Goal: Task Accomplishment & Management: Manage account settings

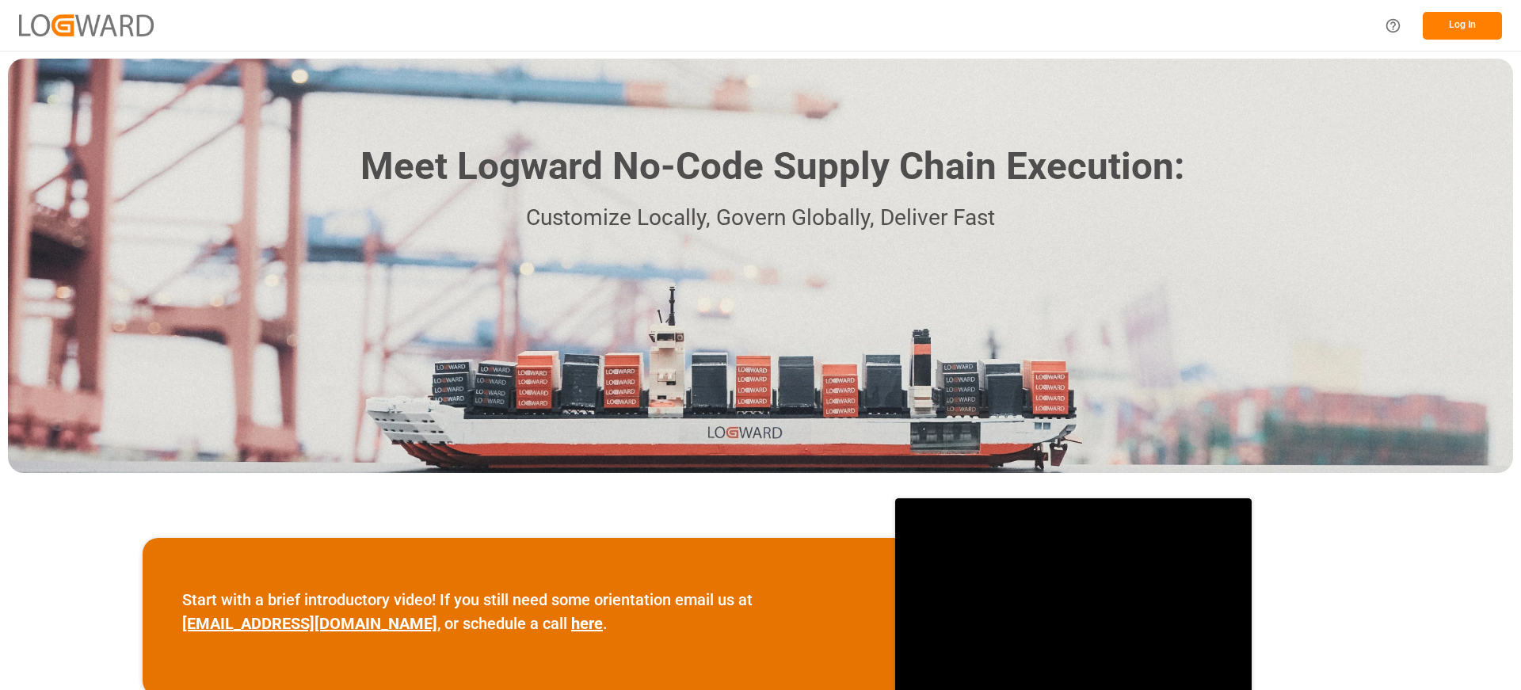
click at [1475, 19] on button "Log In" at bounding box center [1462, 26] width 79 height 28
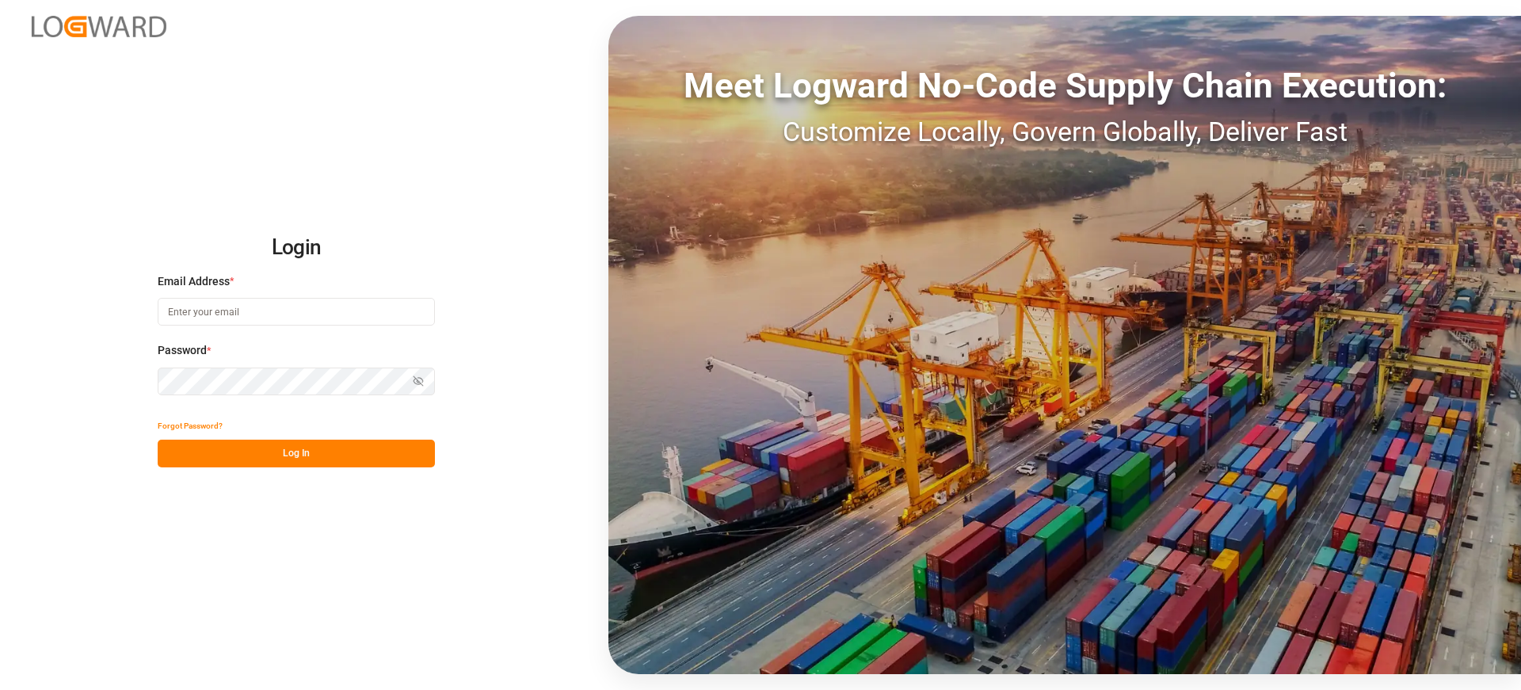
click at [218, 321] on input at bounding box center [296, 312] width 277 height 28
type input "[EMAIL_ADDRESS][PERSON_NAME][DOMAIN_NAME]"
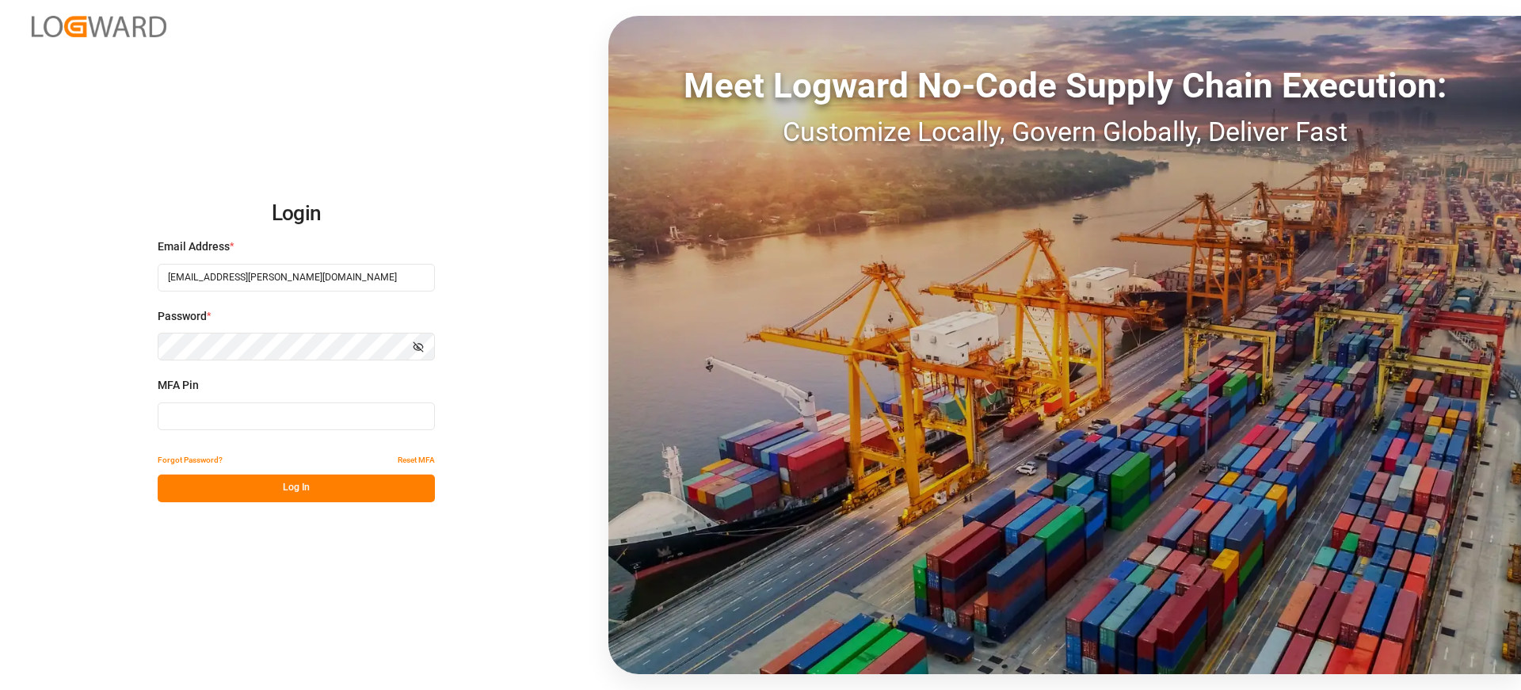
type input "411584"
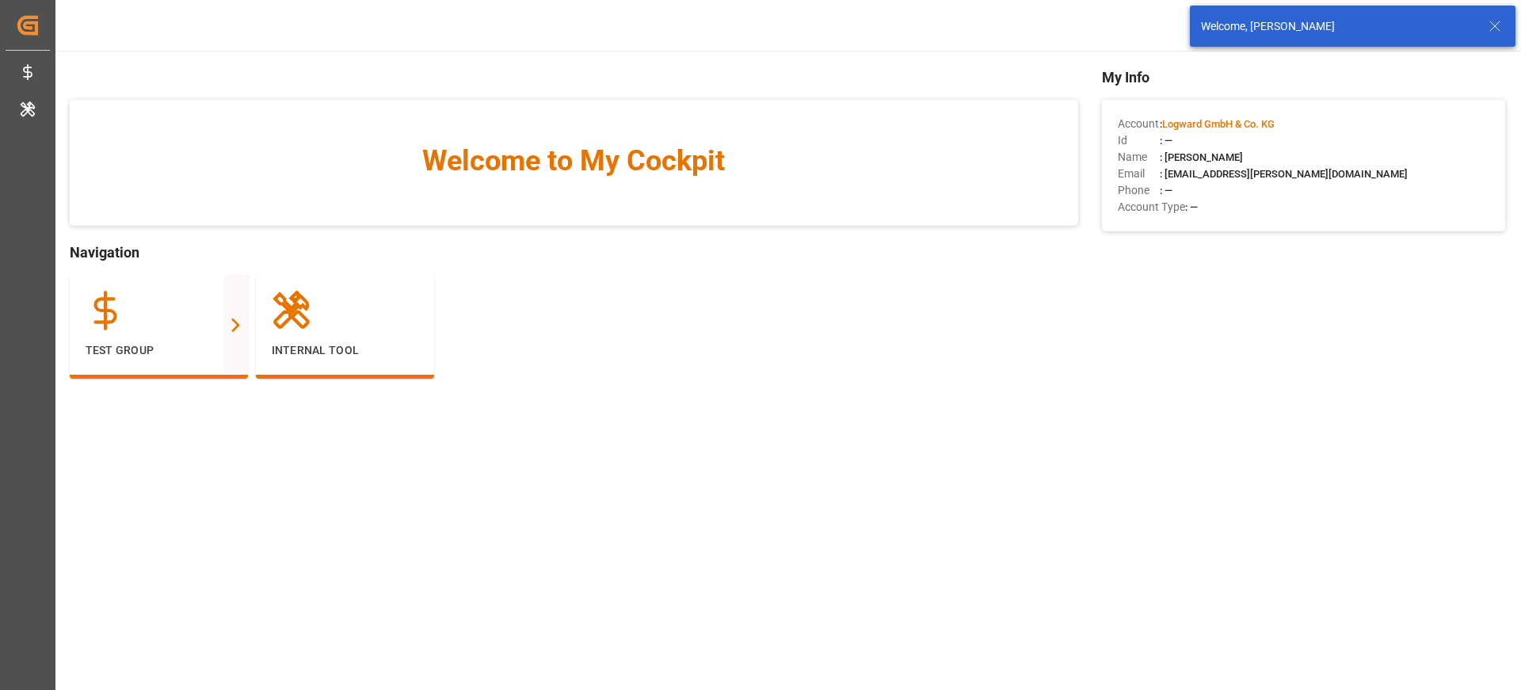
click at [1506, 21] on div "Welcome, [PERSON_NAME]" at bounding box center [1353, 26] width 326 height 41
click at [1502, 21] on icon at bounding box center [1495, 26] width 19 height 19
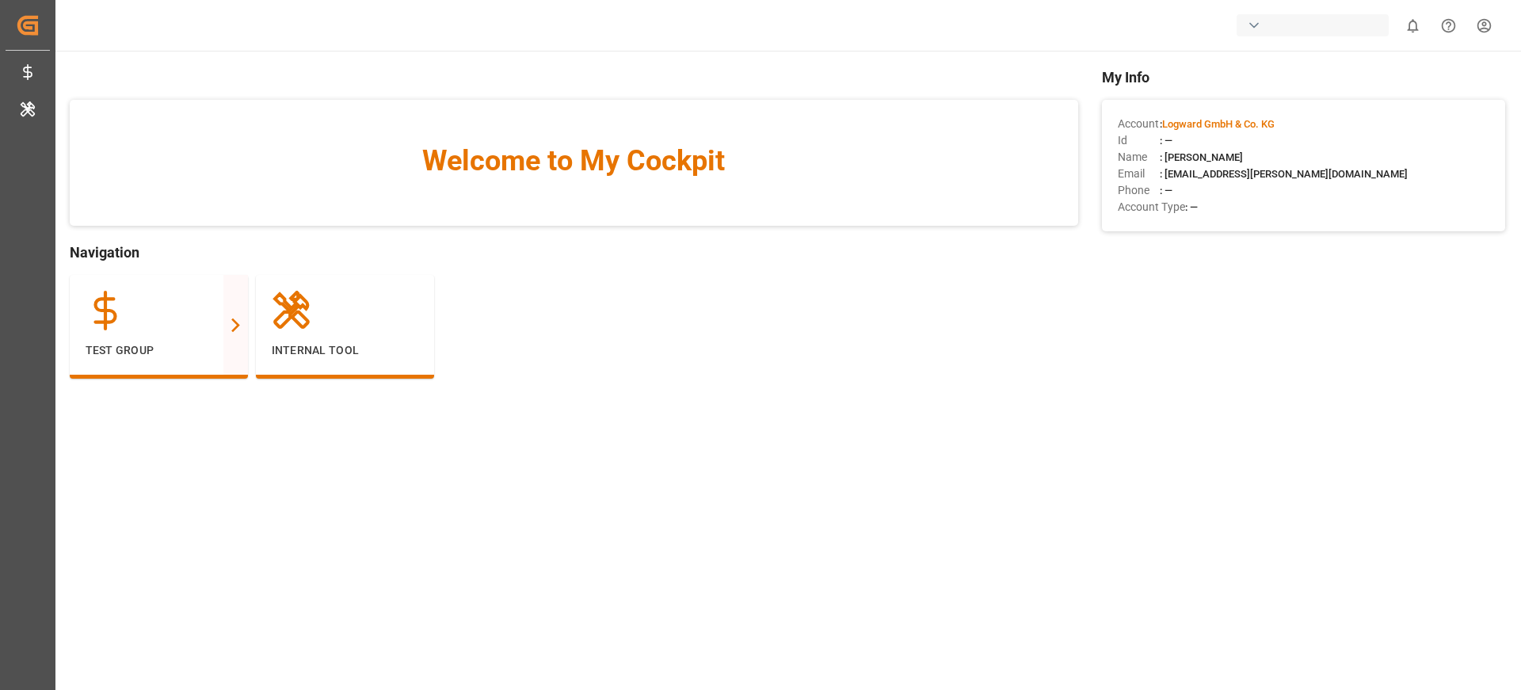
click at [1302, 23] on div "button" at bounding box center [1313, 25] width 152 height 22
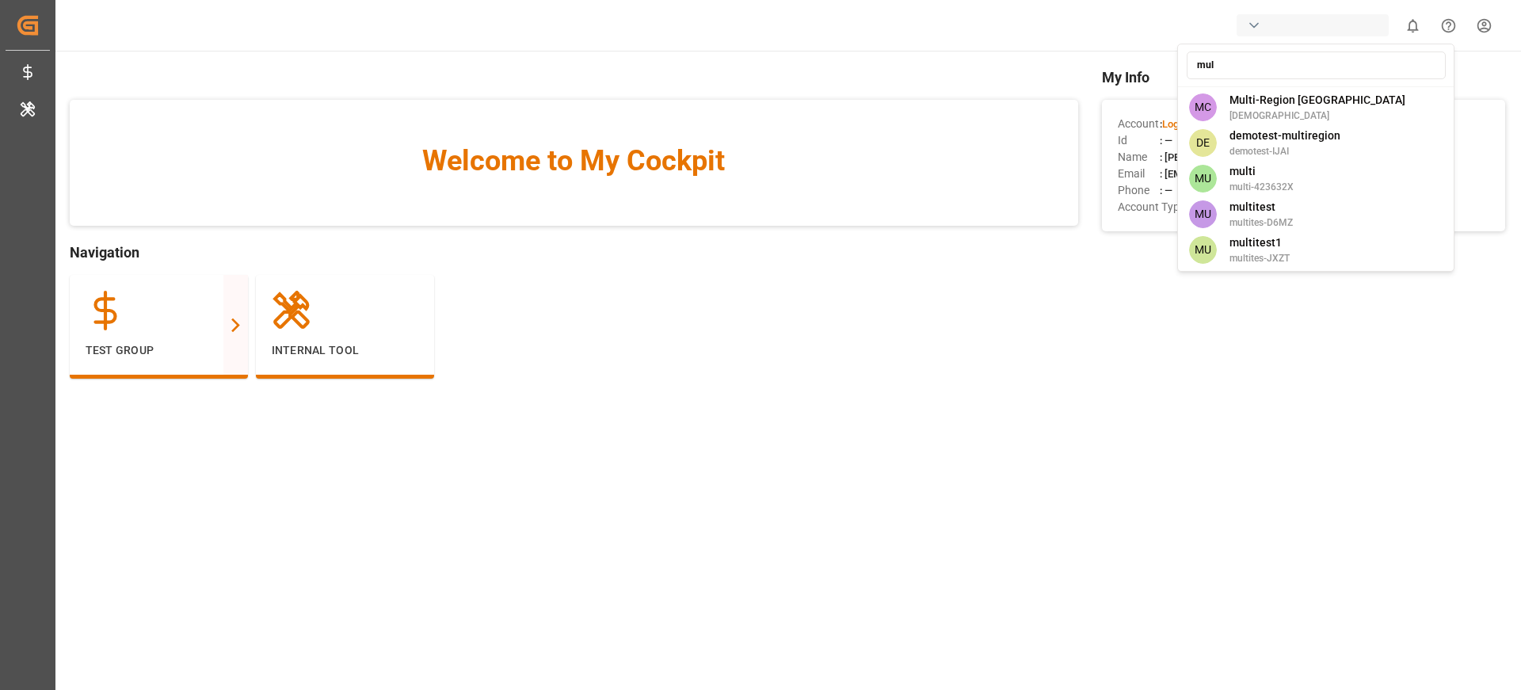
type input "mul"
click at [1327, 100] on div "MC Multi-Region CA shravaniputti" at bounding box center [1316, 108] width 270 height 36
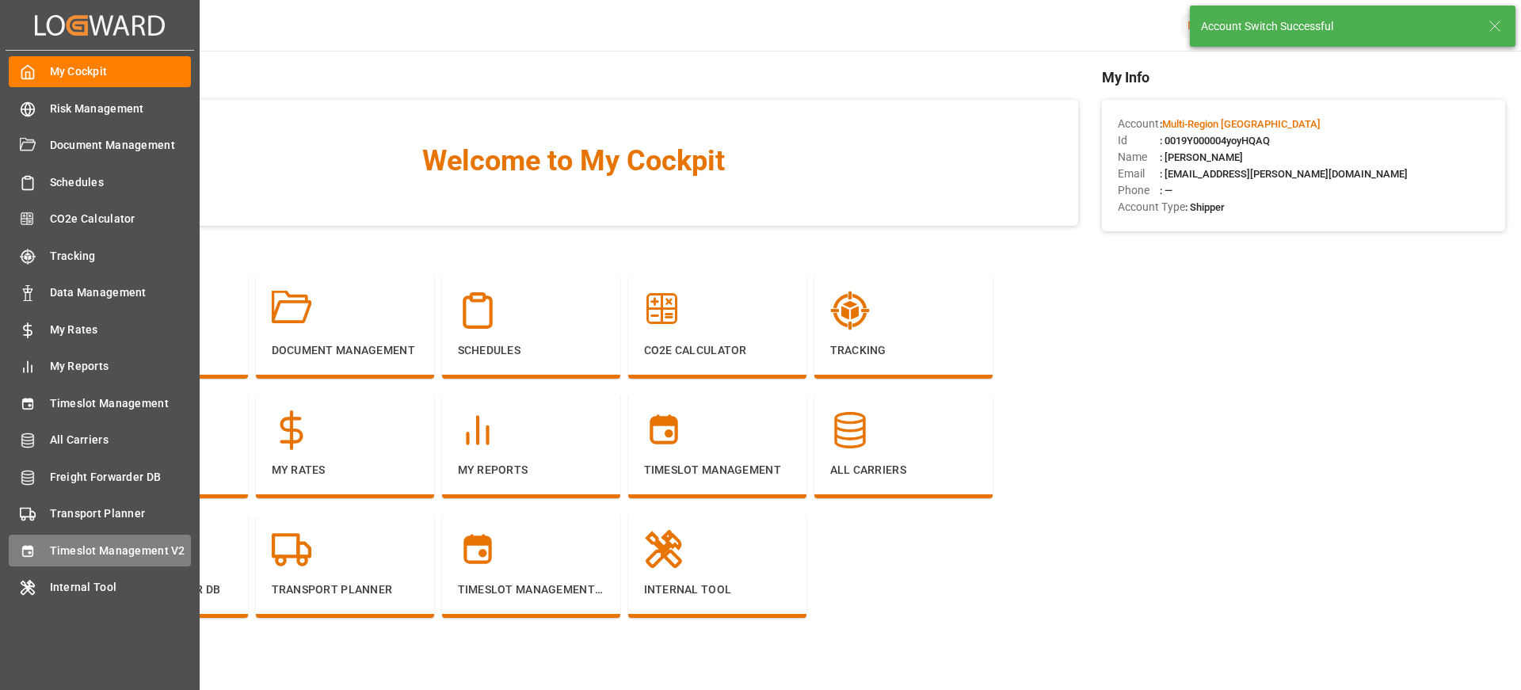
click at [157, 549] on span "Timeslot Management V2" at bounding box center [121, 551] width 142 height 17
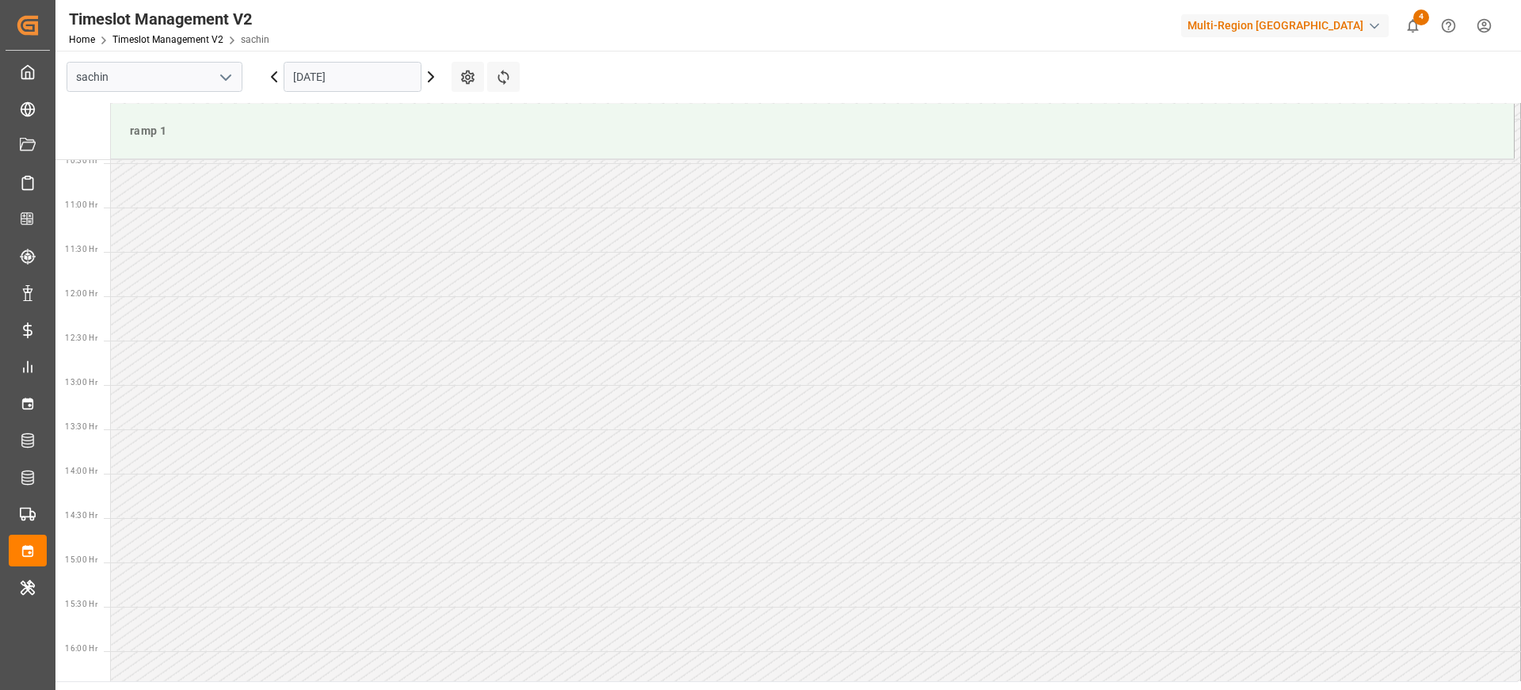
scroll to position [966, 0]
click at [467, 84] on icon at bounding box center [468, 77] width 17 height 17
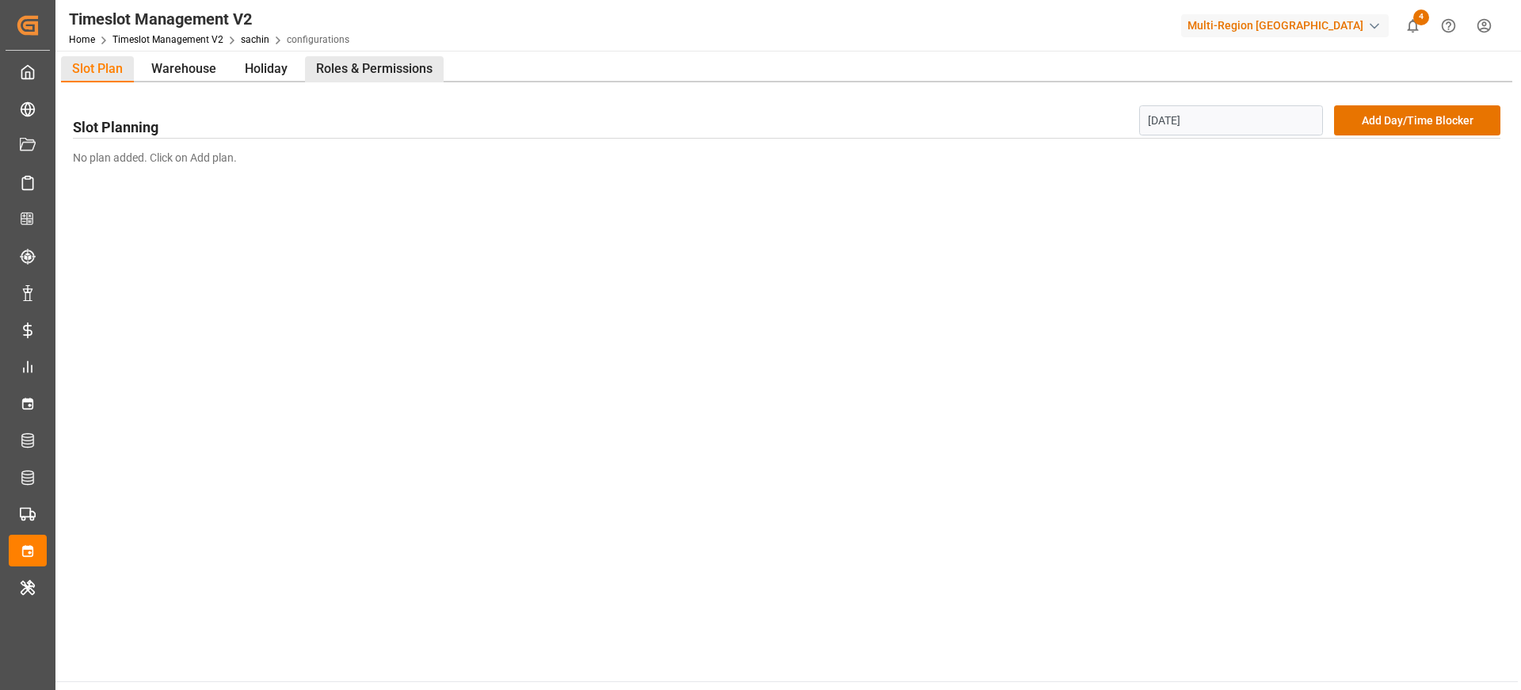
click at [394, 70] on div "Roles & Permissions" at bounding box center [374, 69] width 139 height 26
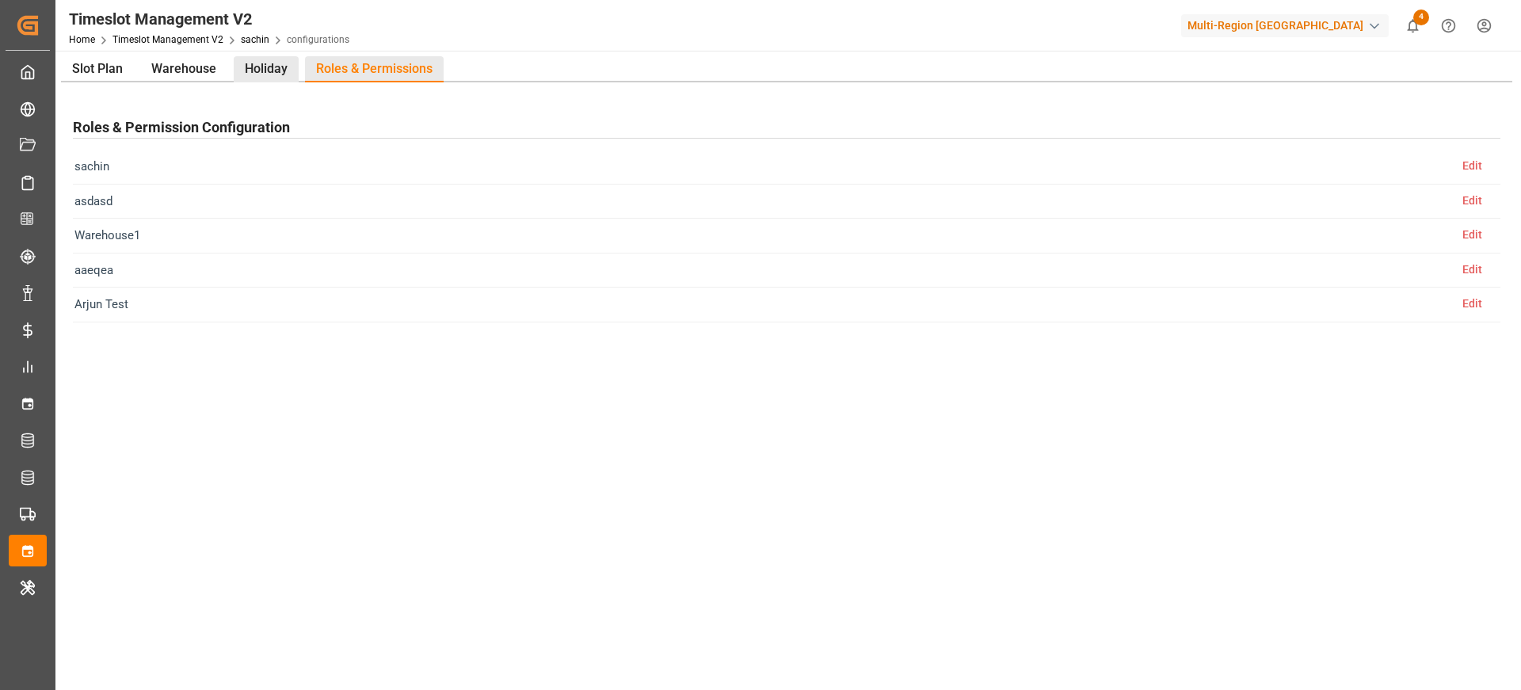
click at [280, 67] on div "Holiday" at bounding box center [266, 69] width 65 height 26
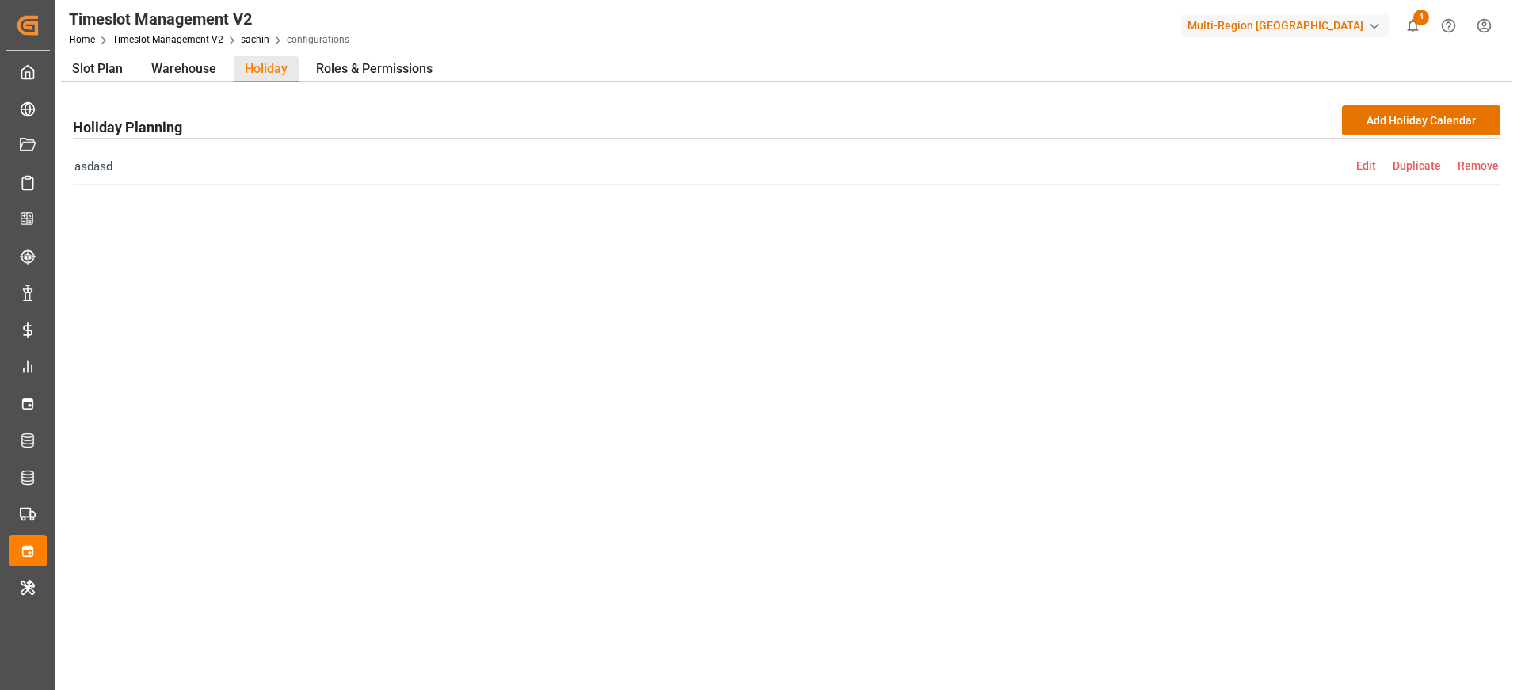
click at [1366, 163] on span "Edit" at bounding box center [1375, 165] width 36 height 13
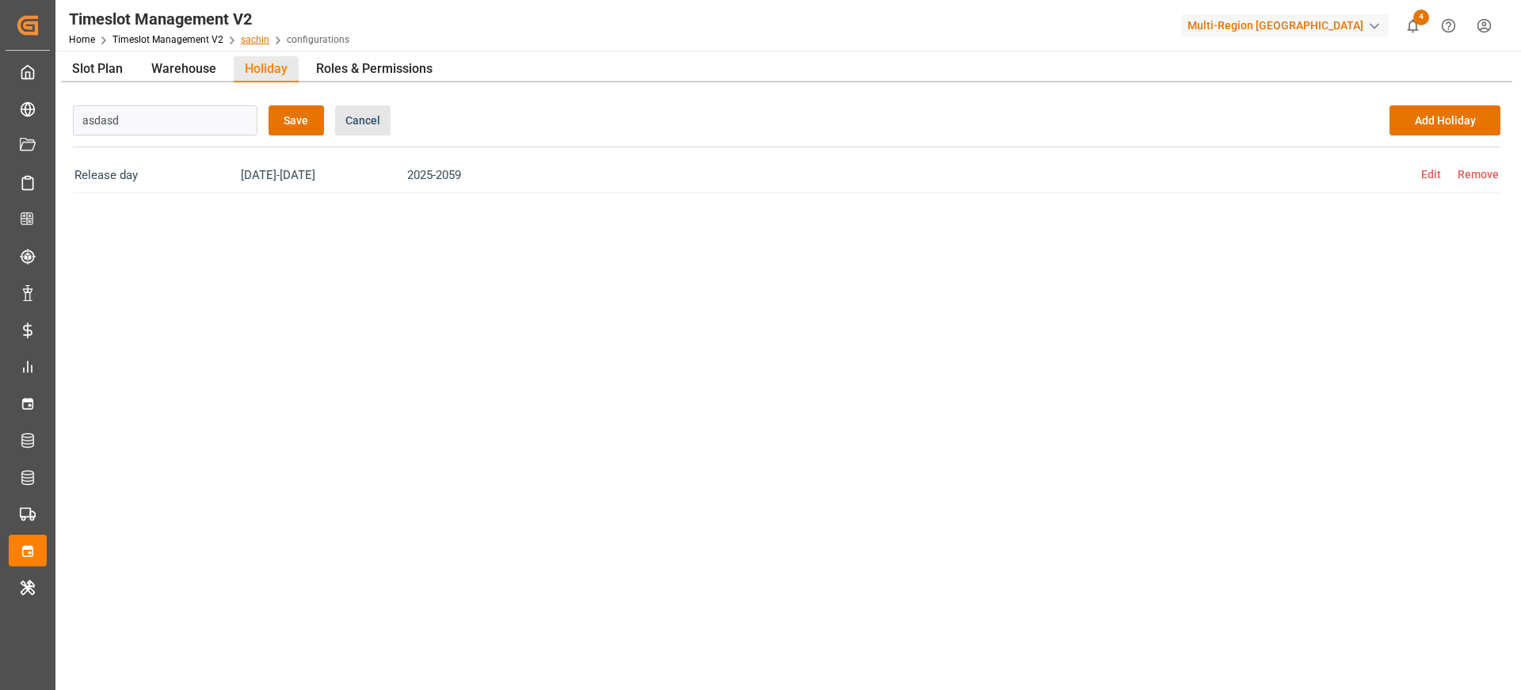
click at [248, 42] on link "sachin" at bounding box center [255, 39] width 29 height 11
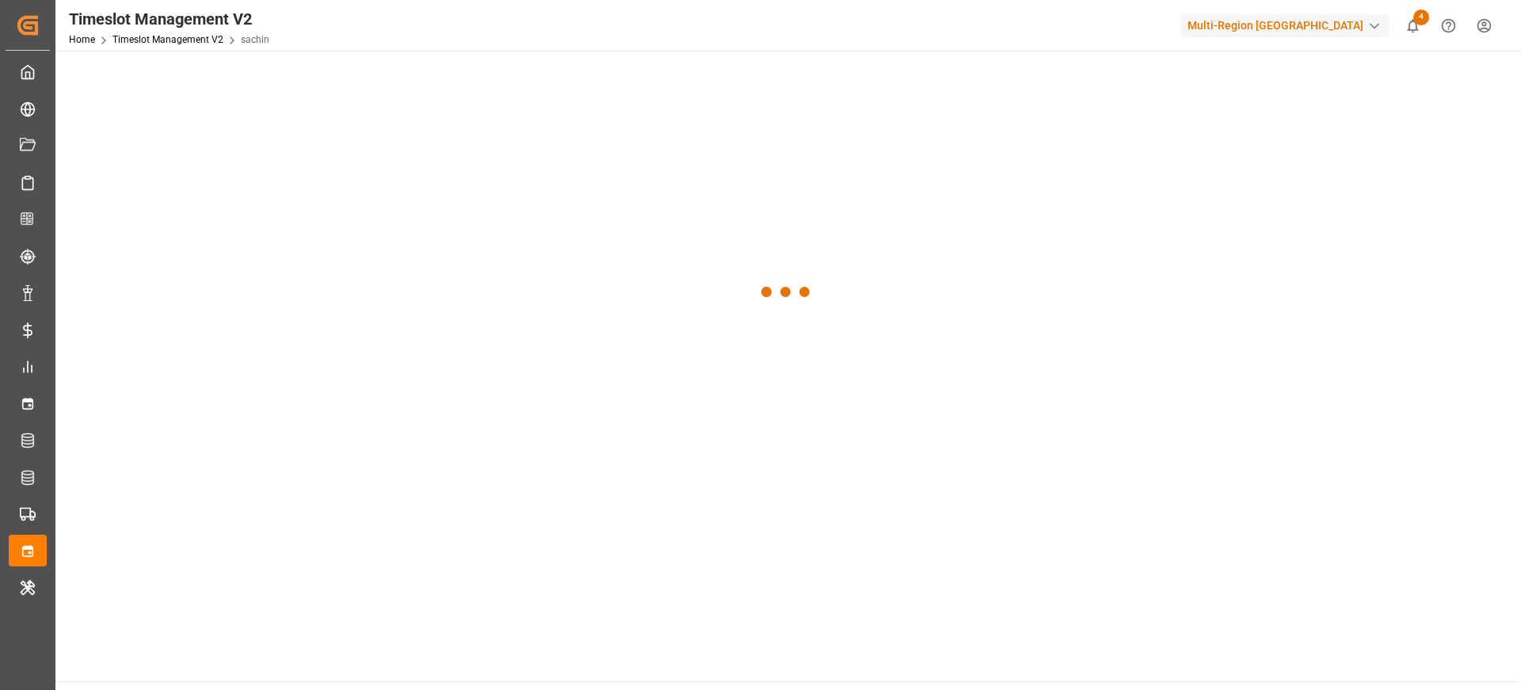
click at [185, 46] on div "Home Timeslot Management V2 sachin" at bounding box center [169, 39] width 200 height 17
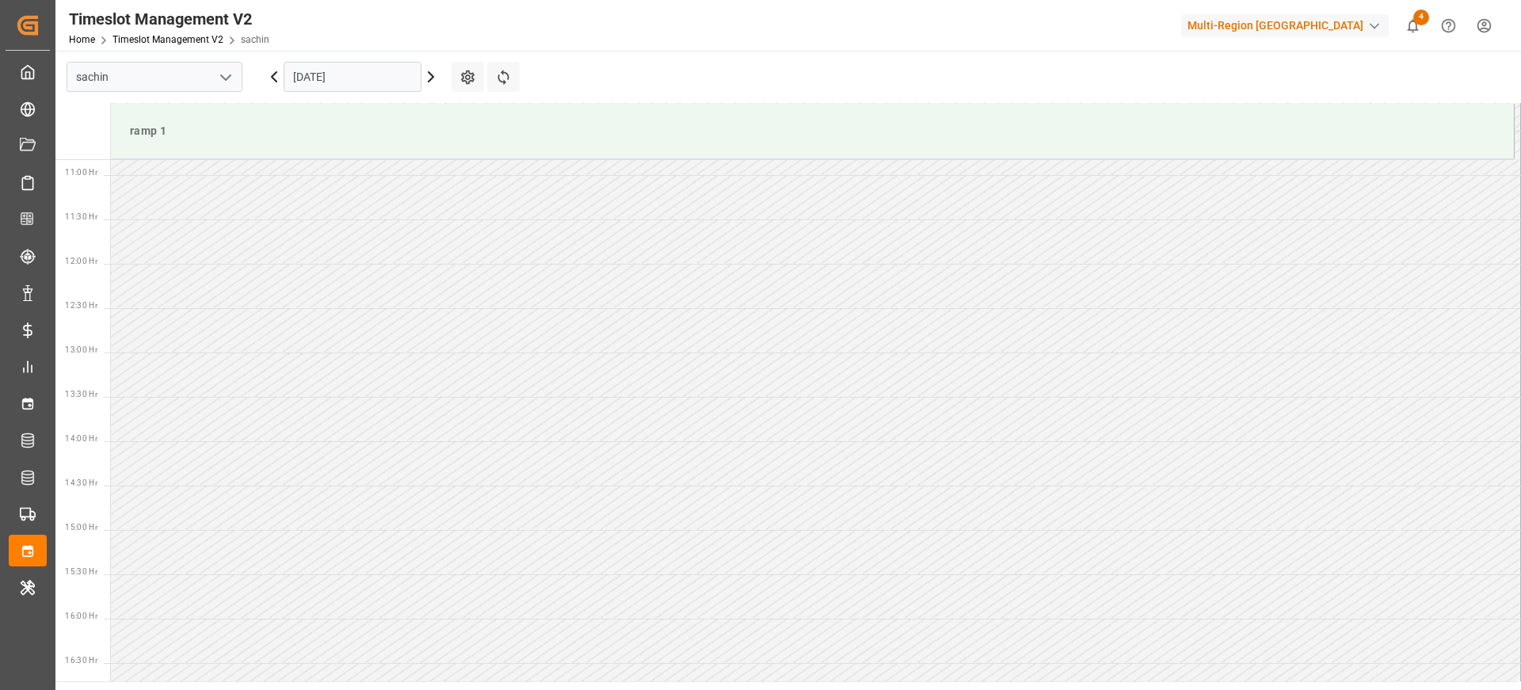
scroll to position [966, 0]
click at [231, 70] on icon "open menu" at bounding box center [225, 77] width 19 height 19
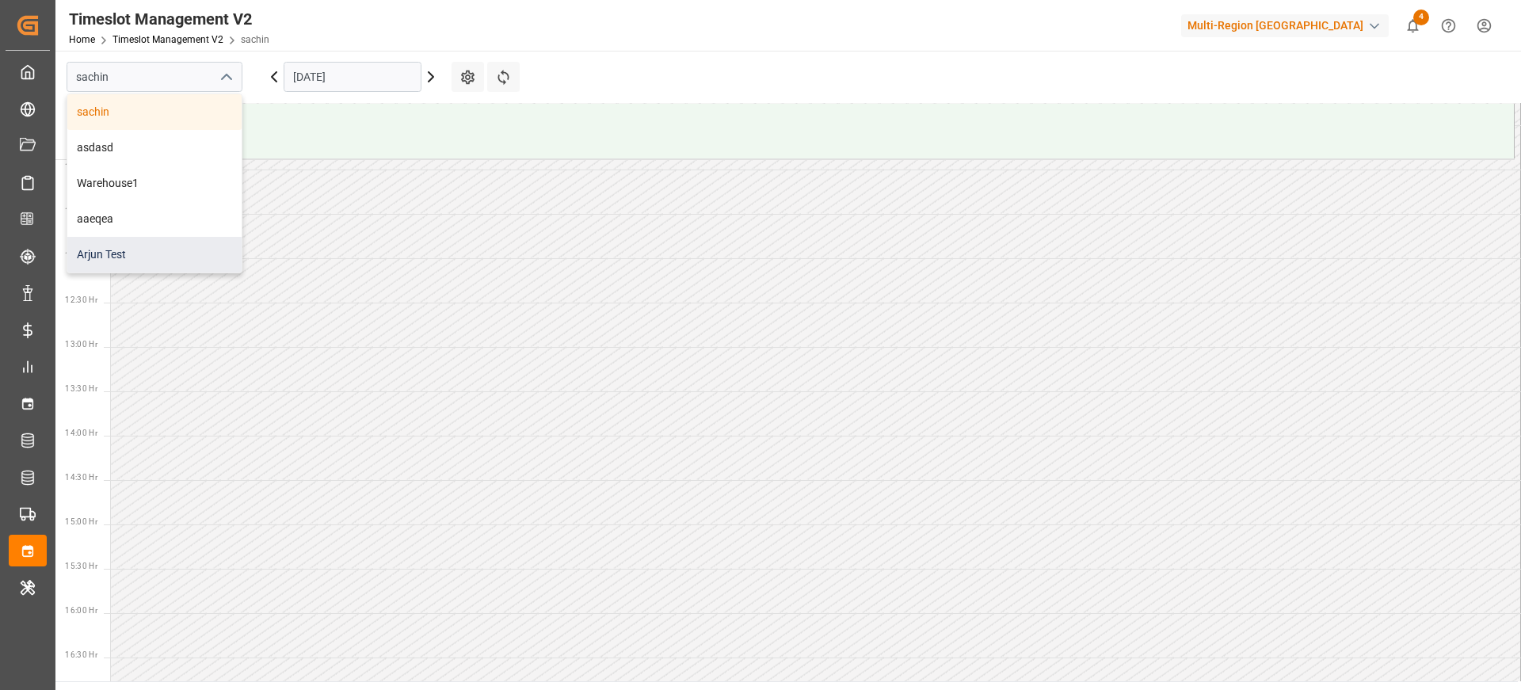
click at [158, 261] on div "Arjun Test" at bounding box center [154, 255] width 174 height 36
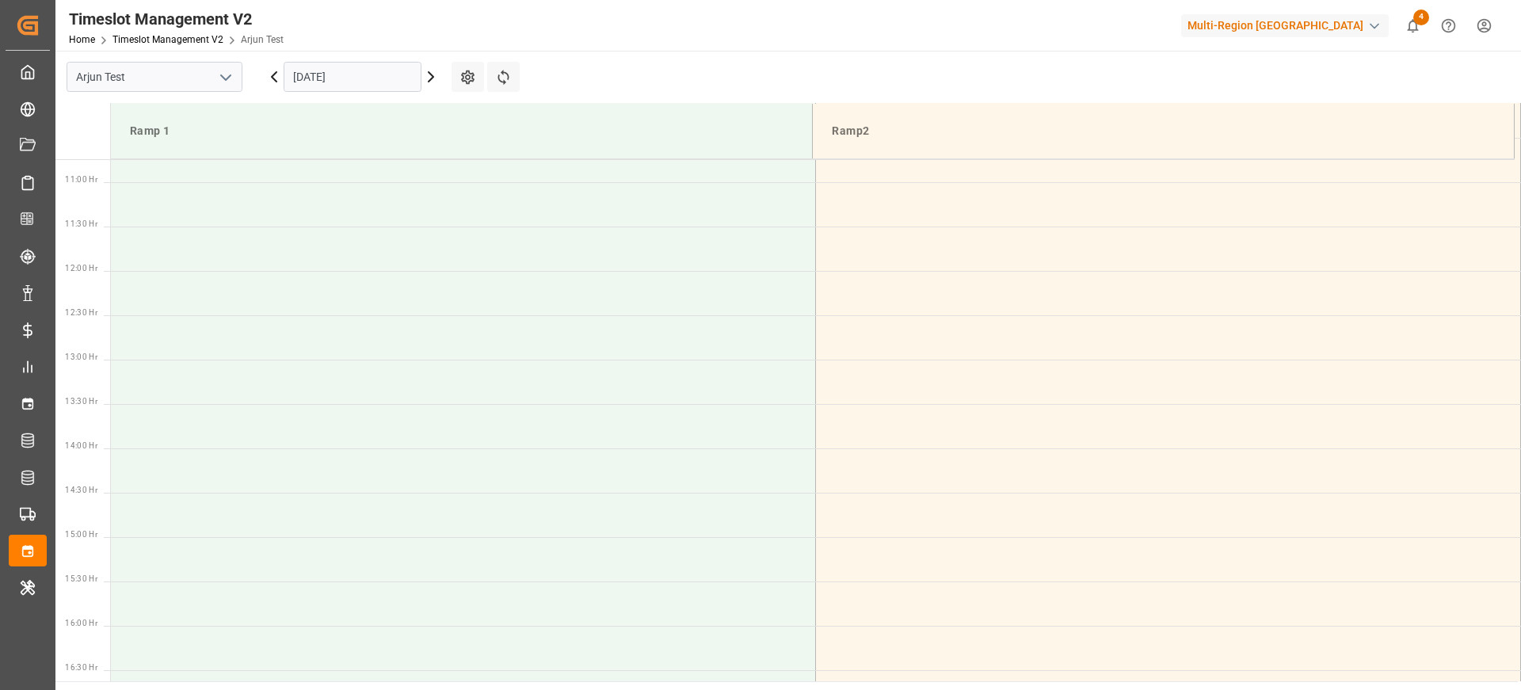
scroll to position [966, 0]
click at [219, 77] on icon "open menu" at bounding box center [225, 77] width 19 height 19
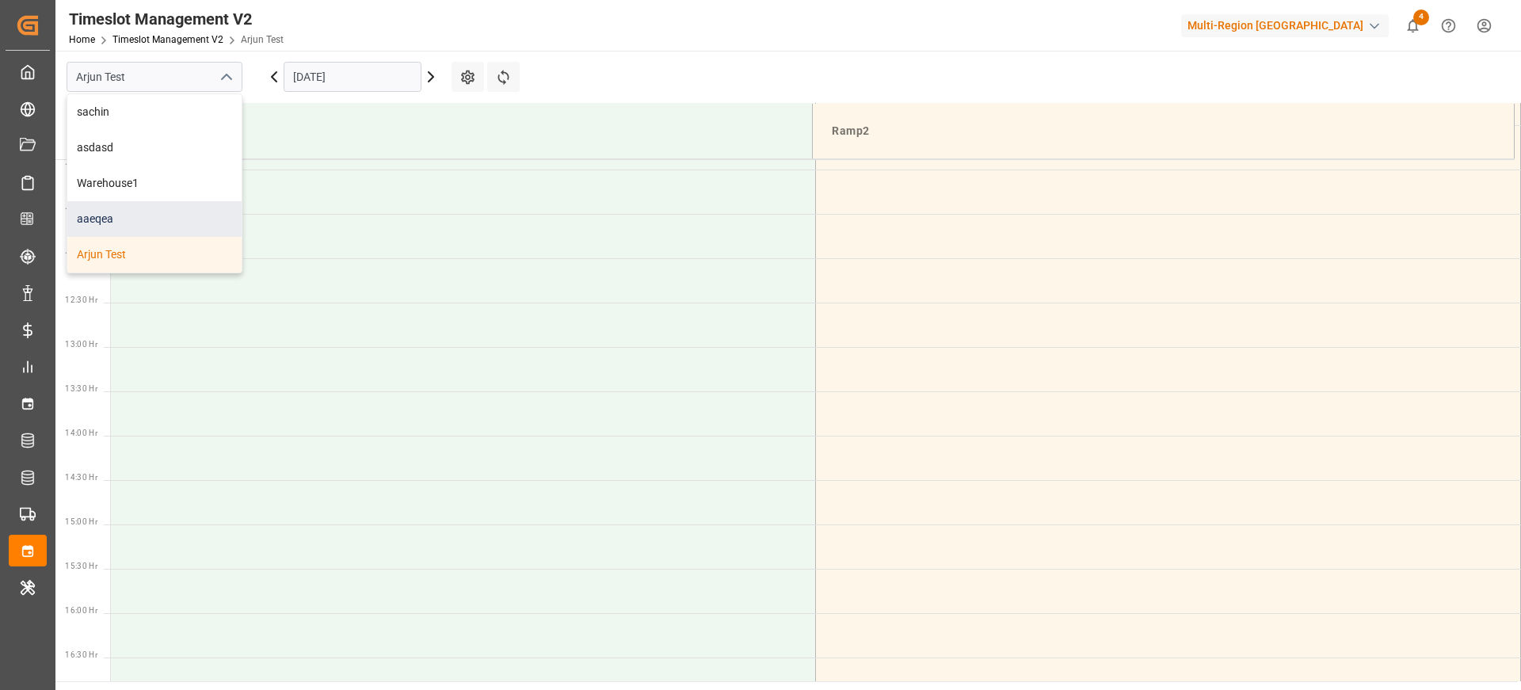
click at [178, 216] on div "aaeqea" at bounding box center [154, 219] width 174 height 36
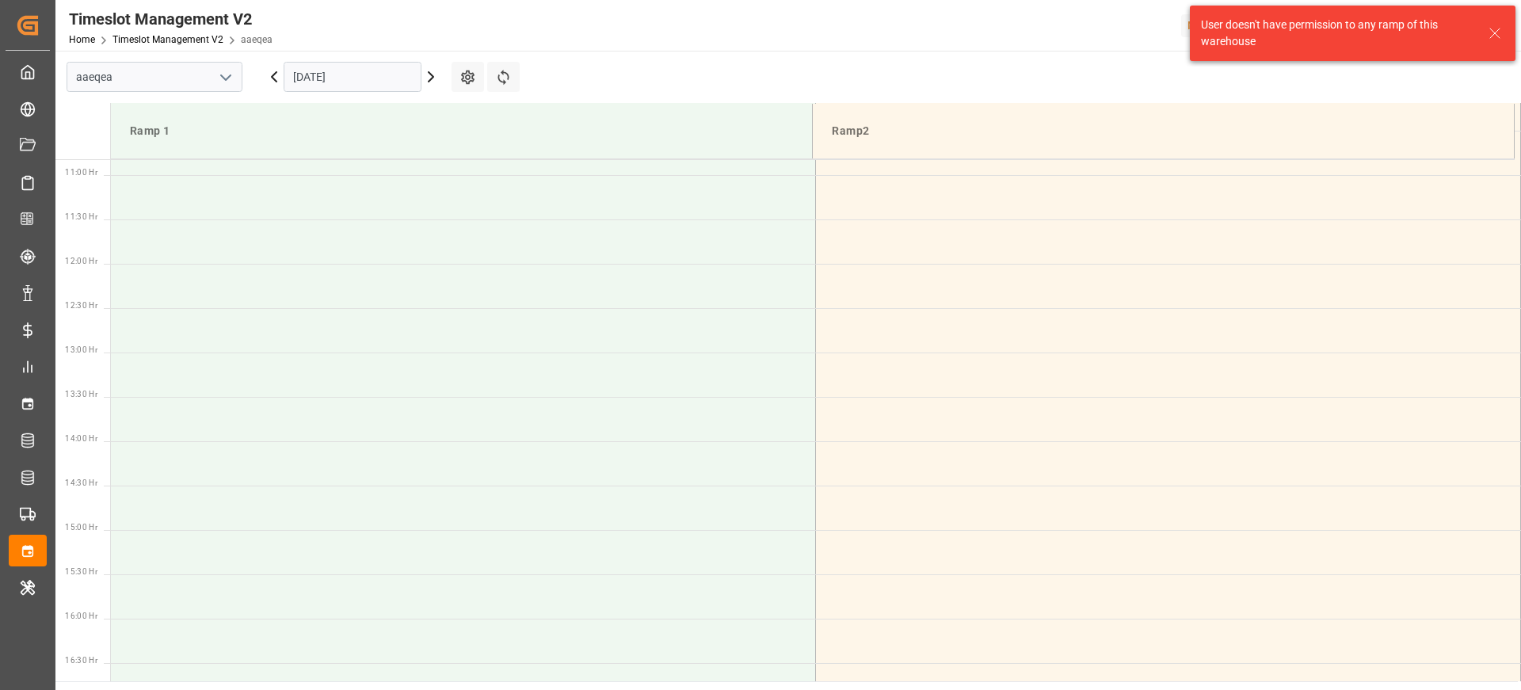
scroll to position [966, 0]
click at [223, 78] on polyline "open menu" at bounding box center [226, 77] width 10 height 5
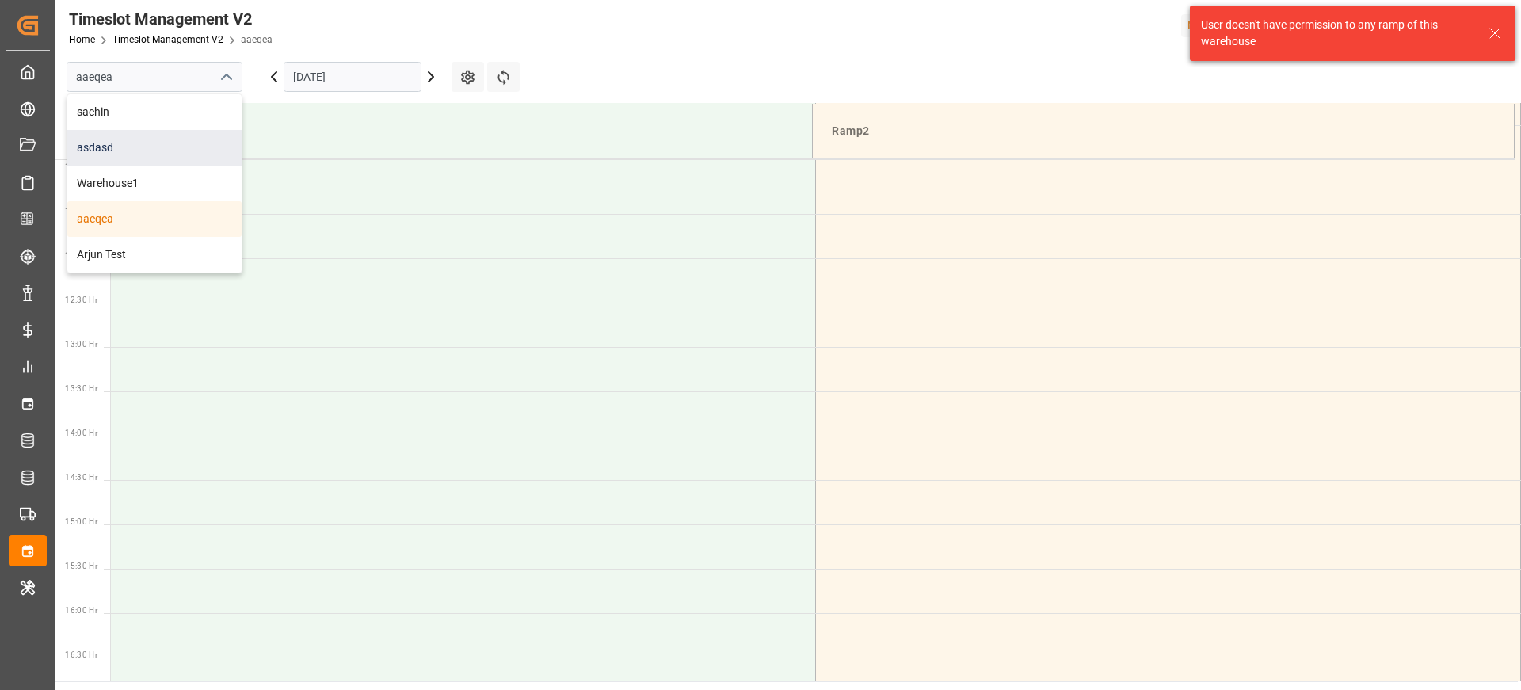
click at [185, 143] on div "asdasd" at bounding box center [154, 148] width 174 height 36
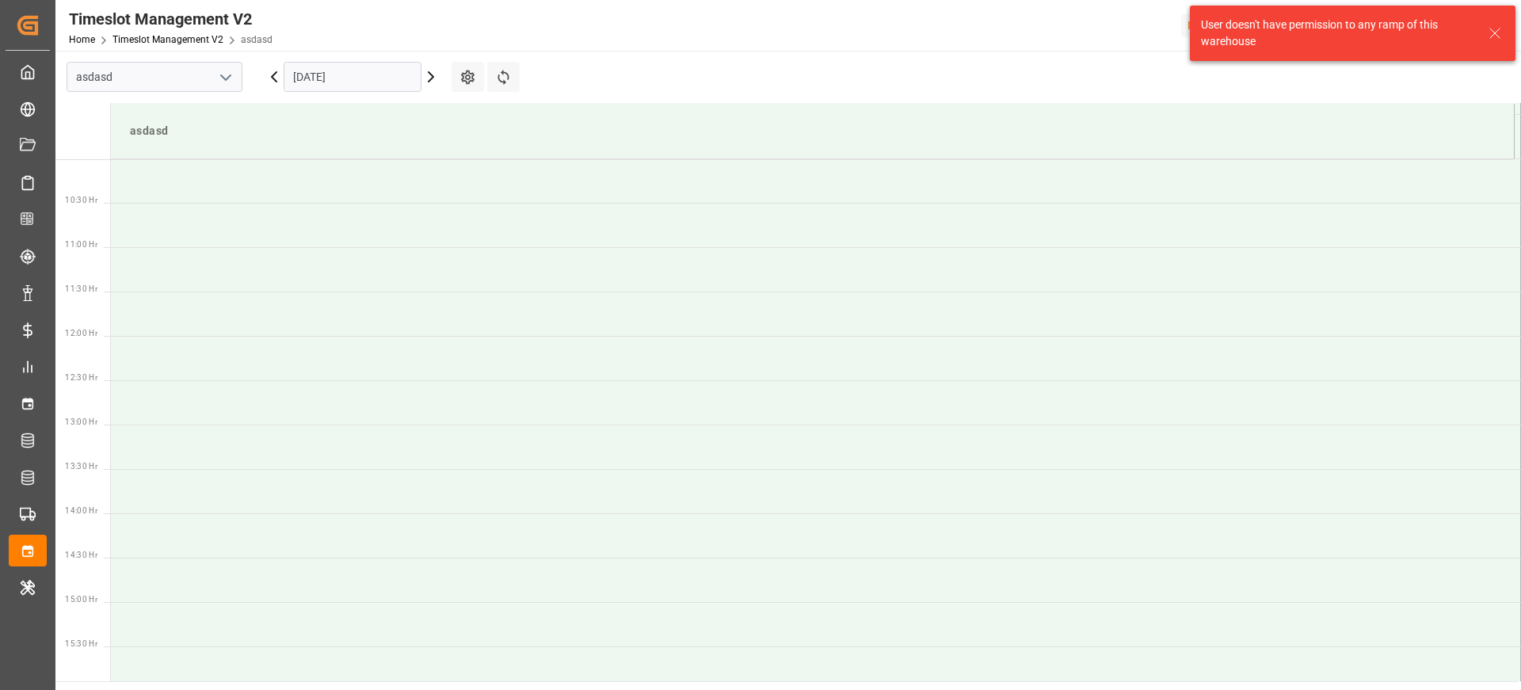
scroll to position [966, 0]
click at [462, 88] on button "Settings" at bounding box center [468, 77] width 32 height 30
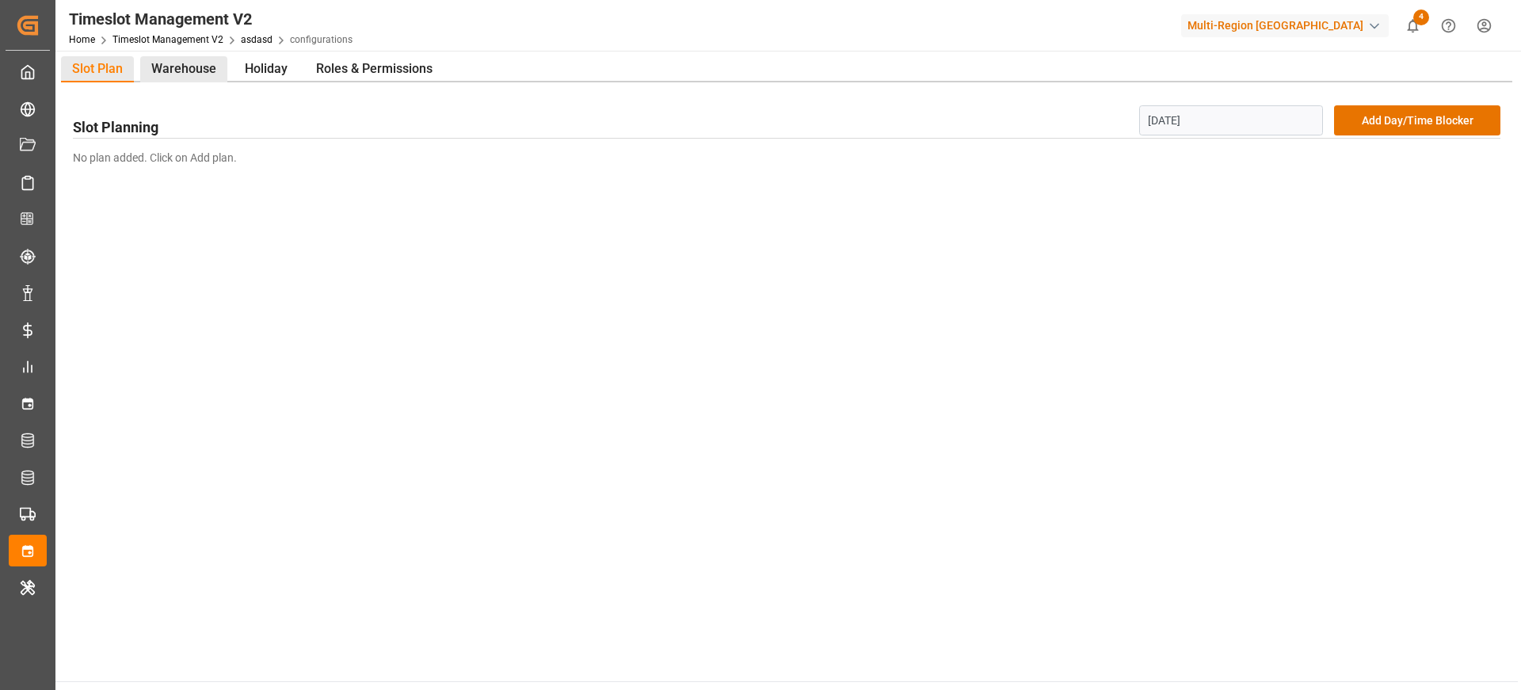
click at [217, 66] on div "Warehouse" at bounding box center [183, 69] width 87 height 26
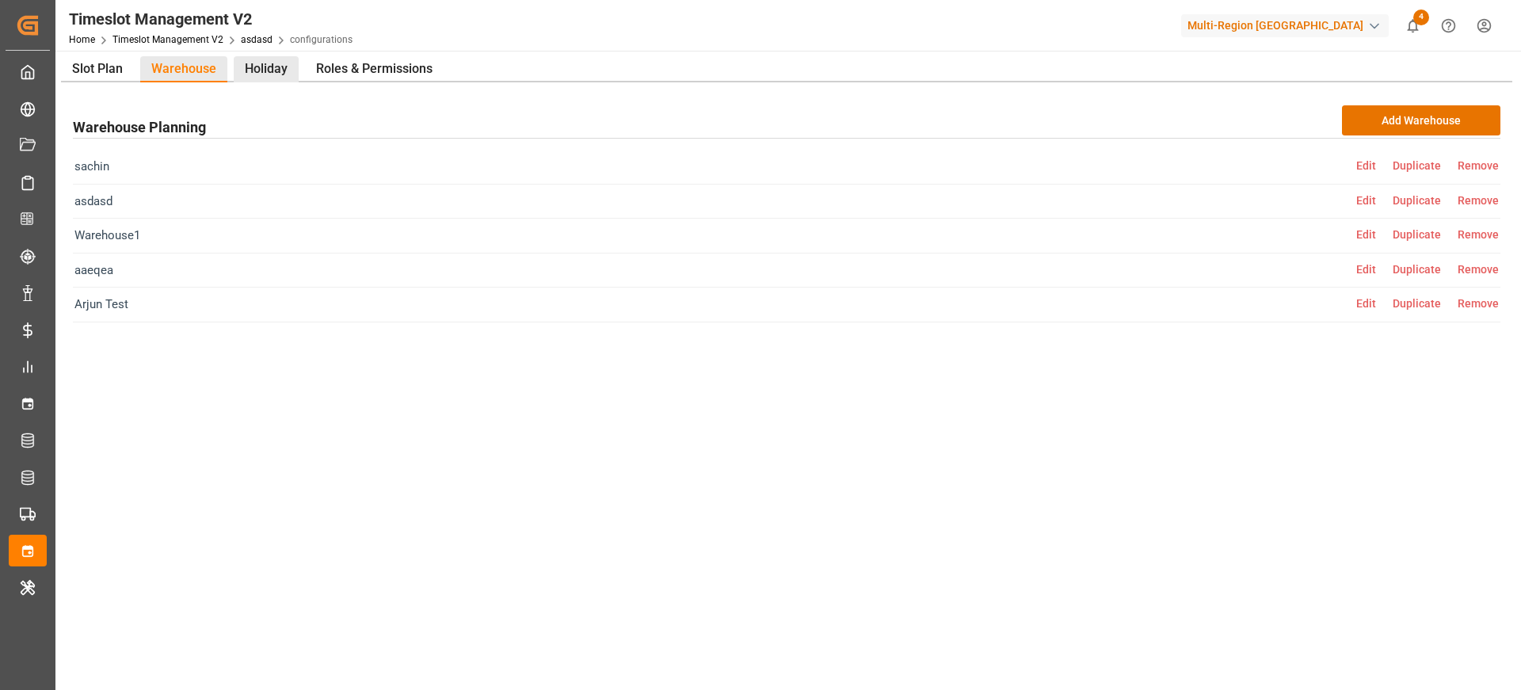
click at [258, 82] on div "Holiday" at bounding box center [266, 69] width 65 height 26
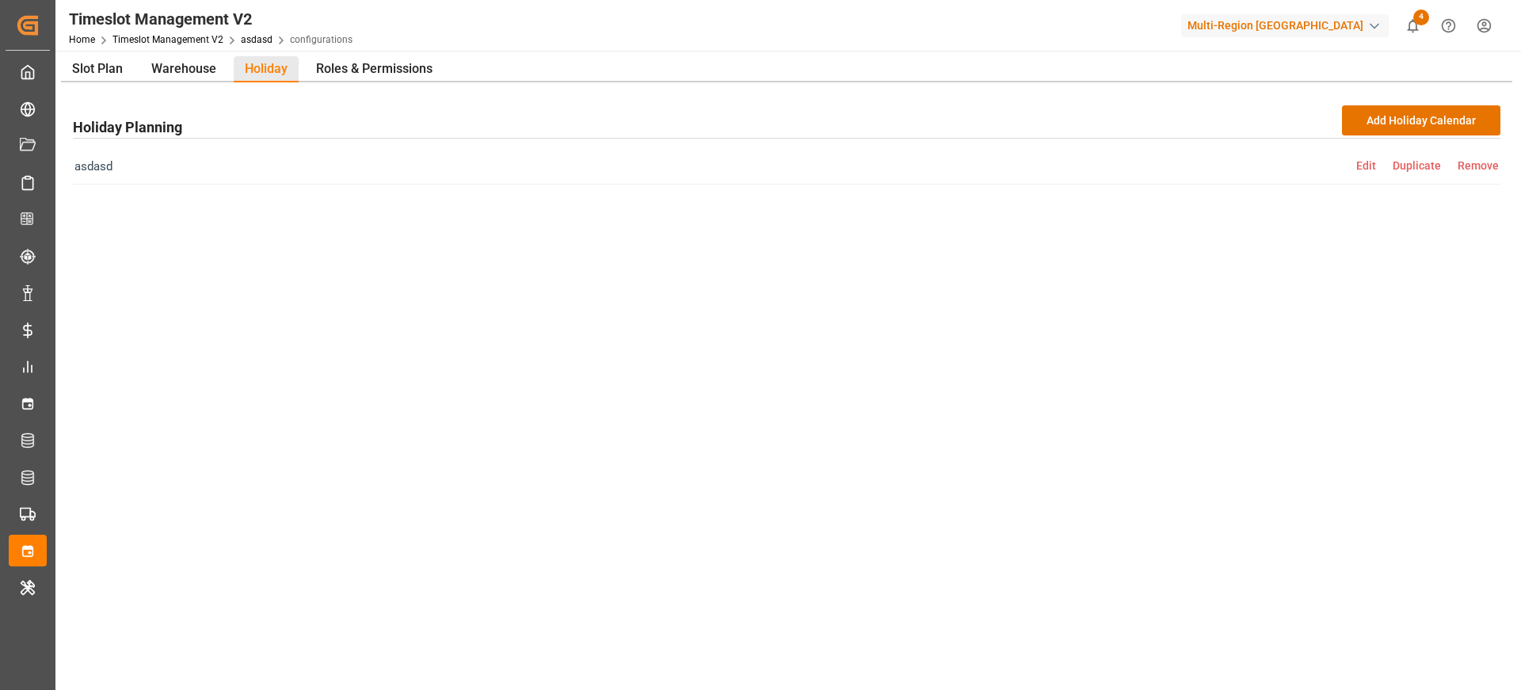
click at [1383, 169] on span "Edit" at bounding box center [1375, 165] width 36 height 13
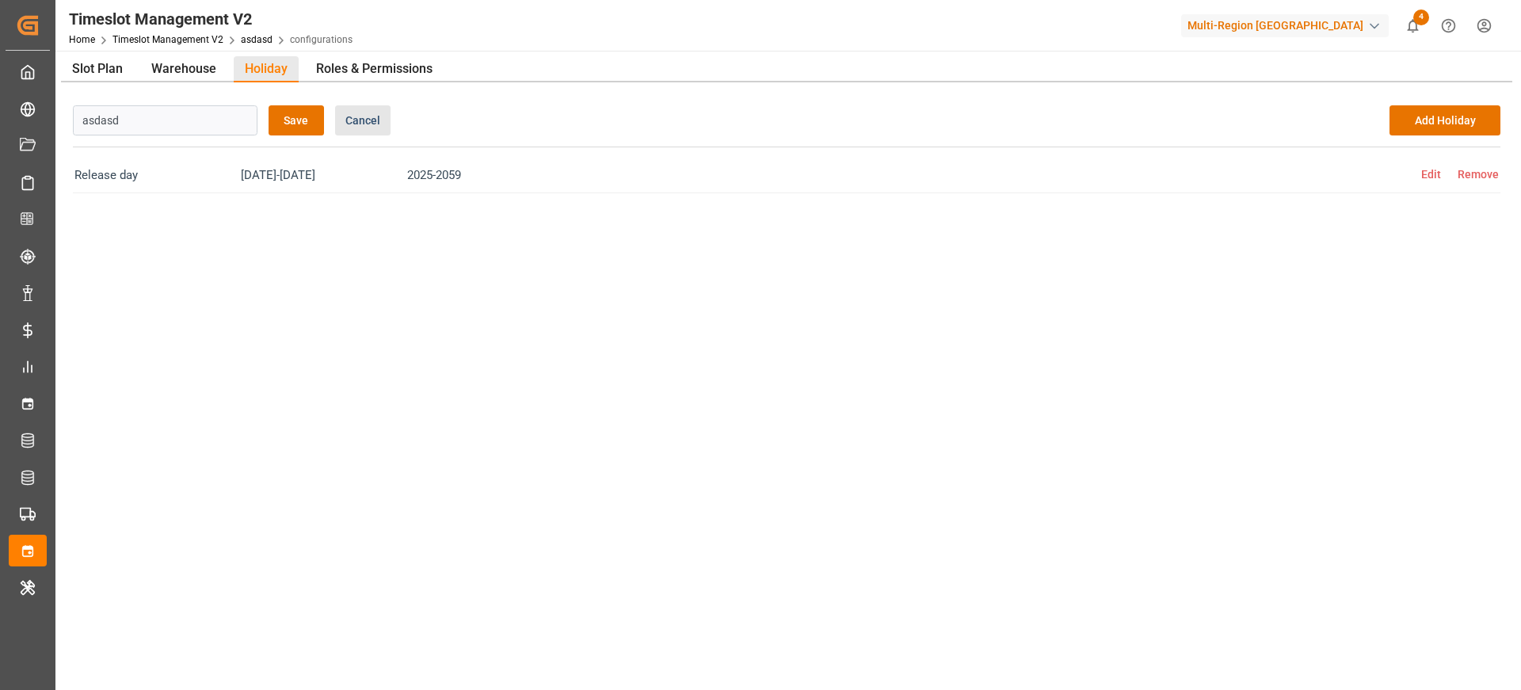
click at [1433, 175] on span "Edit" at bounding box center [1440, 174] width 36 height 13
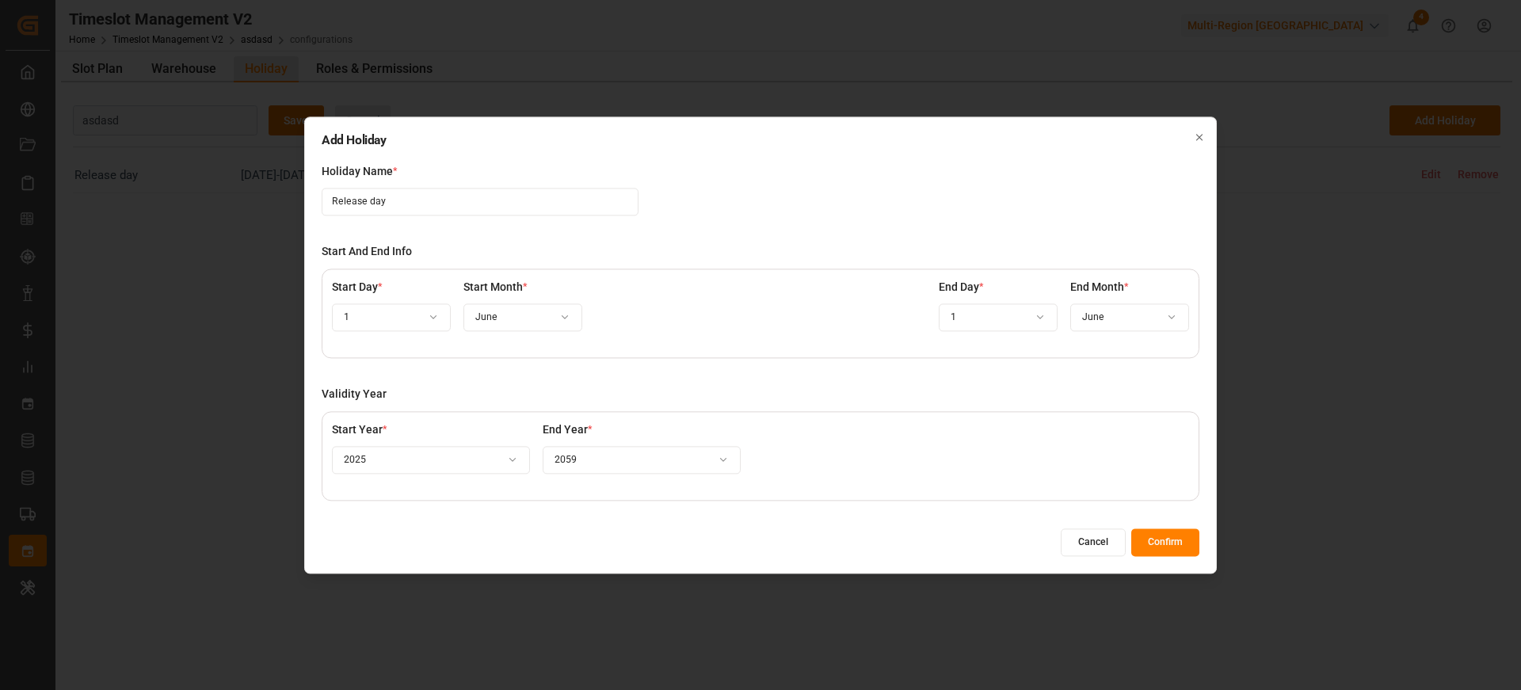
click at [1083, 551] on button "Cancel" at bounding box center [1093, 543] width 65 height 28
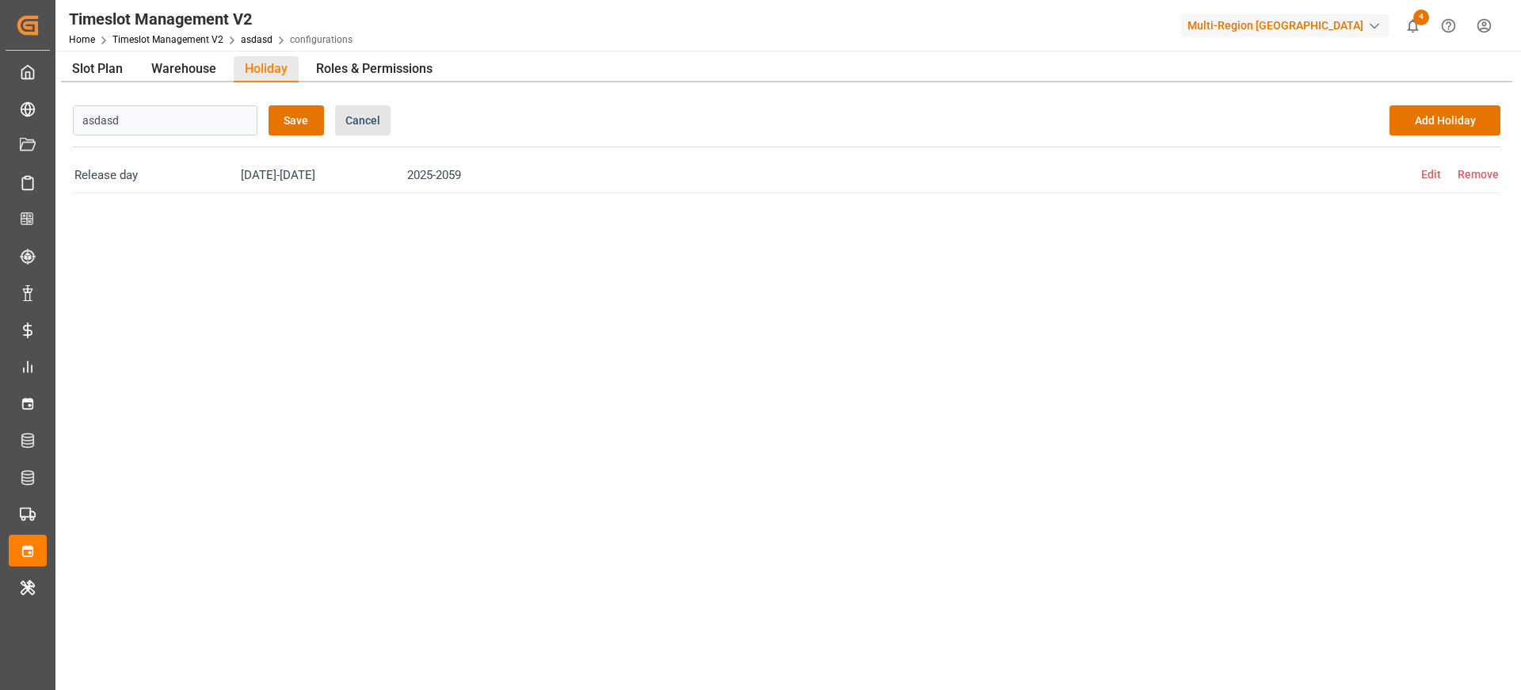
click at [258, 45] on div "Home Timeslot Management V2 asdasd configurations" at bounding box center [211, 39] width 284 height 17
click at [259, 44] on link "asdasd" at bounding box center [257, 39] width 32 height 11
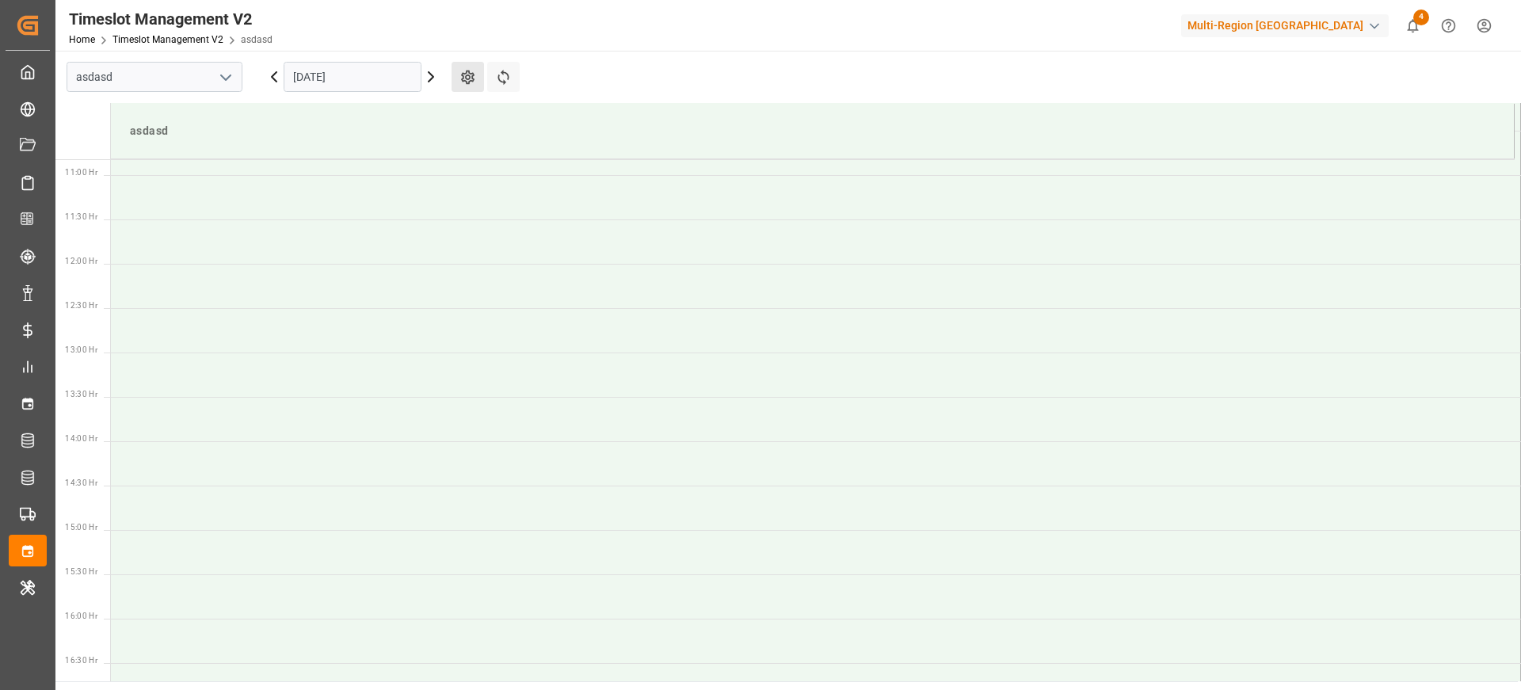
scroll to position [966, 0]
click at [456, 78] on button "Settings" at bounding box center [468, 77] width 32 height 30
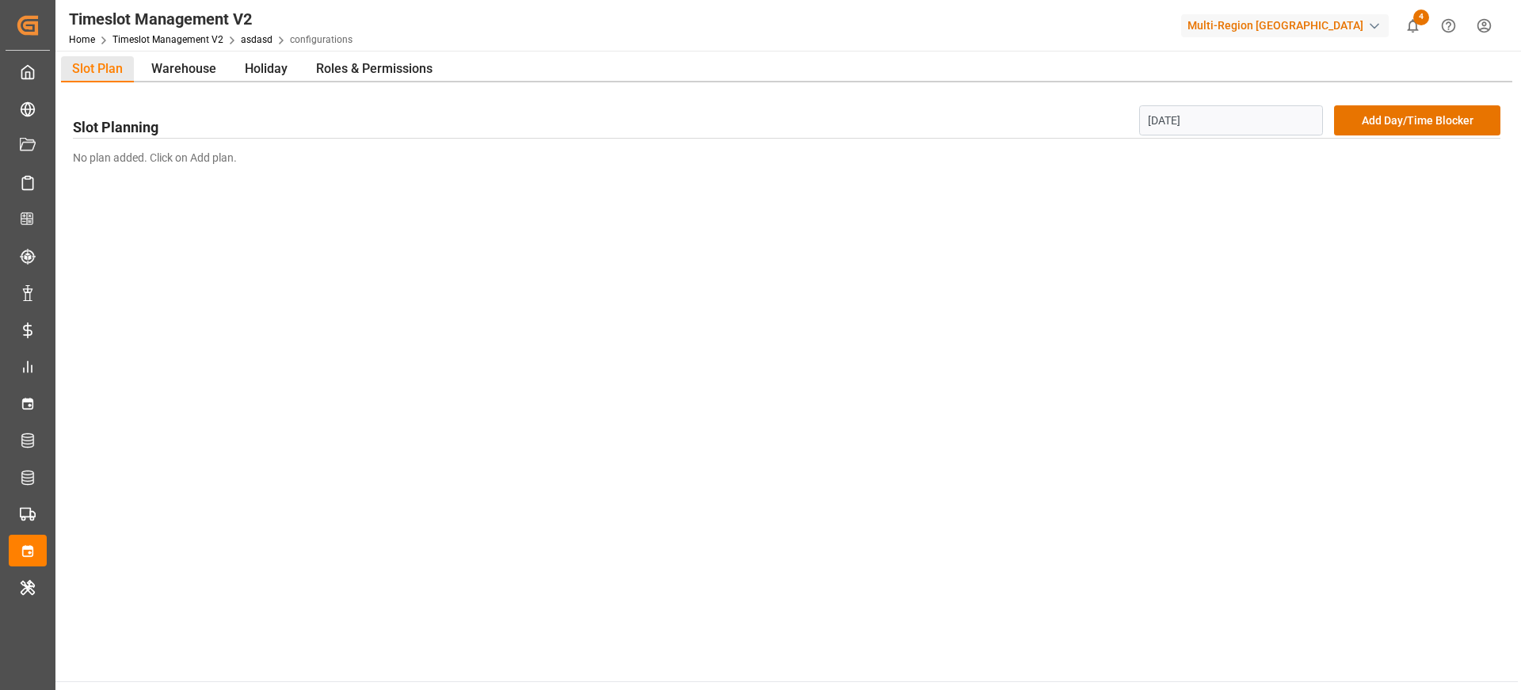
click at [188, 54] on div "Slot Plan Warehouse Holiday Roles & Permissions Slot Planning 30-08-2025 Add Da…" at bounding box center [786, 122] width 1463 height 143
click at [180, 62] on div "Warehouse" at bounding box center [183, 69] width 87 height 26
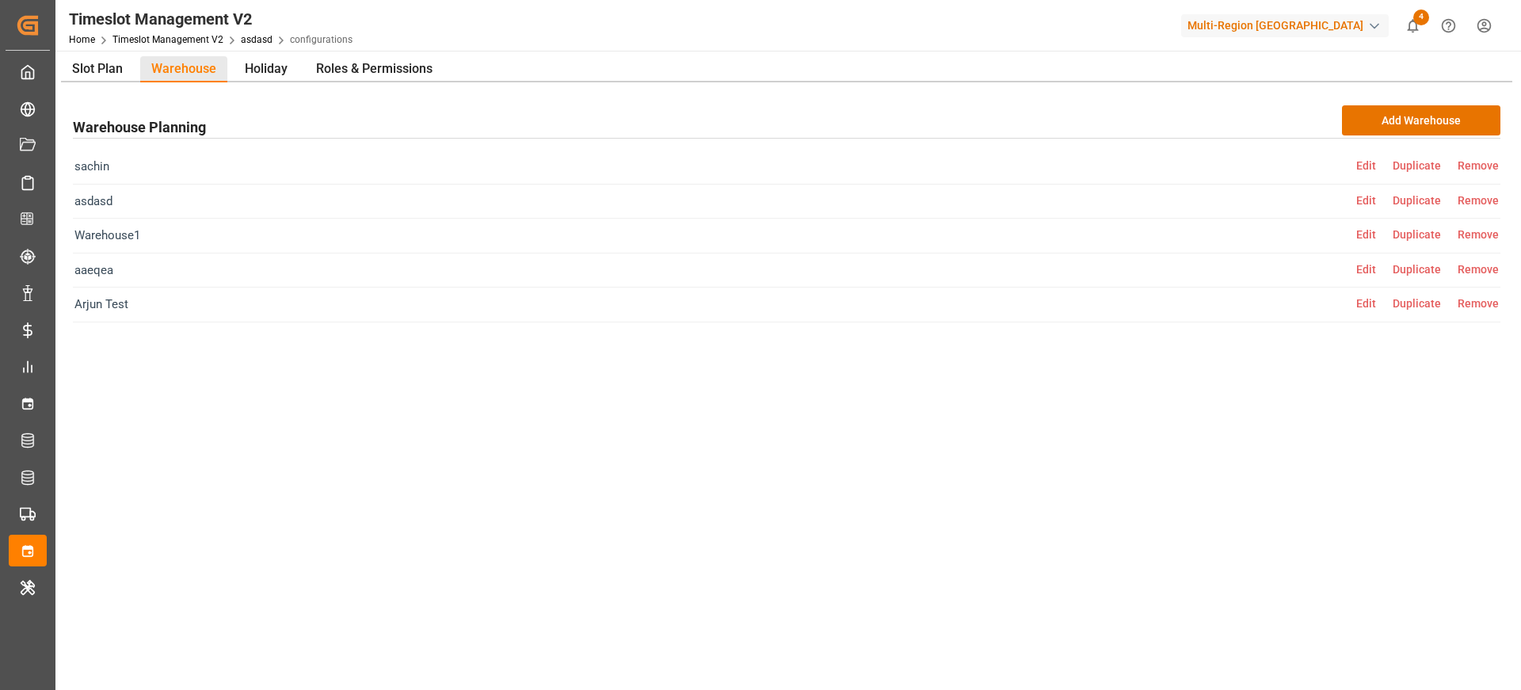
click at [1368, 164] on span "Edit" at bounding box center [1375, 165] width 36 height 13
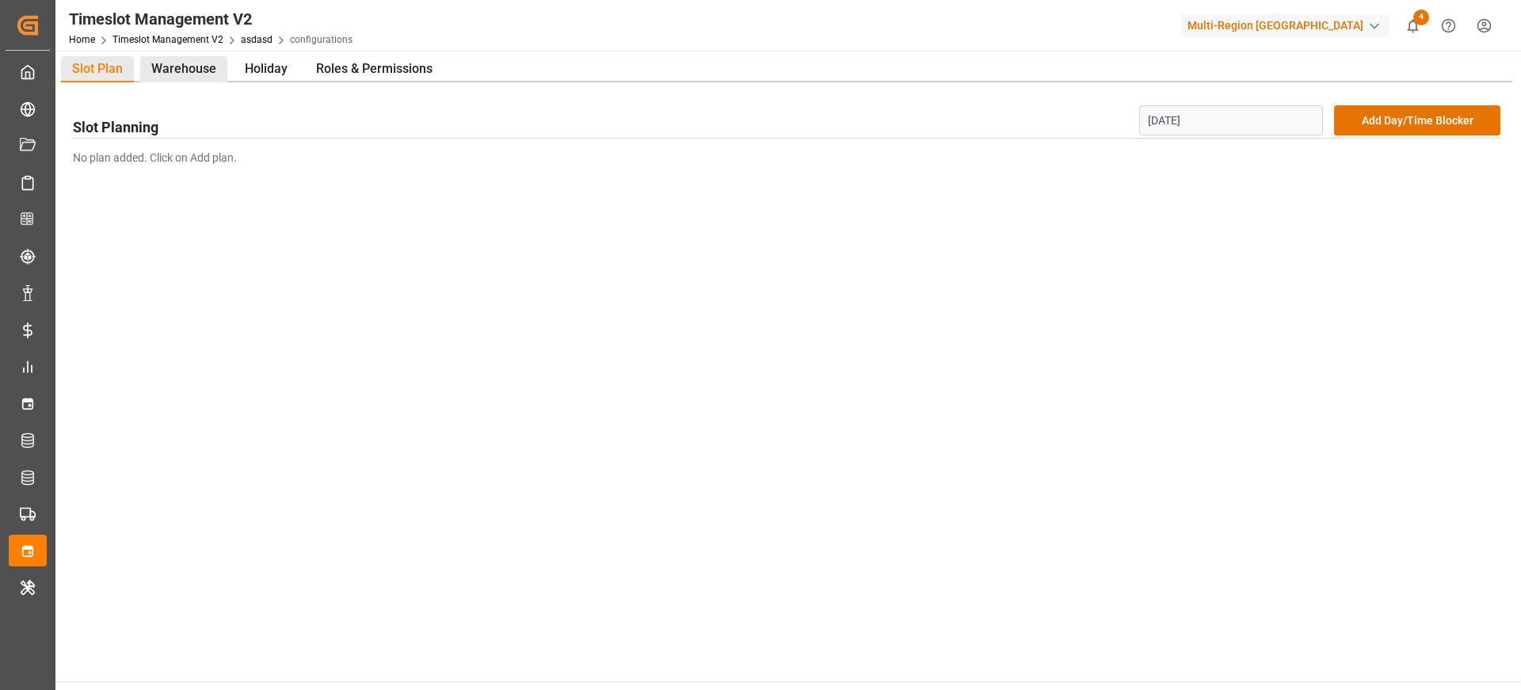
drag, startPoint x: 0, startPoint y: 0, endPoint x: 193, endPoint y: 77, distance: 207.3
click at [190, 77] on div "Warehouse" at bounding box center [183, 69] width 87 height 26
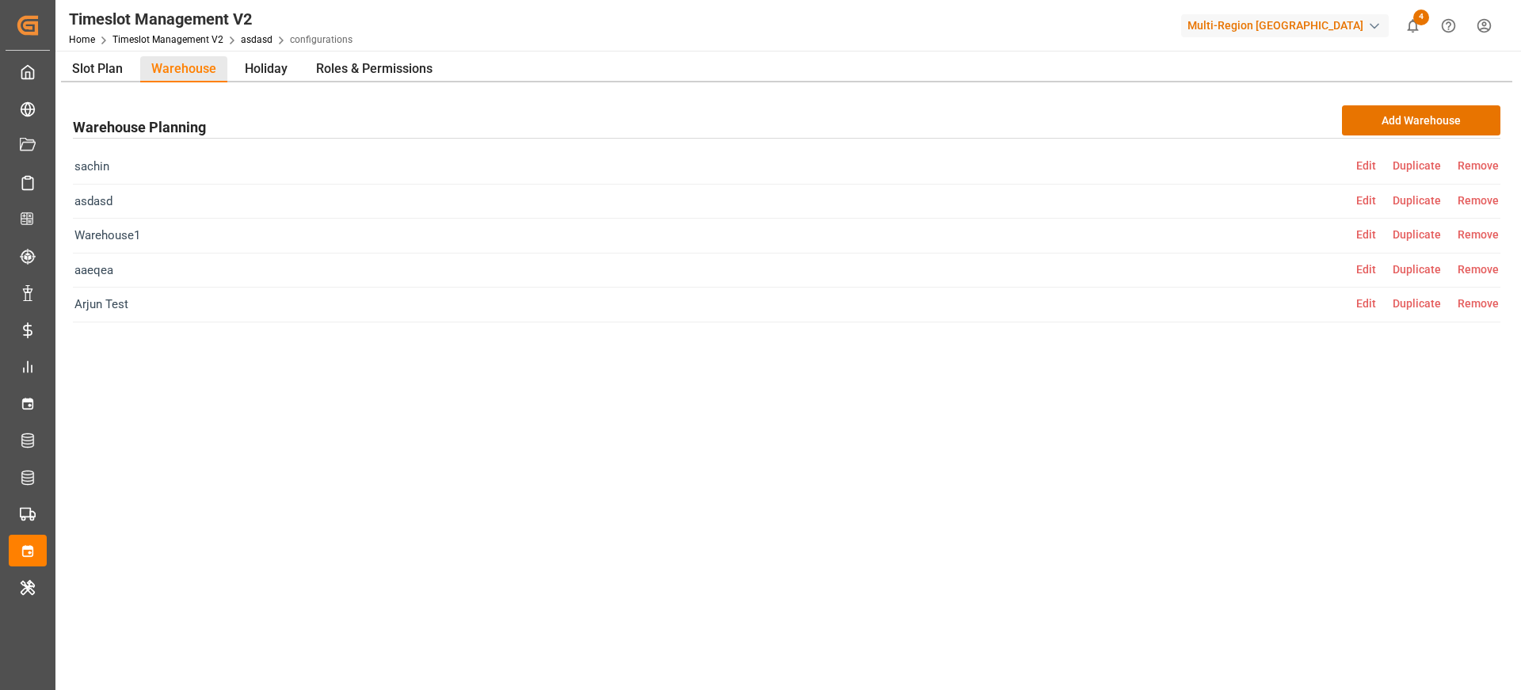
click at [1367, 200] on span "Edit" at bounding box center [1375, 200] width 36 height 13
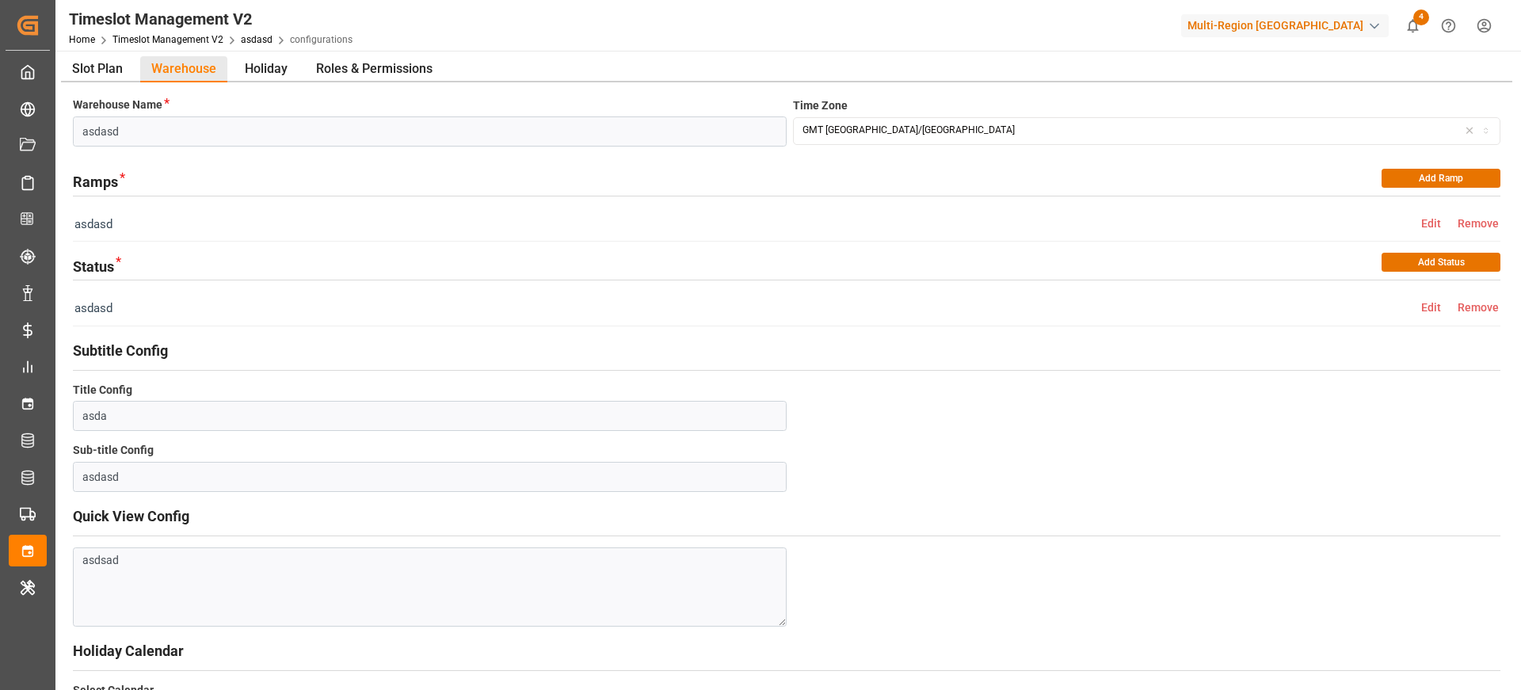
scroll to position [280, 0]
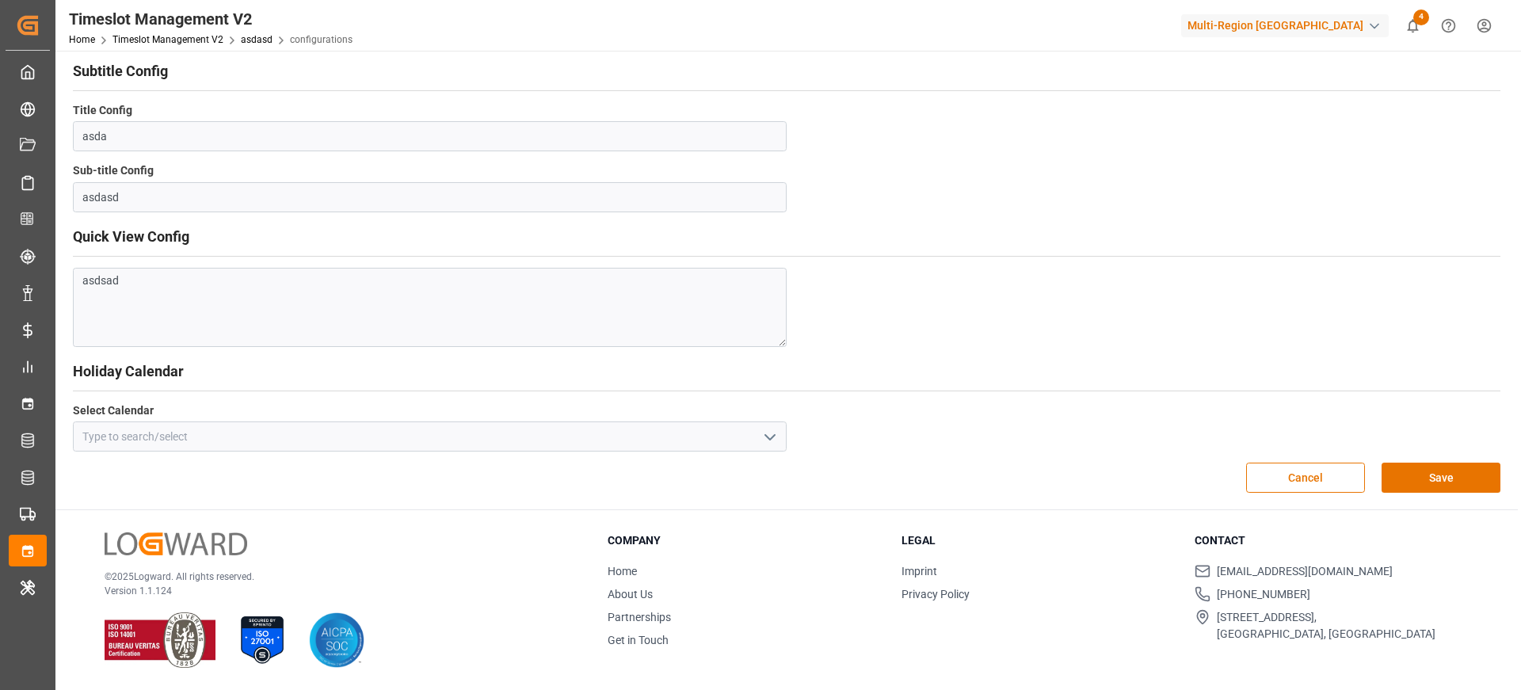
click at [764, 448] on button "open menu" at bounding box center [770, 437] width 24 height 25
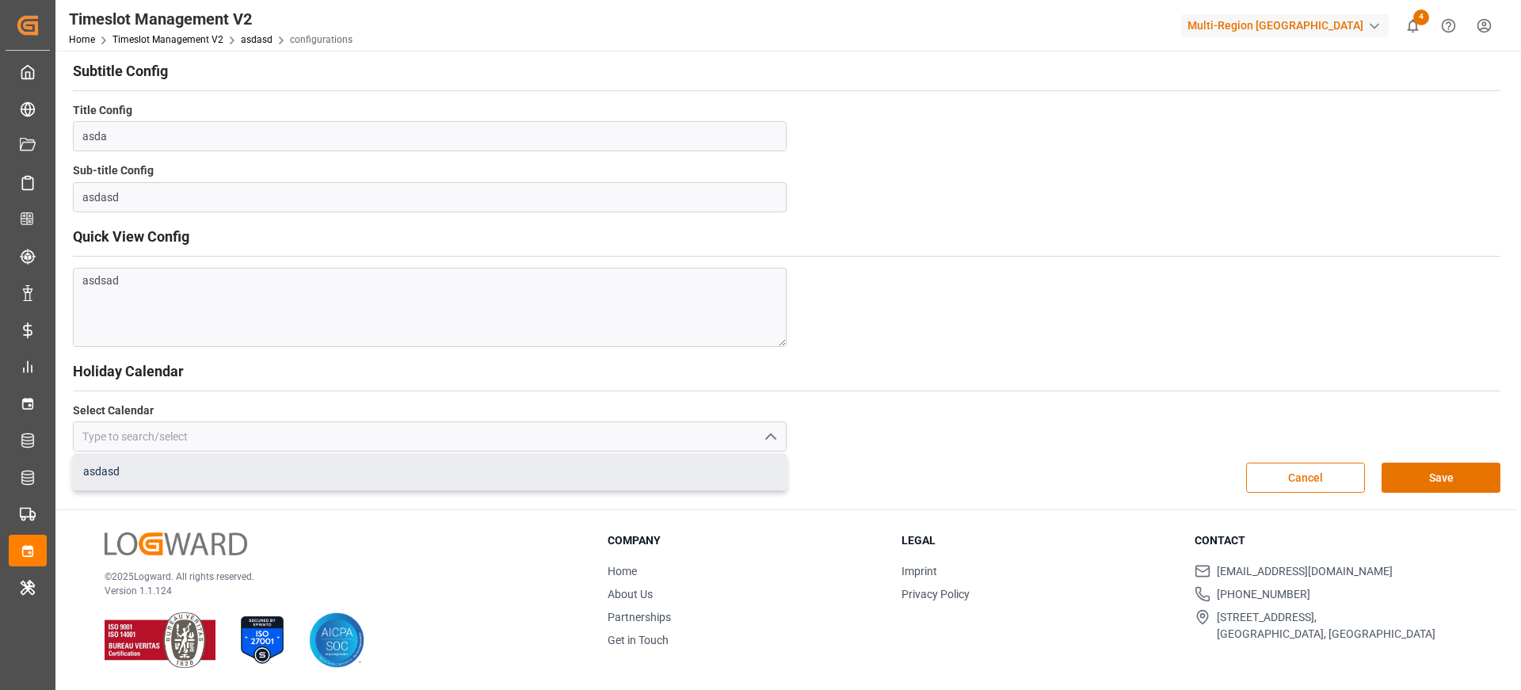
click at [631, 471] on div "asdasd" at bounding box center [430, 472] width 712 height 36
type input "asdasd"
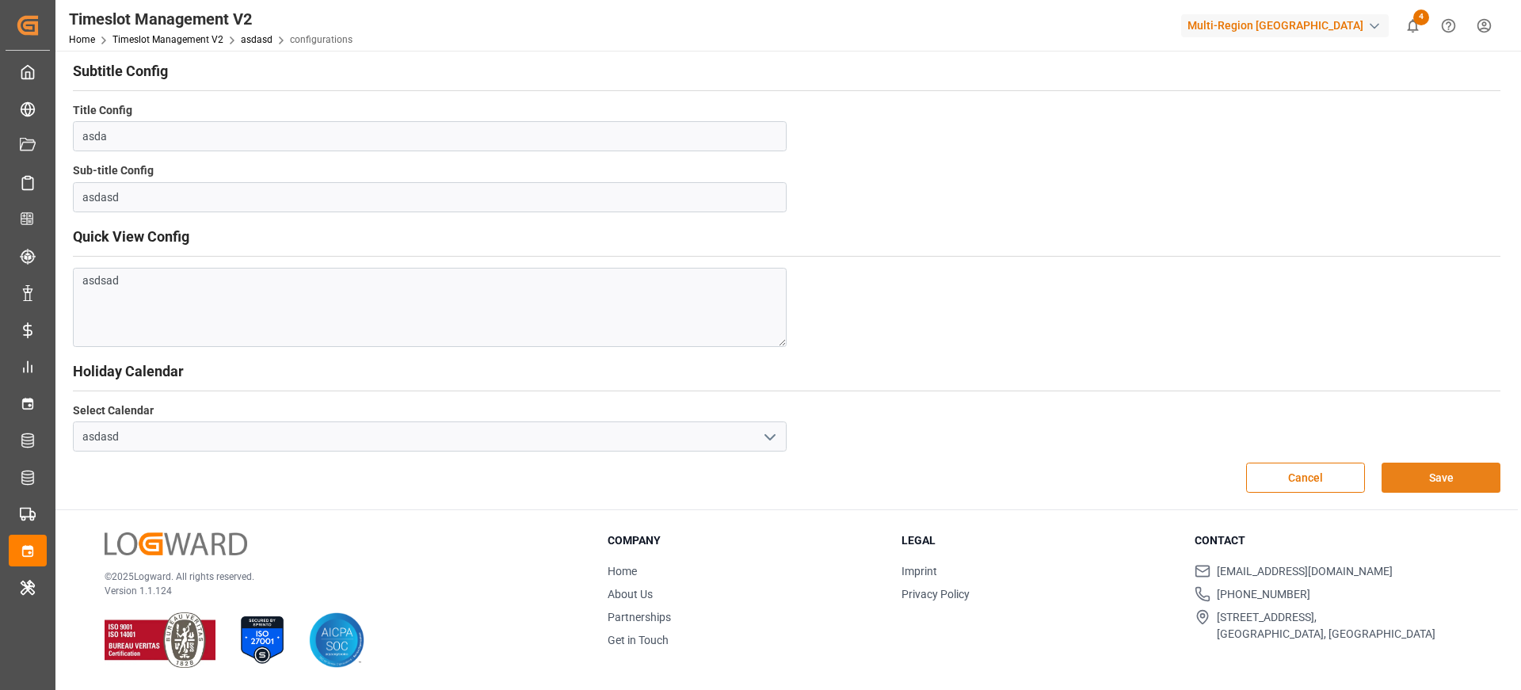
click at [1415, 479] on button "Save" at bounding box center [1441, 478] width 119 height 30
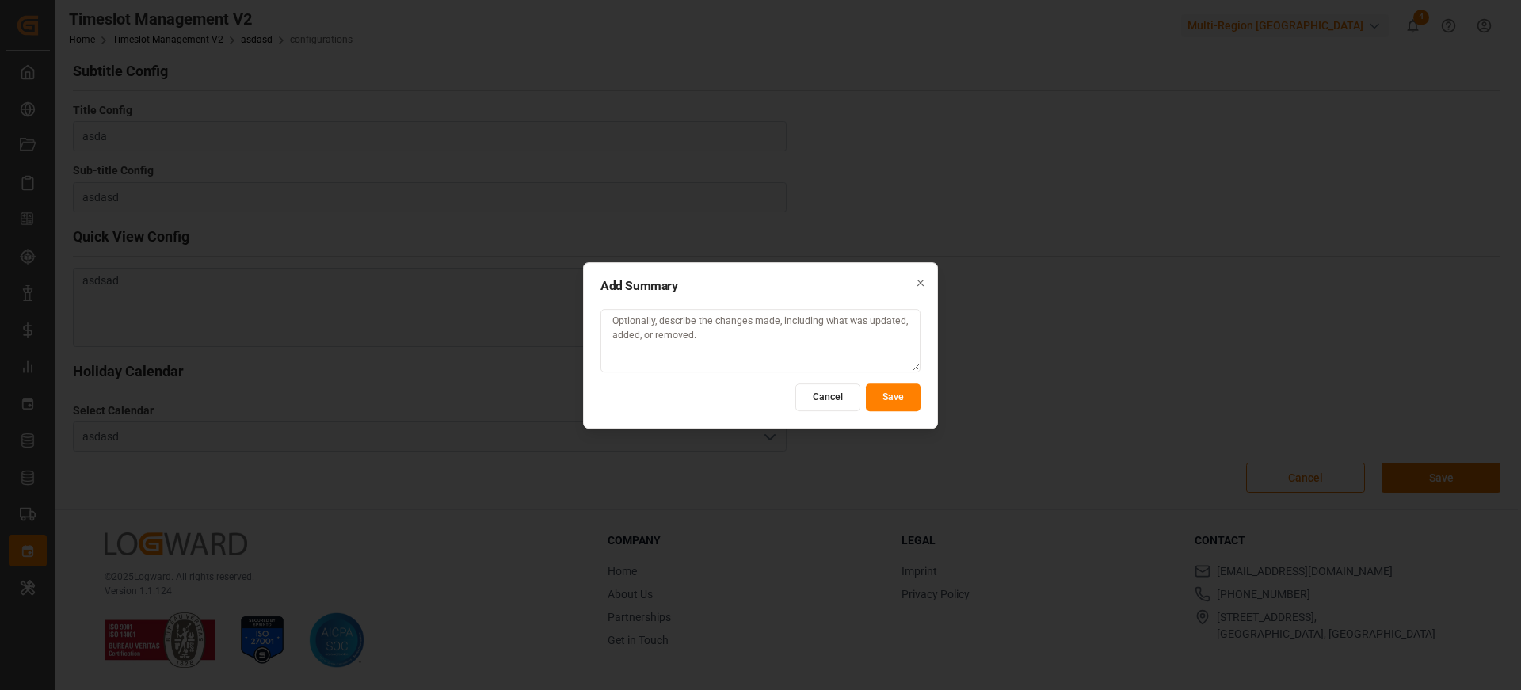
click at [881, 396] on button "Save" at bounding box center [893, 397] width 55 height 28
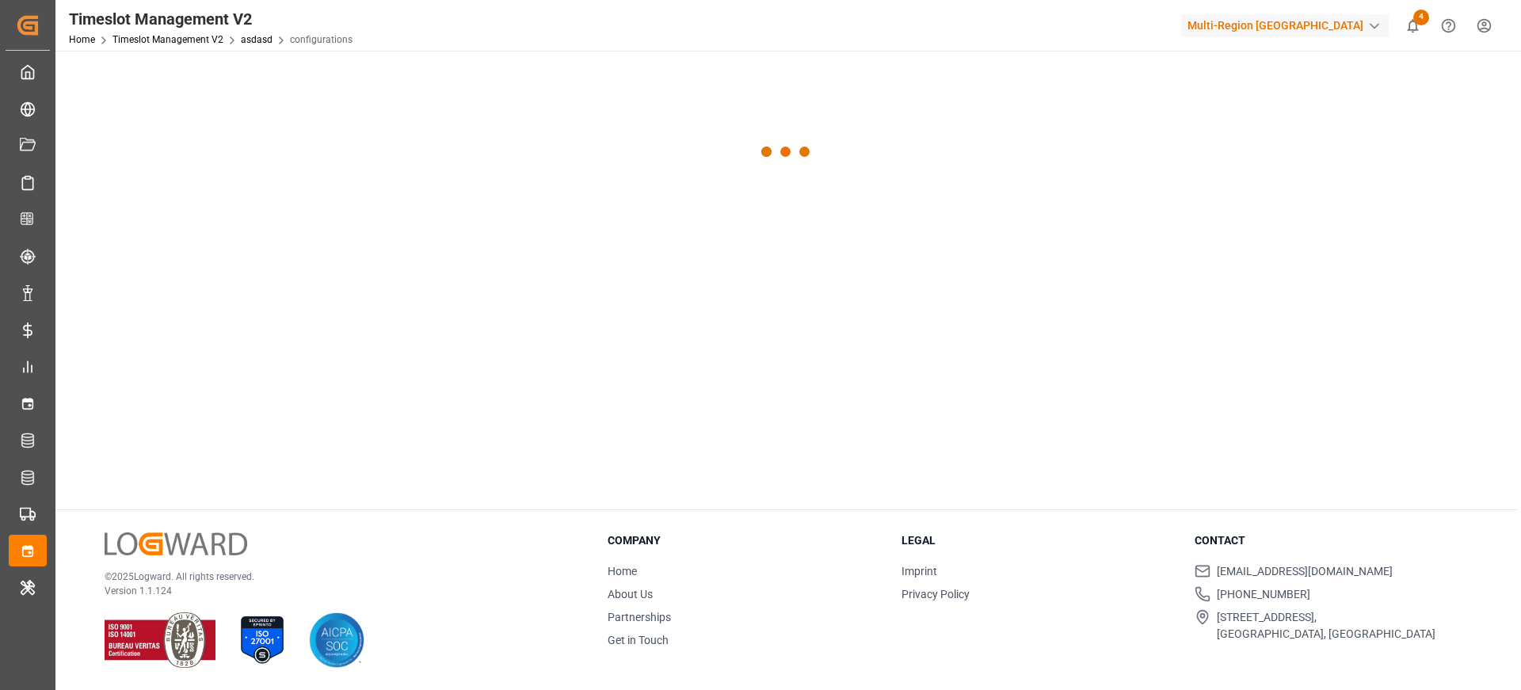
scroll to position [0, 0]
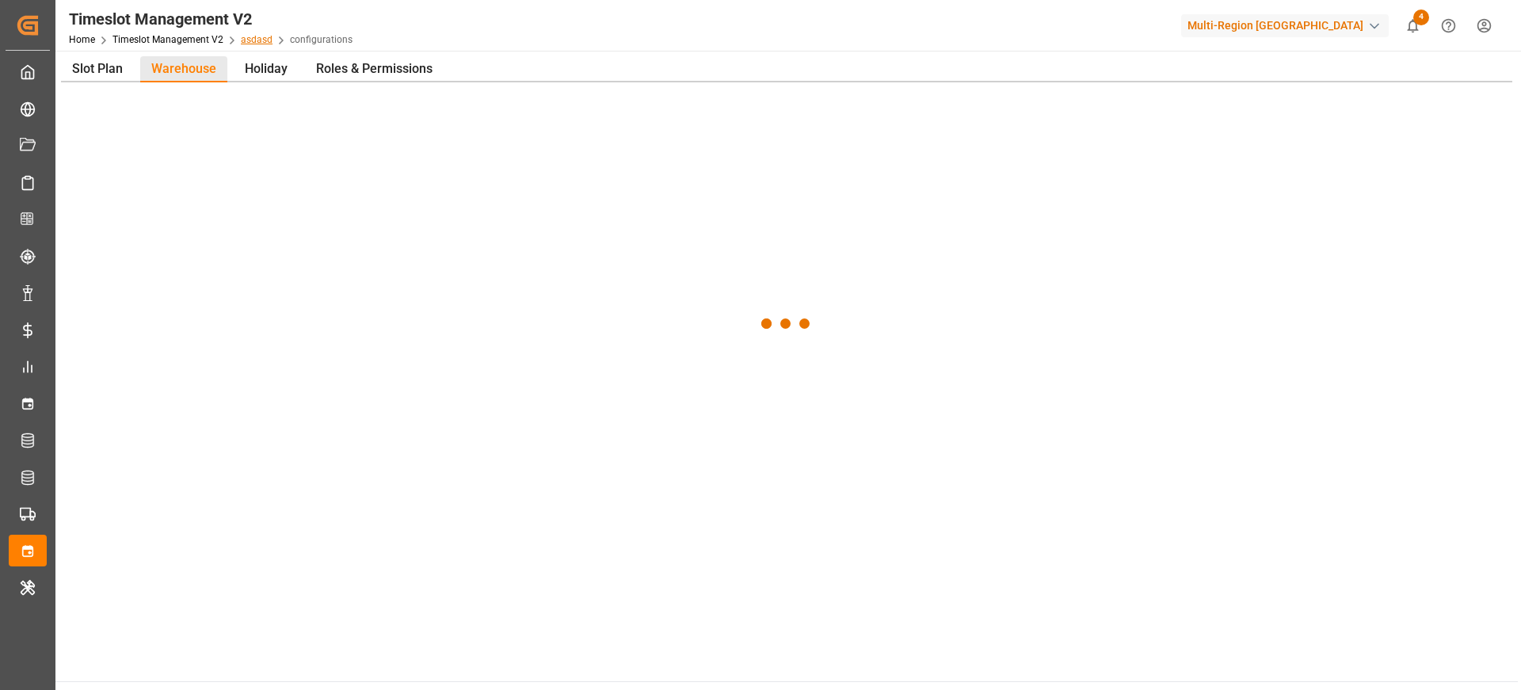
click at [257, 38] on link "asdasd" at bounding box center [257, 39] width 32 height 11
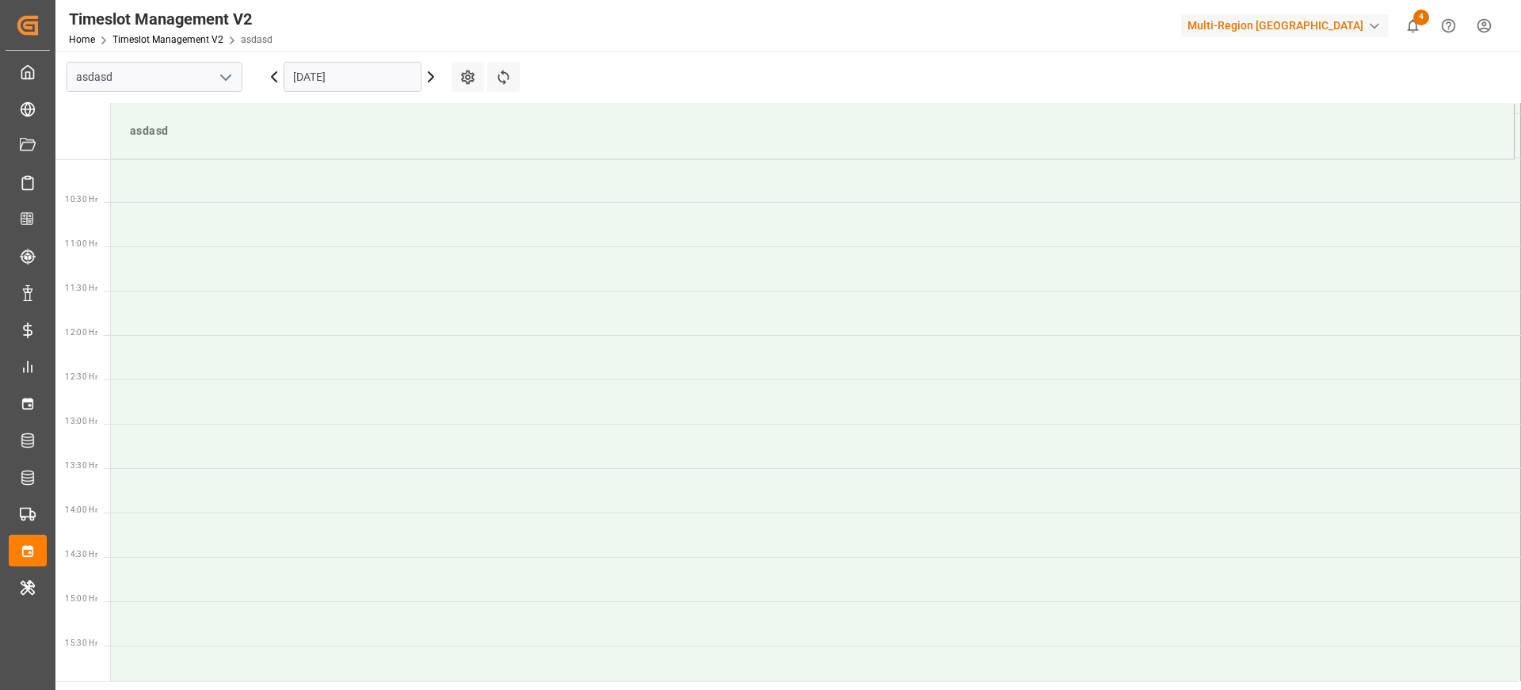
scroll to position [966, 0]
click at [231, 78] on icon "open menu" at bounding box center [225, 77] width 19 height 19
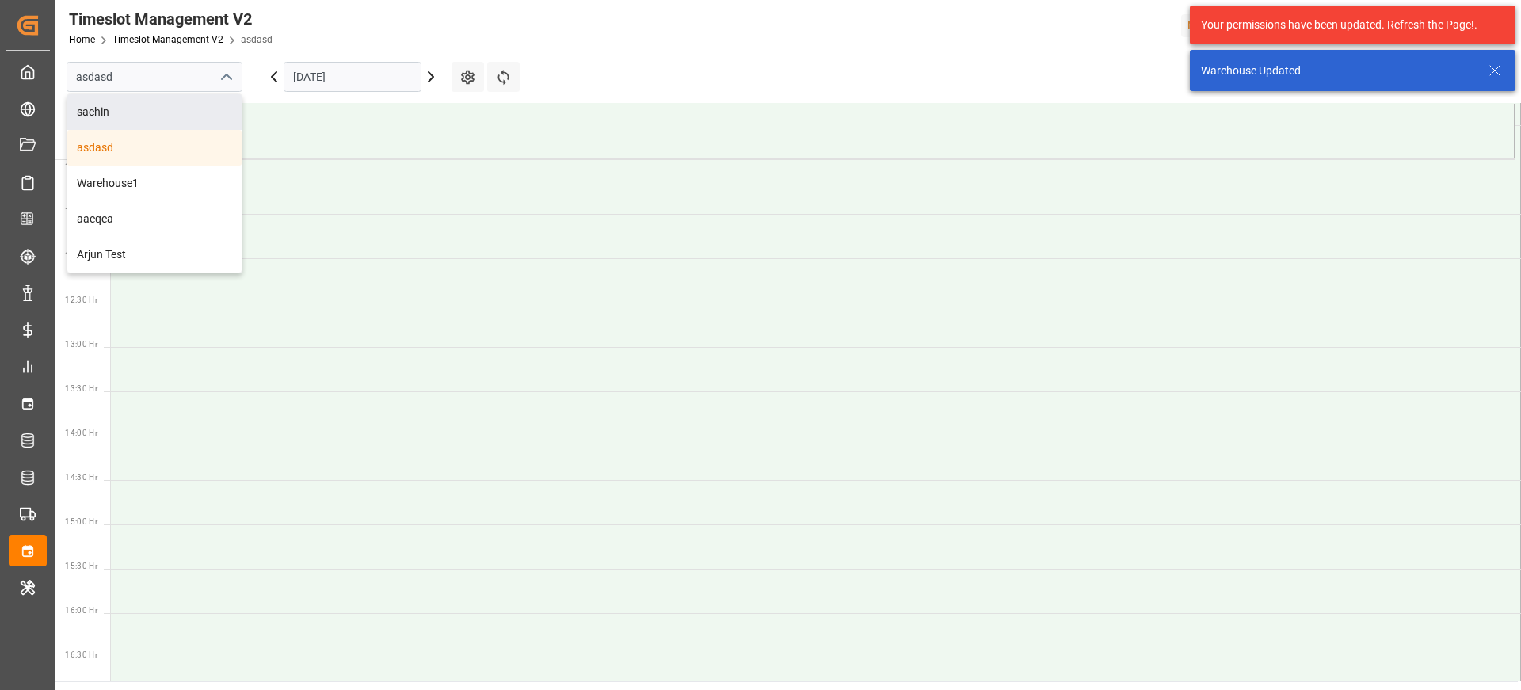
click at [330, 93] on div "30-08-2025" at bounding box center [353, 77] width 198 height 52
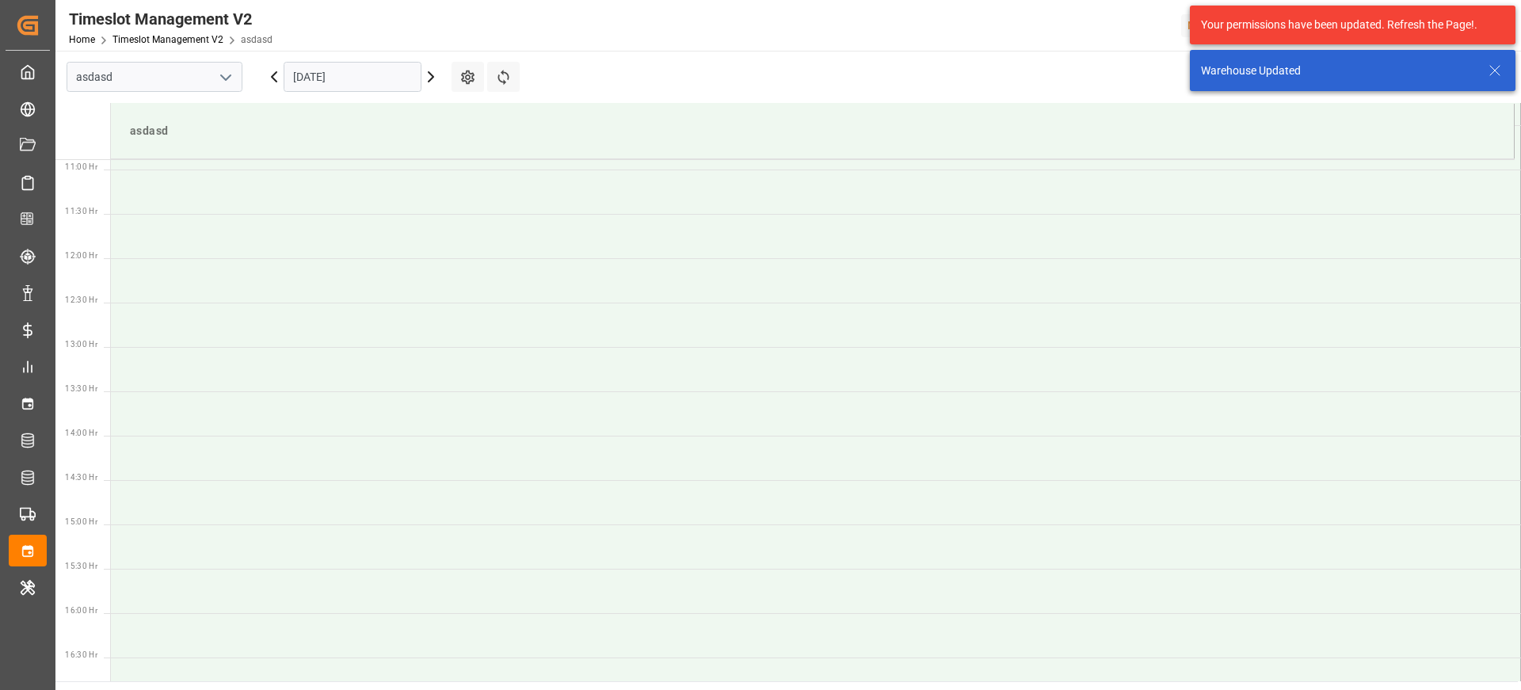
click at [356, 74] on input "30-08-2025" at bounding box center [353, 77] width 138 height 30
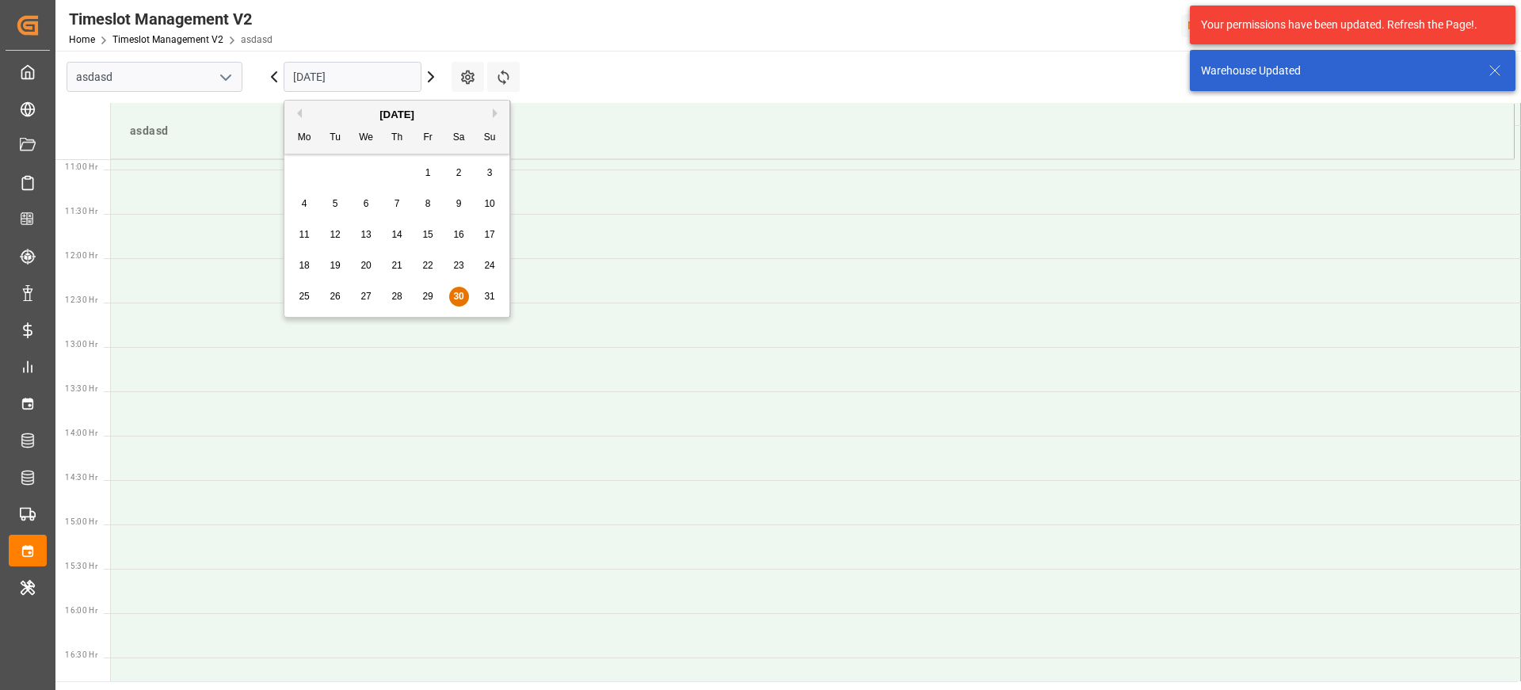
click at [300, 114] on button "Previous Month" at bounding box center [297, 114] width 10 height 10
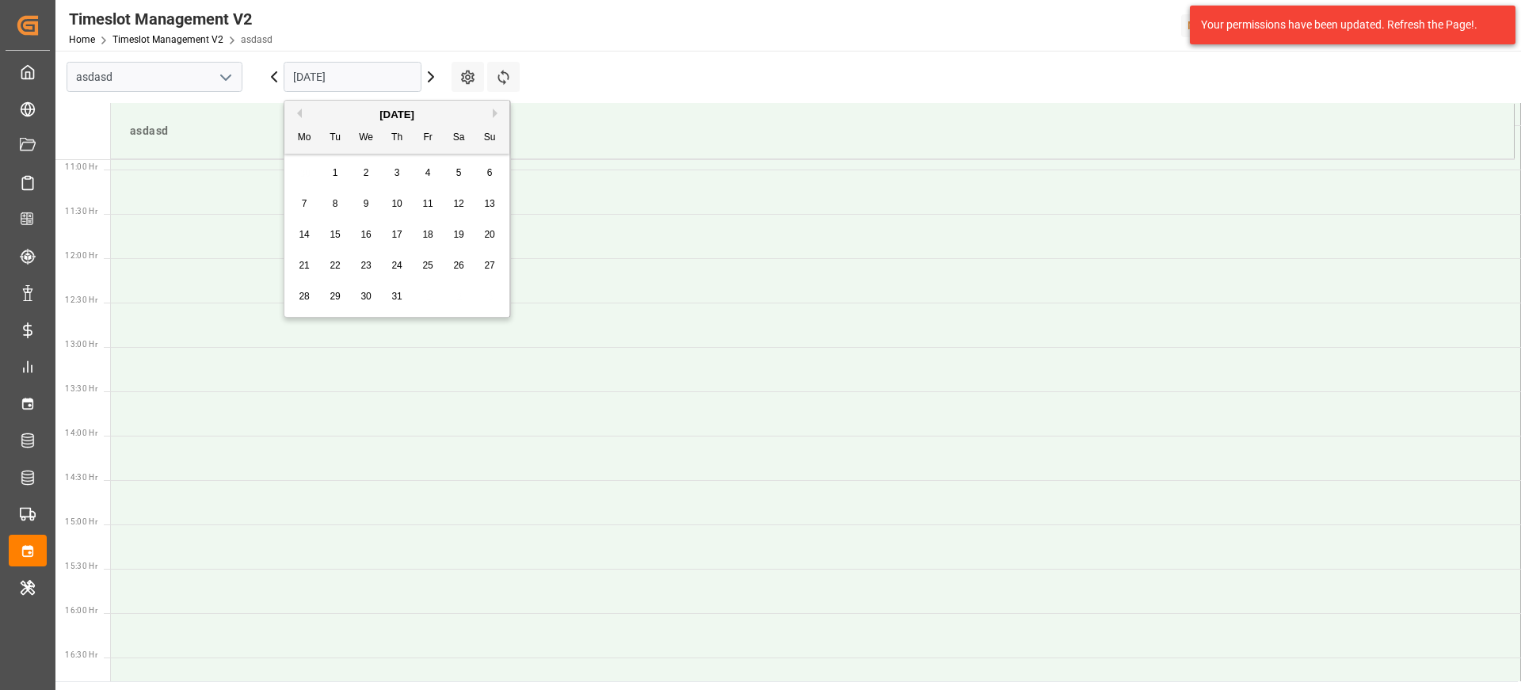
click at [302, 110] on div "July 2025" at bounding box center [396, 115] width 225 height 16
click at [301, 112] on button "Previous Month" at bounding box center [297, 114] width 10 height 10
click at [487, 177] on span "1" at bounding box center [490, 172] width 6 height 11
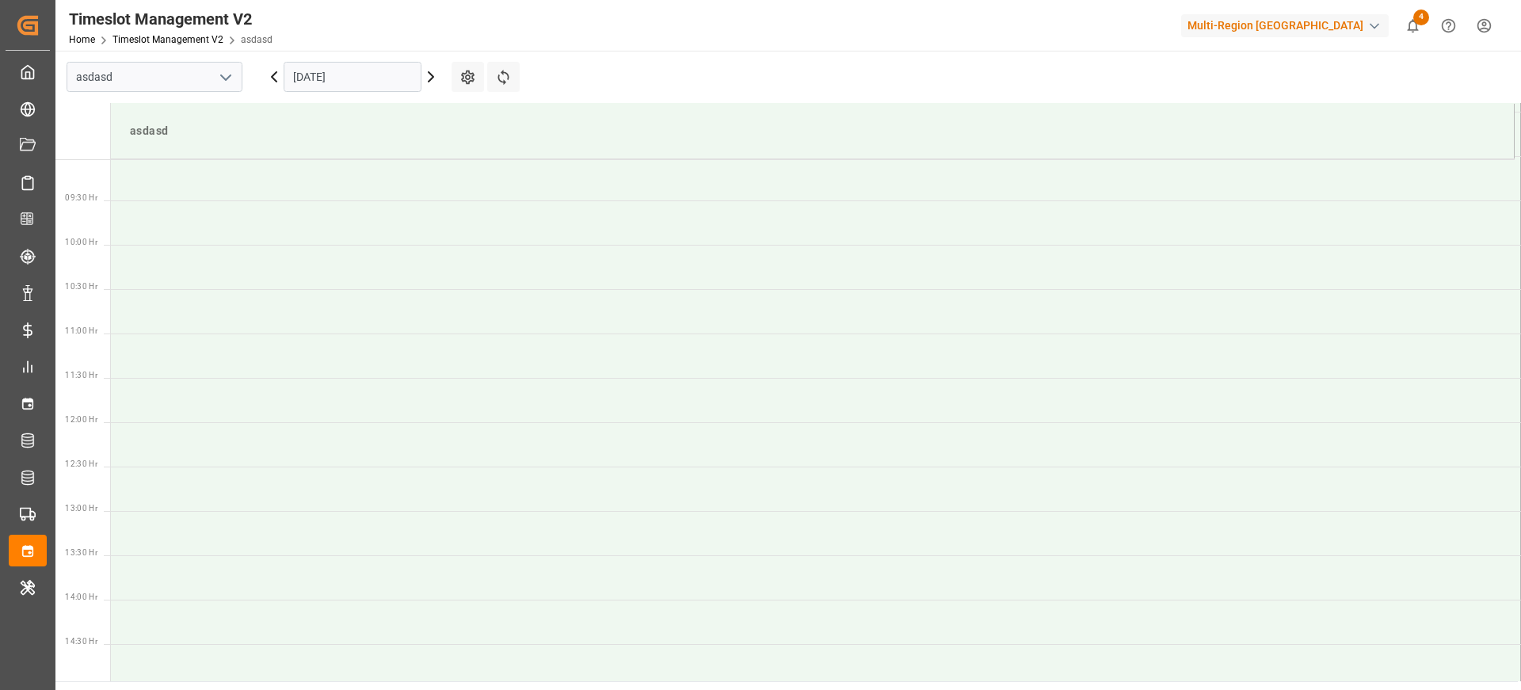
click at [319, 78] on input "30-08-2025" at bounding box center [353, 77] width 138 height 30
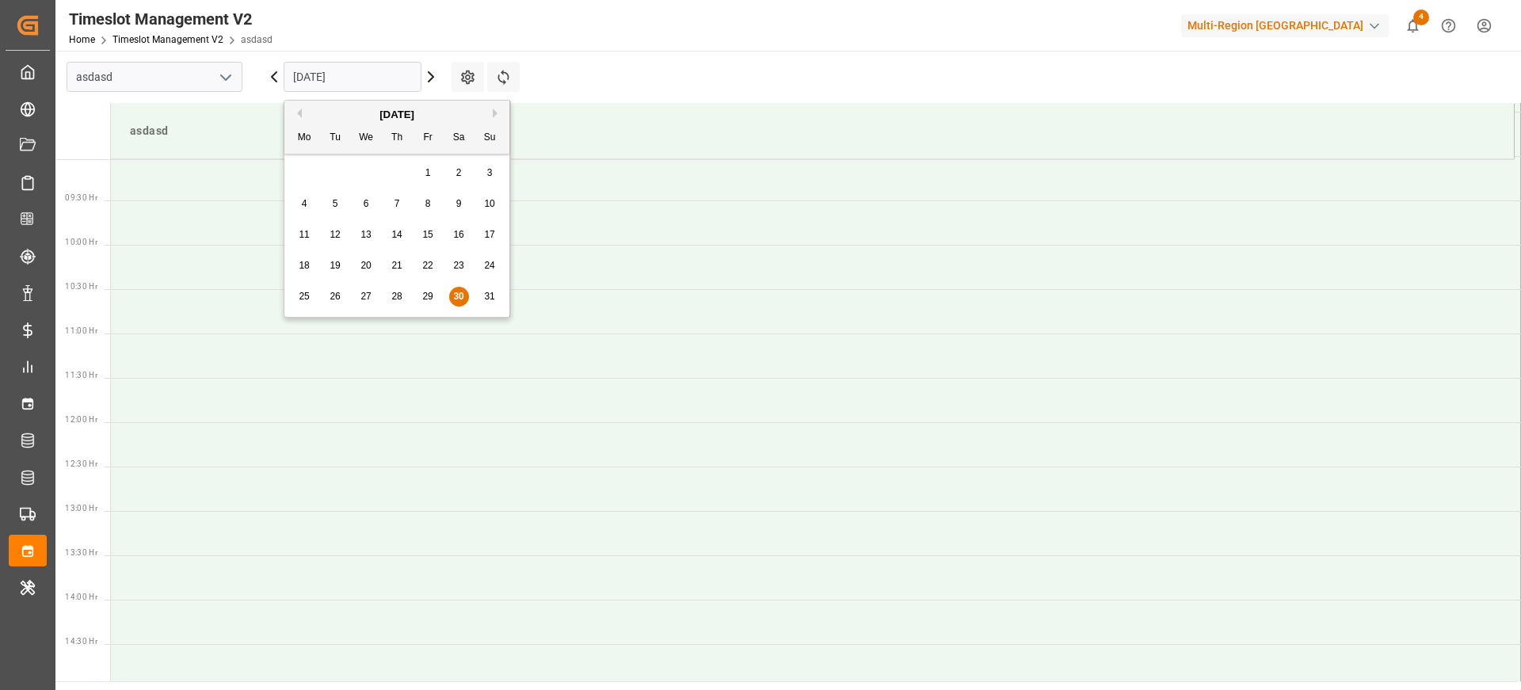
scroll to position [966, 0]
click at [299, 116] on button "Previous Month" at bounding box center [297, 114] width 10 height 10
click at [494, 176] on div "1" at bounding box center [490, 173] width 20 height 19
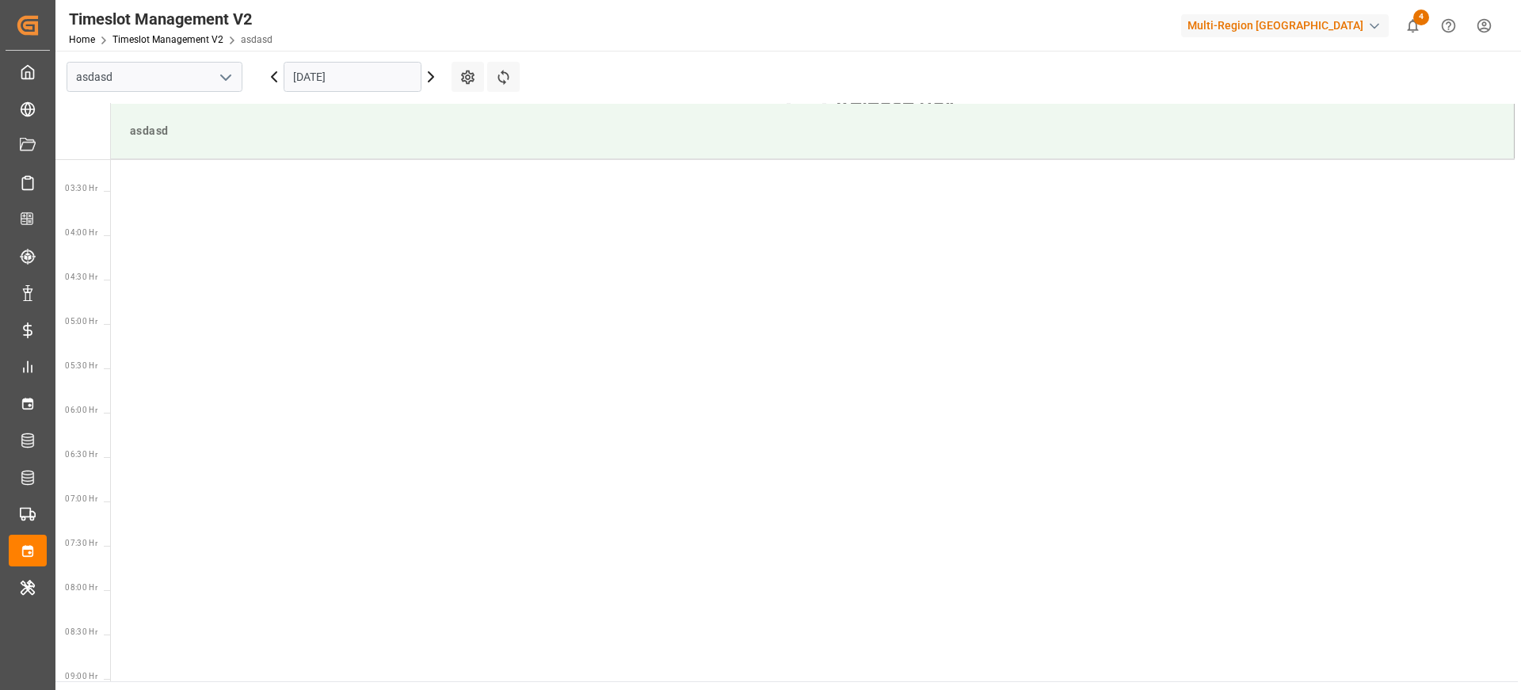
drag, startPoint x: 345, startPoint y: 91, endPoint x: 348, endPoint y: 82, distance: 9.0
click at [348, 82] on input "01-06-2025" at bounding box center [353, 77] width 138 height 30
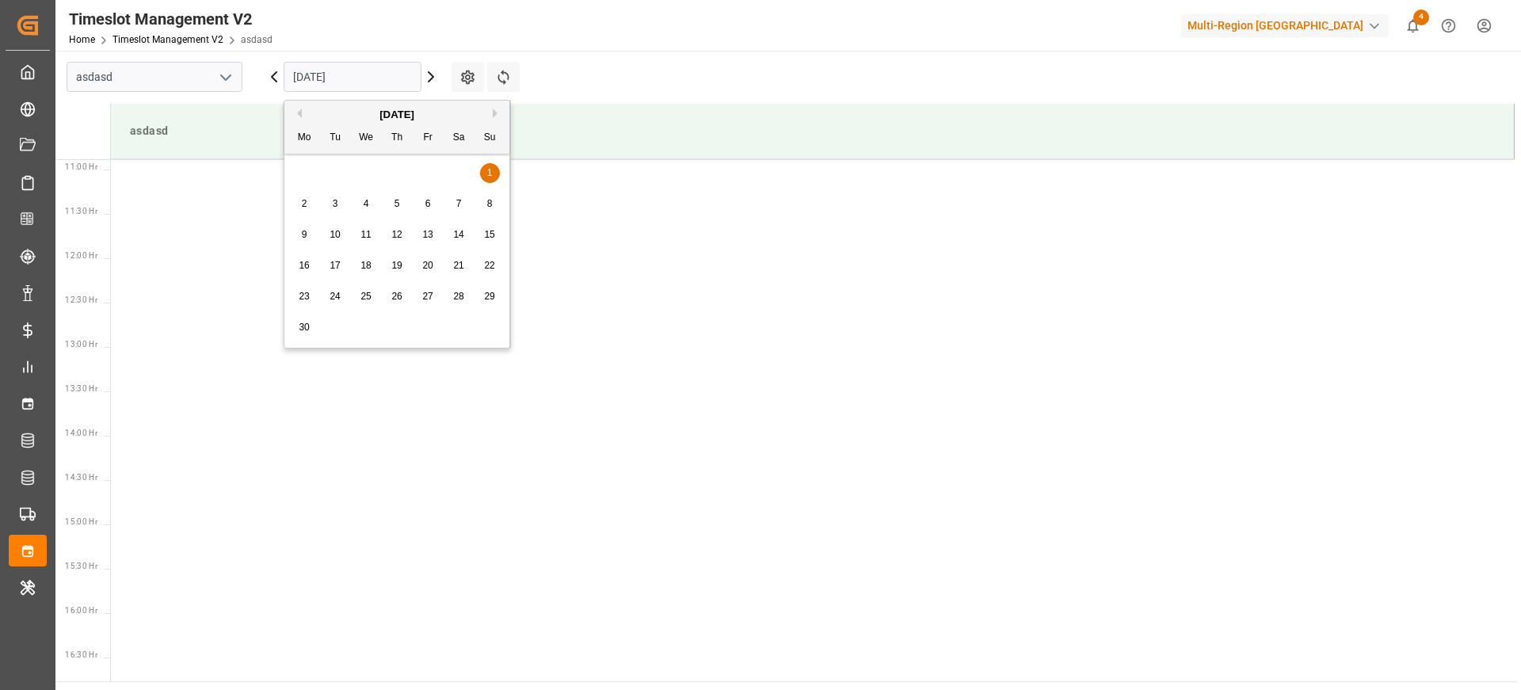
click at [654, 226] on div "00:30 Hr 01:00 Hr 01:30 Hr 02:00 Hr 02:30 Hr 03:00 Hr 03:30 Hr 04:00 Hr 04:30 H…" at bounding box center [843, 258] width 1577 height 2131
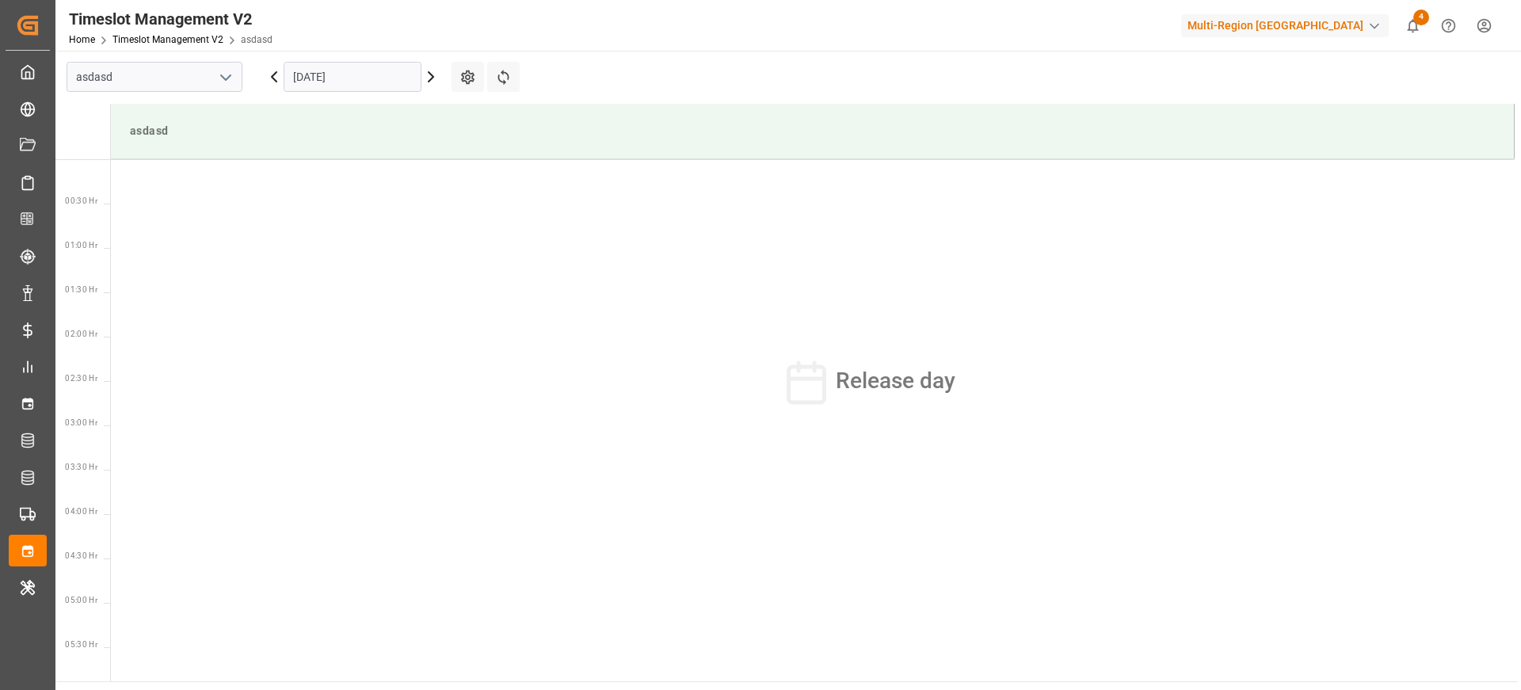
scroll to position [2, 0]
click at [1291, 36] on div "Multi-Region [GEOGRAPHIC_DATA]" at bounding box center [1285, 25] width 208 height 23
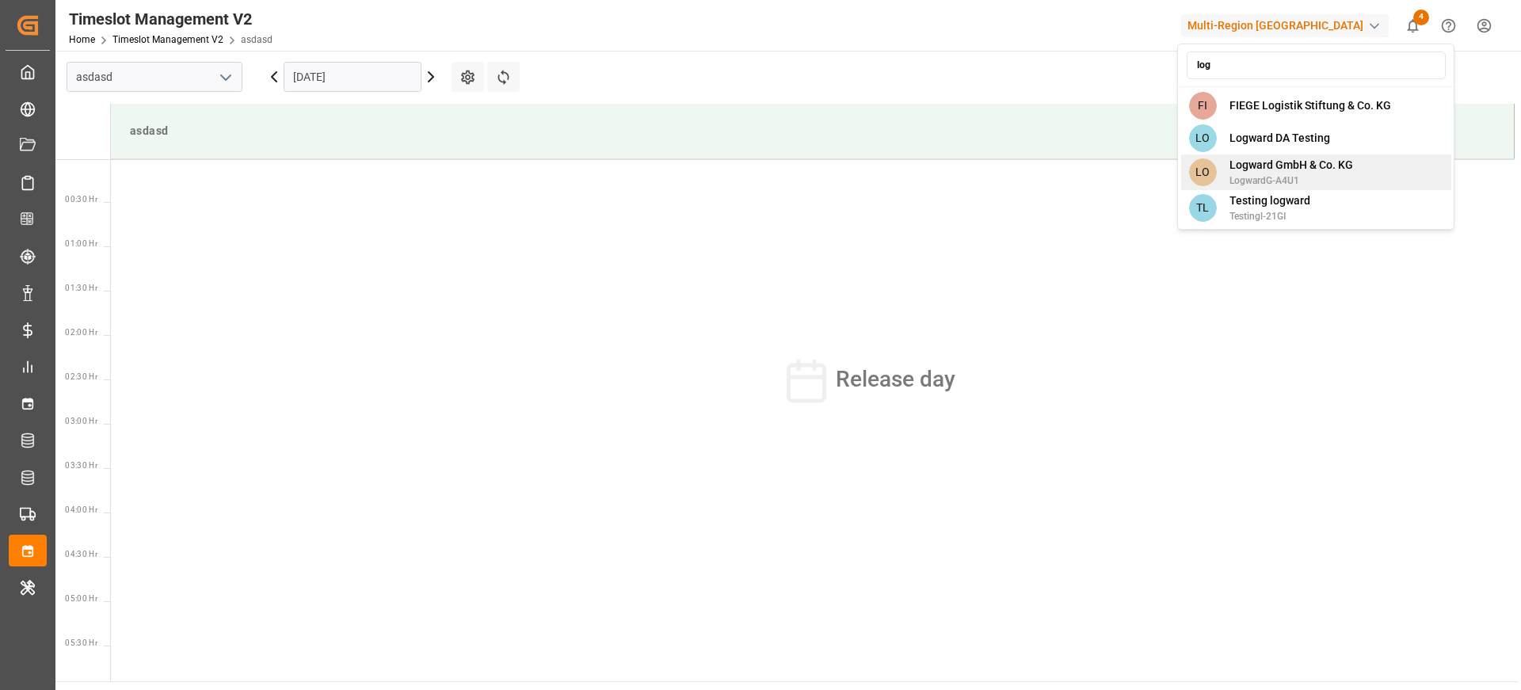
type input "log"
click at [1349, 168] on span "Logward GmbH & Co. KG" at bounding box center [1292, 165] width 124 height 17
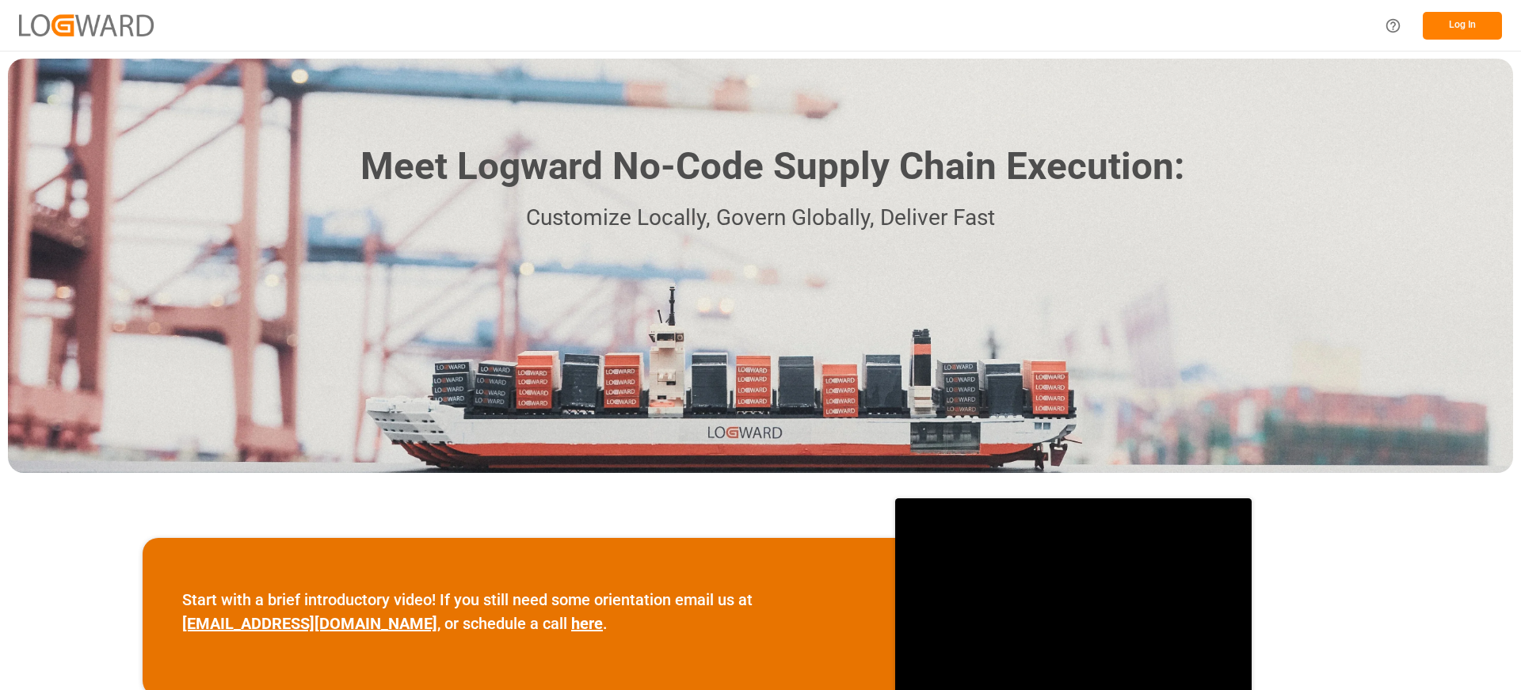
click at [1455, 24] on button "Log In" at bounding box center [1462, 26] width 79 height 28
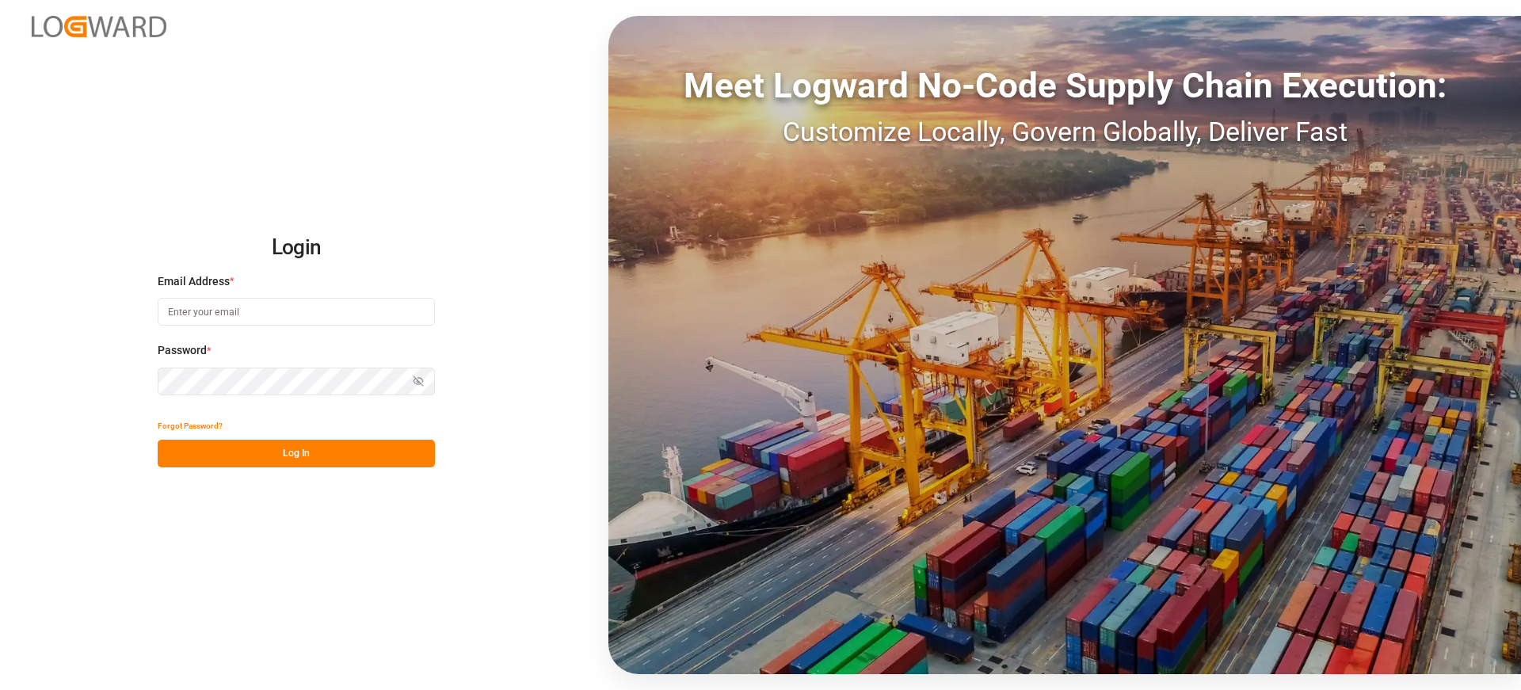
click at [213, 322] on input at bounding box center [296, 312] width 277 height 28
type input "[EMAIL_ADDRESS][PERSON_NAME][DOMAIN_NAME]"
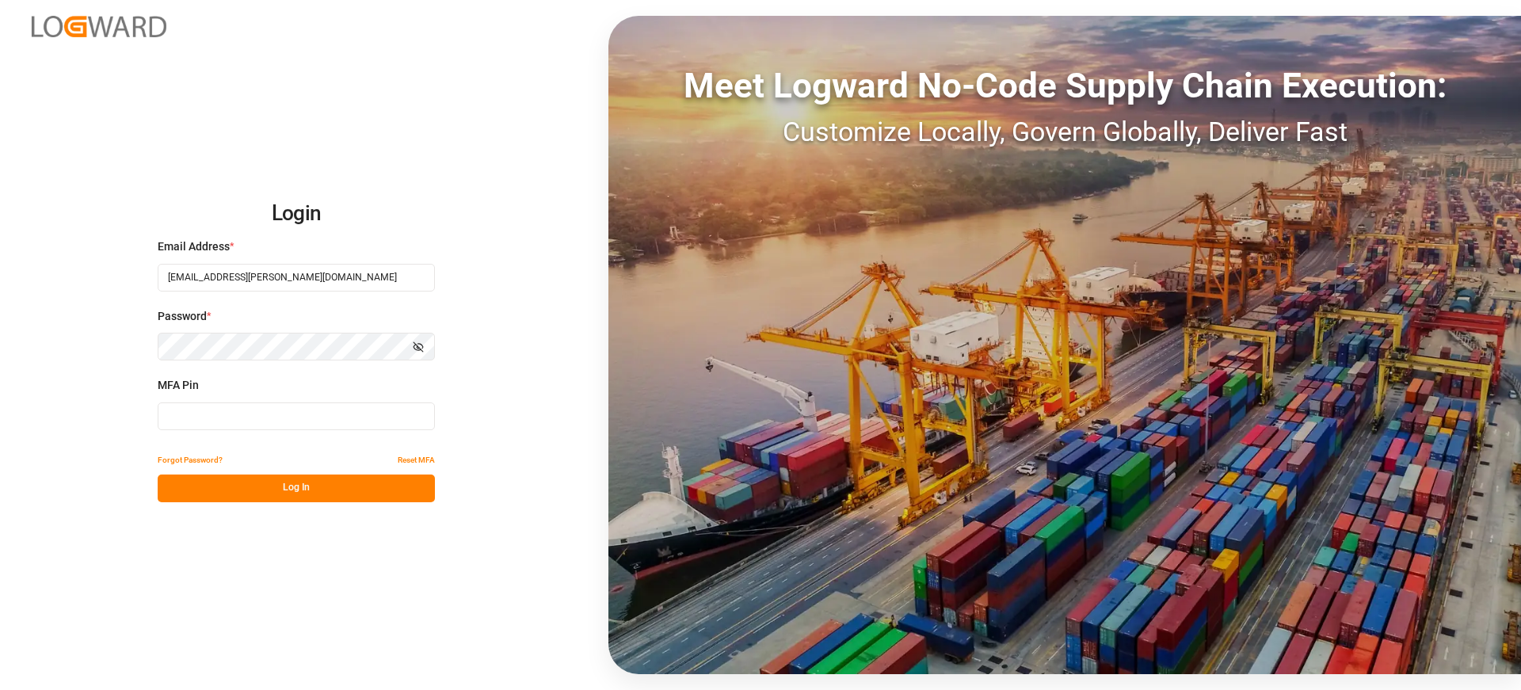
type input "473474"
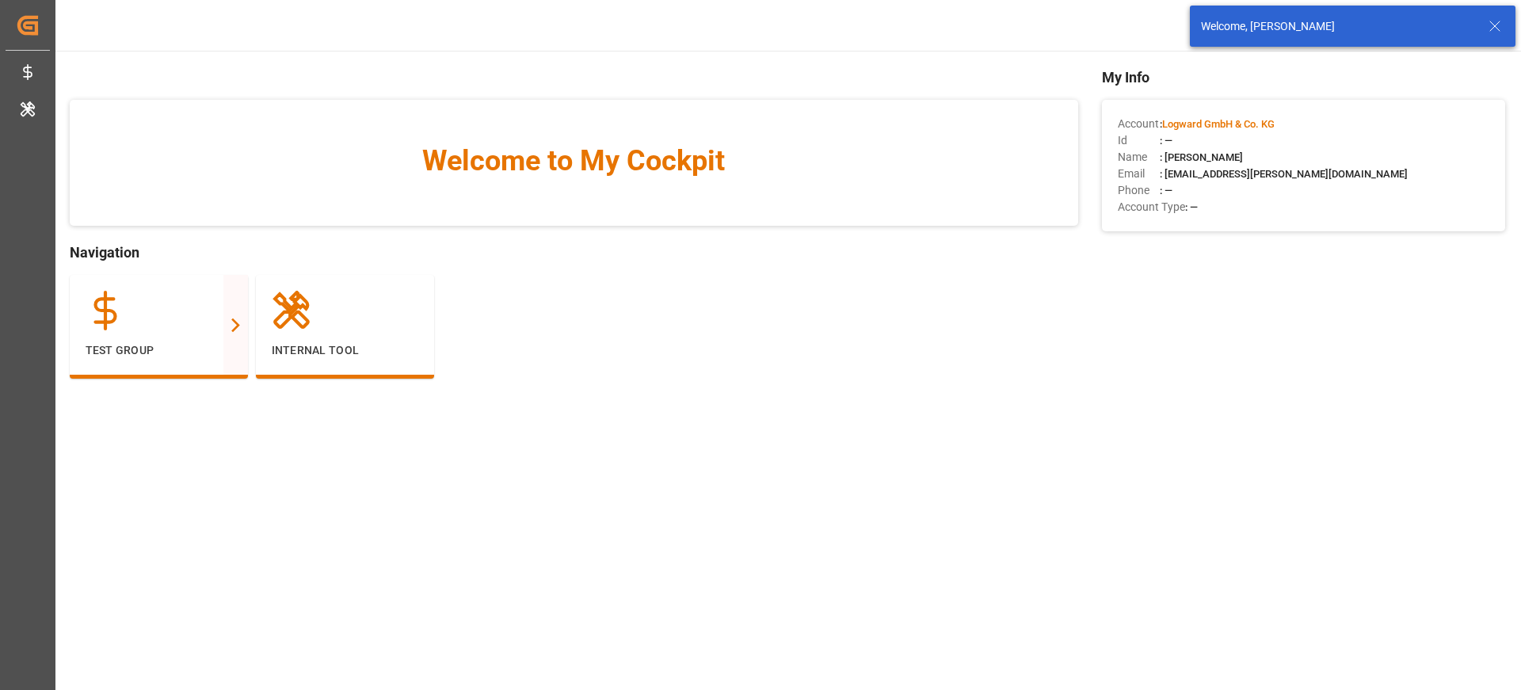
click at [1498, 18] on icon at bounding box center [1495, 26] width 19 height 19
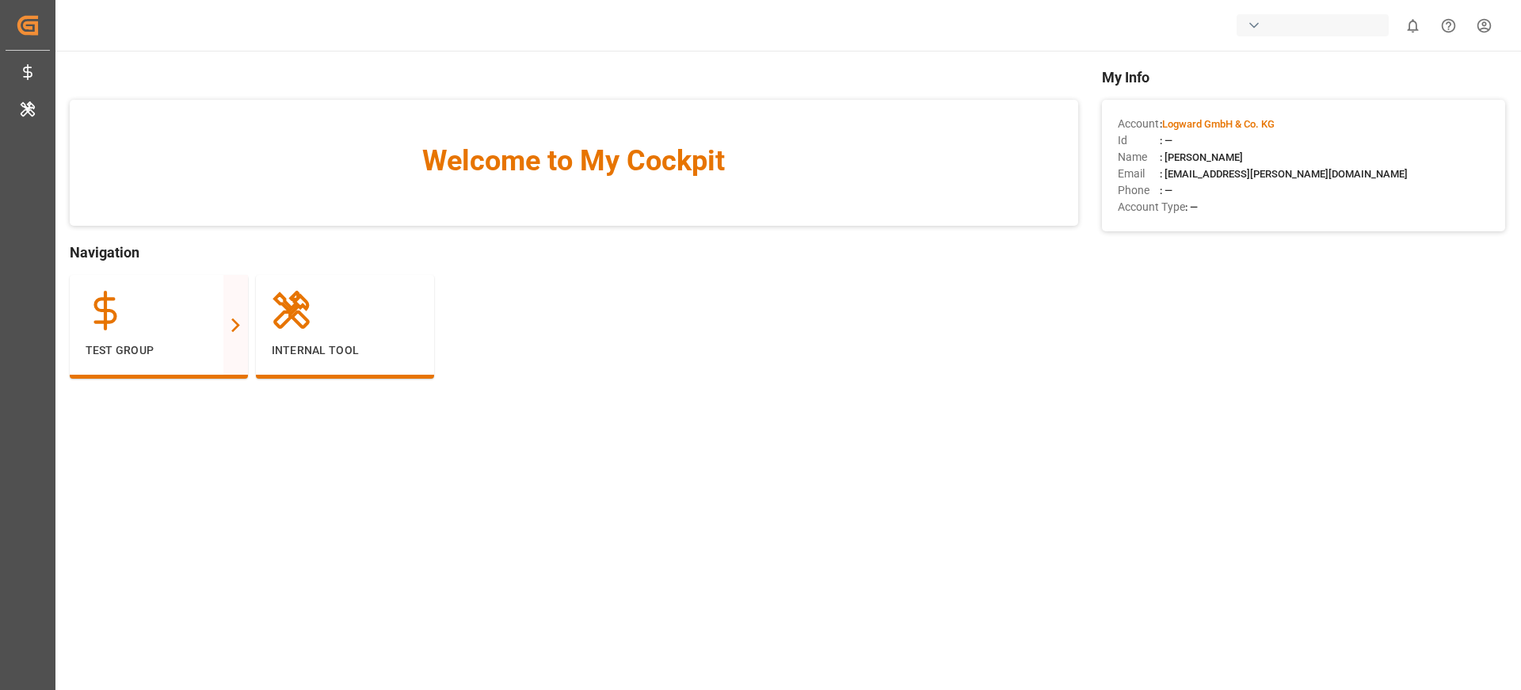
click at [1305, 22] on body "Created by potrace 1.15, written by [PERSON_NAME] [DATE]-[DATE] Created by potr…" at bounding box center [760, 404] width 1521 height 809
click at [1305, 22] on div "button" at bounding box center [1313, 25] width 152 height 22
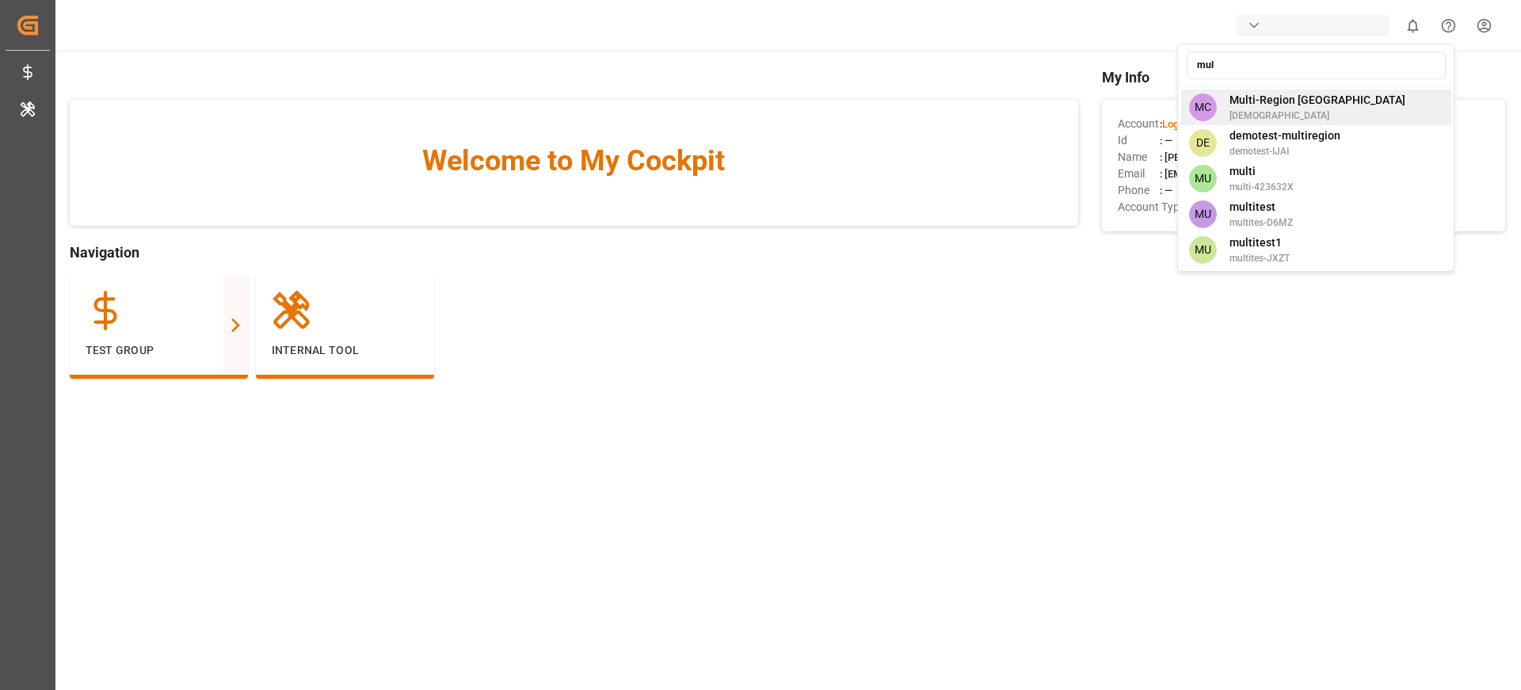
type input "mul"
click at [1332, 111] on div "MC Multi-Region CA shravaniputti" at bounding box center [1316, 108] width 270 height 36
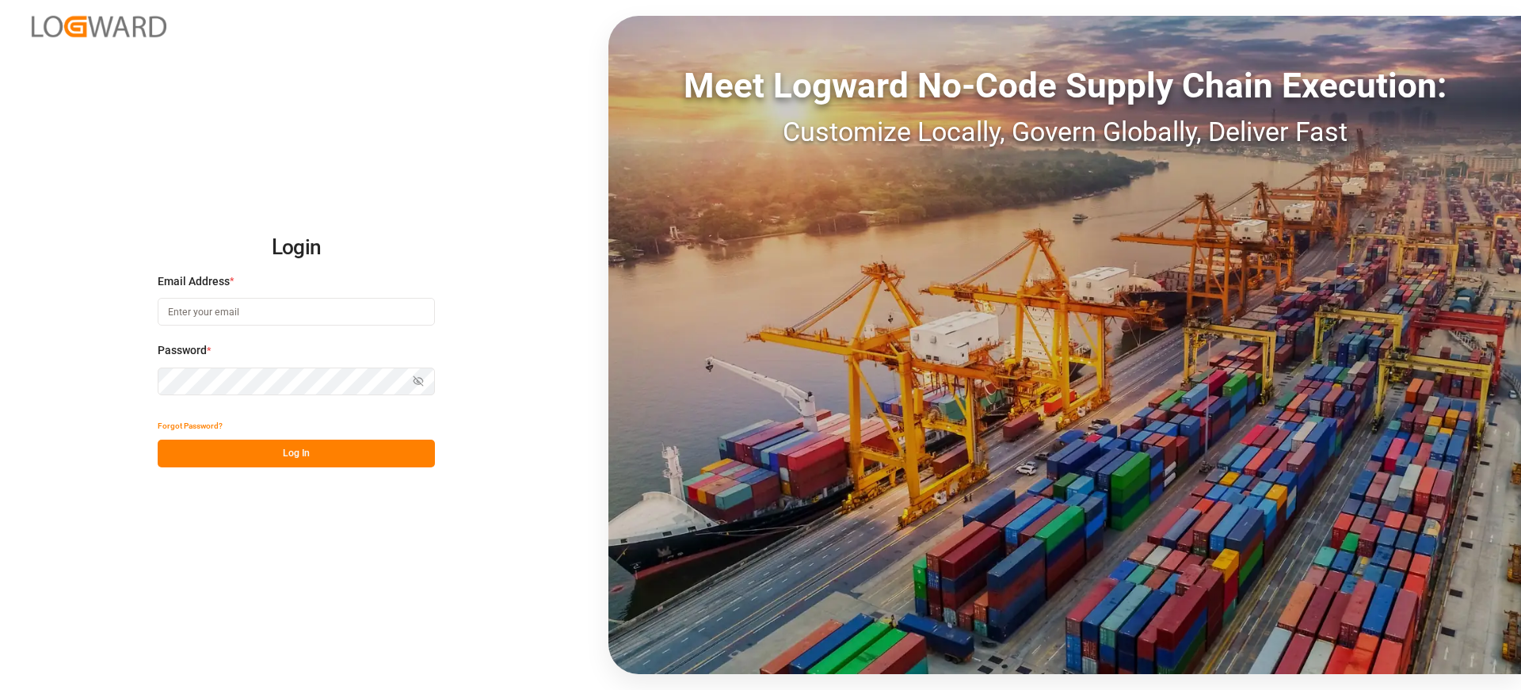
type input "Arjun.chaurasiya@logward.com"
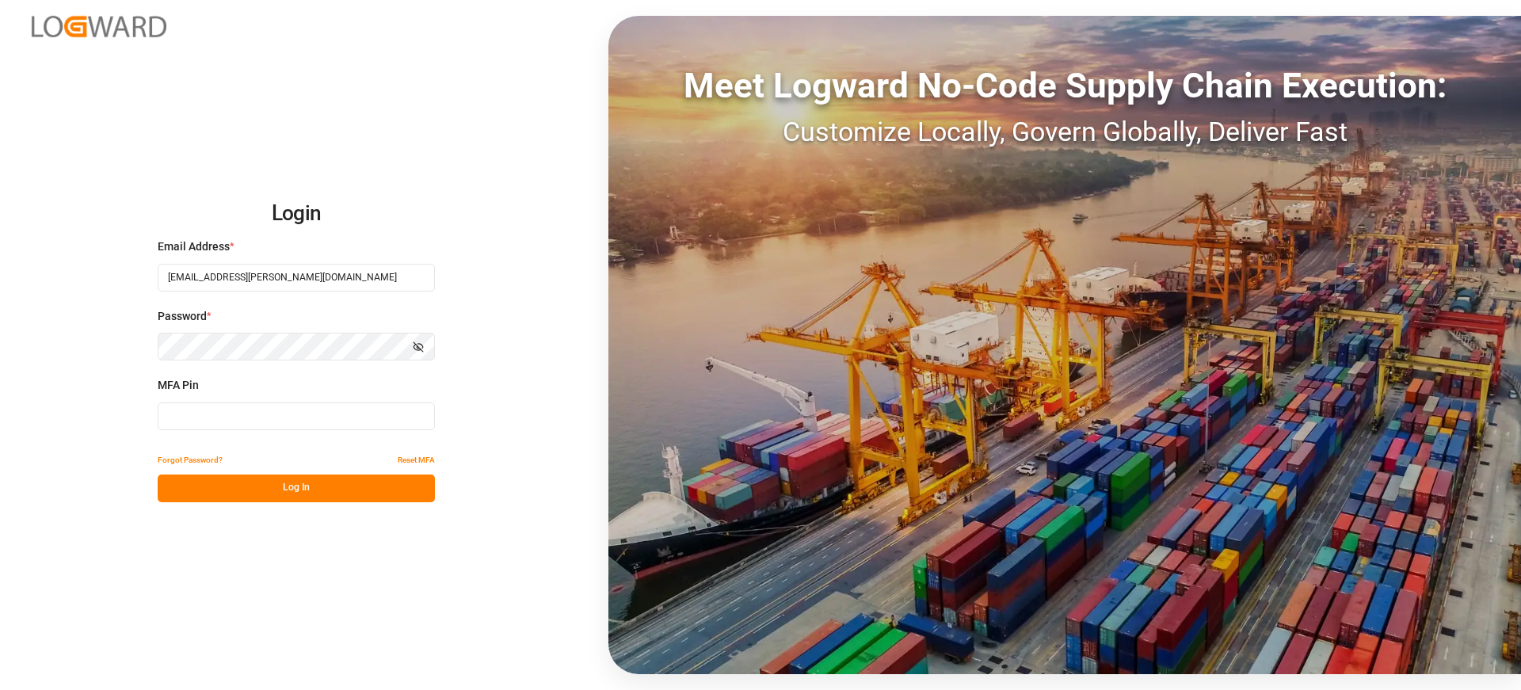
type input "983888"
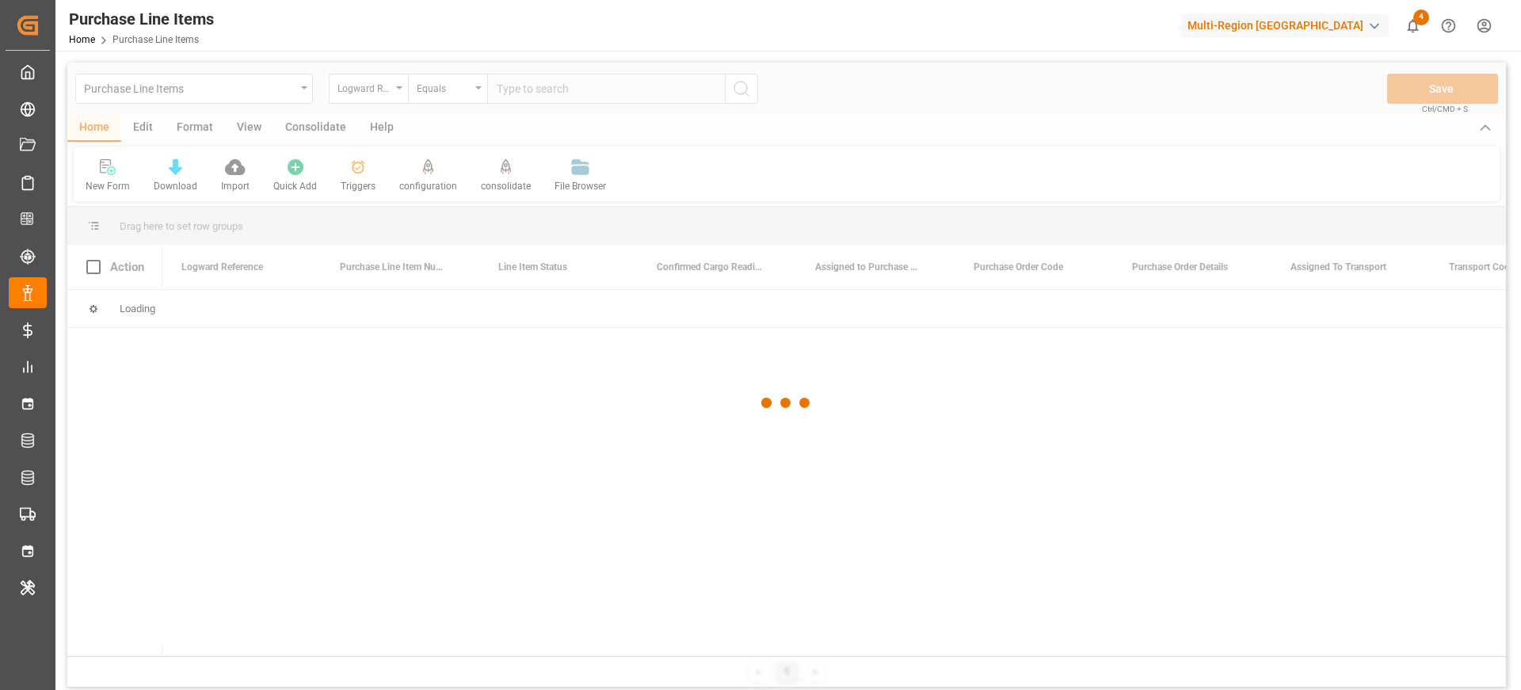
click at [244, 87] on div at bounding box center [786, 403] width 1439 height 681
click at [244, 87] on div "Purchase Line Items" at bounding box center [190, 88] width 212 height 20
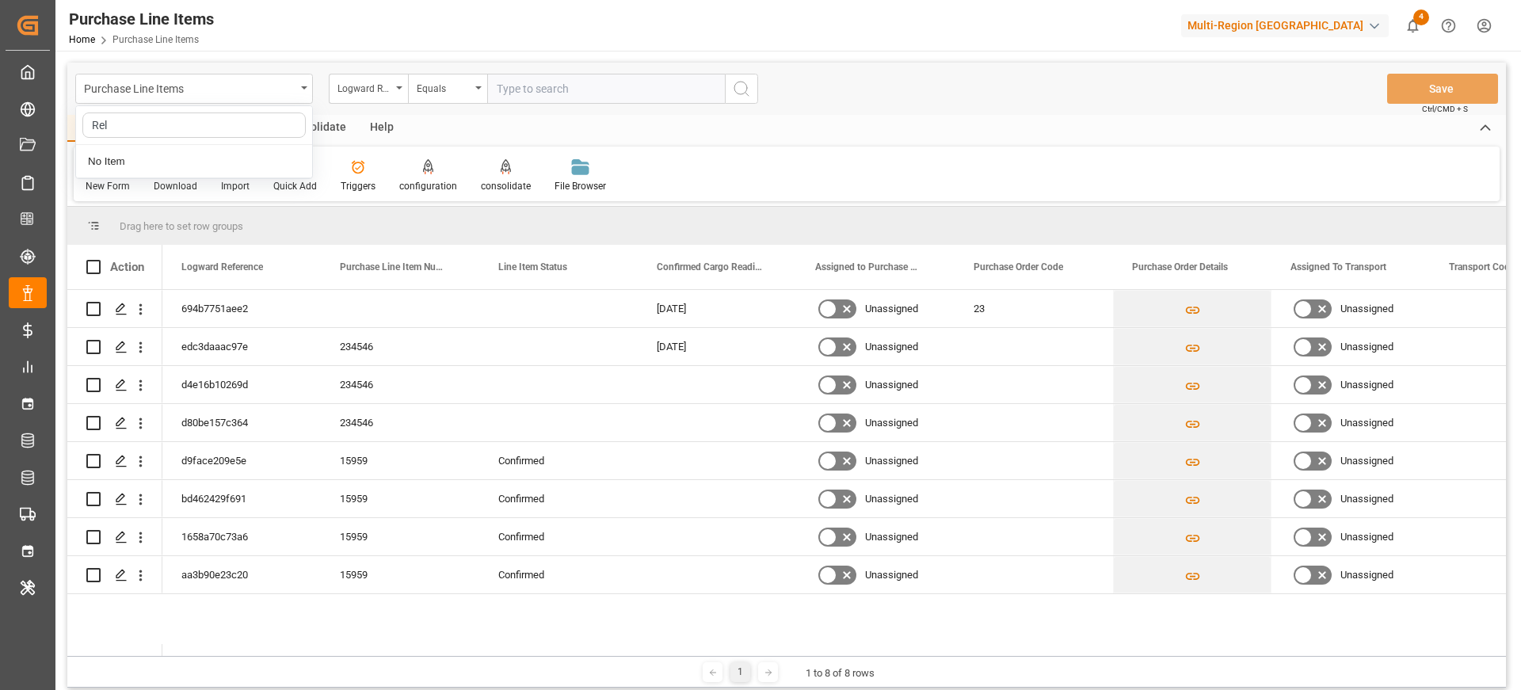
type input "Re"
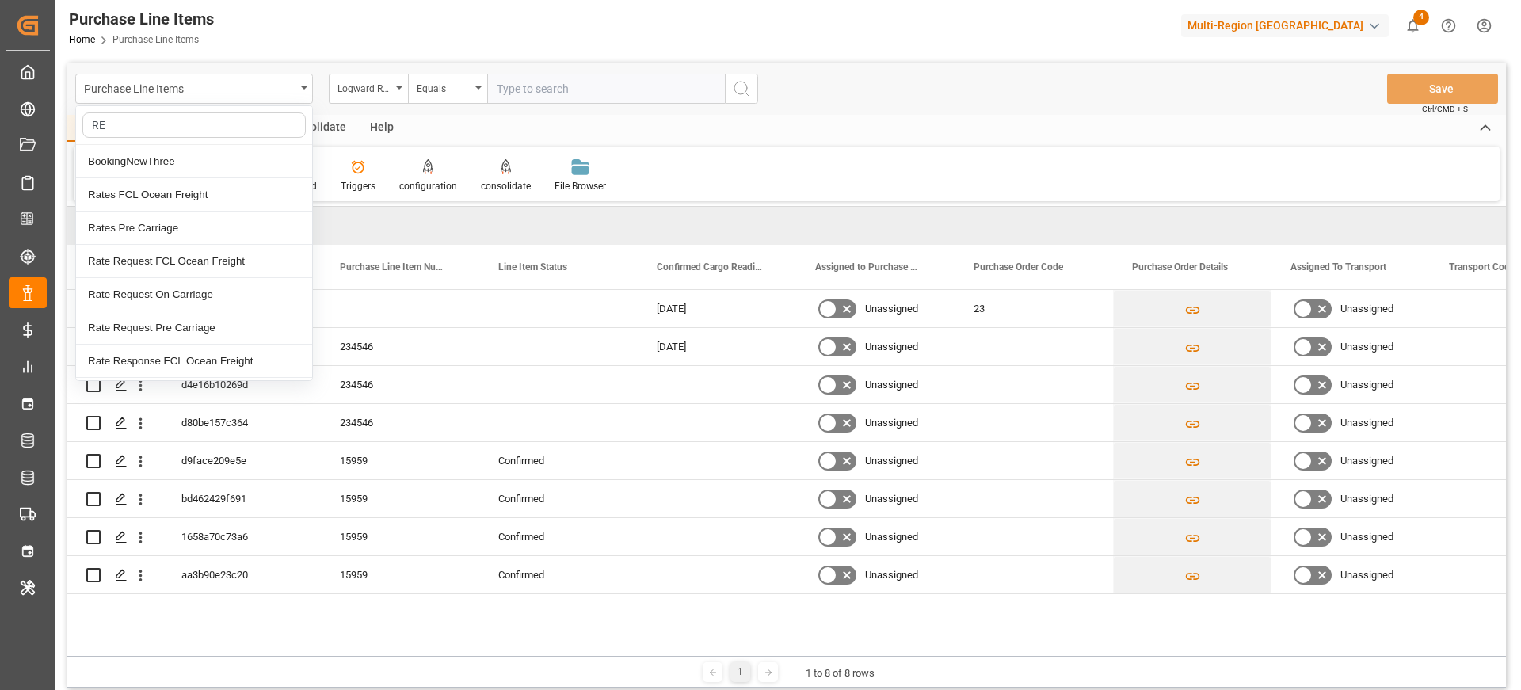
type input "REL"
type input "rel"
type input "all"
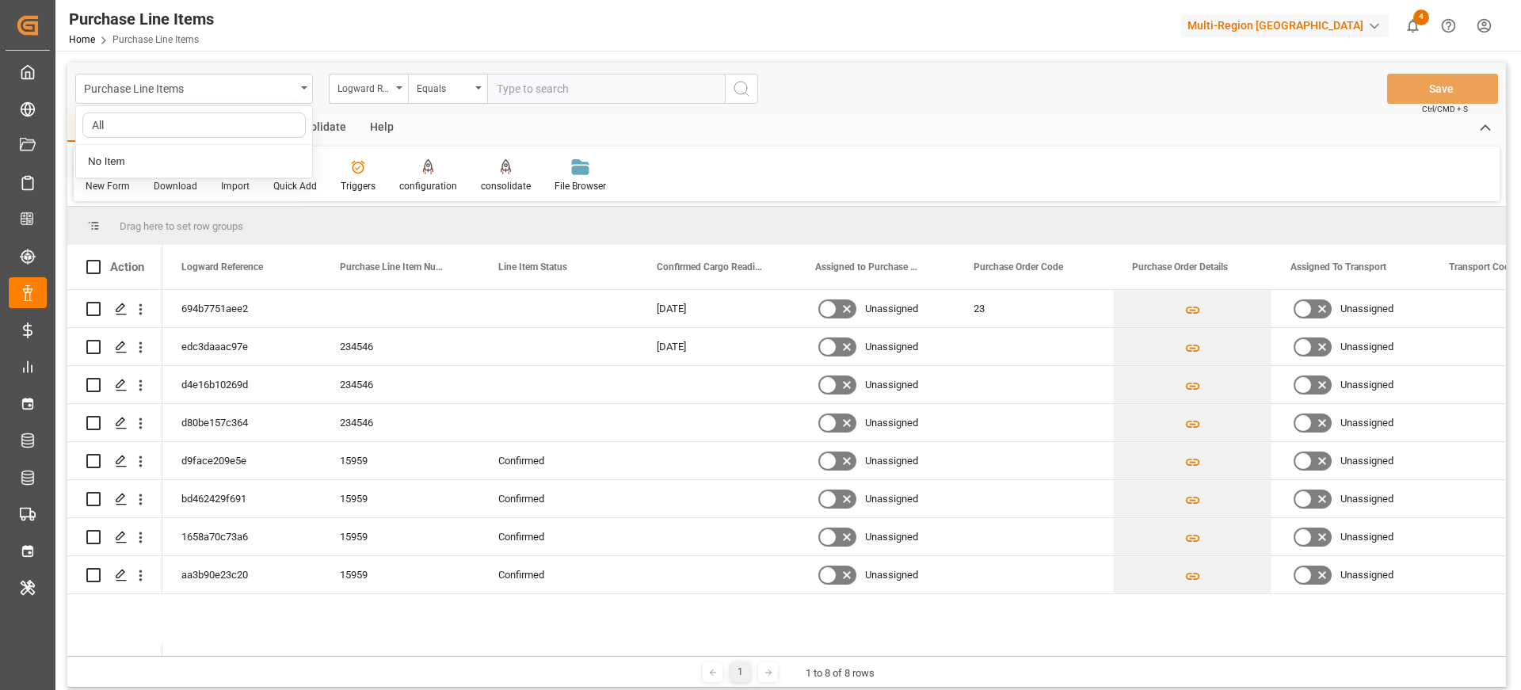
type input "All"
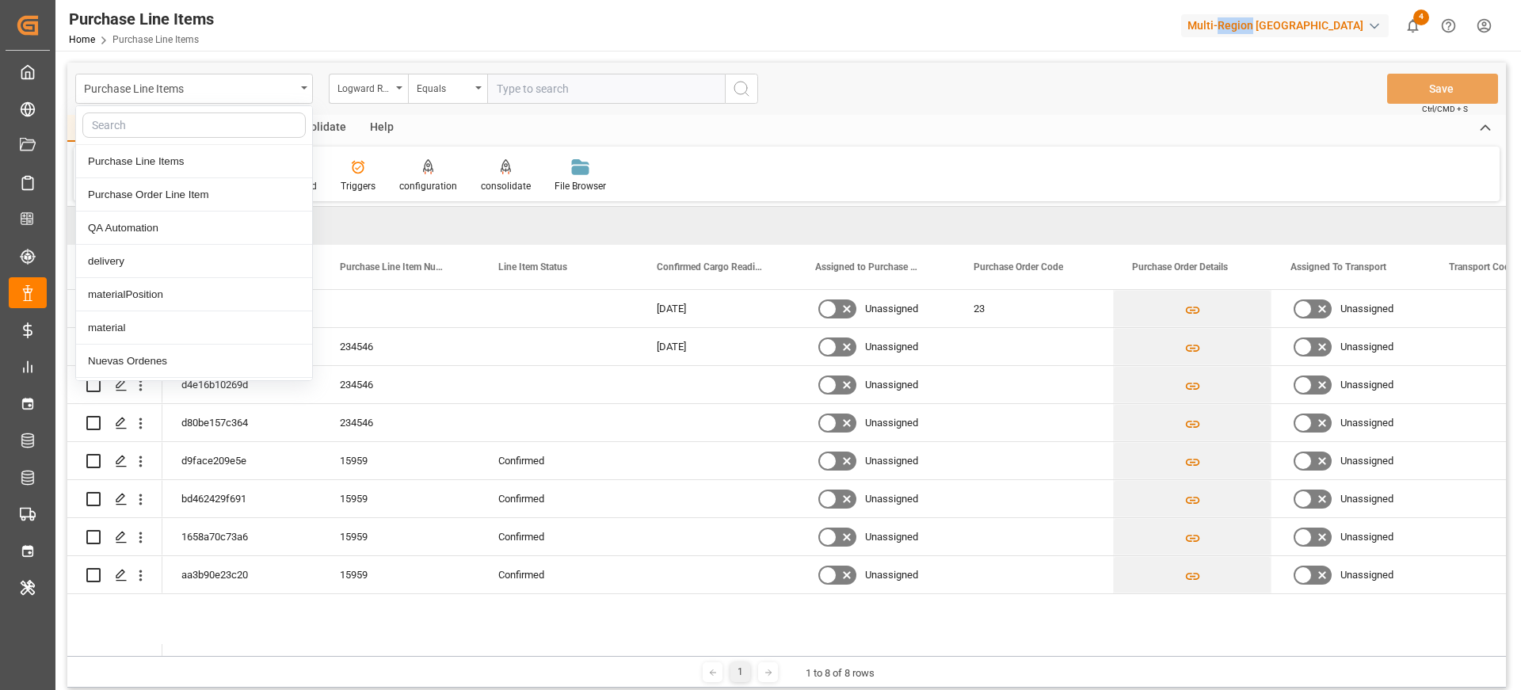
drag, startPoint x: 1293, startPoint y: 22, endPoint x: 1257, endPoint y: 21, distance: 36.5
click at [1257, 21] on div "Multi-Region [GEOGRAPHIC_DATA]" at bounding box center [1285, 25] width 208 height 23
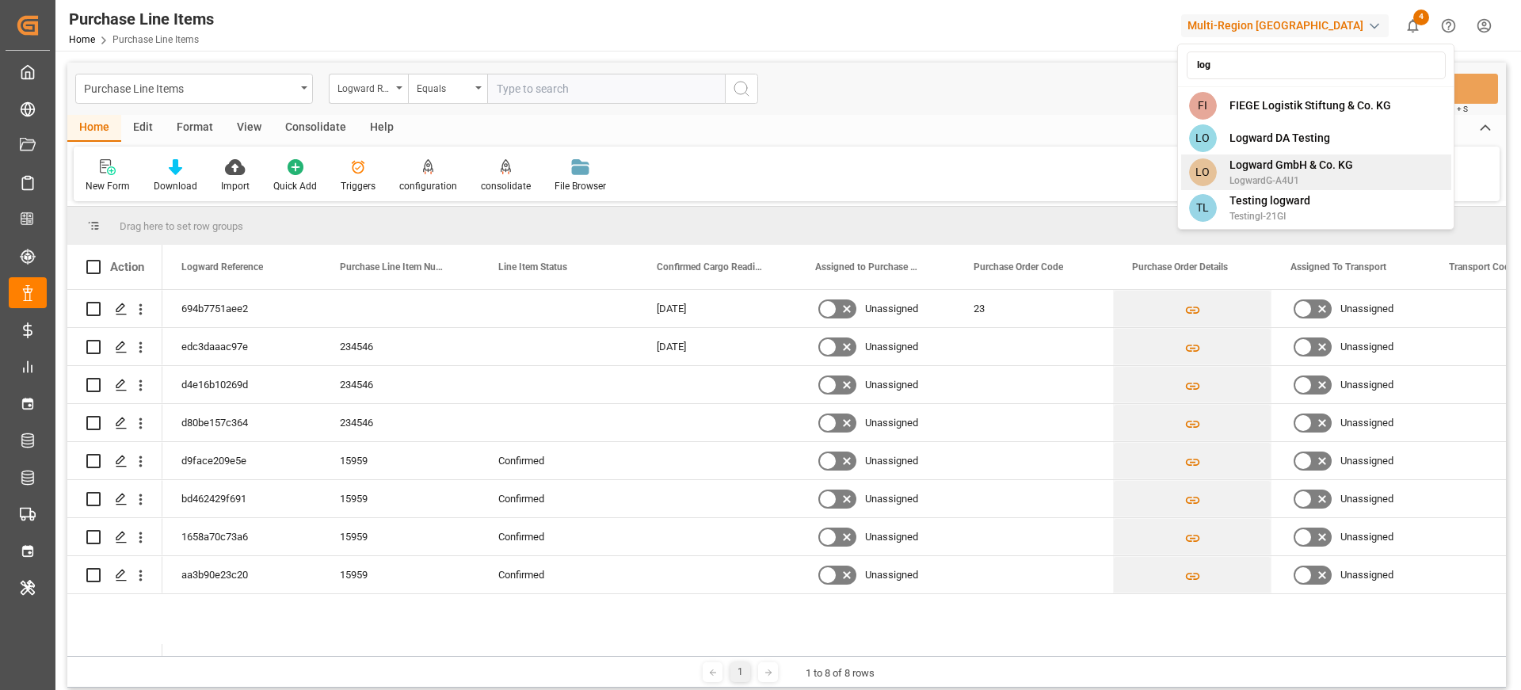
type input "log"
click at [1285, 174] on span "LogwardG-A4U1" at bounding box center [1292, 181] width 124 height 14
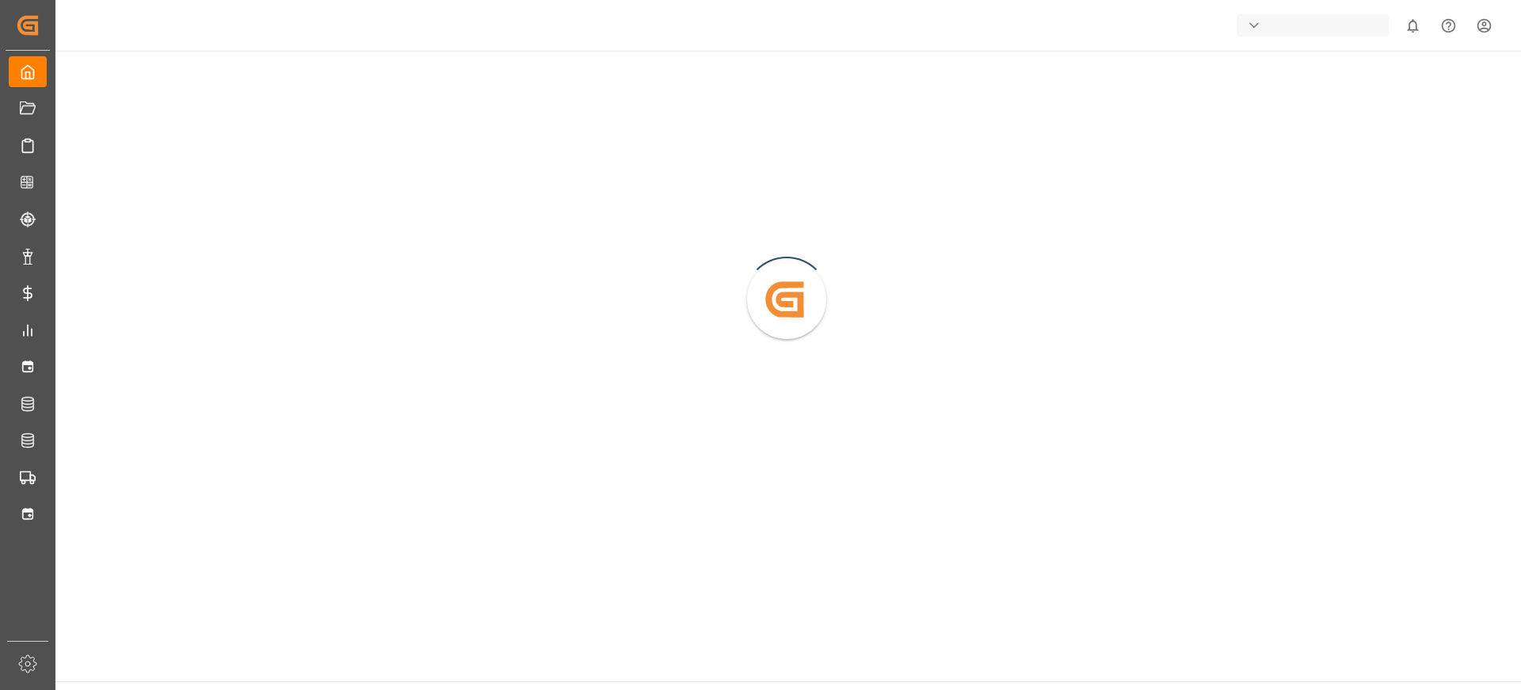
click at [1281, 21] on div "button" at bounding box center [1313, 25] width 152 height 22
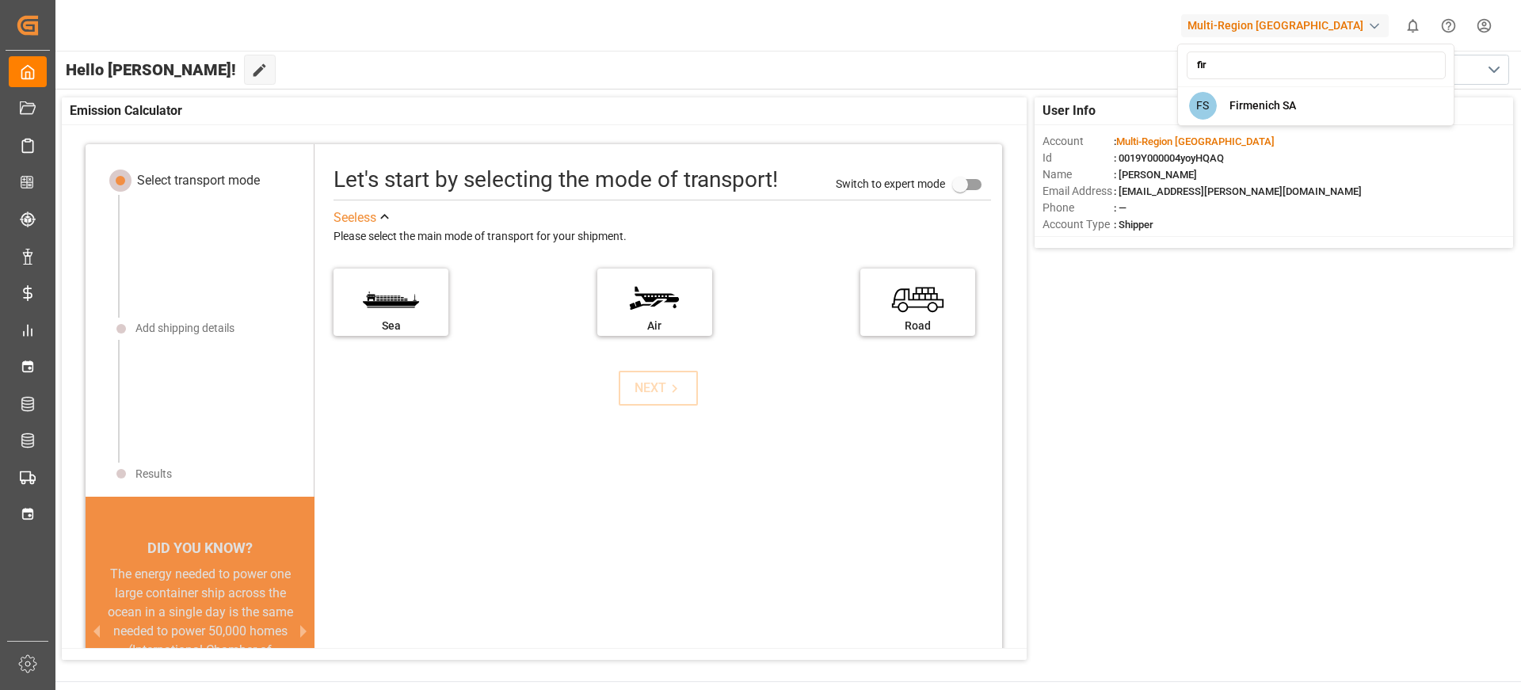
type input "fi"
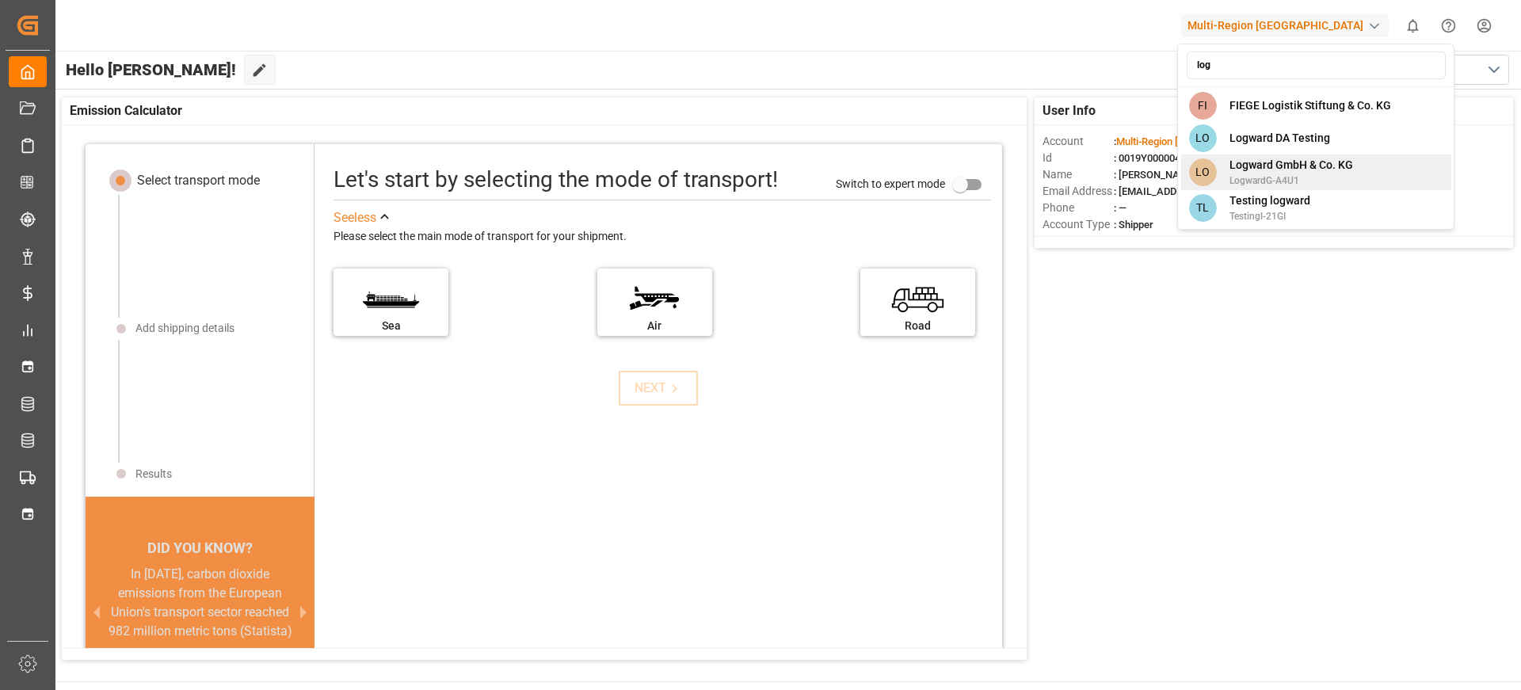
type input "log"
click at [1363, 170] on div "LO Logward GmbH & Co. KG LogwardG-A4U1" at bounding box center [1316, 173] width 270 height 36
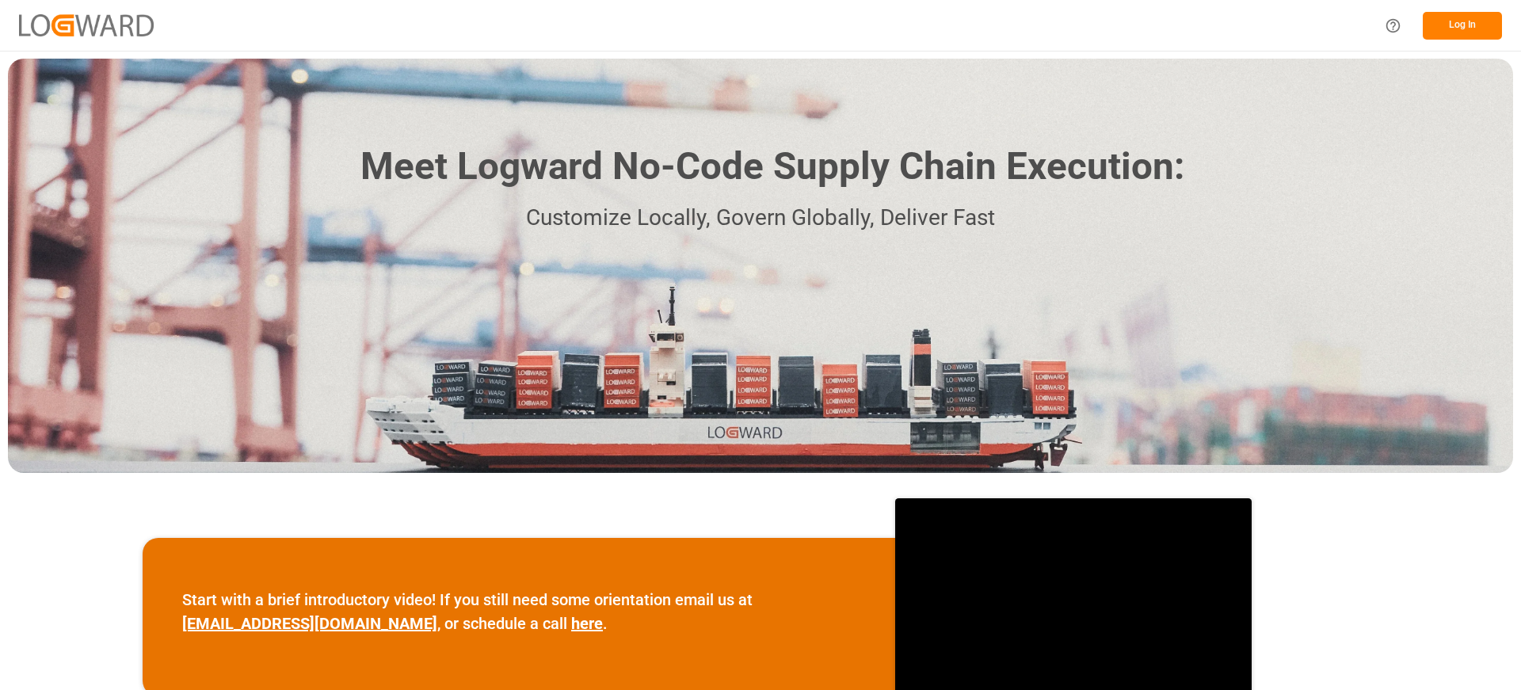
click at [1452, 32] on button "Log In" at bounding box center [1462, 26] width 79 height 28
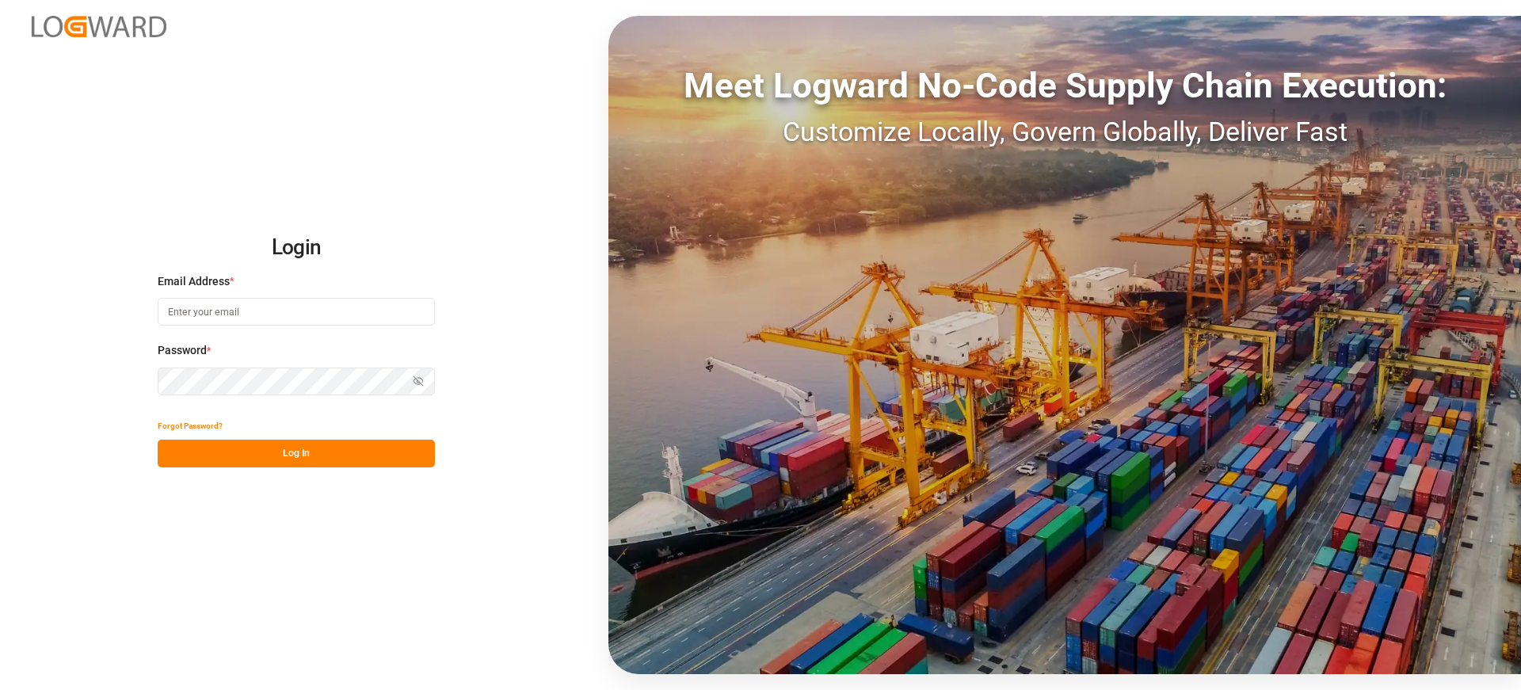
click at [273, 364] on div "Password * Show password" at bounding box center [296, 377] width 277 height 70
type input "Arjun.chaurasiya@logward.com"
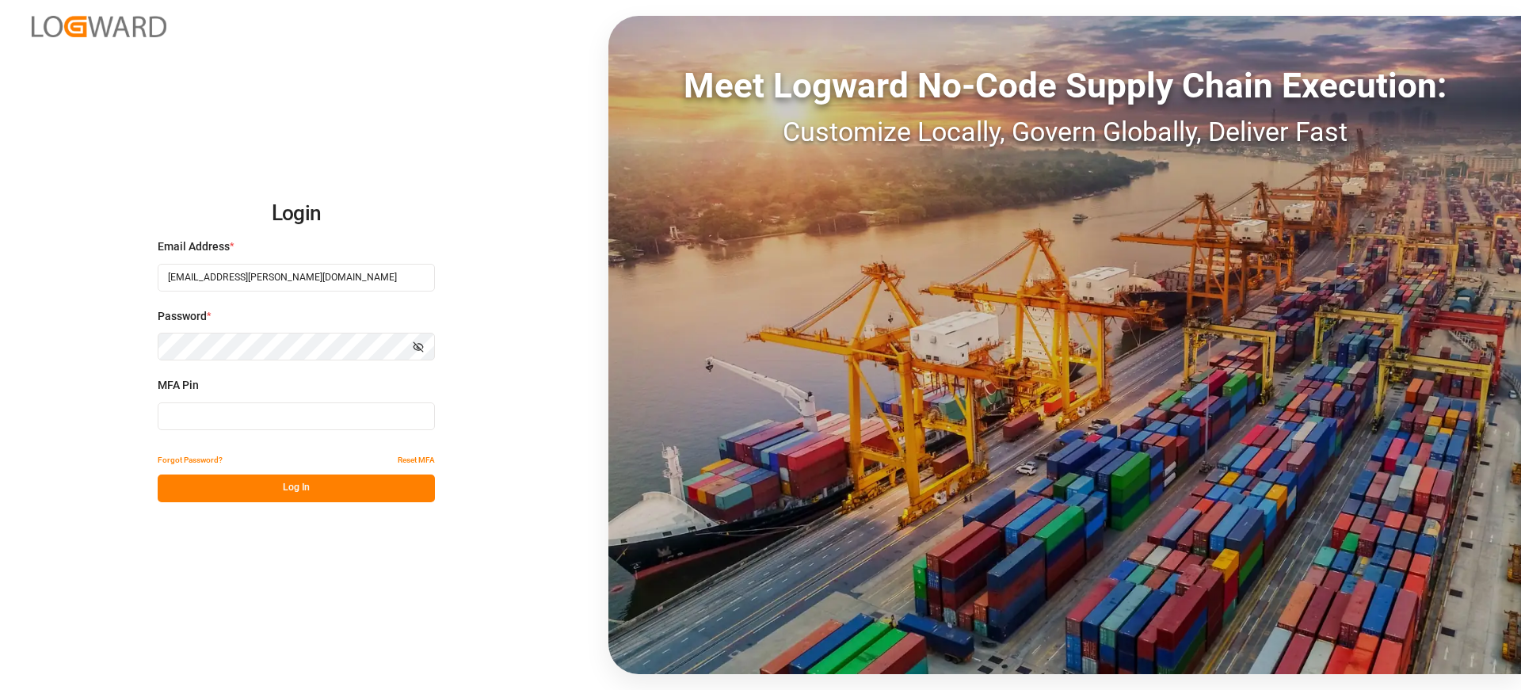
type input "495782"
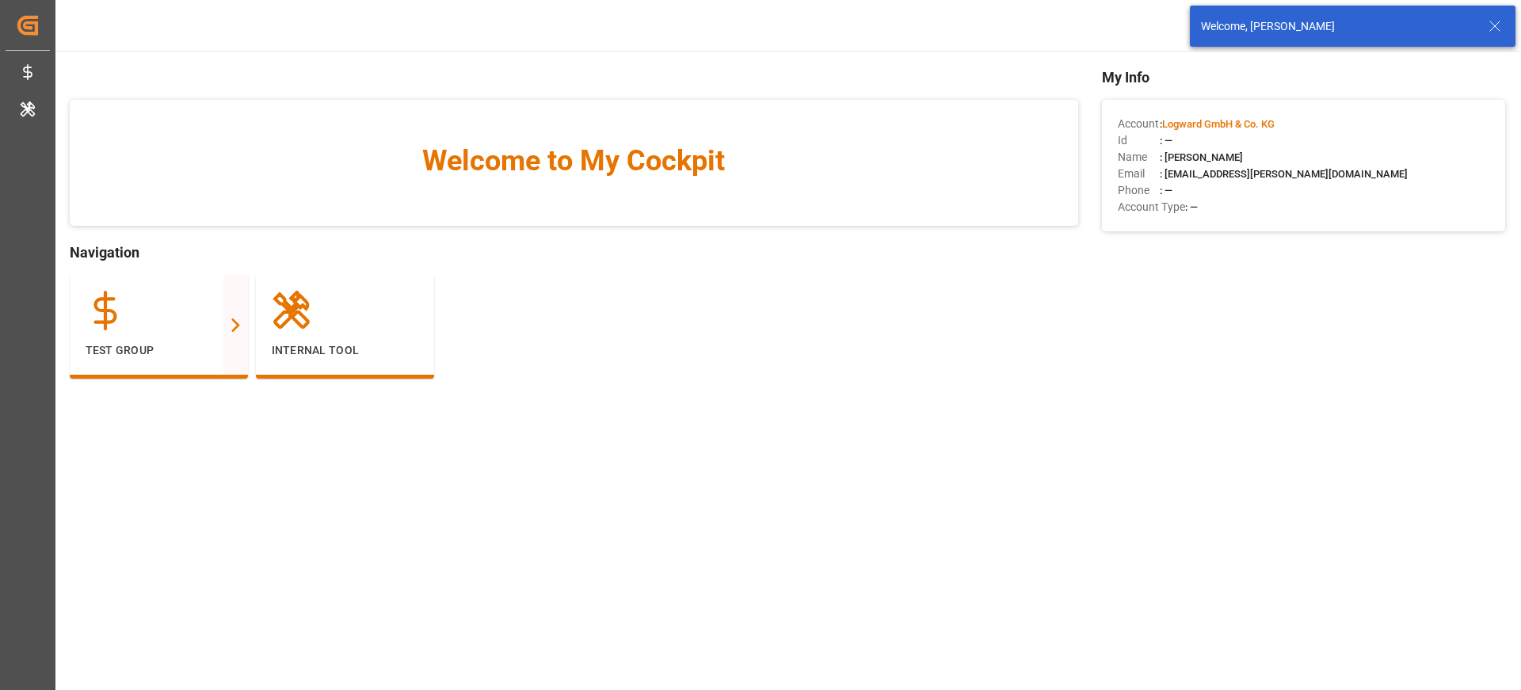
click at [1493, 26] on icon at bounding box center [1495, 26] width 19 height 19
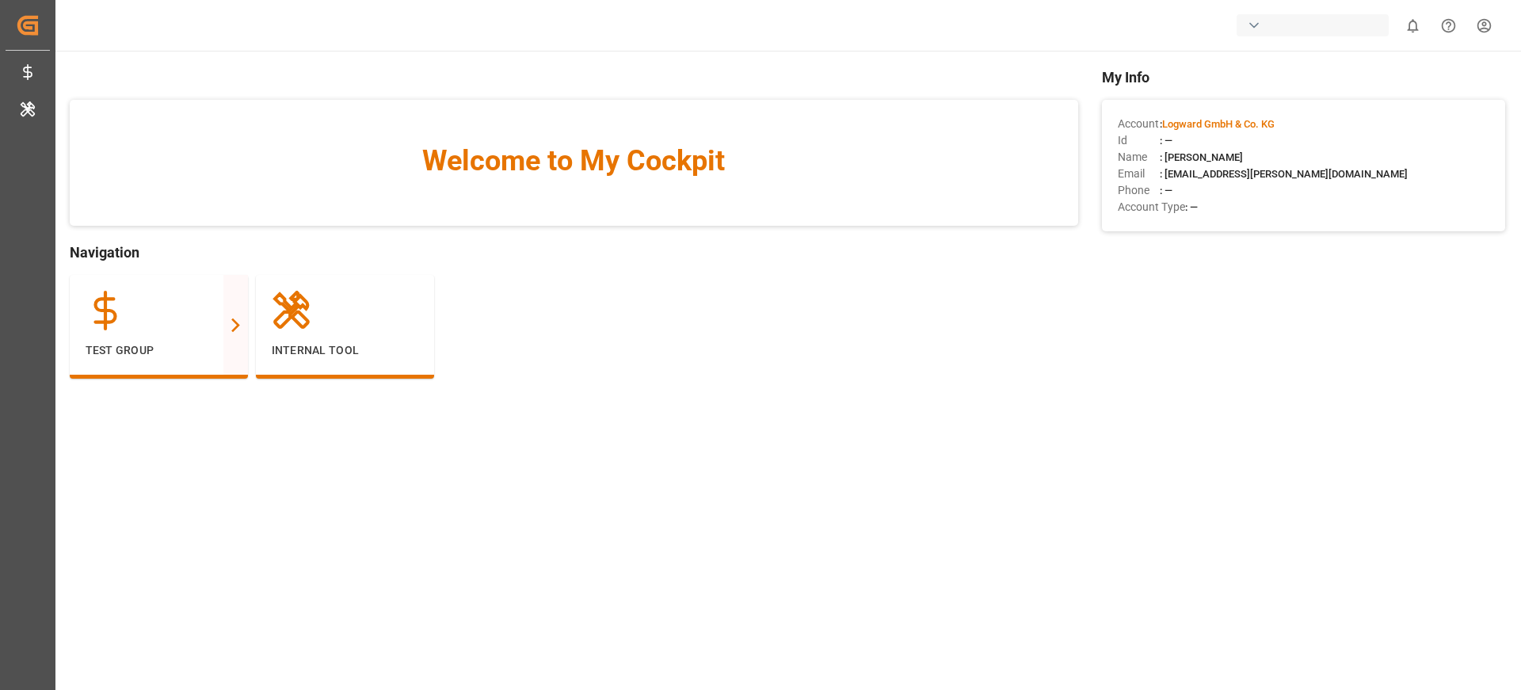
click at [1233, 23] on body "Created by potrace 1.15, written by Peter Selinger 2001-2017 Created by potrace…" at bounding box center [760, 404] width 1521 height 809
click at [1283, 23] on div "button" at bounding box center [1313, 25] width 152 height 22
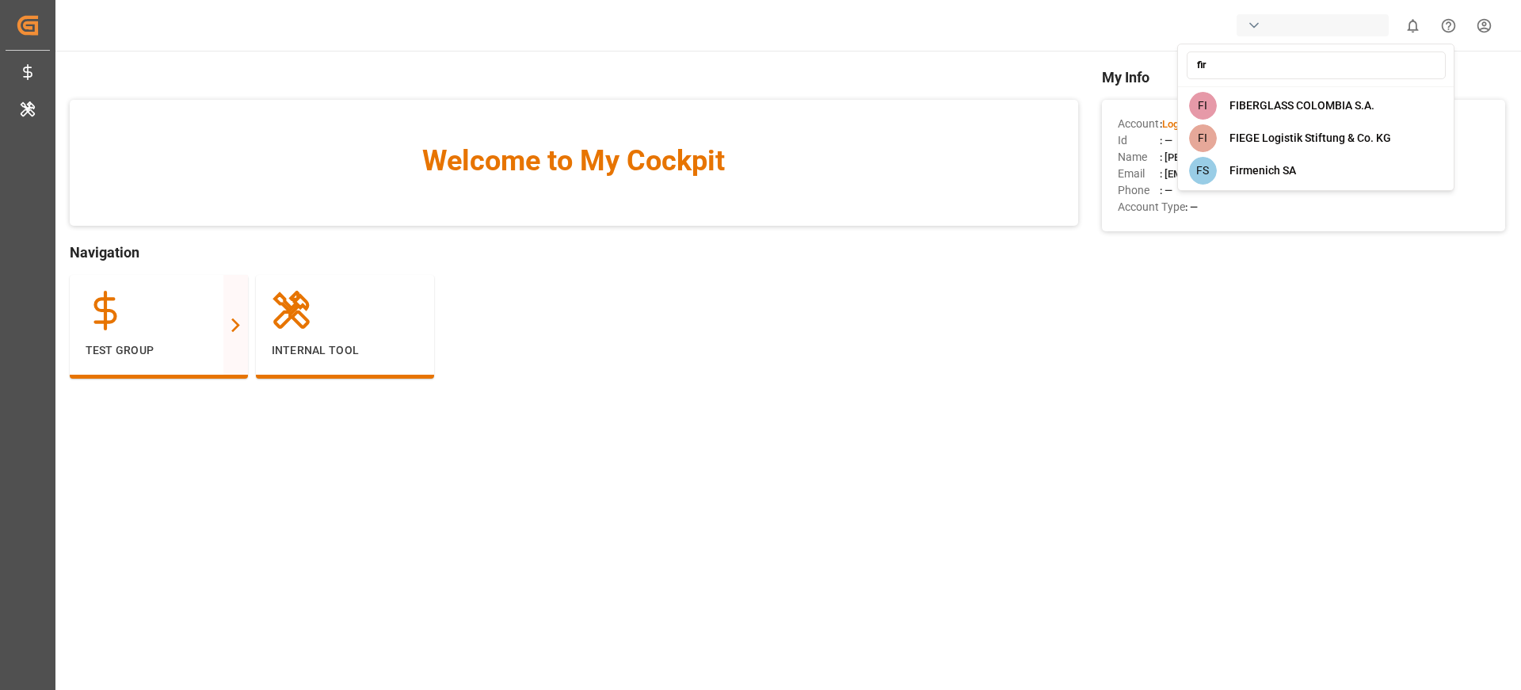
type input "fire"
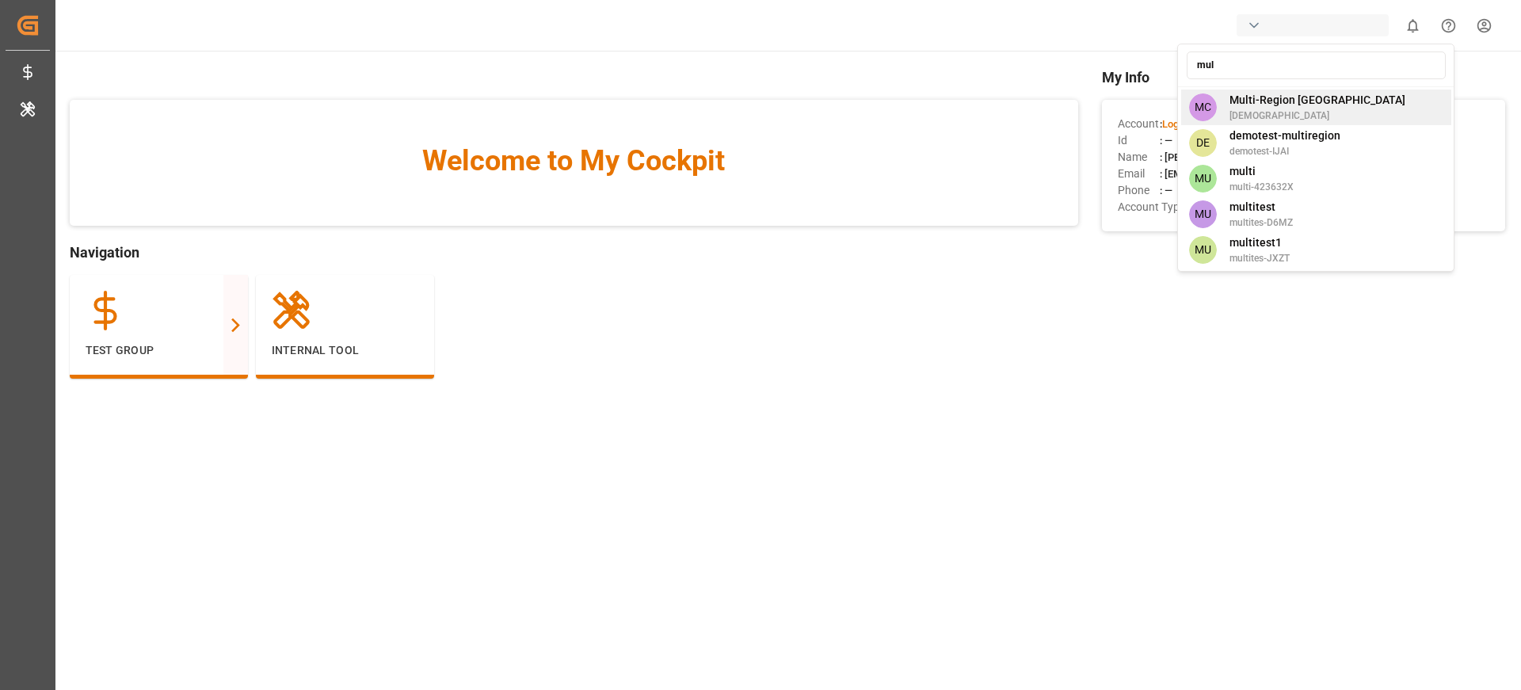
type input "mul"
click at [1322, 99] on div "MC Multi-Region CA shravaniputti" at bounding box center [1316, 108] width 270 height 36
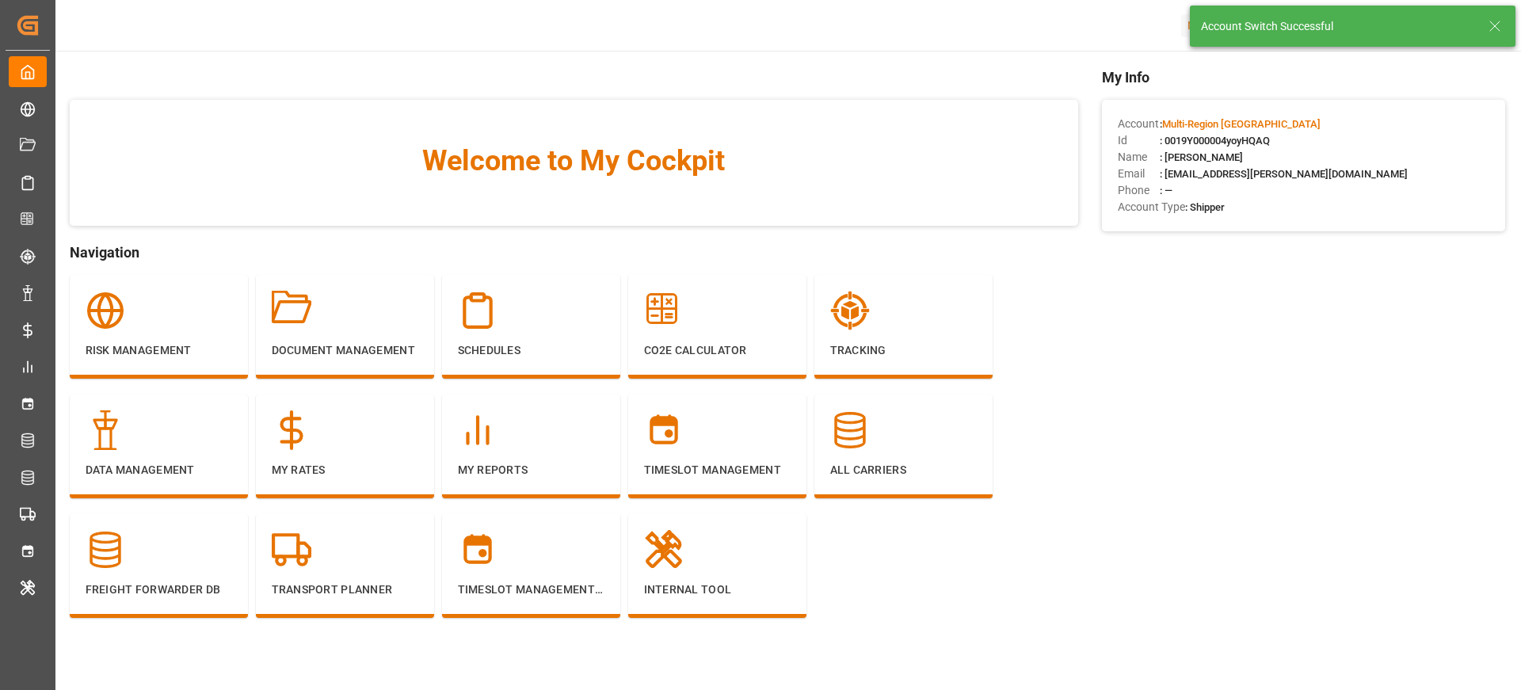
click at [1490, 28] on icon at bounding box center [1495, 26] width 19 height 19
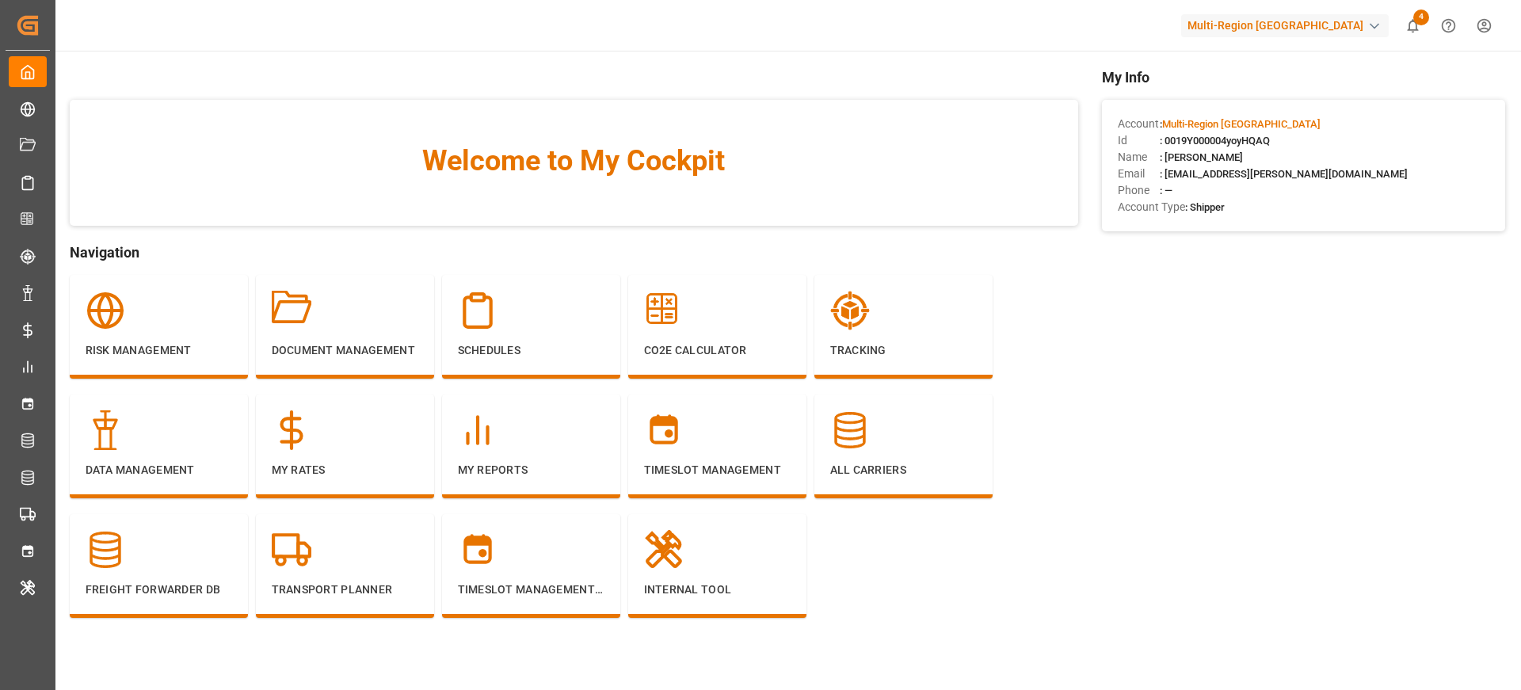
click at [1305, 25] on div "Multi-Region [GEOGRAPHIC_DATA]" at bounding box center [1285, 25] width 208 height 23
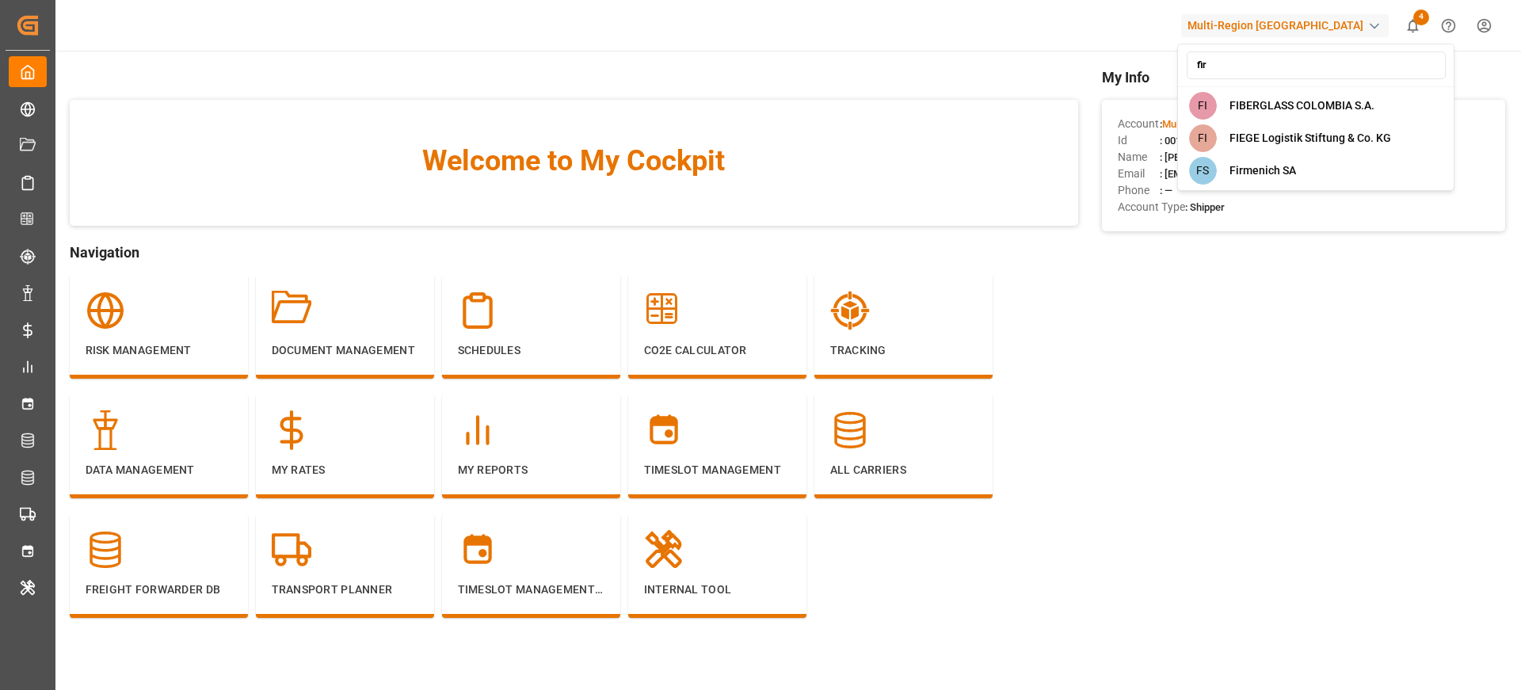
type input "fire"
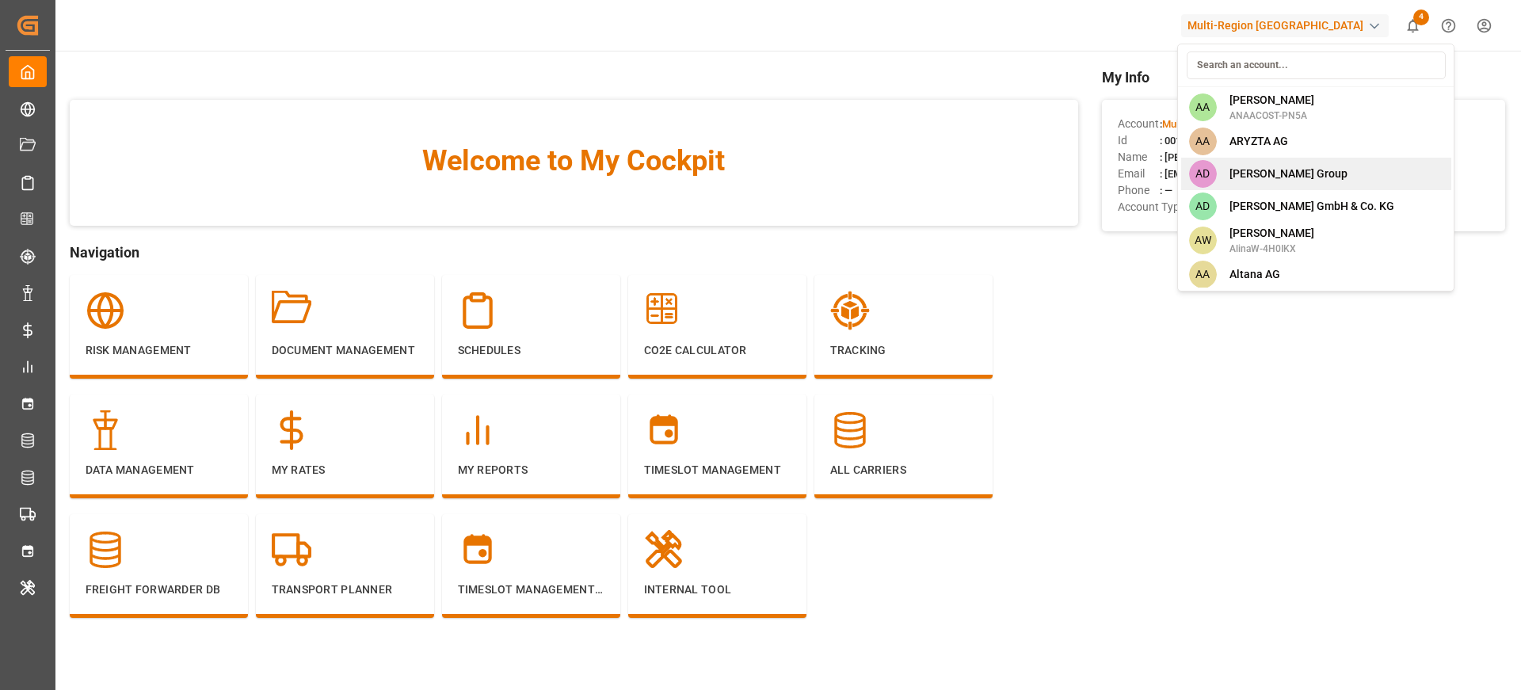
click at [1303, 177] on span "Aditya Birla Group" at bounding box center [1289, 174] width 118 height 17
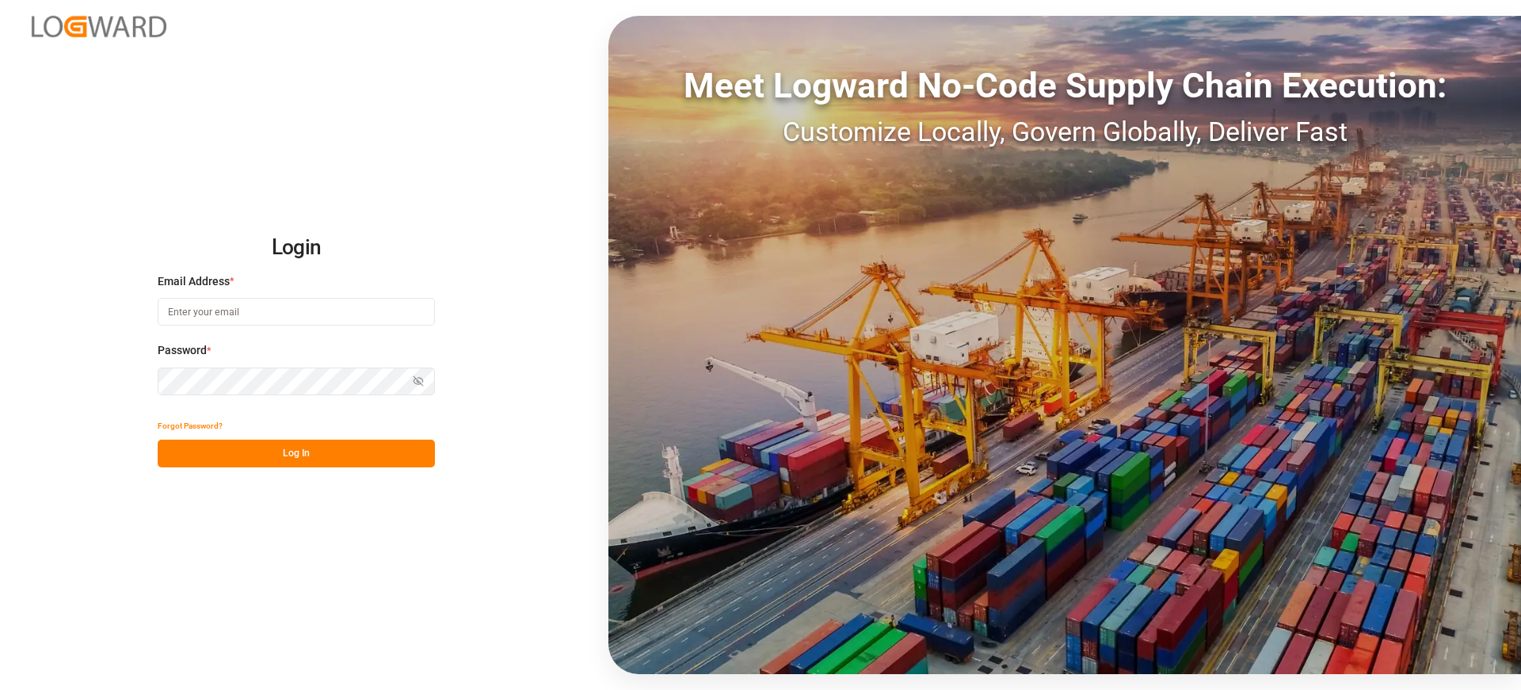
click at [283, 311] on input at bounding box center [296, 312] width 277 height 28
type input "Arjun.chaurasiya@logward.com"
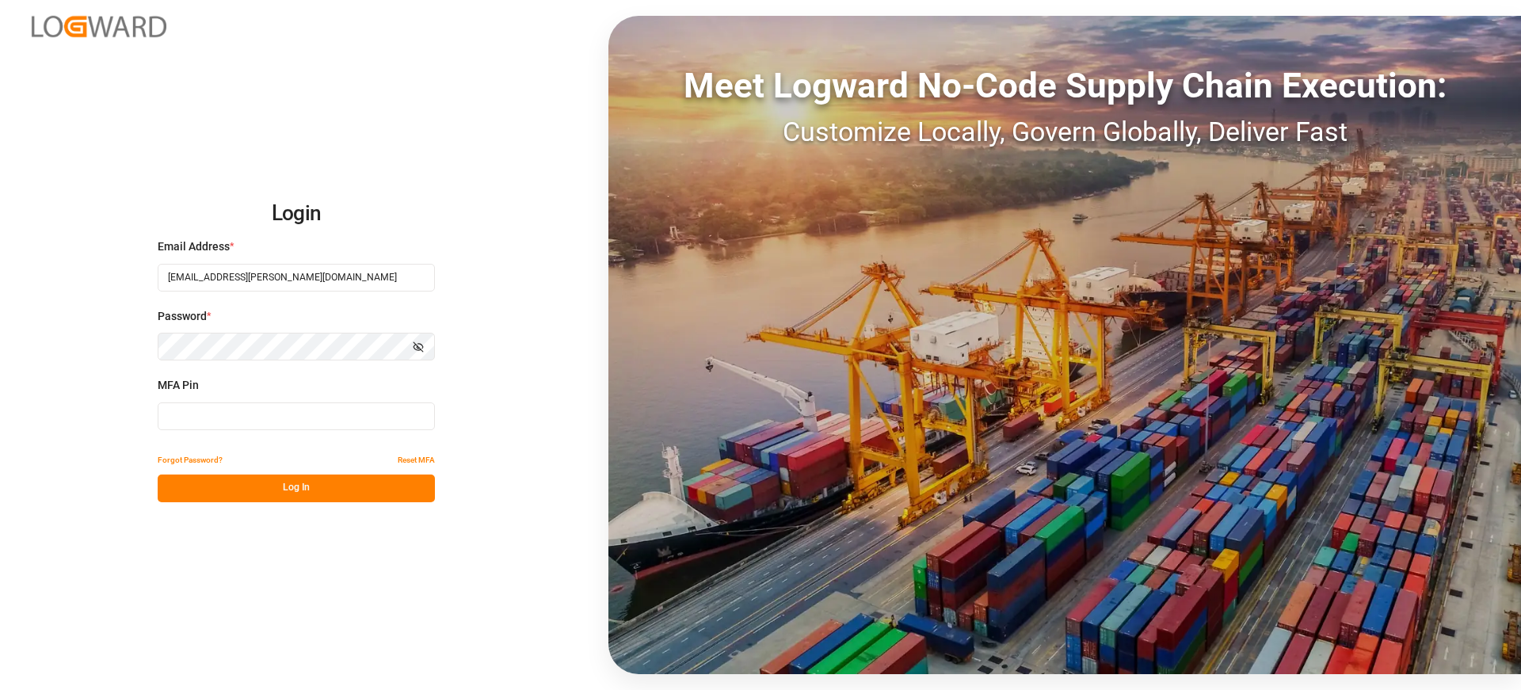
type input "474714"
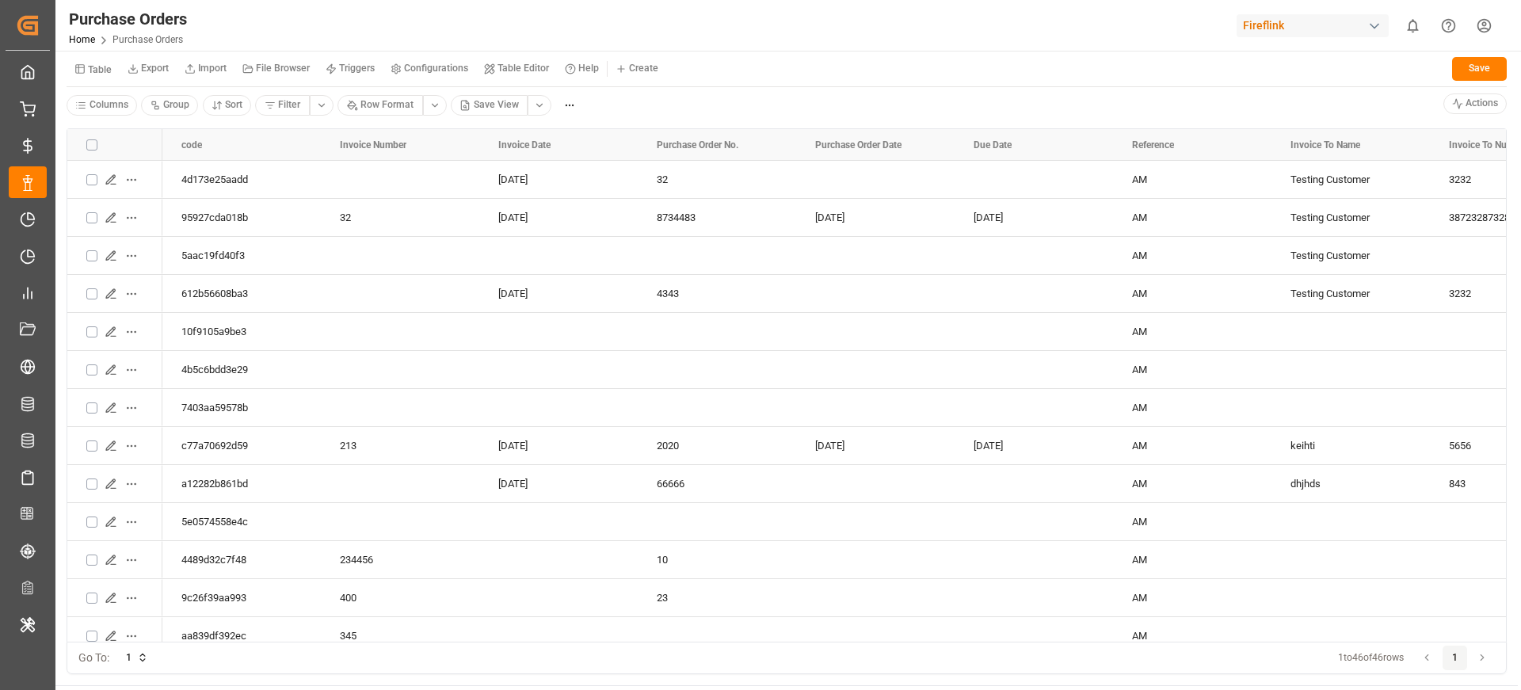
click at [95, 66] on small "Table" at bounding box center [100, 70] width 24 height 10
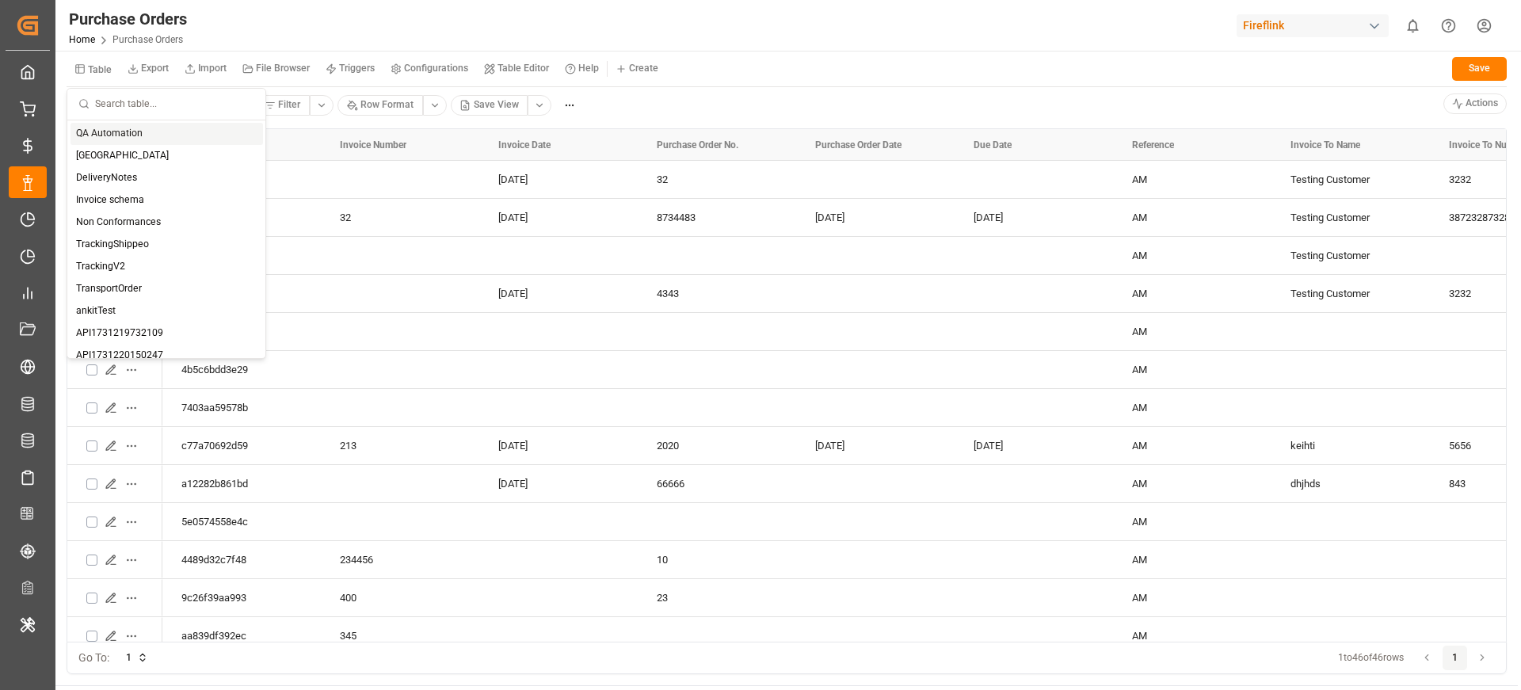
click at [95, 66] on small "Table" at bounding box center [100, 70] width 24 height 10
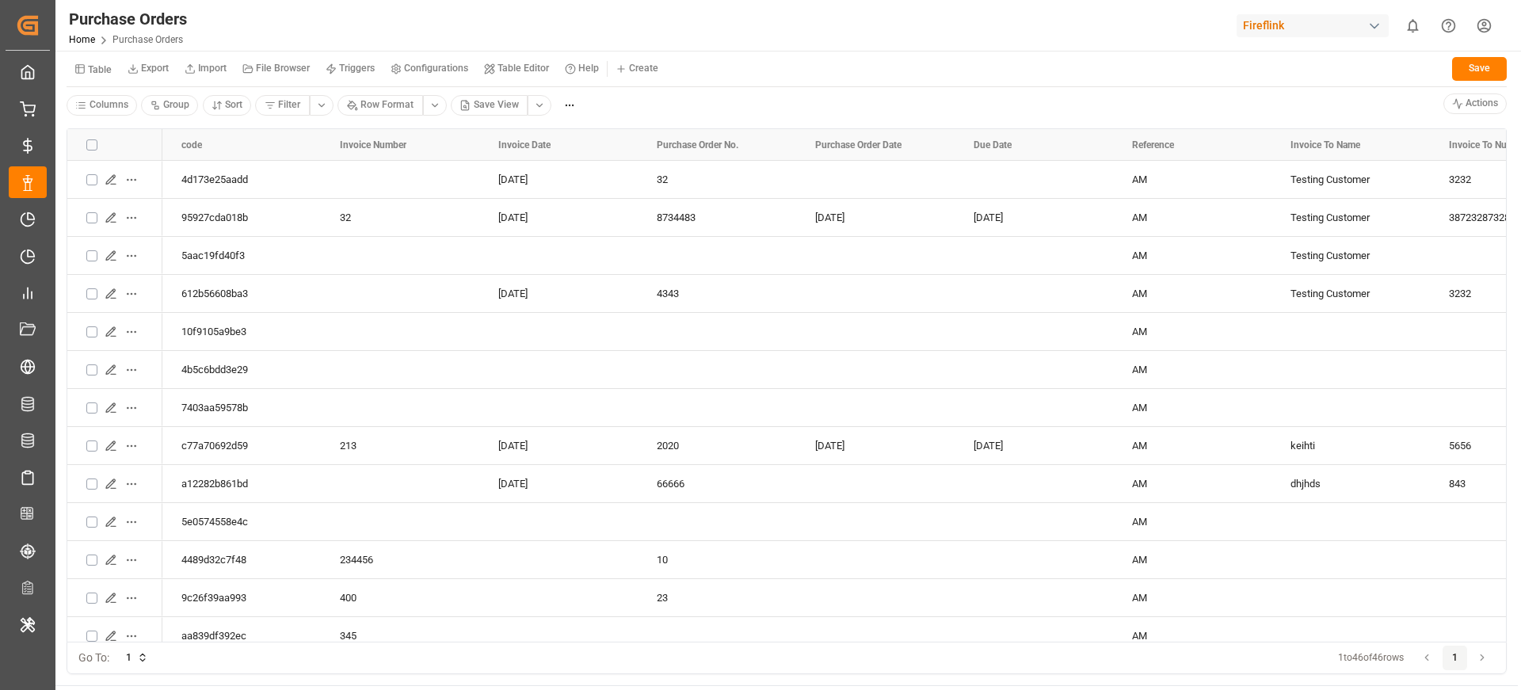
click at [95, 66] on small "Table" at bounding box center [100, 70] width 24 height 10
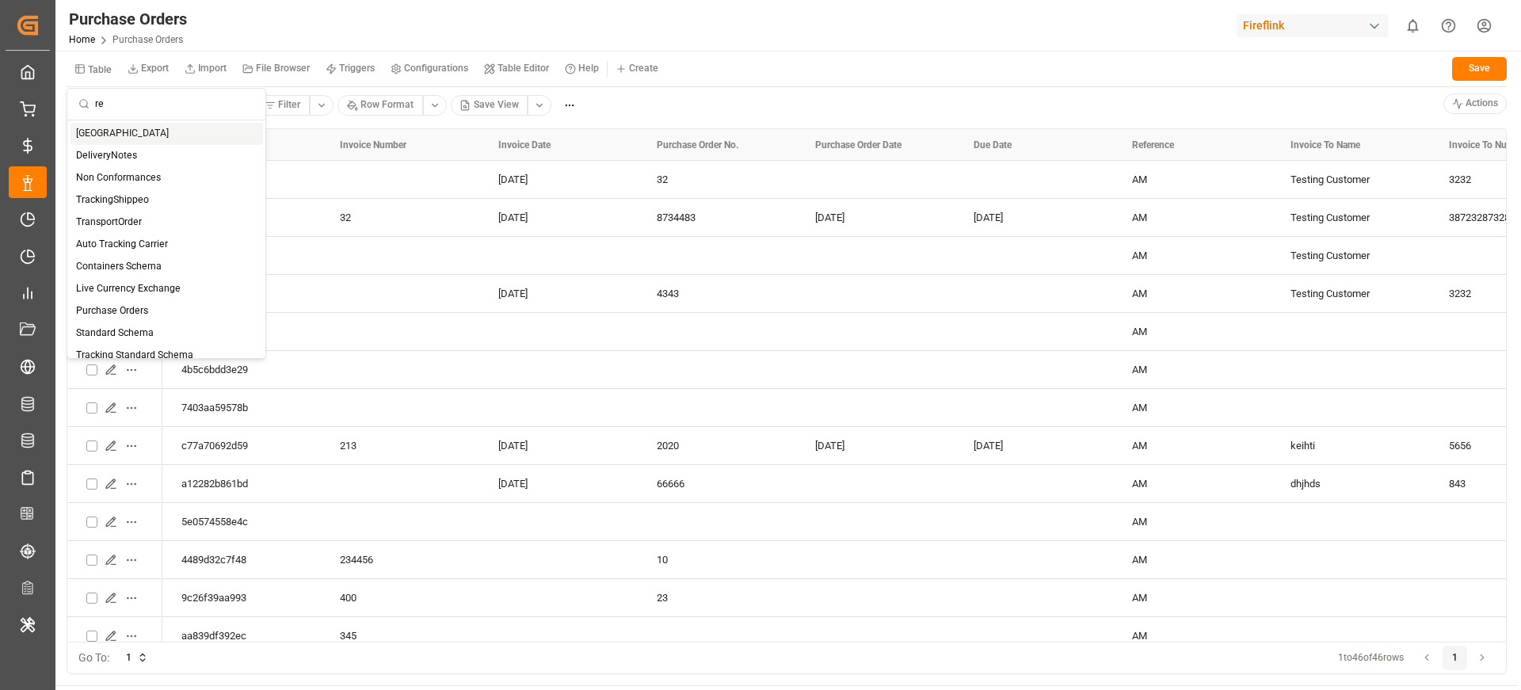
type input "rel"
type input "all"
click at [193, 156] on div "QA Automation" at bounding box center [167, 156] width 193 height 22
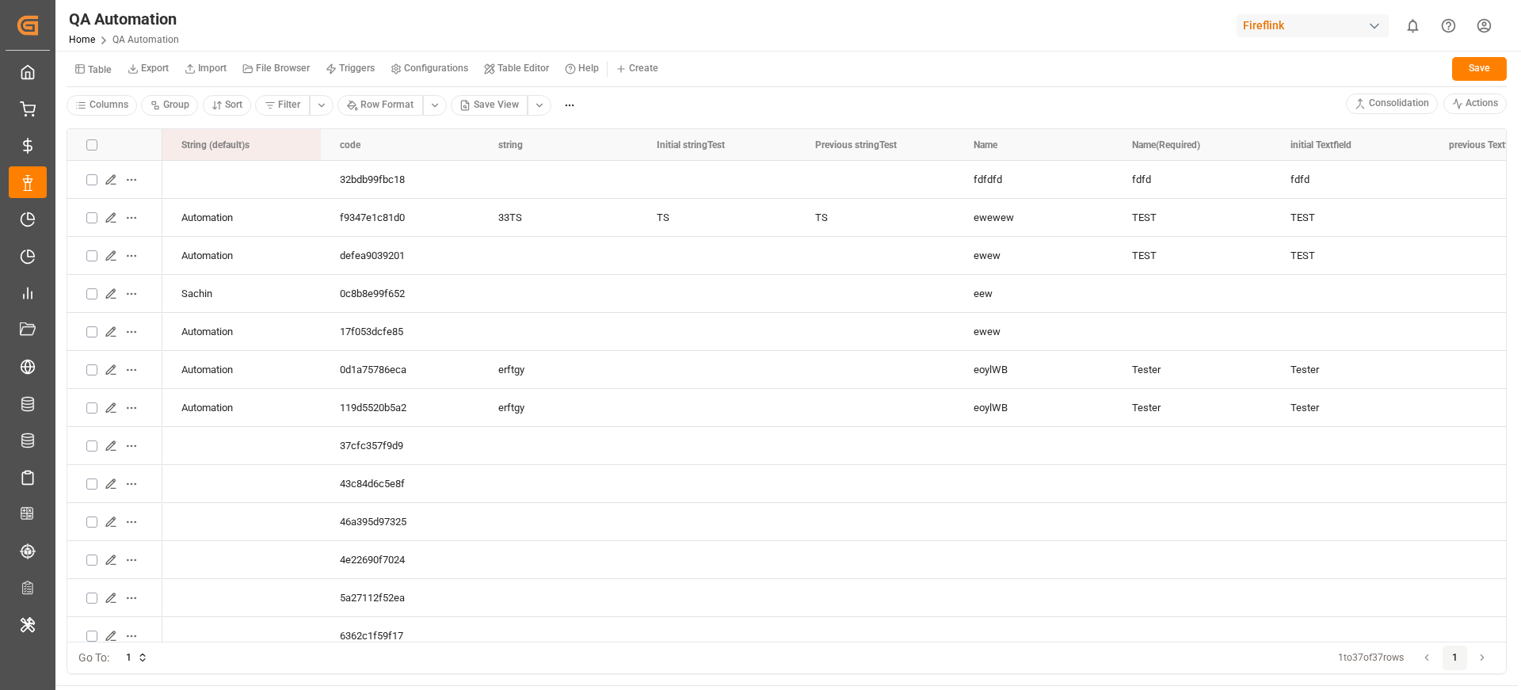
click at [635, 65] on html "Created by potrace 1.15, written by Peter Selinger 2001-2017 Created by potrace…" at bounding box center [760, 404] width 1521 height 809
click at [640, 82] on html "Created by potrace 1.15, written by Peter Selinger 2001-2017 Created by potrace…" at bounding box center [760, 404] width 1521 height 809
click at [643, 65] on html "Created by potrace 1.15, written by Peter Selinger 2001-2017 Created by potrace…" at bounding box center [760, 404] width 1521 height 809
click at [650, 86] on div "New Form Quick Add" at bounding box center [652, 112] width 89 height 57
click at [650, 102] on span "New Form" at bounding box center [658, 101] width 45 height 14
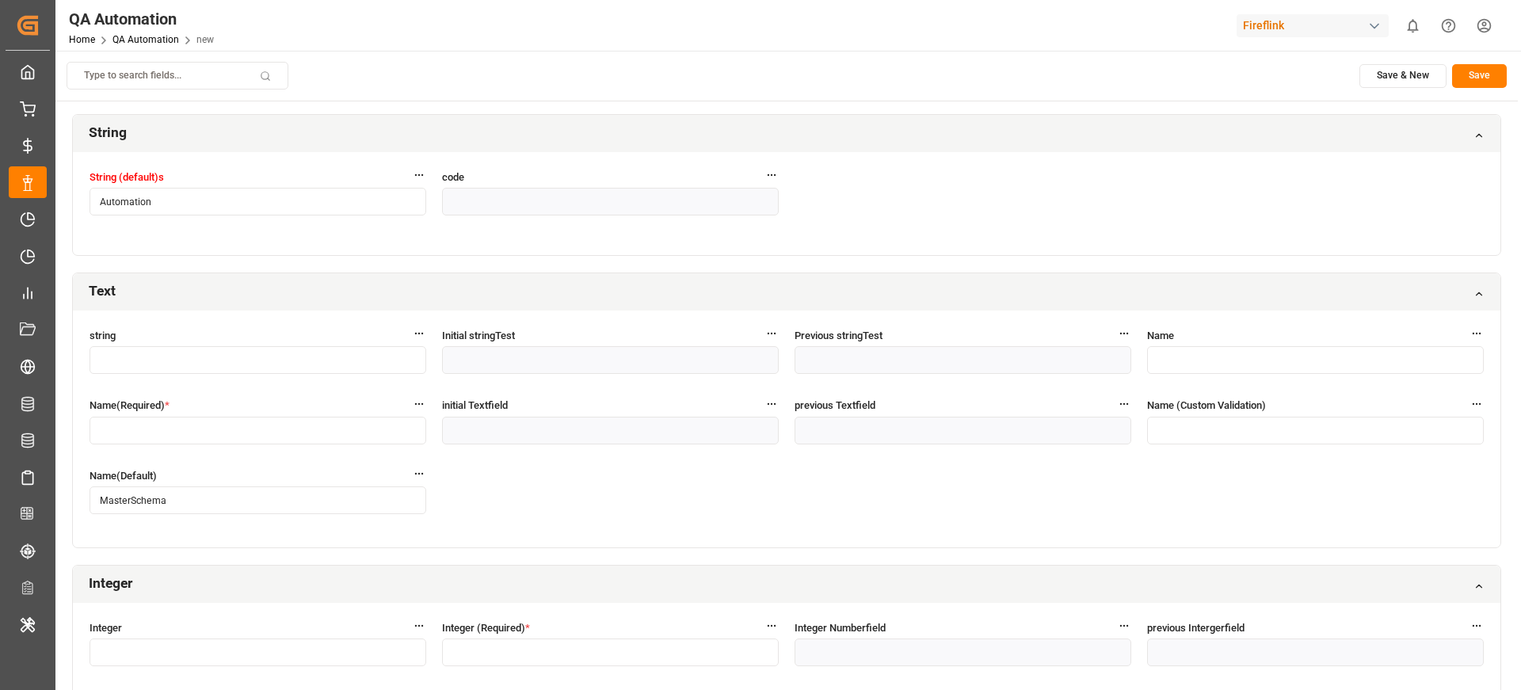
click at [231, 371] on input "text" at bounding box center [258, 360] width 337 height 28
type input "2323"
click at [1205, 354] on input "text" at bounding box center [1315, 360] width 337 height 28
type input "232"
click at [1070, 411] on label "previous Textfield" at bounding box center [963, 405] width 337 height 17
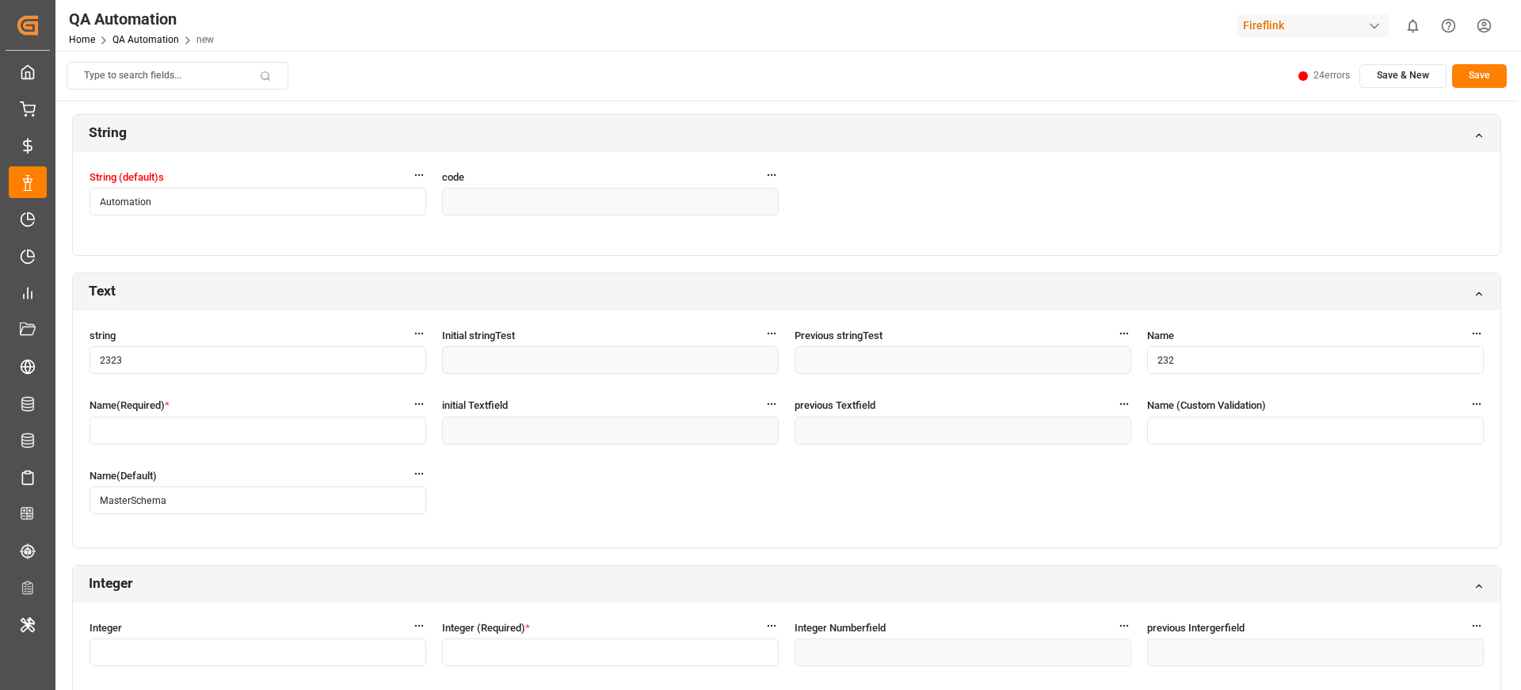
click at [1214, 432] on input "text" at bounding box center [1315, 431] width 337 height 28
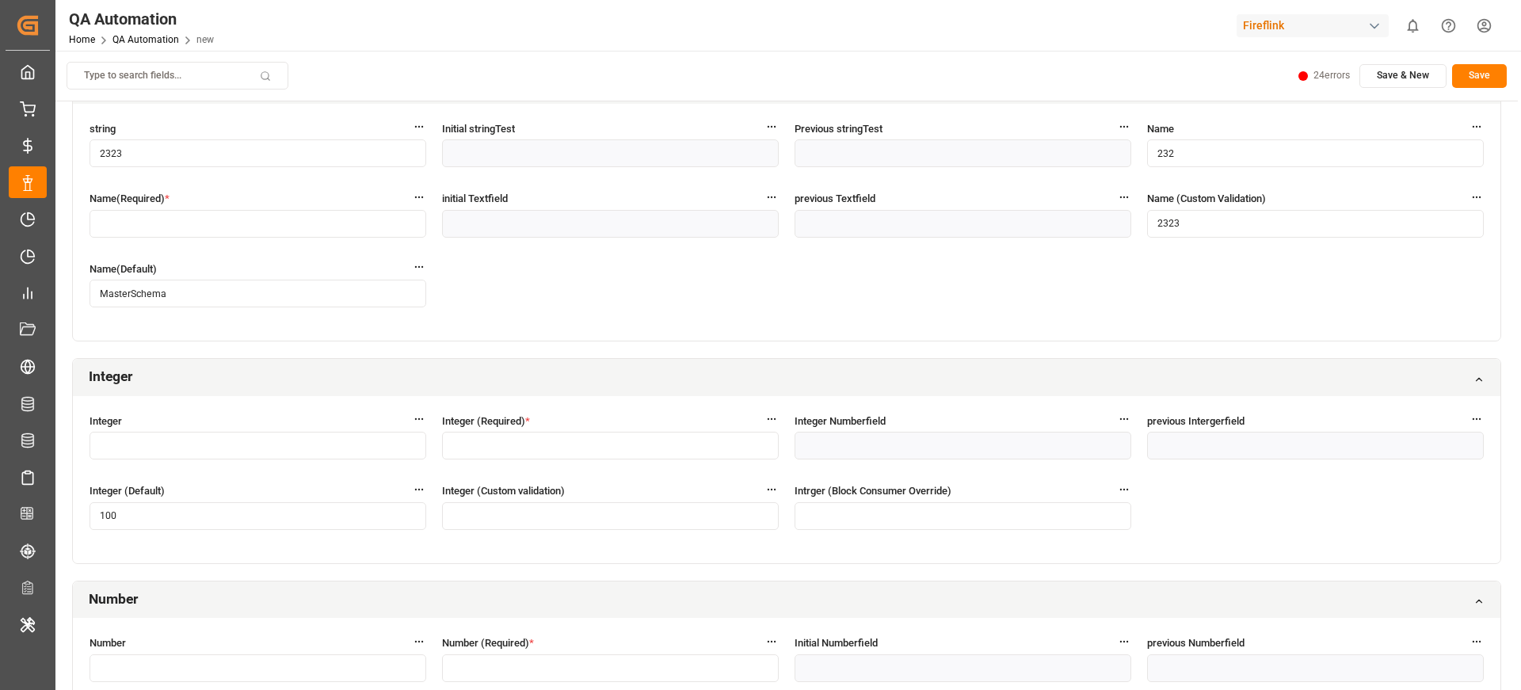
scroll to position [288, 0]
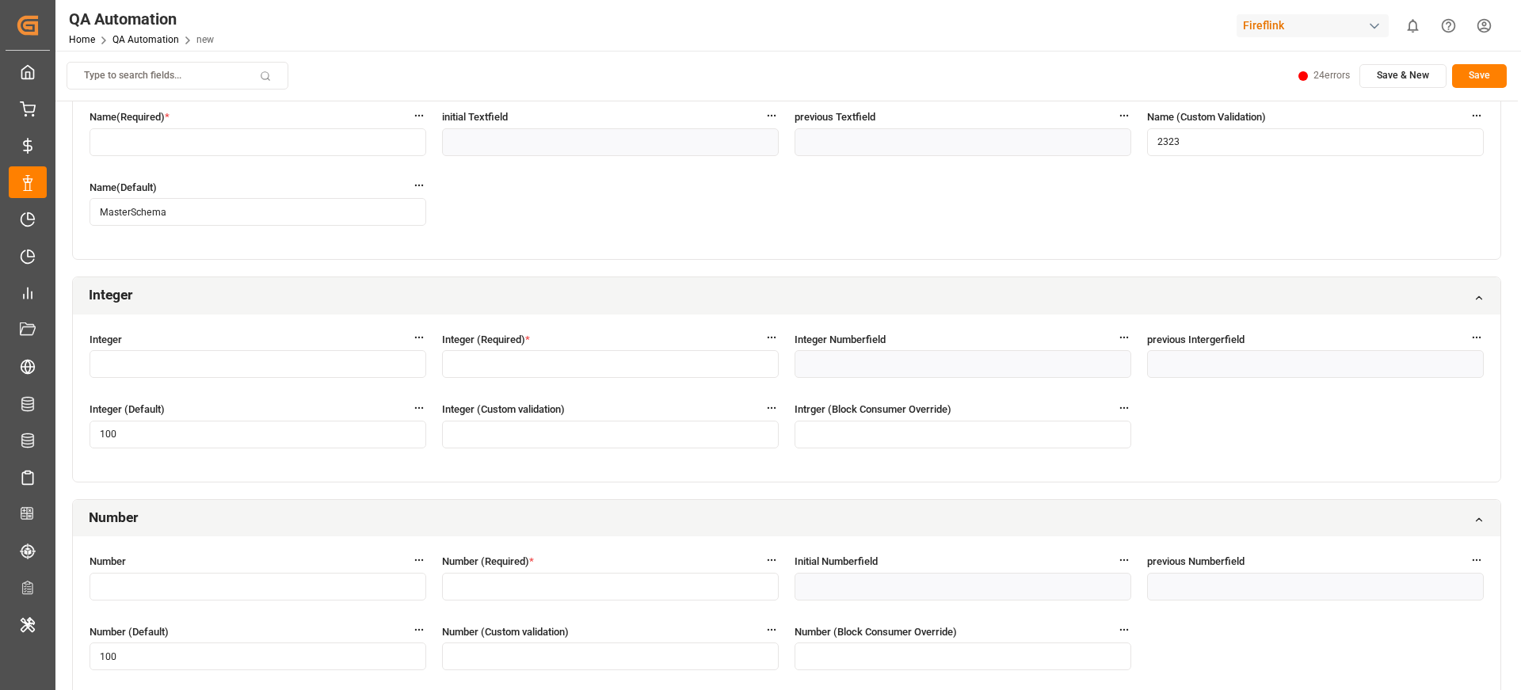
type input "2323"
click at [559, 363] on input "text" at bounding box center [610, 364] width 337 height 28
type input "2323"
click at [305, 362] on input "text" at bounding box center [258, 364] width 337 height 28
type input "223"
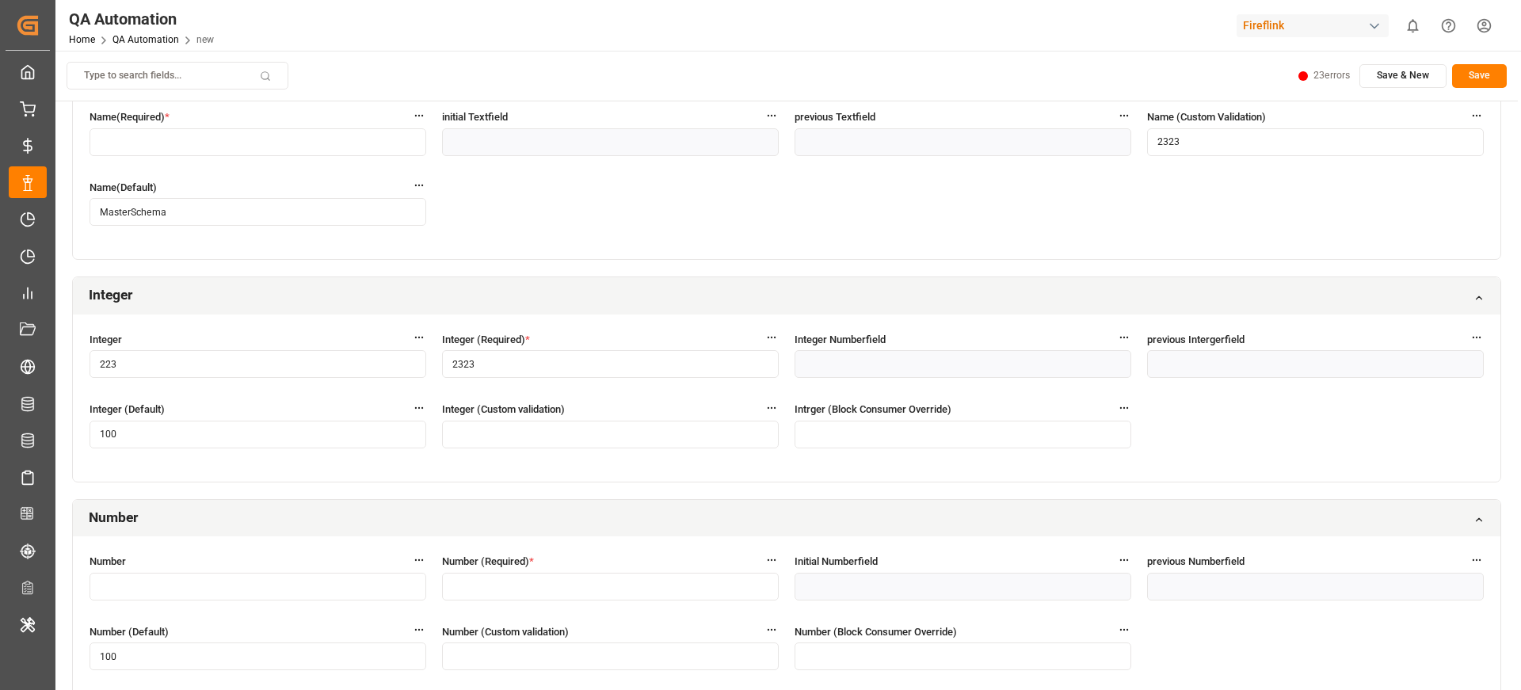
click at [886, 439] on input "text" at bounding box center [963, 435] width 337 height 28
type input "23"
click at [584, 439] on input "text" at bounding box center [610, 435] width 337 height 28
type input "2323"
click at [345, 429] on input "100" at bounding box center [258, 435] width 337 height 28
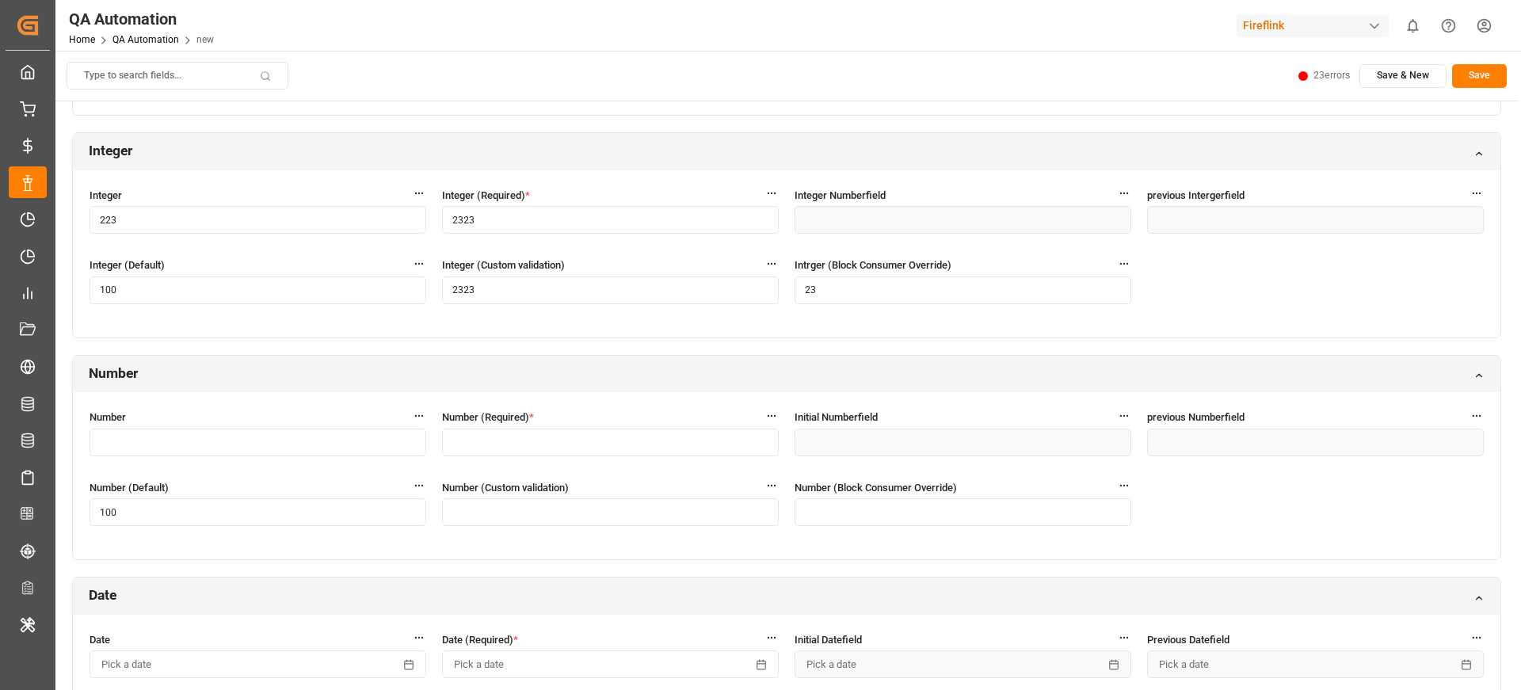
scroll to position [454, 0]
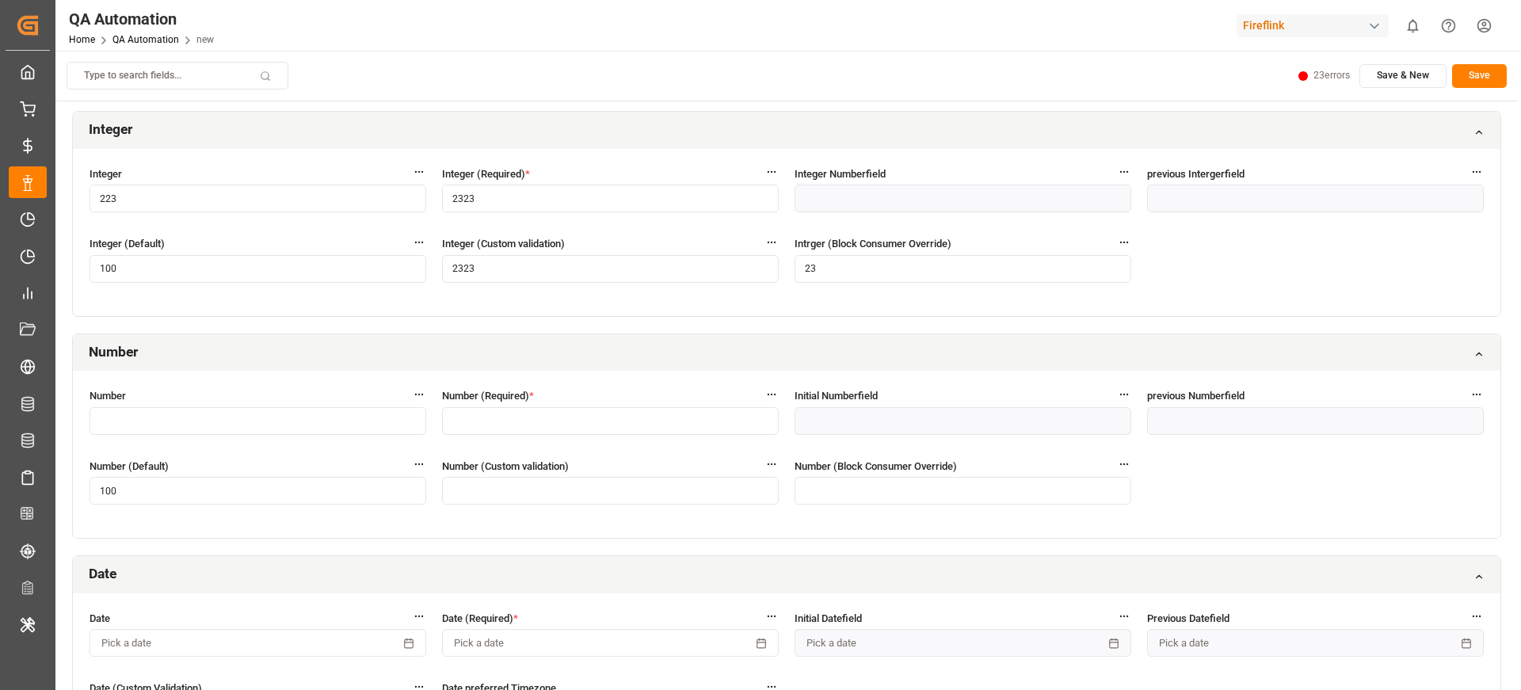
click at [570, 425] on input "text" at bounding box center [610, 421] width 337 height 28
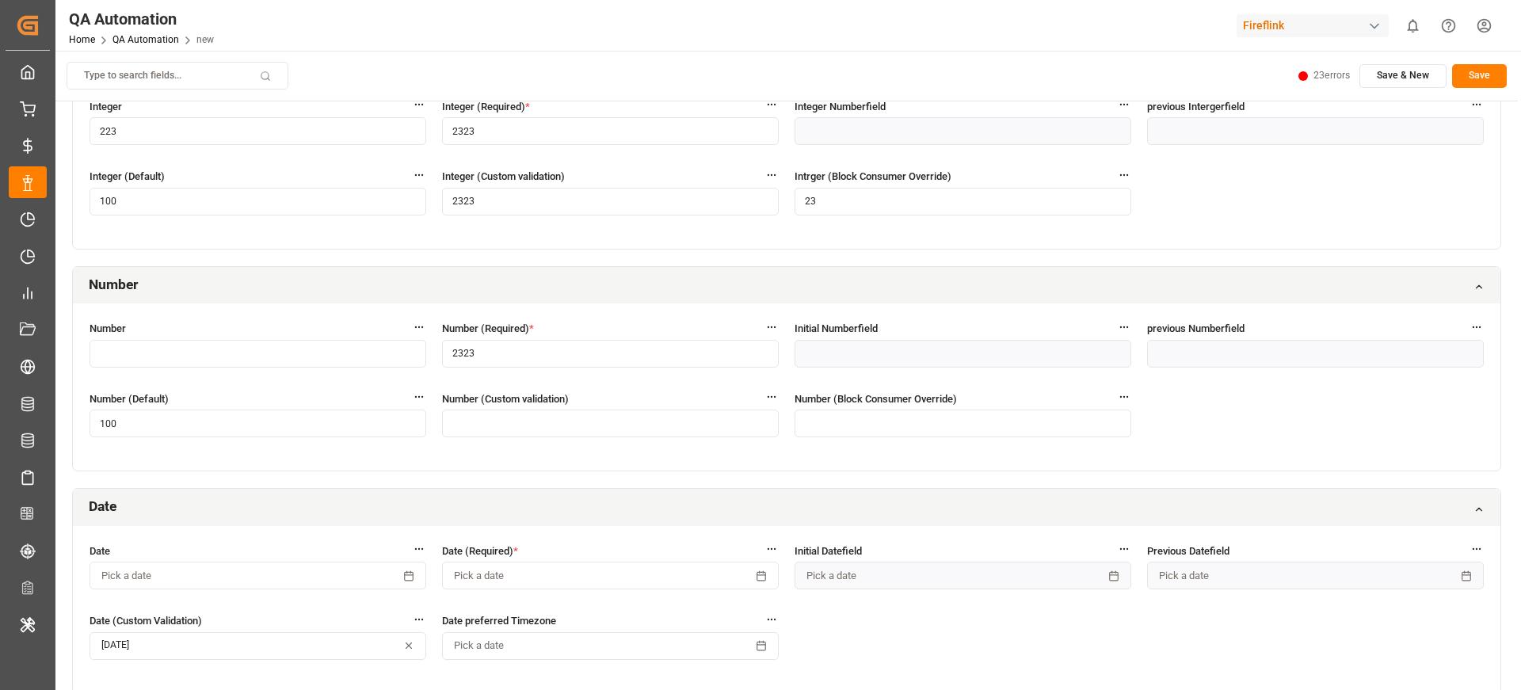
type input "2323"
click at [896, 424] on input "text" at bounding box center [963, 424] width 337 height 28
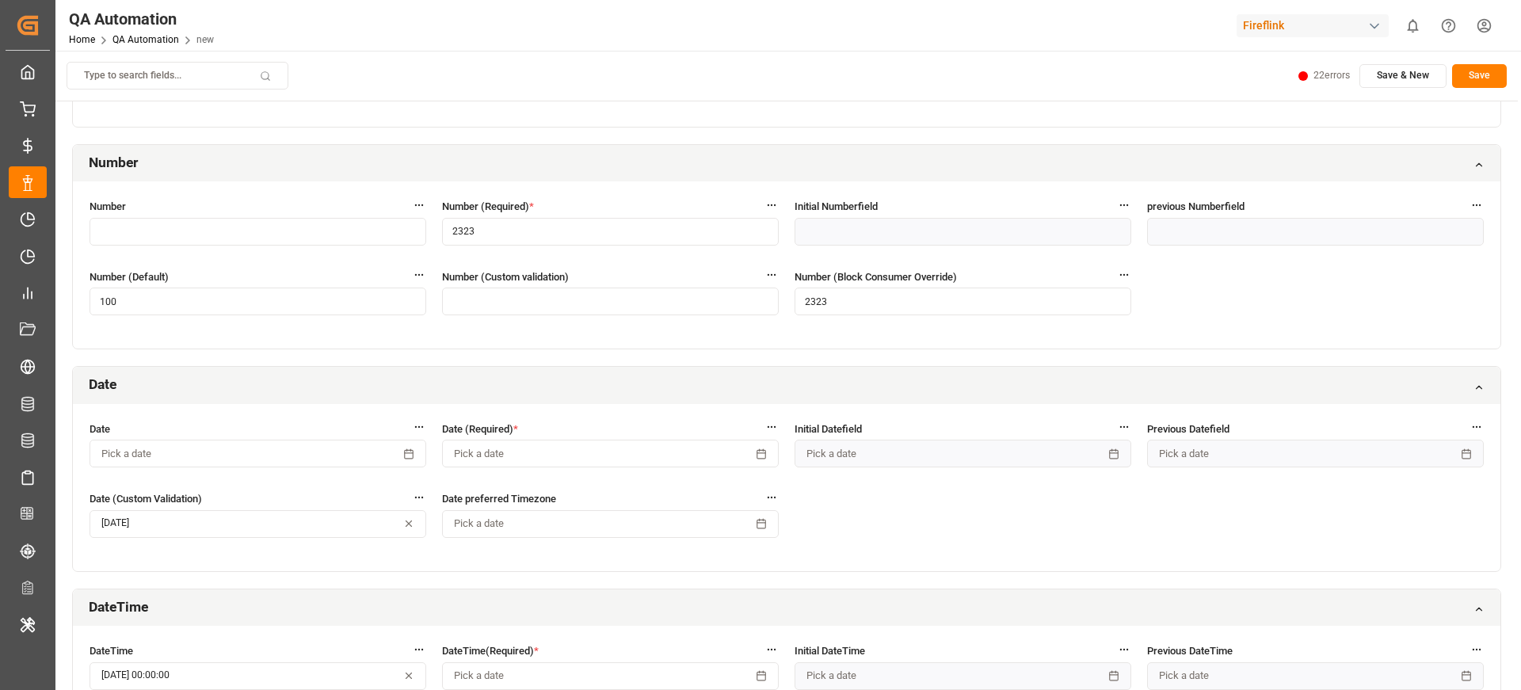
scroll to position [685, 0]
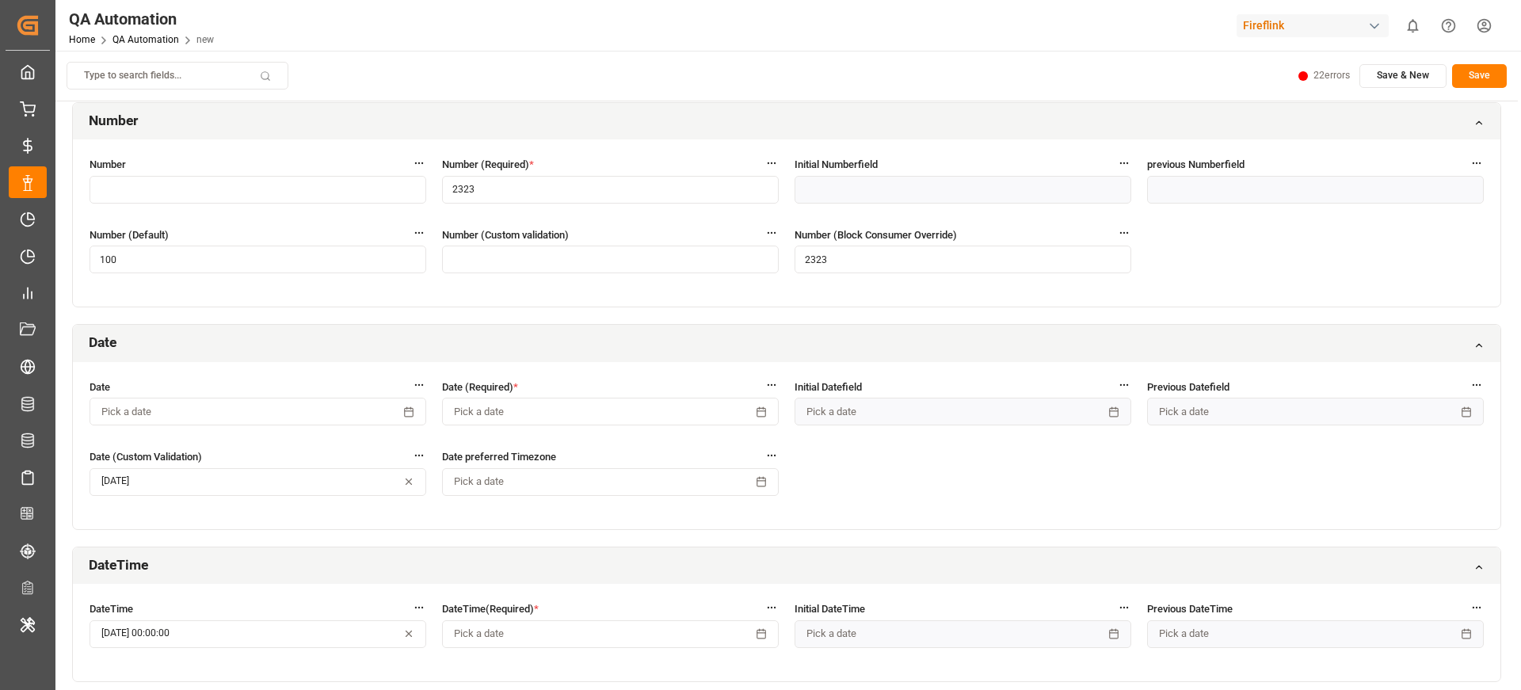
type input "2323"
click at [607, 415] on button "Pick a date" at bounding box center [610, 412] width 337 height 28
click at [519, 325] on tbody "27 28 29 30 31 1 2 3 4 5 6 7 8 9 10 11 12 13 14 15 16 17 18 19 20 21 22 23 24 2…" at bounding box center [541, 291] width 175 height 183
click at [544, 327] on button "27" at bounding box center [541, 339] width 25 height 25
click at [540, 485] on button "Pick a date" at bounding box center [610, 482] width 337 height 28
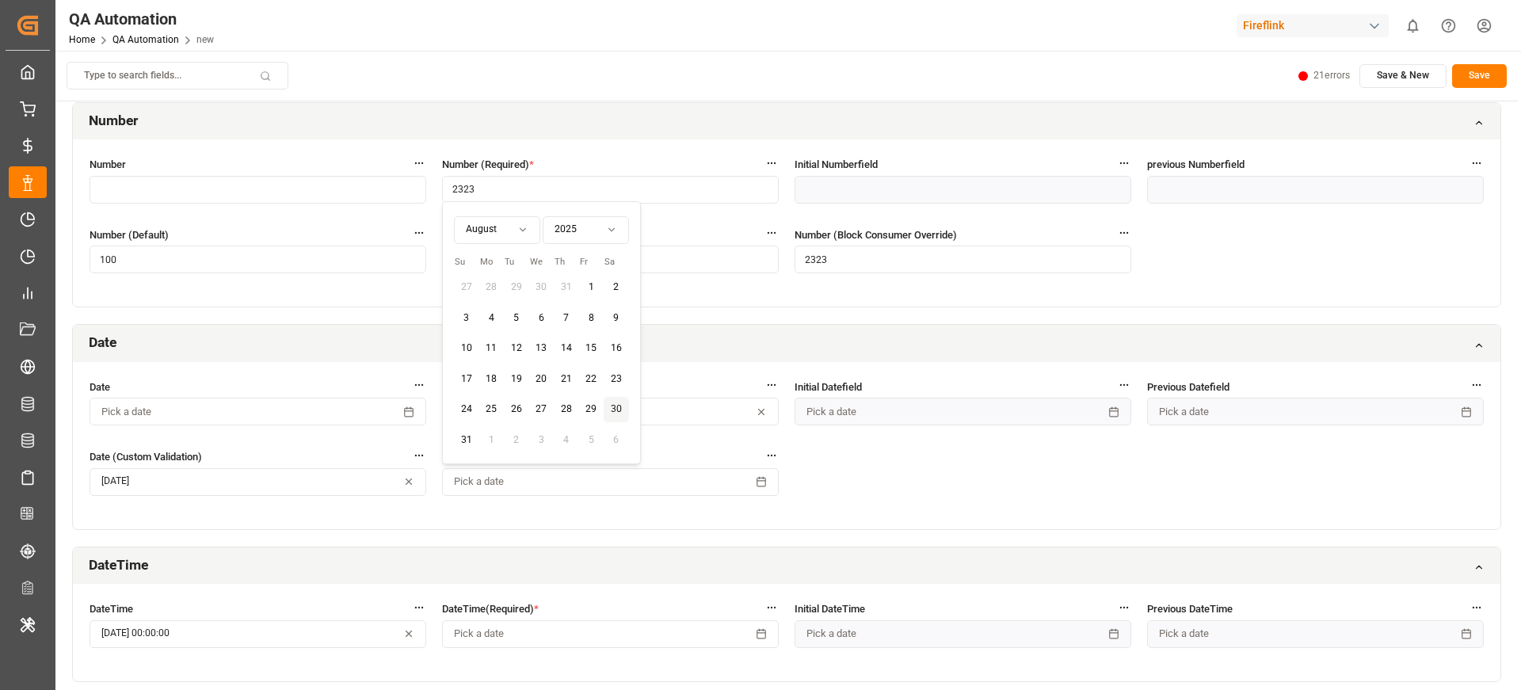
click at [552, 292] on button "30" at bounding box center [541, 287] width 25 height 25
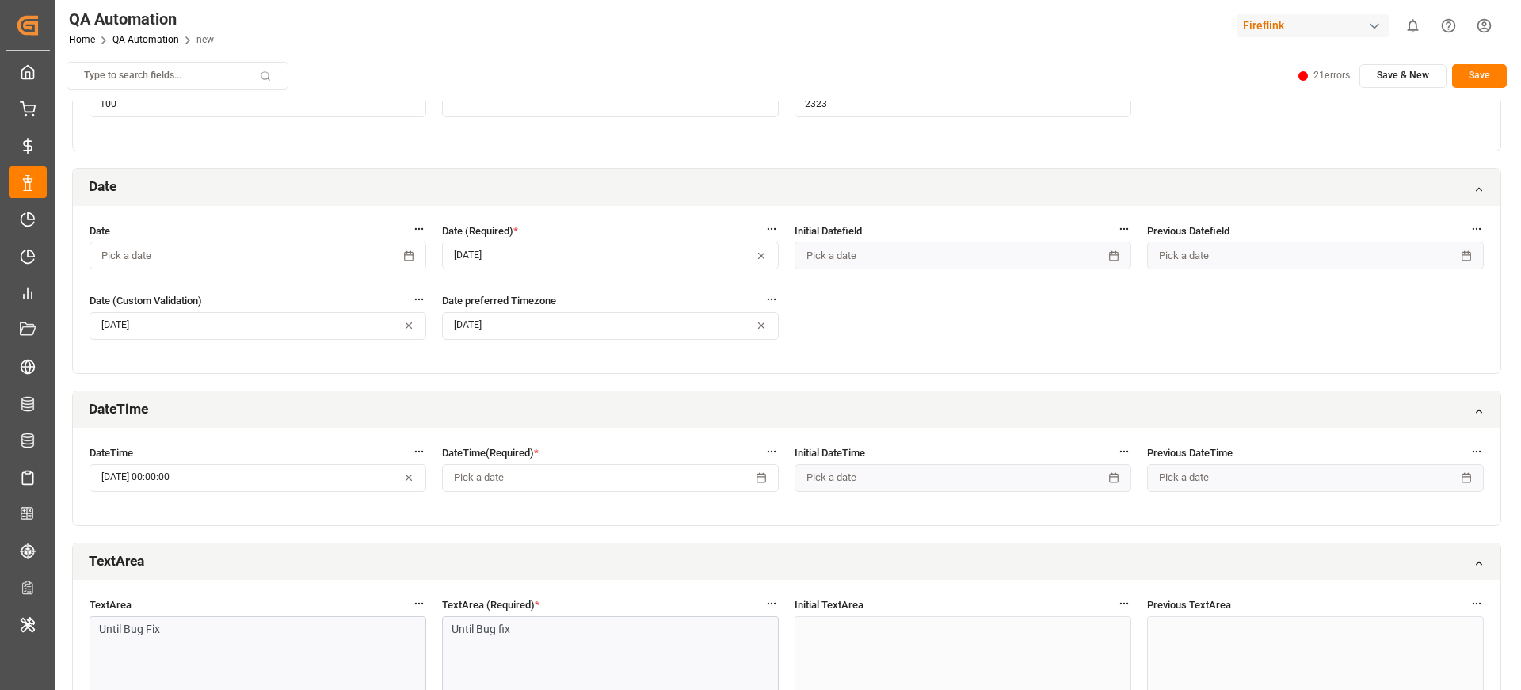
scroll to position [849, 0]
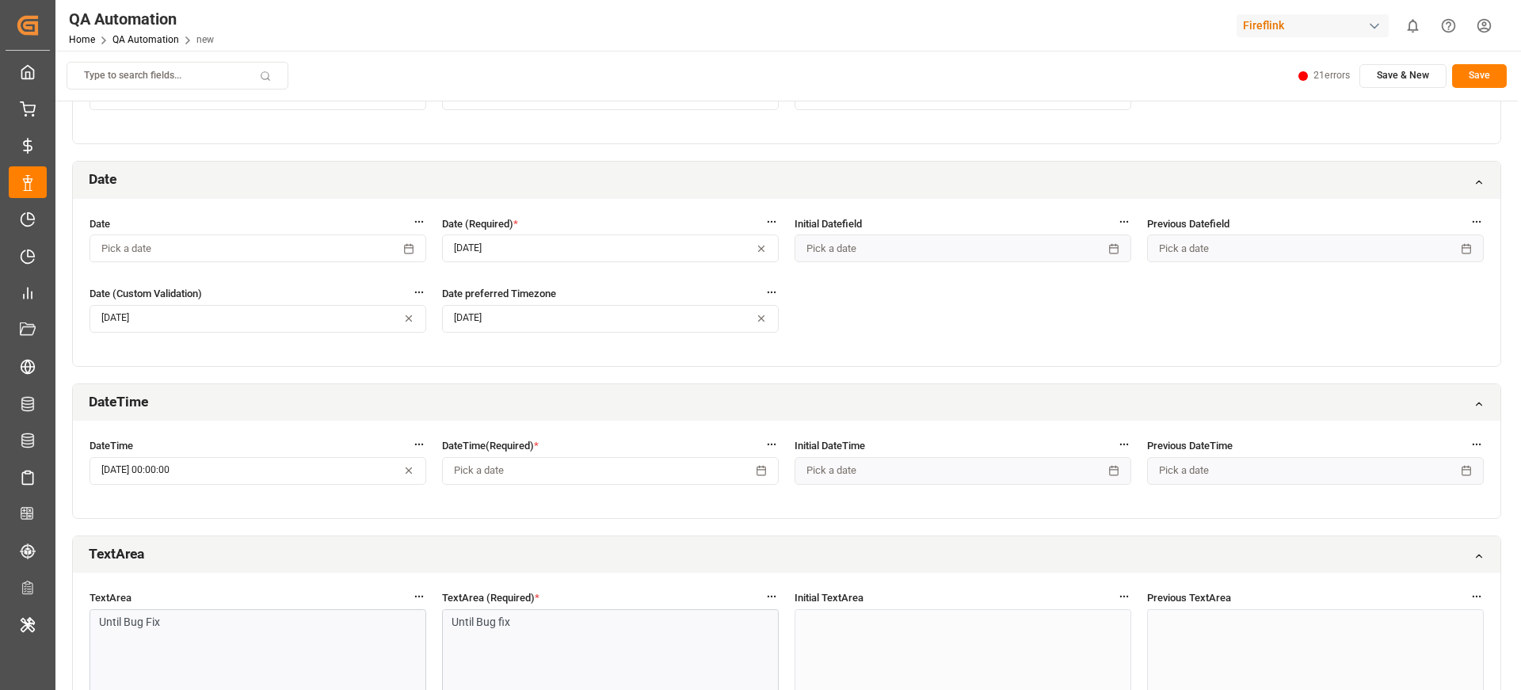
click at [639, 474] on button "Pick a date" at bounding box center [610, 471] width 337 height 28
click at [577, 330] on button "28" at bounding box center [566, 327] width 25 height 25
type input "12"
type input "25"
type input "49"
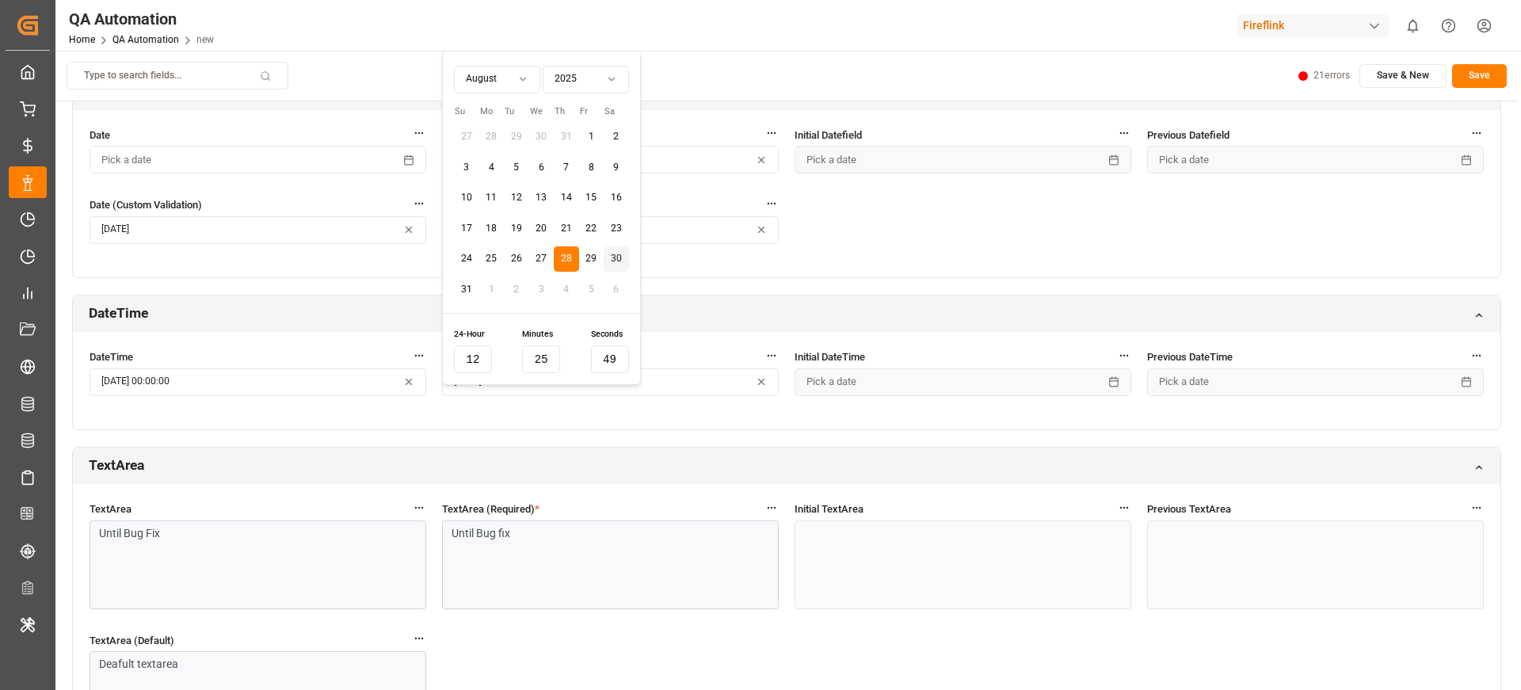
scroll to position [965, 0]
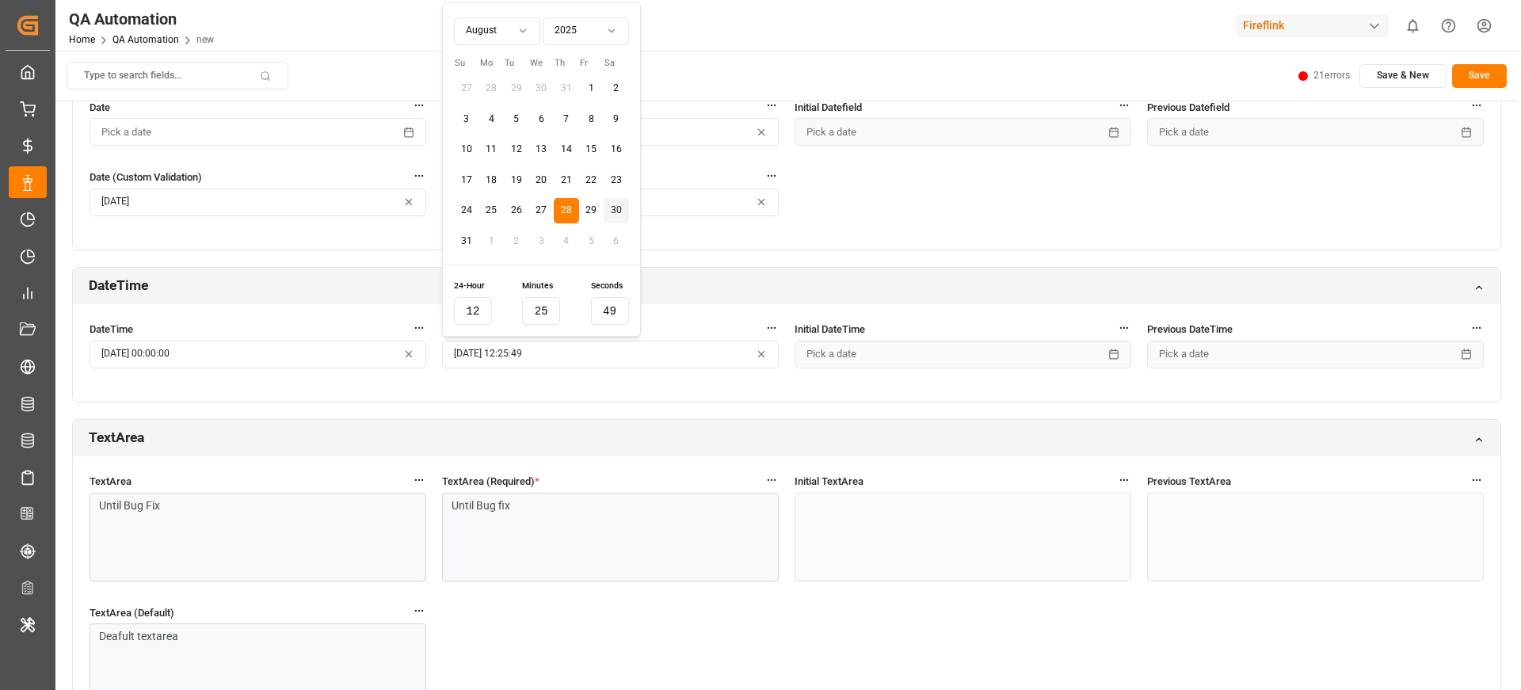
click at [925, 303] on div "DateTime DateTime 11-08-2022 00:00:00 DateTime(Required) * 28-08-2025 12:25:49 …" at bounding box center [786, 334] width 1429 height 135
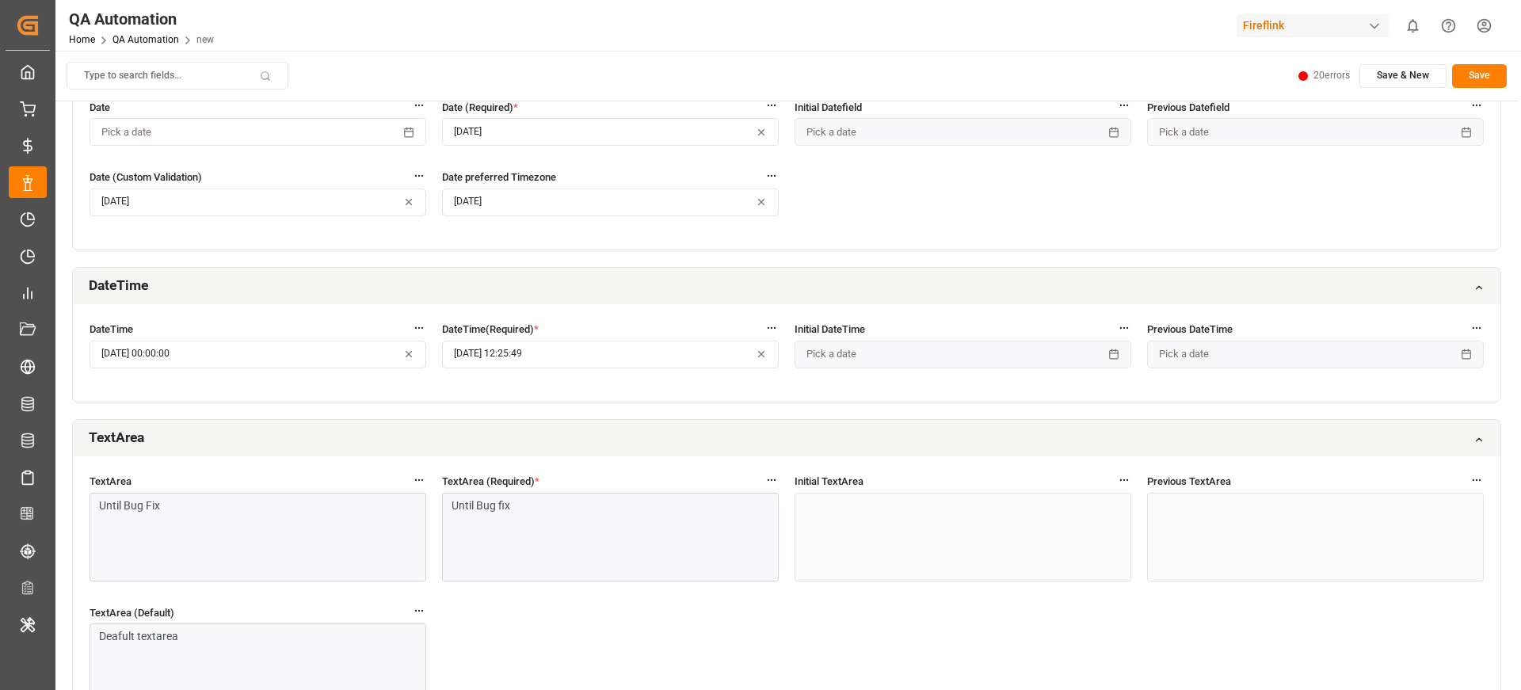
click at [581, 501] on p "Until Bug fix" at bounding box center [606, 506] width 309 height 17
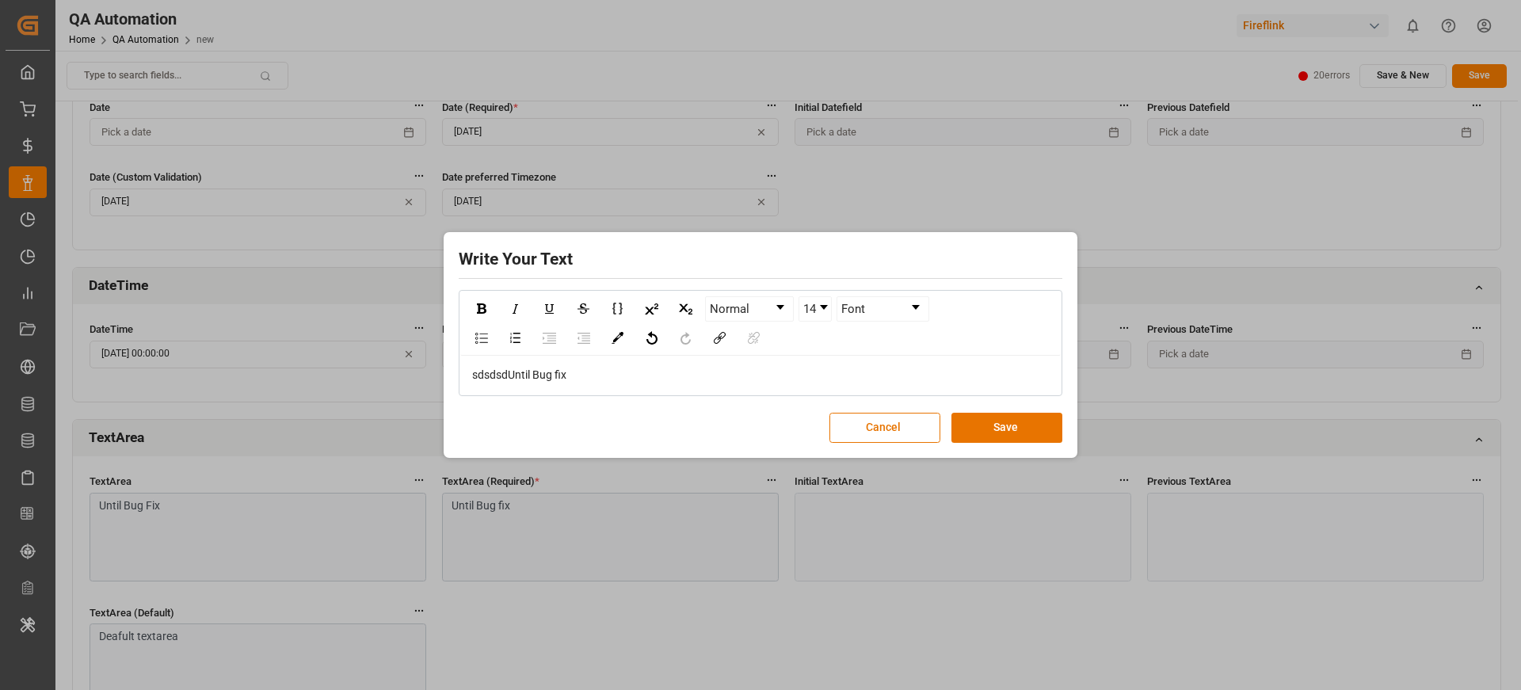
click at [1005, 447] on div "Write Your Text Normal 14 Font sdsdsdUntil Bug fix Cancel Save" at bounding box center [761, 345] width 626 height 218
click at [1025, 418] on button "Save" at bounding box center [1007, 428] width 111 height 30
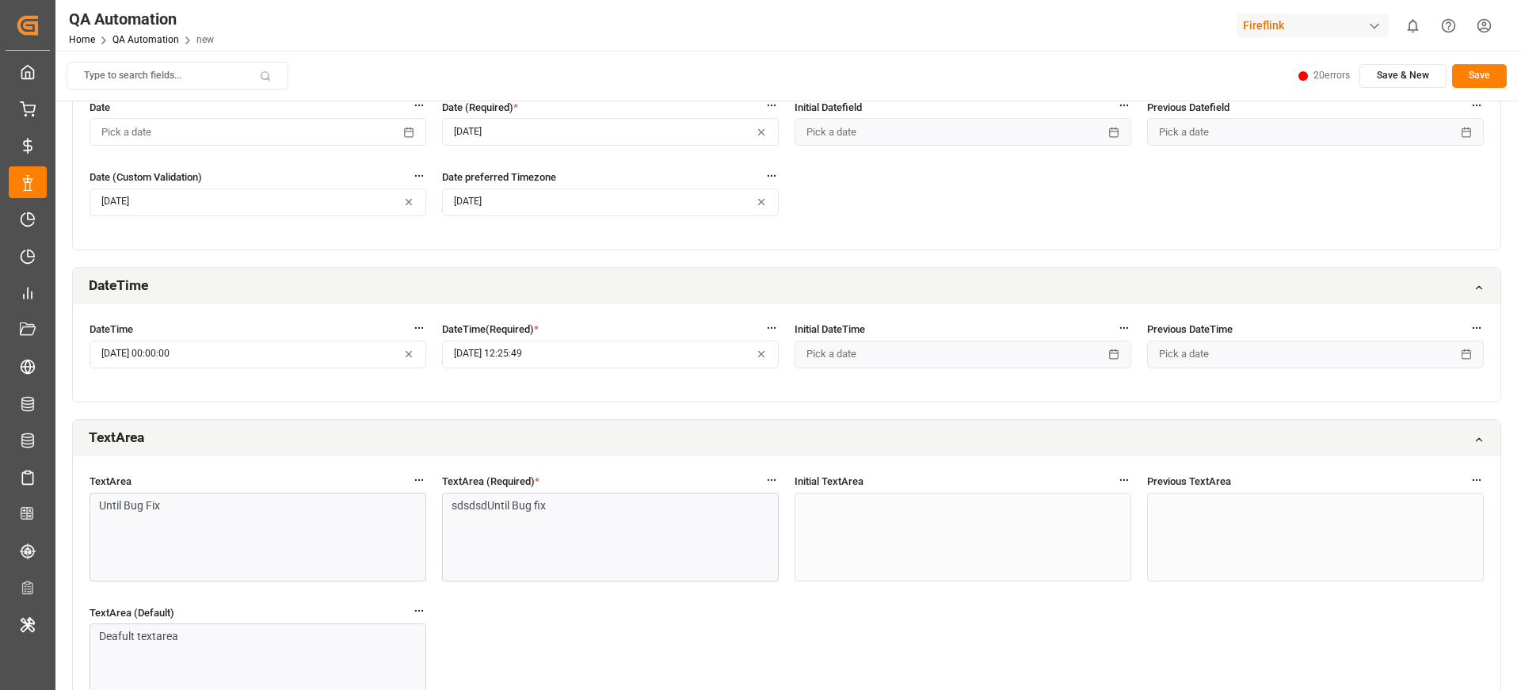
click at [297, 517] on div "Until Bug Fix" at bounding box center [258, 537] width 337 height 89
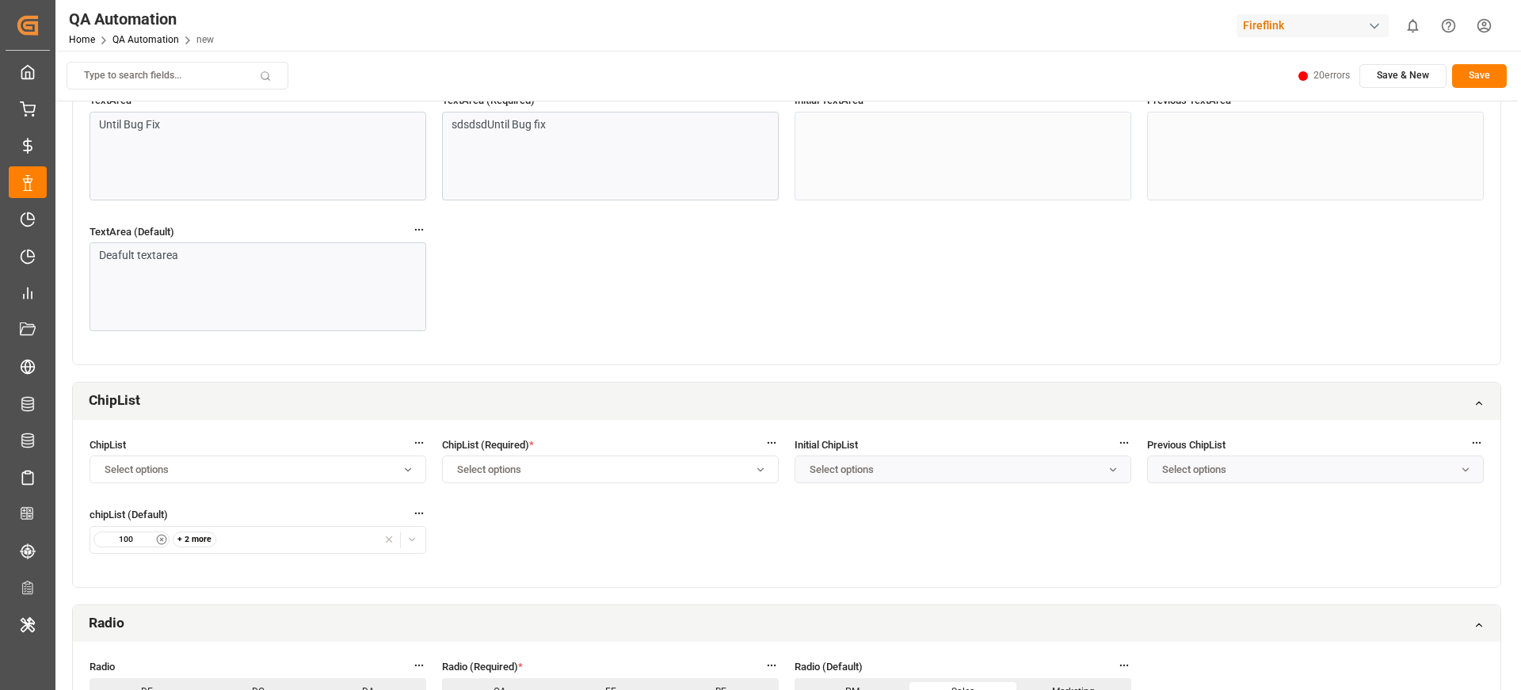
scroll to position [1347, 0]
click at [719, 462] on div "Select options" at bounding box center [611, 469] width 330 height 14
type input "wdsd"
type input "sd"
type input "sdsd"
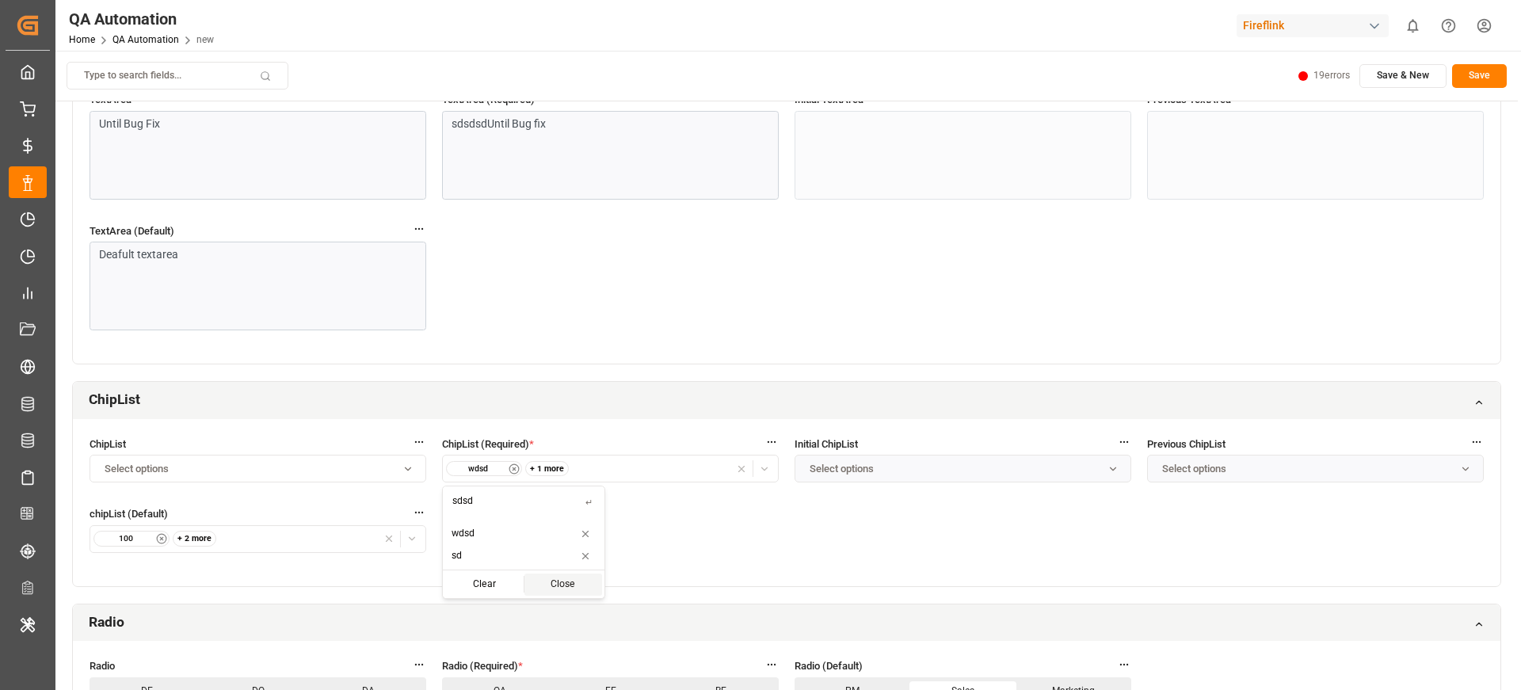
click at [929, 545] on div "ChipList Select options ChipList (Required) * wdsd + 1 more Initial ChipList Se…" at bounding box center [787, 502] width 1428 height 167
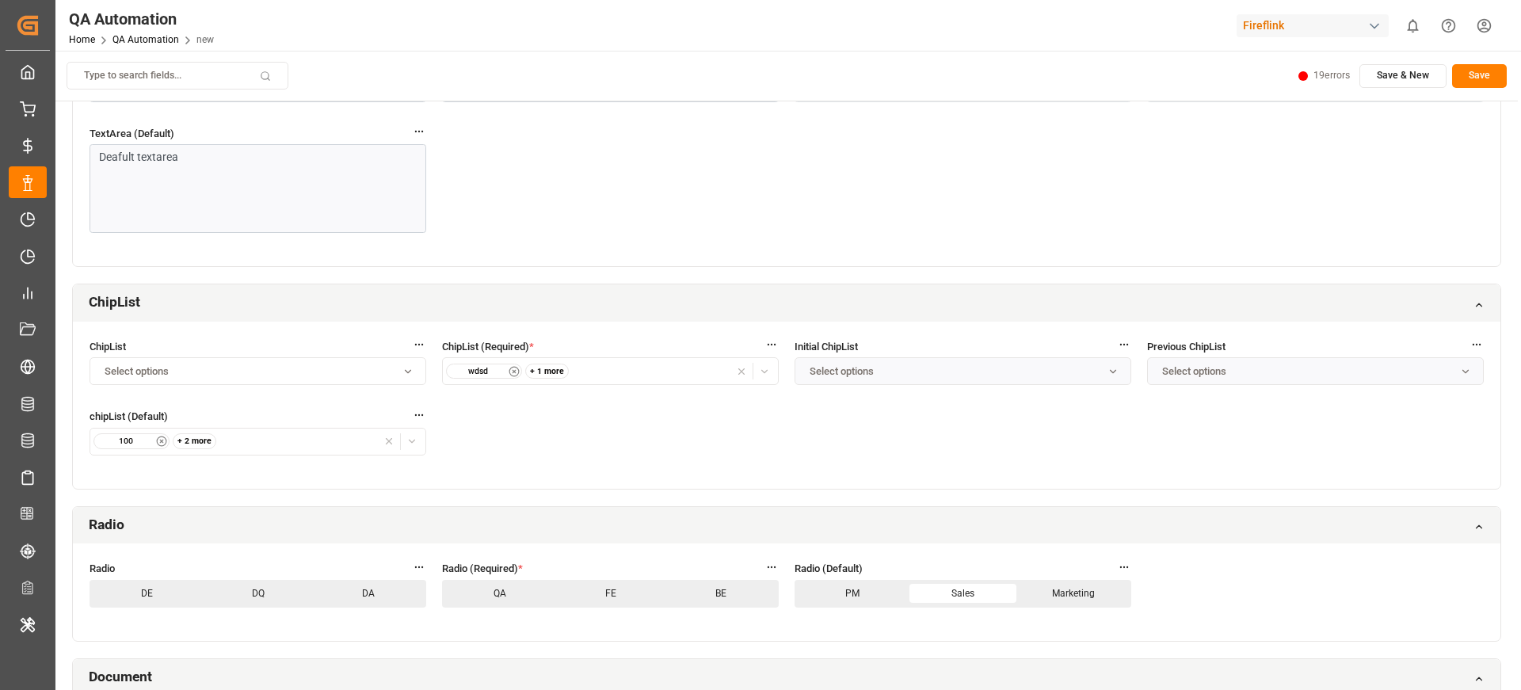
scroll to position [1482, 0]
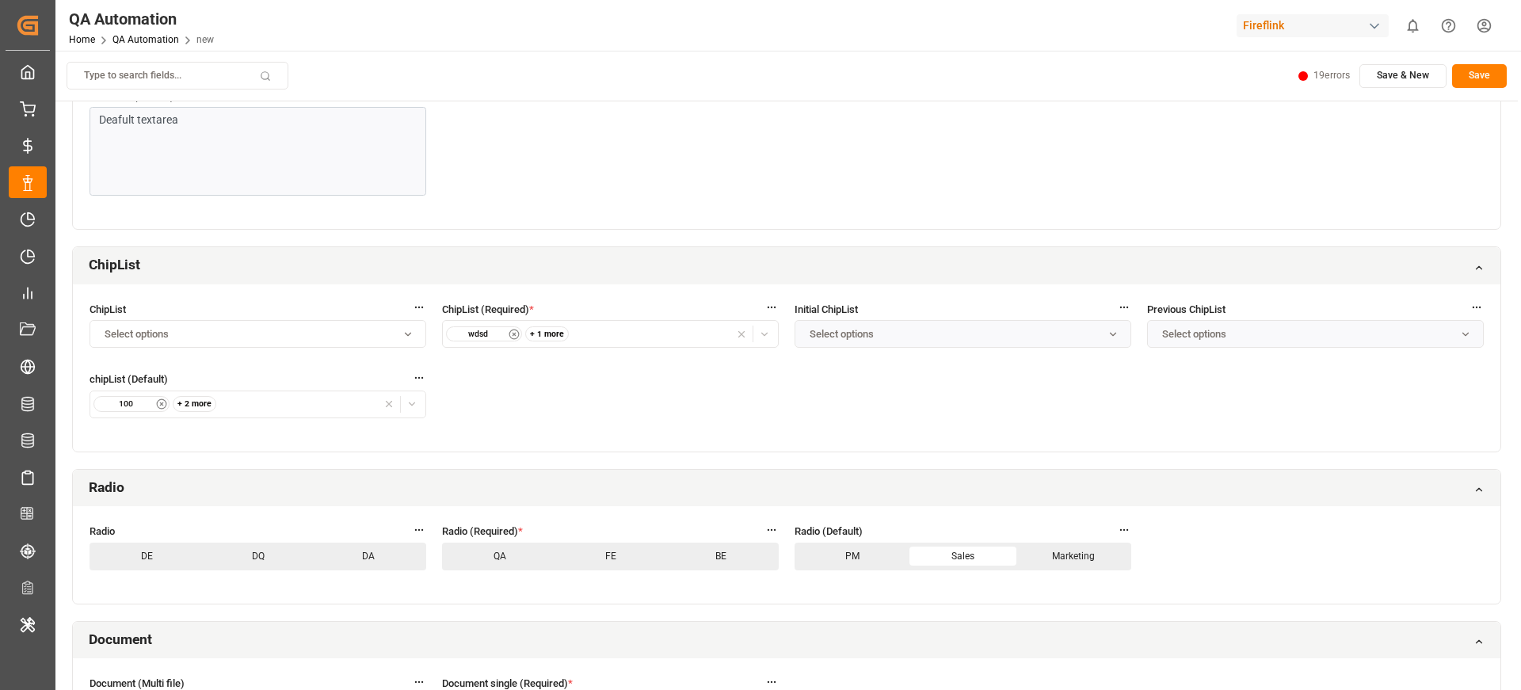
click at [1104, 338] on icon "button" at bounding box center [1113, 334] width 19 height 11
click at [998, 370] on div "ChipList Select options ChipList (Required) * wdsd + 1 more Initial ChipList Se…" at bounding box center [787, 367] width 1428 height 167
click at [966, 340] on div "Select options" at bounding box center [964, 334] width 330 height 14
click at [1282, 310] on label "Previous ChipList" at bounding box center [1315, 309] width 337 height 17
click at [1256, 326] on button "Select options" at bounding box center [1315, 334] width 337 height 28
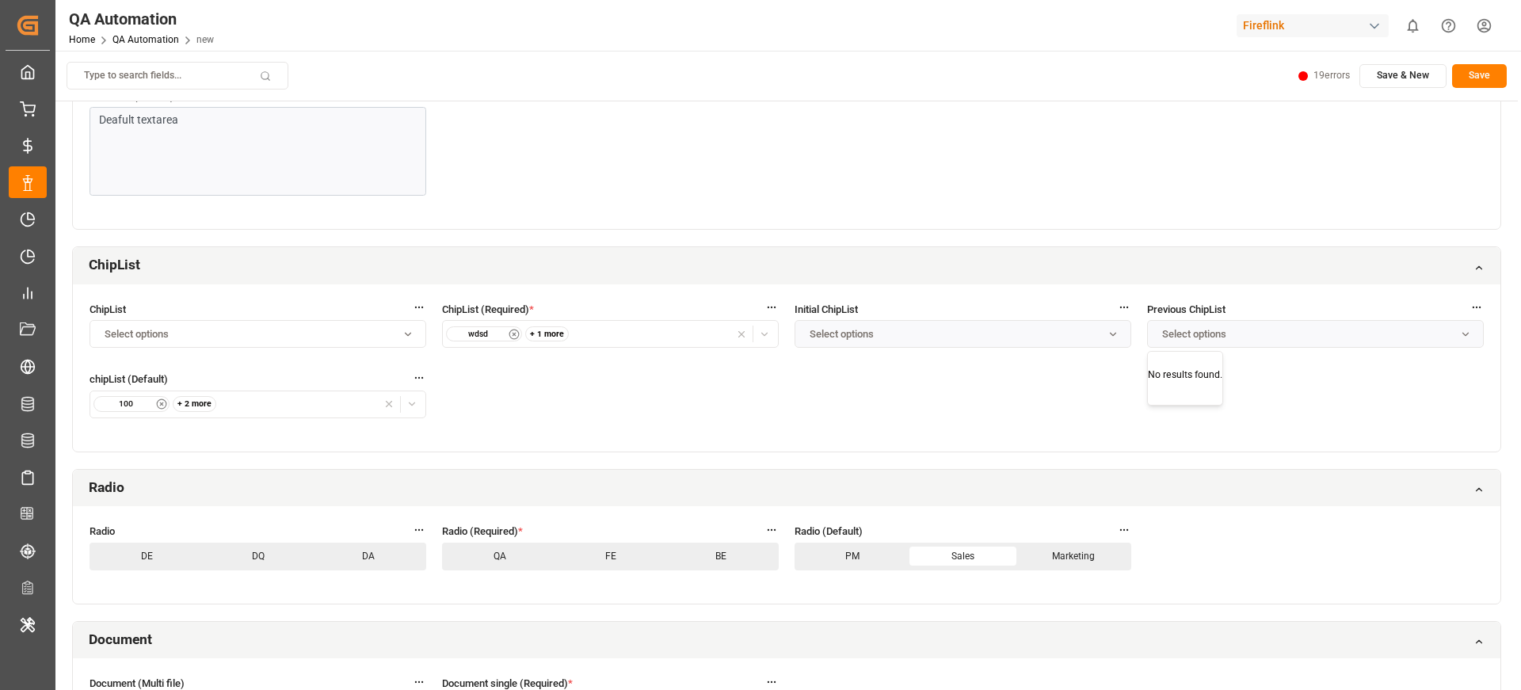
click at [754, 361] on div "ChipList (Required) * wdsd + 1 more" at bounding box center [610, 333] width 337 height 64
click at [358, 332] on div "Select options" at bounding box center [259, 334] width 330 height 14
type input "sdas"
type input "dasd"
type input "asdasd"
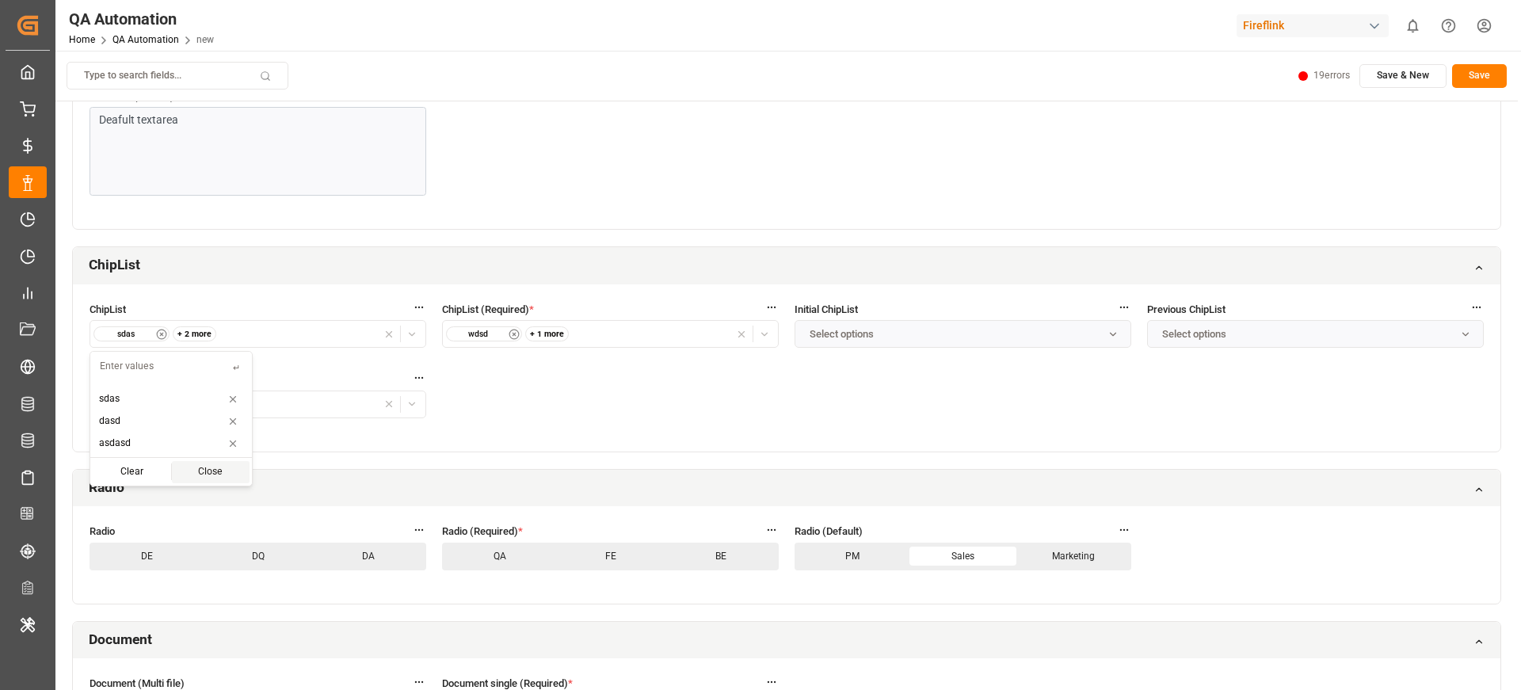
click at [590, 436] on div "ChipList sdas + 2 more ChipList (Required) * wdsd + 1 more Initial ChipList Sel…" at bounding box center [787, 367] width 1428 height 167
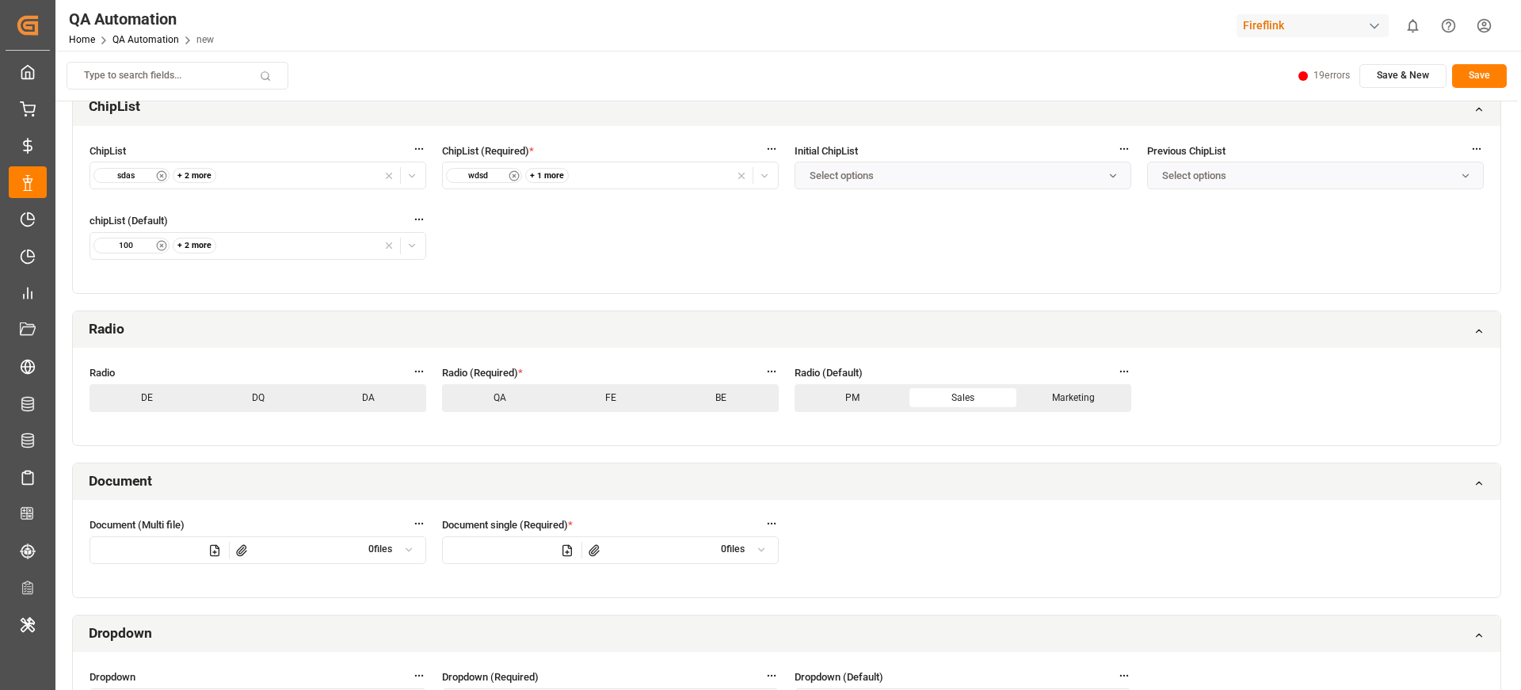
scroll to position [1703, 0]
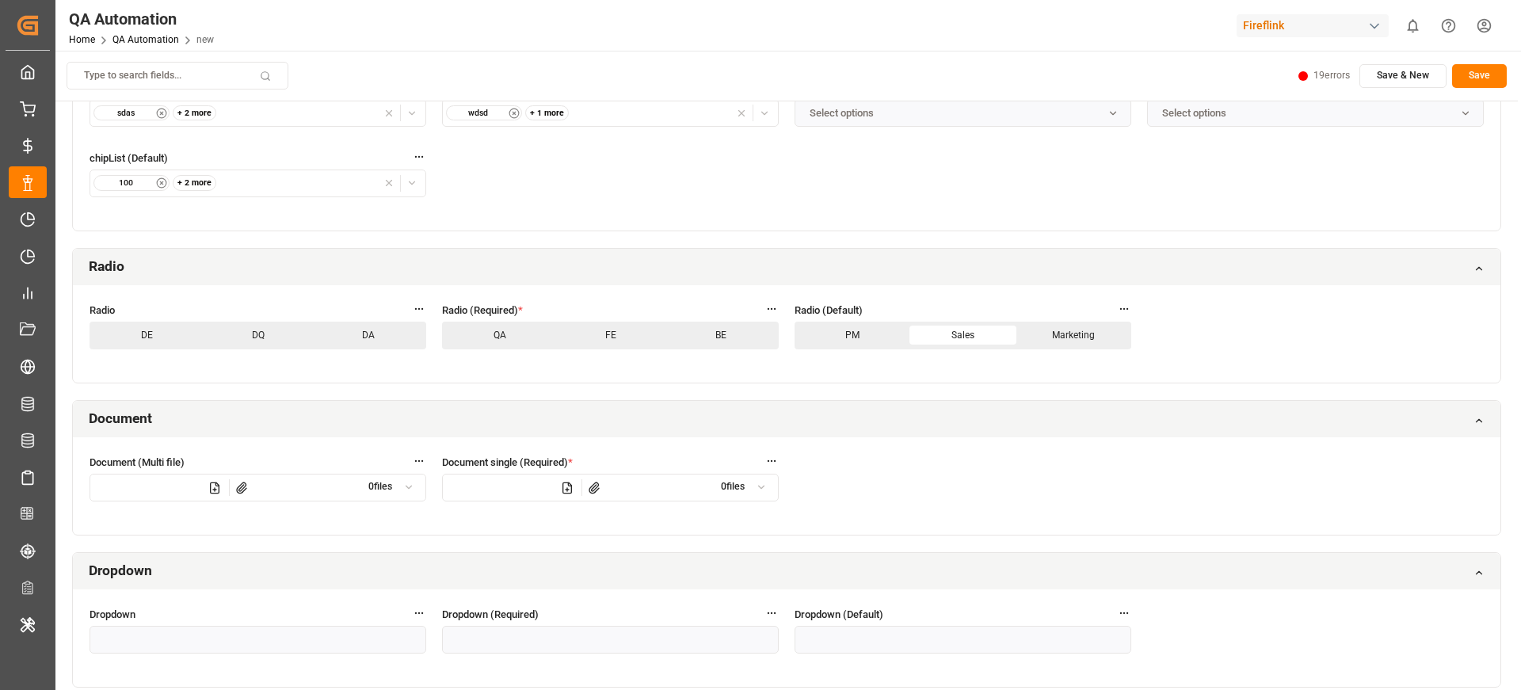
click at [620, 339] on p "FE" at bounding box center [611, 336] width 108 height 20
click at [234, 330] on p "DQ" at bounding box center [258, 336] width 108 height 20
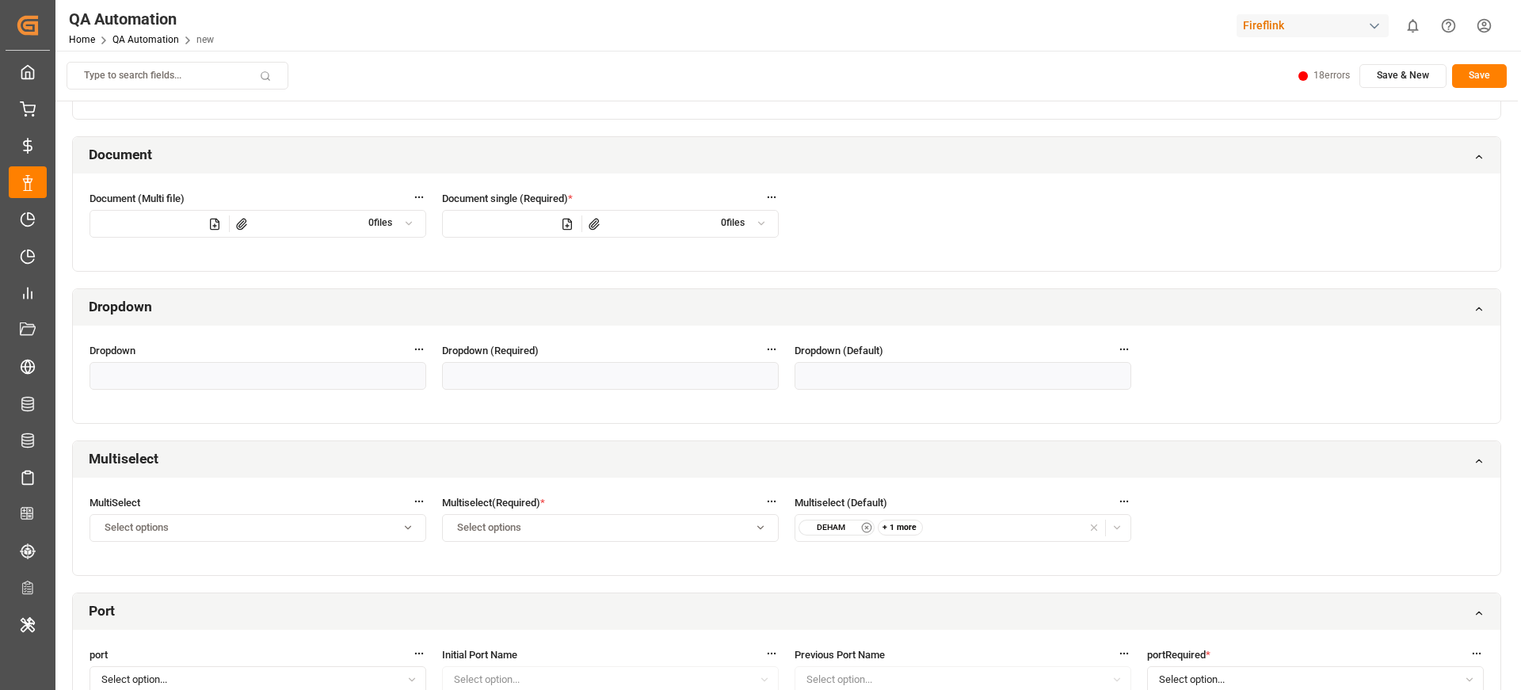
scroll to position [1967, 0]
click at [223, 525] on div "Select options" at bounding box center [259, 527] width 330 height 14
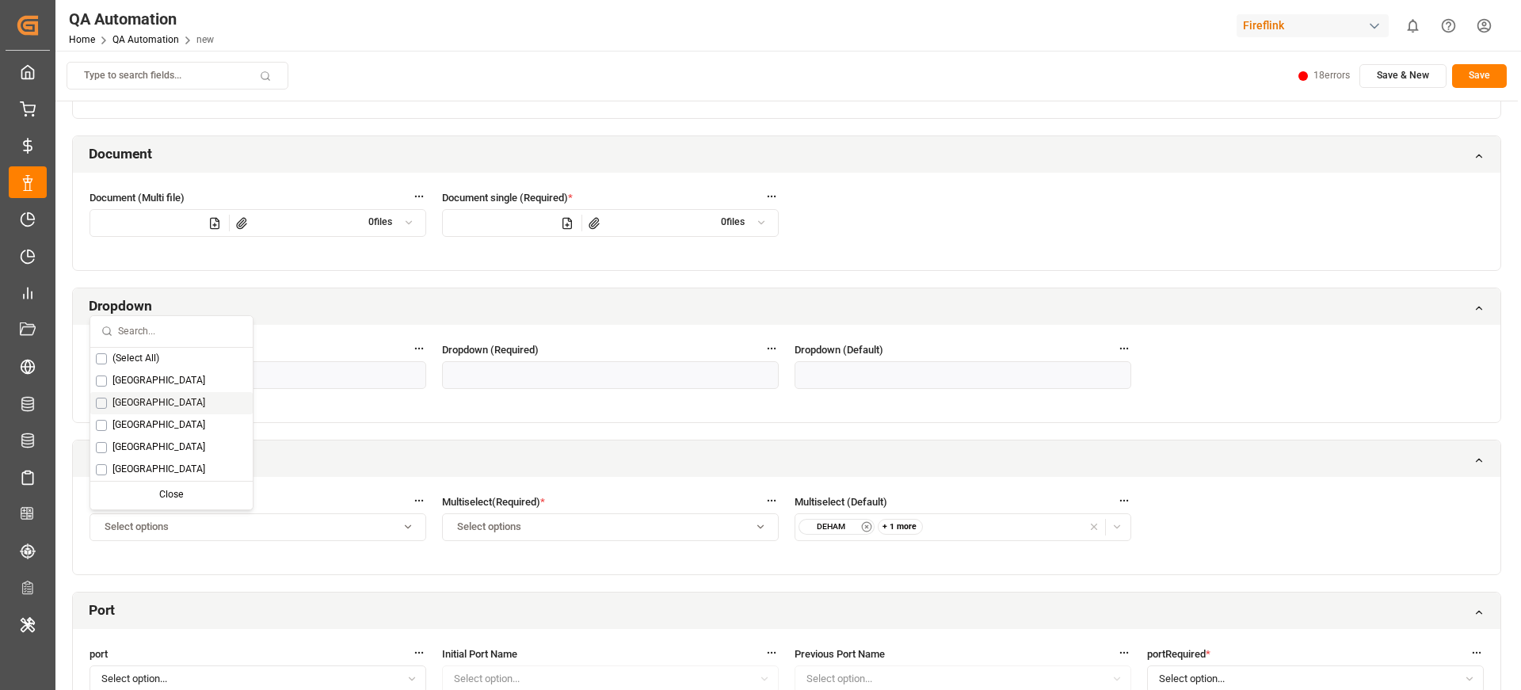
click at [191, 400] on div "Australia" at bounding box center [171, 403] width 162 height 22
click at [582, 531] on div "Select options" at bounding box center [611, 527] width 330 height 14
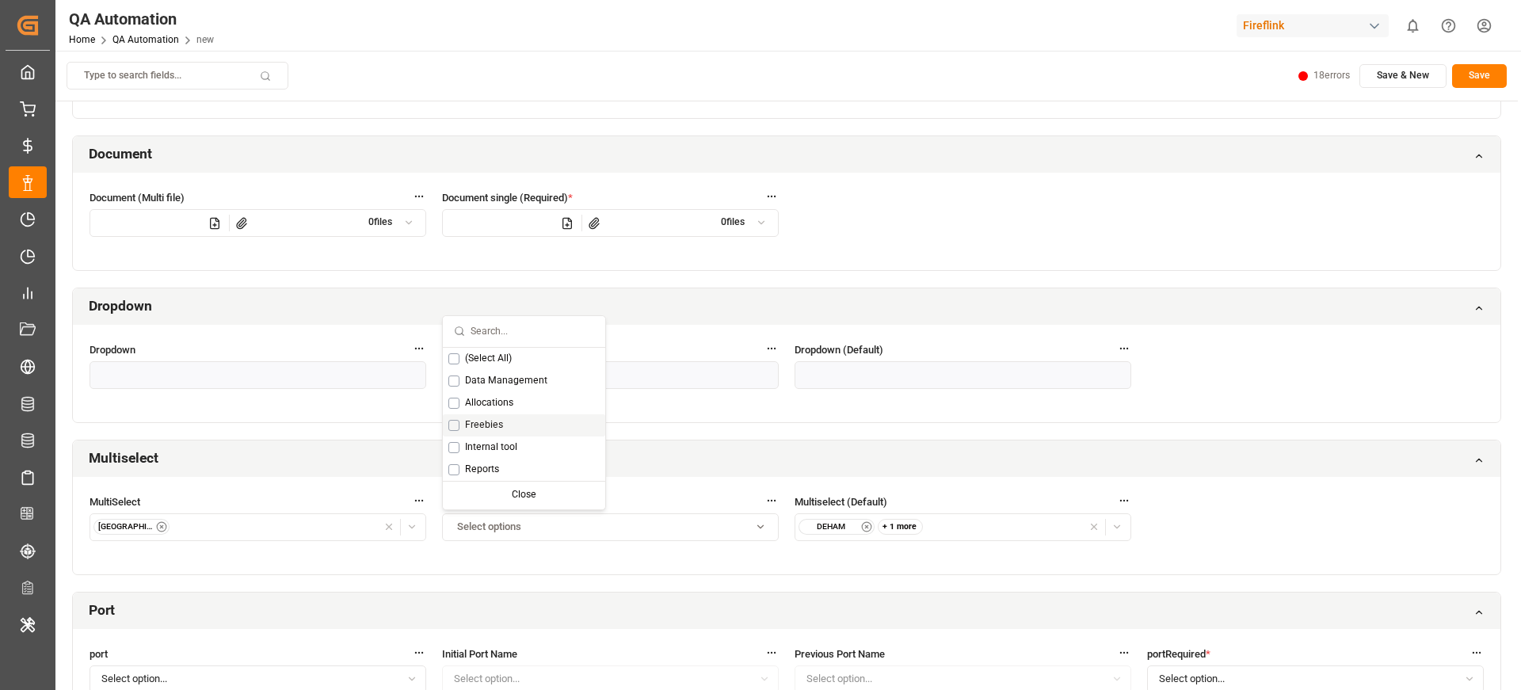
click at [491, 433] on div "Freebies" at bounding box center [524, 425] width 162 height 22
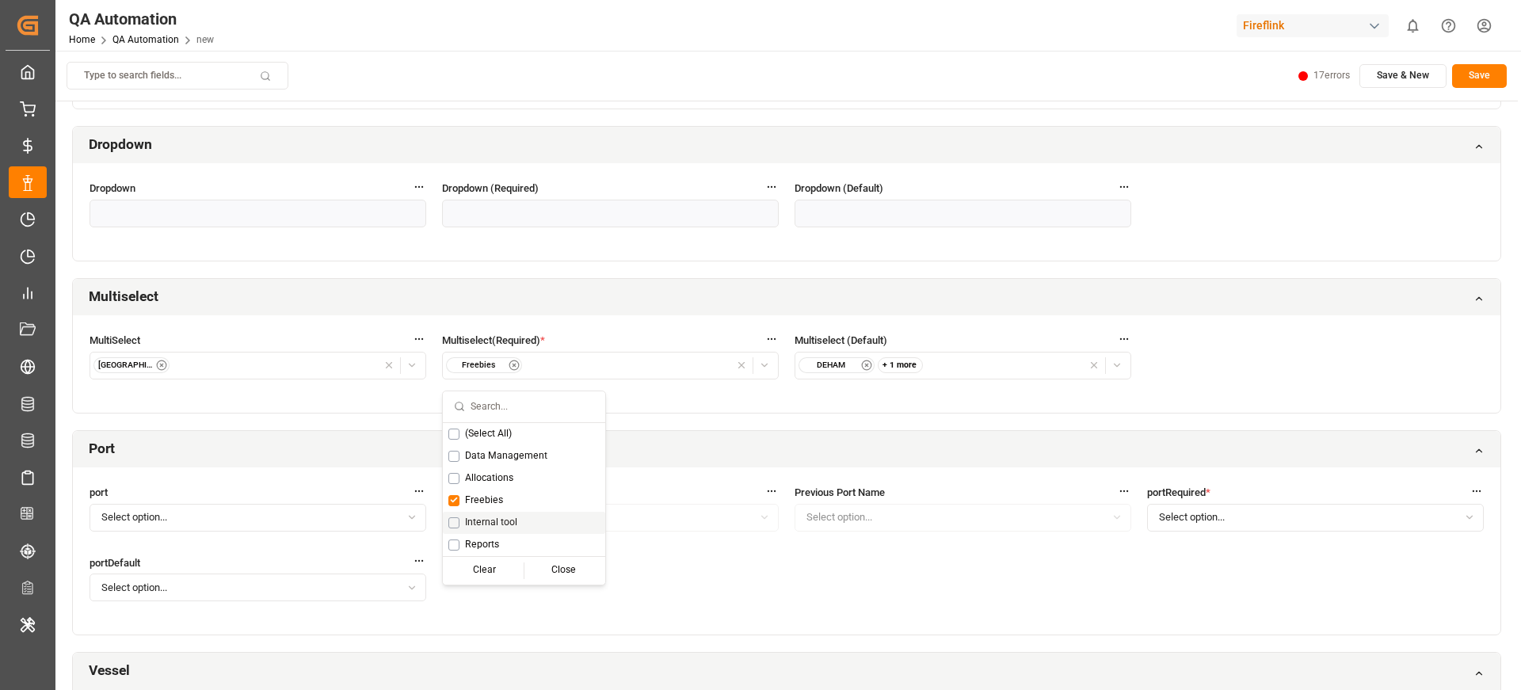
scroll to position [2168, 0]
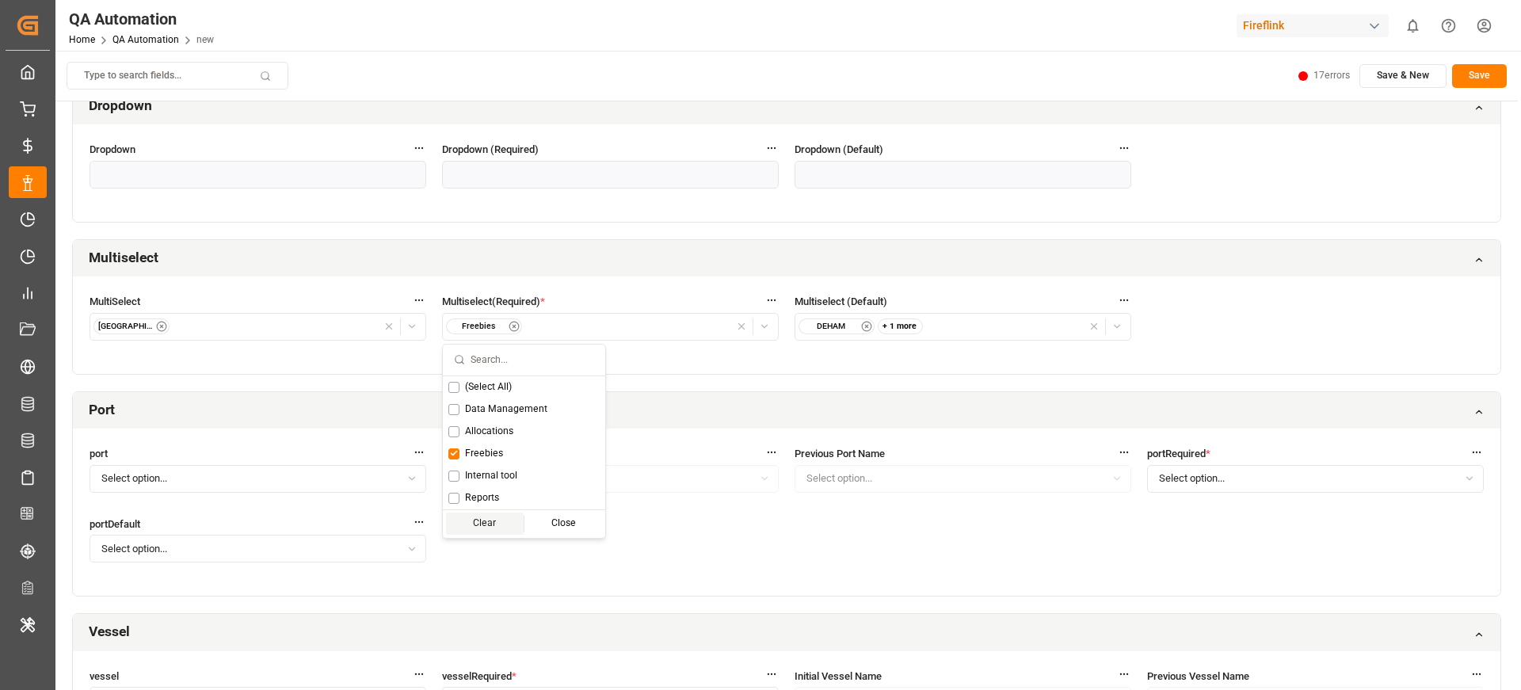
click at [303, 487] on button "Select option..." at bounding box center [258, 479] width 337 height 28
click at [196, 505] on input "text" at bounding box center [197, 512] width 158 height 31
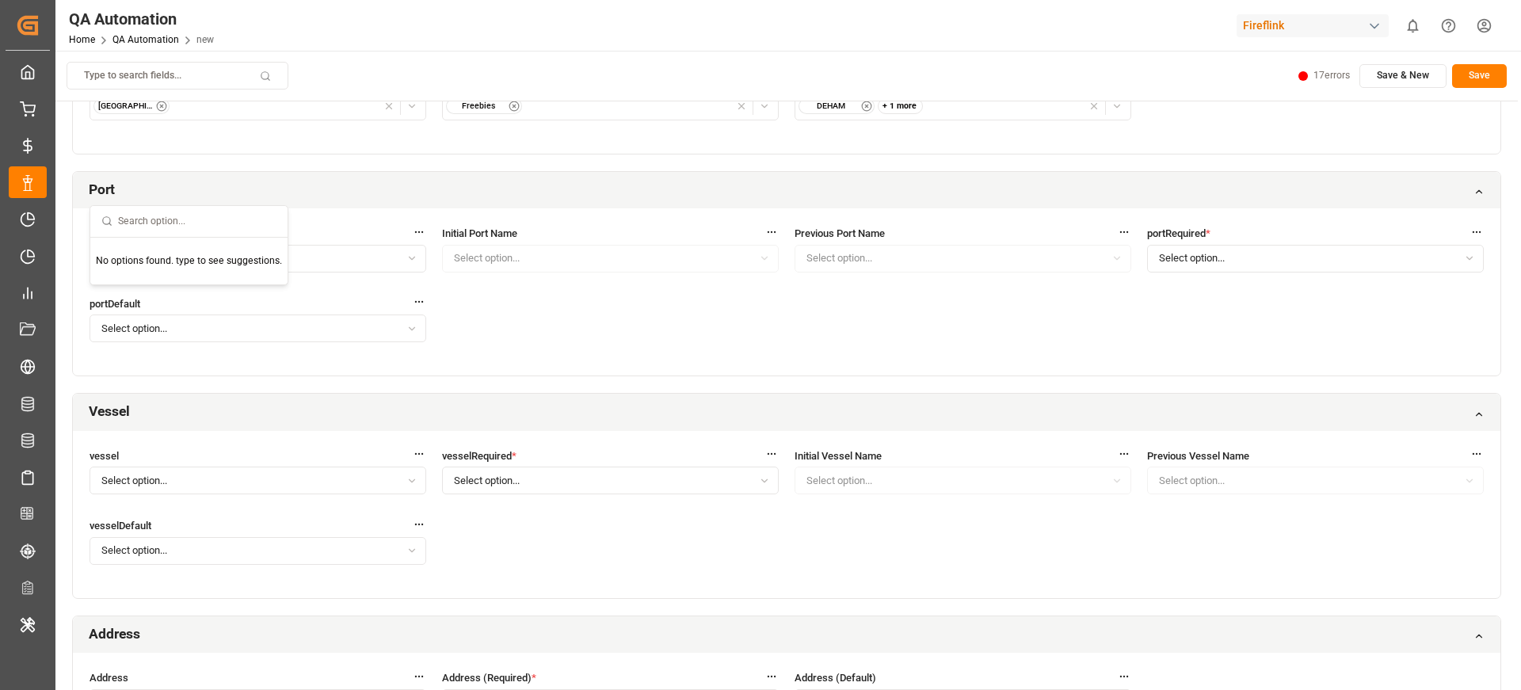
scroll to position [2470, 0]
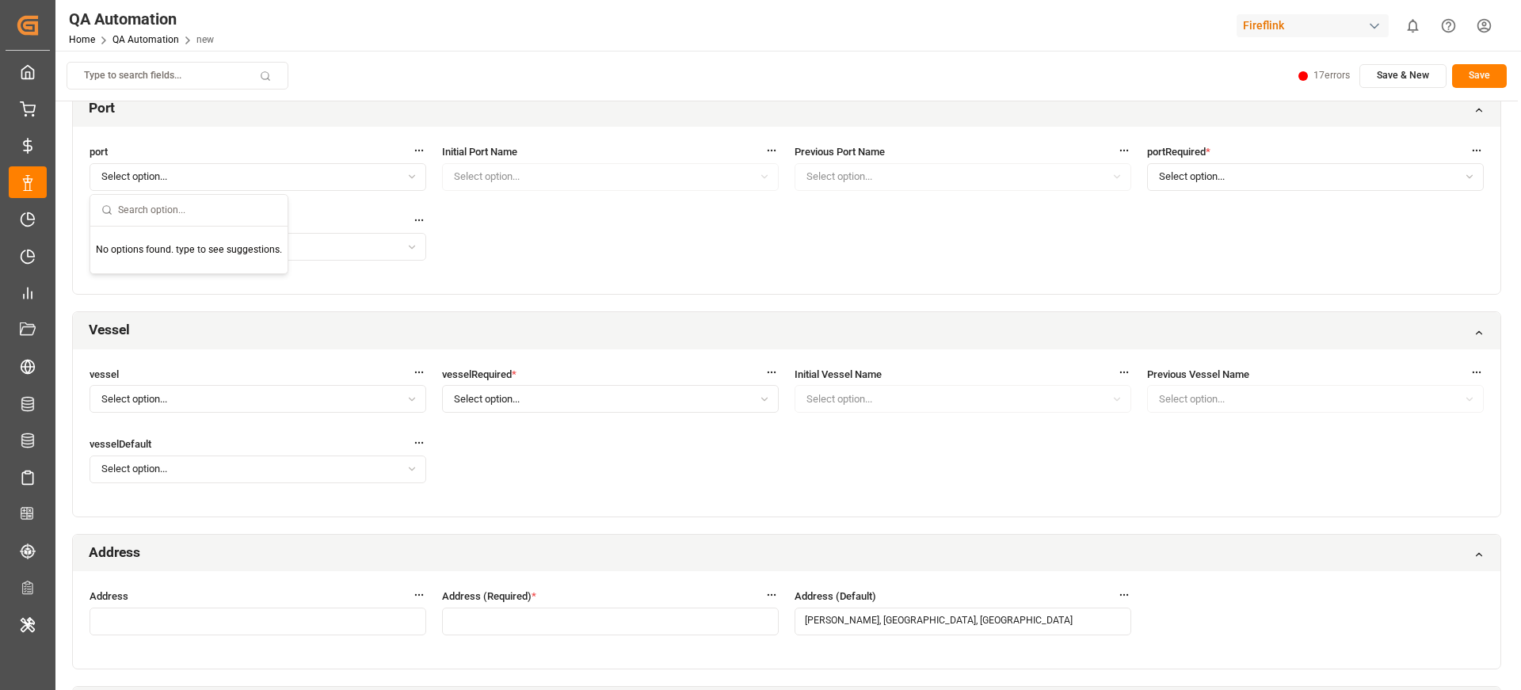
click at [514, 399] on span "Select option..." at bounding box center [487, 399] width 66 height 14
click at [489, 448] on div "No options found. type to see suggestions." at bounding box center [541, 472] width 197 height 48
click at [521, 428] on input "text" at bounding box center [550, 432] width 158 height 31
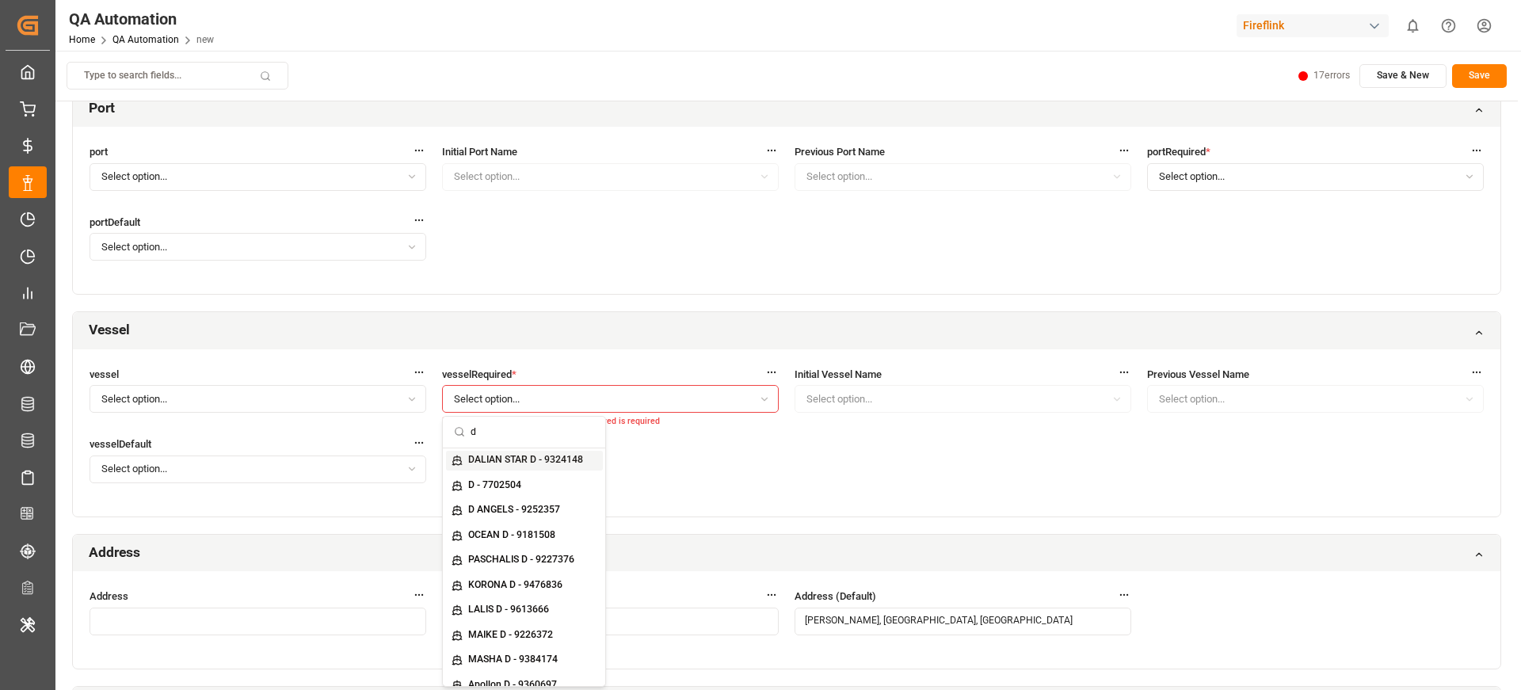
type input "d"
click at [518, 461] on small "DALIAN STAR D - 9324148" at bounding box center [525, 460] width 115 height 10
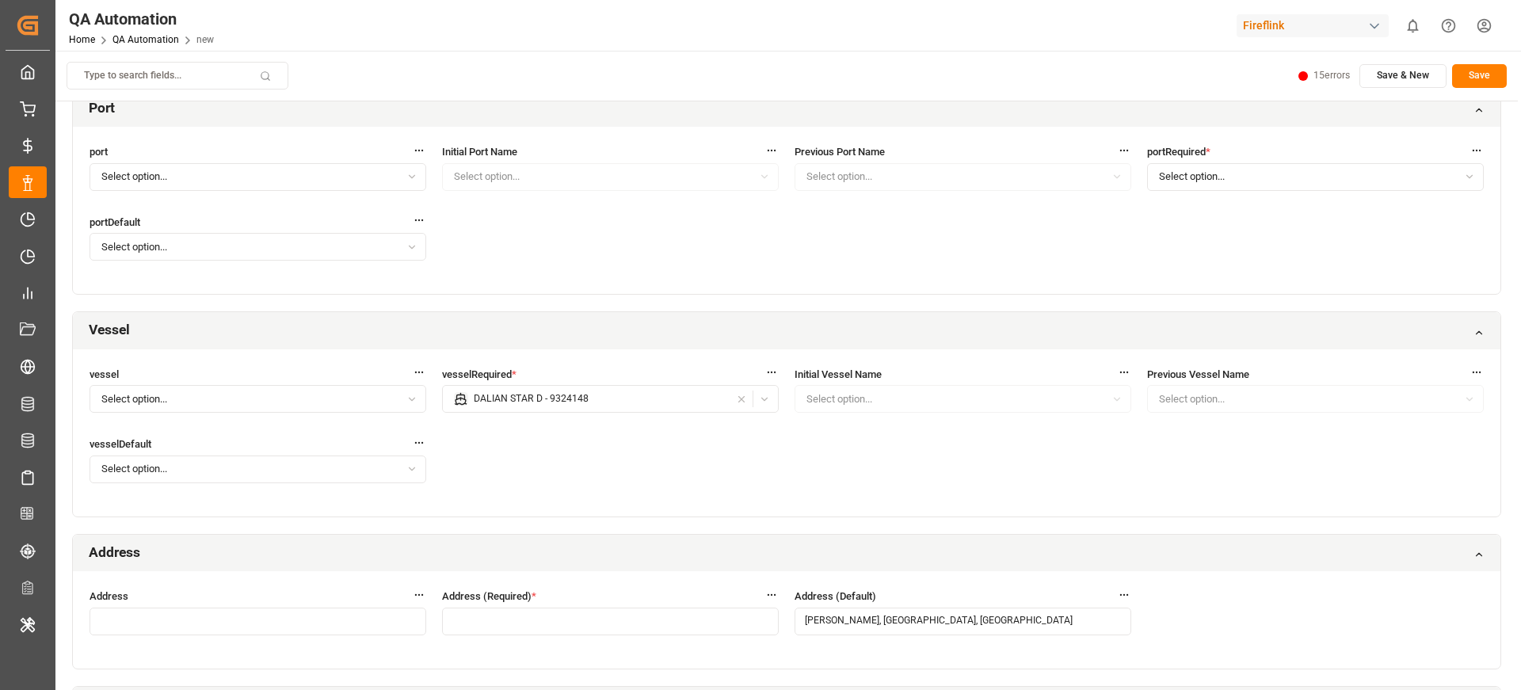
click at [364, 390] on button "Select option..." at bounding box center [258, 399] width 337 height 28
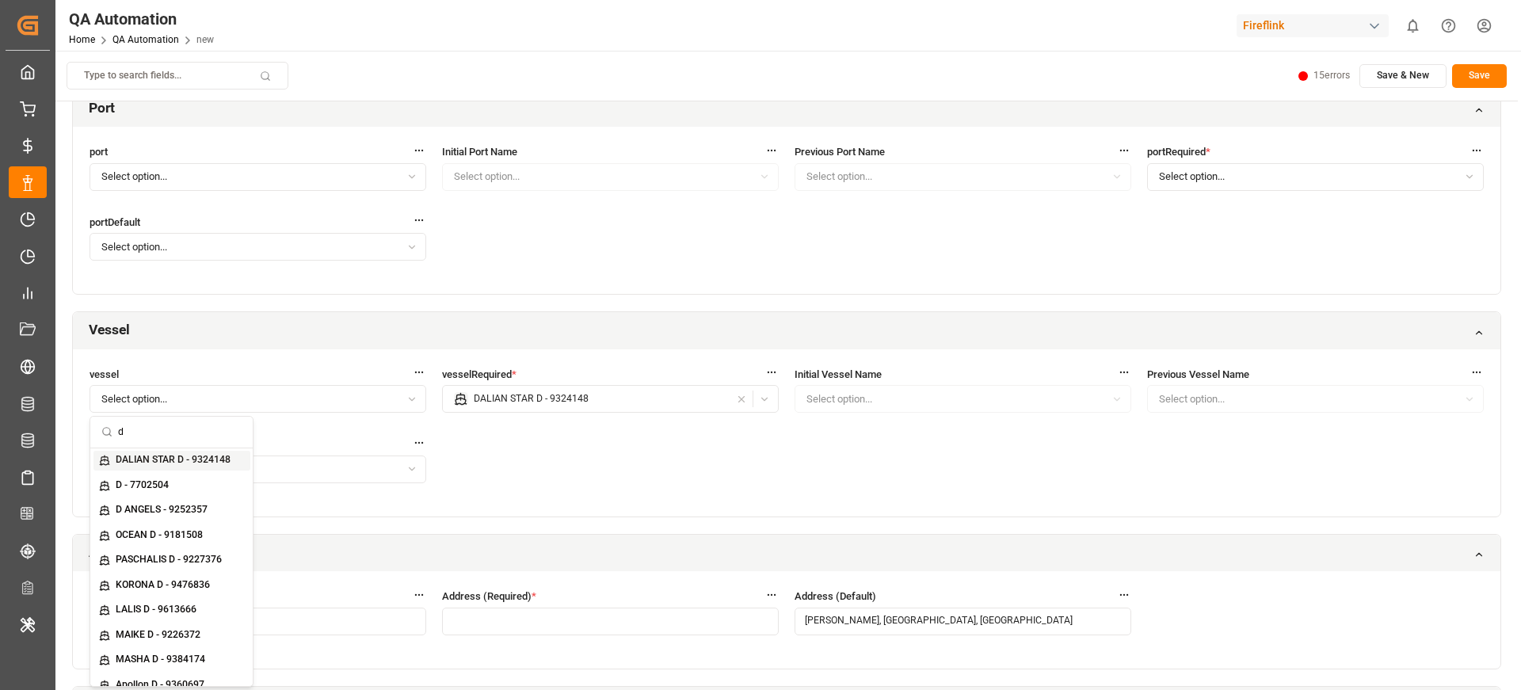
type input "d"
click at [163, 464] on small "DALIAN STAR D - 9324148" at bounding box center [173, 460] width 115 height 10
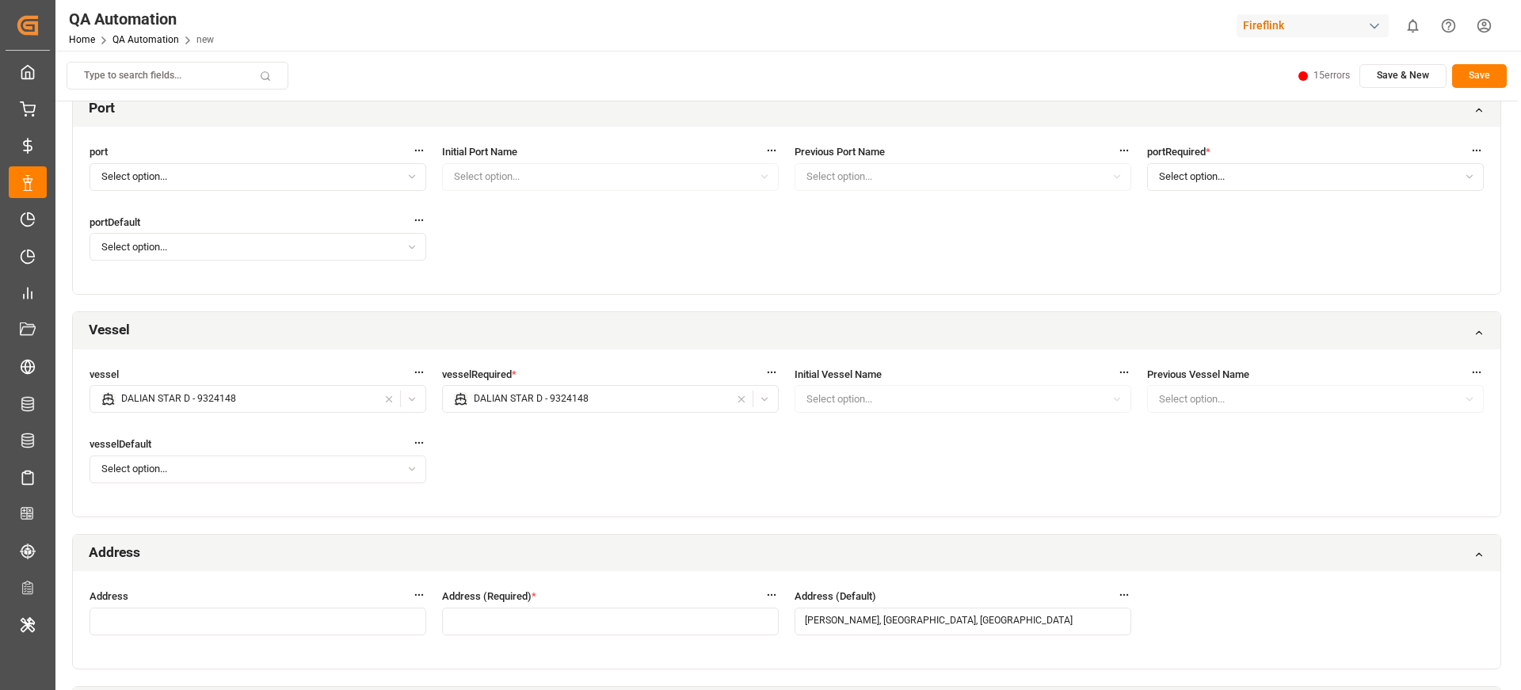
click at [690, 555] on div "Address" at bounding box center [787, 553] width 1428 height 37
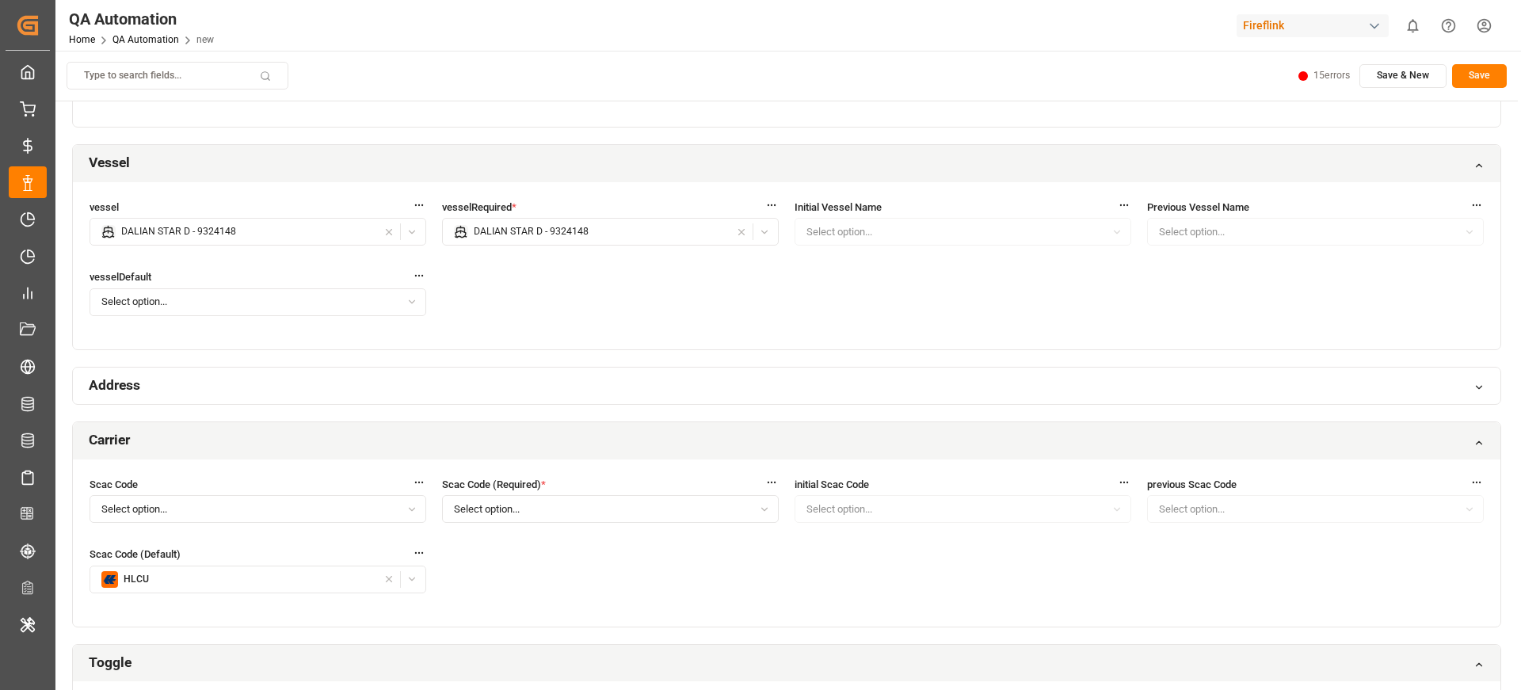
click at [633, 379] on div "Address" at bounding box center [787, 386] width 1428 height 37
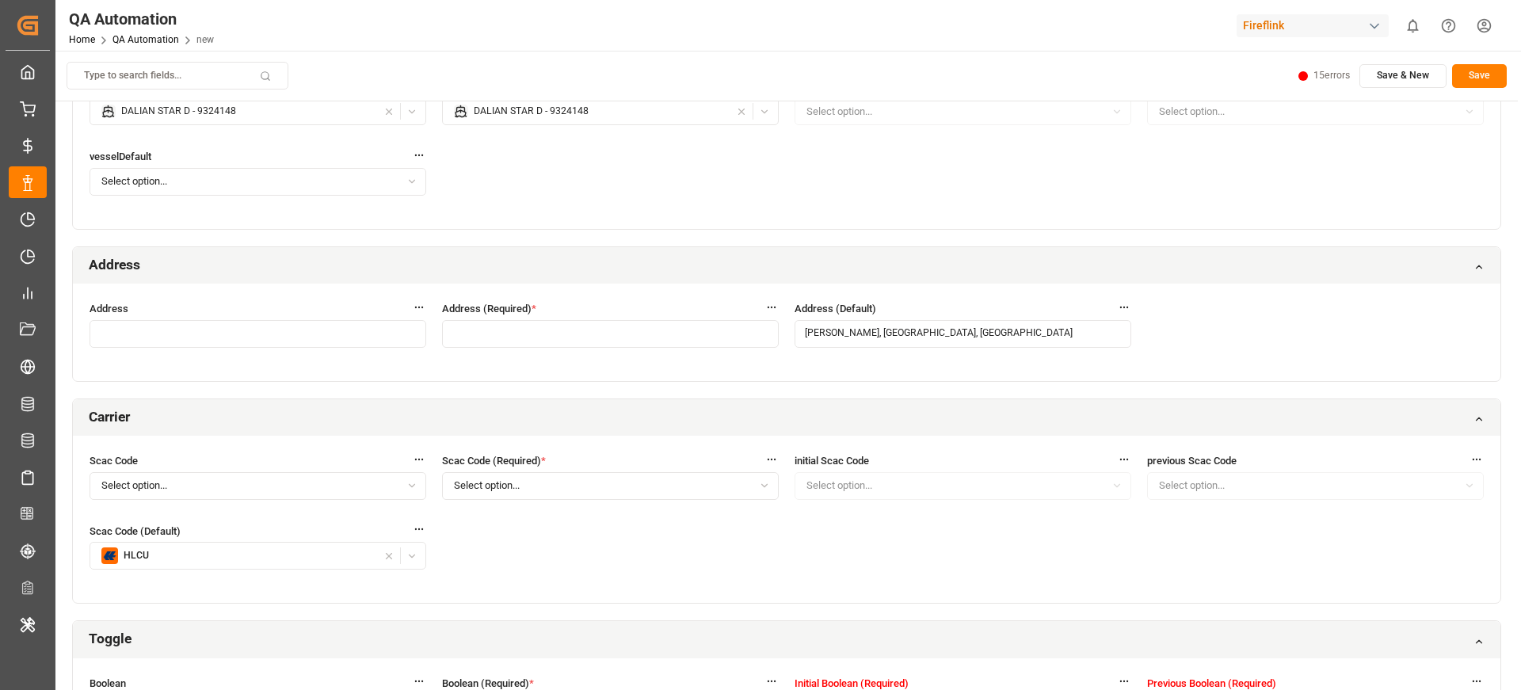
scroll to position [2824, 0]
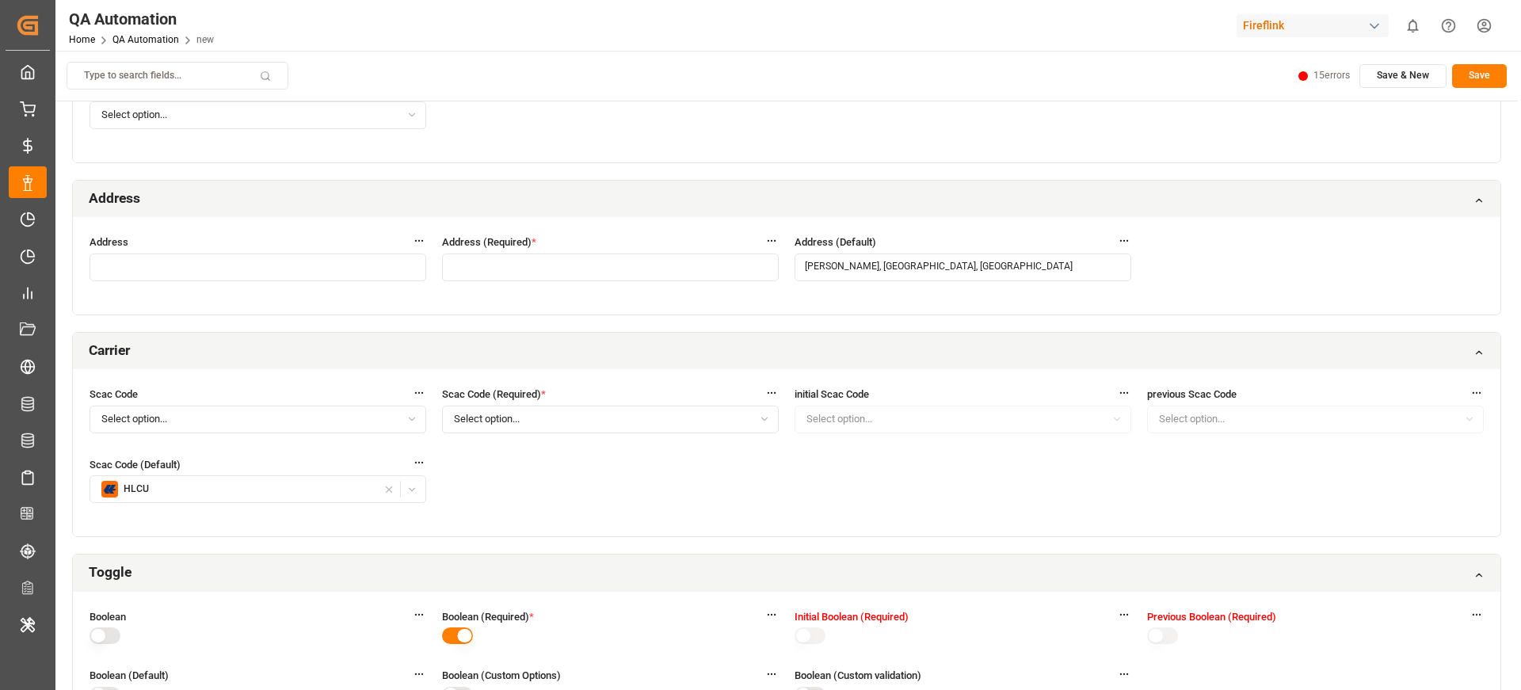
click at [334, 256] on input "button" at bounding box center [258, 268] width 337 height 28
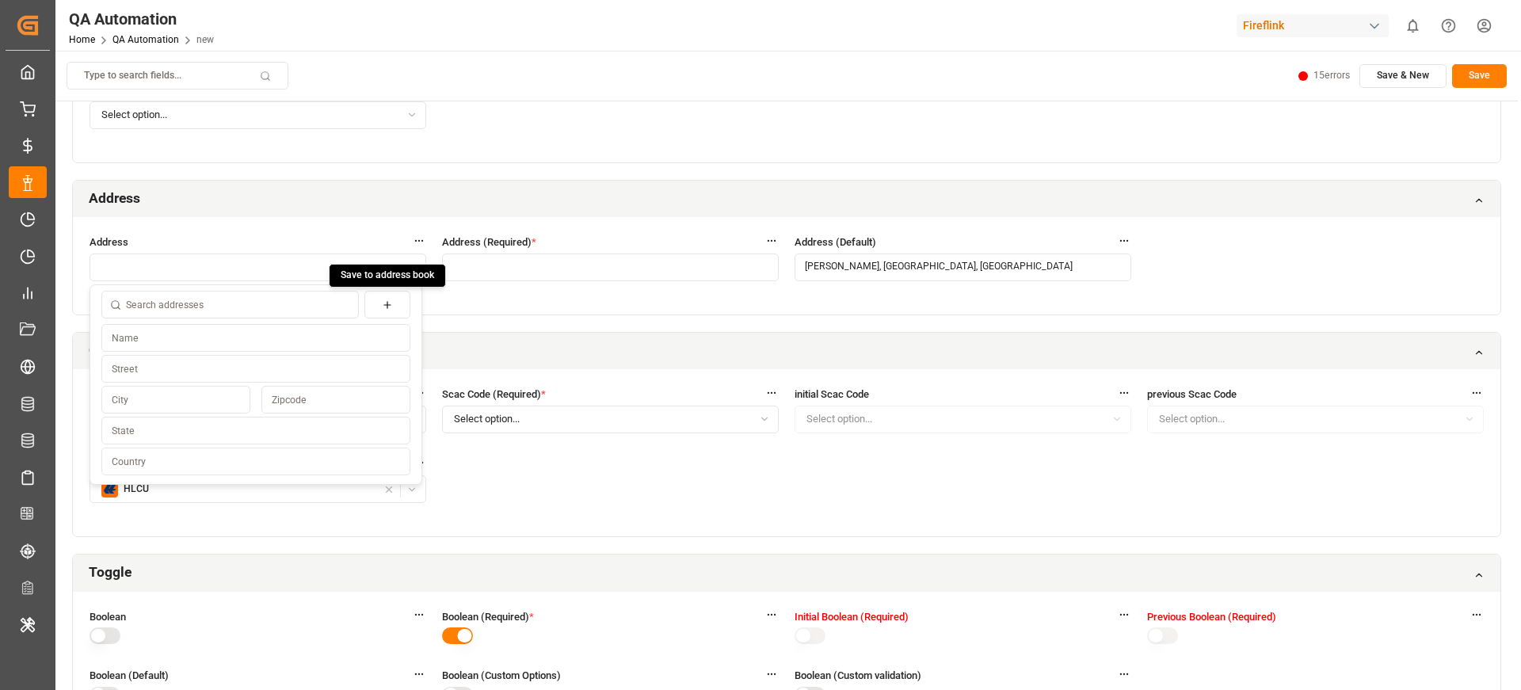
click at [308, 305] on input "button" at bounding box center [230, 305] width 258 height 28
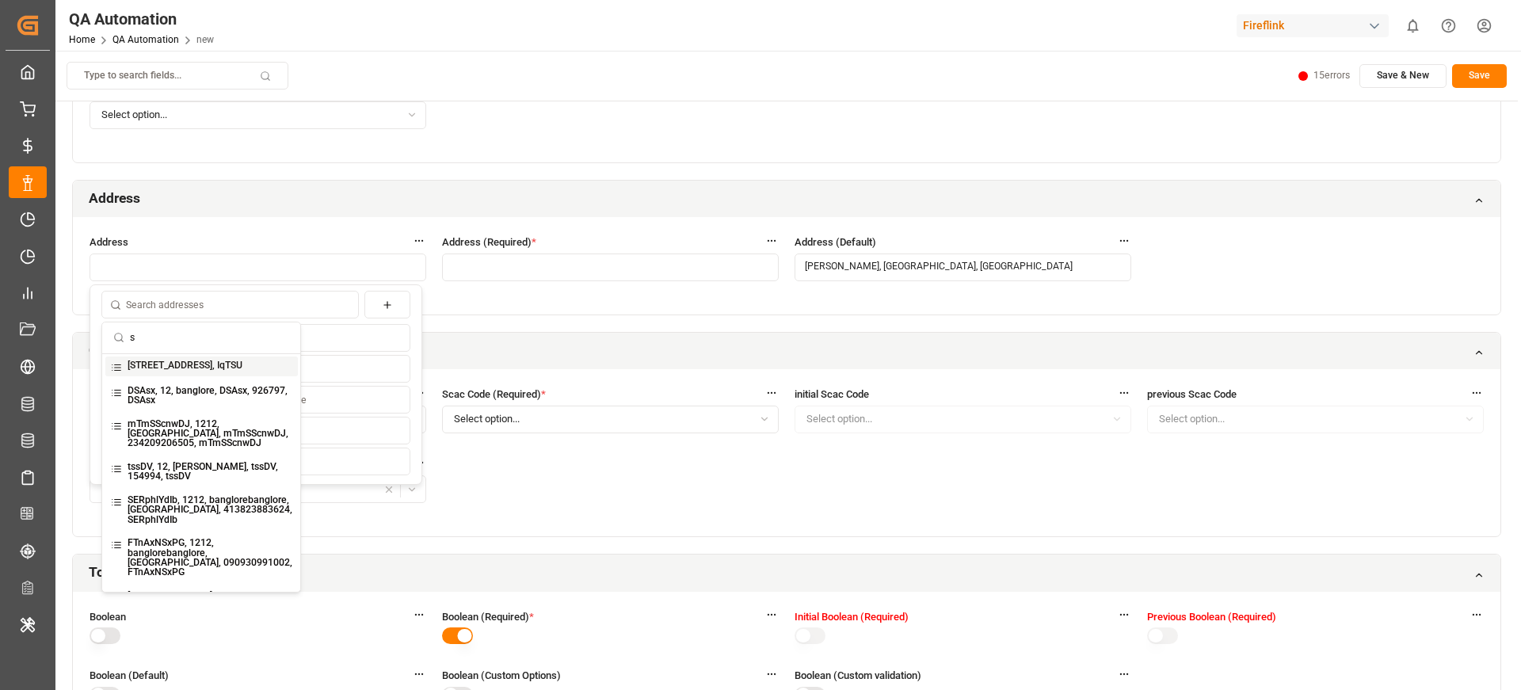
type input "s"
click at [237, 357] on div "IqTSU, 12, banglore, IqTSU, 982118, IqTSU" at bounding box center [201, 367] width 193 height 20
type input "IqTSU, 12, banglore, IqTSU, 982118, IqTSU"
type input "IqTSU"
type input "12"
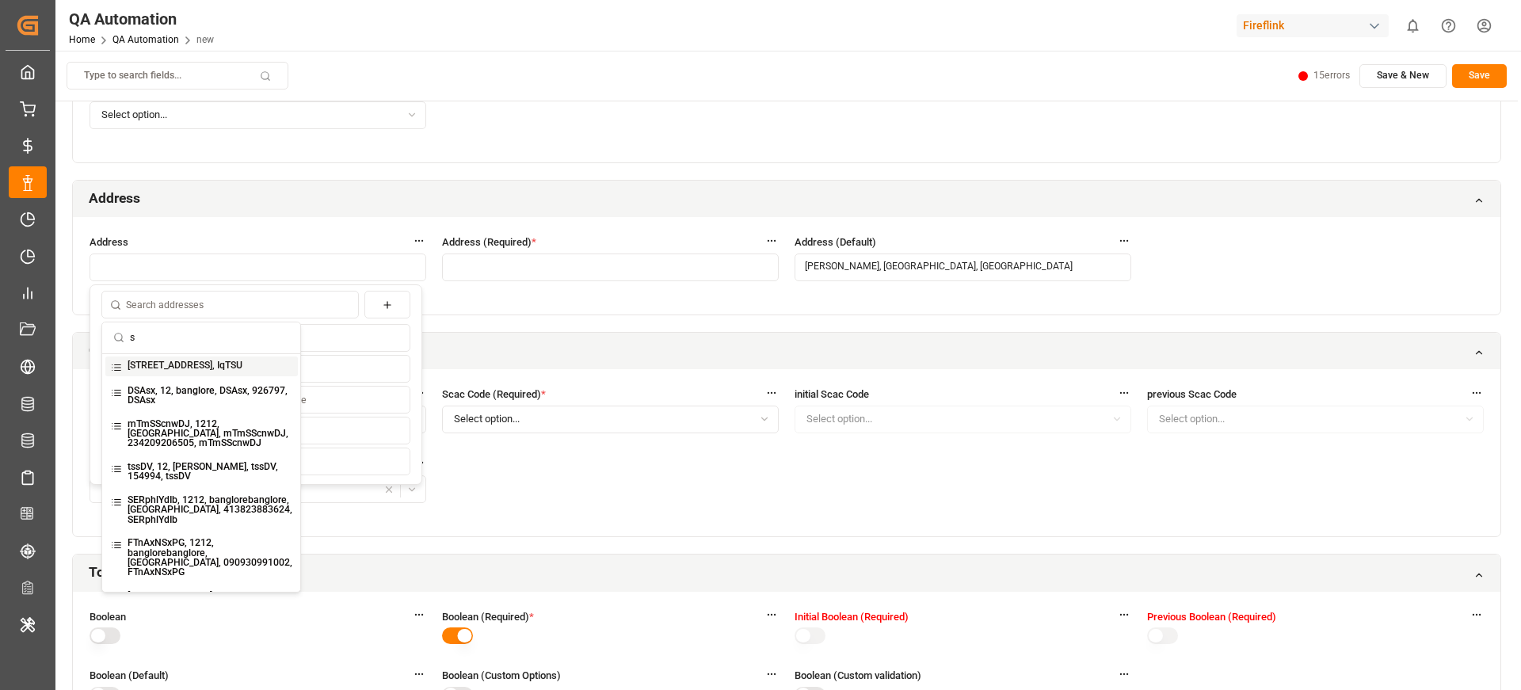
type input "banglore"
type input "982118"
type input "IqTSU"
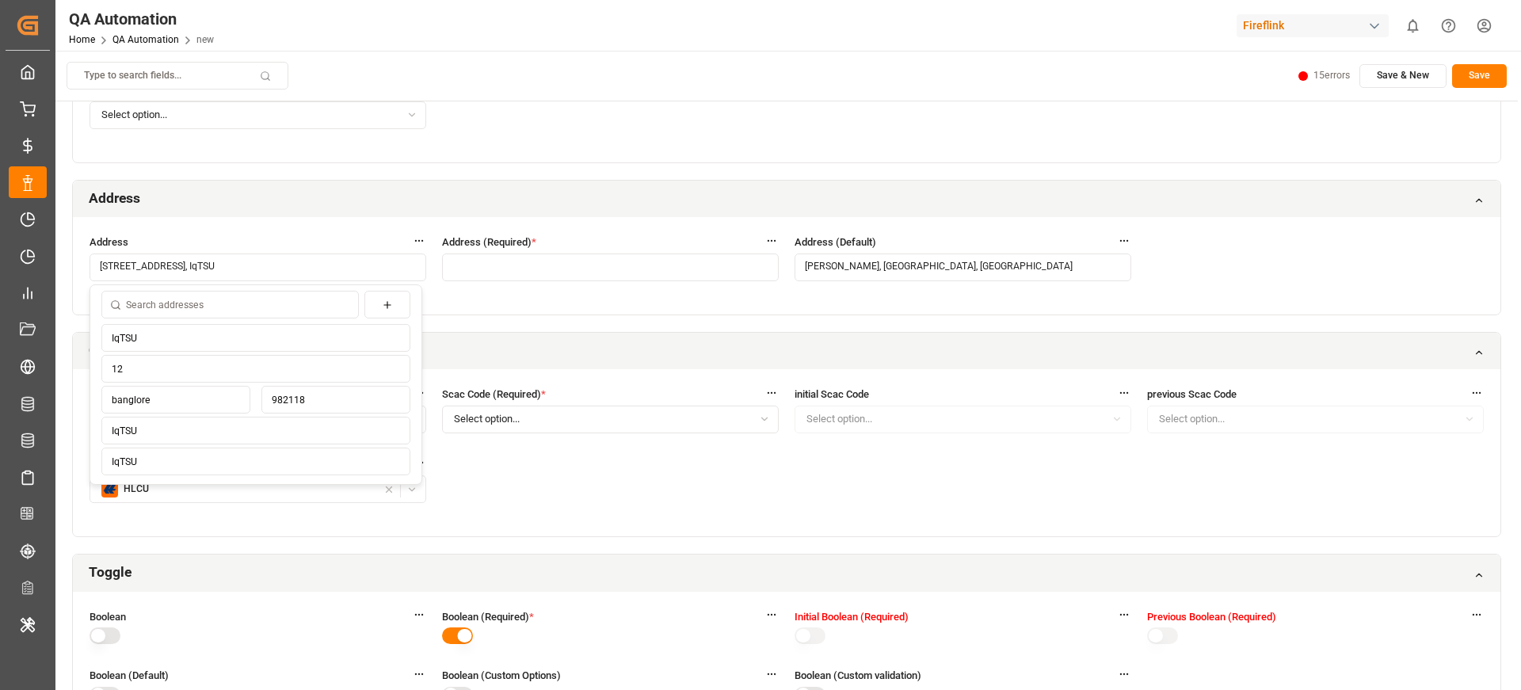
click at [643, 276] on input "button" at bounding box center [610, 268] width 337 height 28
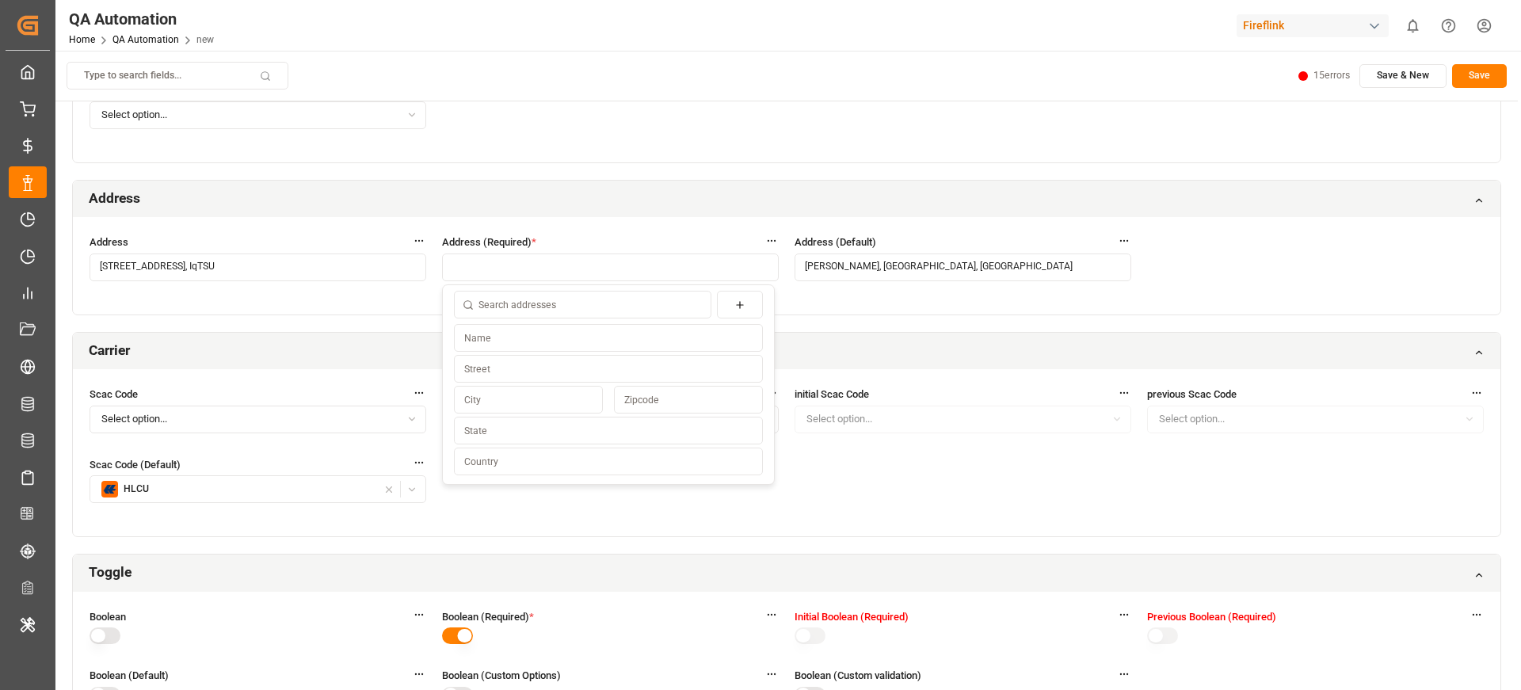
click at [580, 317] on input "button" at bounding box center [583, 305] width 258 height 28
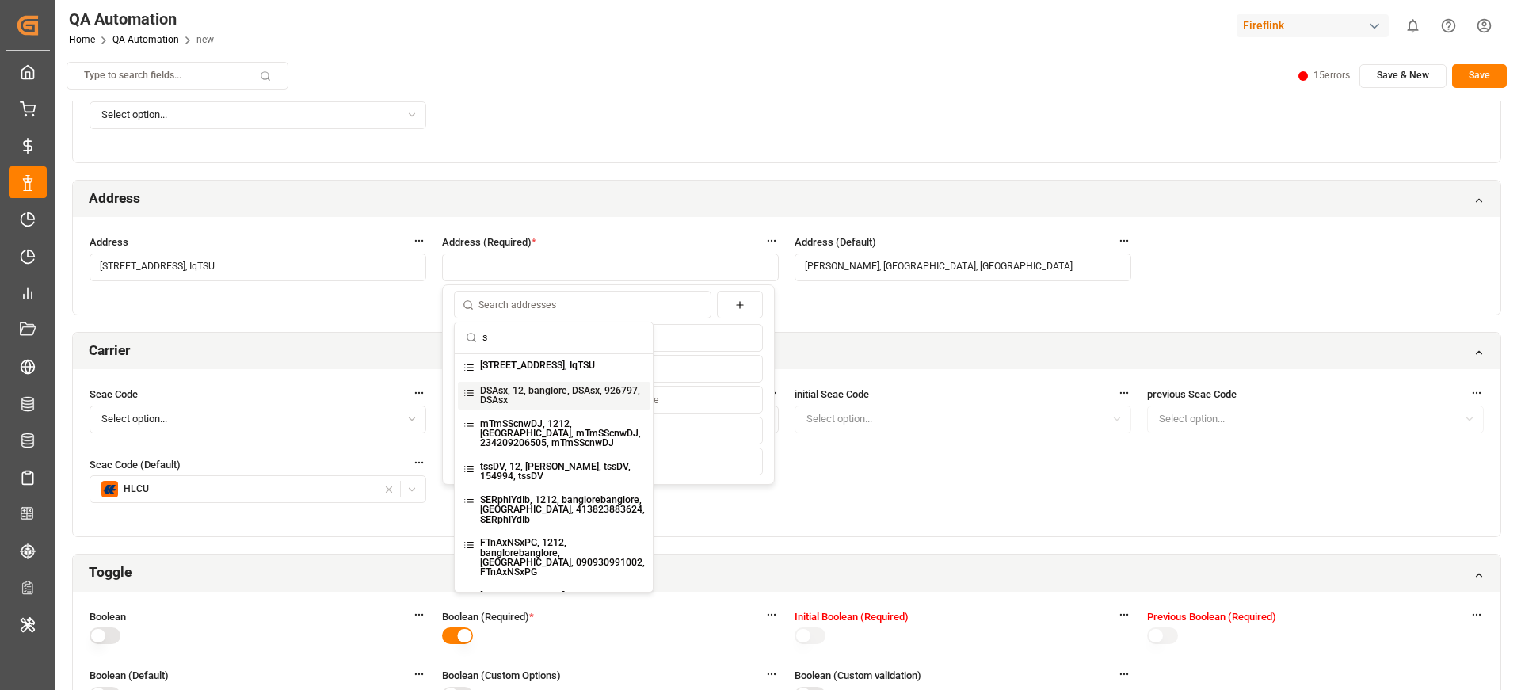
type input "s"
click at [566, 380] on div "IqTSU, 12, banglore, IqTSU, 982118, IqTSU" at bounding box center [554, 366] width 198 height 25
click at [540, 370] on small "IqTSU, 12, banglore, IqTSU, 982118, IqTSU" at bounding box center [537, 366] width 115 height 11
type input "IqTSU, 12, banglore, IqTSU, 982118, IqTSU"
type input "IqTSU"
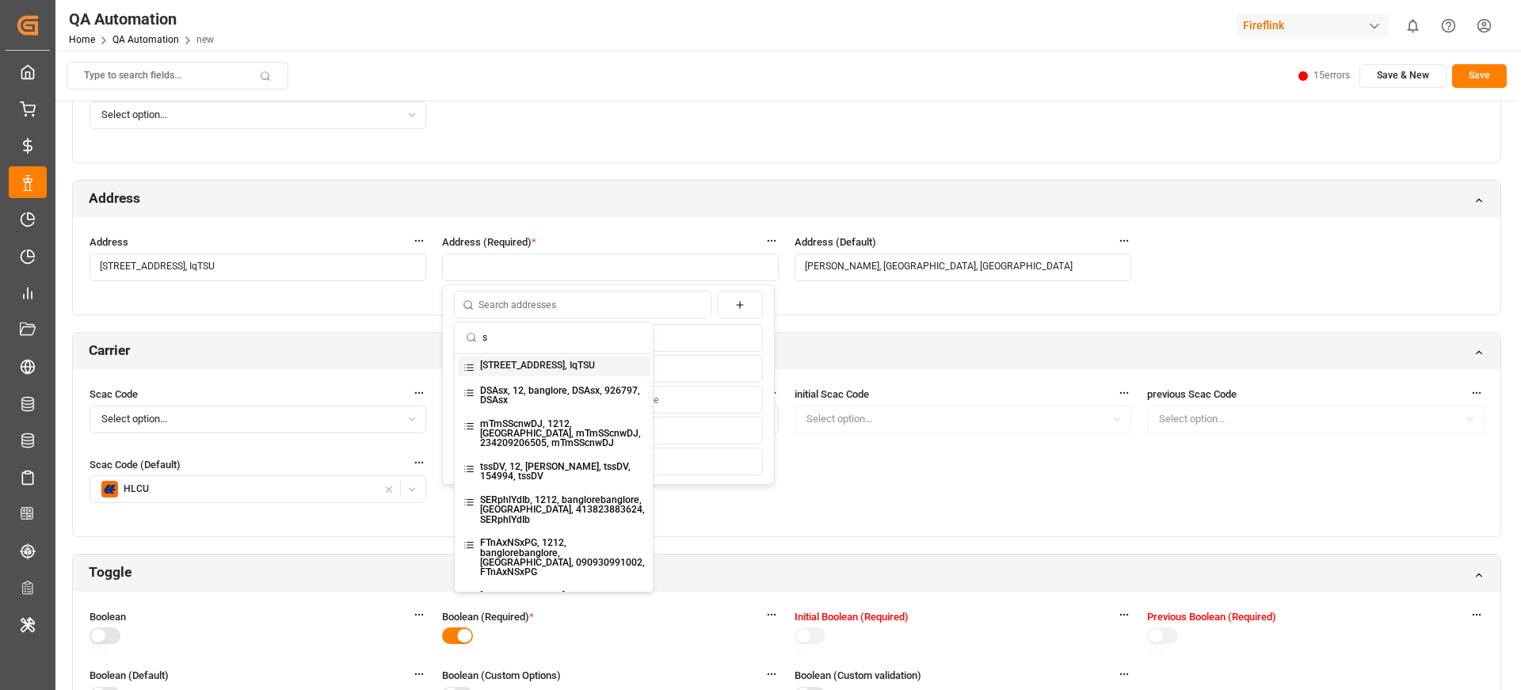
type input "12"
type input "banglore"
type input "982118"
type input "IqTSU"
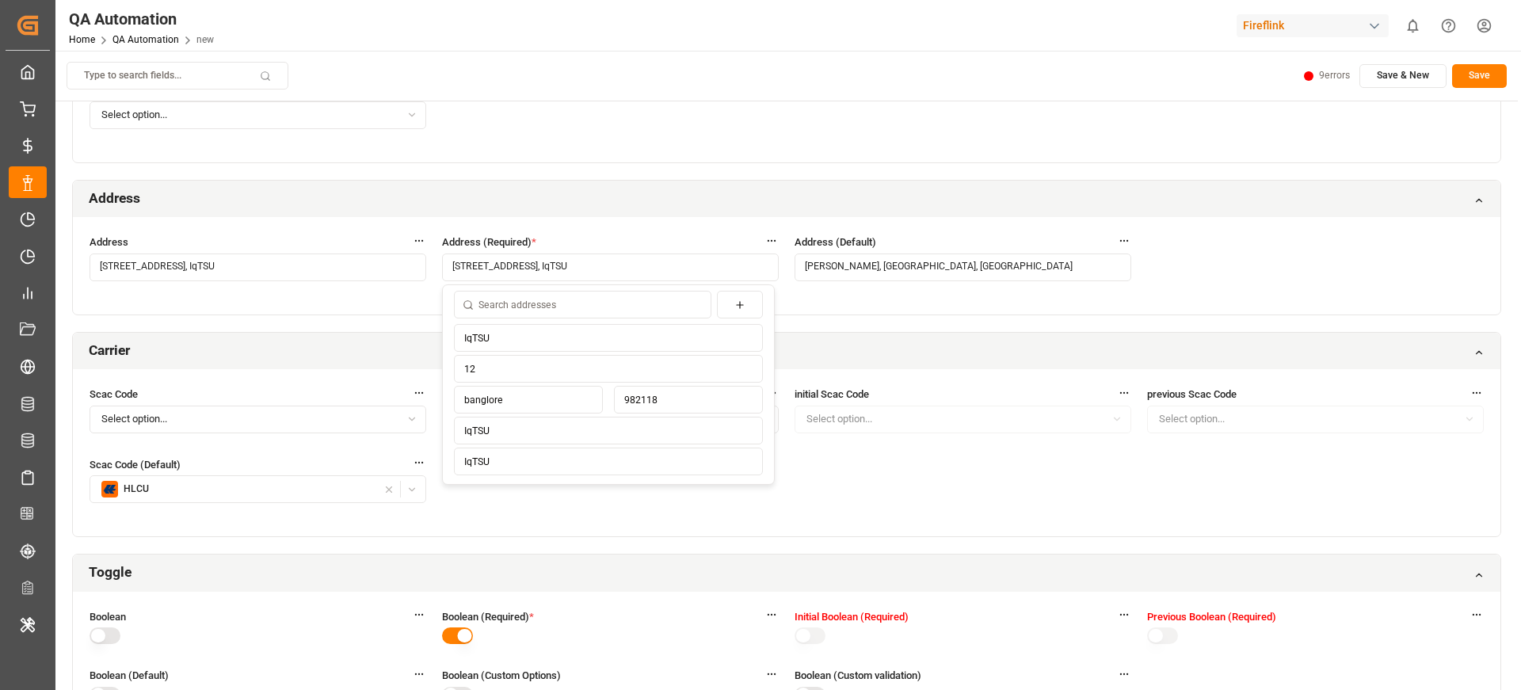
click at [903, 352] on div "Carrier" at bounding box center [787, 351] width 1428 height 37
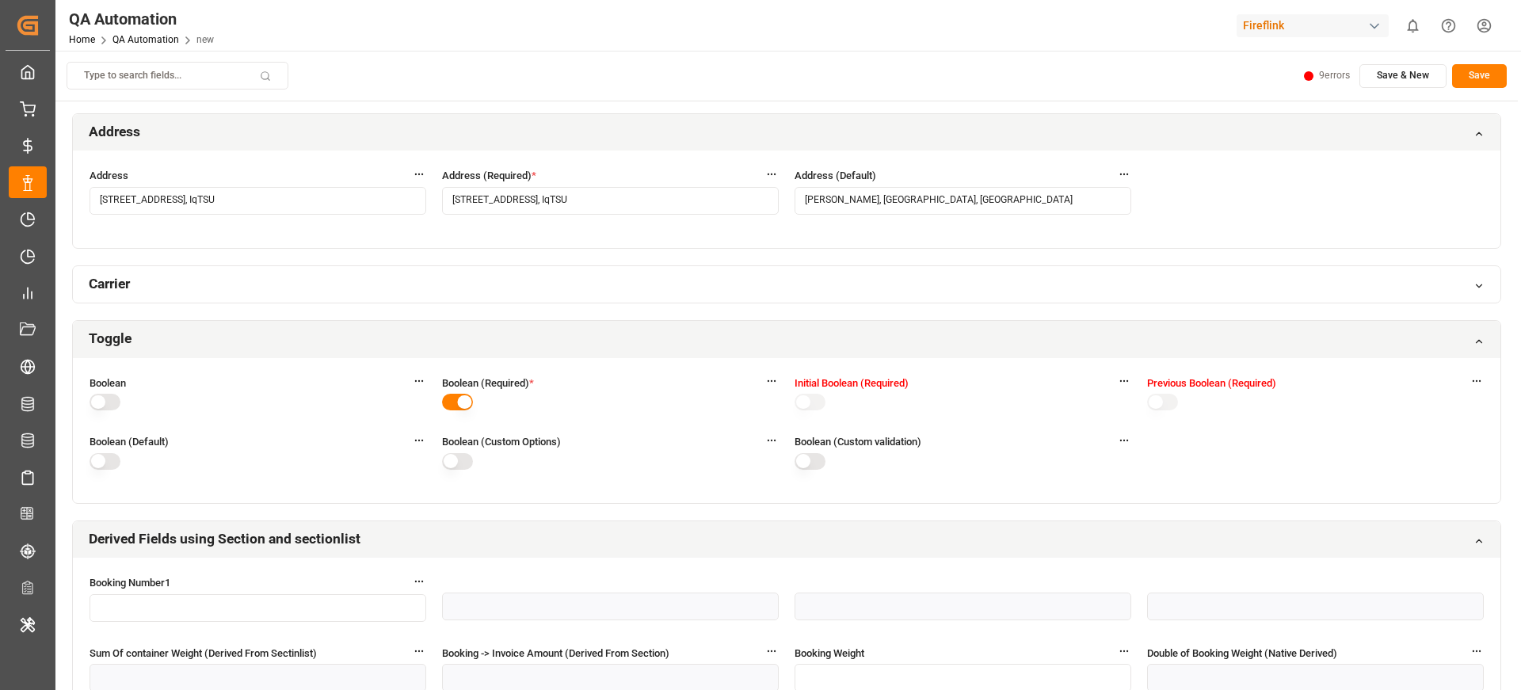
scroll to position [2892, 0]
click at [463, 406] on button "button" at bounding box center [457, 400] width 31 height 17
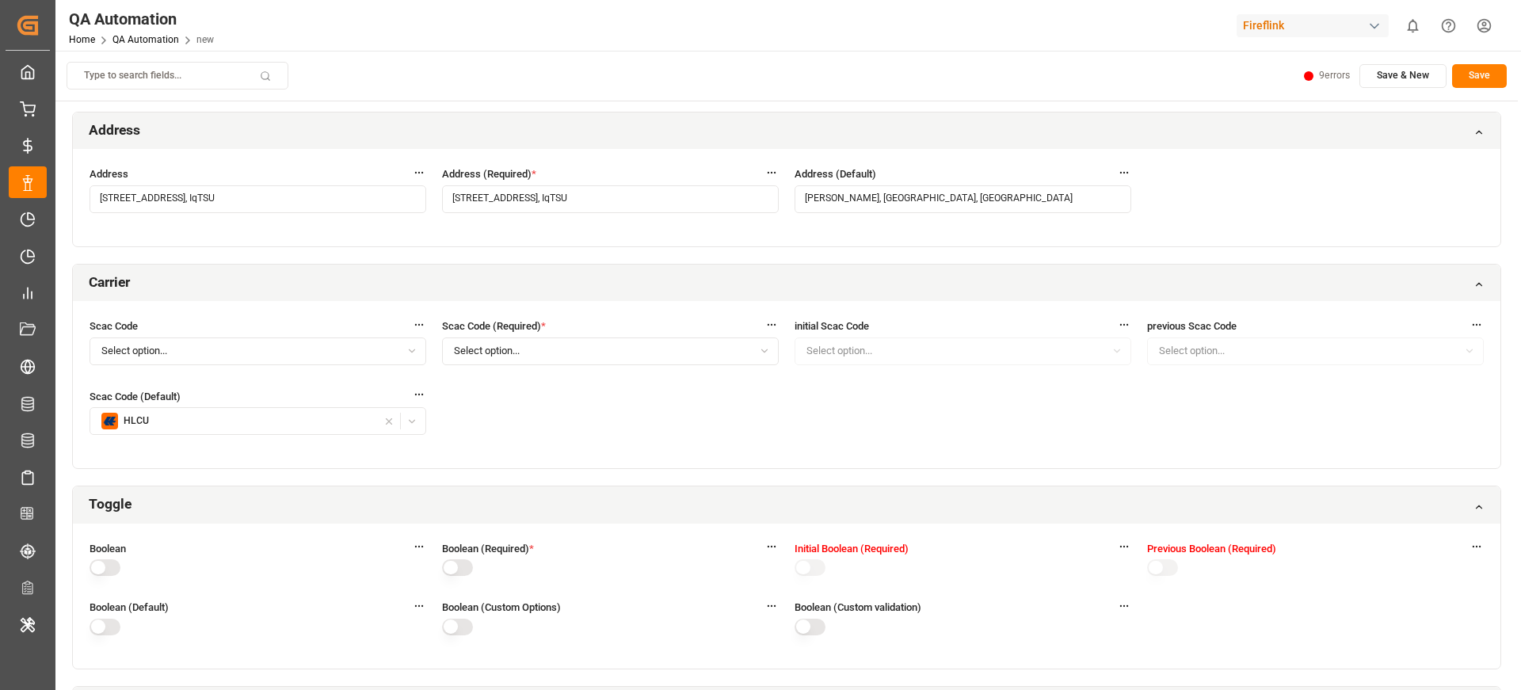
click at [463, 406] on div "Scac Code Select option... Scac Code (Required) * Select option... Scac Code (R…" at bounding box center [787, 384] width 1428 height 167
click at [448, 566] on button "button" at bounding box center [457, 567] width 31 height 17
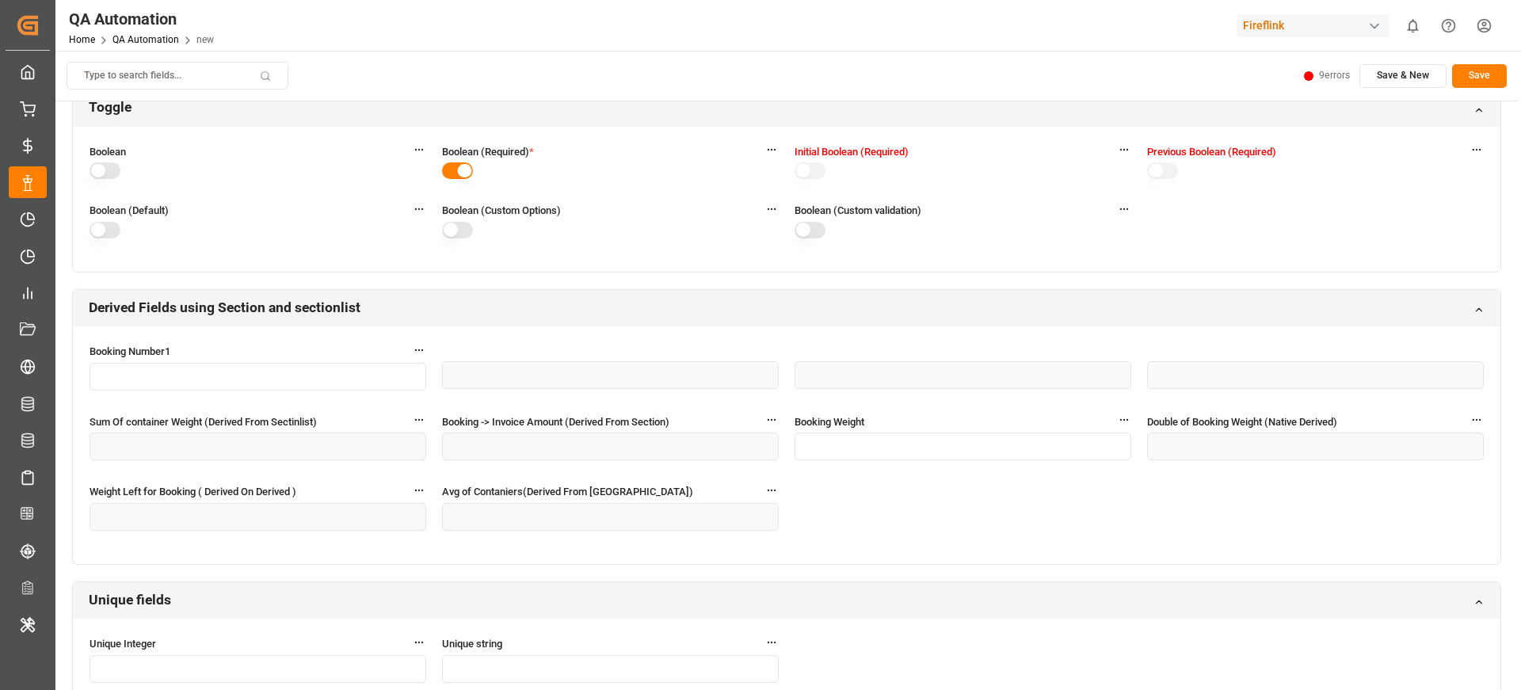
scroll to position [3319, 0]
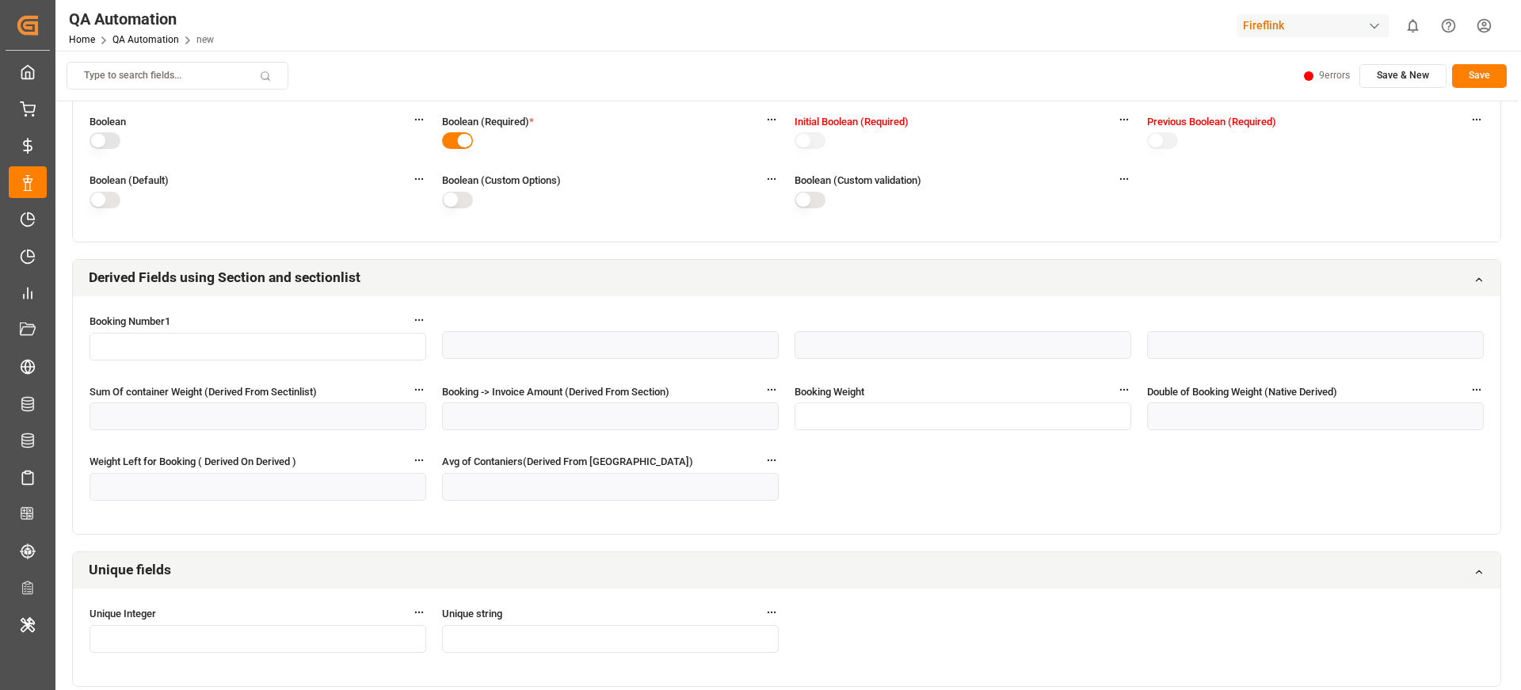
click at [295, 337] on input "text" at bounding box center [258, 347] width 337 height 28
type input "222"
click at [870, 408] on input "text" at bounding box center [963, 417] width 337 height 28
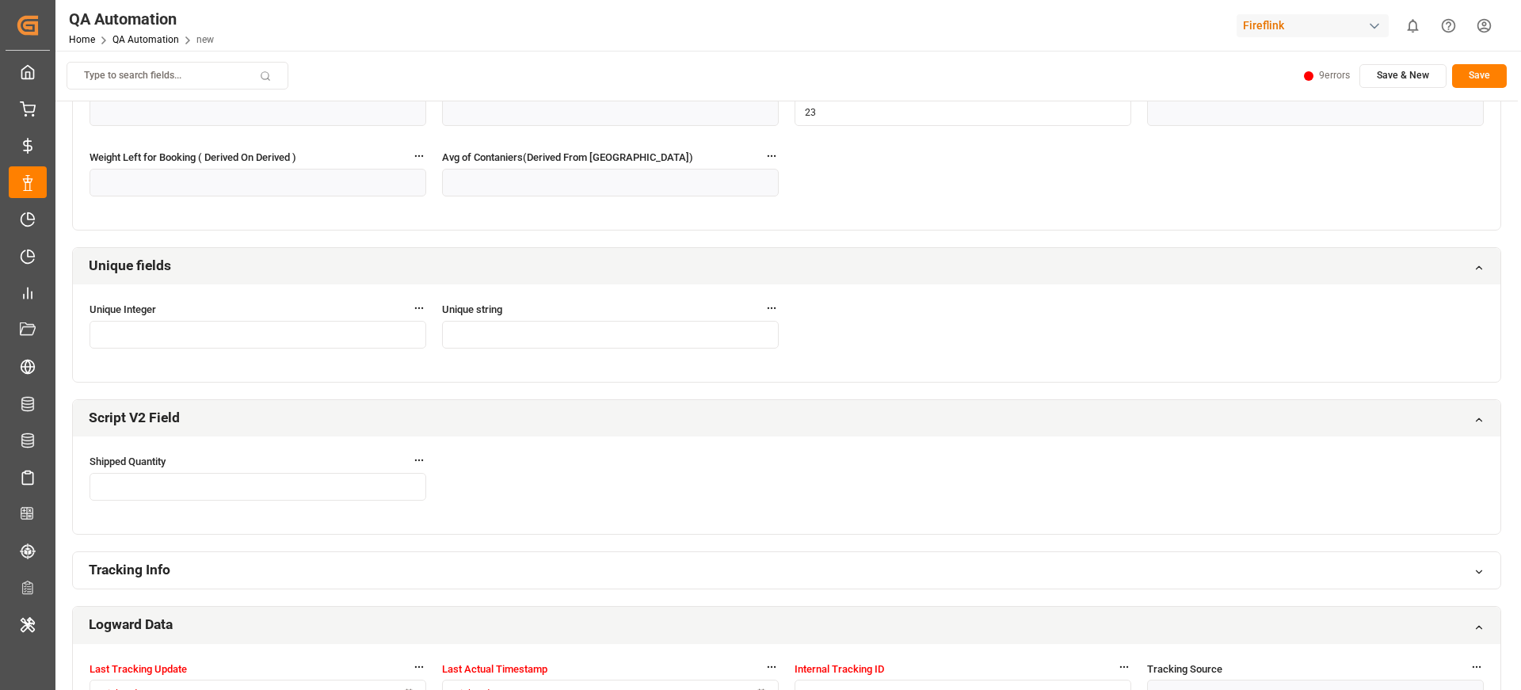
scroll to position [3675, 0]
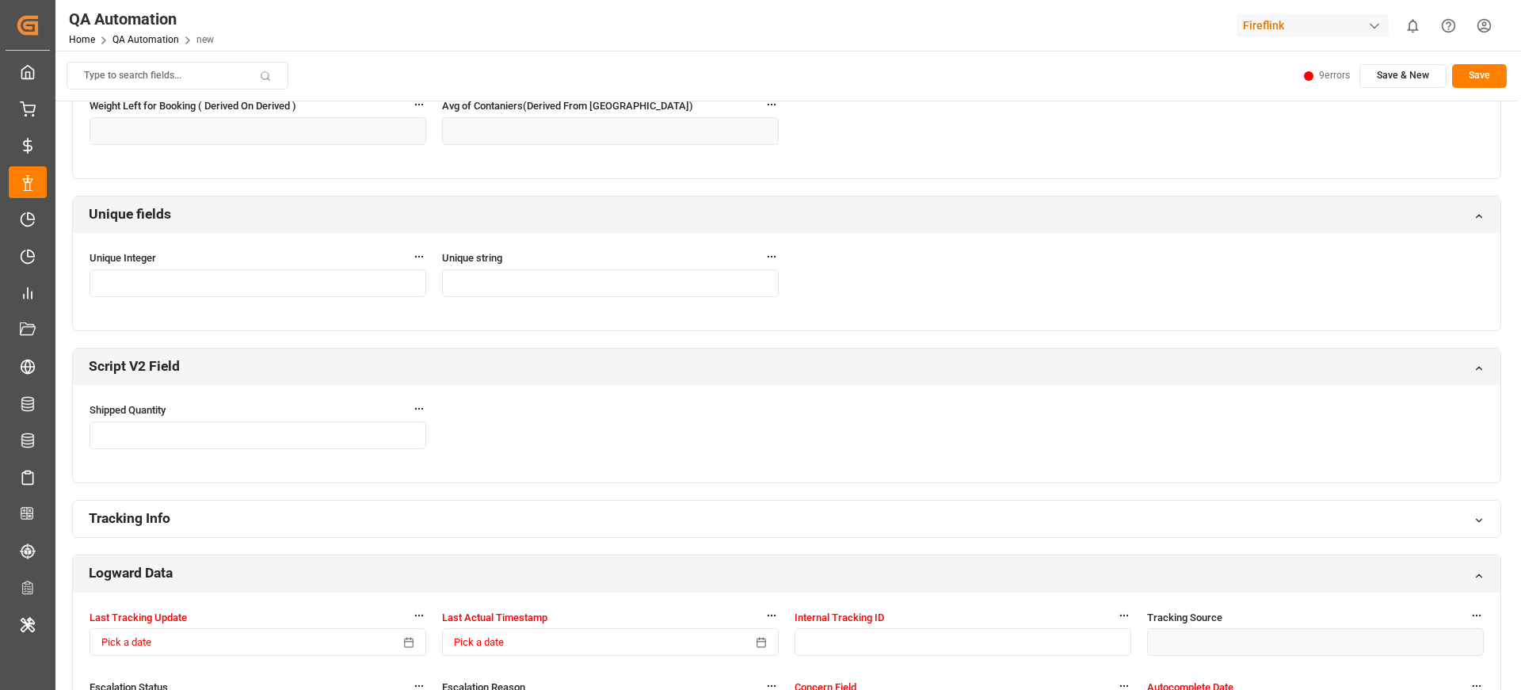
type input "23"
click at [514, 278] on input "text" at bounding box center [610, 283] width 337 height 28
type input "23"
drag, startPoint x: 302, startPoint y: 259, endPoint x: 297, endPoint y: 274, distance: 15.8
click at [302, 259] on label "Unique Integer" at bounding box center [258, 258] width 337 height 17
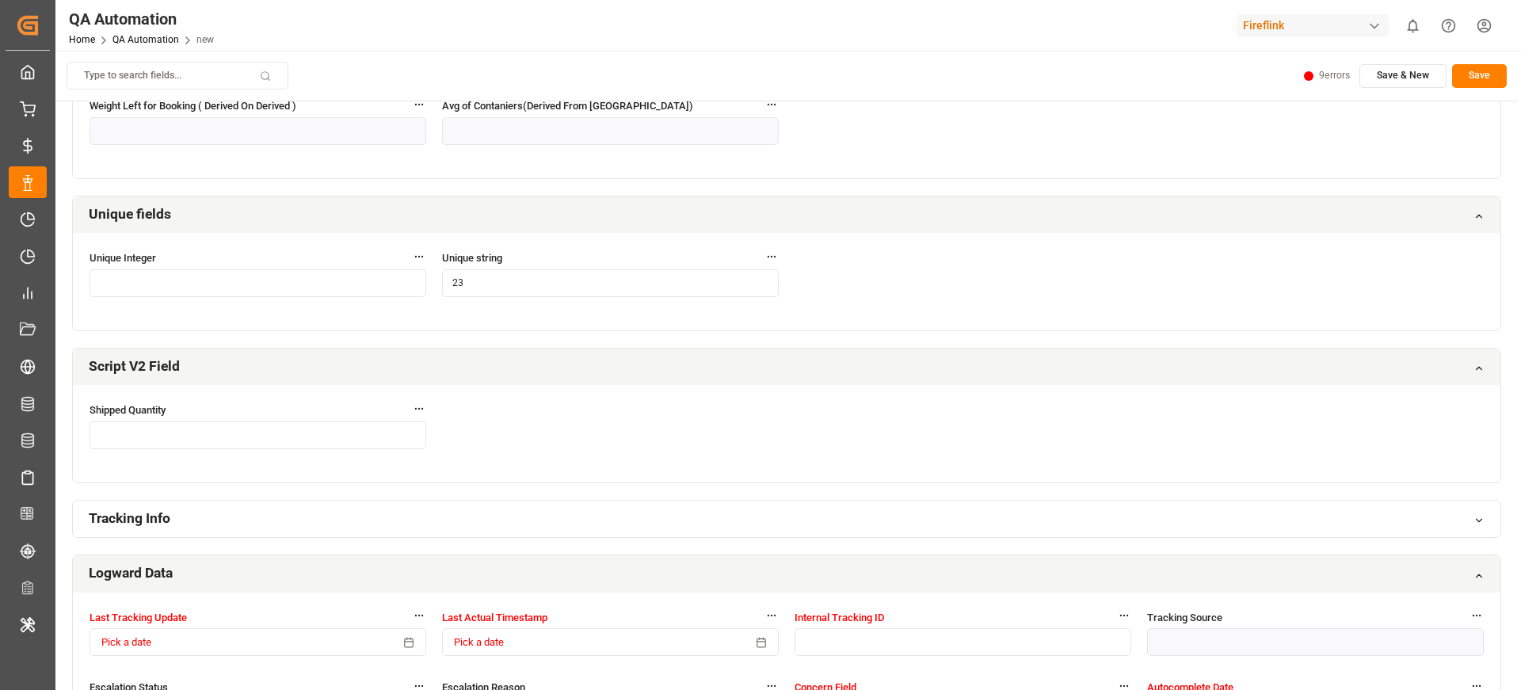
click at [283, 284] on input "text" at bounding box center [258, 283] width 337 height 28
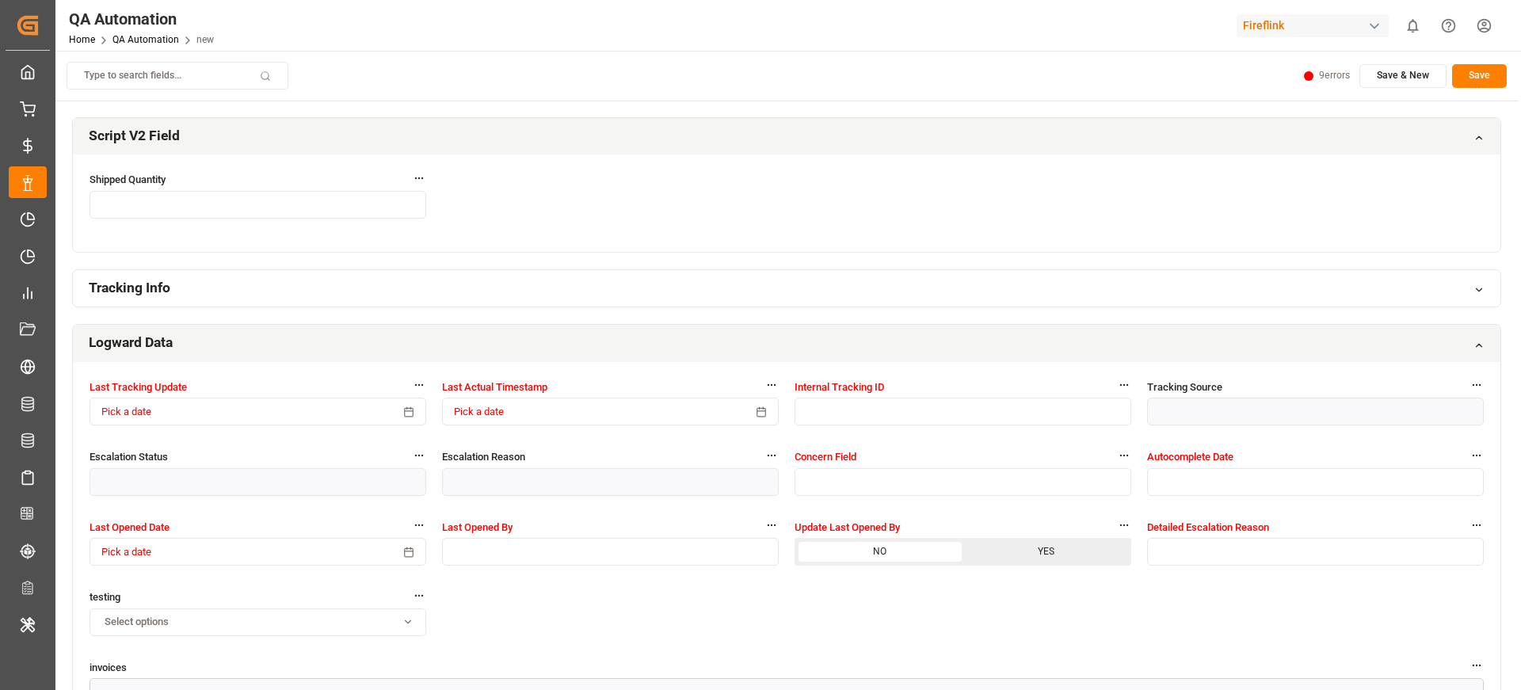
scroll to position [3933, 0]
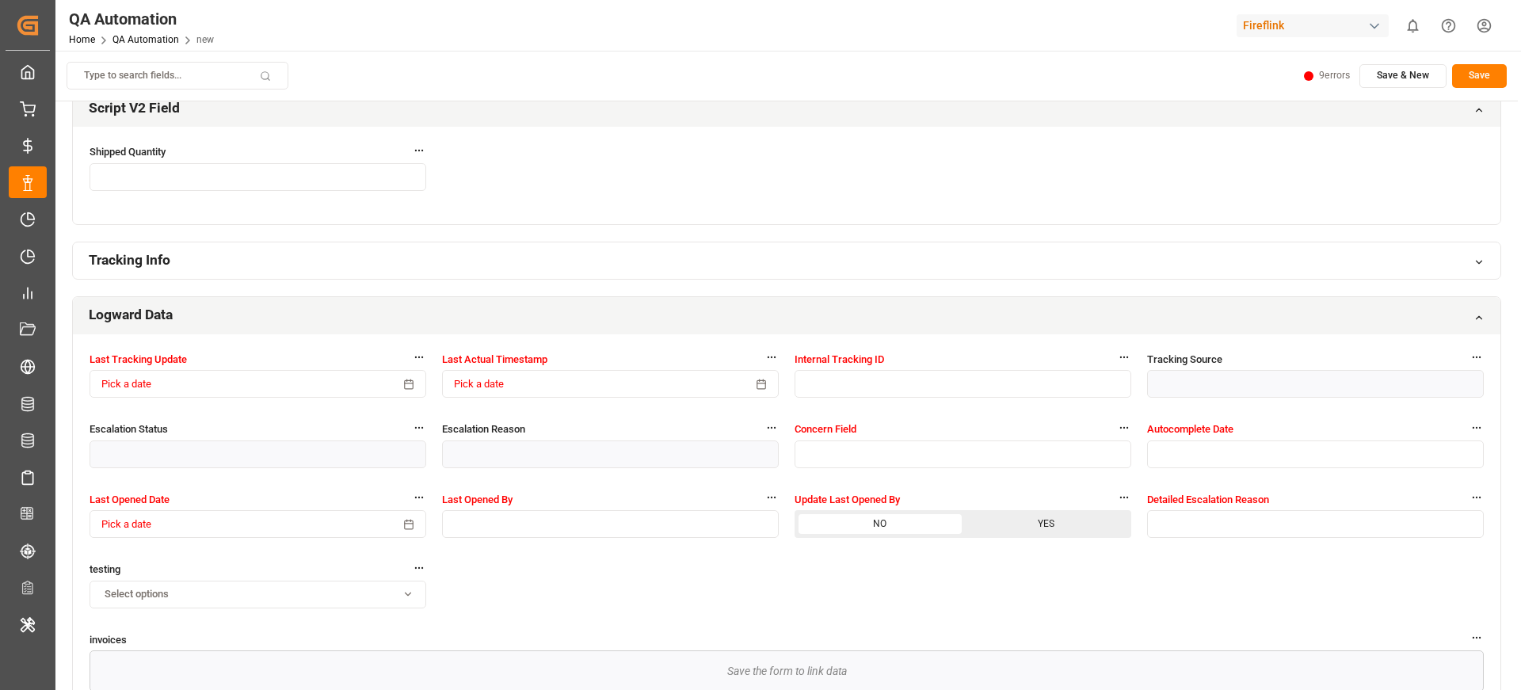
type input "22"
click at [353, 157] on label "Shipped Quantity" at bounding box center [258, 151] width 337 height 17
click at [335, 173] on input "text" at bounding box center [258, 177] width 337 height 28
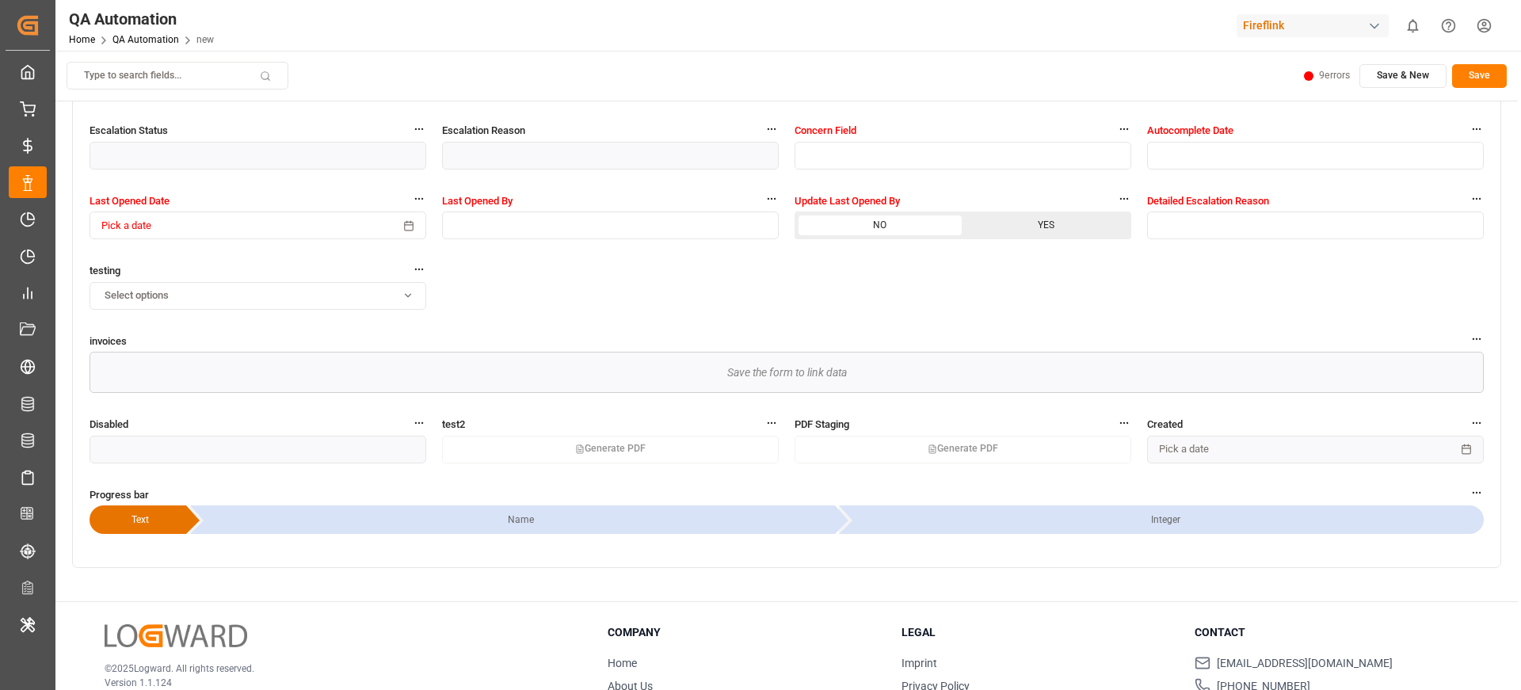
scroll to position [4238, 0]
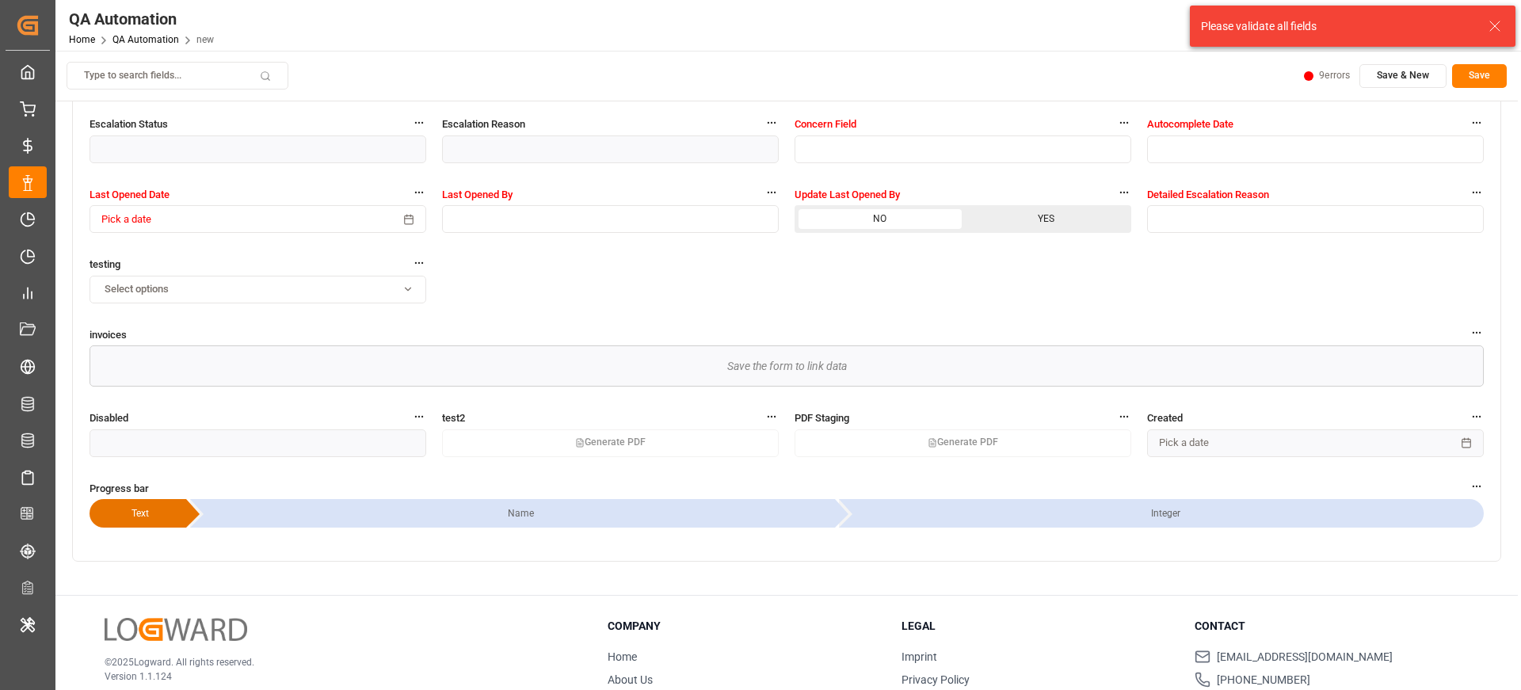
type input "23"
click at [1320, 90] on div "Type to search fields... 9 errors Save & New Save" at bounding box center [786, 76] width 1463 height 51
click at [1321, 78] on html "Created by potrace 1.15, written by Peter Selinger 2001-2017 Created by potrace…" at bounding box center [760, 404] width 1521 height 809
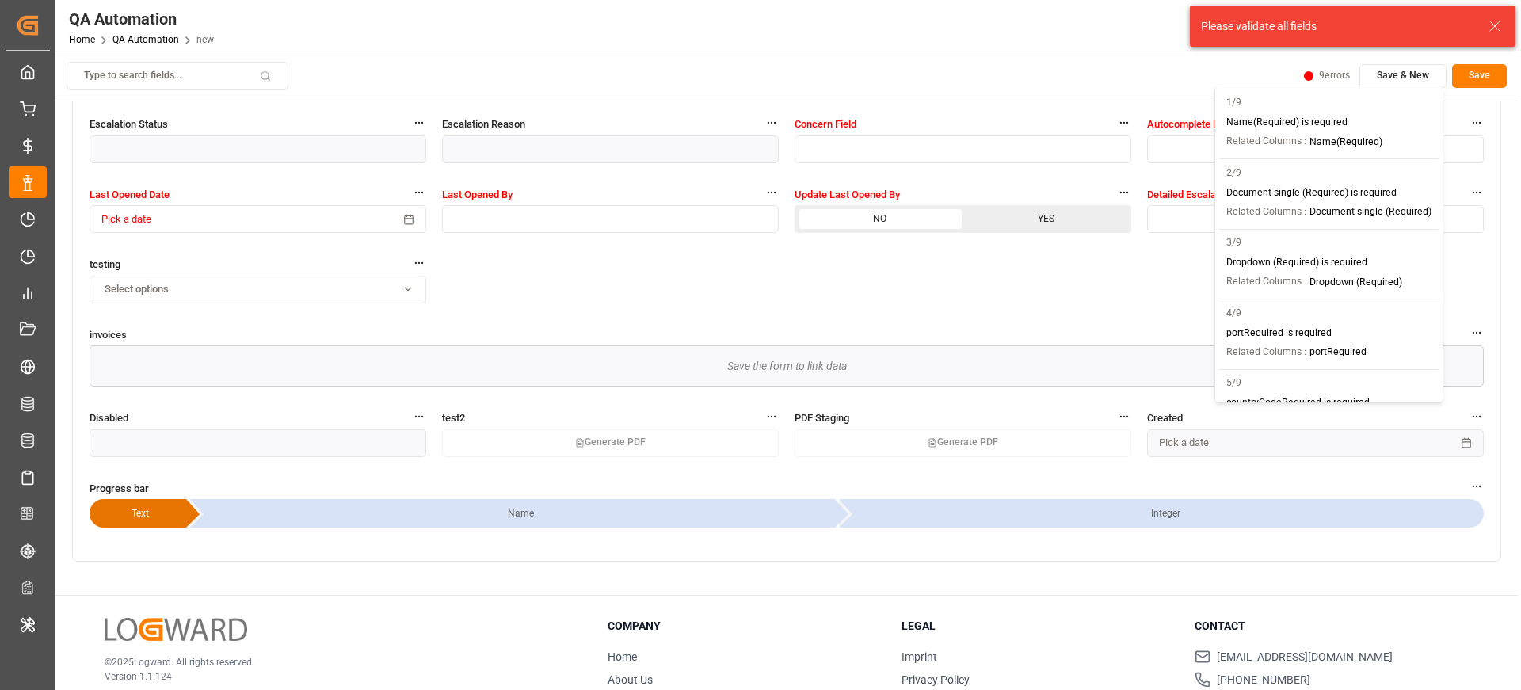
click at [1303, 133] on p "Related Columns : Name(Required)" at bounding box center [1329, 142] width 205 height 20
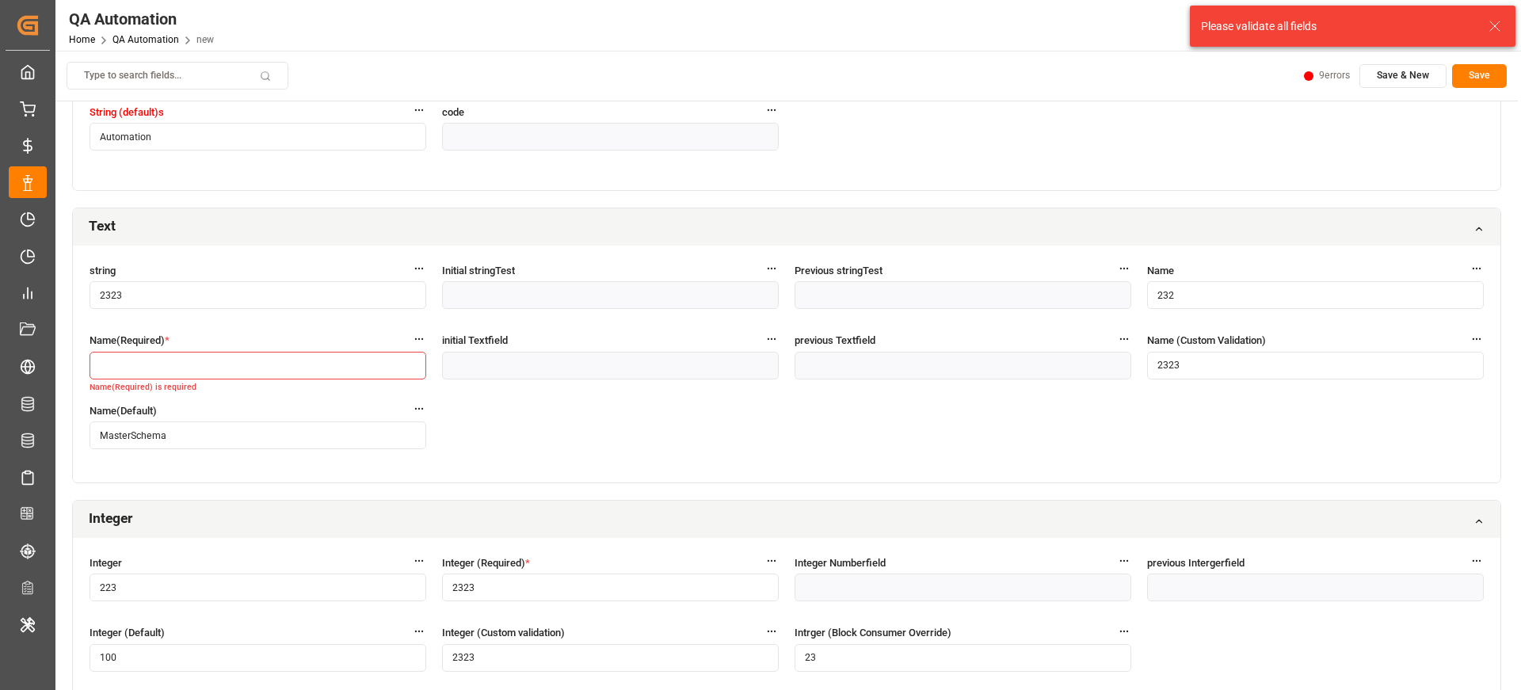
scroll to position [60, 0]
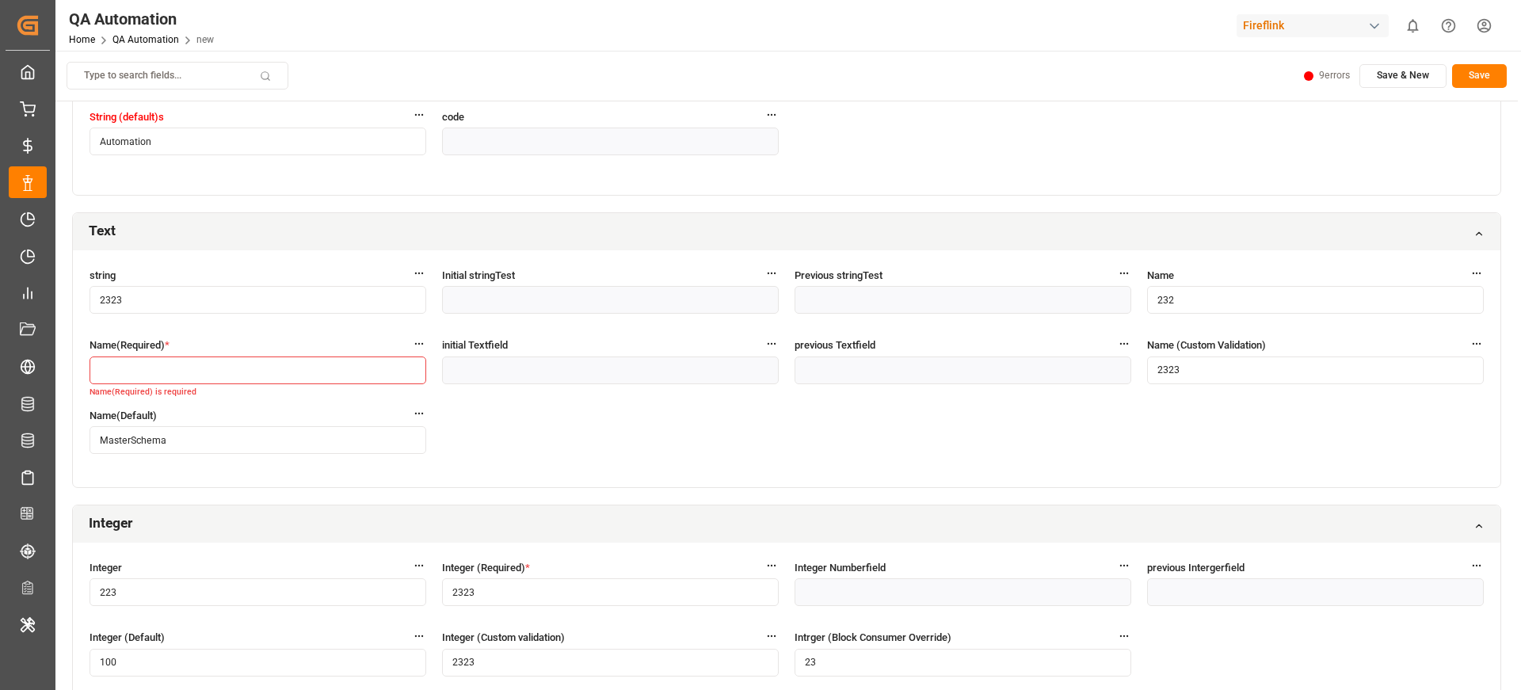
click at [342, 361] on input "text" at bounding box center [258, 371] width 337 height 28
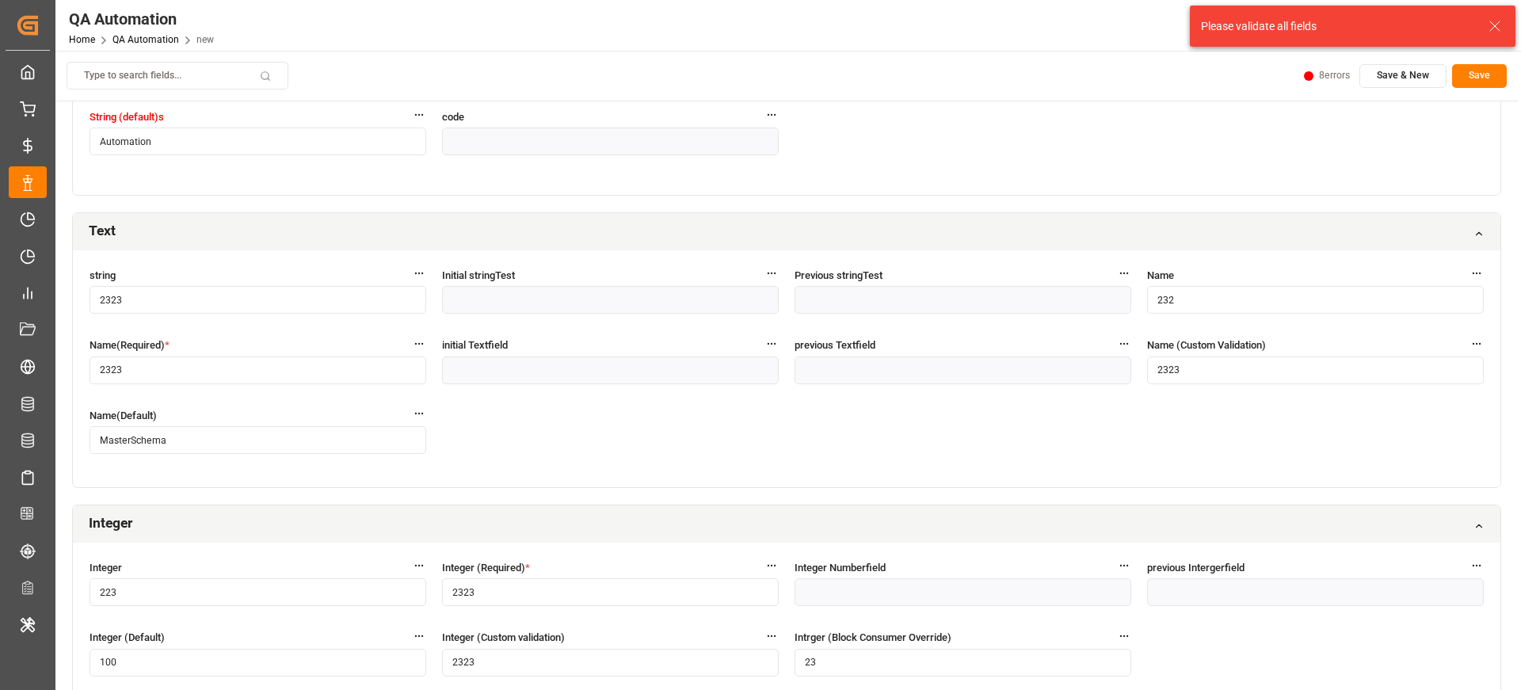
type input "2323"
click at [1474, 83] on button "Save" at bounding box center [1479, 76] width 55 height 24
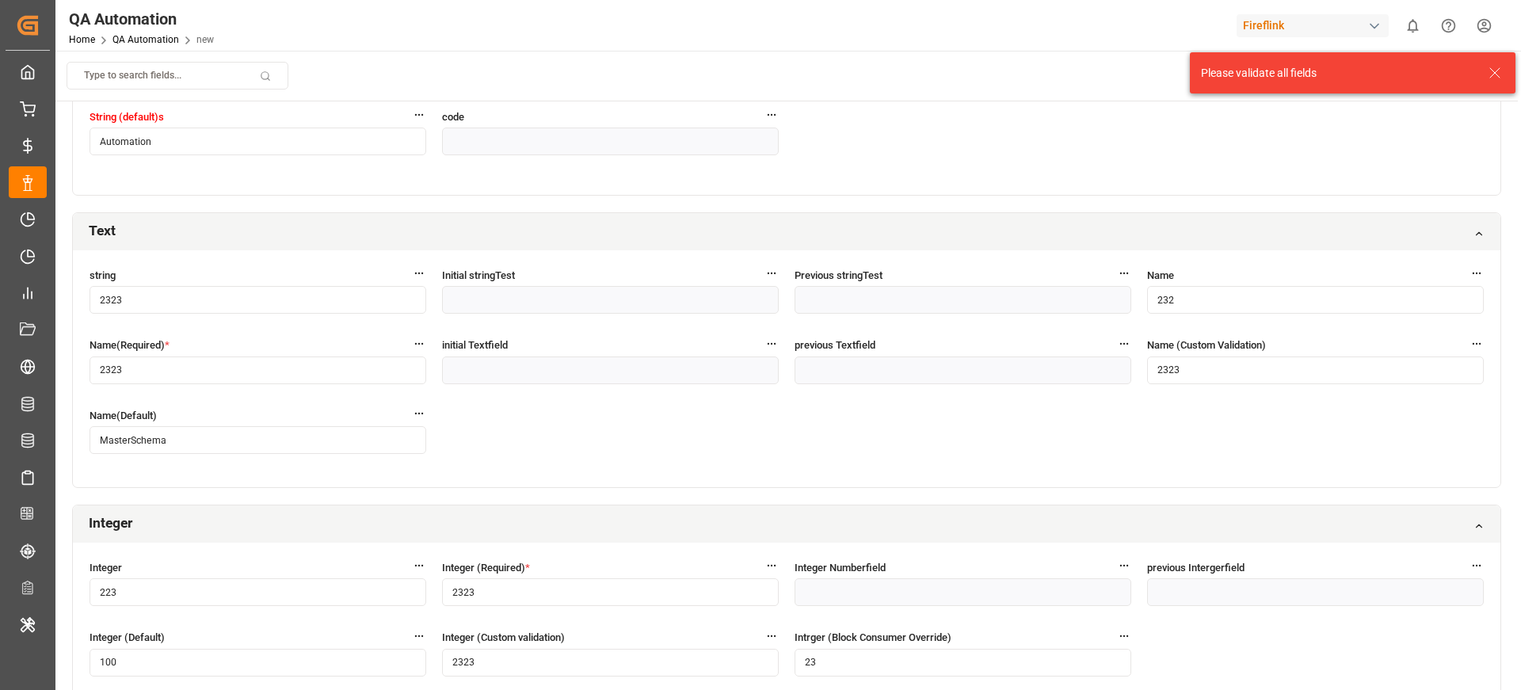
click at [1494, 76] on icon at bounding box center [1495, 72] width 19 height 19
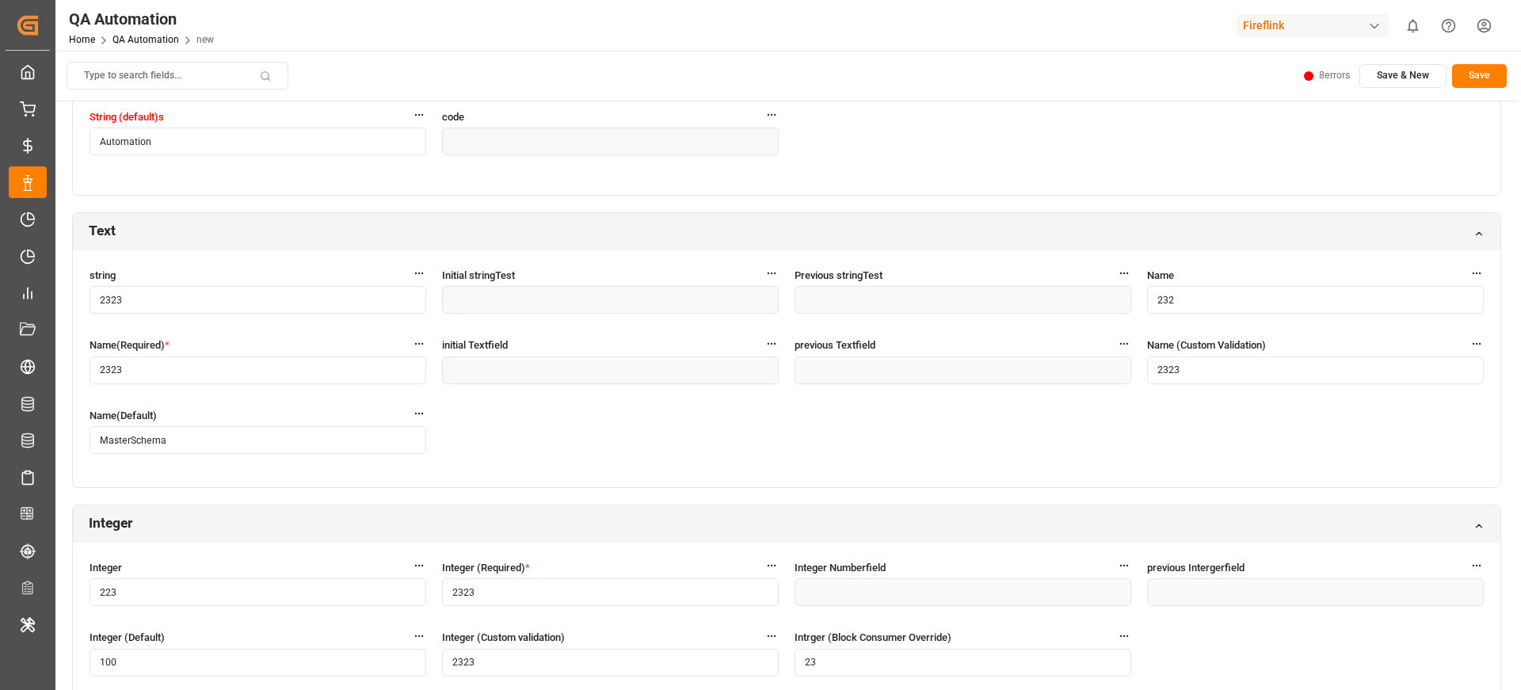
click at [1312, 76] on html "Created by potrace 1.15, written by Peter Selinger 2001-2017 Created by potrace…" at bounding box center [760, 404] width 1521 height 809
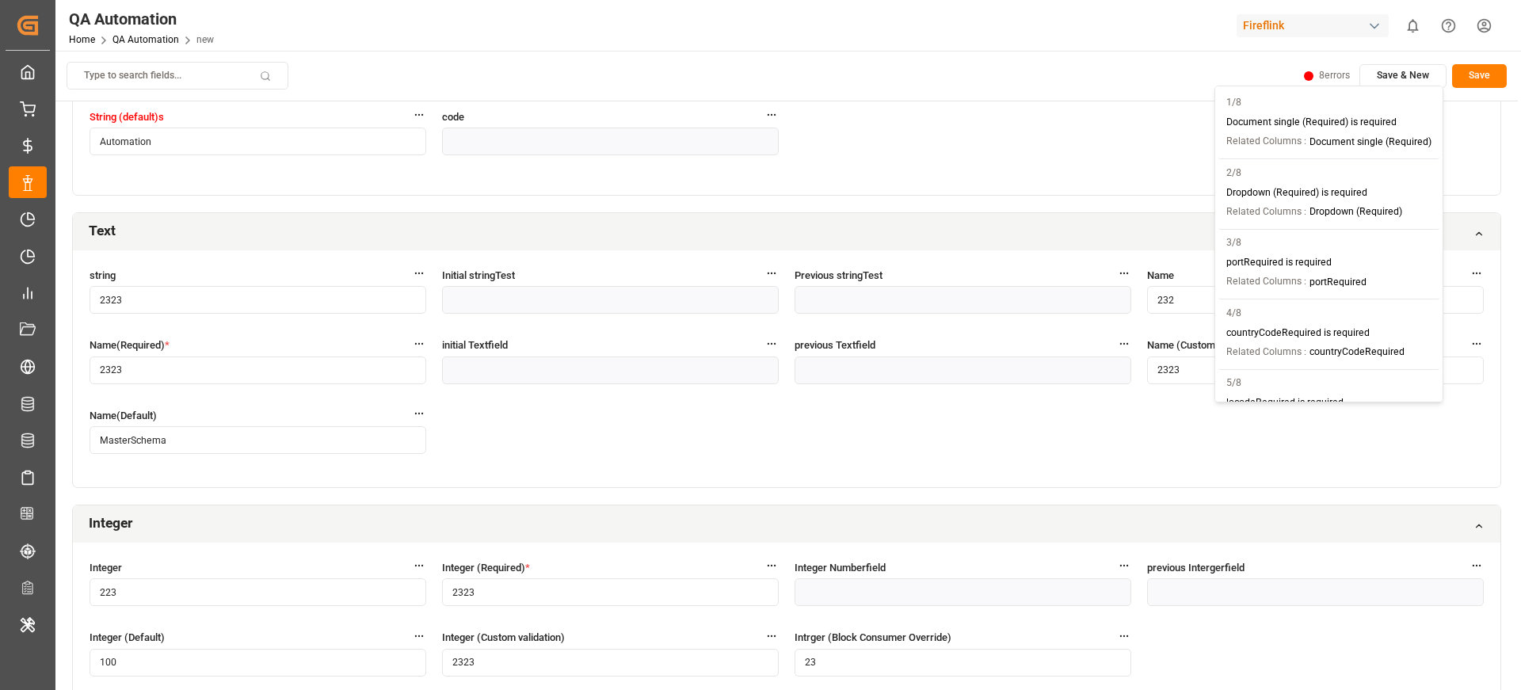
click at [1288, 143] on p "Related Columns :" at bounding box center [1267, 142] width 80 height 14
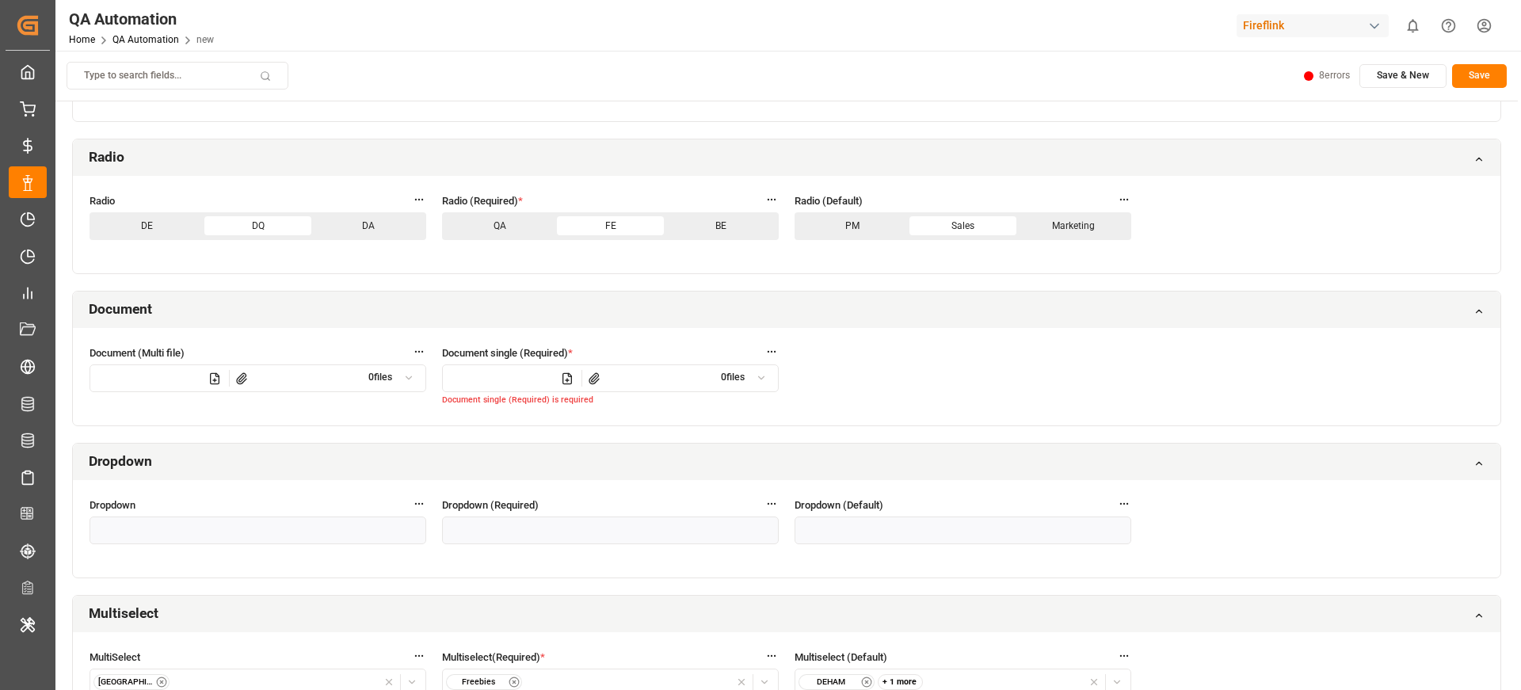
scroll to position [1820, 0]
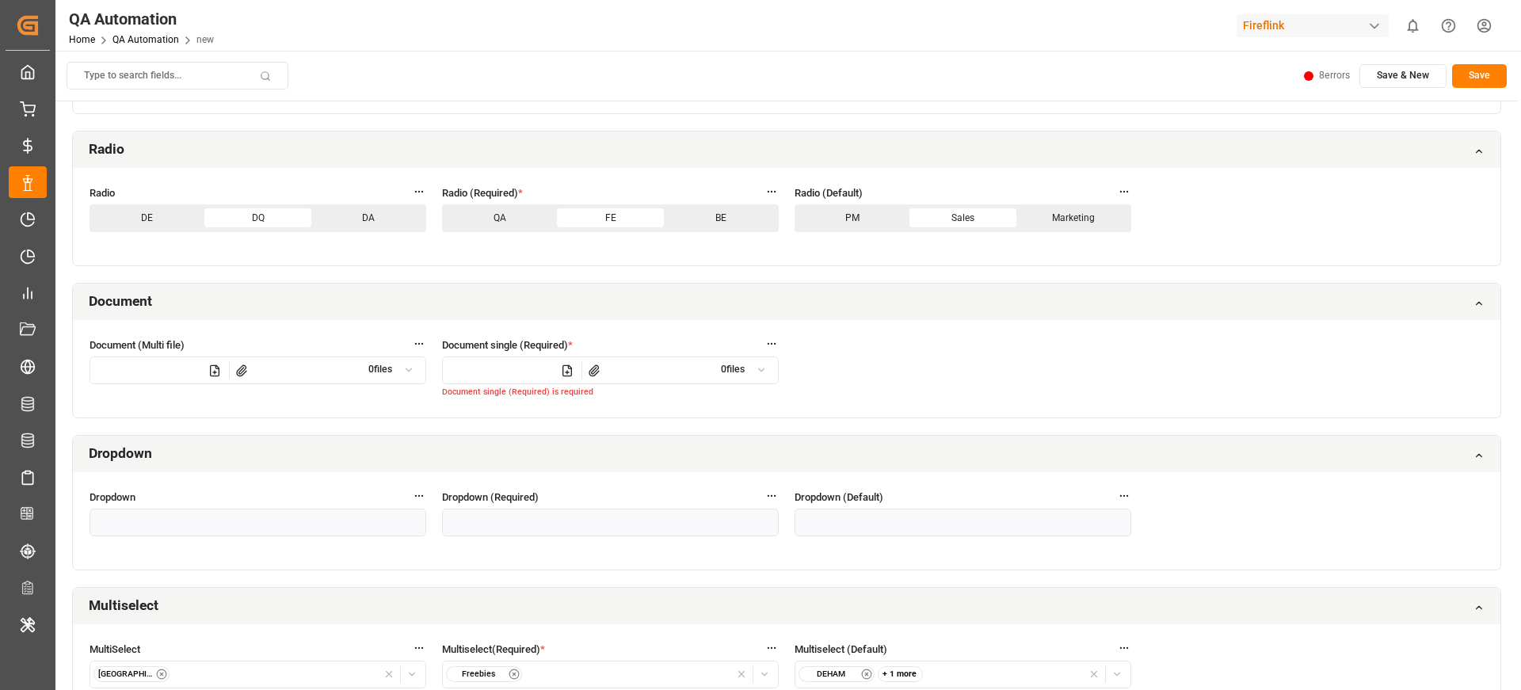
click at [647, 353] on div "Document single (Required) * 0 files Document single (Required) is required" at bounding box center [610, 369] width 337 height 64
click at [627, 365] on div at bounding box center [582, 371] width 278 height 28
click at [597, 371] on icon at bounding box center [597, 373] width 4 height 4
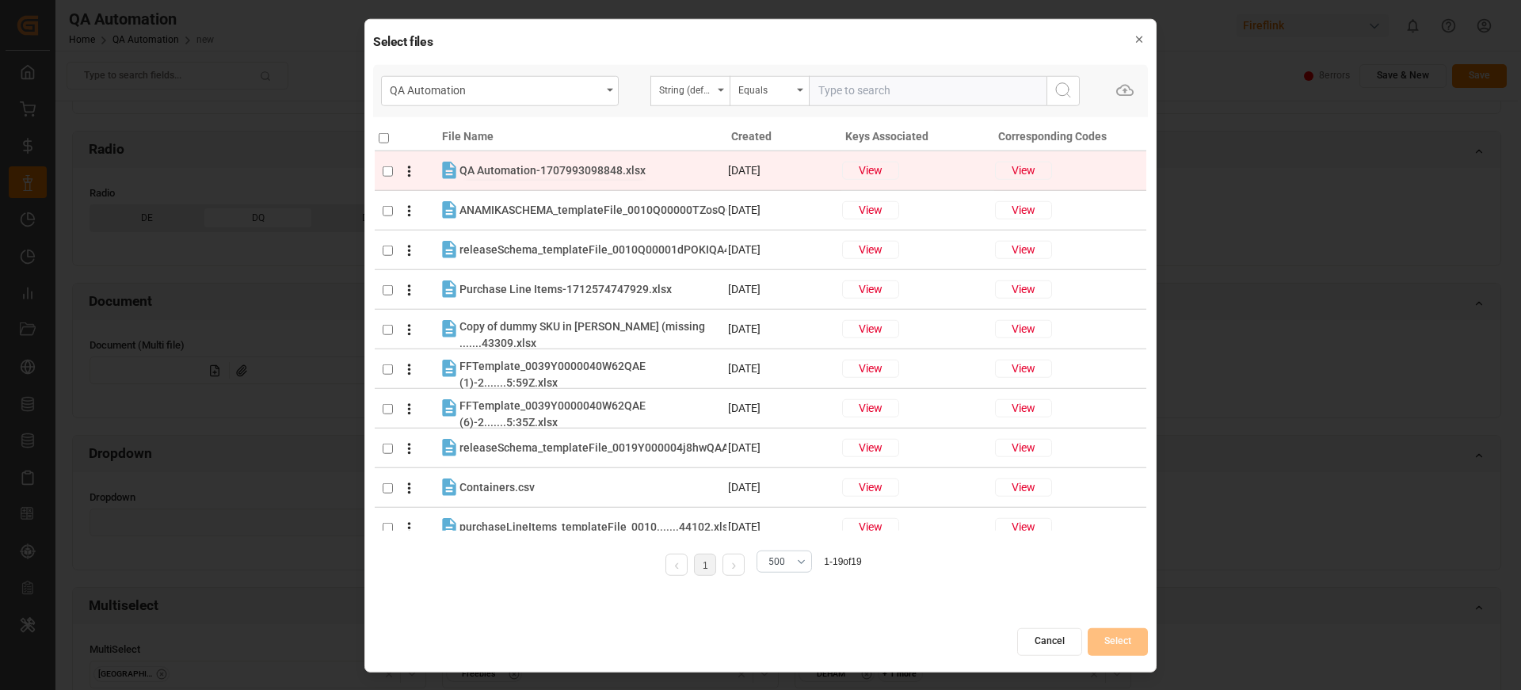
click at [514, 165] on span "QA Automation-1707993098848.xlsx" at bounding box center [553, 169] width 186 height 13
checkbox input "true"
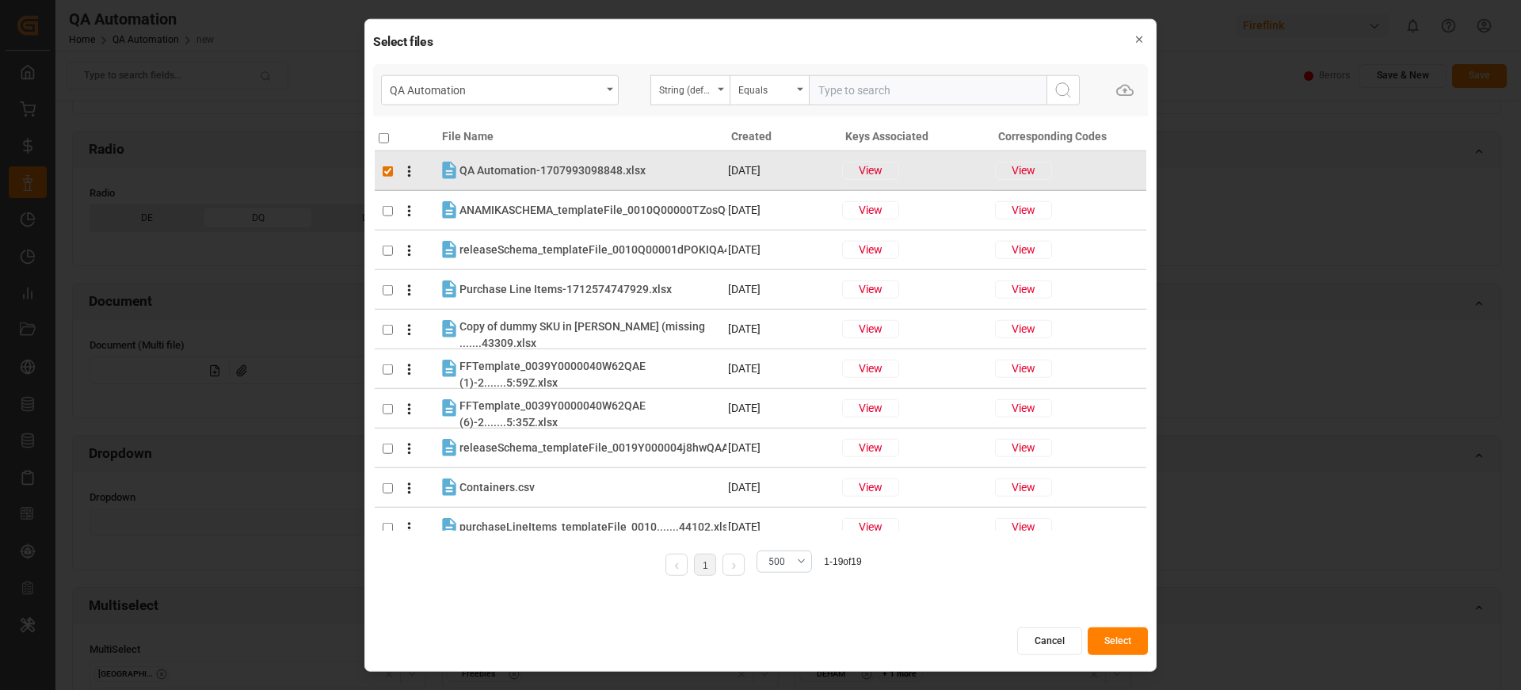
click at [1127, 631] on button "Select" at bounding box center [1118, 642] width 60 height 28
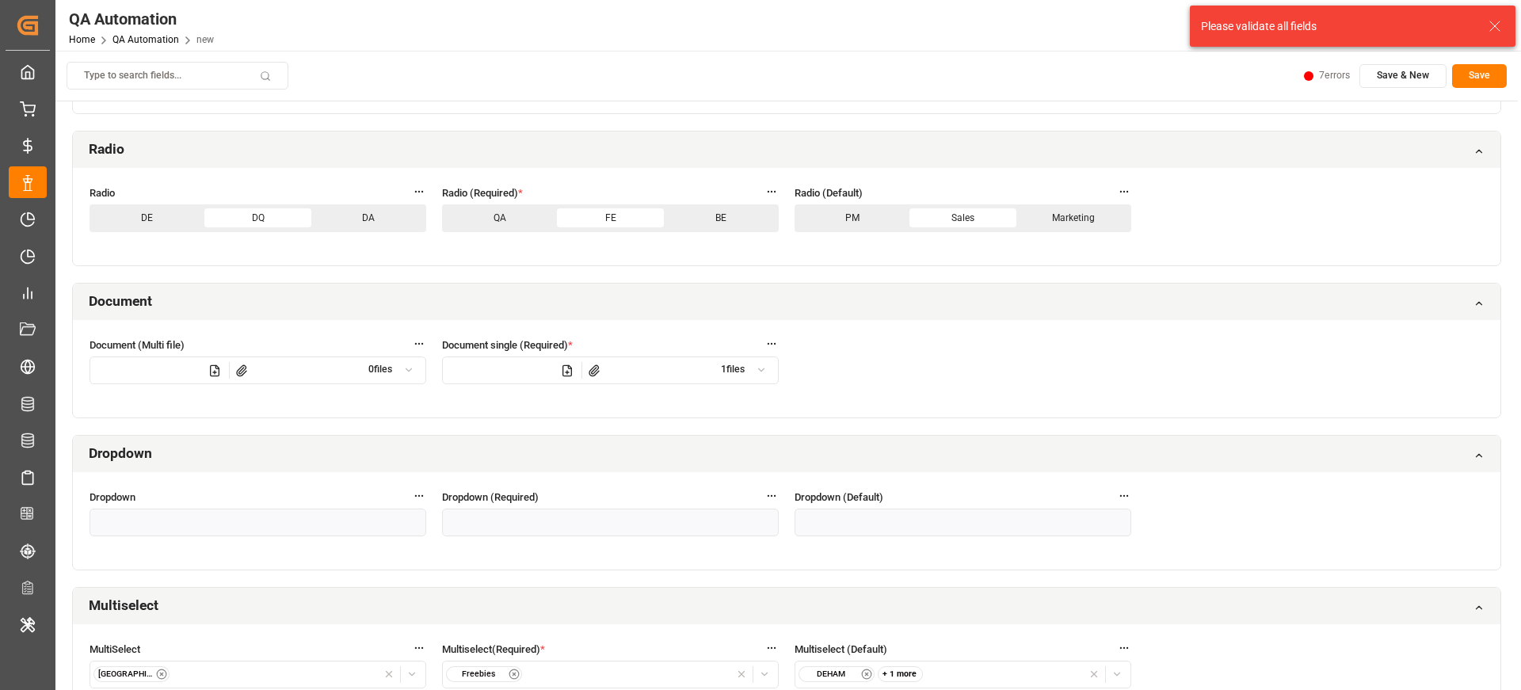
click at [1325, 71] on html "Created by potrace 1.15, written by Peter Selinger 2001-2017 Created by potrace…" at bounding box center [760, 404] width 1521 height 809
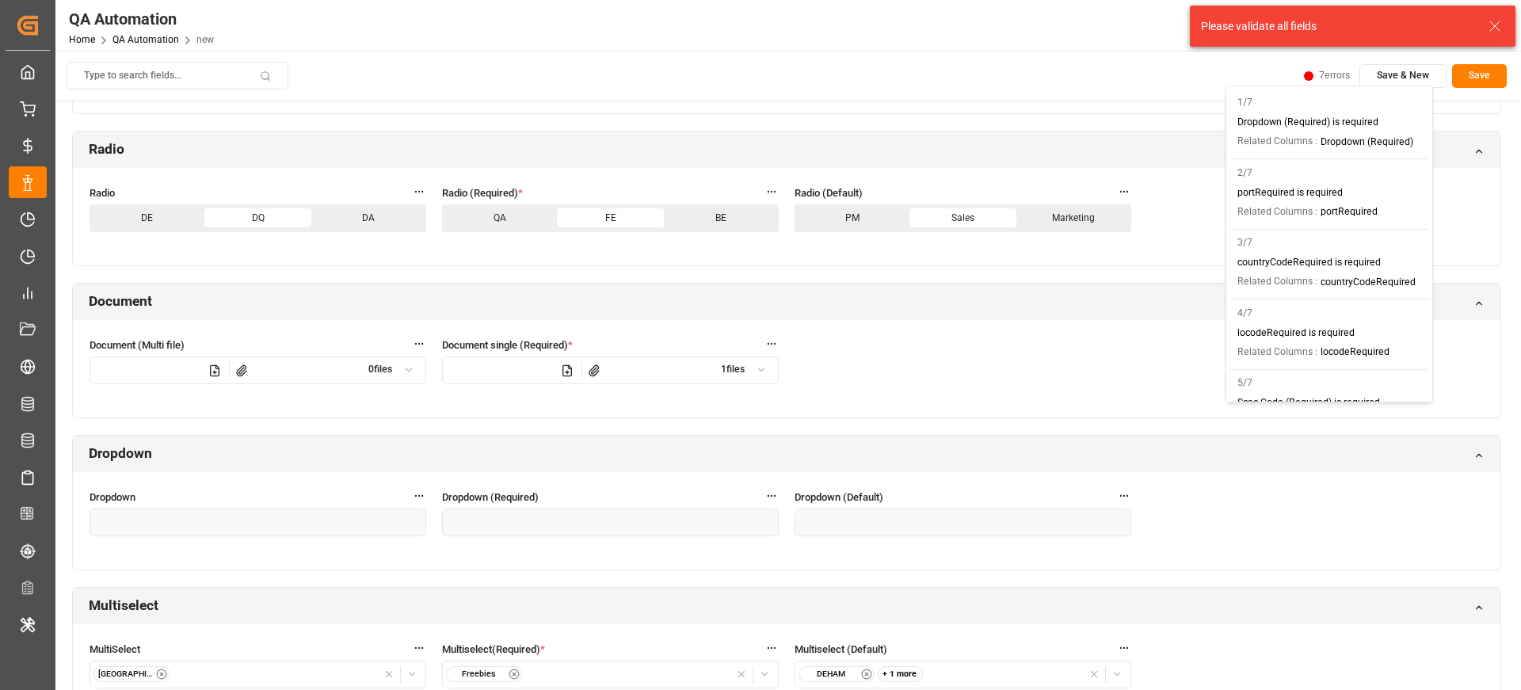
click at [1301, 139] on p "Related Columns :" at bounding box center [1278, 142] width 80 height 14
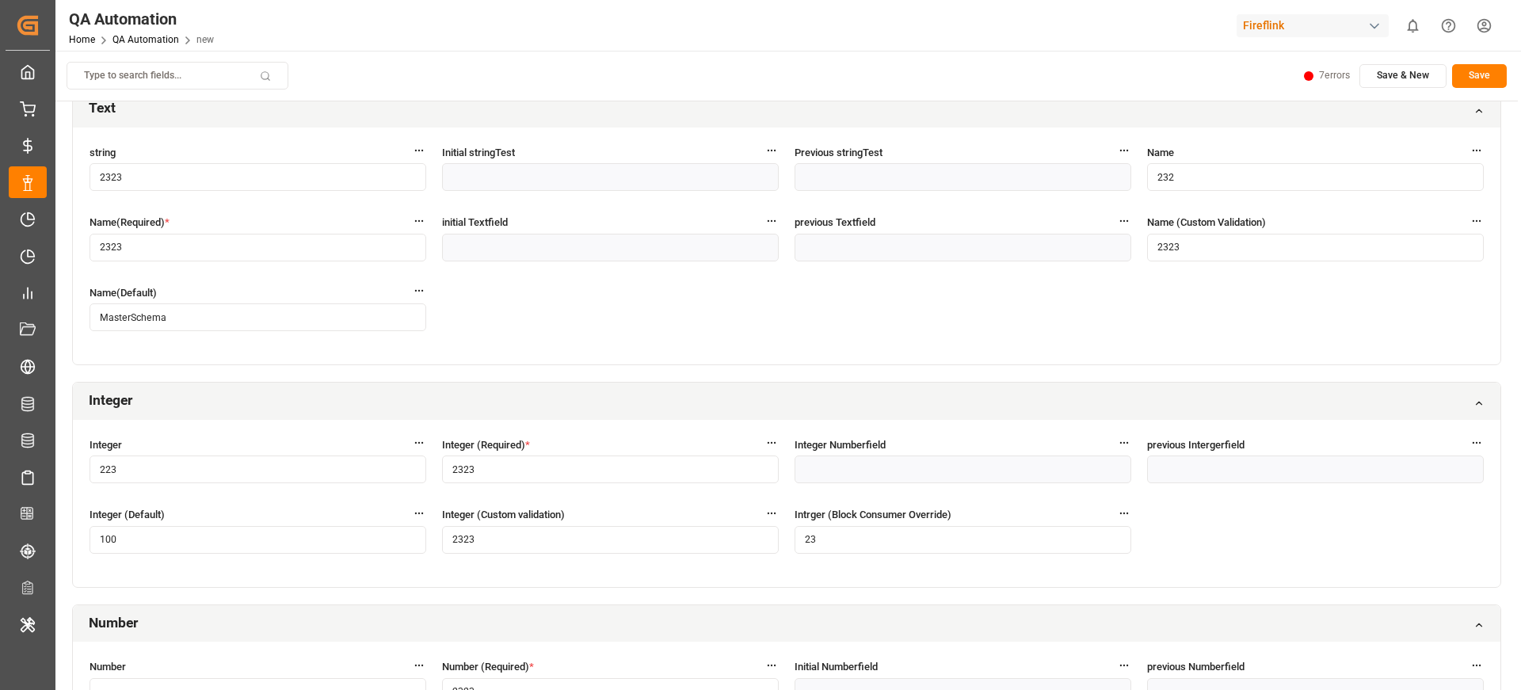
scroll to position [0, 0]
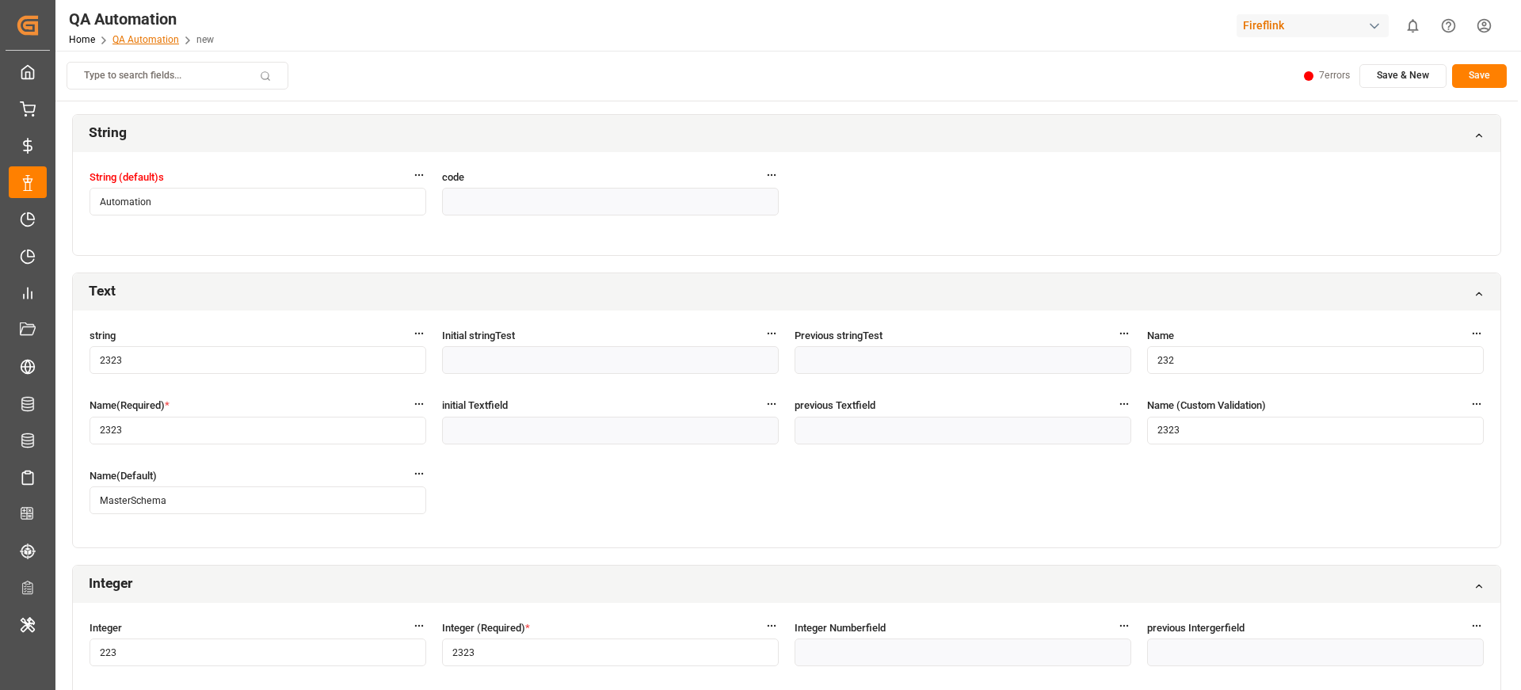
click at [176, 35] on link "QA Automation" at bounding box center [146, 39] width 67 height 11
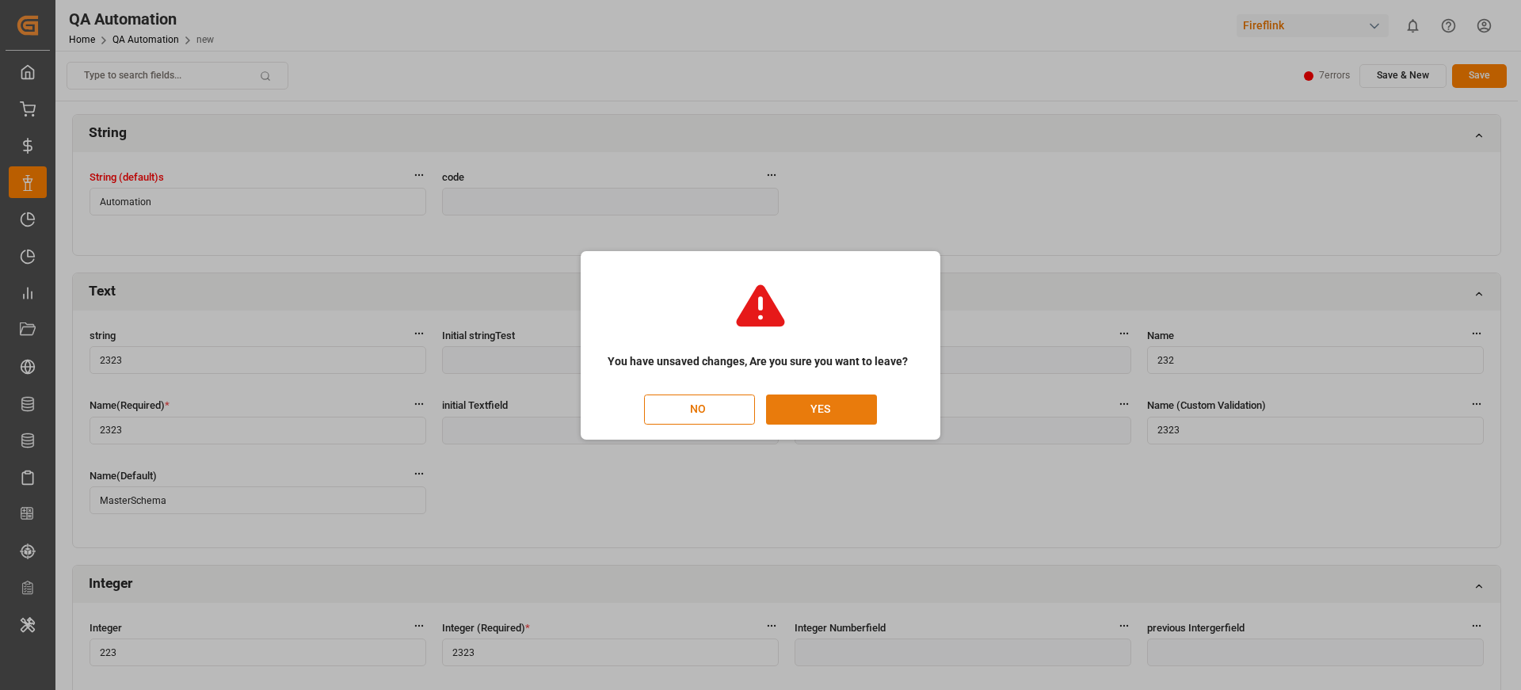
click at [845, 417] on button "YES" at bounding box center [821, 410] width 111 height 30
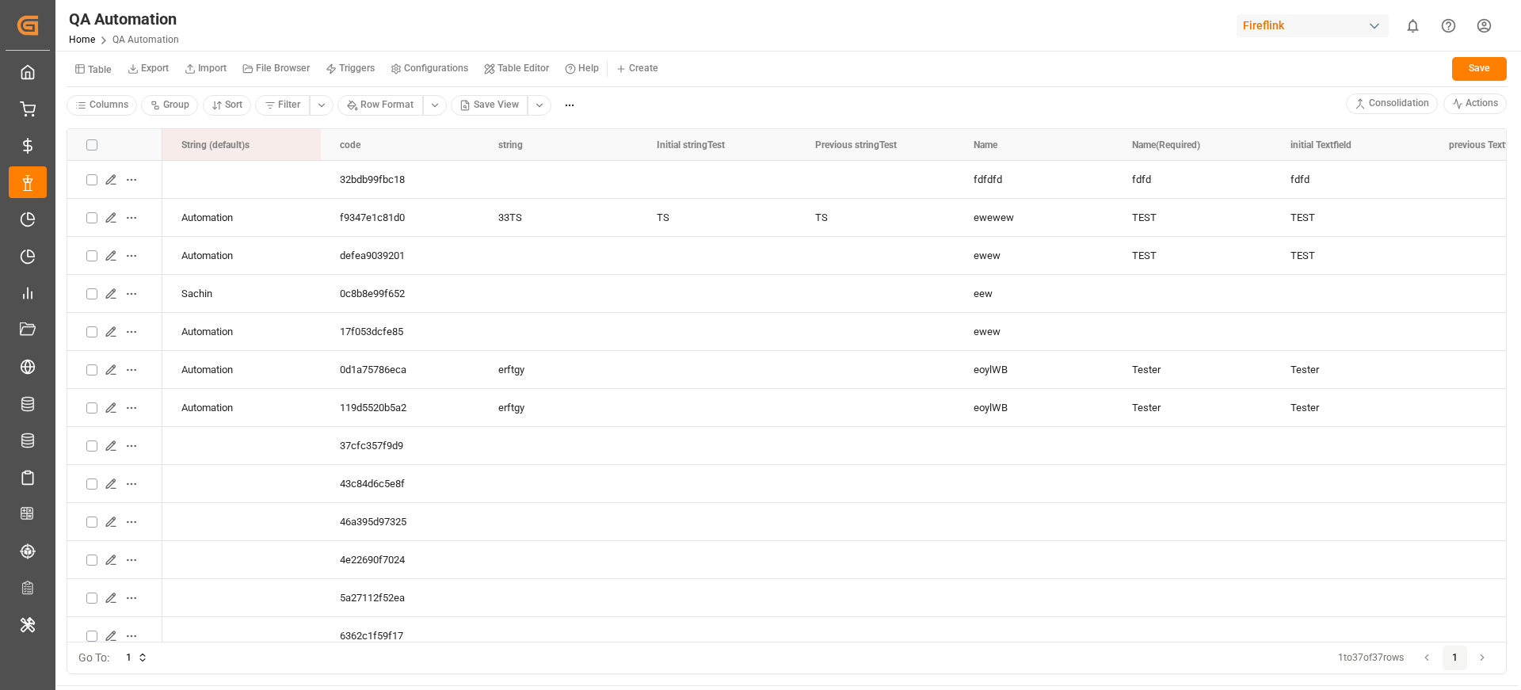
click at [511, 67] on small "Table Editor" at bounding box center [524, 68] width 52 height 10
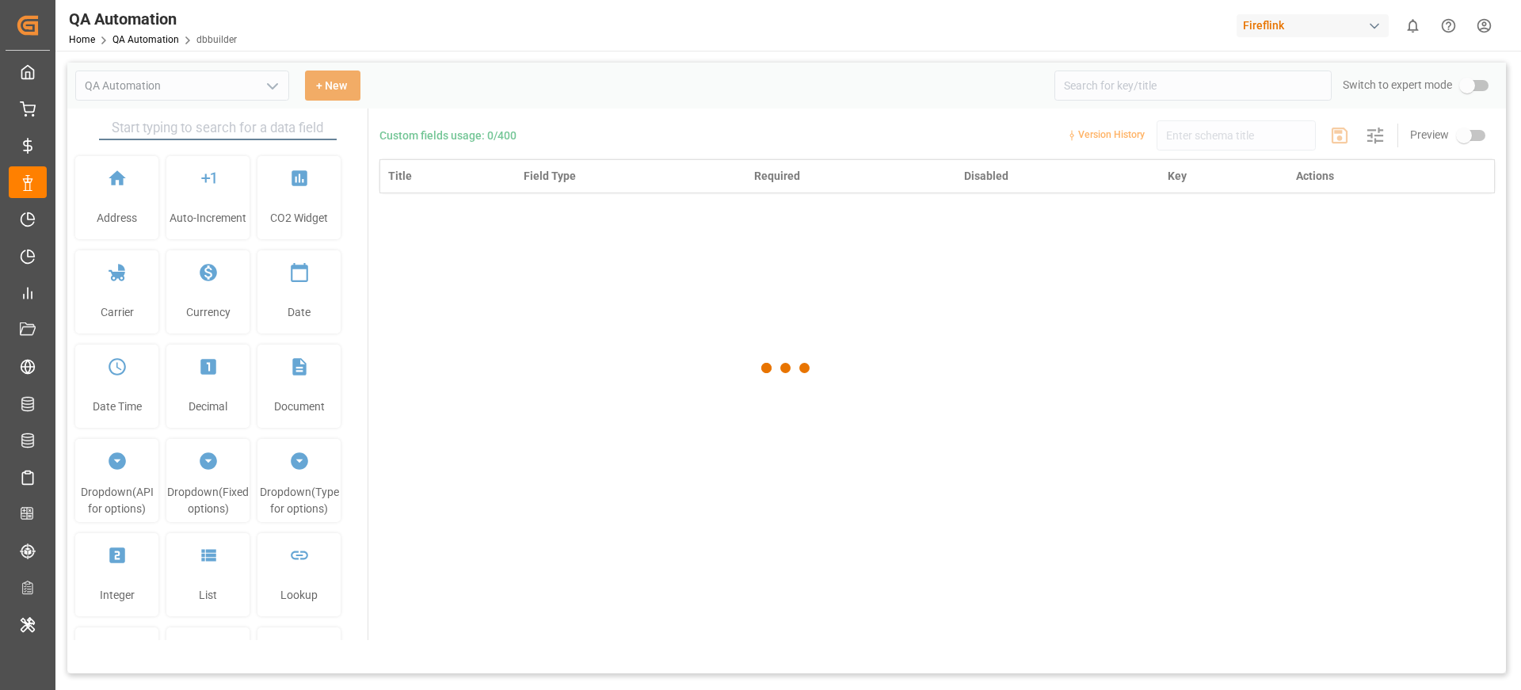
type input "QA Automation"
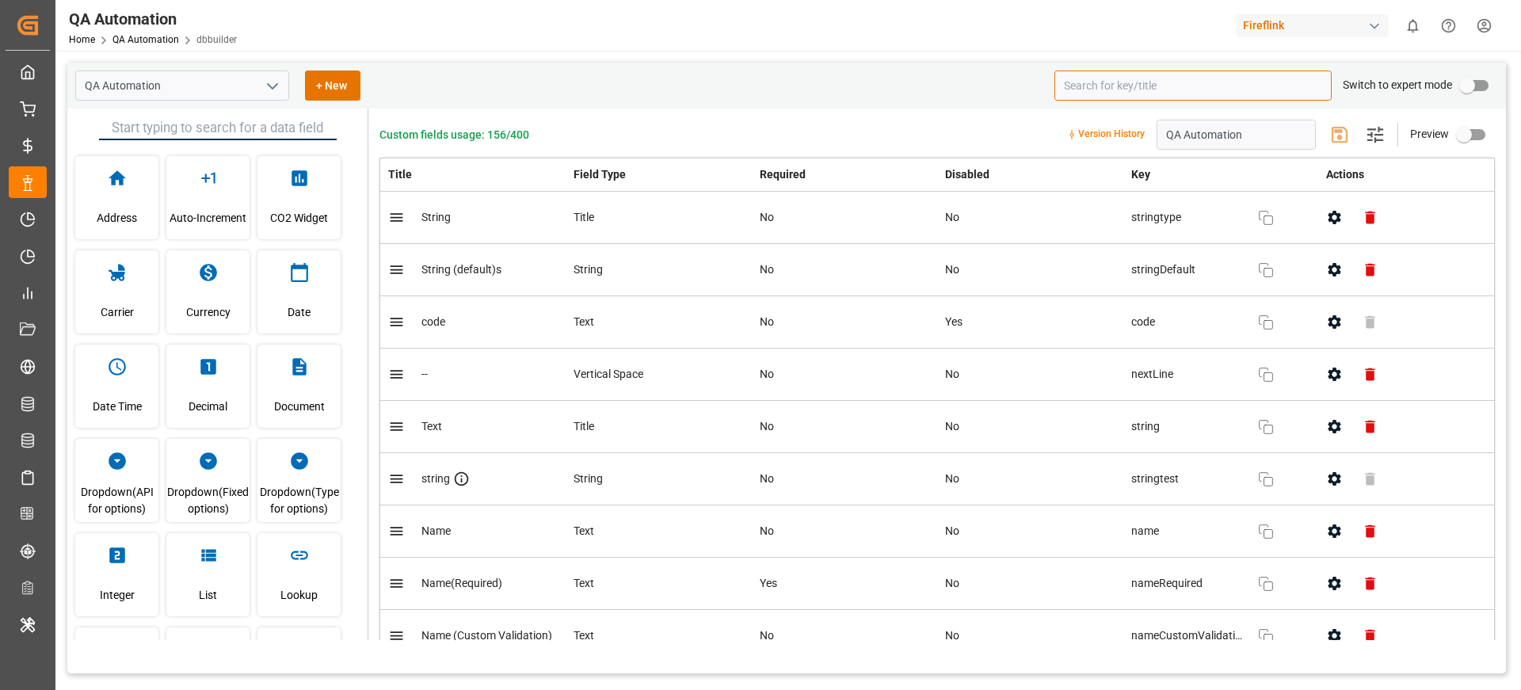
click at [1117, 94] on input at bounding box center [1193, 86] width 277 height 30
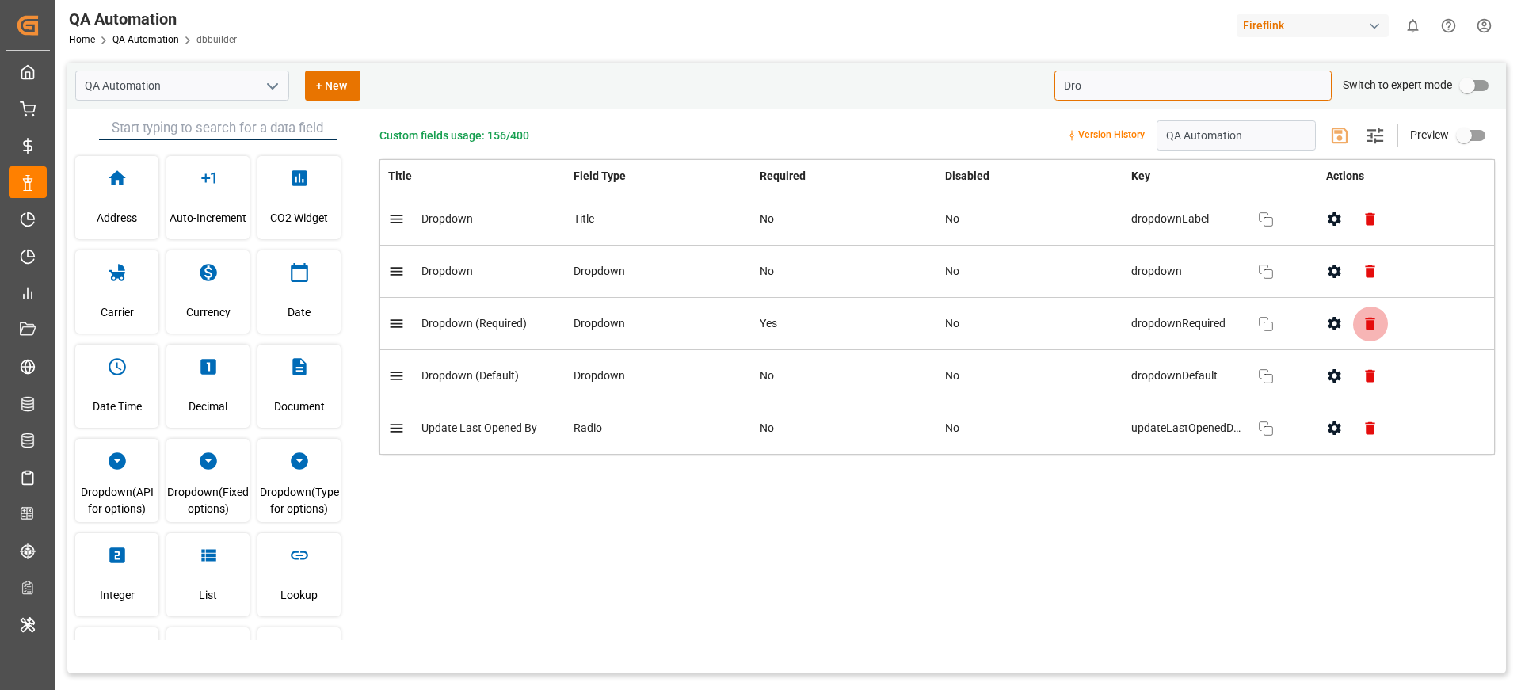
click at [1372, 329] on icon "button" at bounding box center [1370, 324] width 10 height 13
type input "Dro"
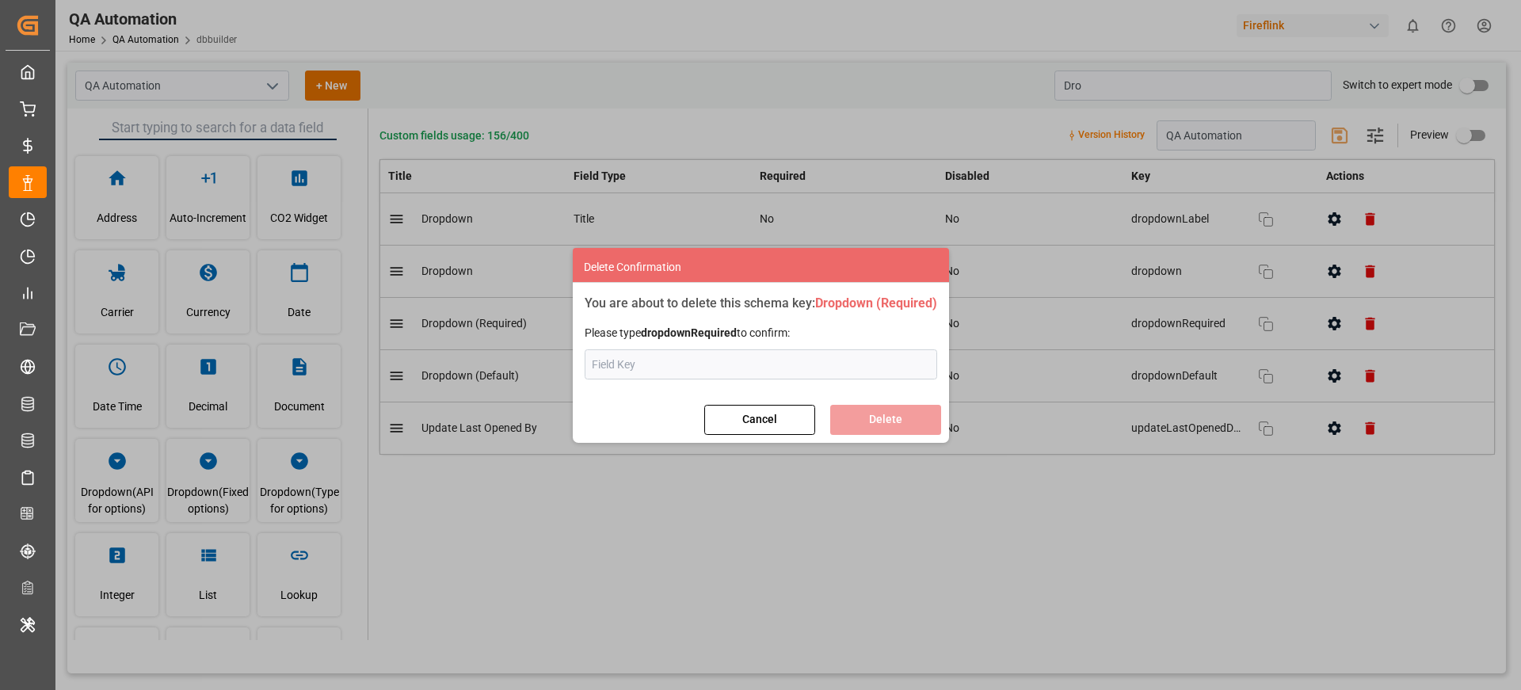
click at [691, 328] on strong "dropdownRequired" at bounding box center [689, 332] width 96 height 13
copy strong "dropdownRequired"
click at [660, 356] on input "text" at bounding box center [761, 364] width 353 height 30
paste input "dropdownRequired"
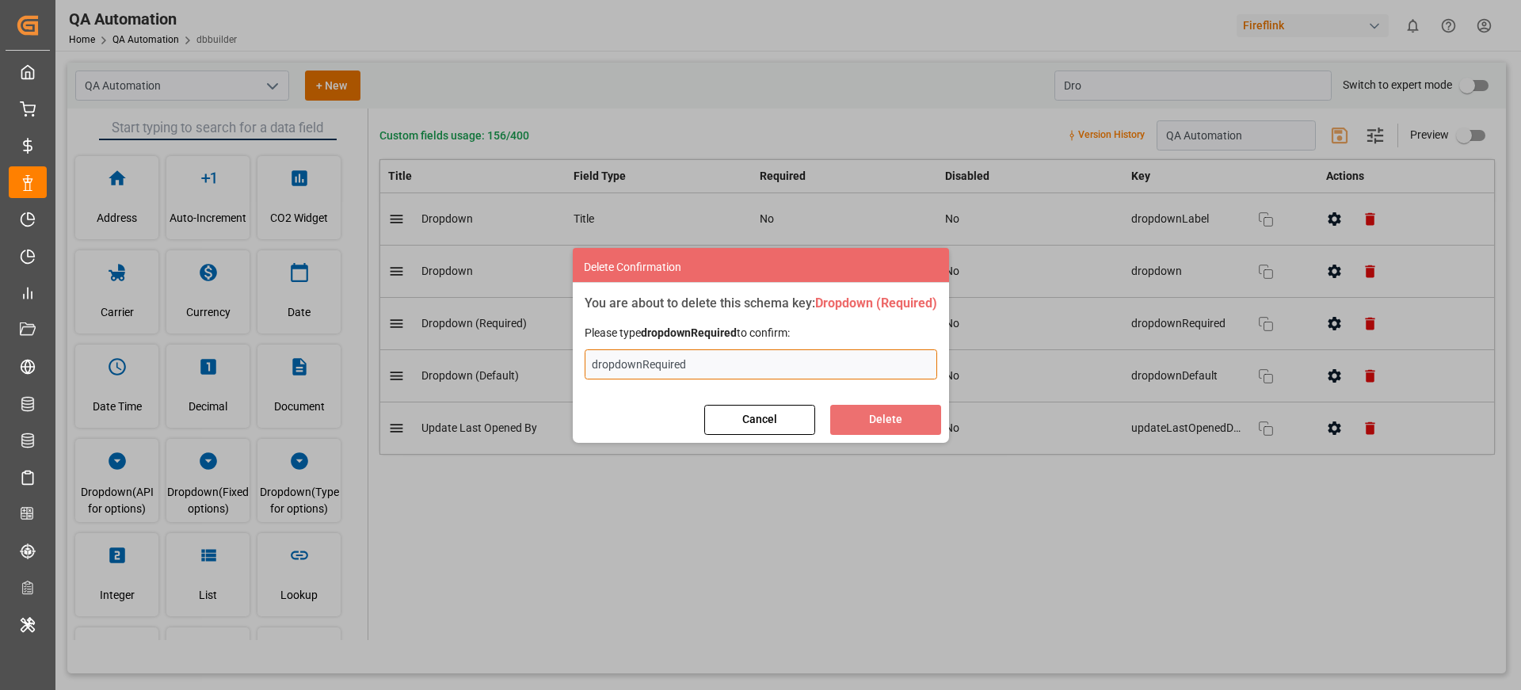
type input "dropdownRequired"
click at [854, 417] on button "Delete" at bounding box center [885, 420] width 111 height 30
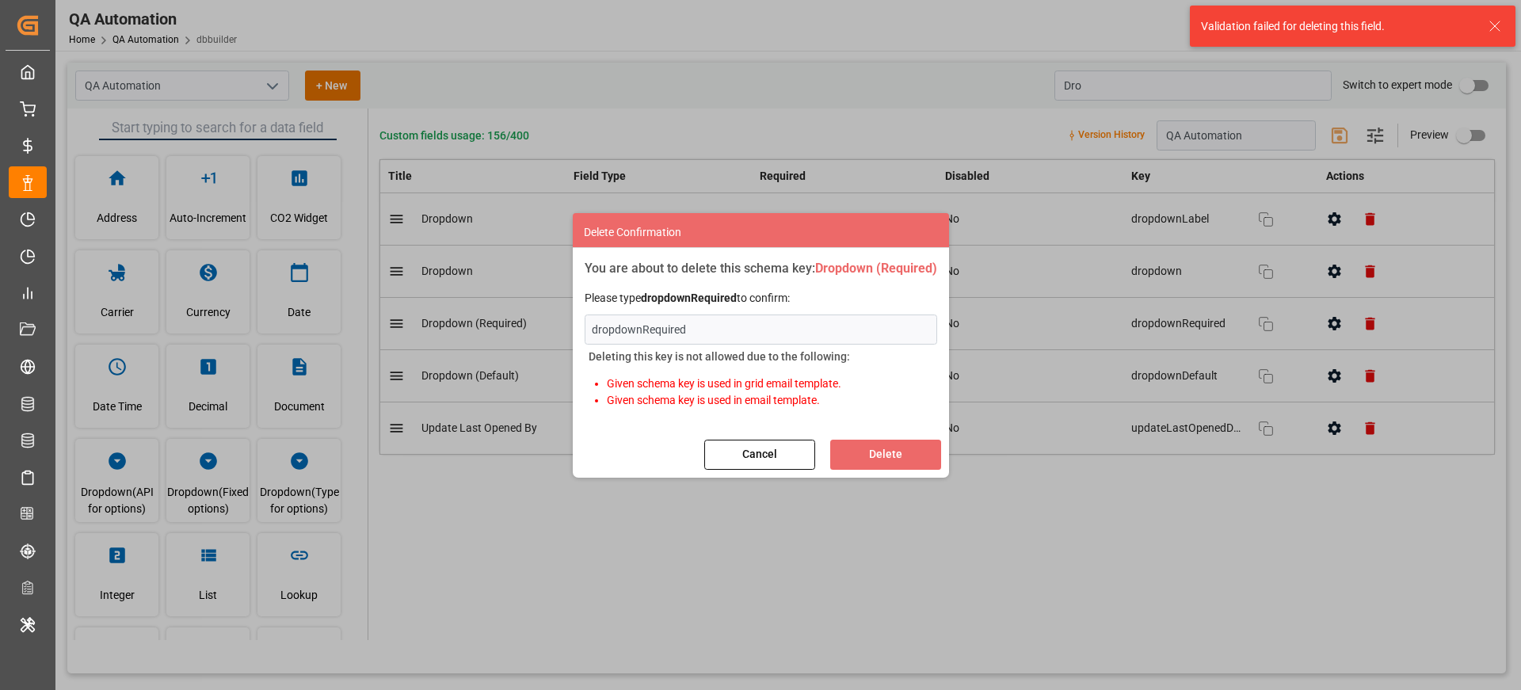
click at [742, 462] on button "Cancel" at bounding box center [759, 455] width 111 height 30
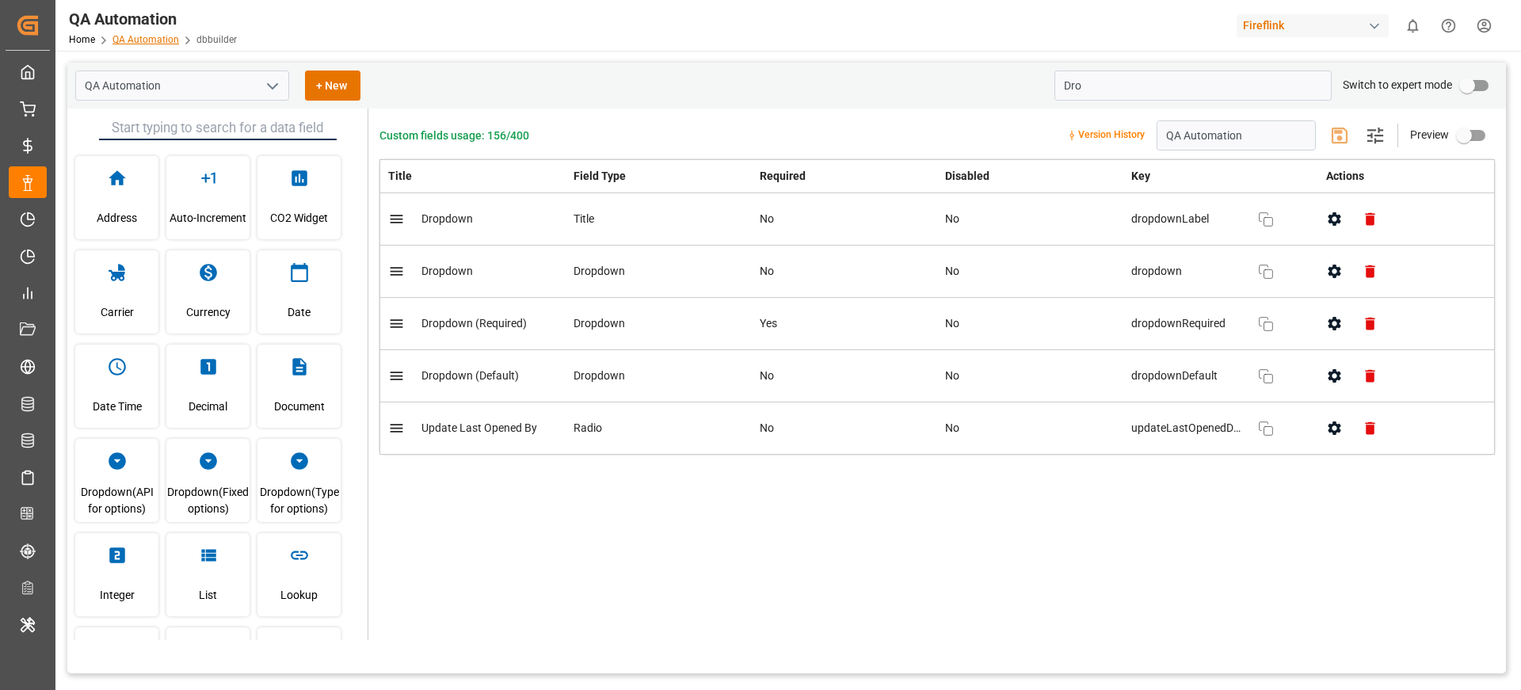
click at [129, 36] on link "QA Automation" at bounding box center [146, 39] width 67 height 11
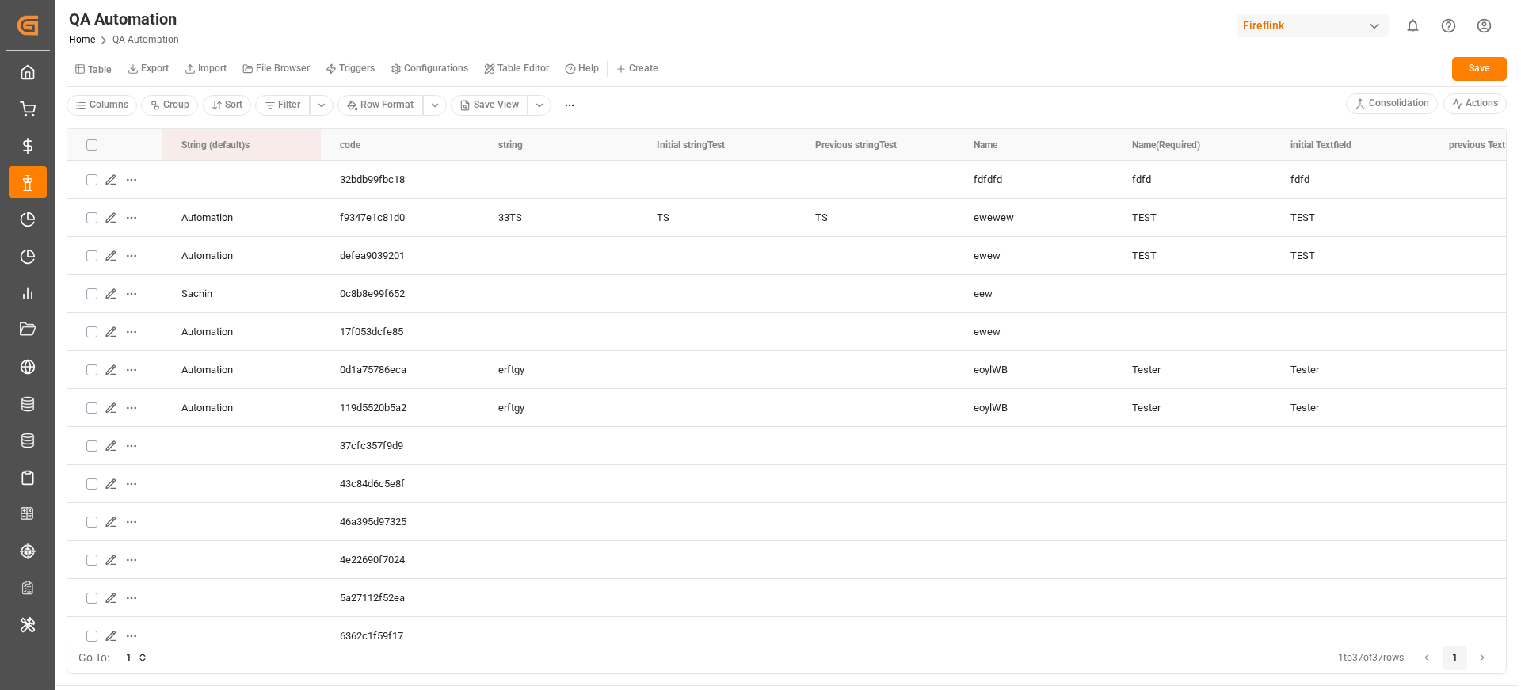
click at [1336, 25] on div "Fireflink" at bounding box center [1313, 25] width 152 height 23
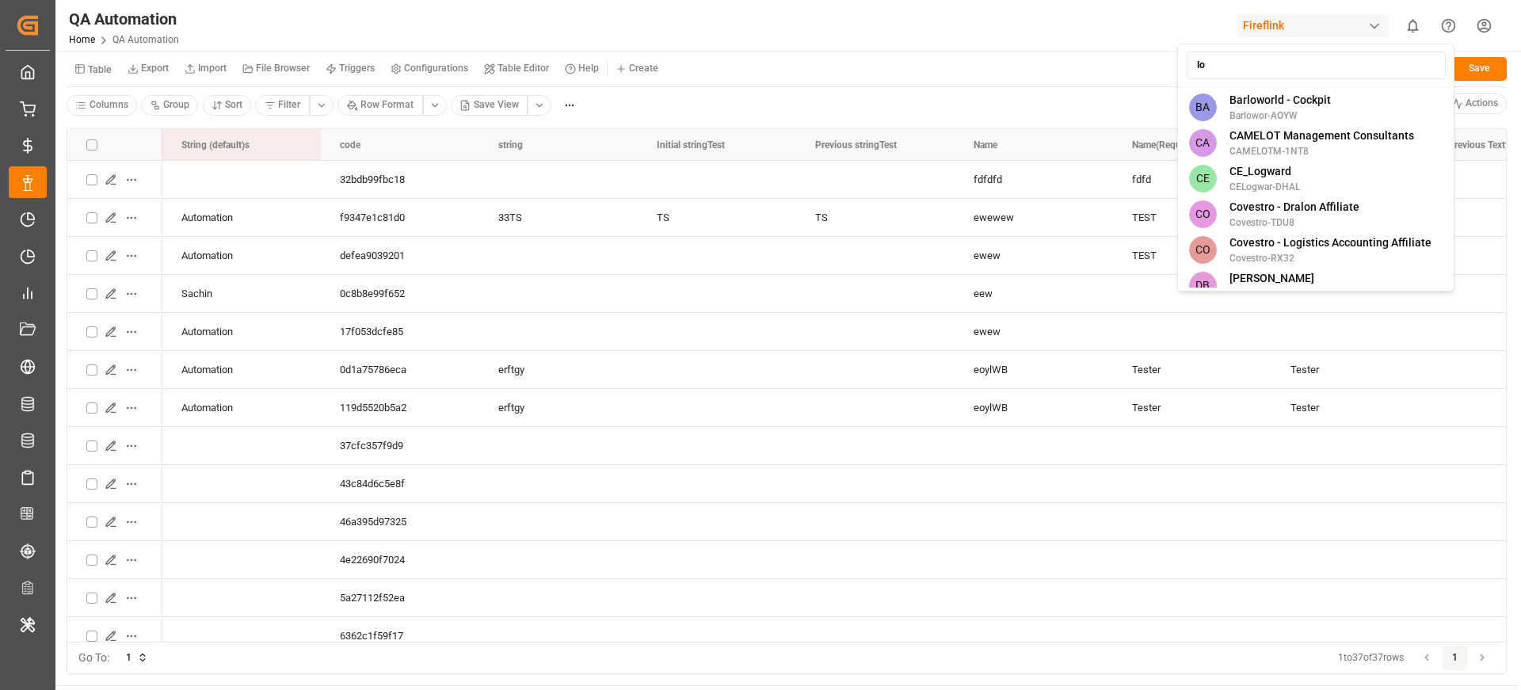
type input "log"
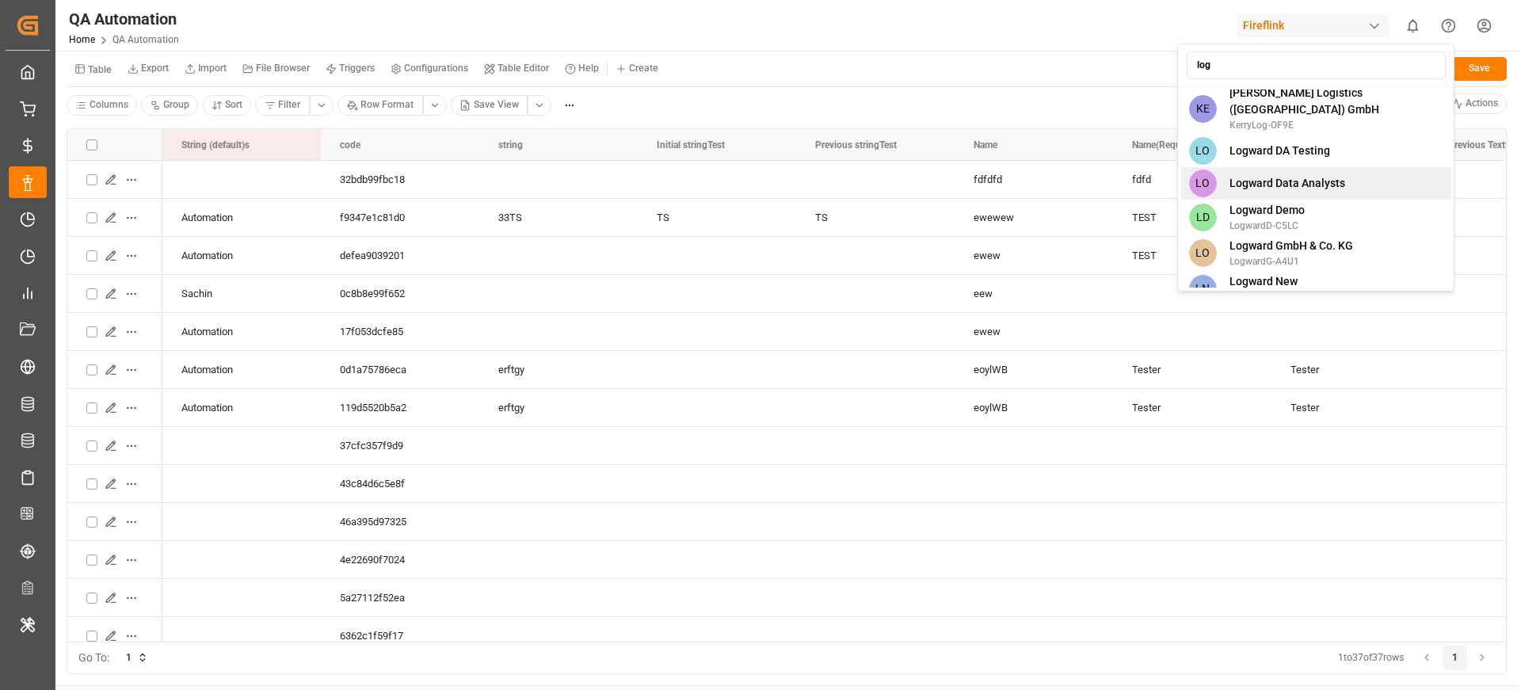
scroll to position [253, 0]
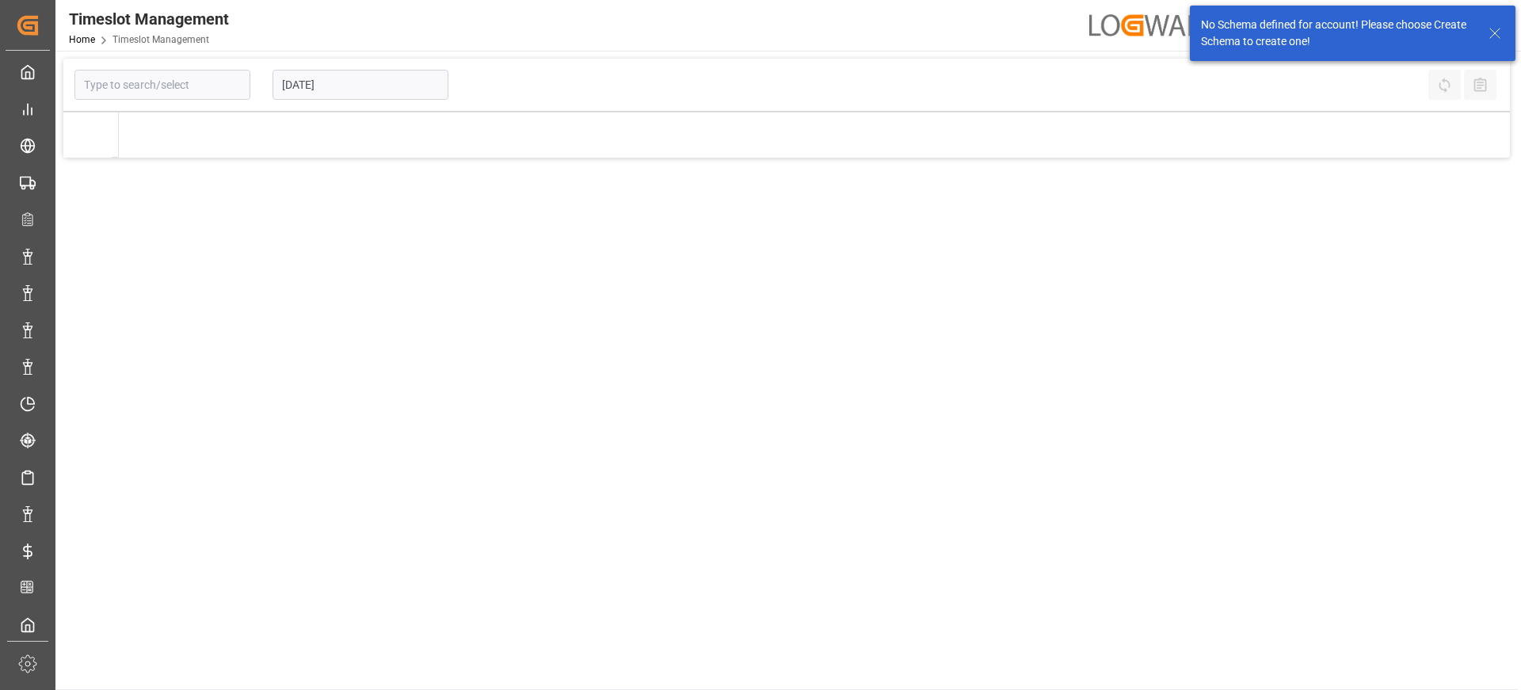
click at [219, 105] on div at bounding box center [162, 85] width 198 height 52
click at [221, 100] on div at bounding box center [162, 85] width 198 height 52
click at [1500, 36] on icon at bounding box center [1495, 33] width 19 height 19
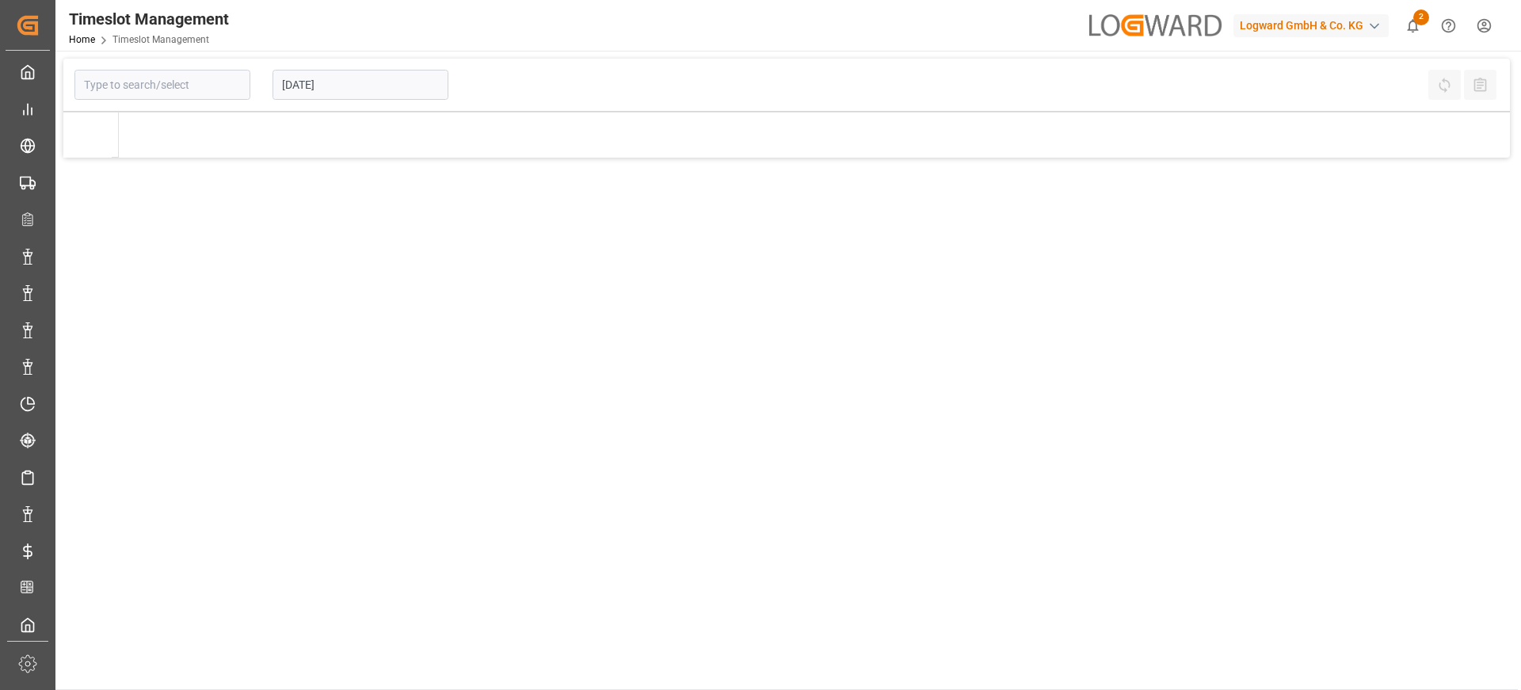
click at [1471, 30] on html "Created by potrace 1.15, written by Peter Selinger 2001-2017 Created by potrace…" at bounding box center [760, 404] width 1521 height 809
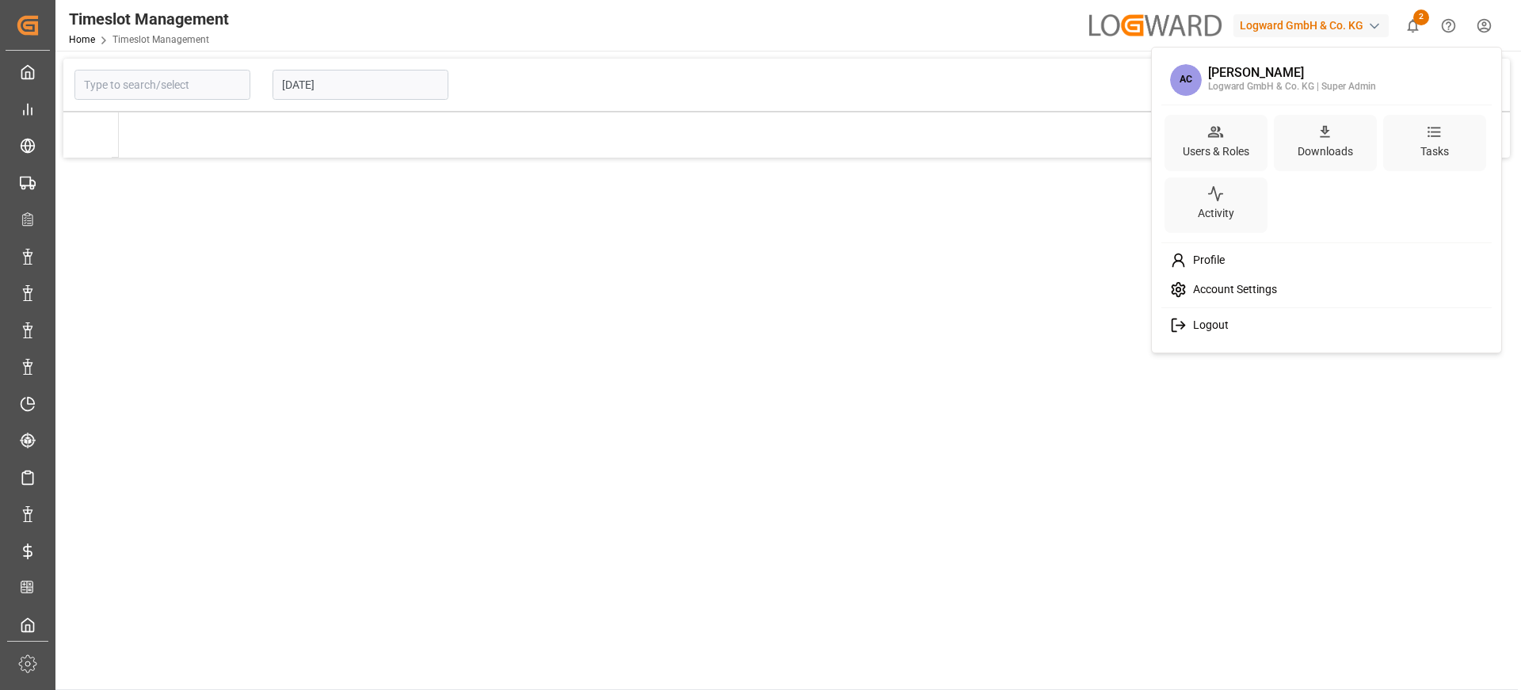
click at [1153, 145] on div "AC Arjun Chaurasiya Logward GmbH & Co. KG | Super Admin Users & Roles Downloads…" at bounding box center [1326, 200] width 351 height 307
click at [1222, 145] on div "Users & Roles" at bounding box center [1216, 151] width 73 height 23
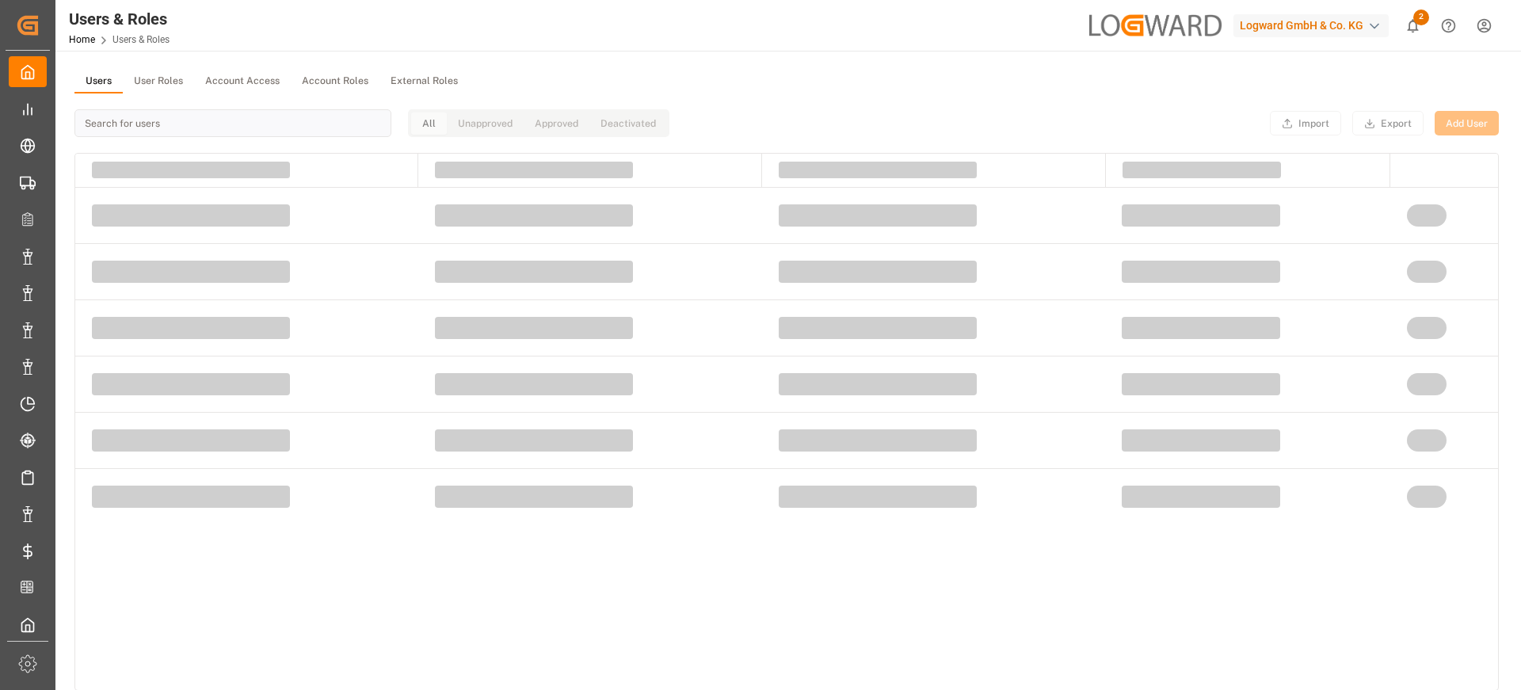
click at [170, 55] on div "Users User Roles Account Access Account Roles External Roles All Unapproved App…" at bounding box center [786, 479] width 1463 height 857
click at [161, 78] on button "User Roles" at bounding box center [158, 82] width 71 height 24
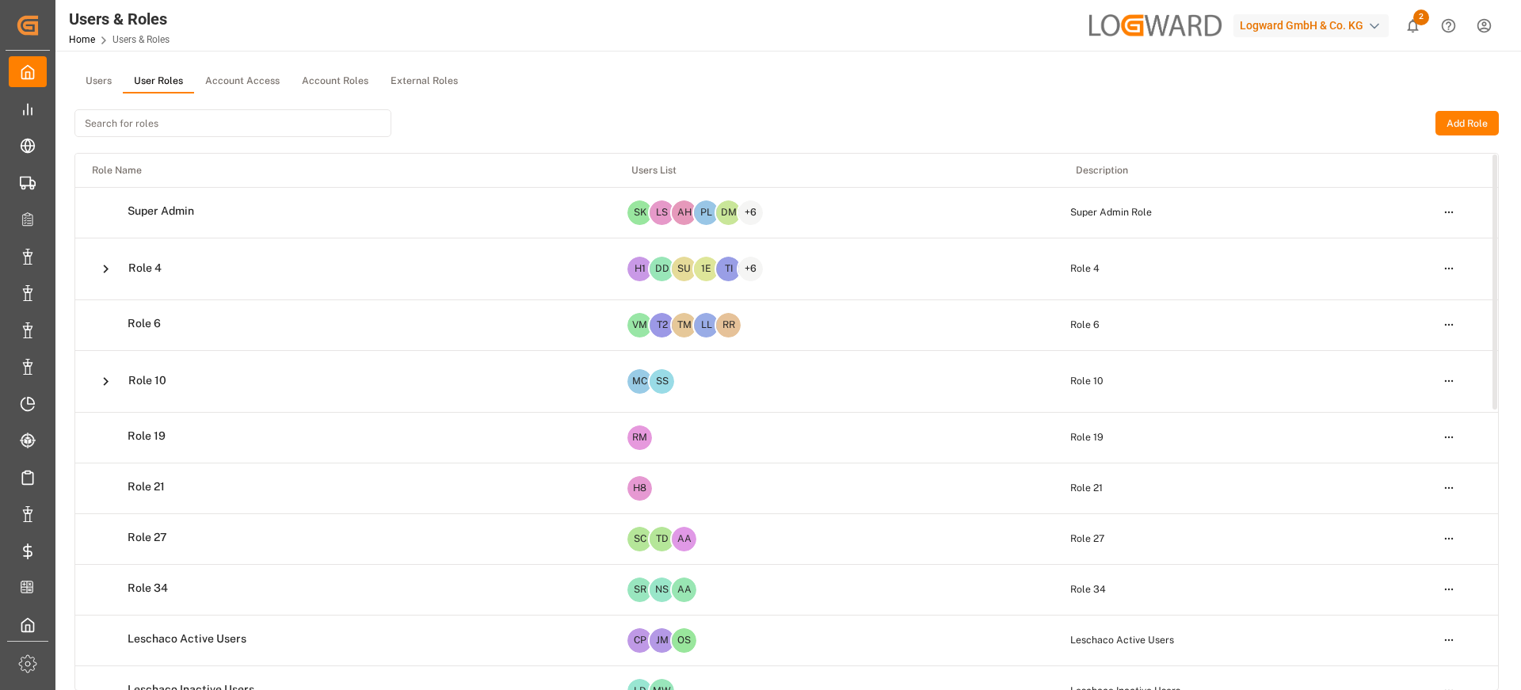
click at [1436, 221] on td "Open menu" at bounding box center [1462, 212] width 71 height 51
click at [1452, 212] on html "Created by potrace 1.15, written by Peter Selinger 2001-2017 Created by potrace…" at bounding box center [760, 404] width 1521 height 809
click at [1395, 237] on div "Edit" at bounding box center [1417, 242] width 82 height 22
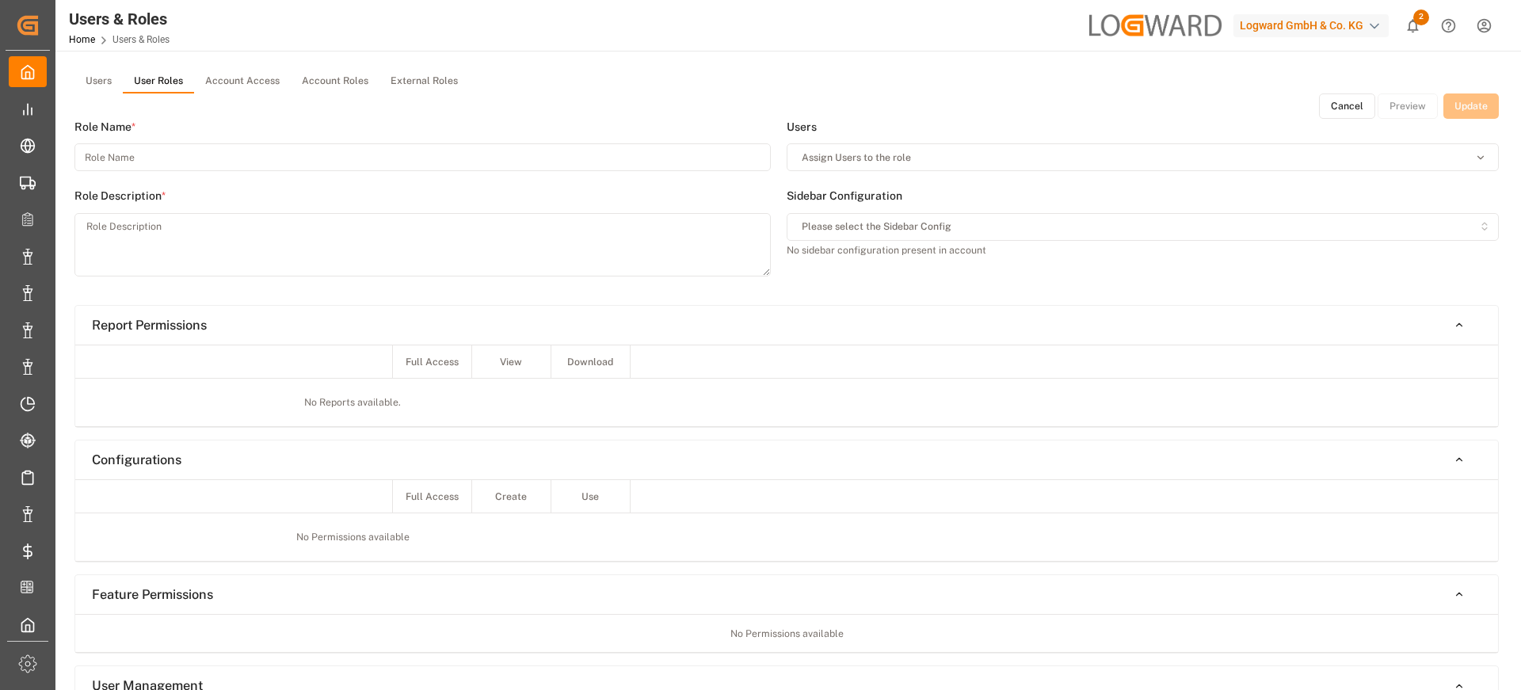
type input "Super Admin"
type textarea "Super Admin Role"
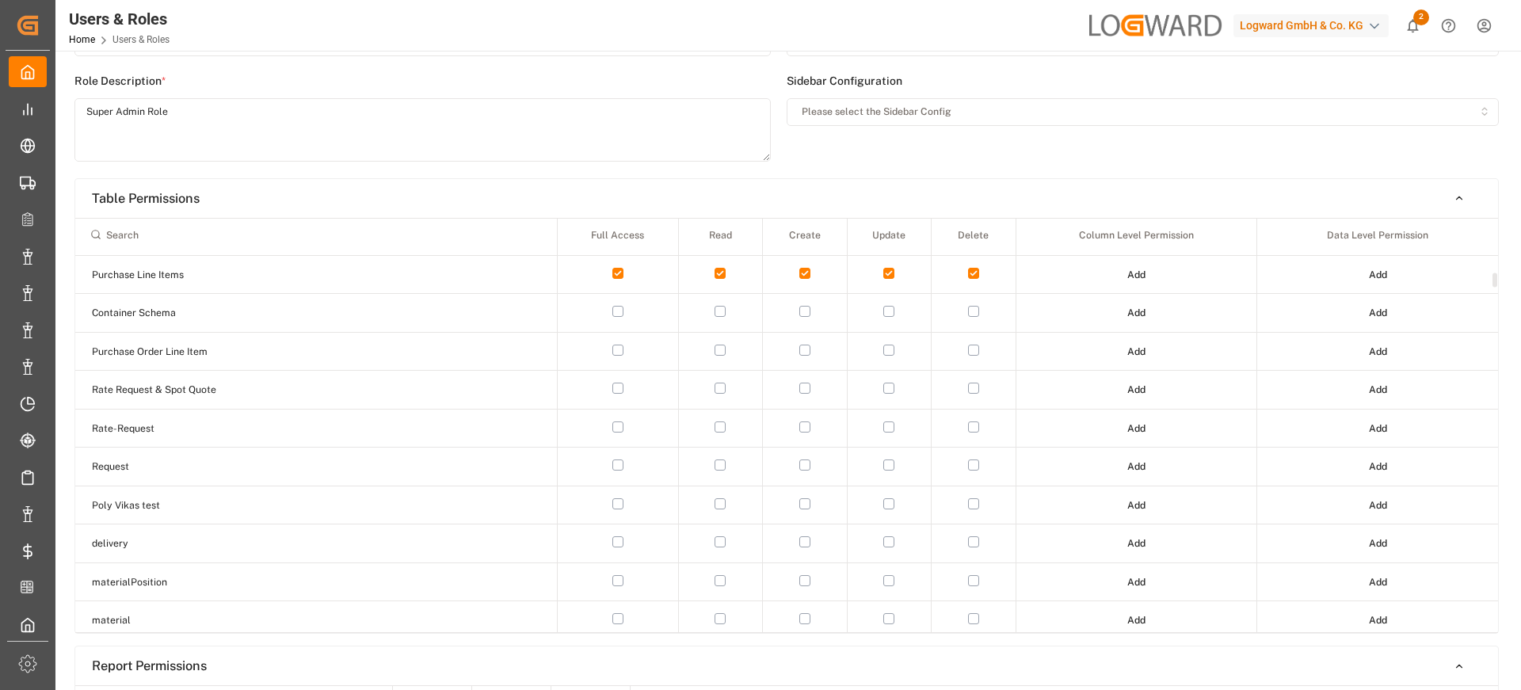
scroll to position [1498, 0]
click at [619, 429] on button "button" at bounding box center [618, 424] width 11 height 11
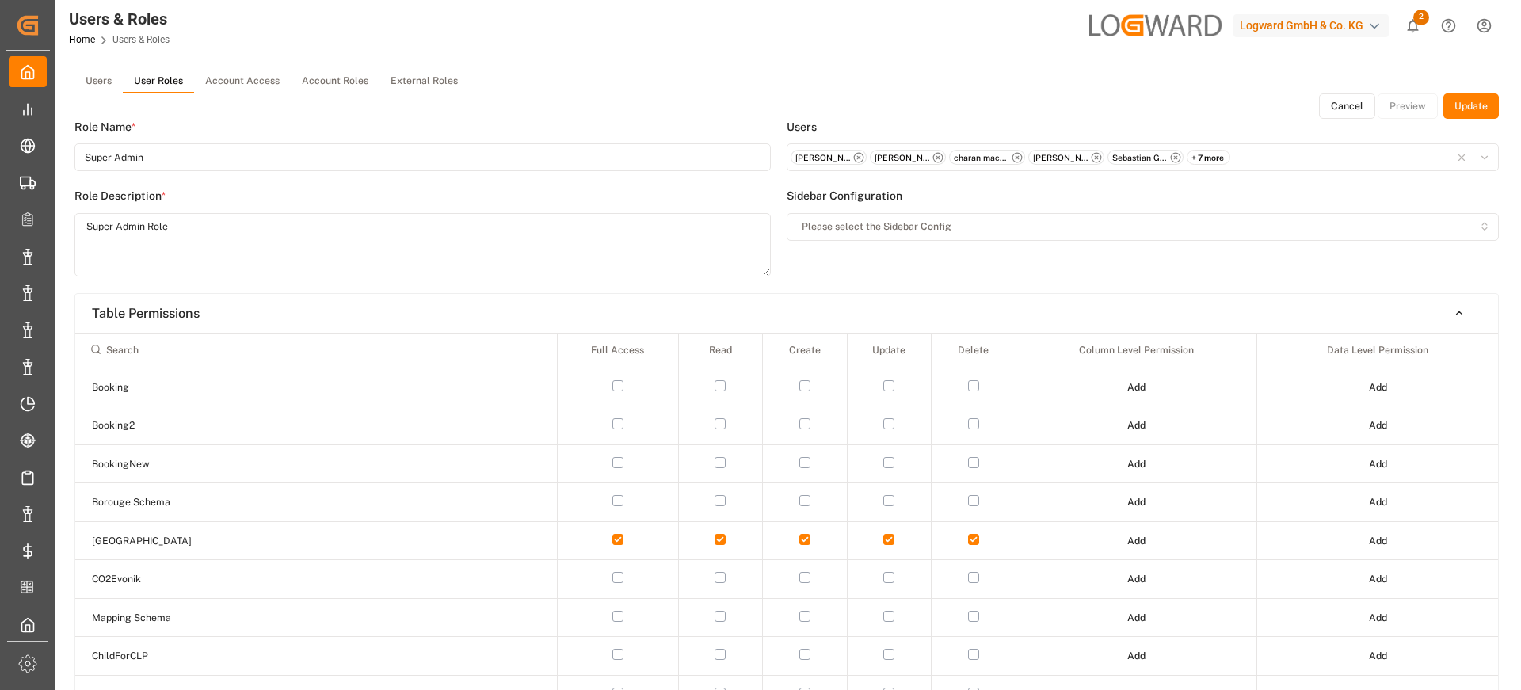
click at [1484, 94] on button "Update" at bounding box center [1471, 106] width 55 height 25
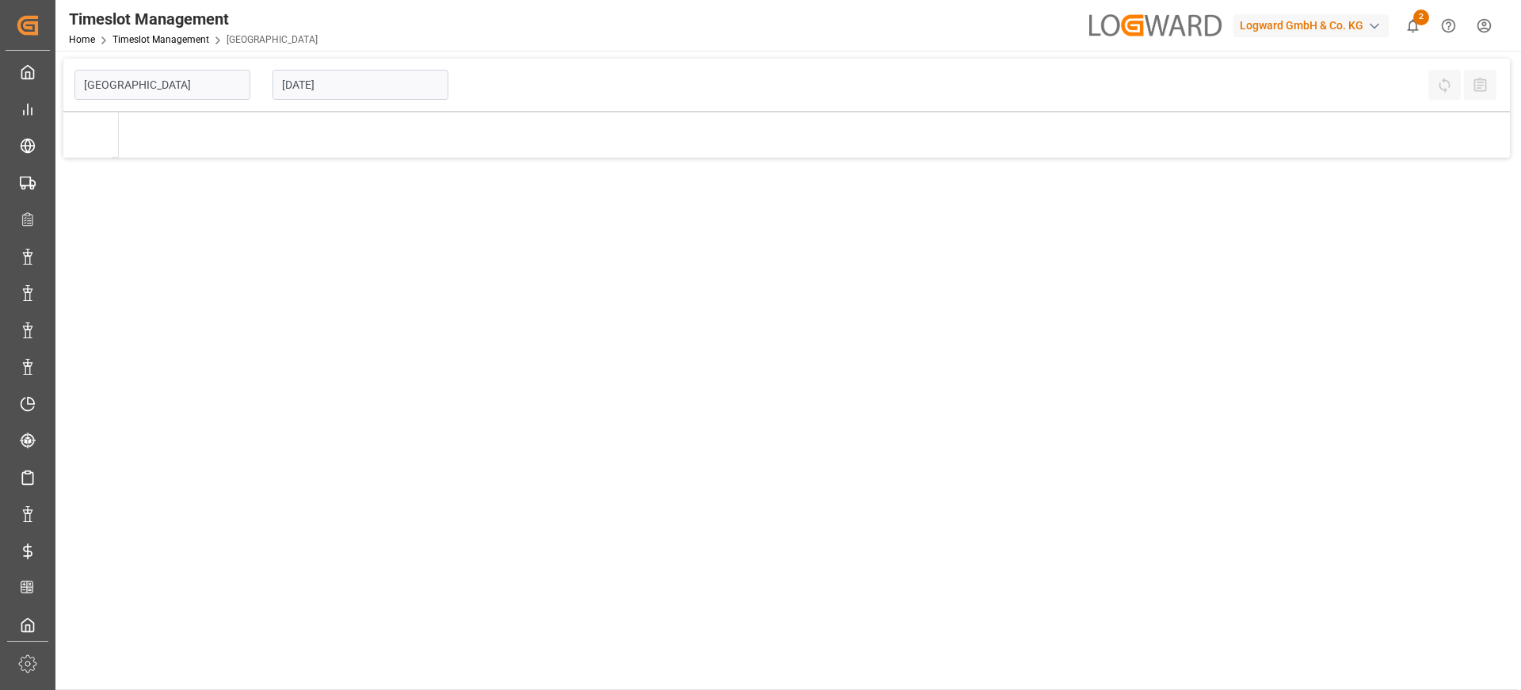
type input "[GEOGRAPHIC_DATA]"
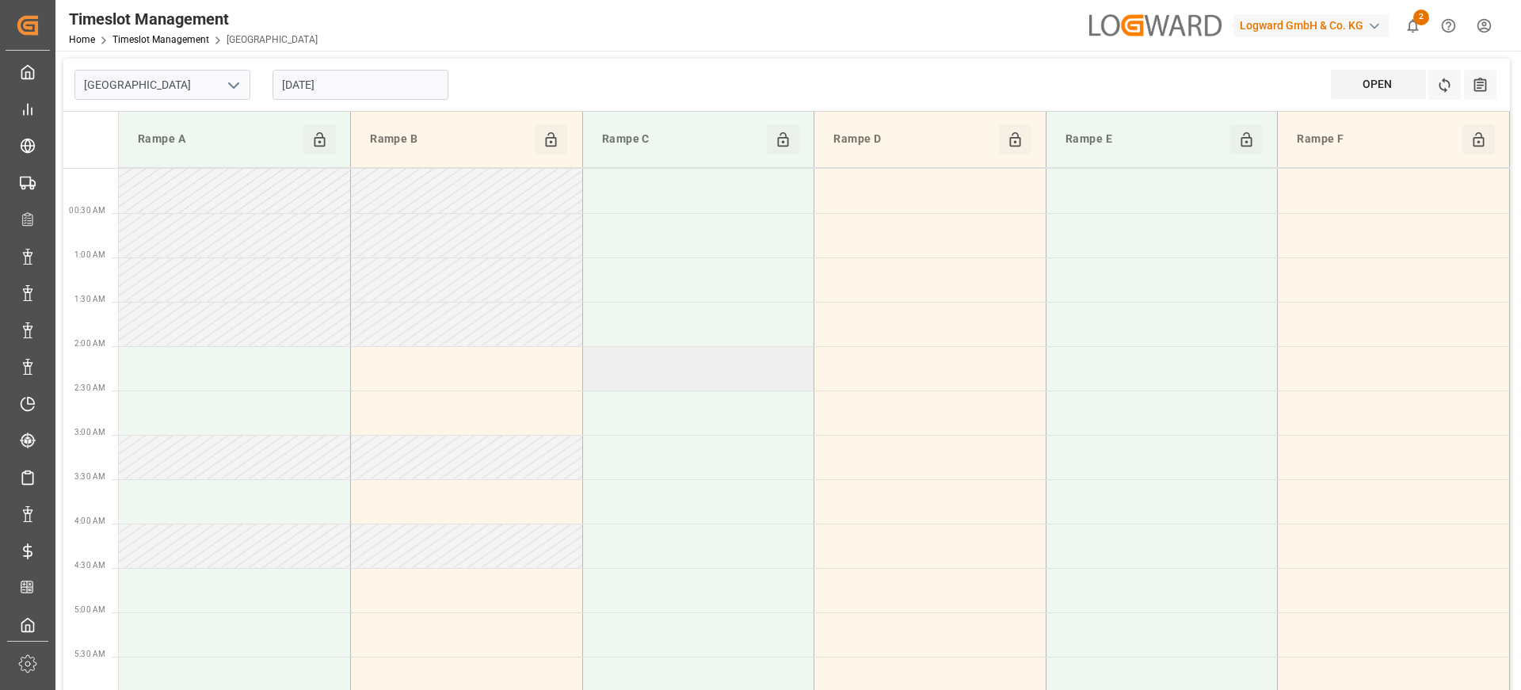
click at [781, 353] on td at bounding box center [698, 368] width 232 height 44
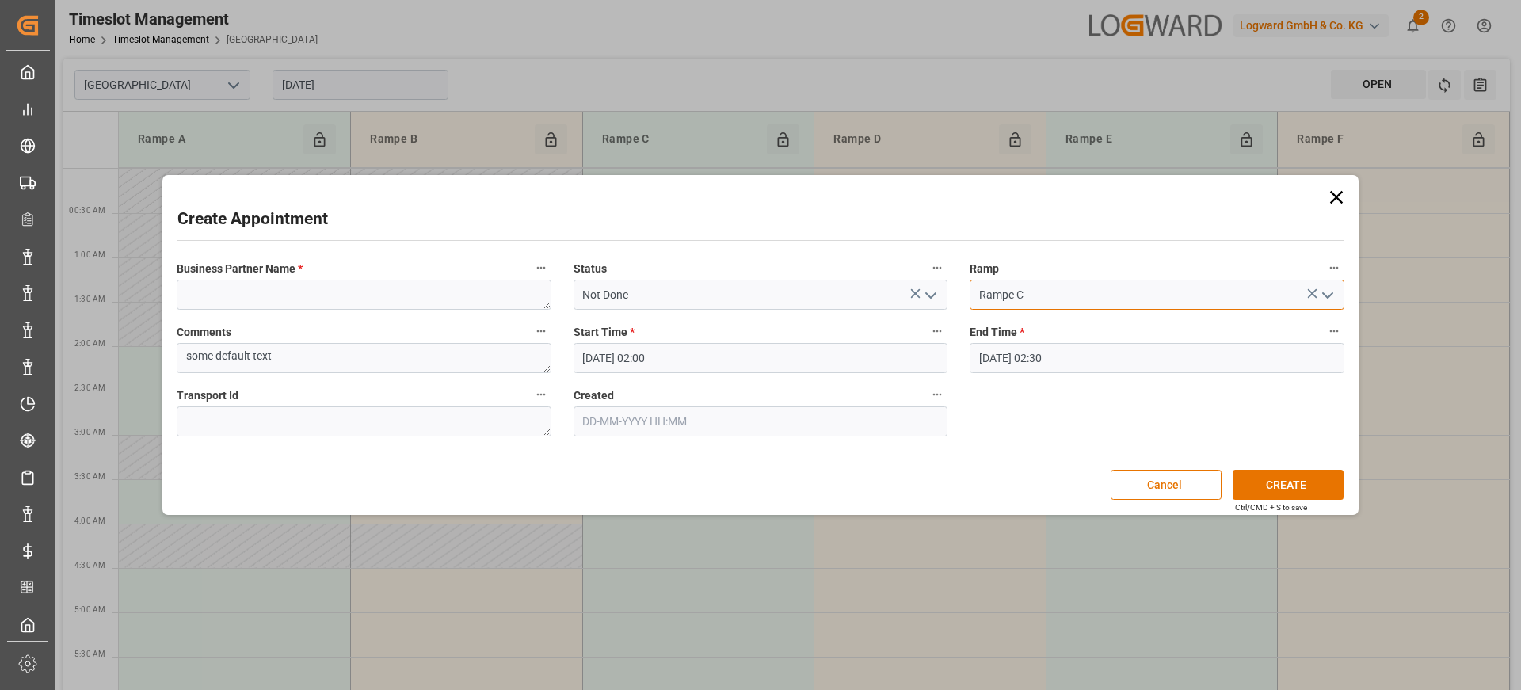
click at [1061, 282] on input "Rampe C" at bounding box center [1157, 295] width 374 height 30
click at [429, 296] on textarea "a" at bounding box center [364, 295] width 374 height 30
type textarea "asdasd"
click at [1286, 484] on button "CREATE" at bounding box center [1288, 485] width 111 height 30
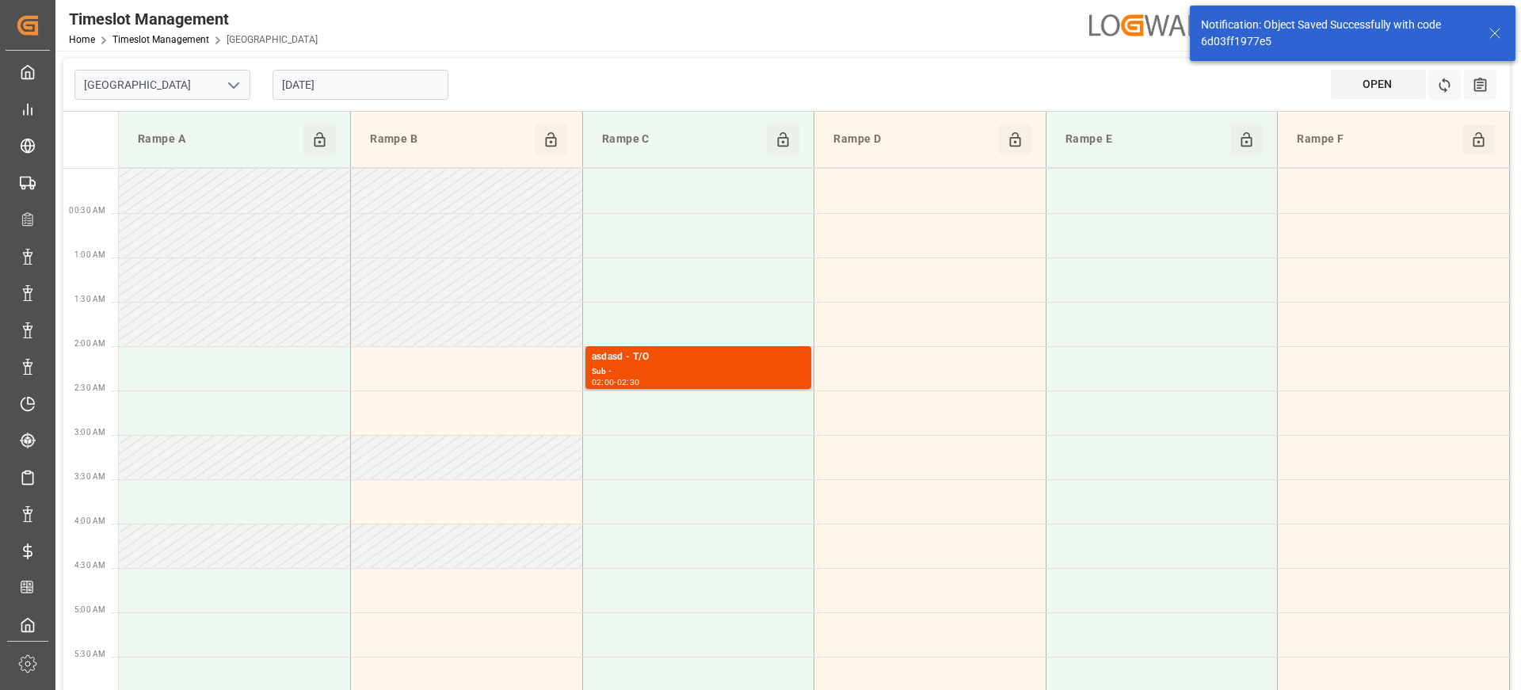
click at [681, 371] on div "Sub -" at bounding box center [699, 371] width 214 height 13
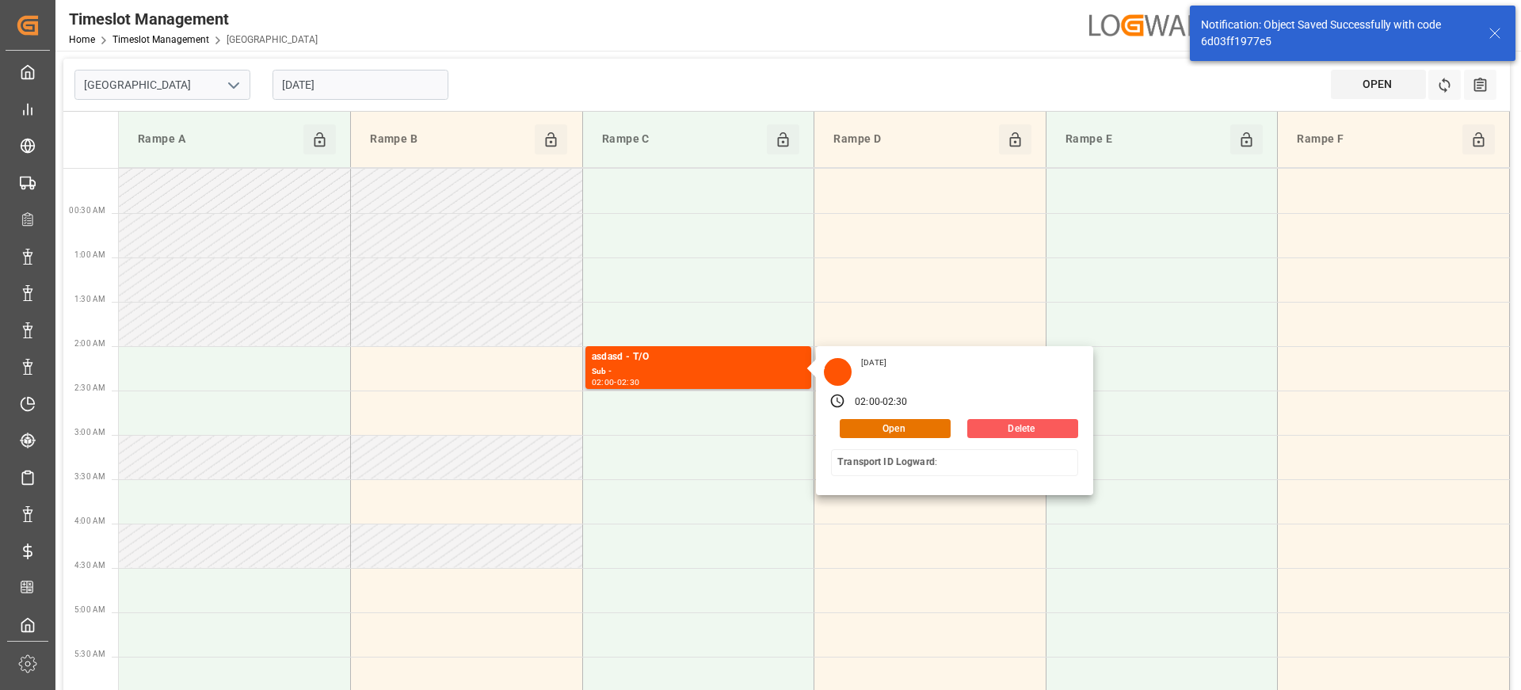
click at [996, 429] on button "Delete" at bounding box center [1022, 428] width 111 height 19
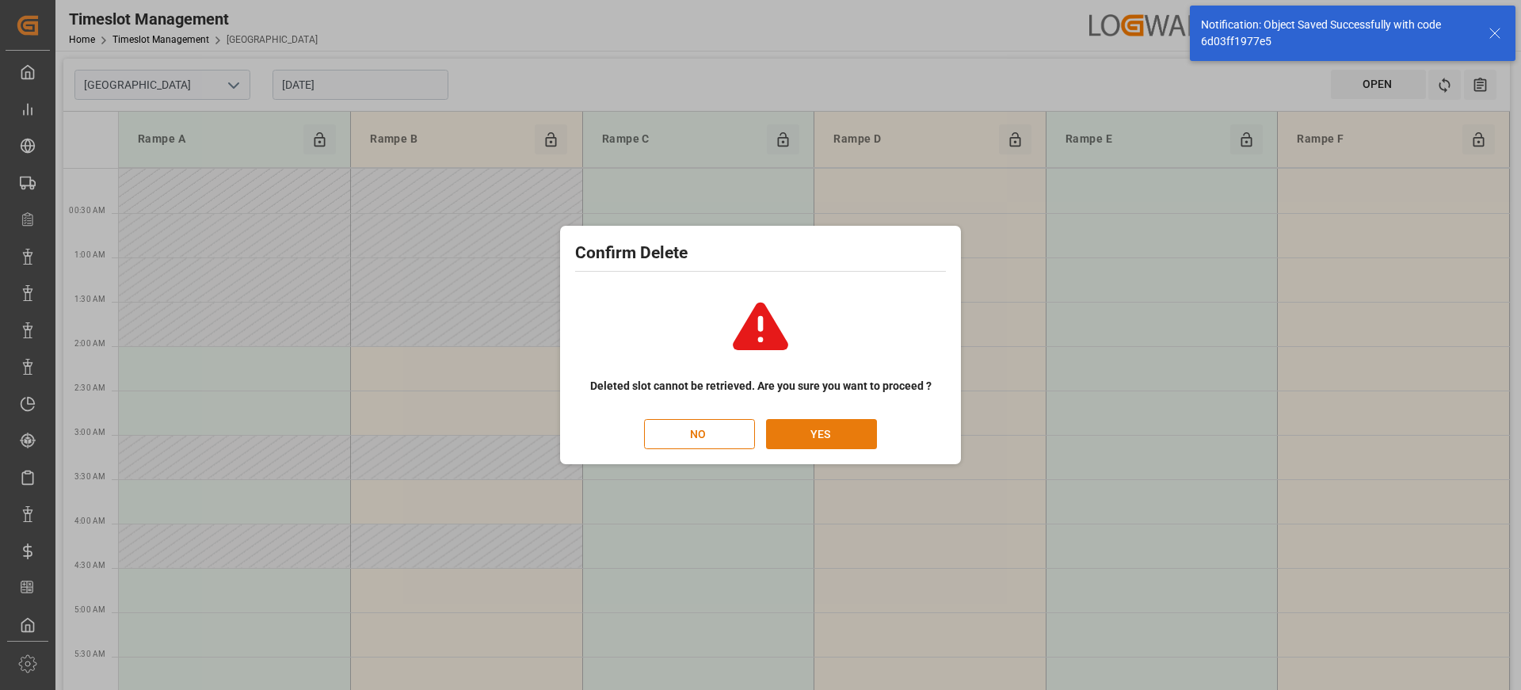
click at [865, 445] on button "YES" at bounding box center [821, 434] width 111 height 30
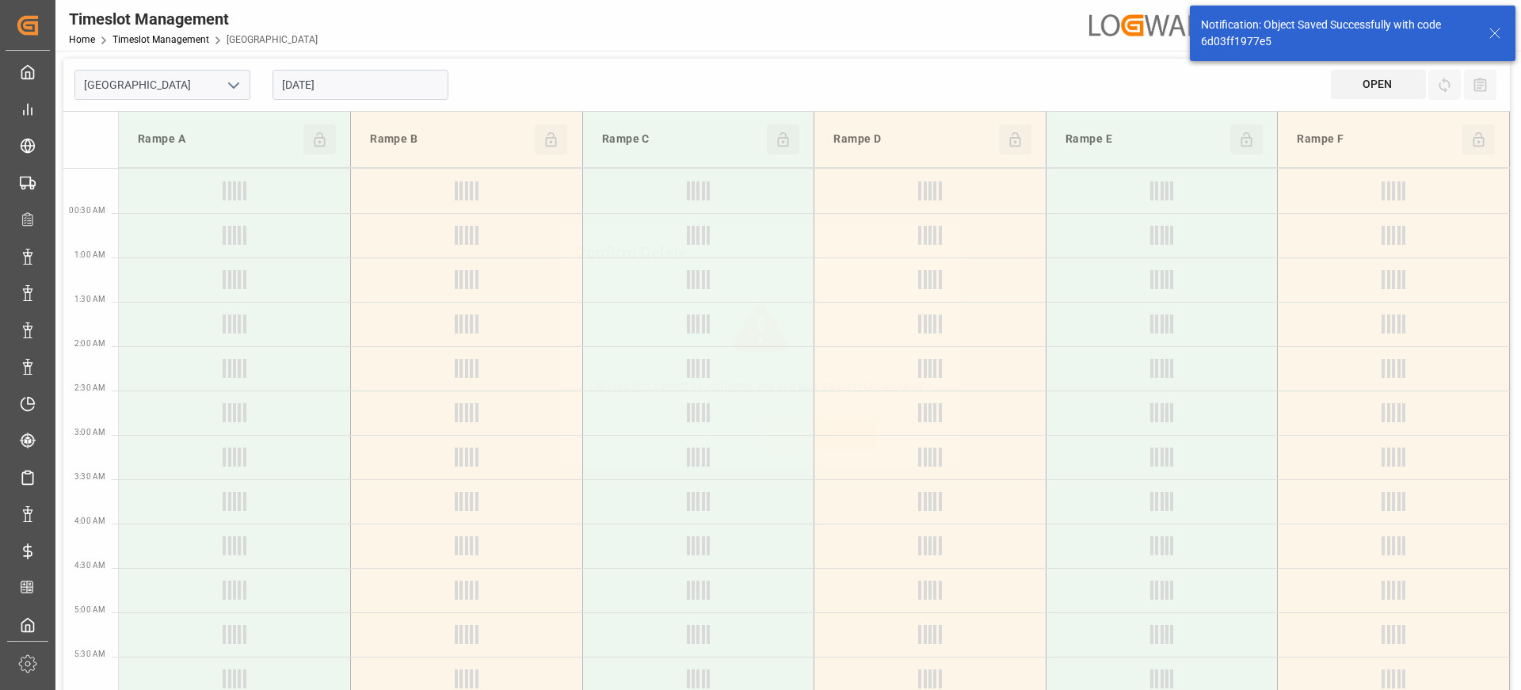
click at [692, 469] on div "Confirm Delete Deleted slot cannot be retrieved. Are you sure you want to proce…" at bounding box center [760, 345] width 1521 height 690
click at [745, 466] on div at bounding box center [698, 457] width 231 height 19
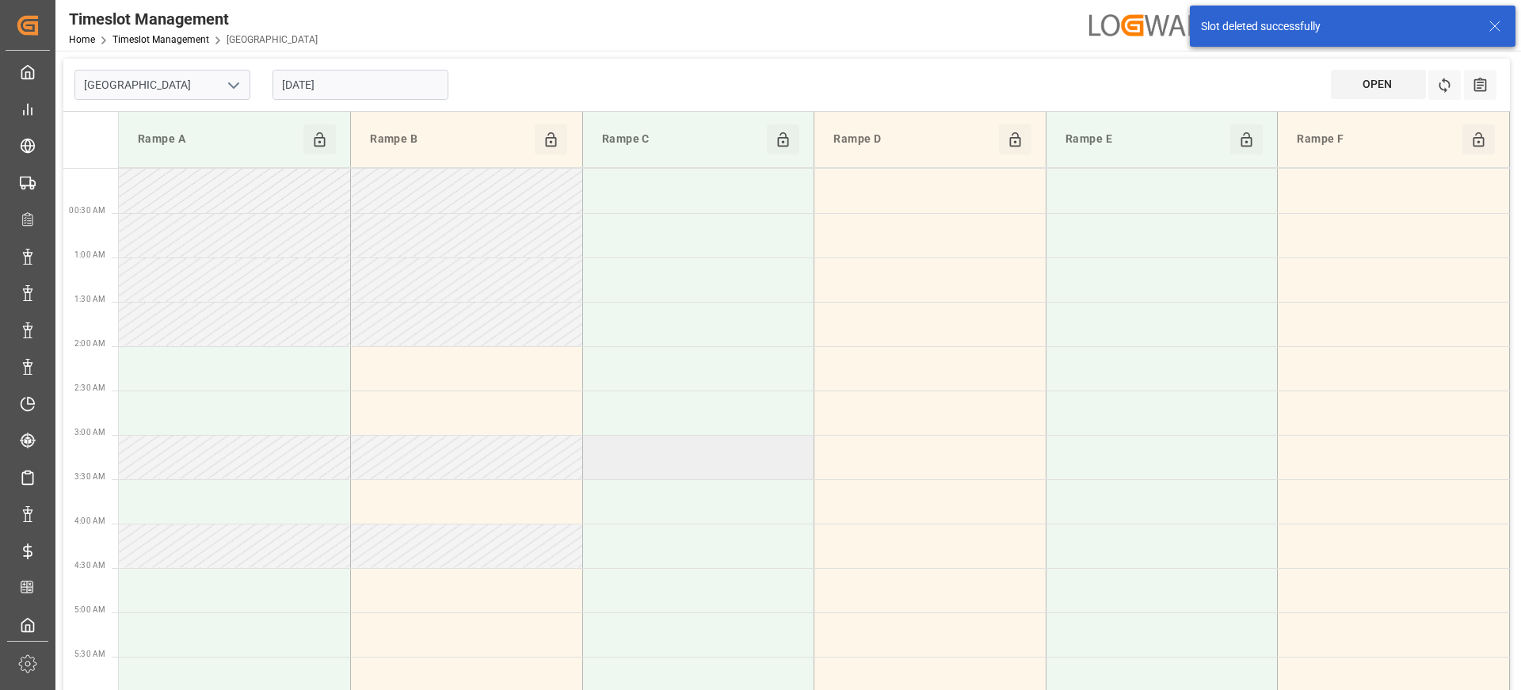
click at [749, 460] on td at bounding box center [698, 457] width 232 height 44
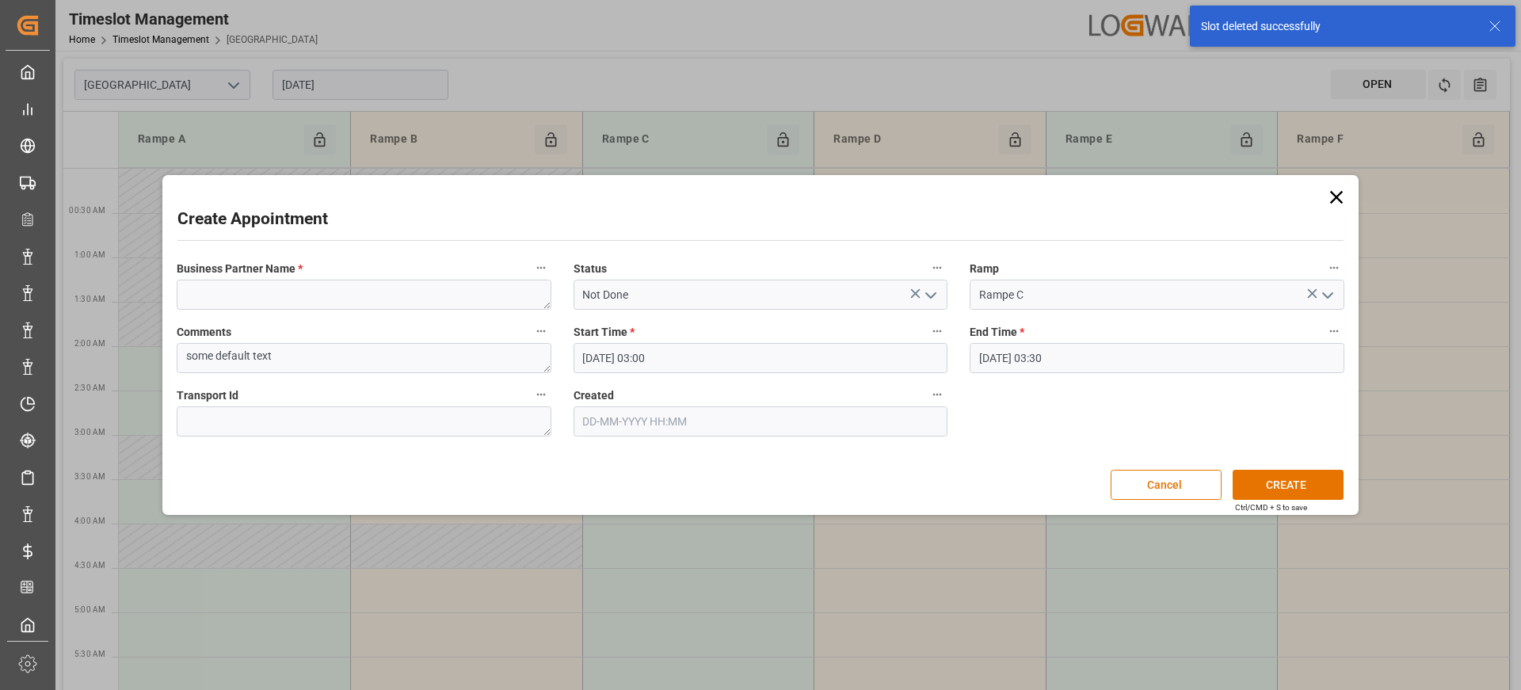
click at [396, 310] on div "Business Partner Name *" at bounding box center [364, 283] width 396 height 63
type textarea "asdadasd"
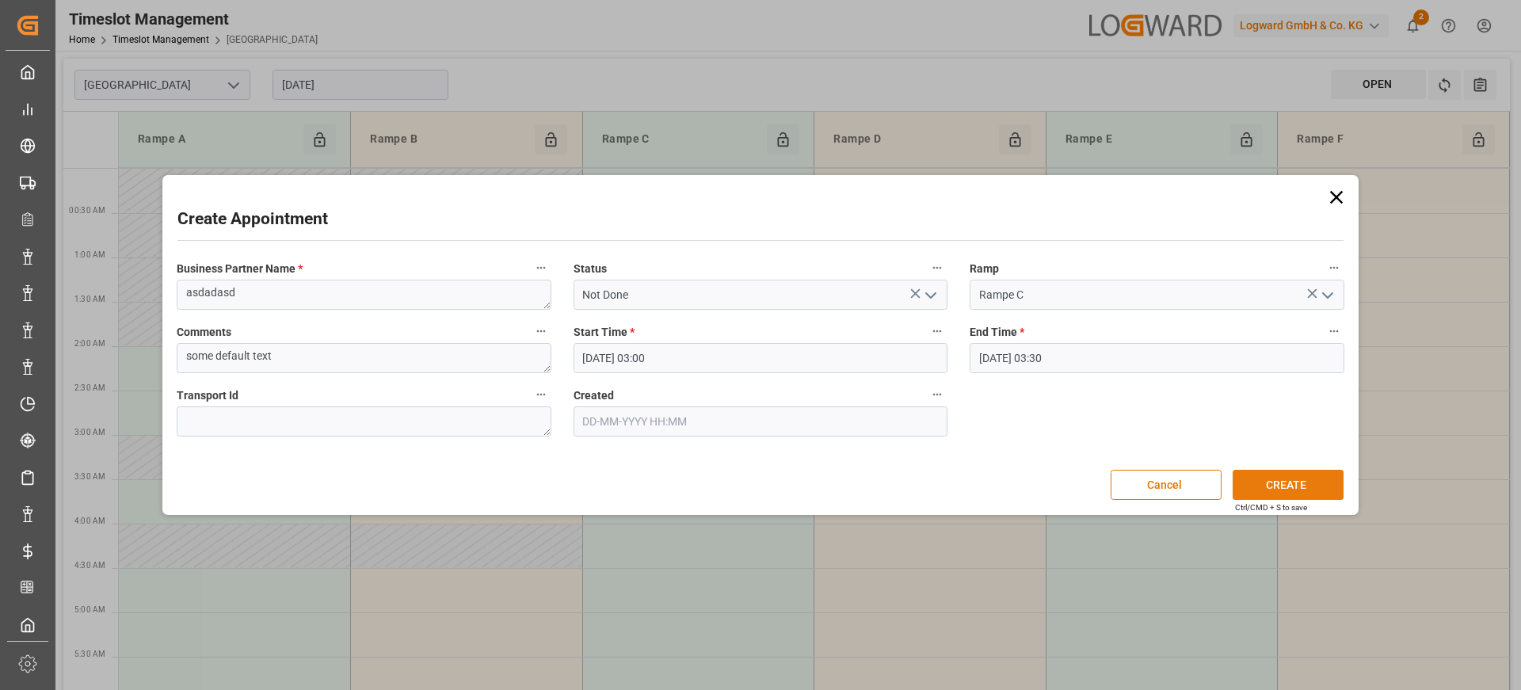
click at [1253, 470] on button "CREATE" at bounding box center [1288, 485] width 111 height 30
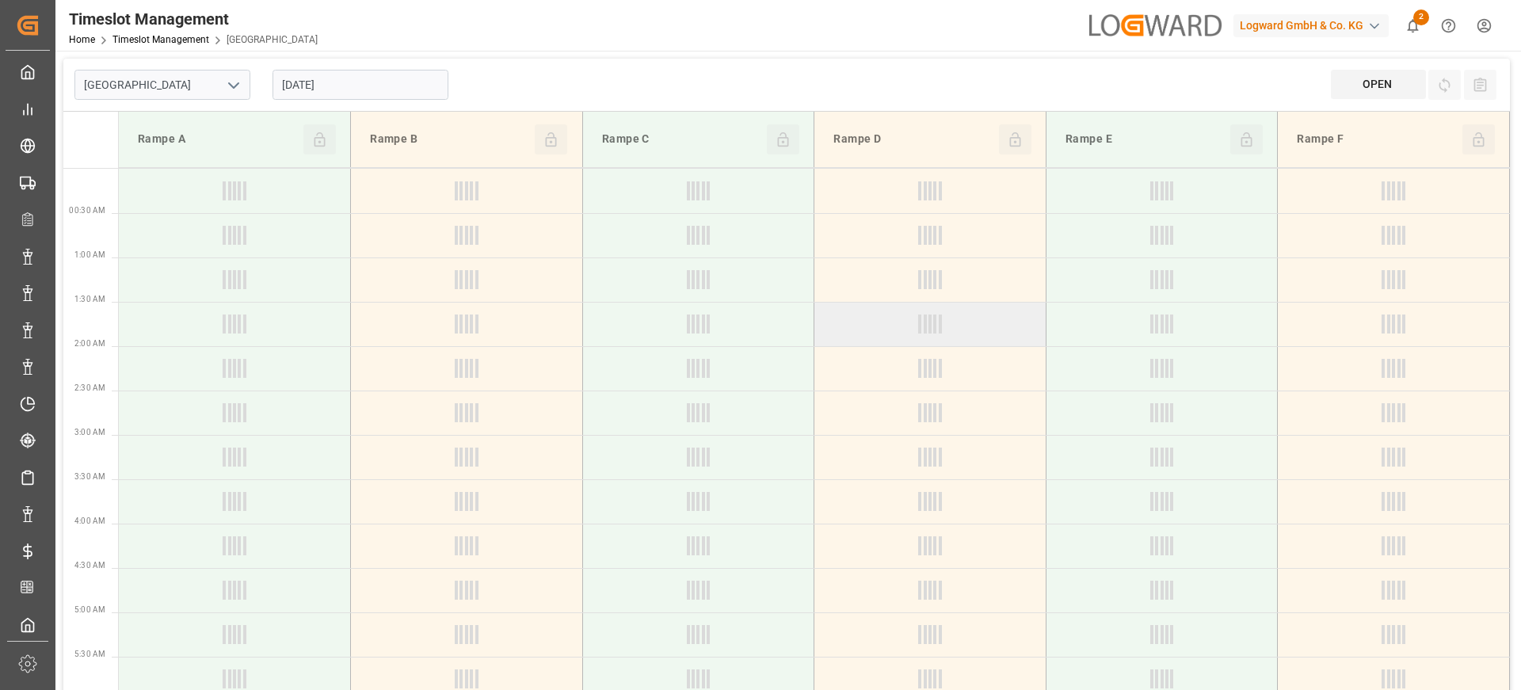
click at [815, 317] on div at bounding box center [930, 324] width 231 height 19
type input "[GEOGRAPHIC_DATA]"
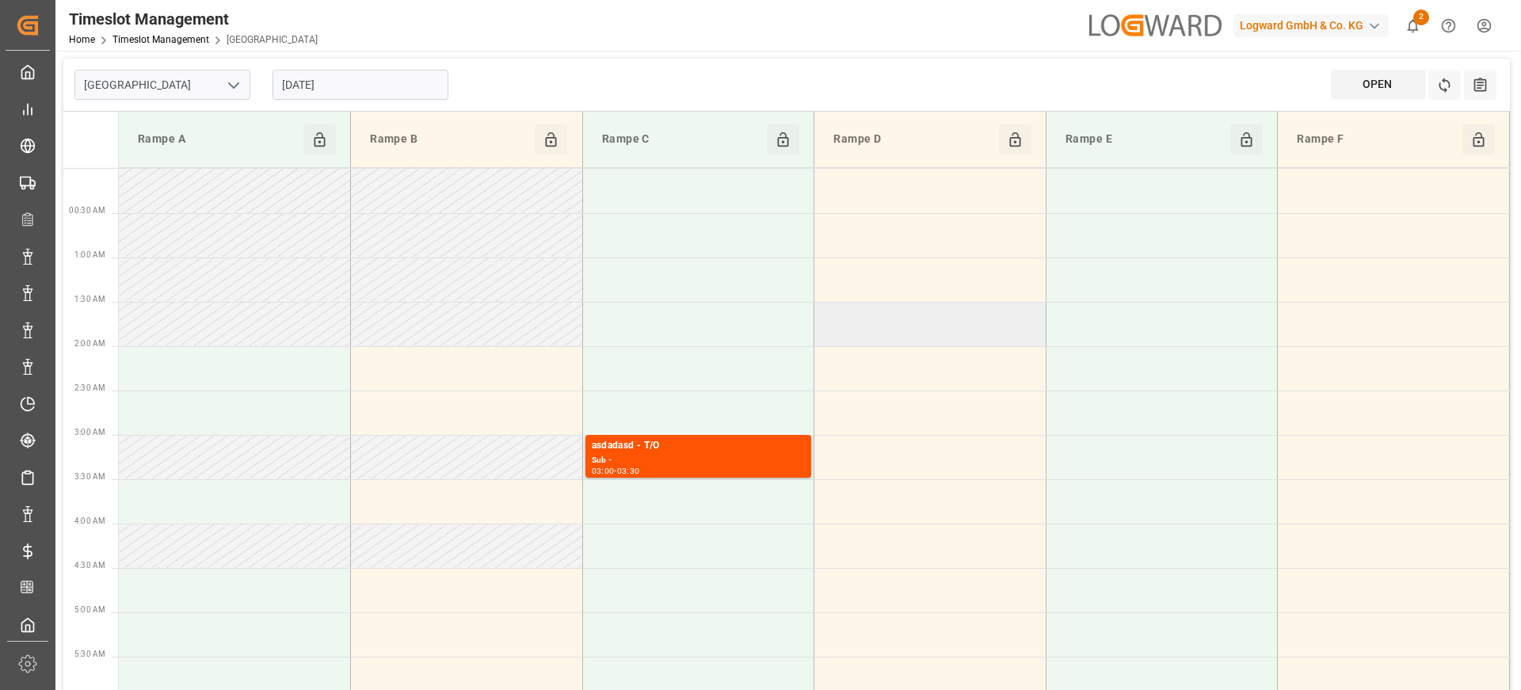
click at [826, 317] on td at bounding box center [931, 324] width 232 height 44
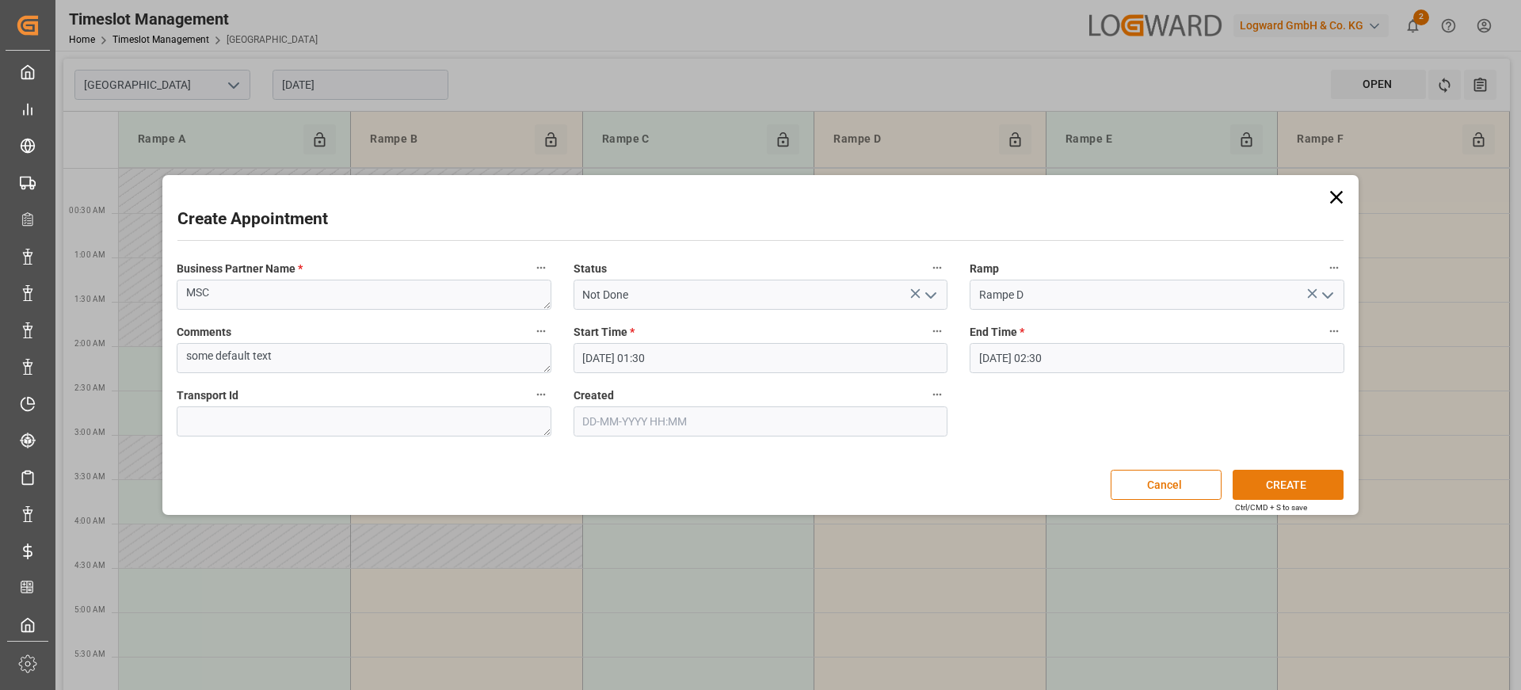
click at [1273, 475] on button "CREATE" at bounding box center [1288, 485] width 111 height 30
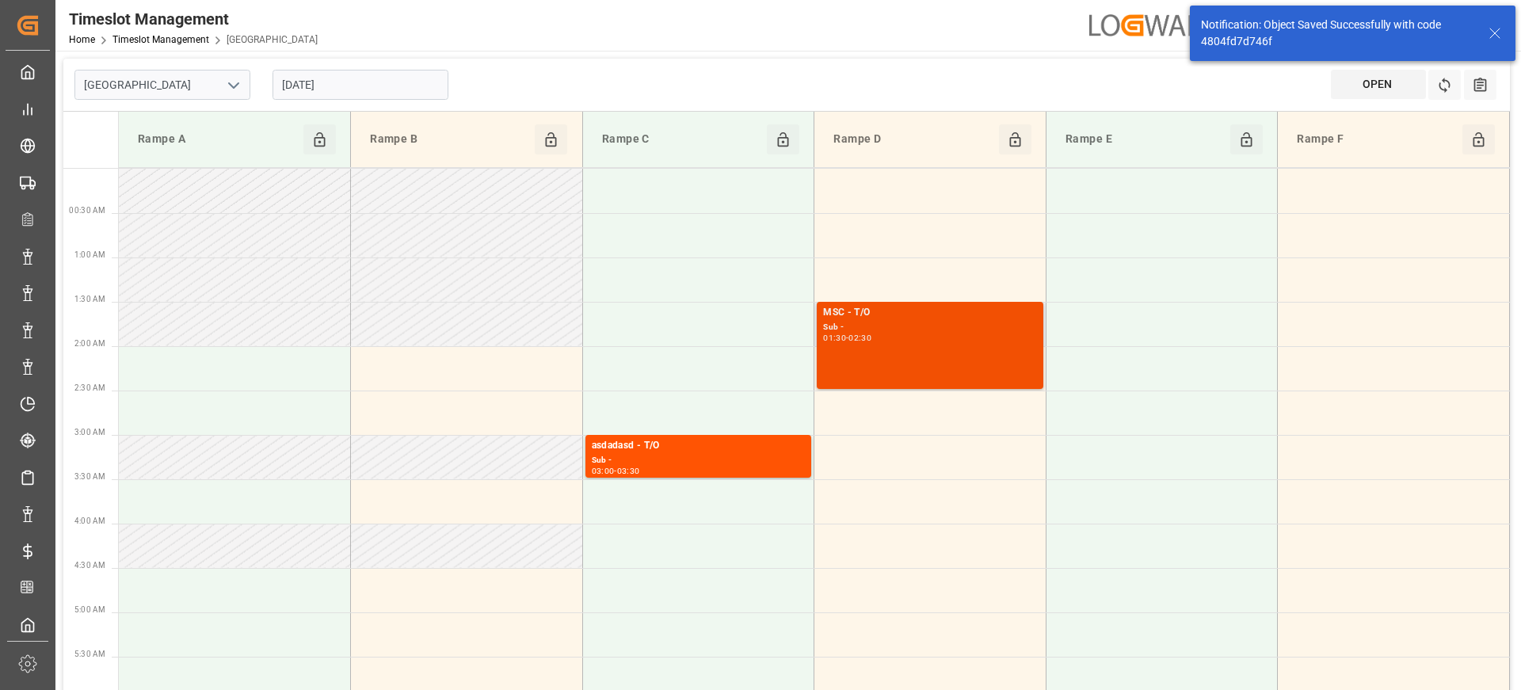
click at [891, 350] on div "MSC - T/O Sub - 01:30 - 02:30" at bounding box center [930, 345] width 214 height 81
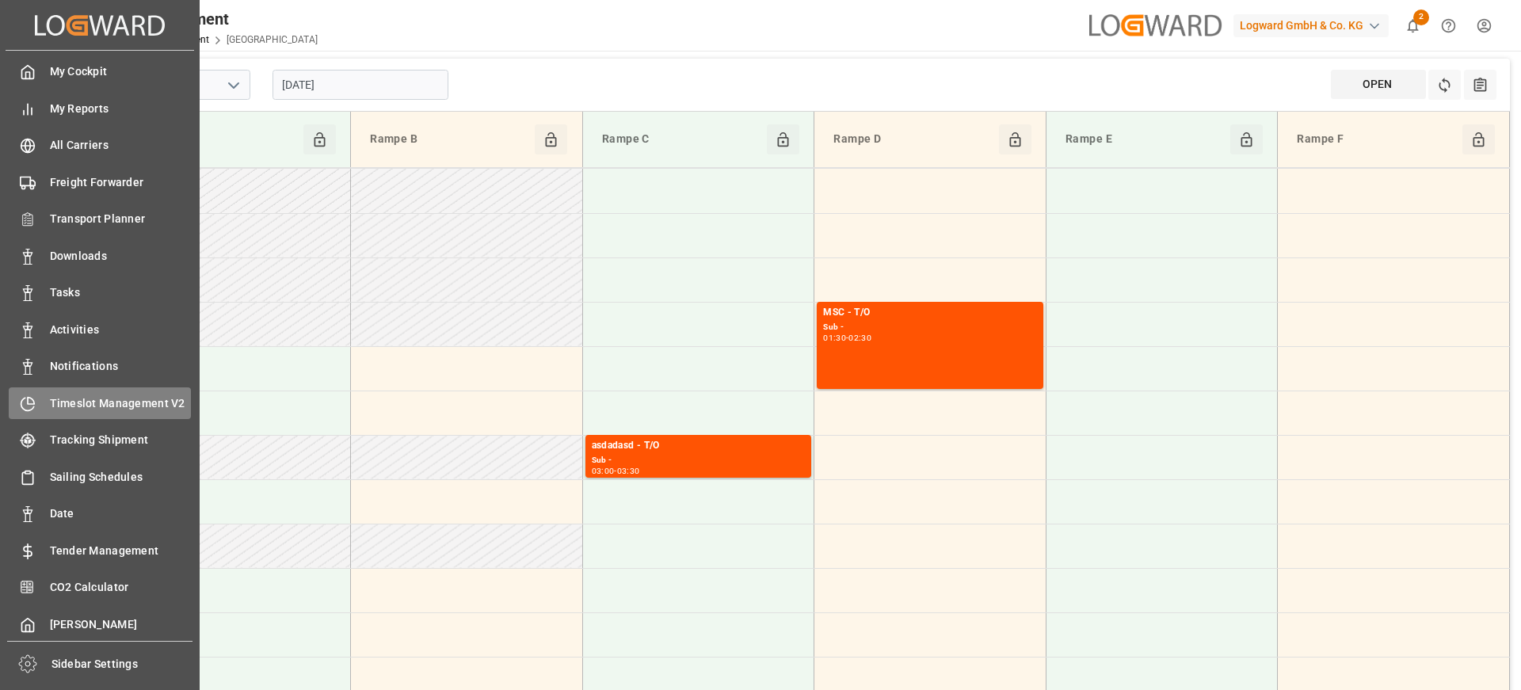
click at [121, 409] on span "Timeslot Management V2" at bounding box center [121, 403] width 142 height 17
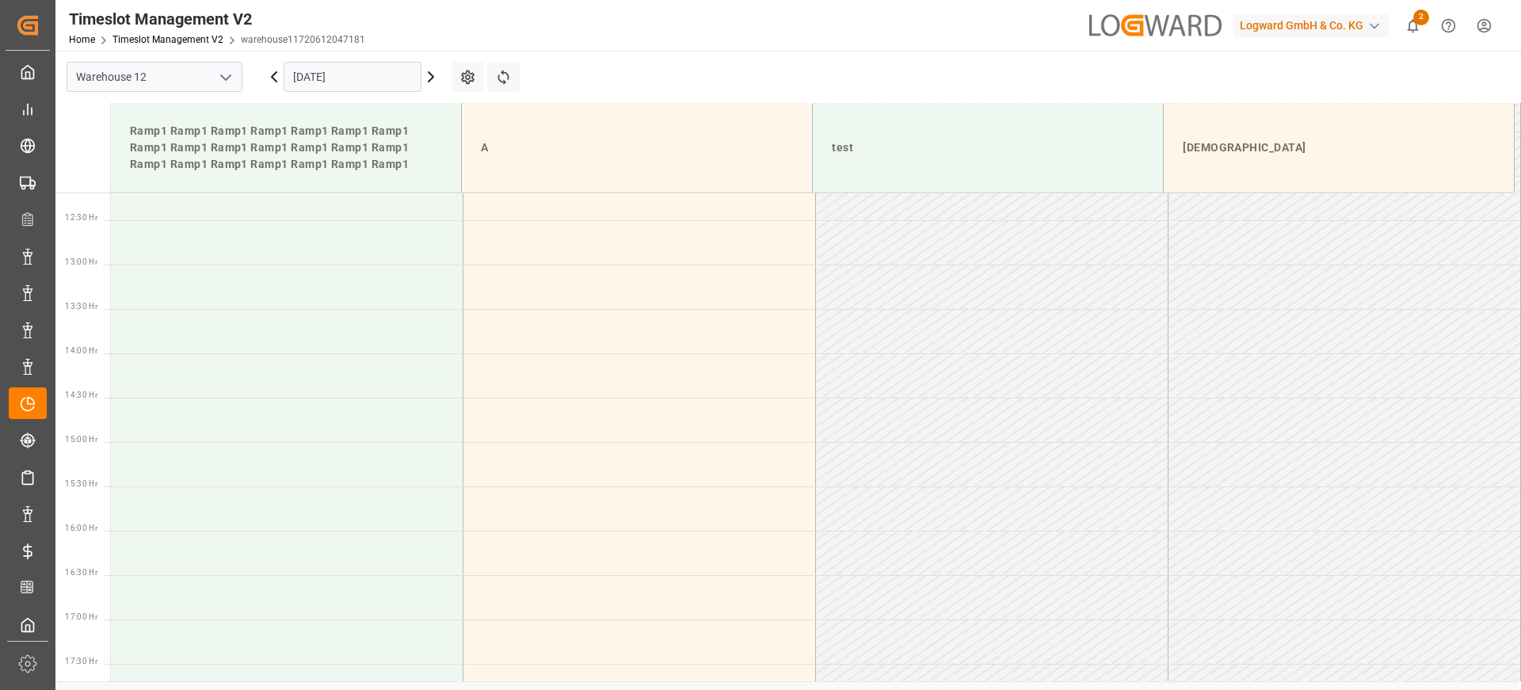
scroll to position [1088, 0]
click at [240, 80] on input "Warehouse 12" at bounding box center [155, 77] width 176 height 30
click at [231, 80] on icon "open menu" at bounding box center [225, 77] width 19 height 19
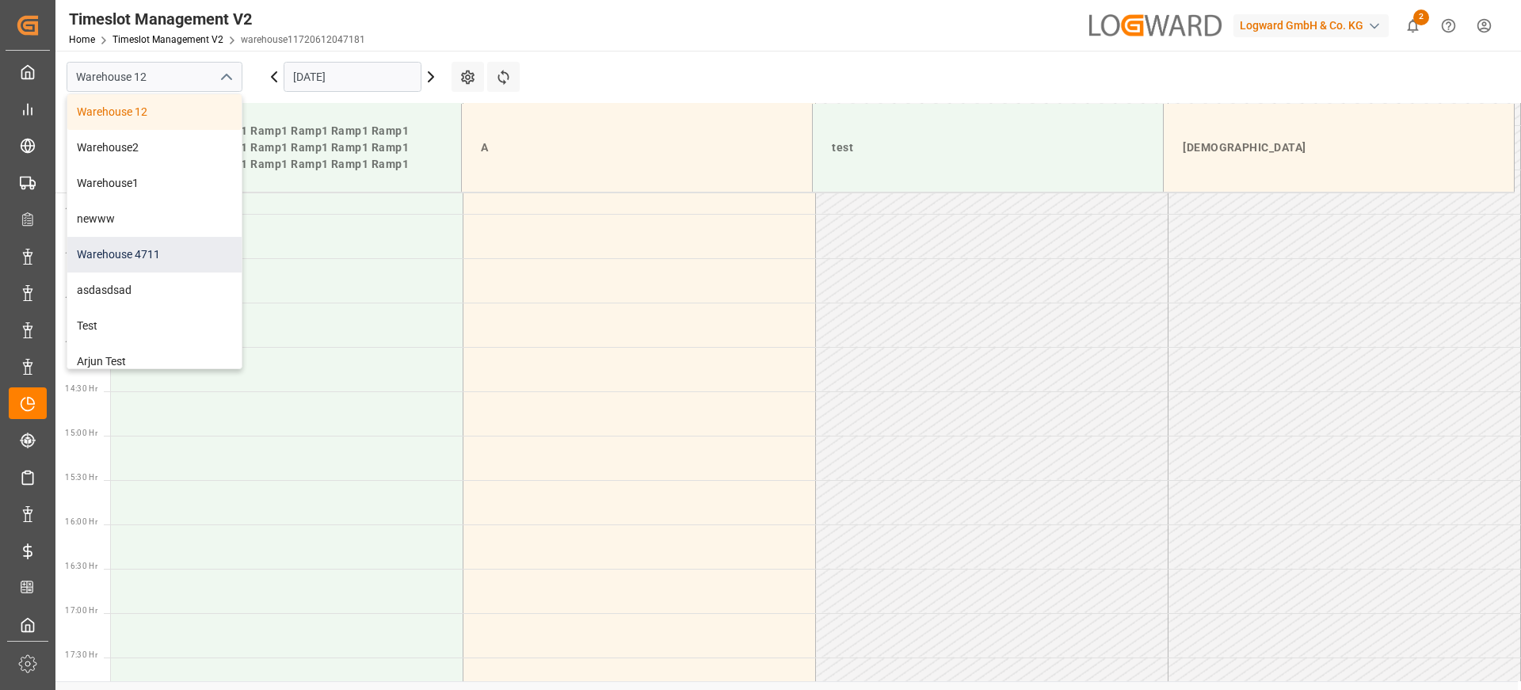
scroll to position [47, 0]
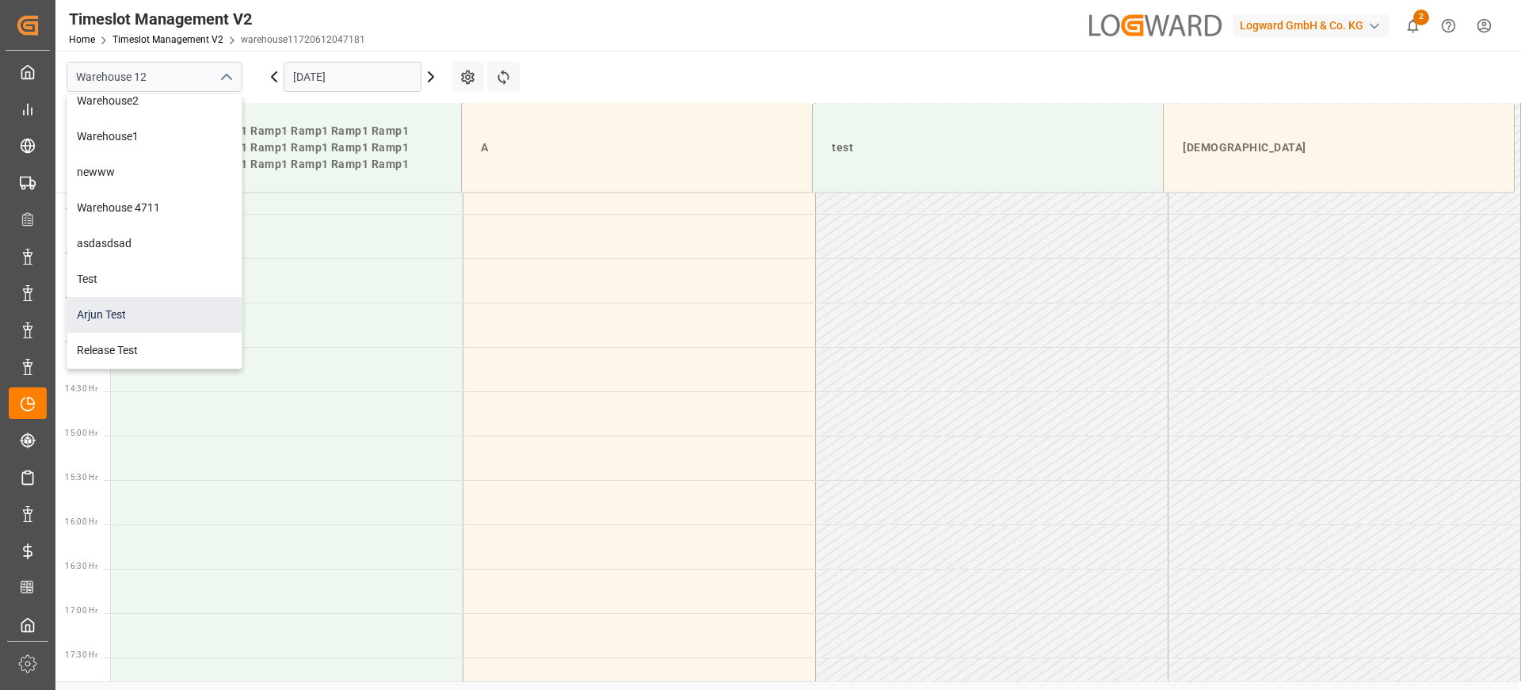
click at [157, 300] on div "Arjun Test" at bounding box center [154, 315] width 174 height 36
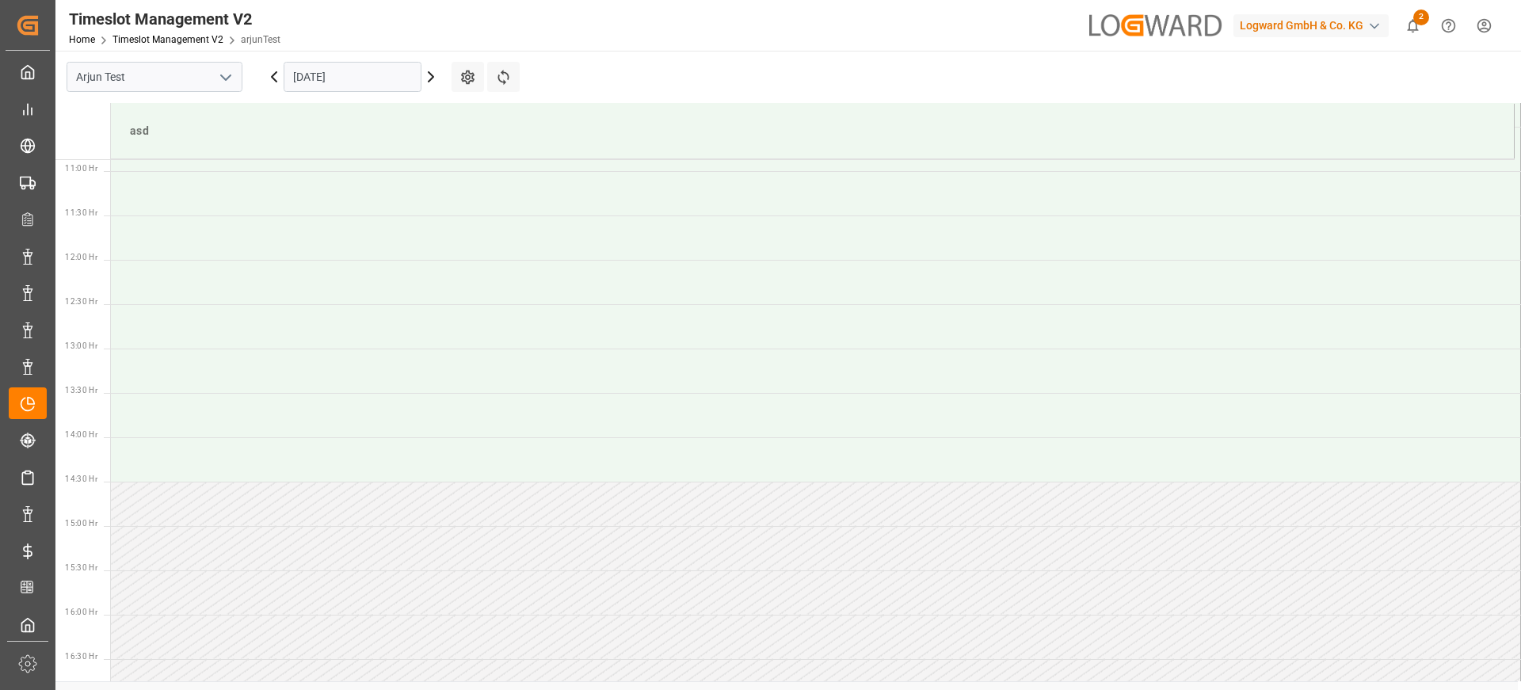
scroll to position [1055, 0]
click at [216, 70] on icon "open menu" at bounding box center [225, 77] width 19 height 19
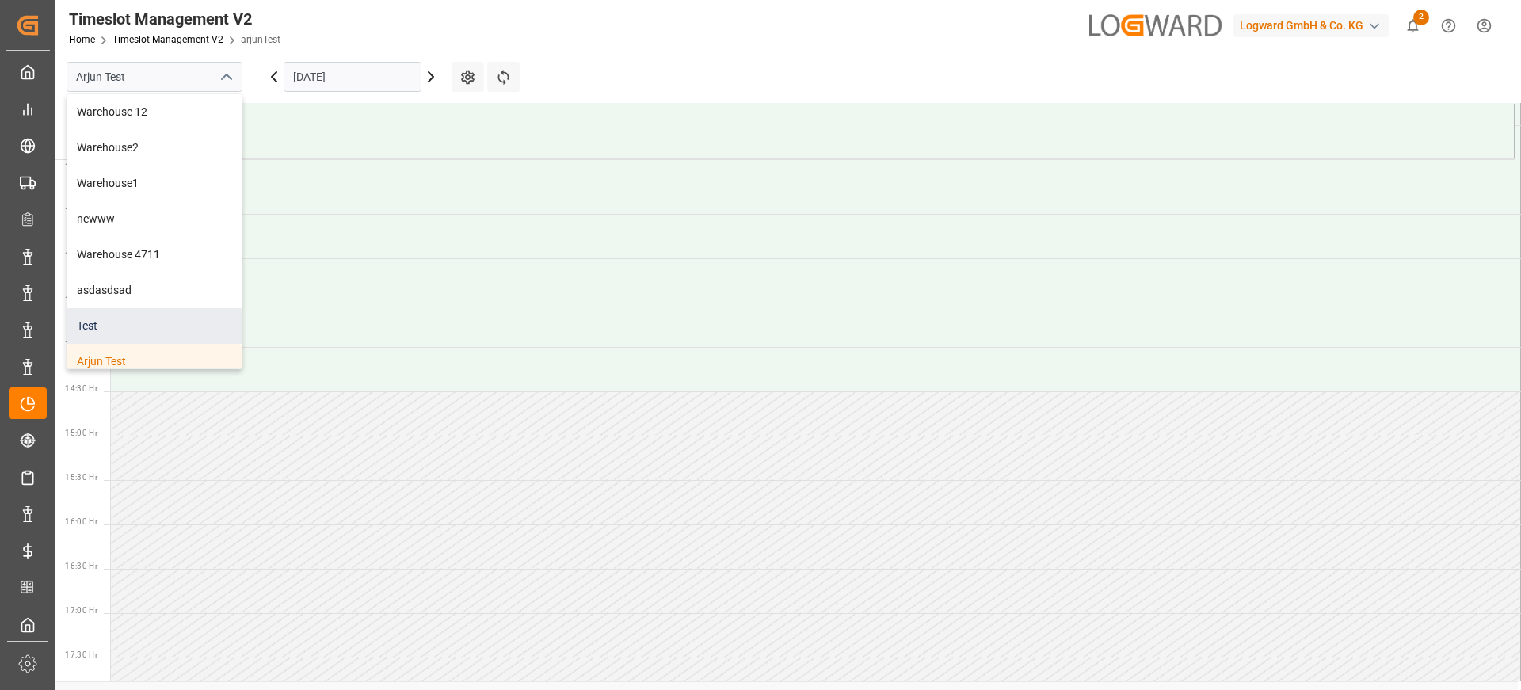
scroll to position [47, 0]
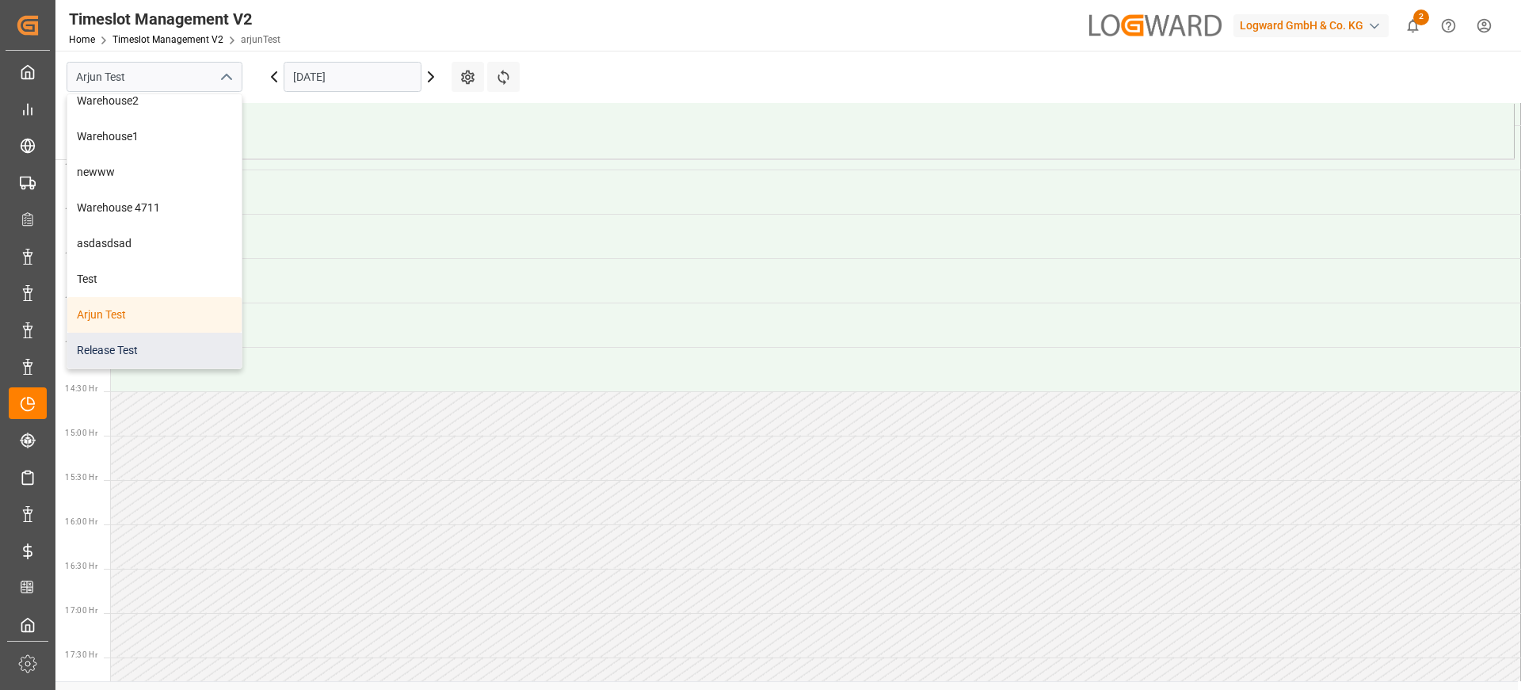
click at [156, 336] on div "Release Test" at bounding box center [154, 351] width 174 height 36
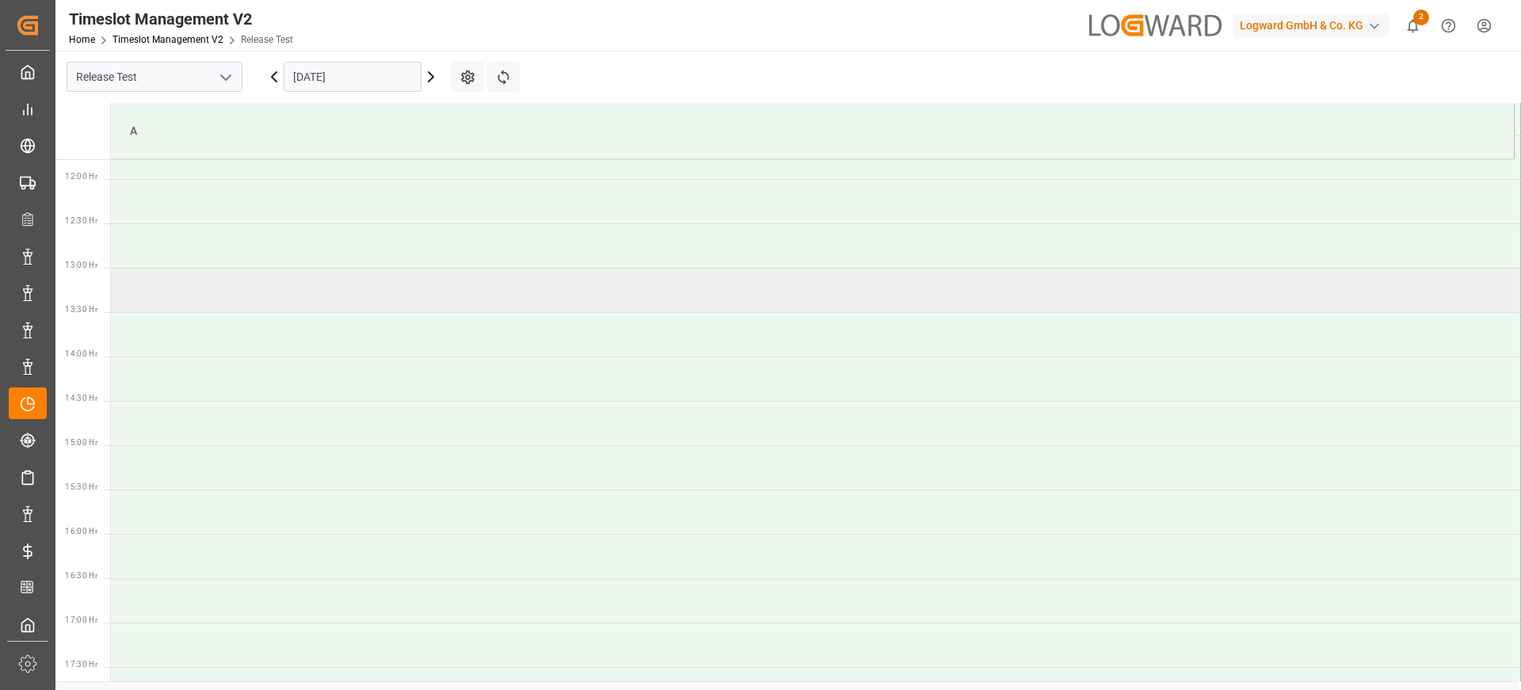
scroll to position [1055, 0]
click at [693, 299] on td at bounding box center [816, 280] width 1410 height 44
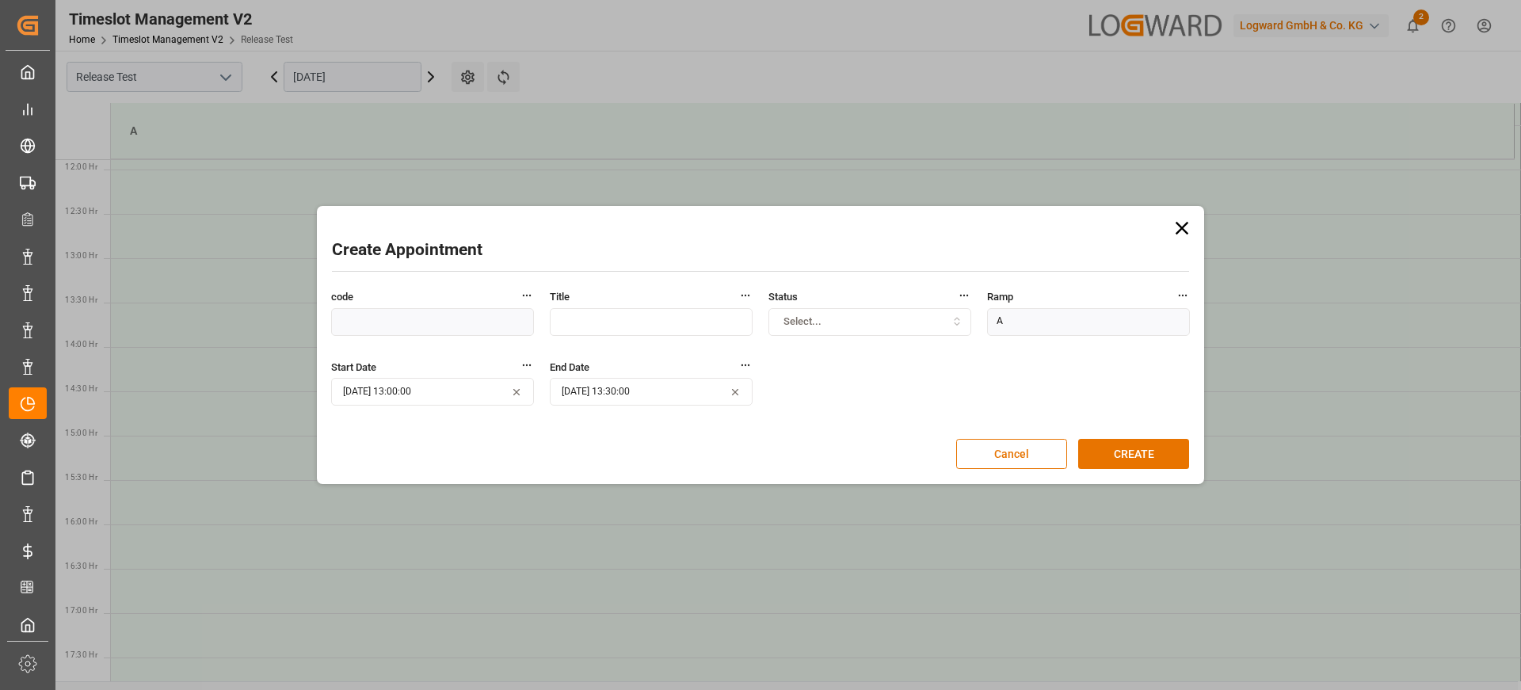
click at [479, 288] on label "code" at bounding box center [432, 296] width 203 height 17
click at [564, 315] on input "a" at bounding box center [651, 322] width 203 height 28
type input "asdasdasd"
click at [1132, 445] on button "CREATE" at bounding box center [1133, 454] width 111 height 30
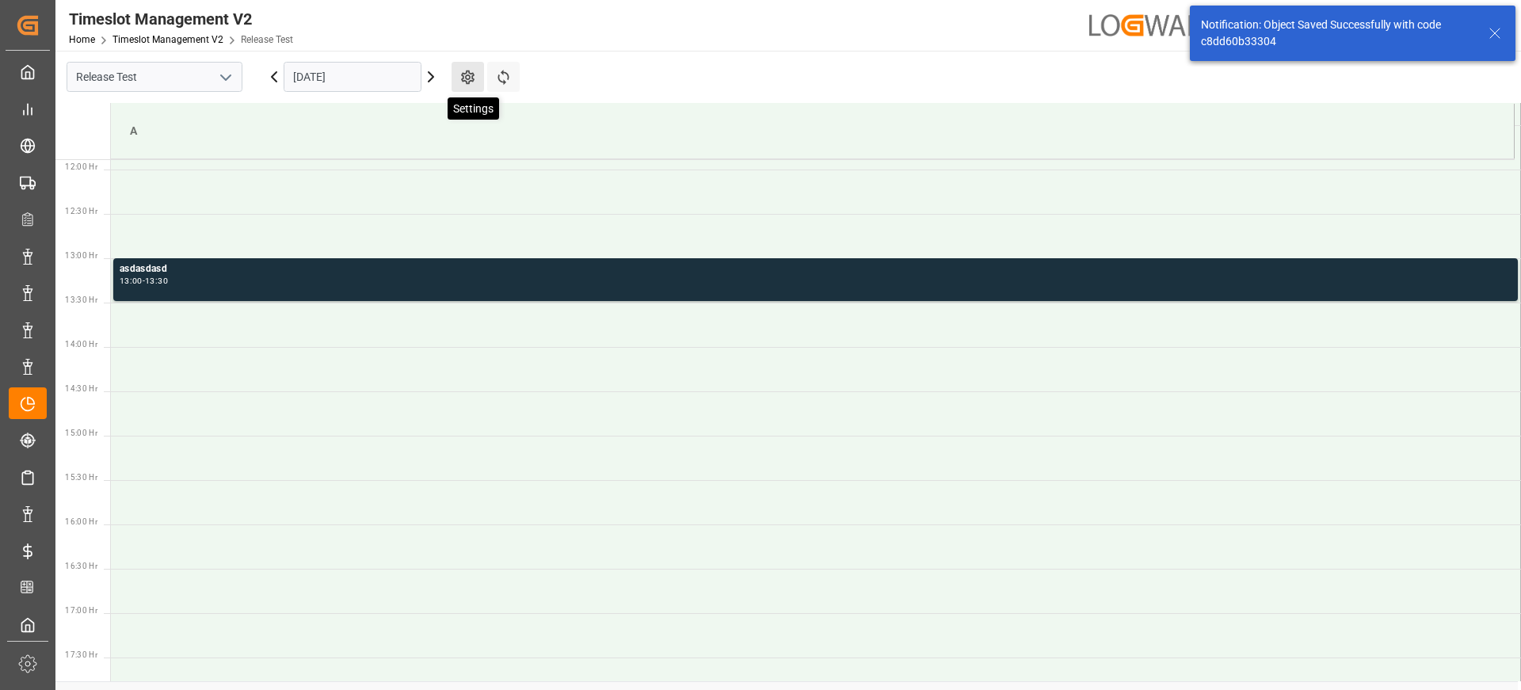
click at [460, 71] on icon at bounding box center [468, 77] width 17 height 17
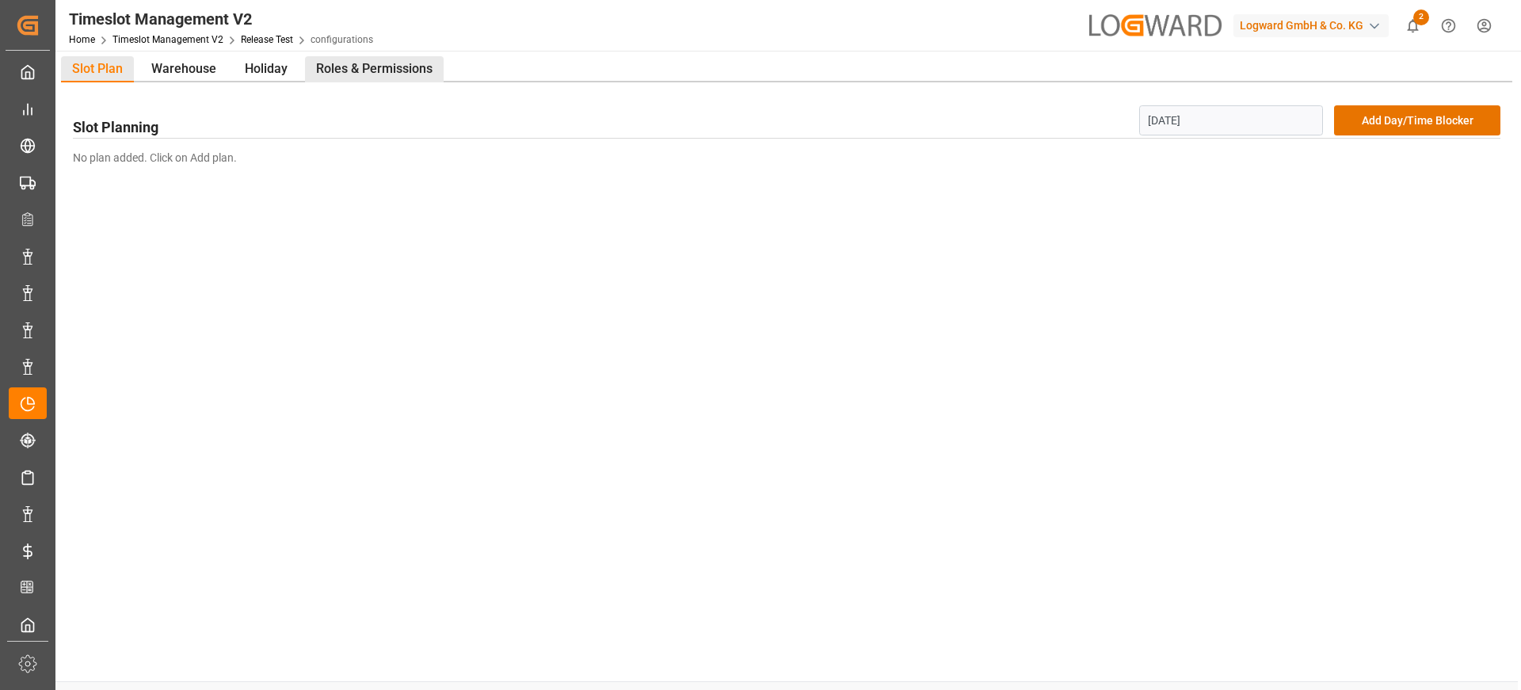
click at [386, 78] on div "Roles & Permissions" at bounding box center [374, 69] width 139 height 26
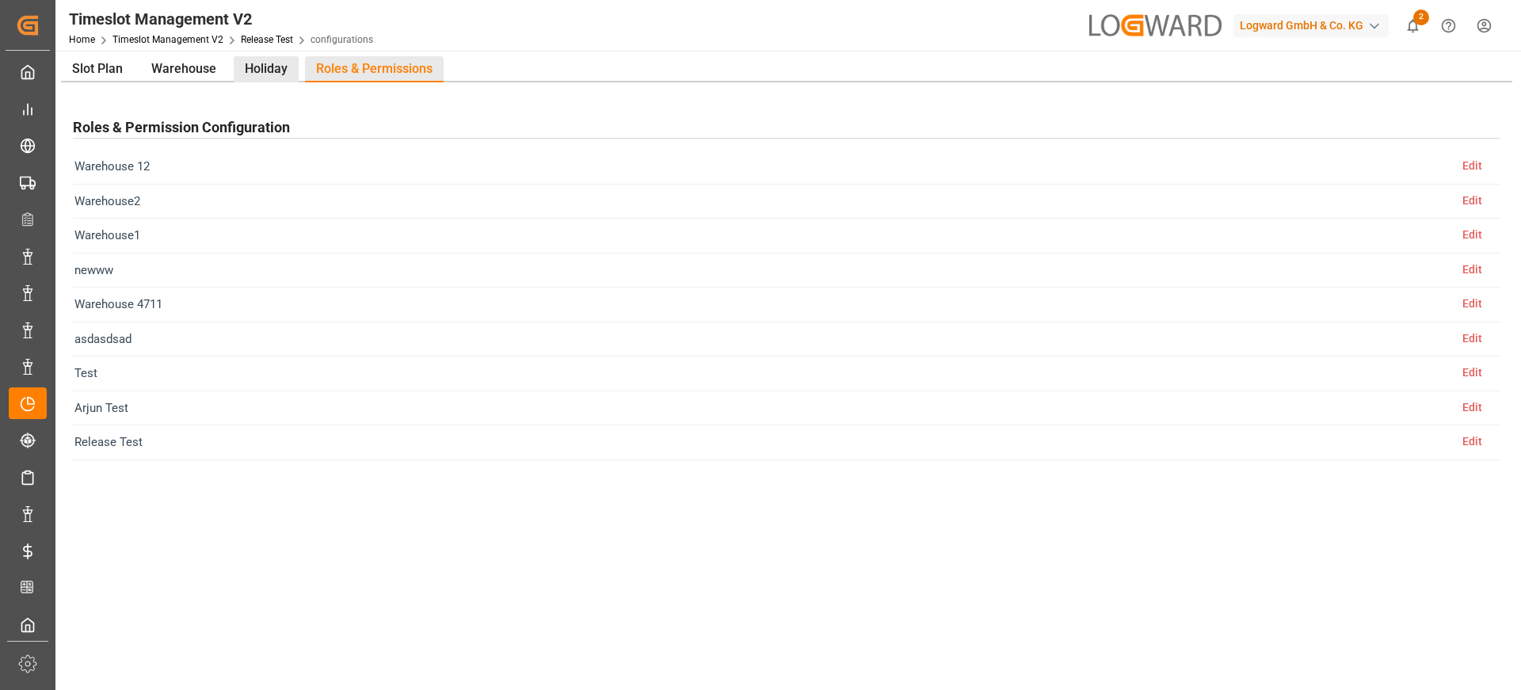
click at [284, 64] on div "Holiday" at bounding box center [266, 69] width 65 height 26
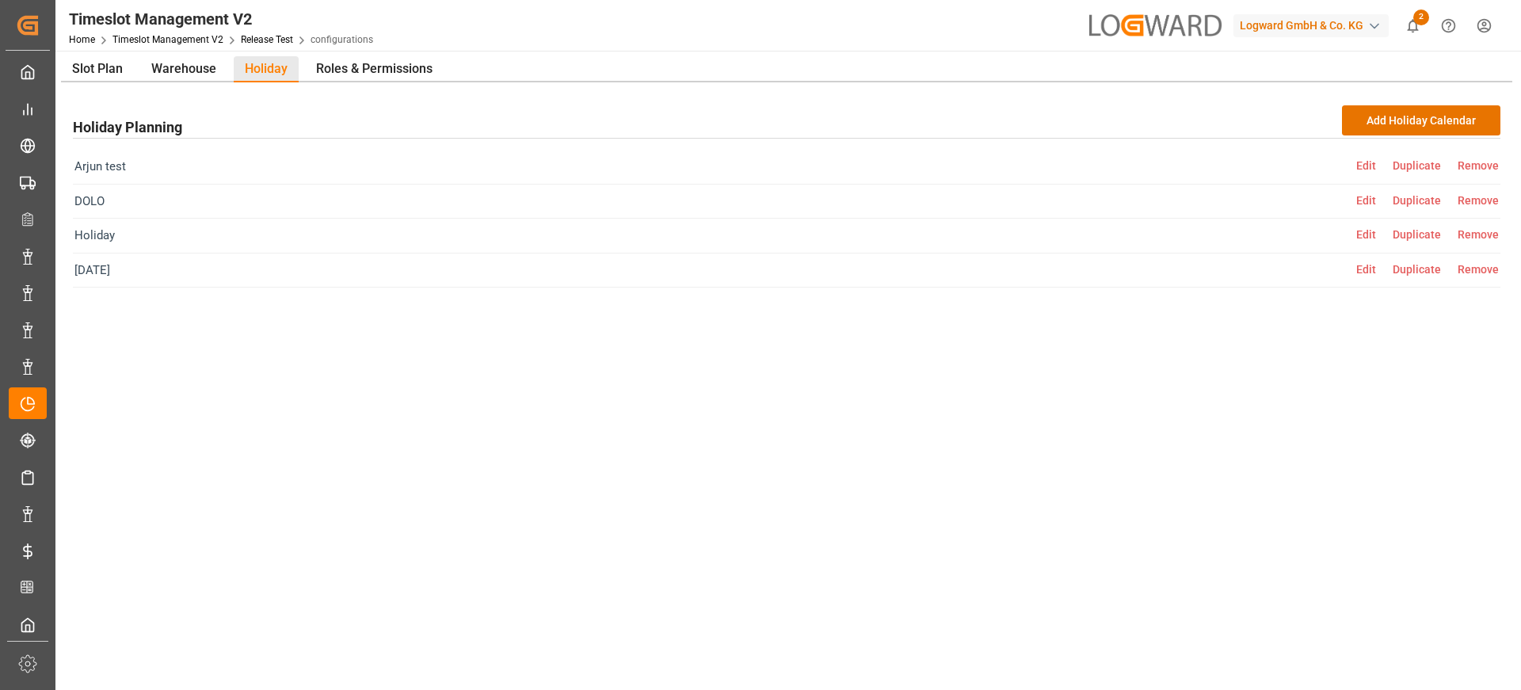
click at [151, 92] on div "Holiday Planning Add Holiday Calendar Arjun test Edit Duplicate Remove DOLO Edi…" at bounding box center [787, 397] width 1452 height 631
click at [182, 77] on div "Warehouse" at bounding box center [183, 69] width 87 height 26
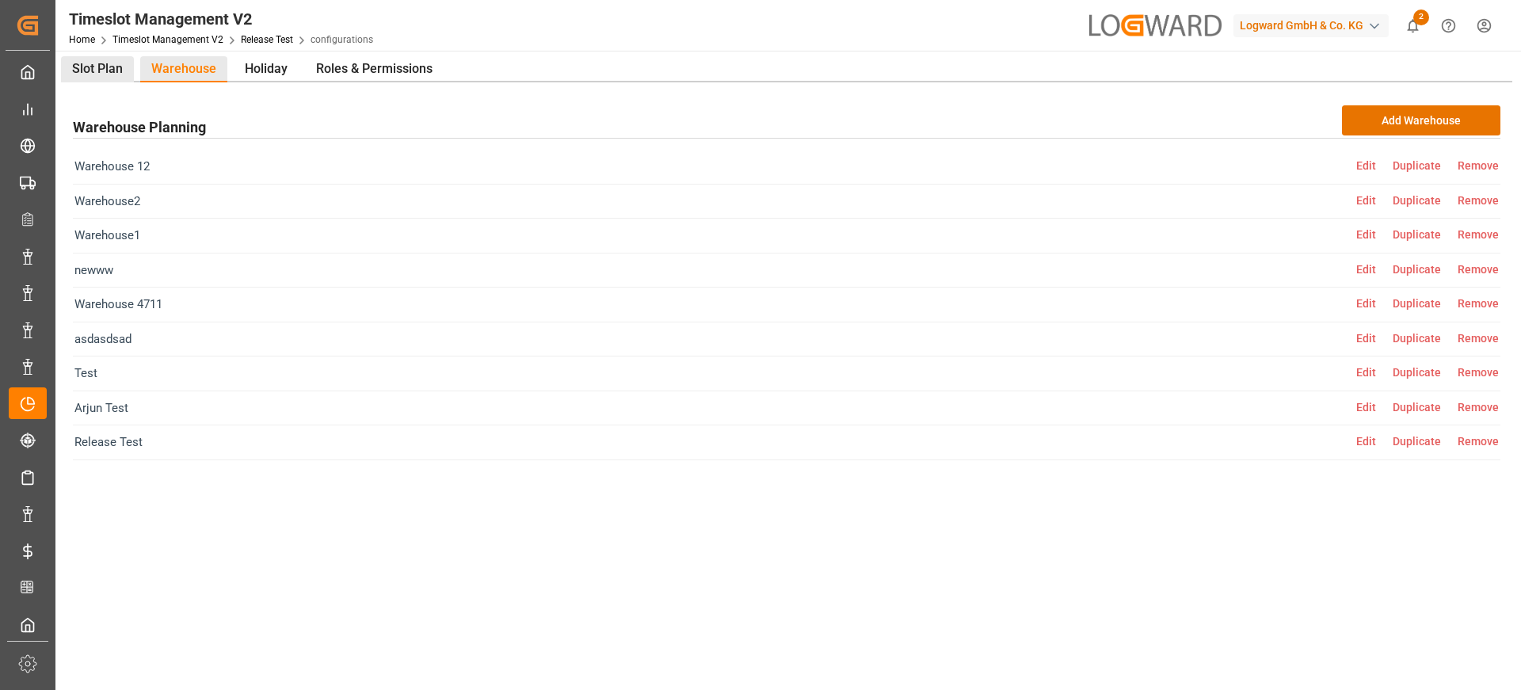
click at [85, 72] on div "Slot Plan" at bounding box center [97, 69] width 73 height 26
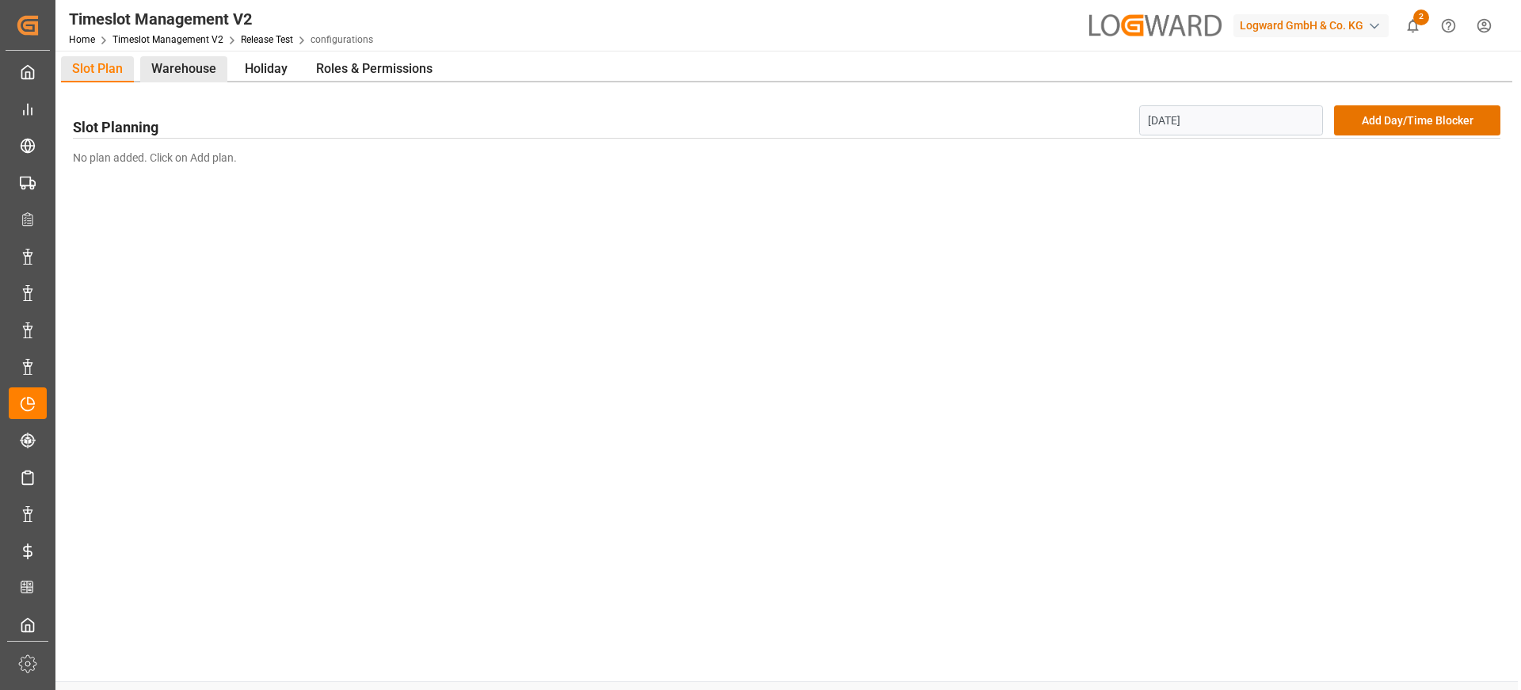
click at [184, 71] on div "Warehouse" at bounding box center [183, 69] width 87 height 26
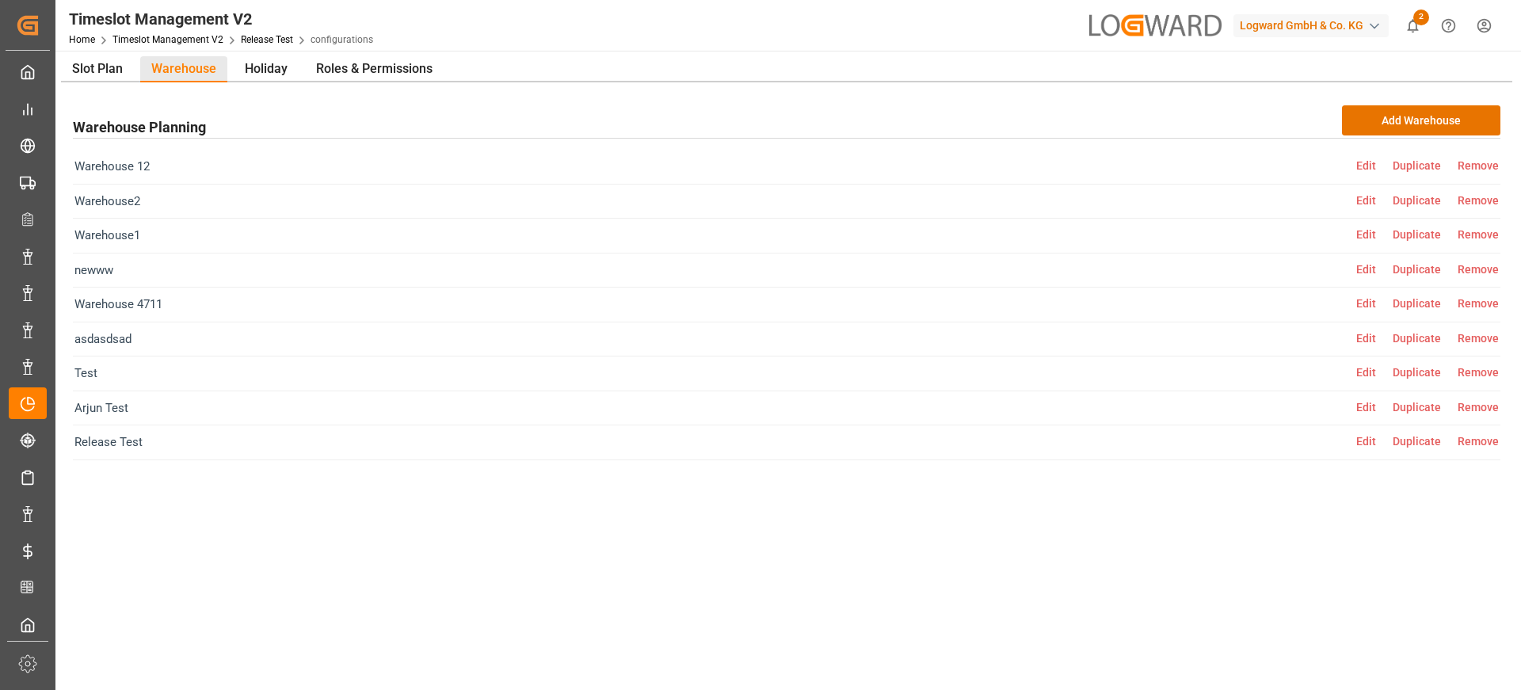
click at [1369, 441] on span "Edit" at bounding box center [1375, 441] width 36 height 13
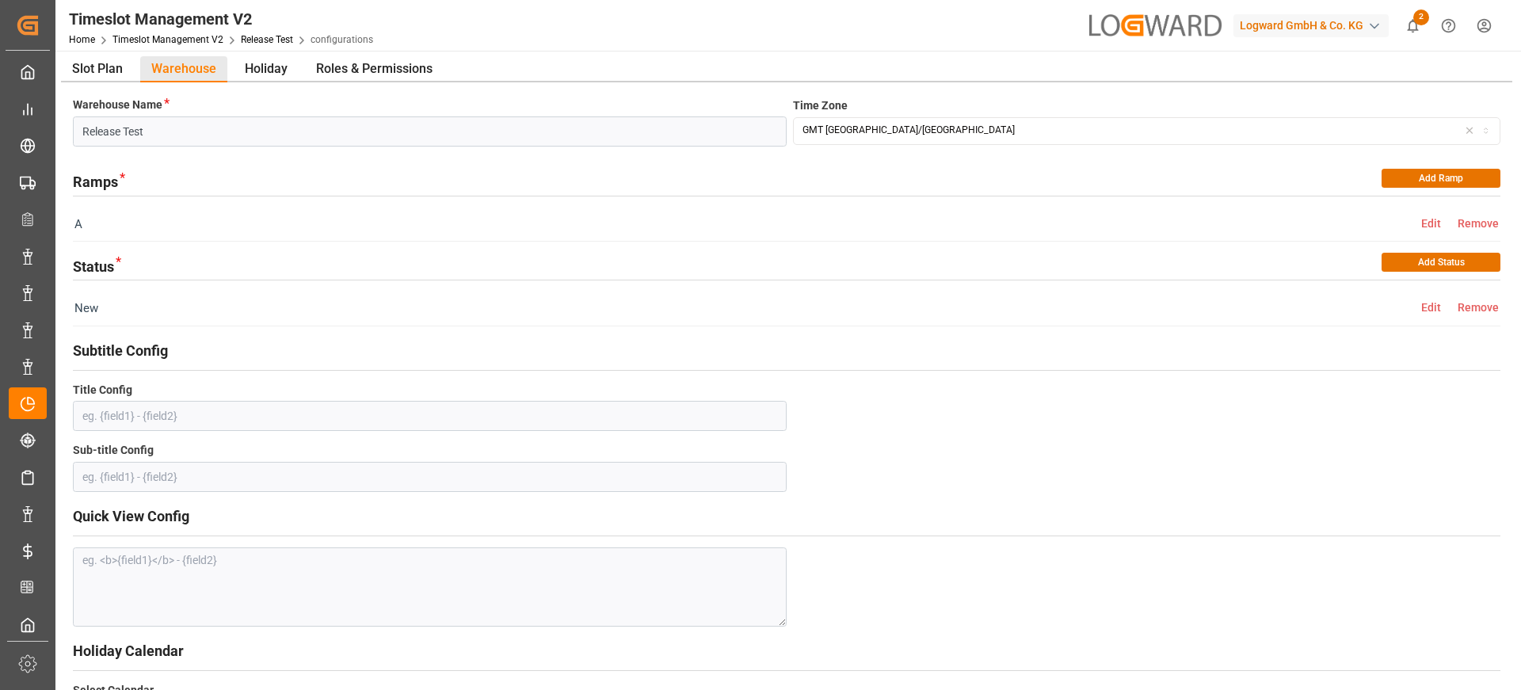
click at [1441, 222] on span "Edit" at bounding box center [1440, 223] width 36 height 13
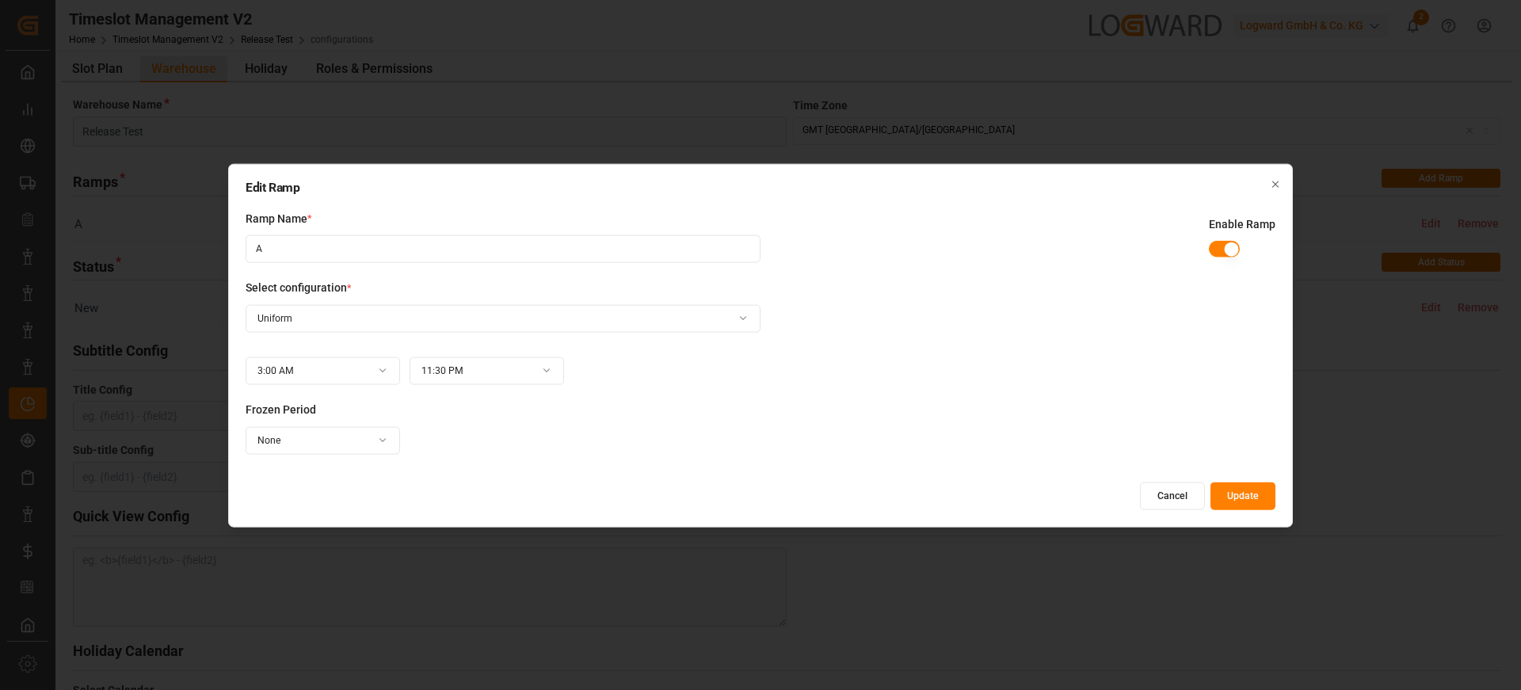
click at [519, 311] on div "Edit Ramp Ramp Name * A Enable Ramp Select configuration * Uniform 3:00 AM 11:3…" at bounding box center [760, 345] width 1521 height 690
click at [285, 434] on div "Edit Ramp Ramp Name * A Enable Ramp Select configuration * Uniform 3:00 AM 11:3…" at bounding box center [760, 345] width 1521 height 690
click at [291, 448] on div "Edit Ramp Ramp Name * A Enable Ramp Select configuration * Uniform 3:00 AM 11:3…" at bounding box center [760, 345] width 1521 height 690
click at [486, 432] on input "1" at bounding box center [487, 440] width 155 height 28
click at [265, 448] on div "Edit Ramp Ramp Name * A Enable Ramp Select configuration * Uniform 3:00 AM 11:3…" at bounding box center [760, 345] width 1521 height 690
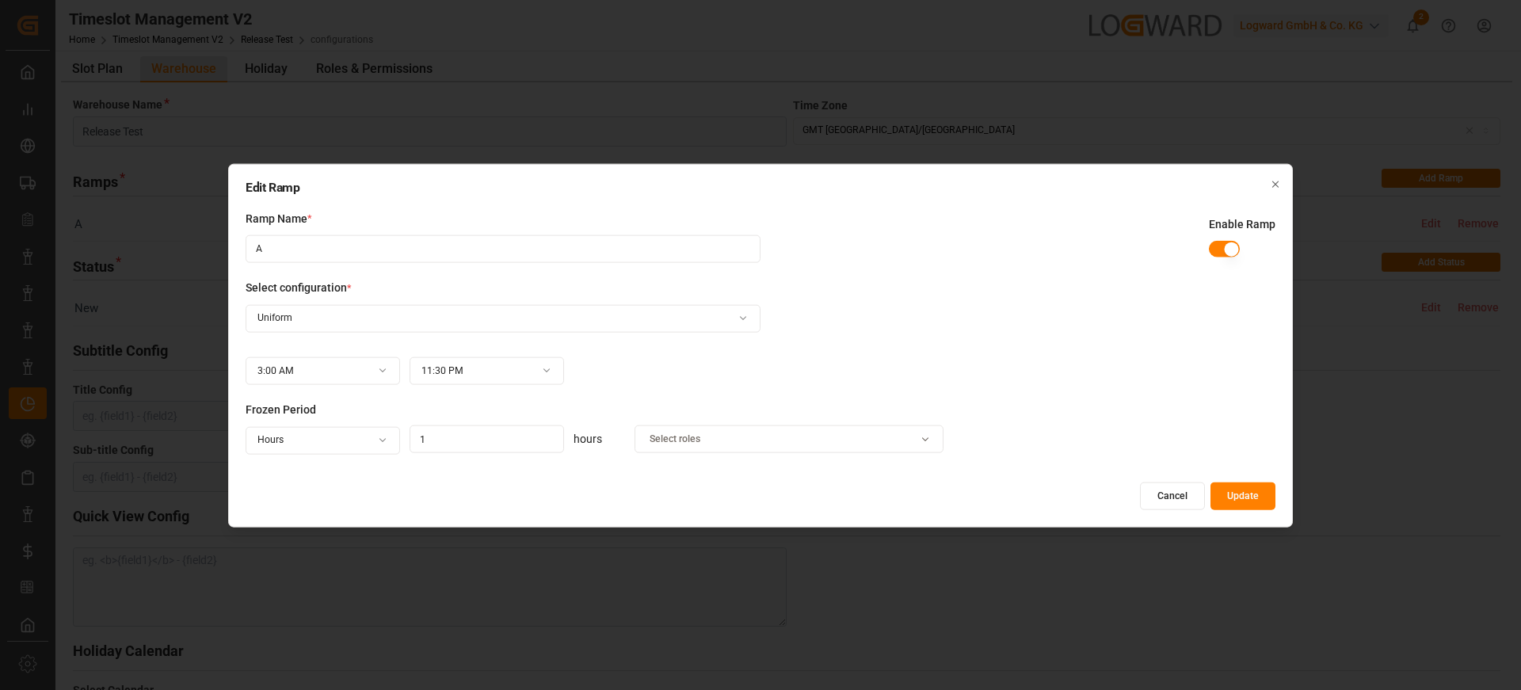
click at [750, 453] on div "Select roles" at bounding box center [789, 443] width 309 height 53
click at [746, 445] on div "Select roles" at bounding box center [790, 440] width 302 height 14
click at [695, 502] on span "(Select All)" at bounding box center [681, 500] width 47 height 14
click at [1110, 443] on div "Frozen Period Hours 1 hours Super Admin" at bounding box center [761, 436] width 1030 height 70
click at [1220, 495] on button "Update" at bounding box center [1243, 496] width 65 height 28
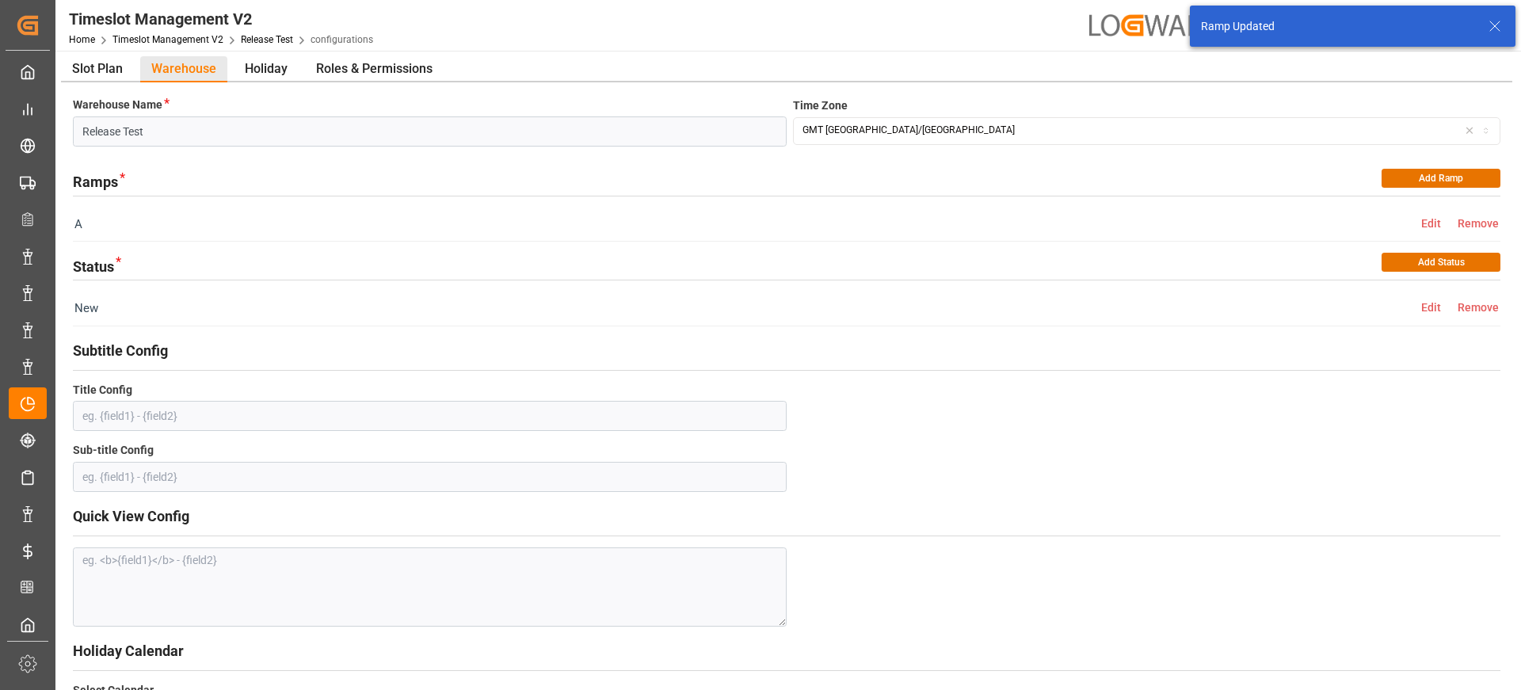
scroll to position [306, 0]
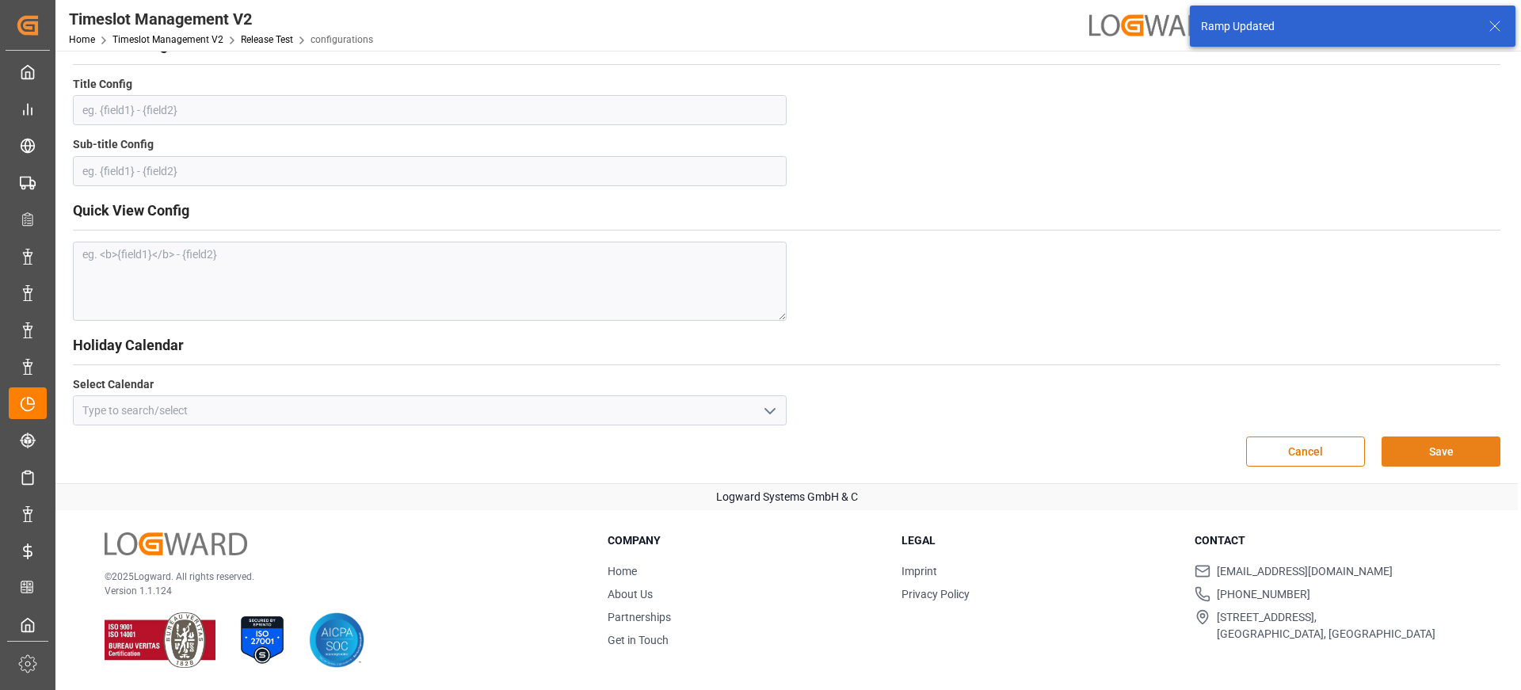
click at [1410, 441] on button "Save" at bounding box center [1441, 452] width 119 height 30
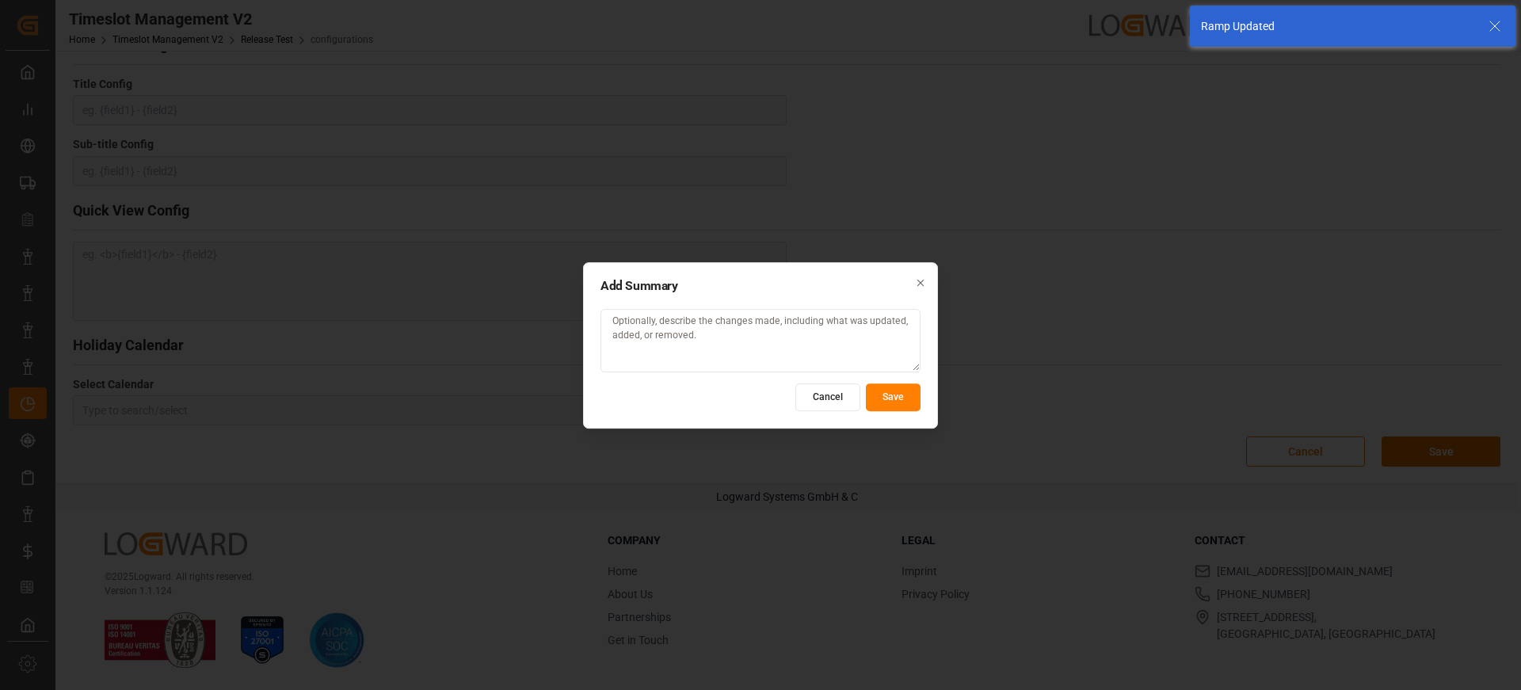
click at [884, 392] on button "Save" at bounding box center [893, 397] width 55 height 28
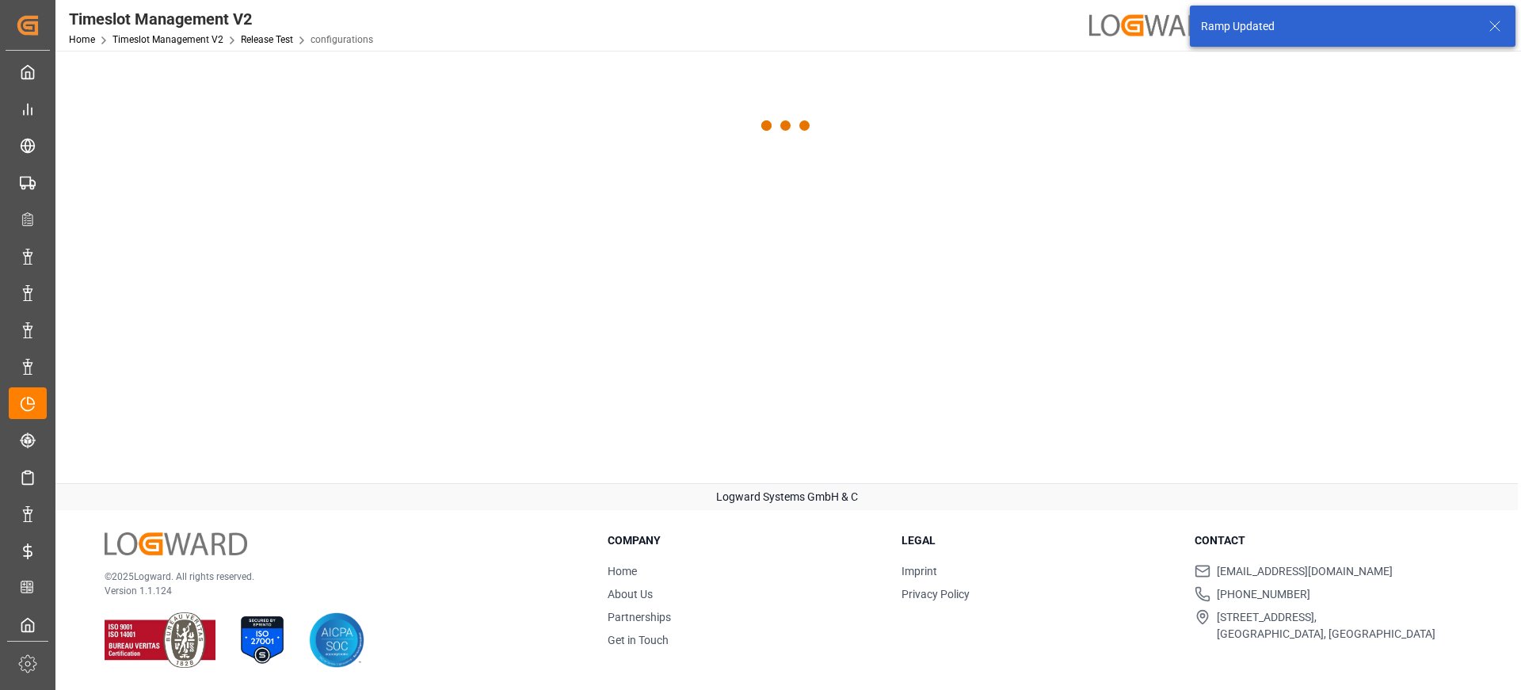
scroll to position [0, 0]
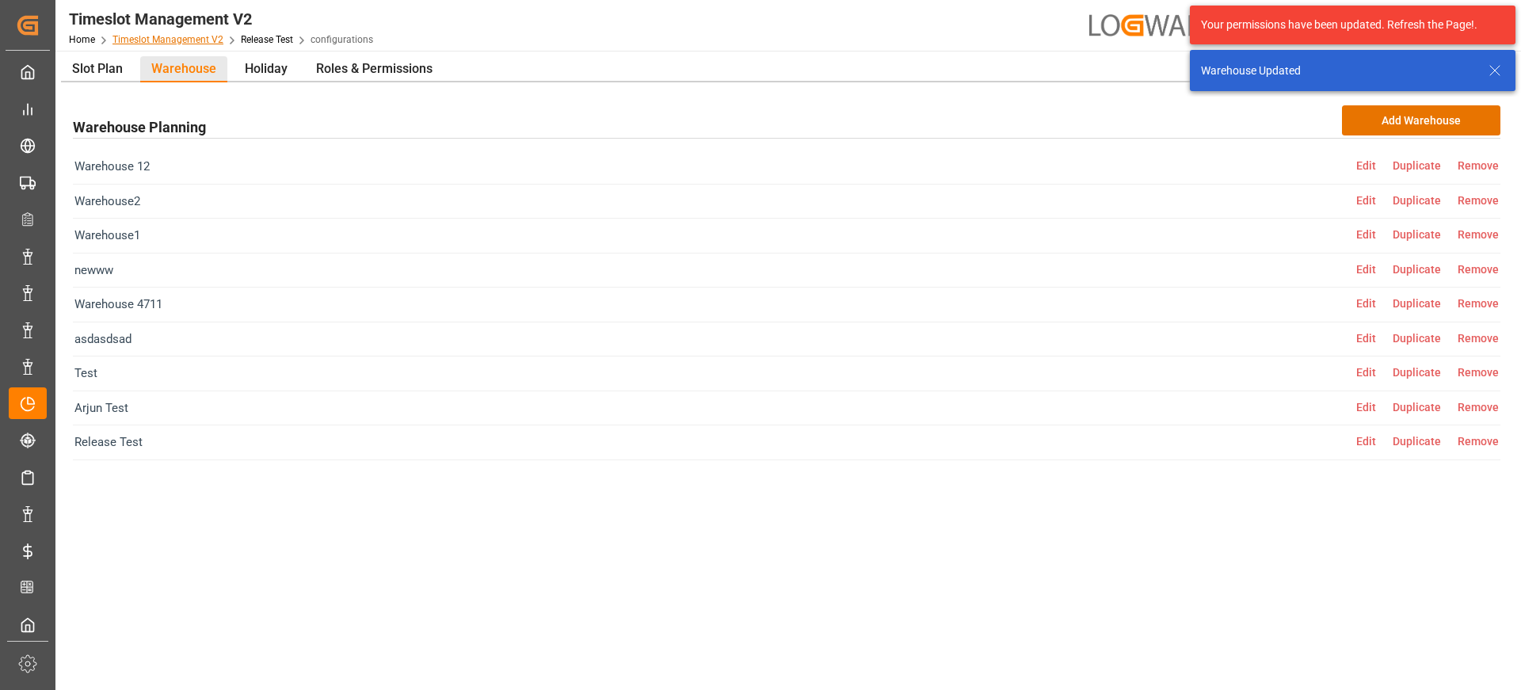
click at [193, 41] on link "Timeslot Management V2" at bounding box center [168, 39] width 111 height 11
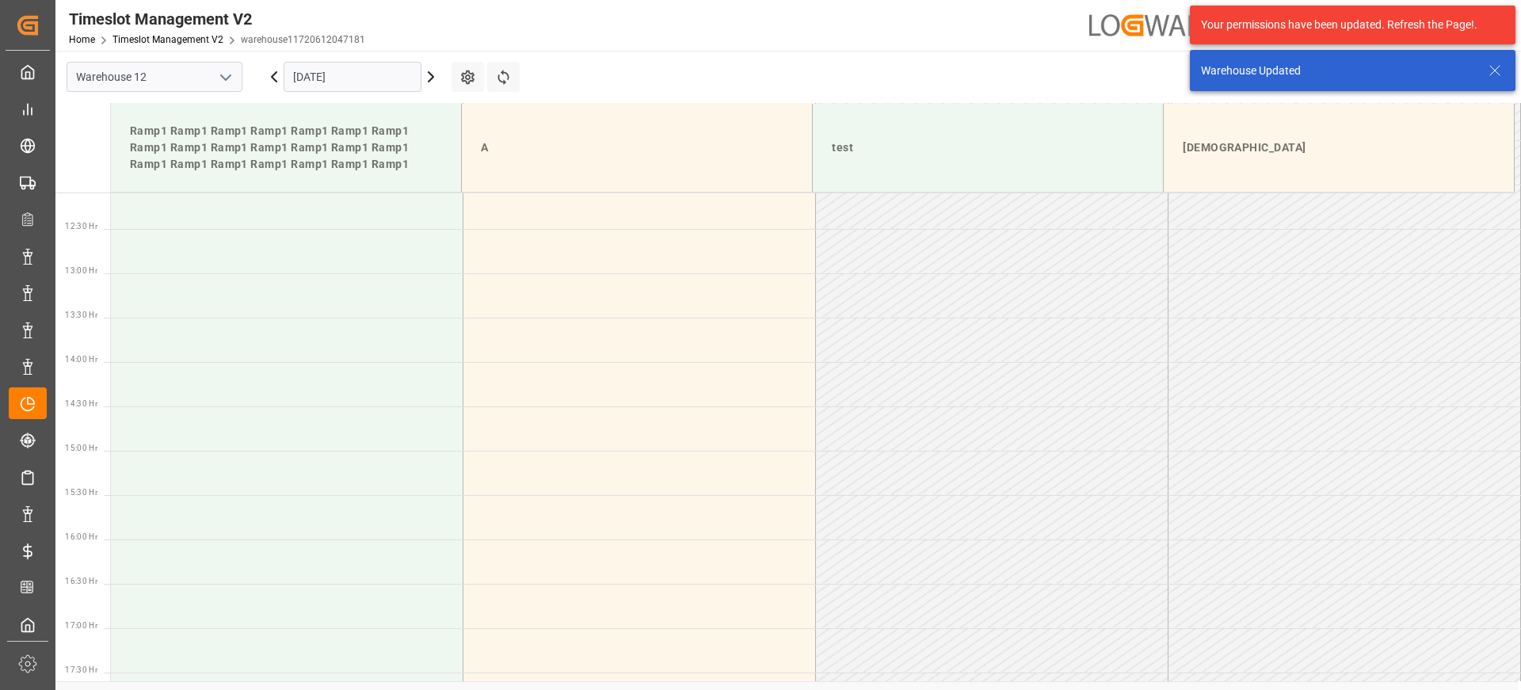
scroll to position [1088, 0]
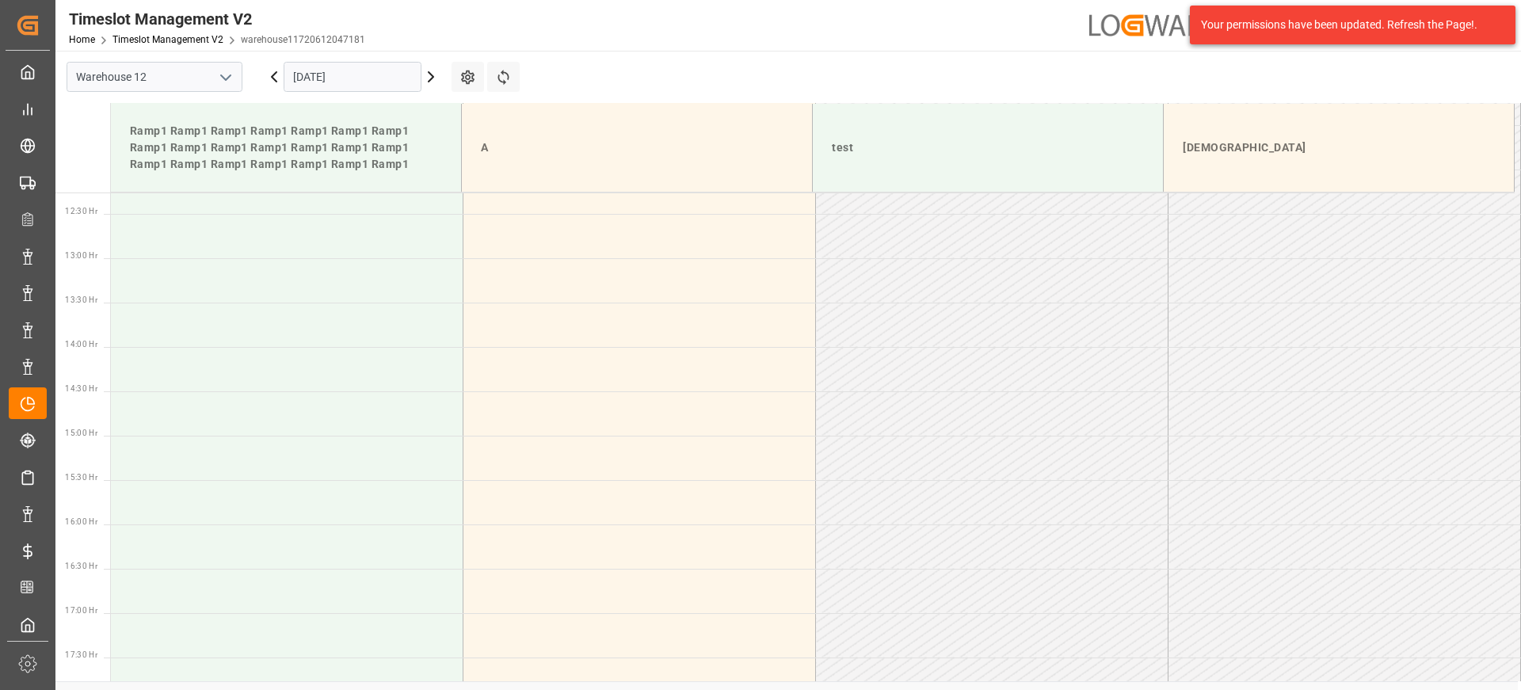
click at [219, 77] on icon "open menu" at bounding box center [225, 77] width 19 height 19
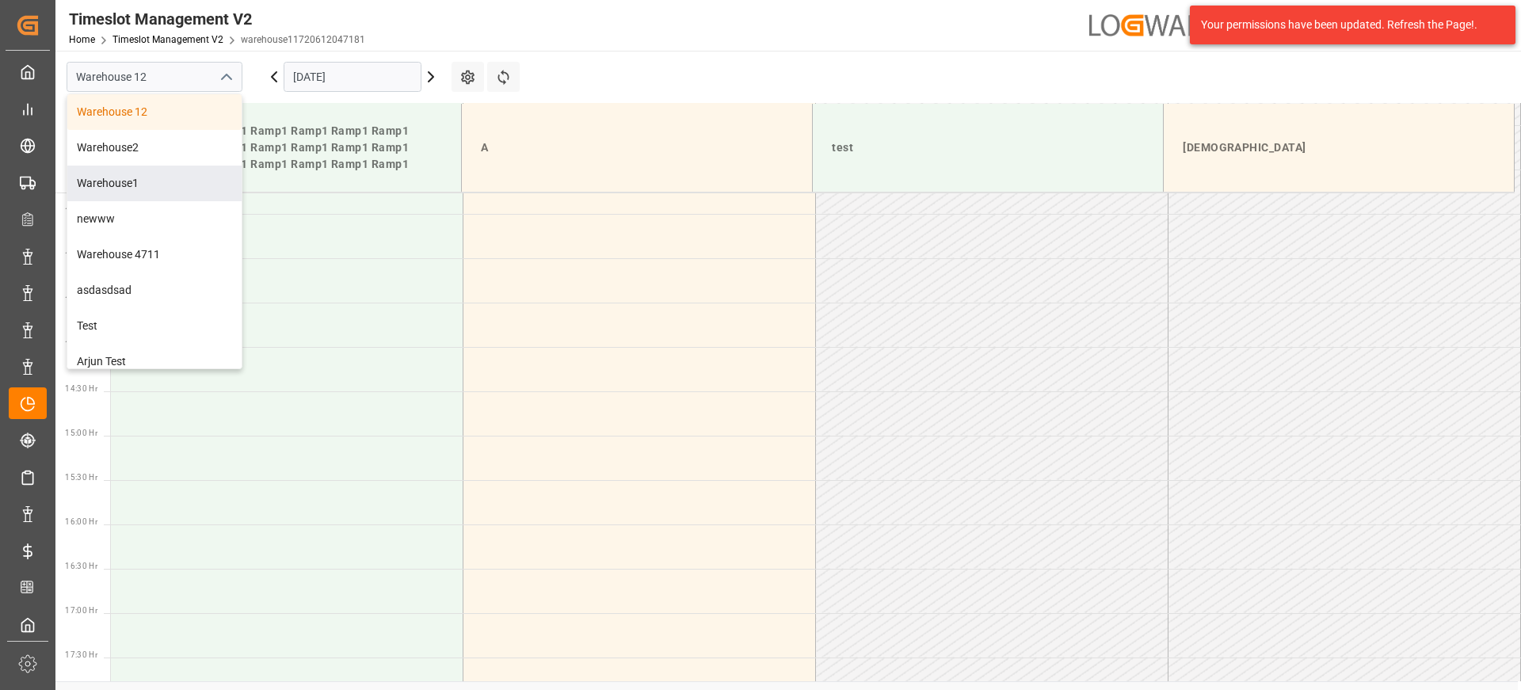
scroll to position [47, 0]
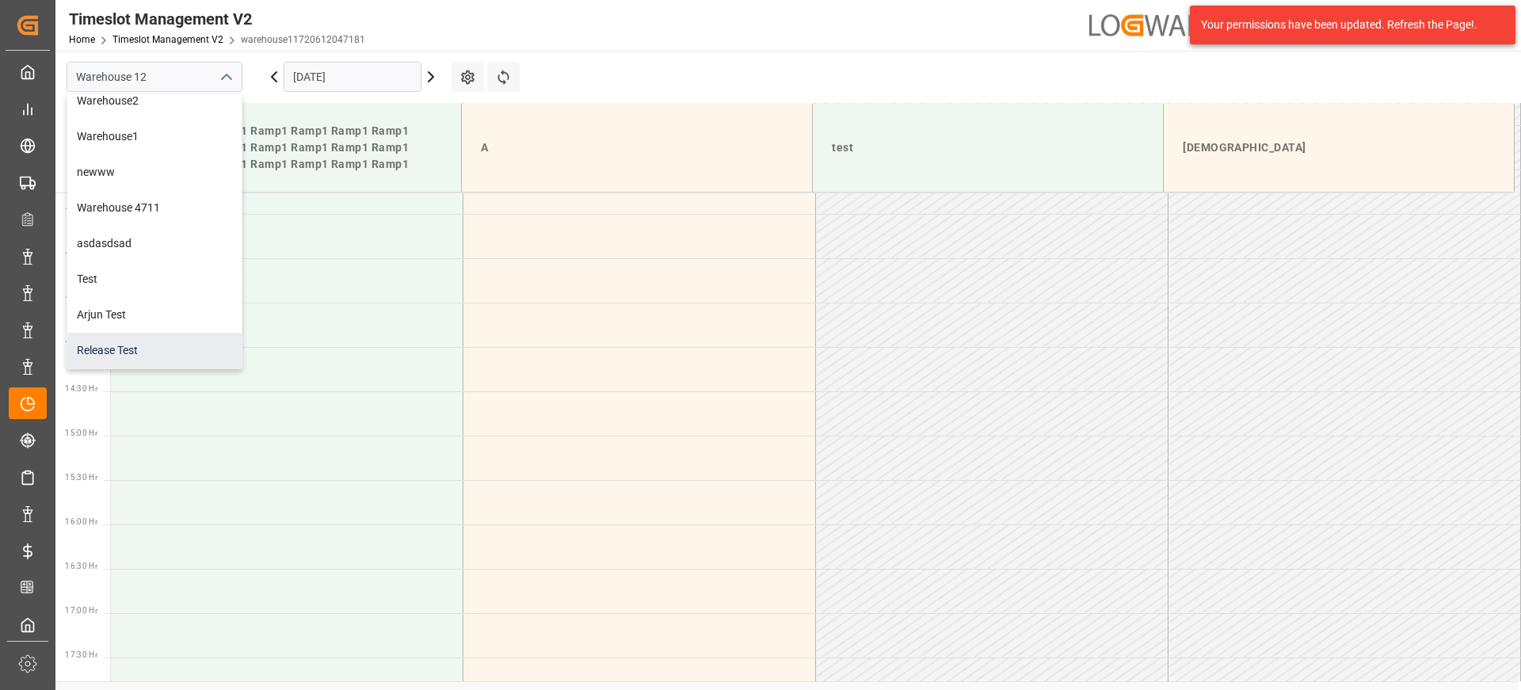
click at [158, 340] on div "Release Test" at bounding box center [154, 351] width 174 height 36
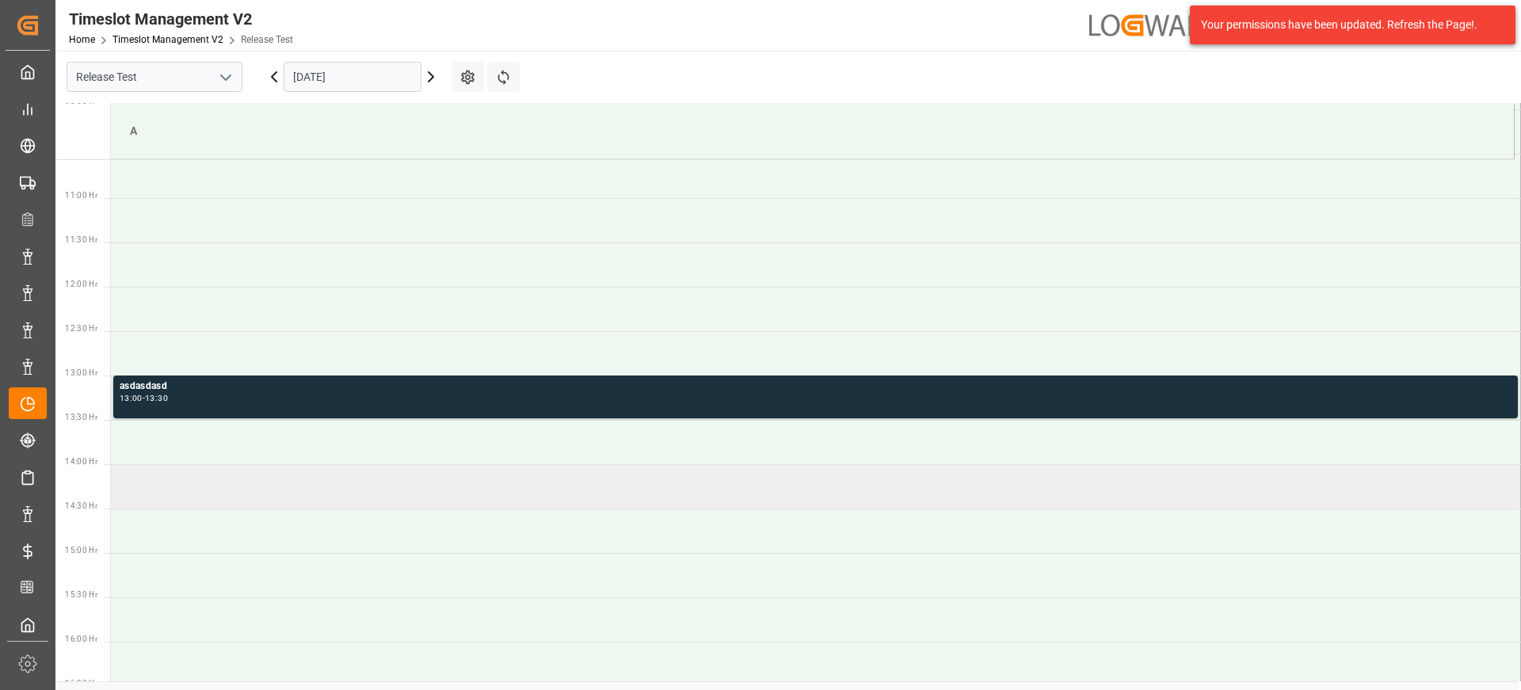
scroll to position [1055, 0]
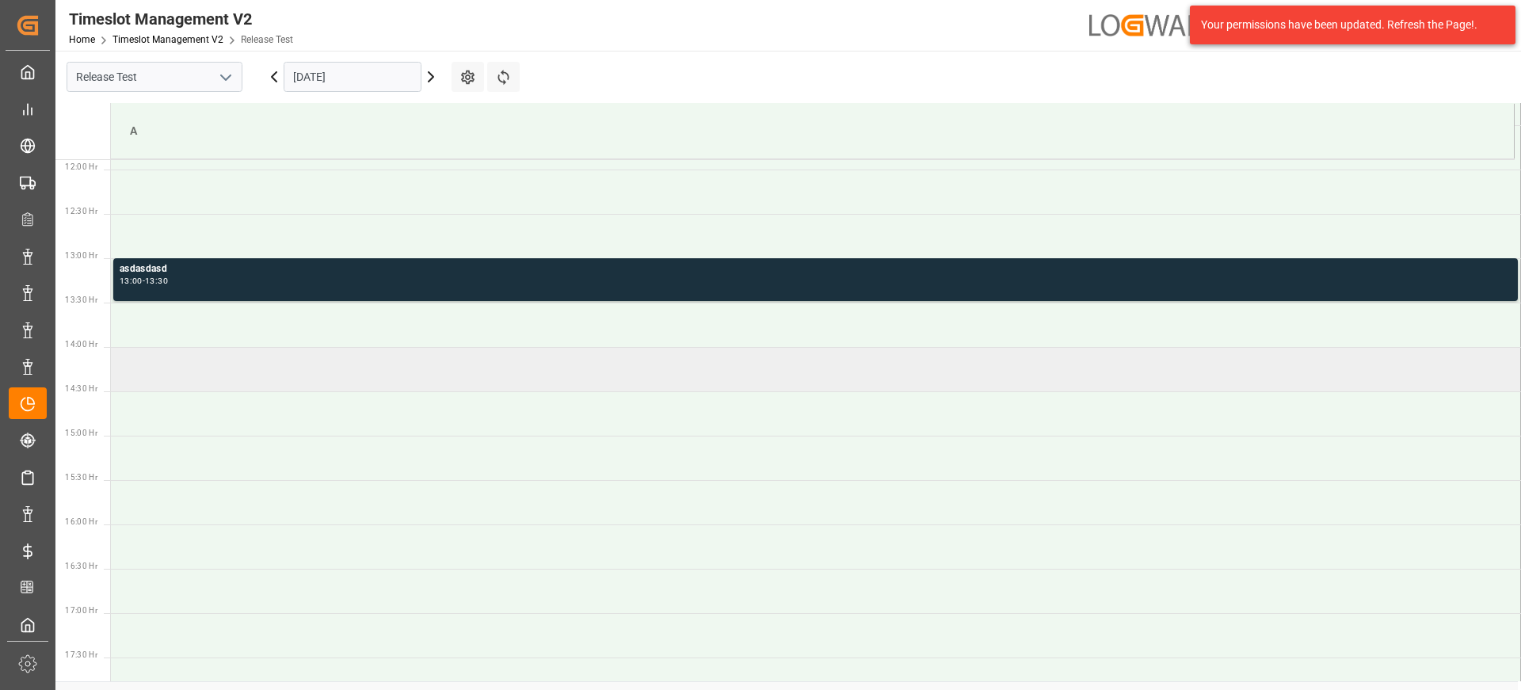
click at [657, 364] on td at bounding box center [816, 369] width 1410 height 44
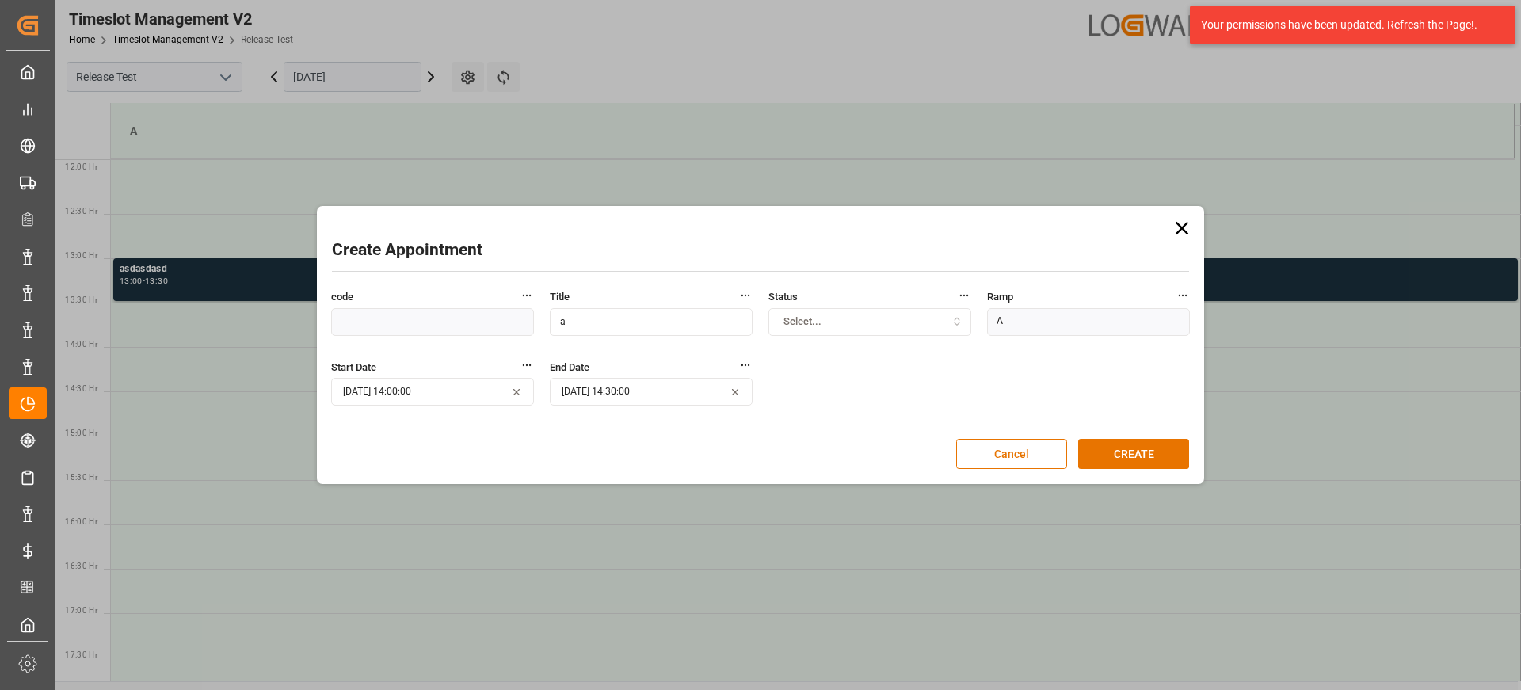
click at [601, 313] on input "a" at bounding box center [651, 322] width 203 height 28
type input "asdasd"
click at [1156, 443] on button "CREATE" at bounding box center [1133, 454] width 111 height 30
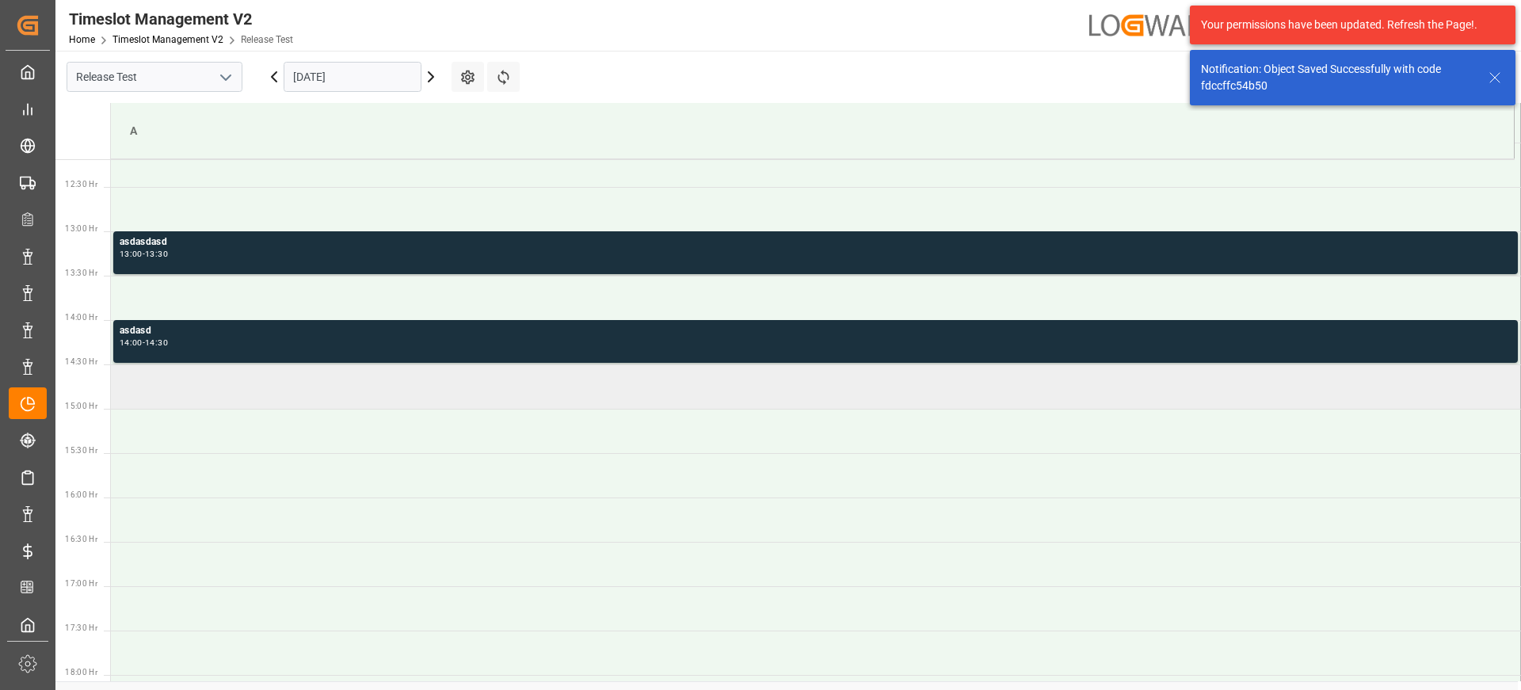
scroll to position [1088, 0]
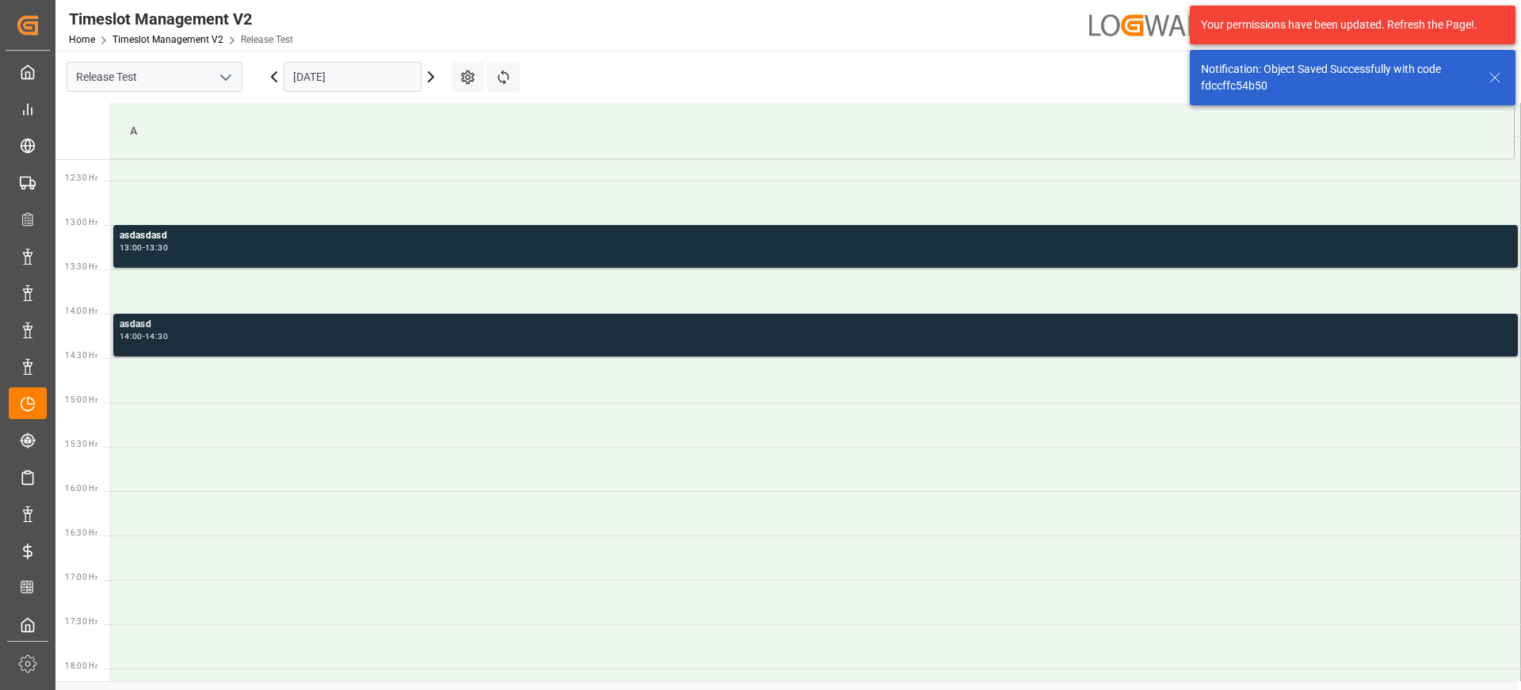
click at [746, 346] on div "asdasd 14:00 - 14:30" at bounding box center [816, 335] width 1392 height 36
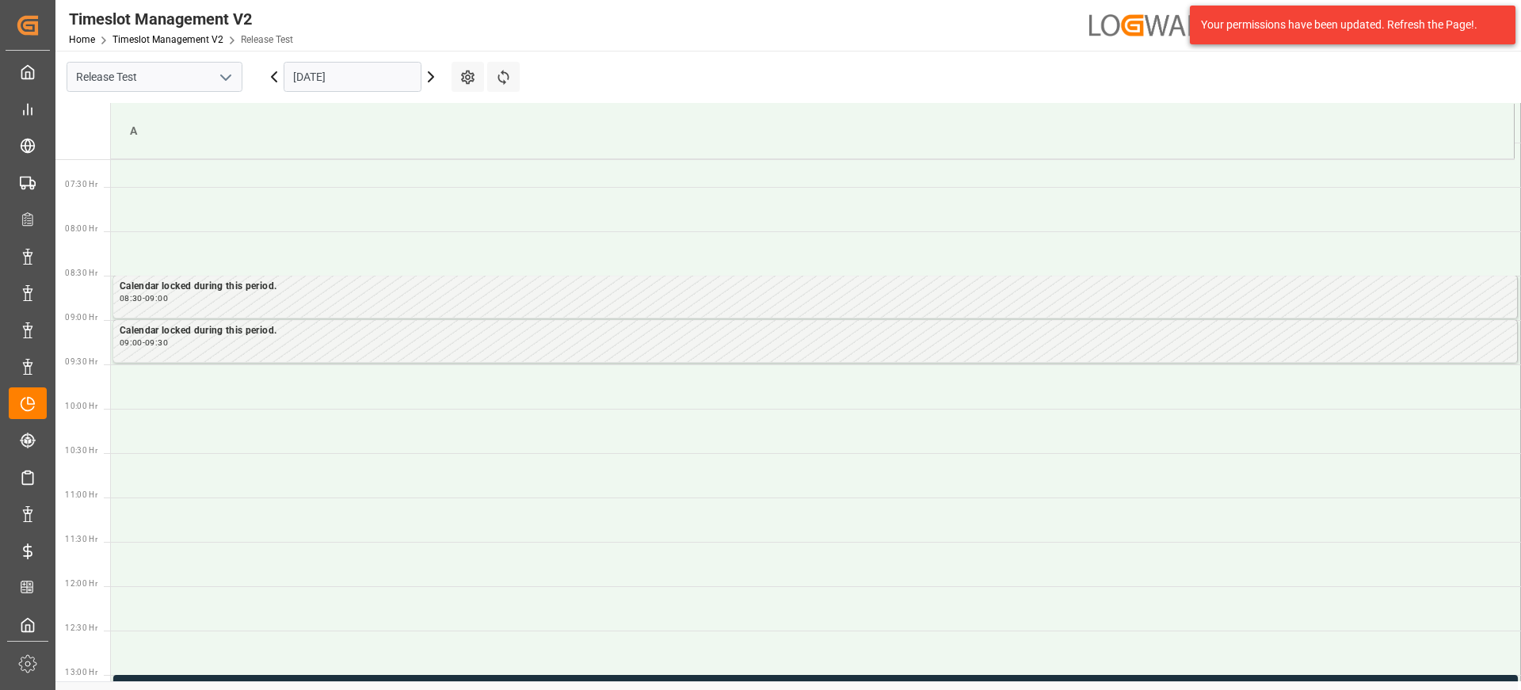
scroll to position [635, 0]
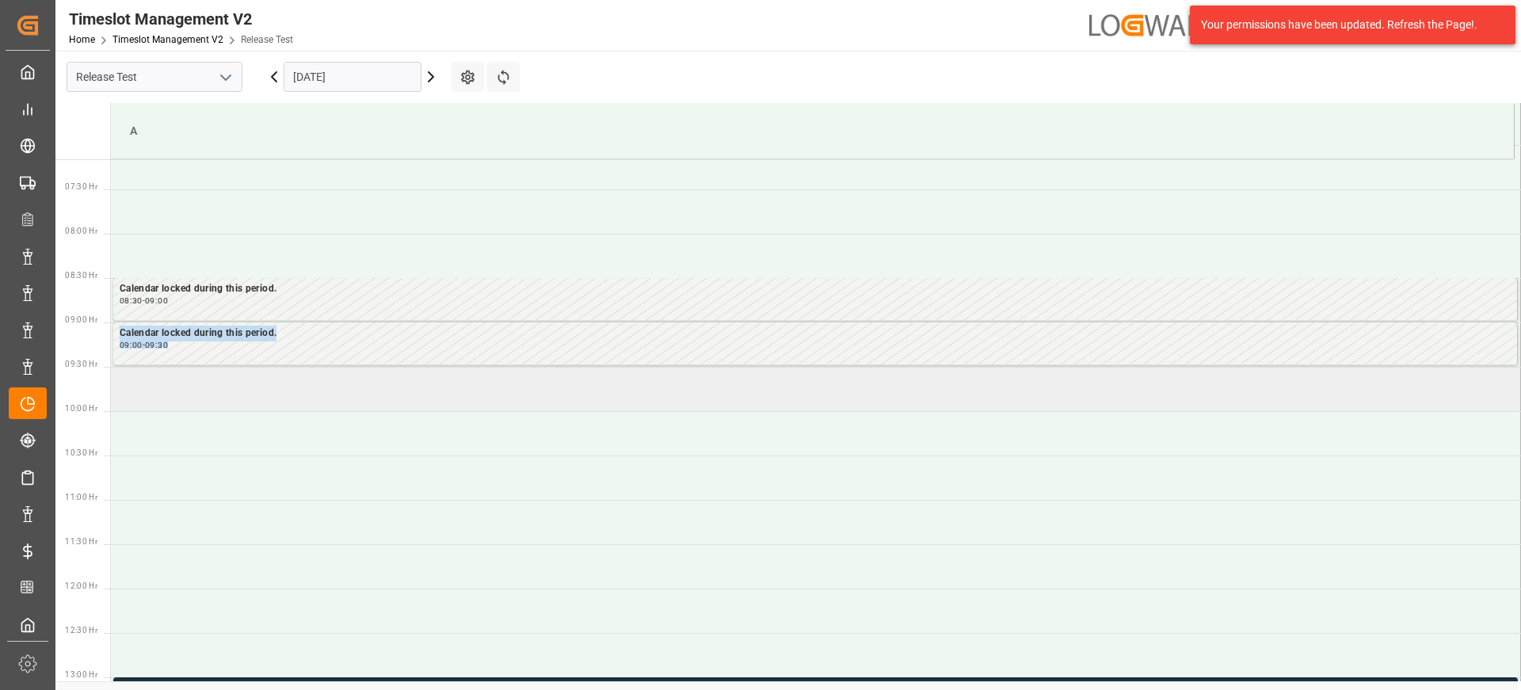
drag, startPoint x: 390, startPoint y: 307, endPoint x: 416, endPoint y: 371, distance: 69.3
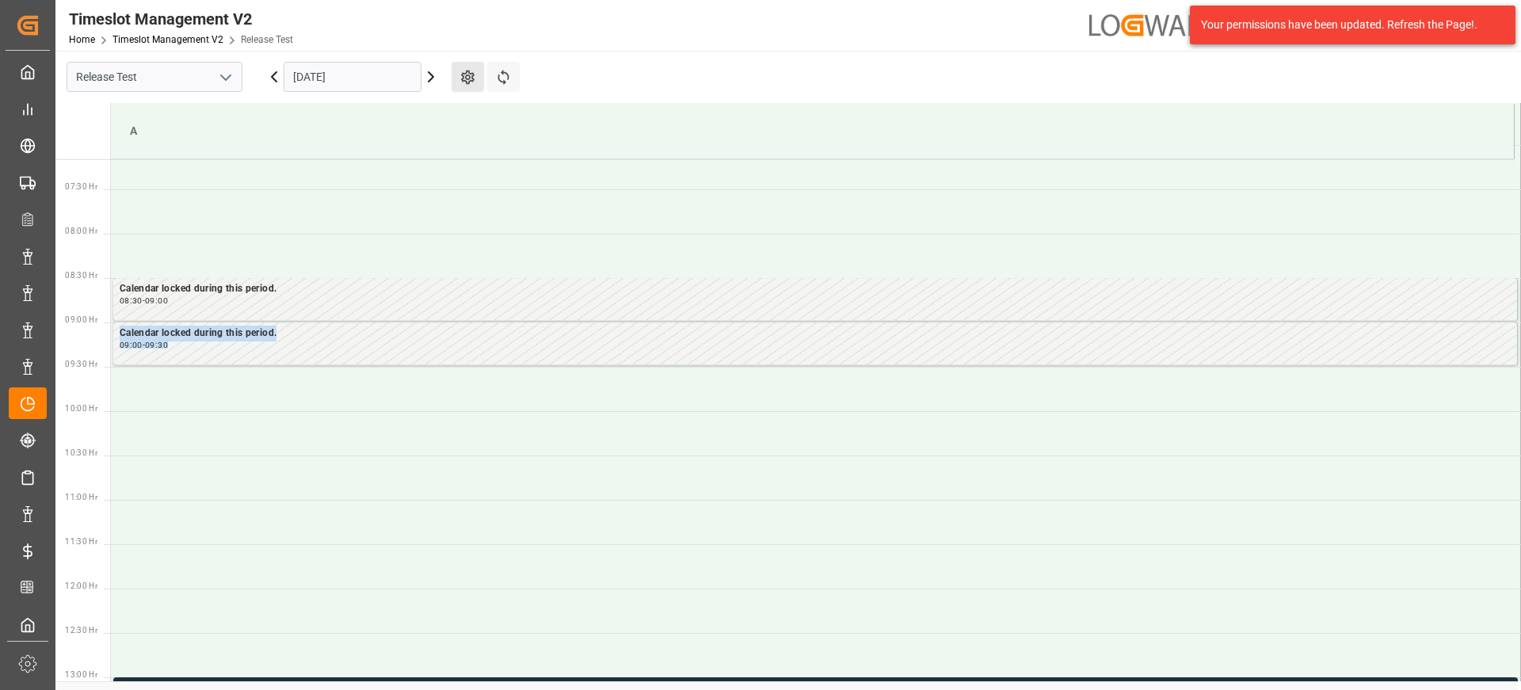
click at [454, 78] on button "Settings" at bounding box center [468, 77] width 32 height 30
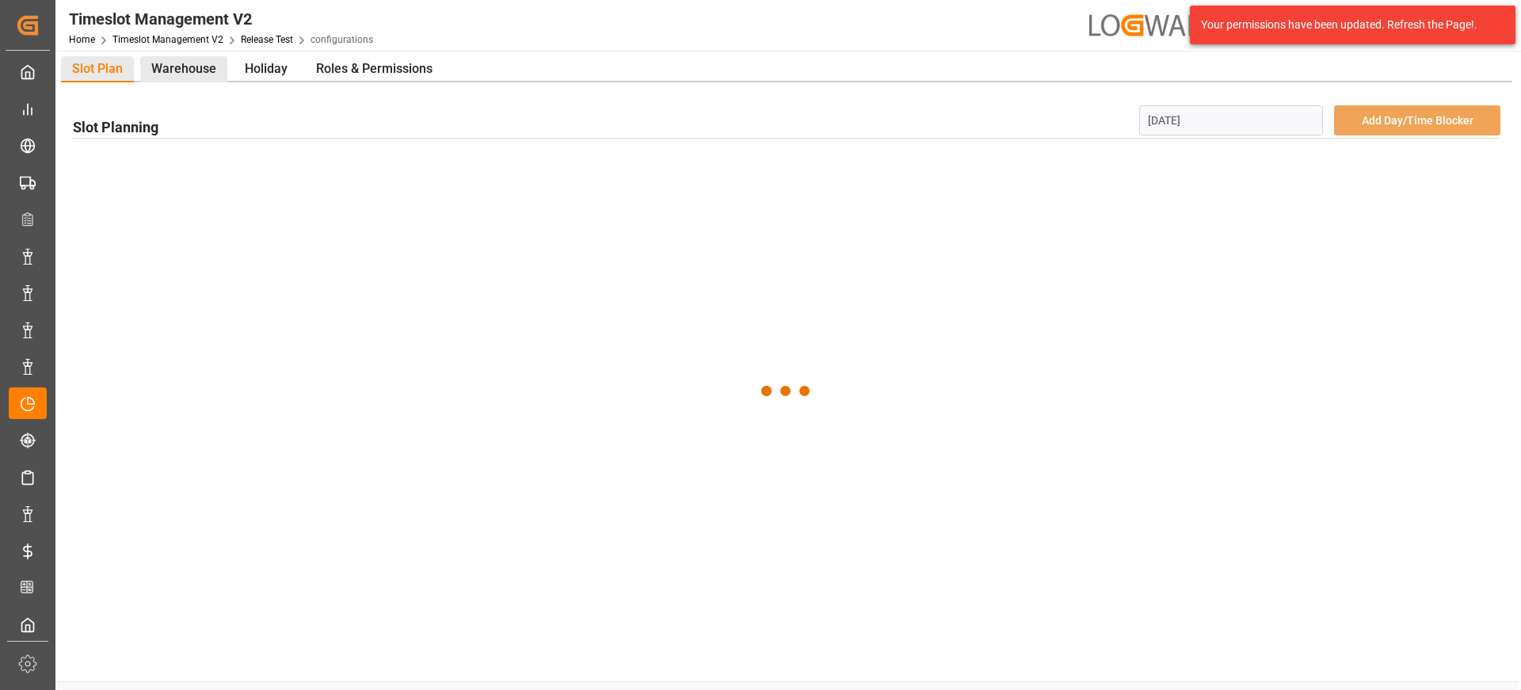
click at [192, 67] on div "Warehouse" at bounding box center [183, 69] width 87 height 26
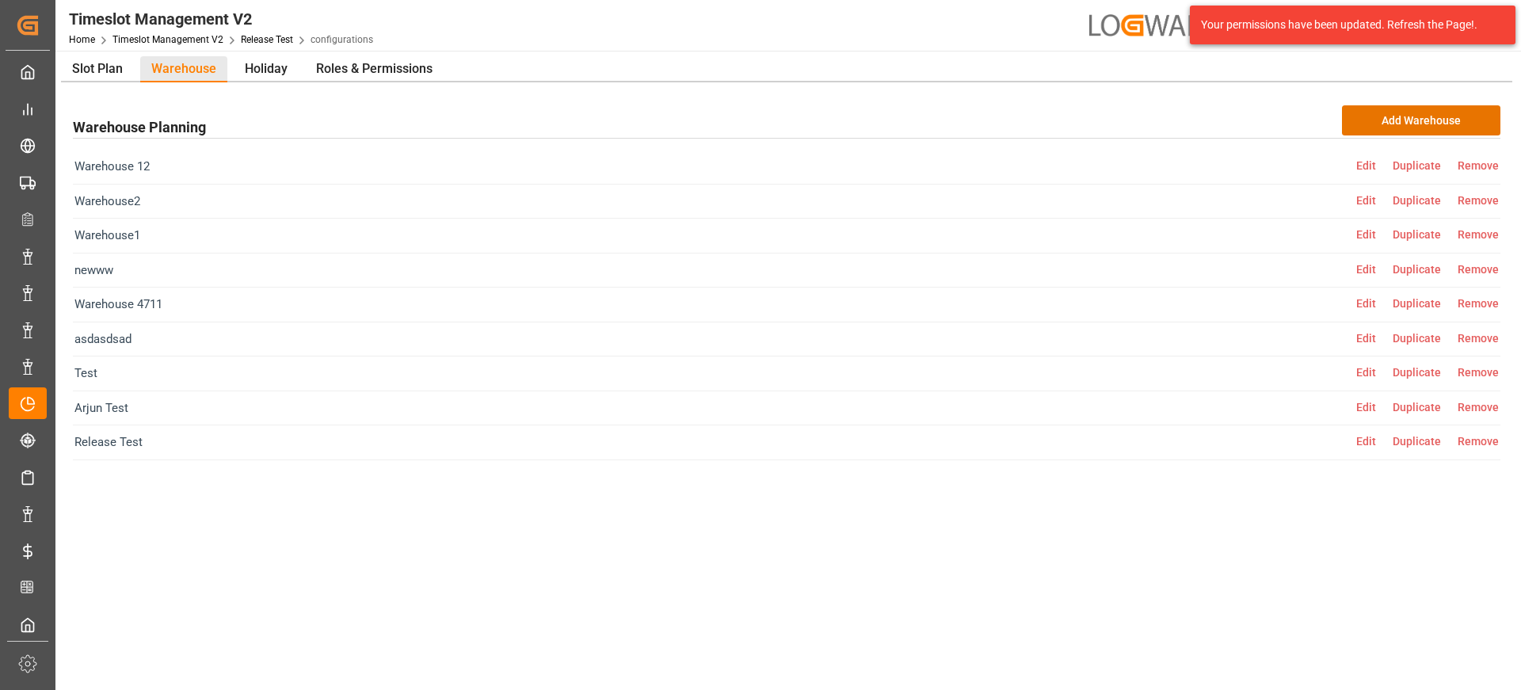
click at [1371, 445] on span "Edit" at bounding box center [1375, 441] width 36 height 13
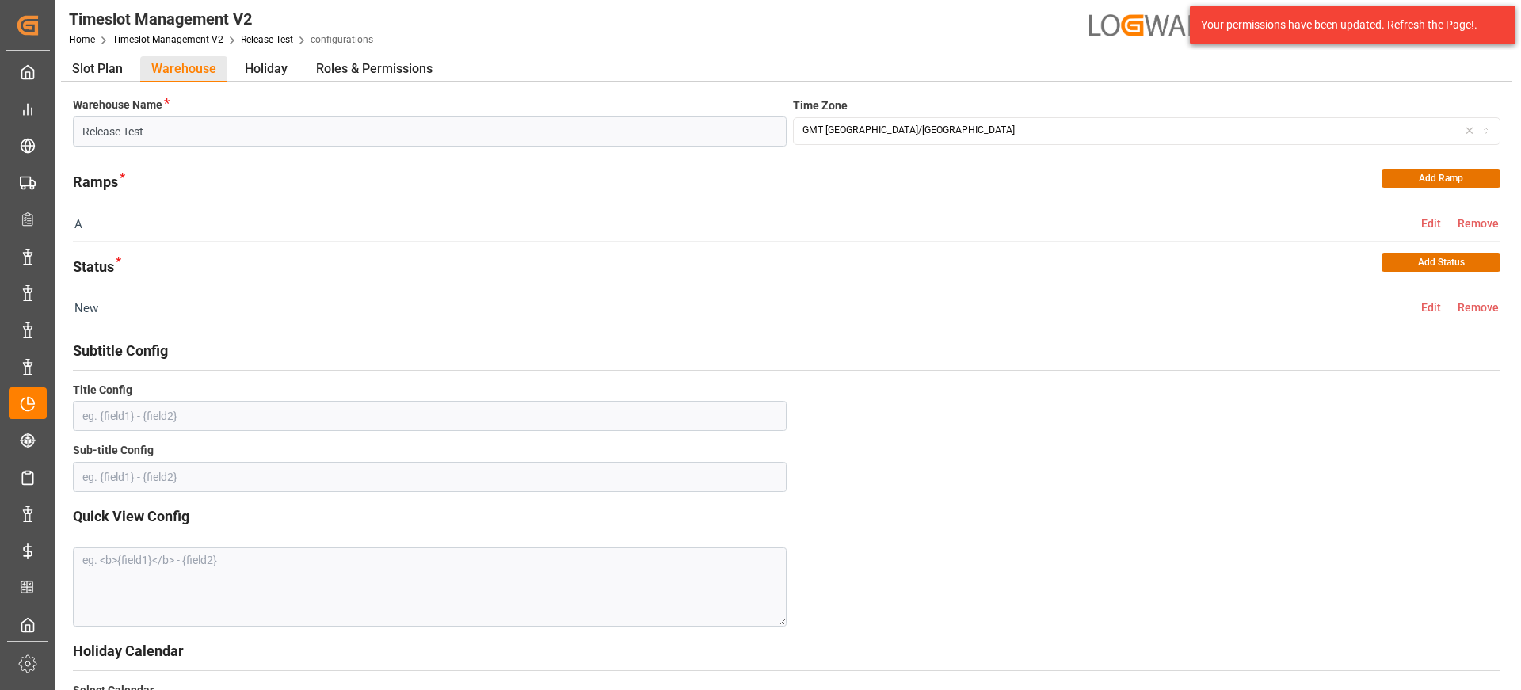
click at [1250, 136] on div "GMT London/Europe" at bounding box center [1147, 131] width 700 height 14
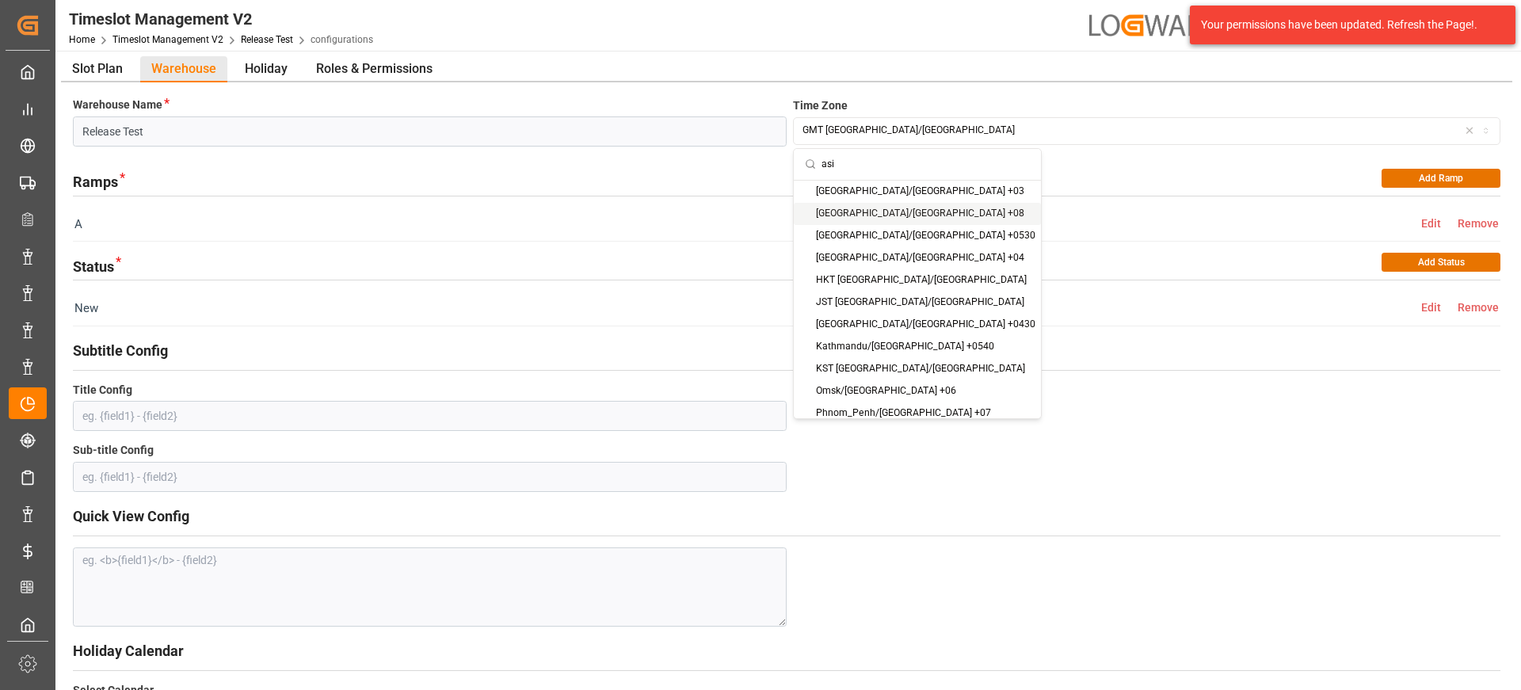
type input "asi"
click at [874, 207] on div "Brunei/Asia +08" at bounding box center [917, 214] width 247 height 22
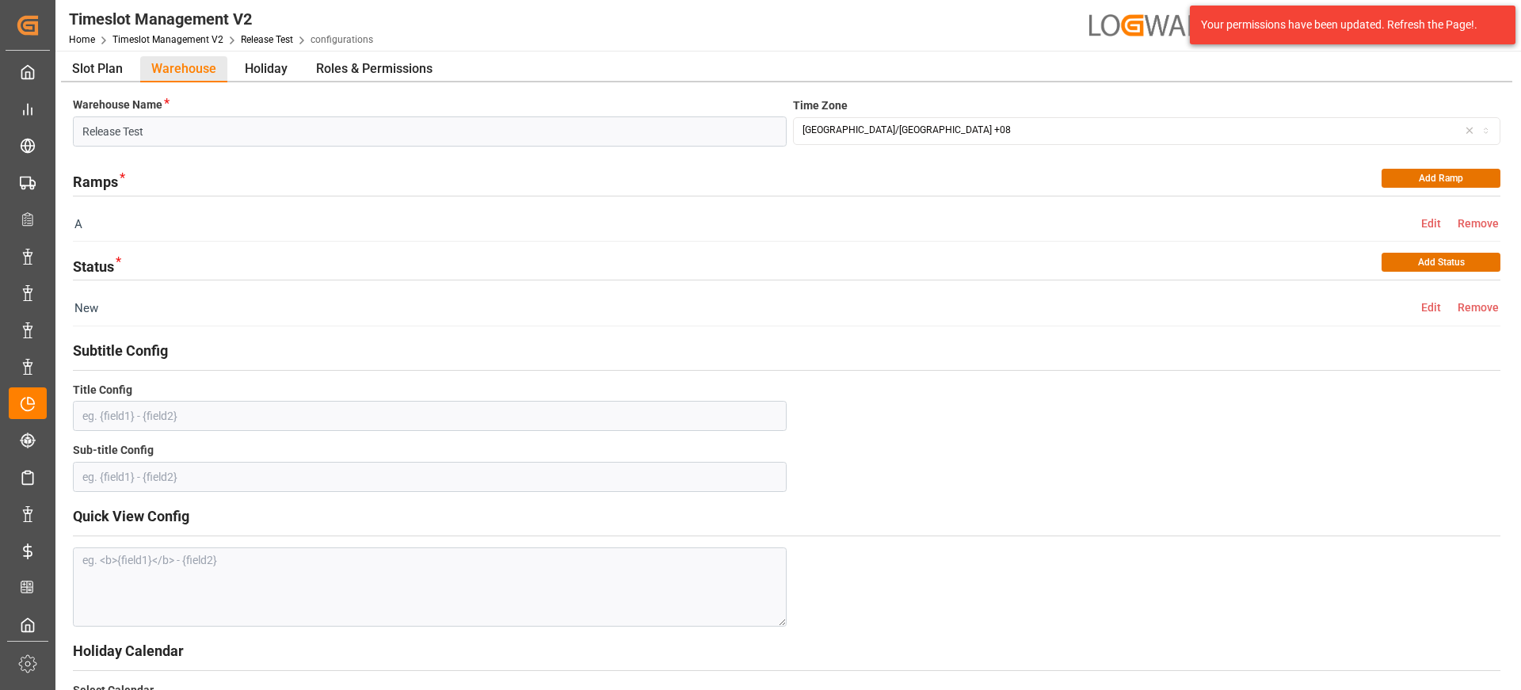
scroll to position [306, 0]
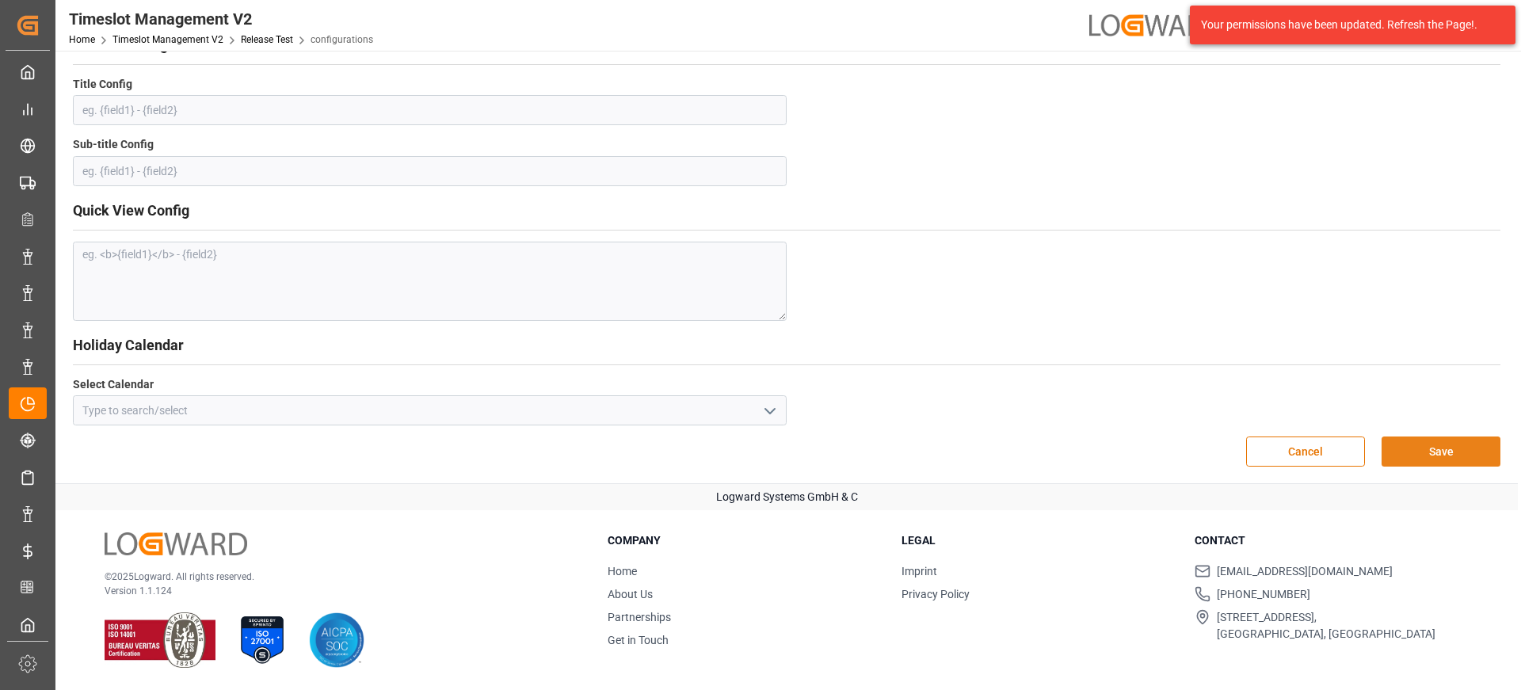
click at [1414, 441] on button "Save" at bounding box center [1441, 452] width 119 height 30
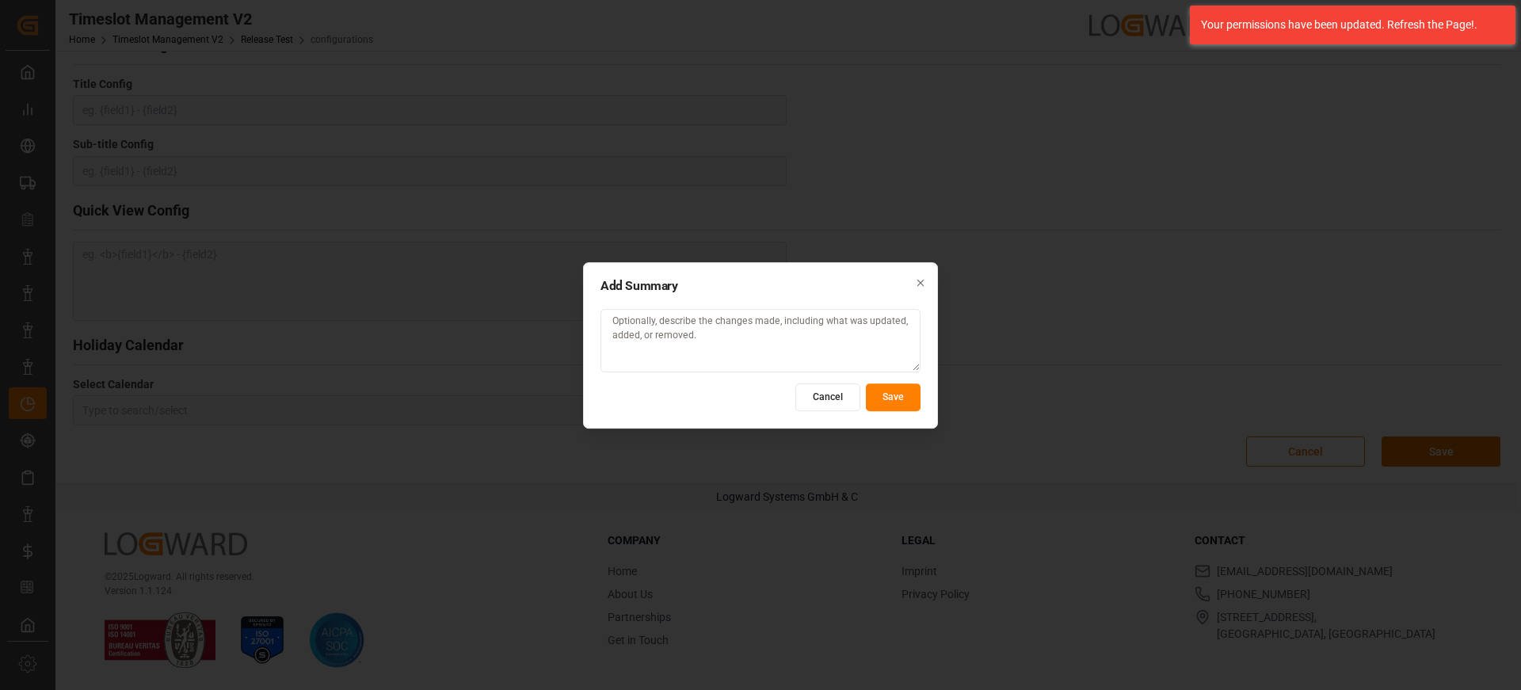
click at [923, 283] on icon "button" at bounding box center [920, 282] width 11 height 11
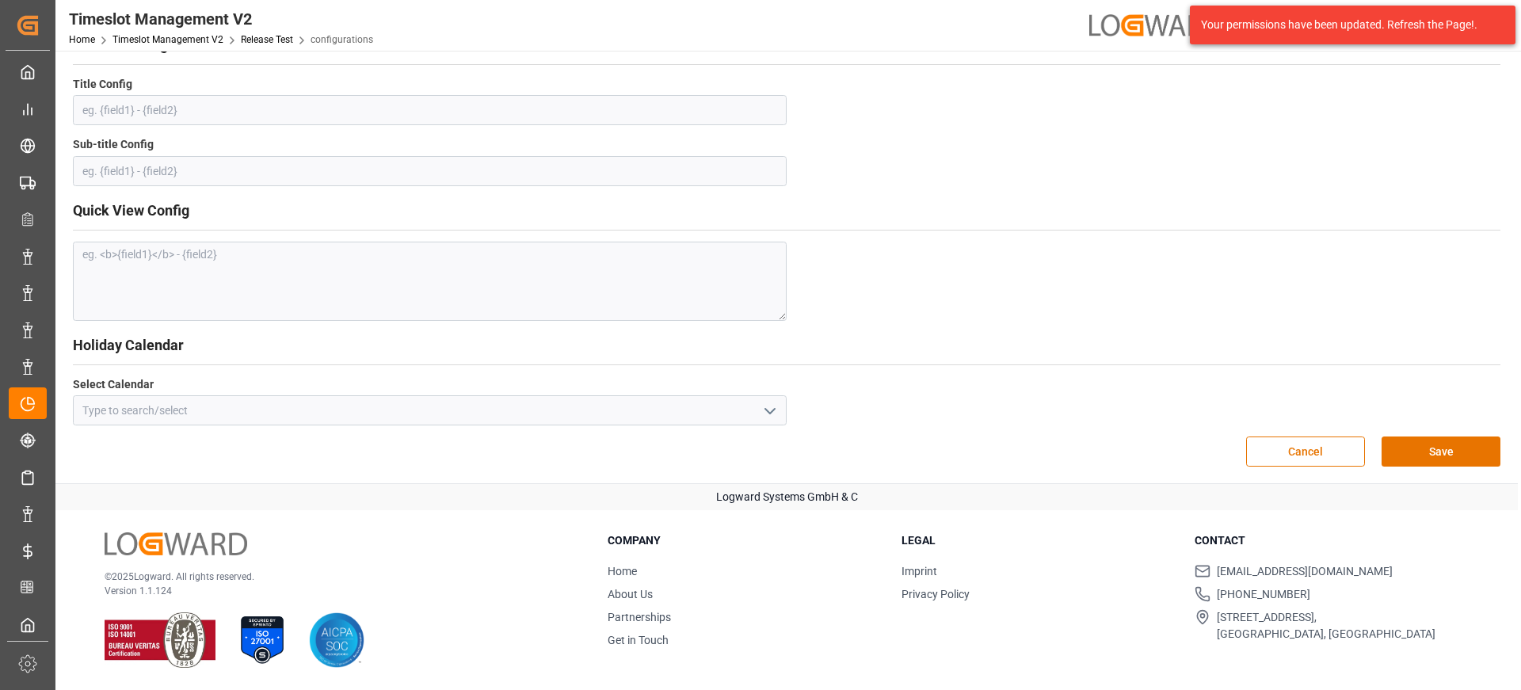
scroll to position [0, 0]
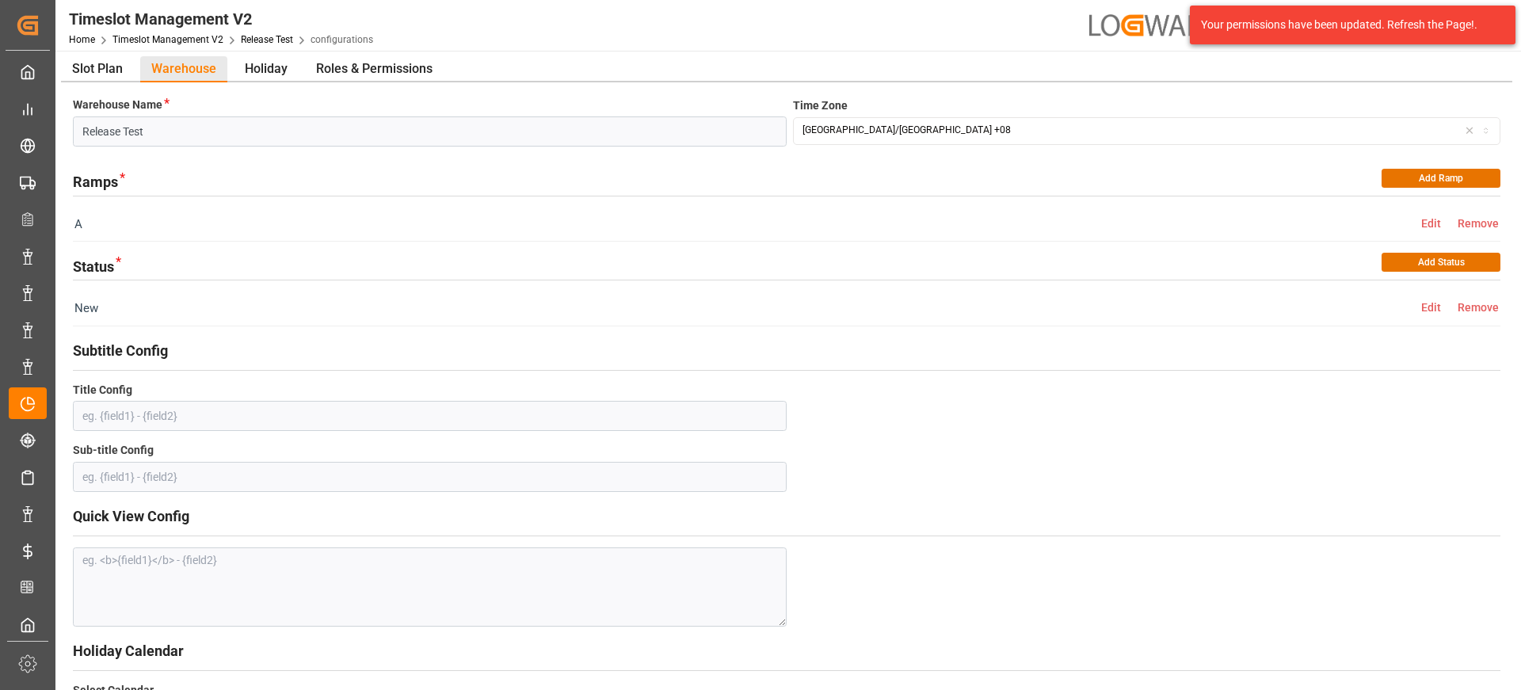
click at [976, 125] on div "Brunei/Asia +08" at bounding box center [1147, 131] width 700 height 14
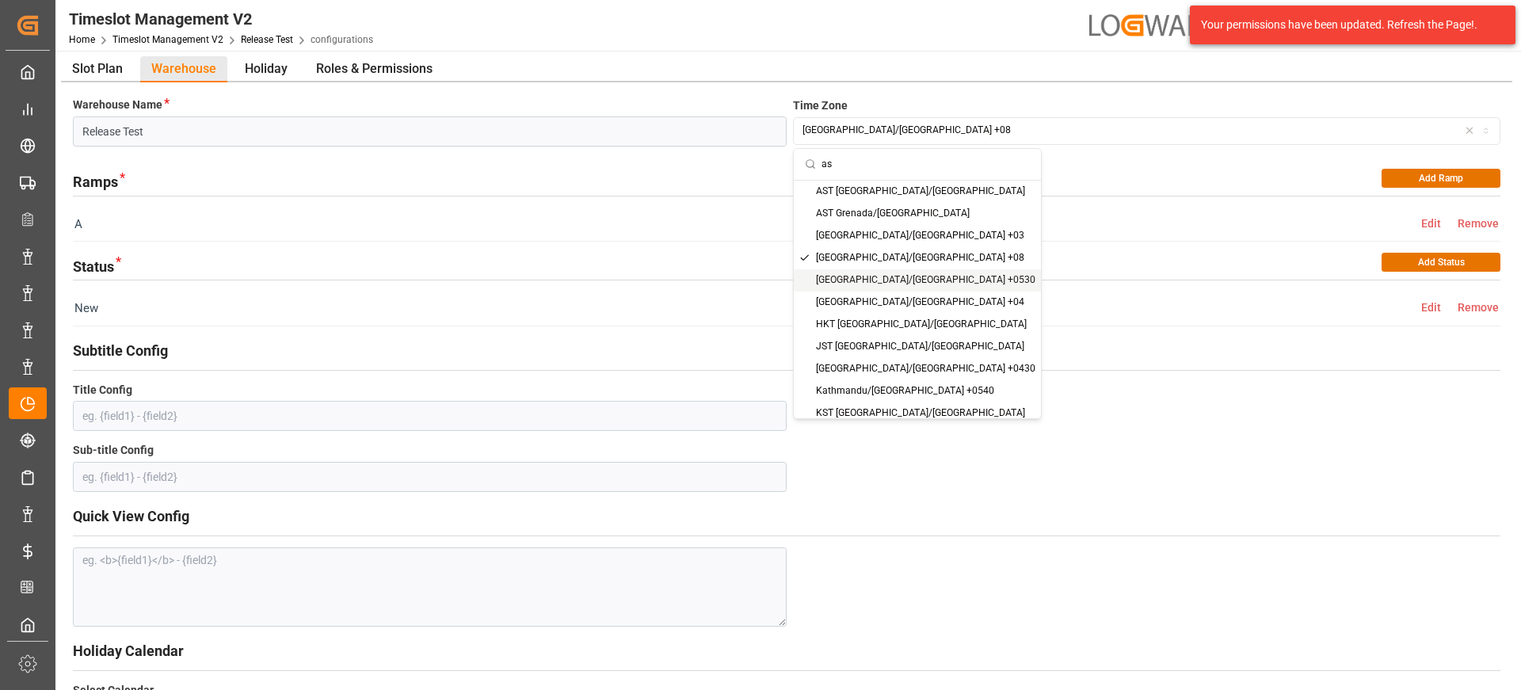
type input "as"
click at [949, 285] on div "[GEOGRAPHIC_DATA]/[GEOGRAPHIC_DATA] +0530" at bounding box center [917, 280] width 247 height 22
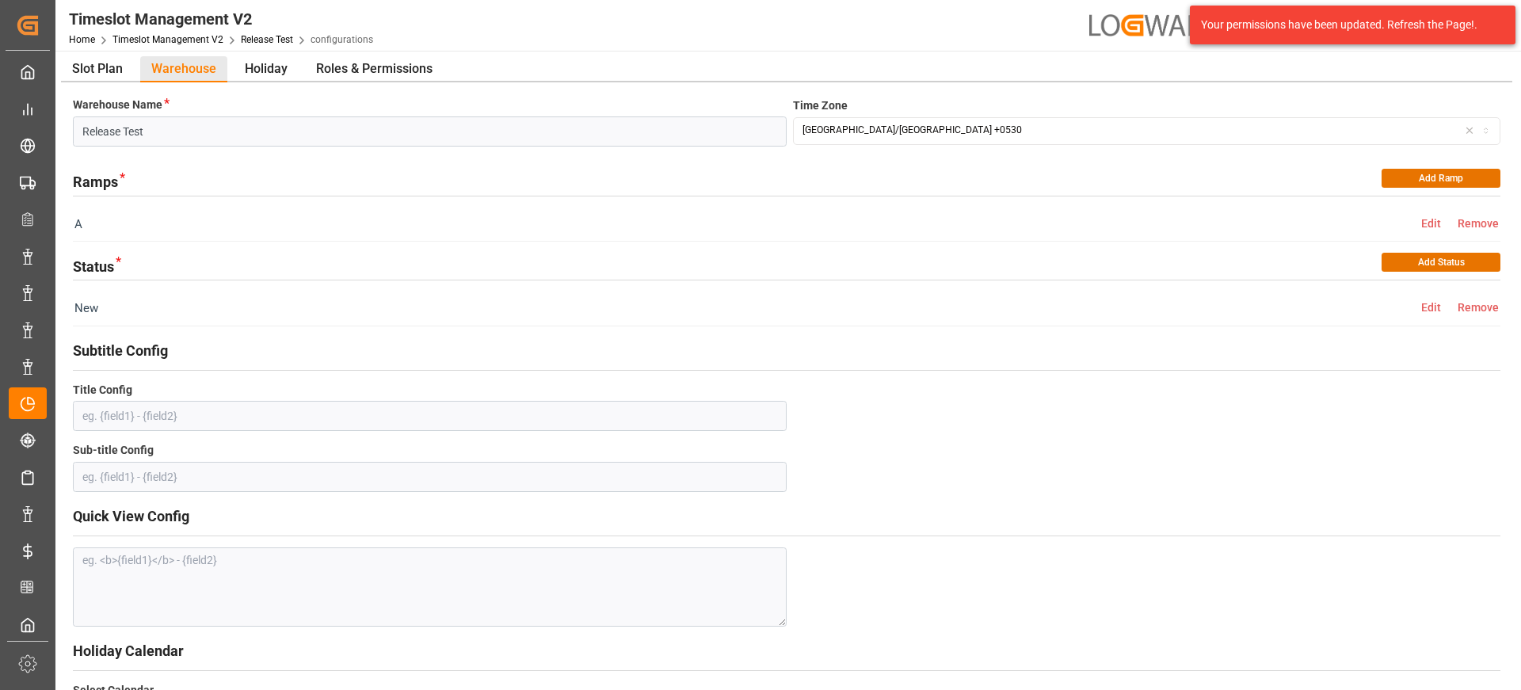
scroll to position [306, 0]
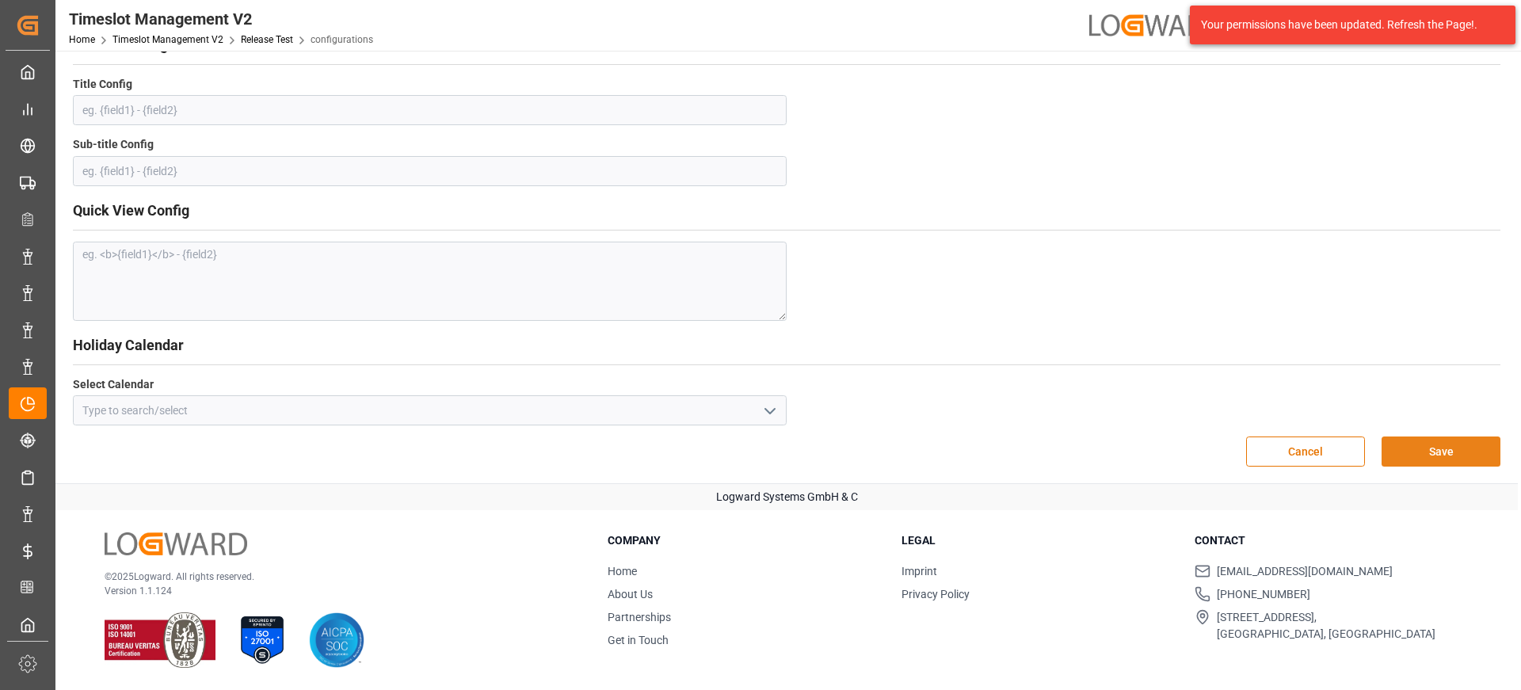
click at [1473, 460] on button "Save" at bounding box center [1441, 452] width 119 height 30
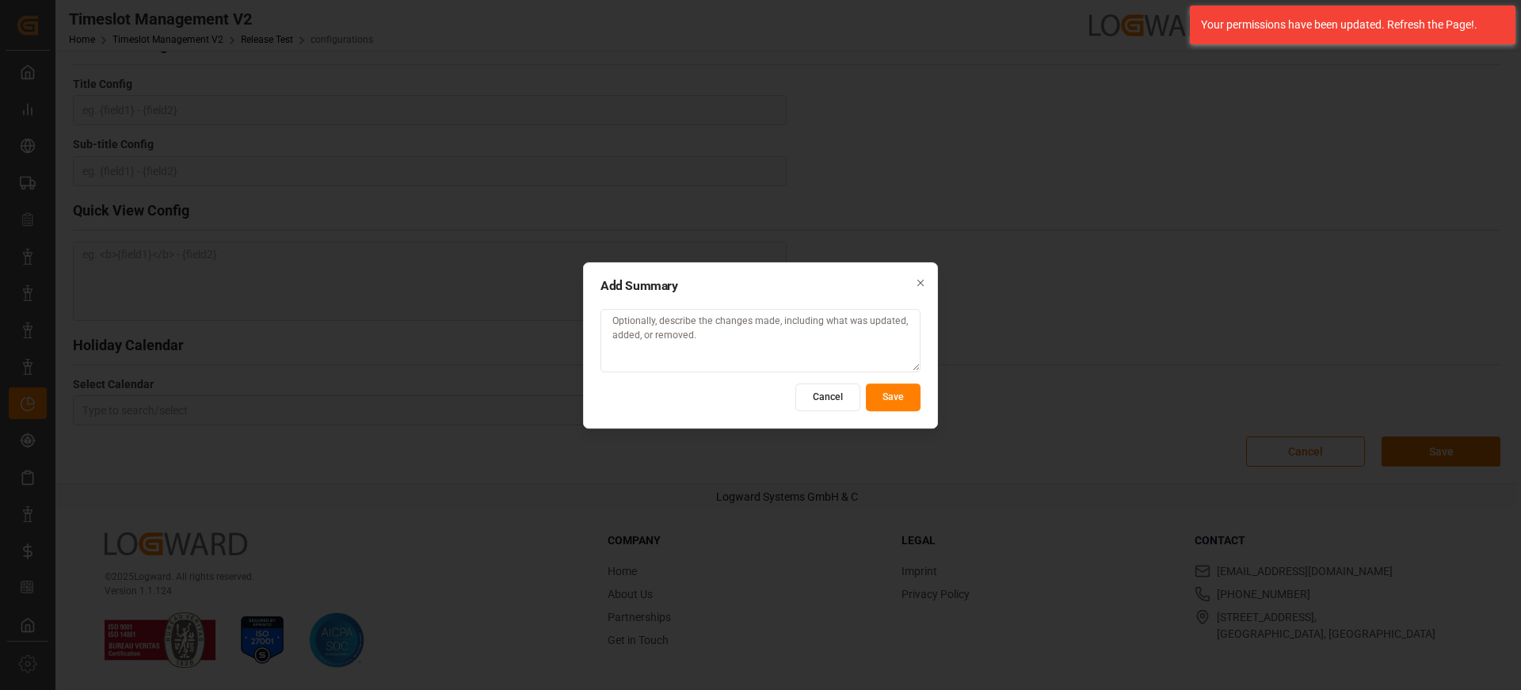
click at [914, 401] on button "Save" at bounding box center [893, 397] width 55 height 28
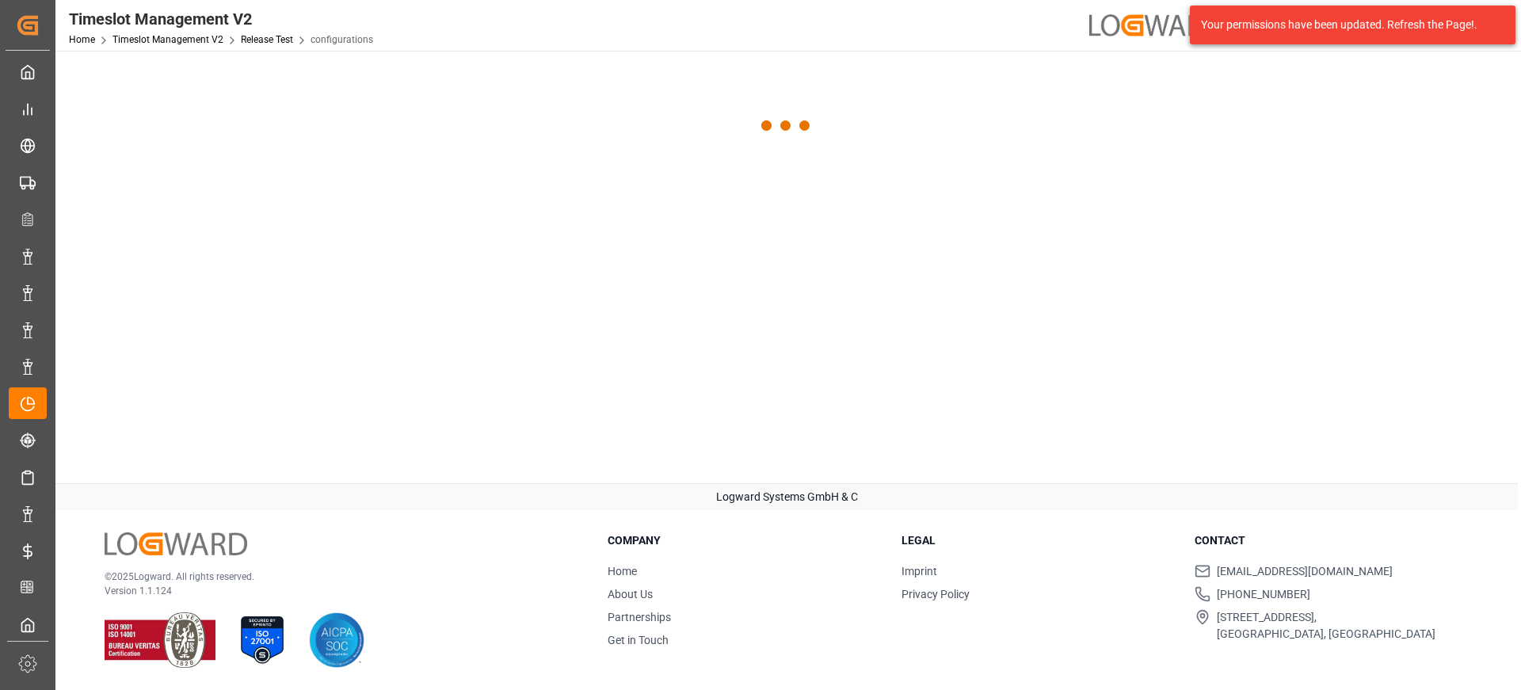
scroll to position [0, 0]
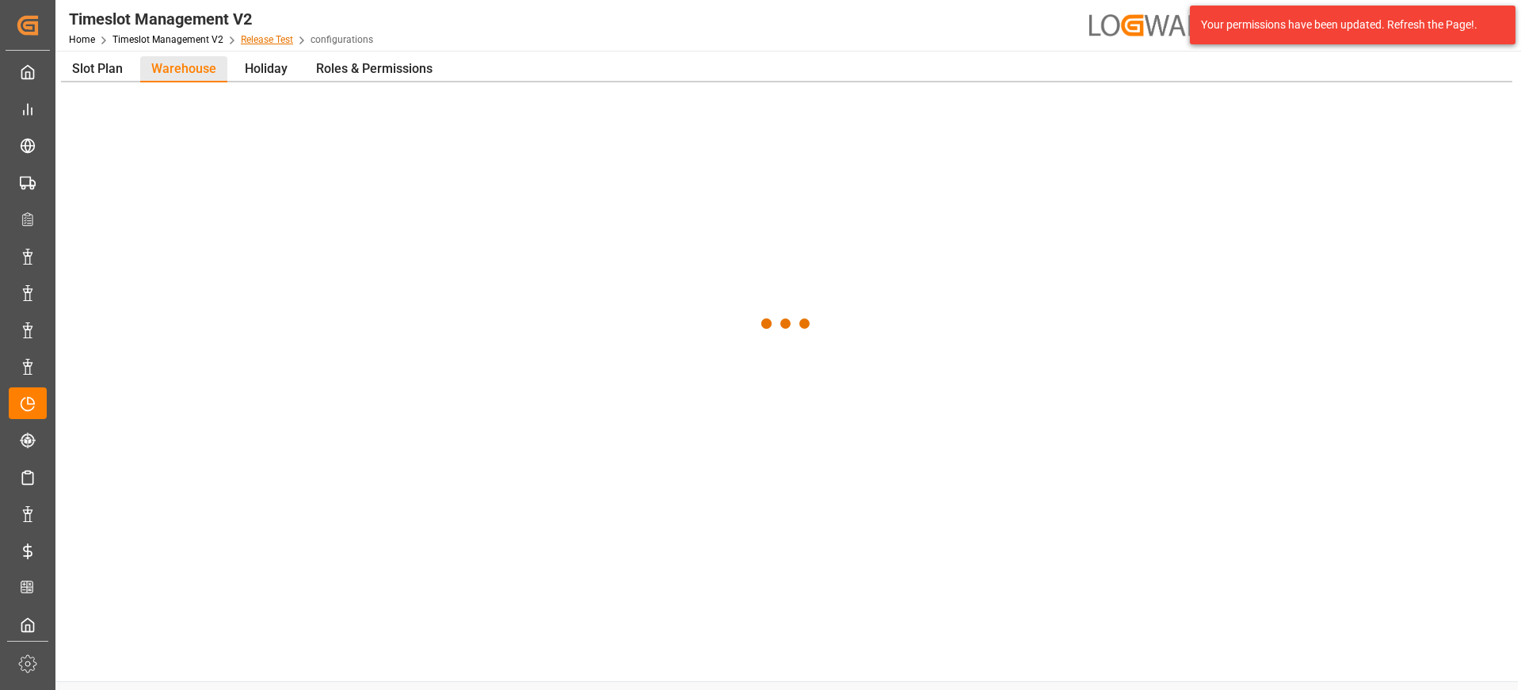
click at [264, 36] on link "Release Test" at bounding box center [267, 39] width 52 height 11
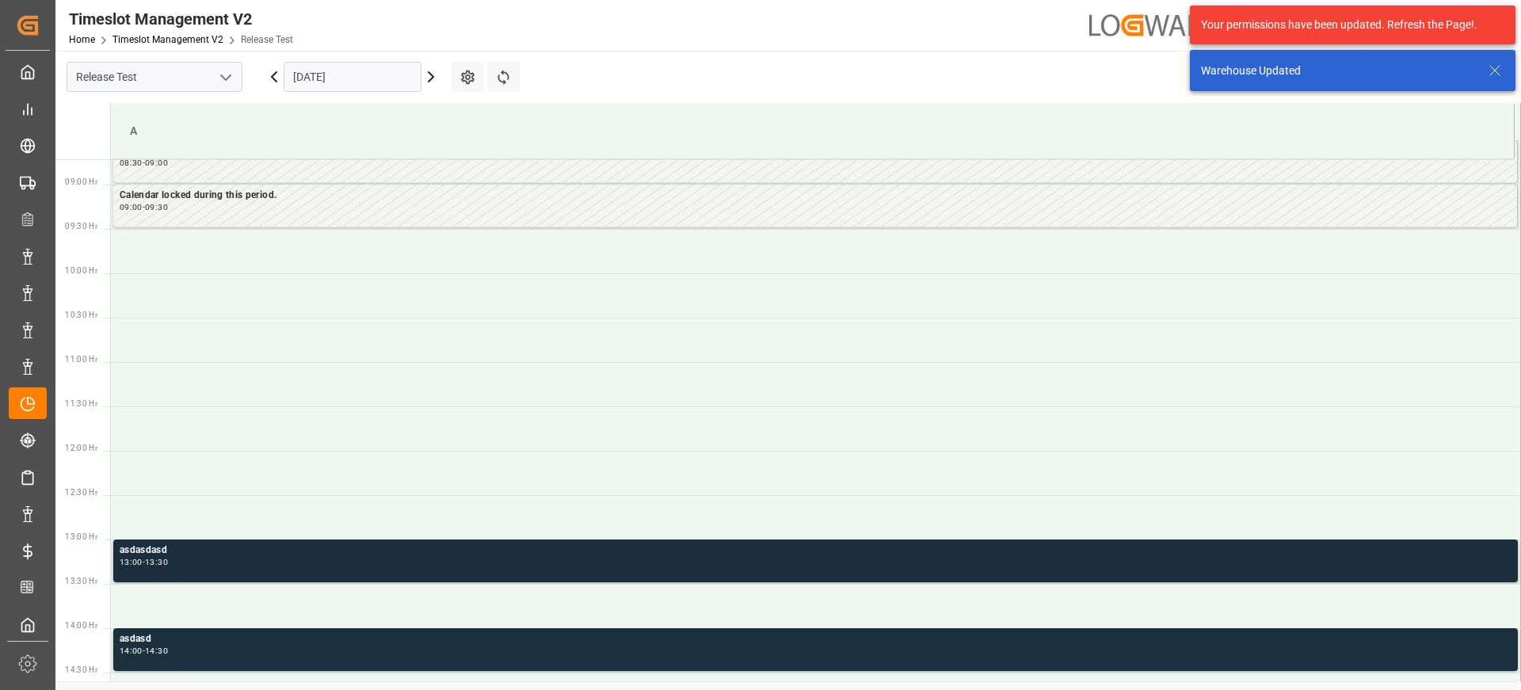
scroll to position [588, 0]
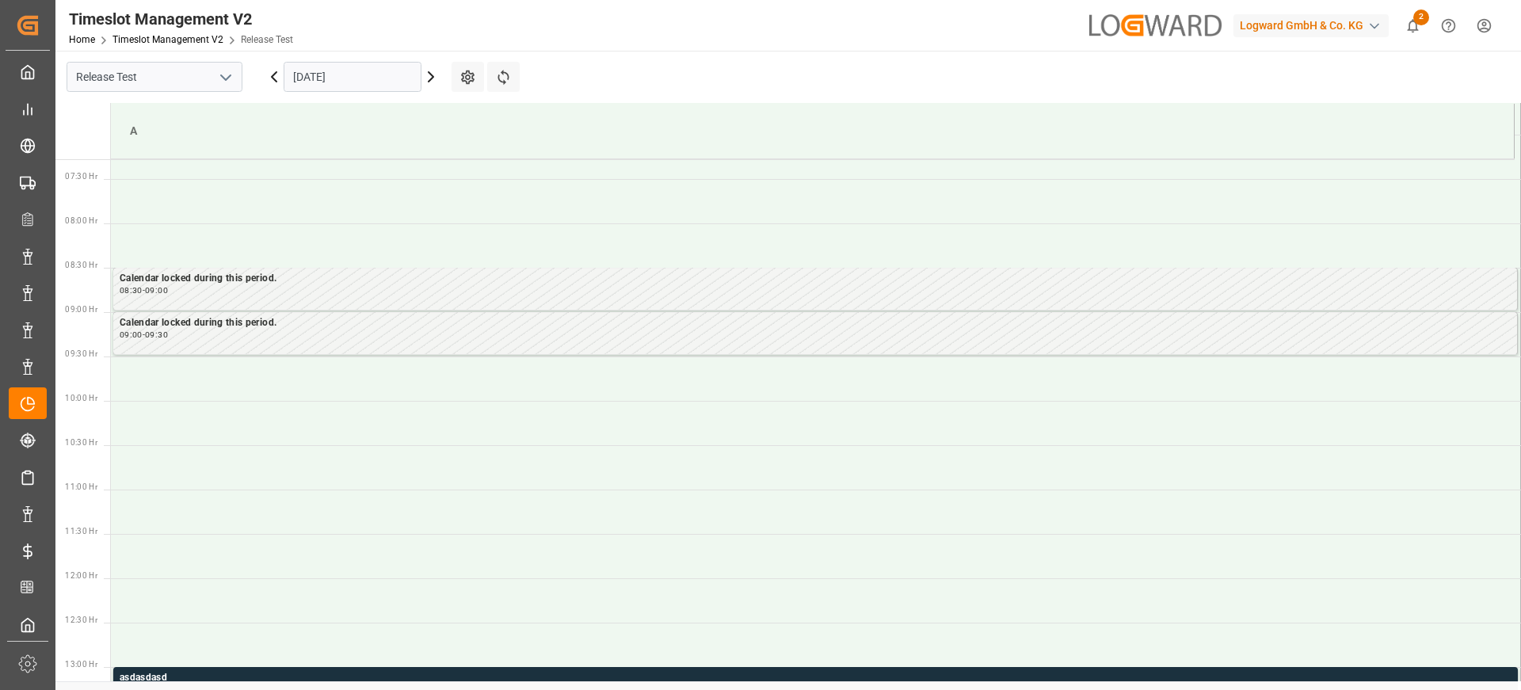
scroll to position [635, 0]
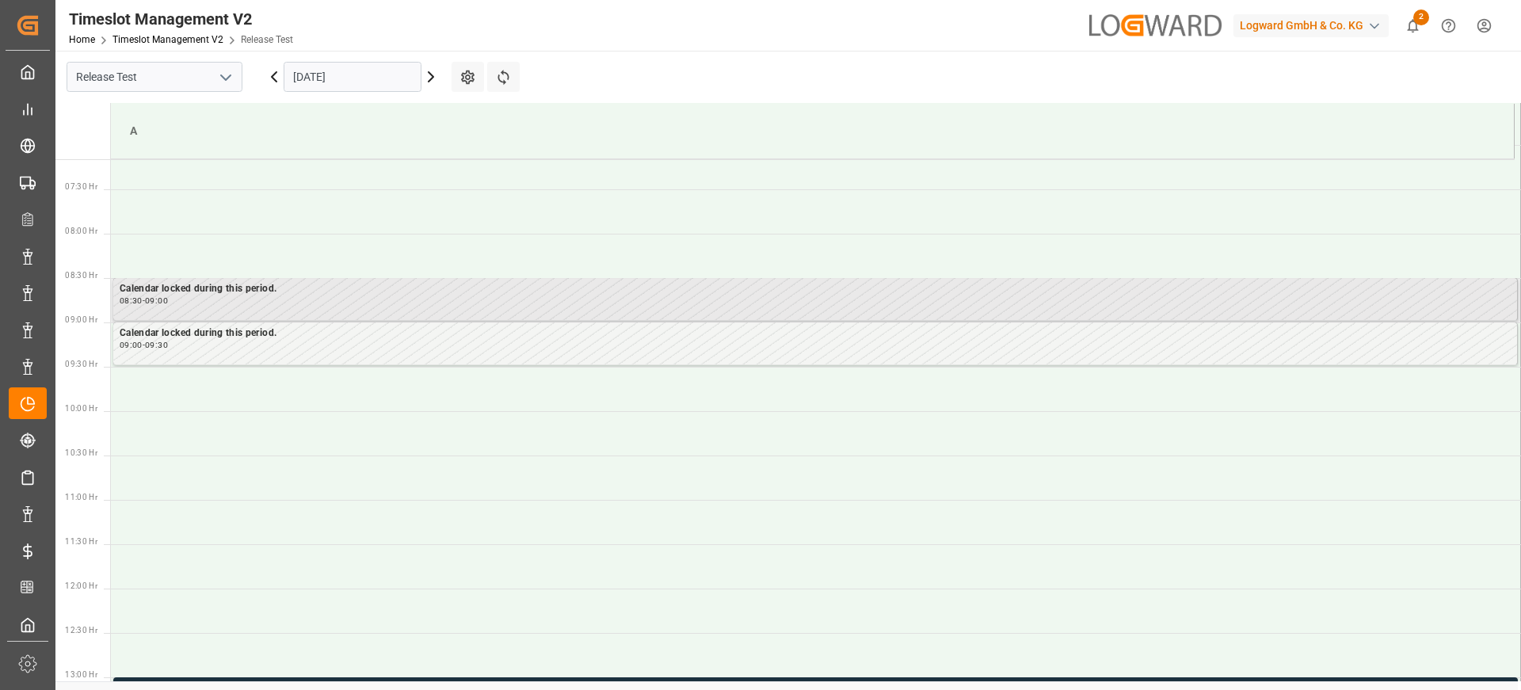
click at [509, 302] on div "08:30 - 09:00" at bounding box center [815, 301] width 1391 height 9
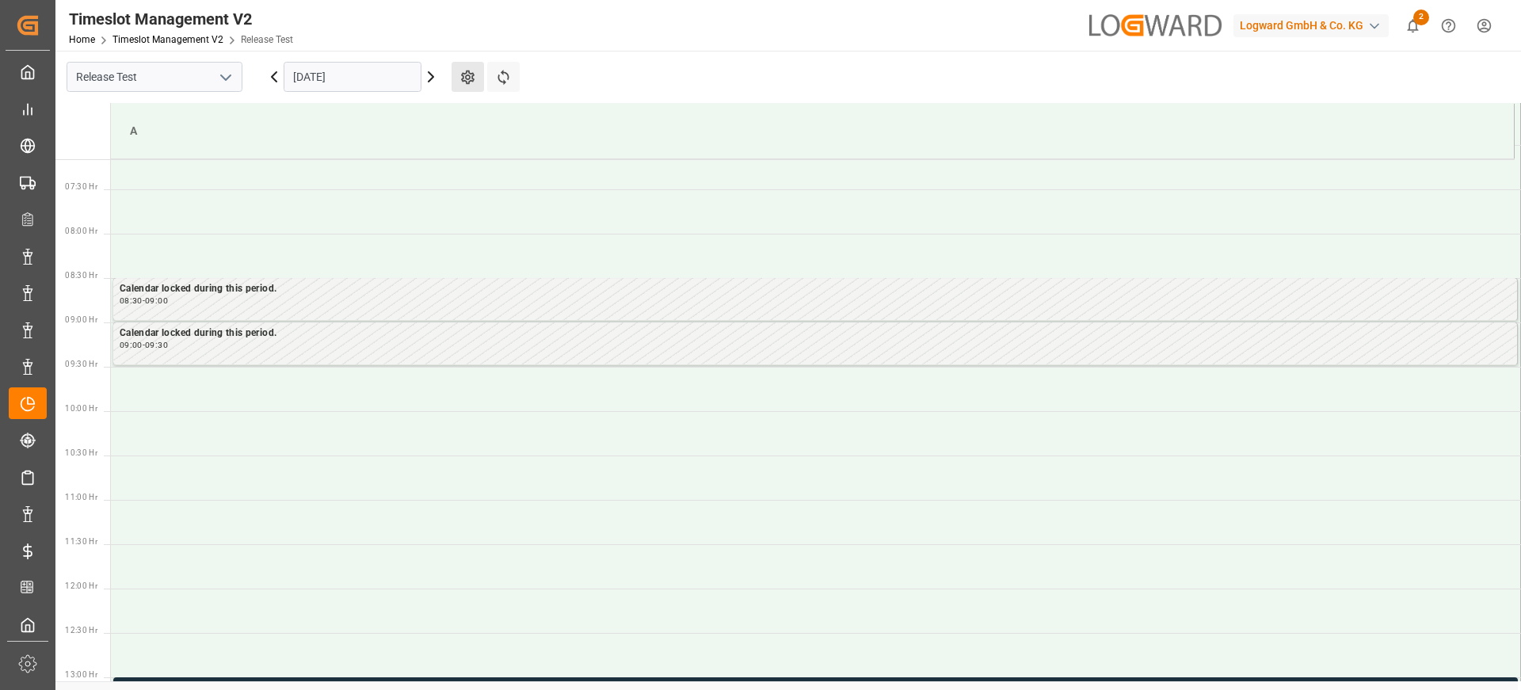
click at [457, 82] on button "Settings" at bounding box center [468, 77] width 32 height 30
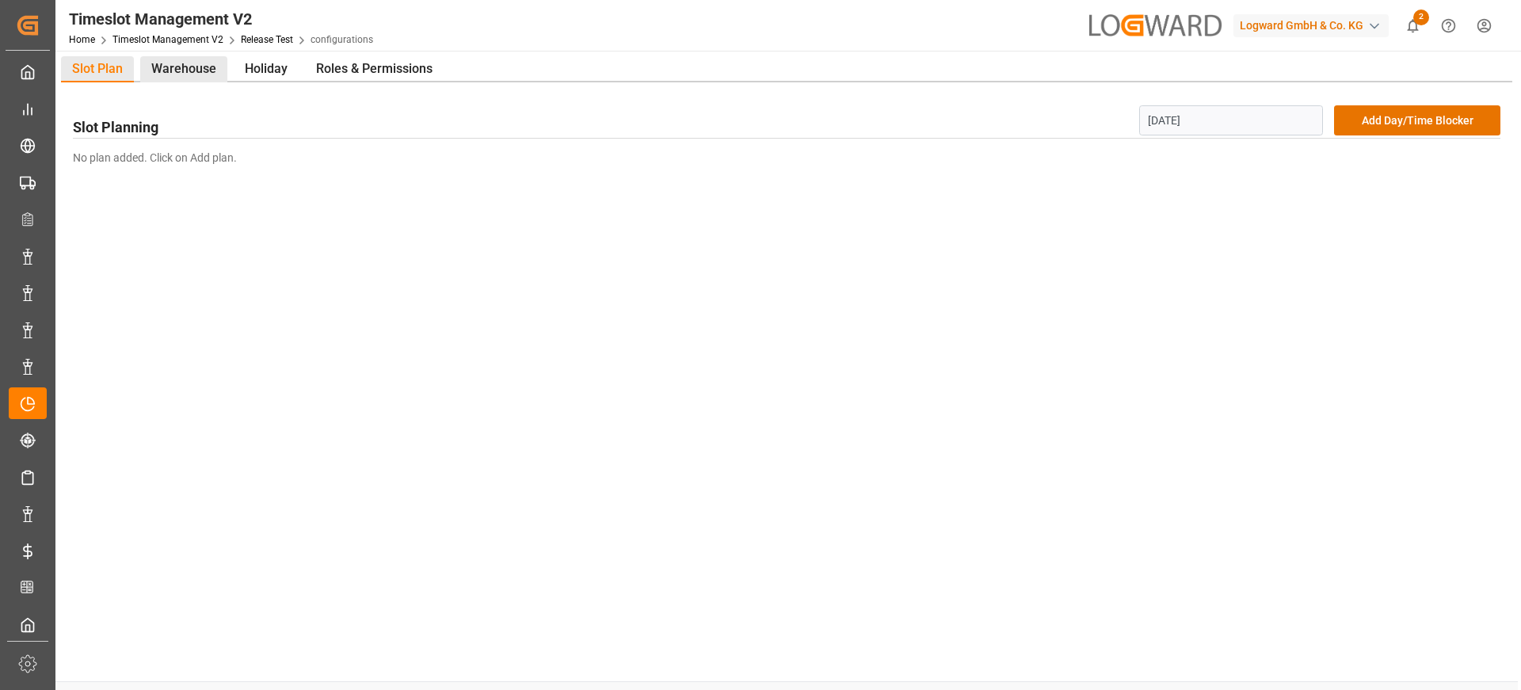
click at [181, 68] on div "Warehouse" at bounding box center [183, 69] width 87 height 26
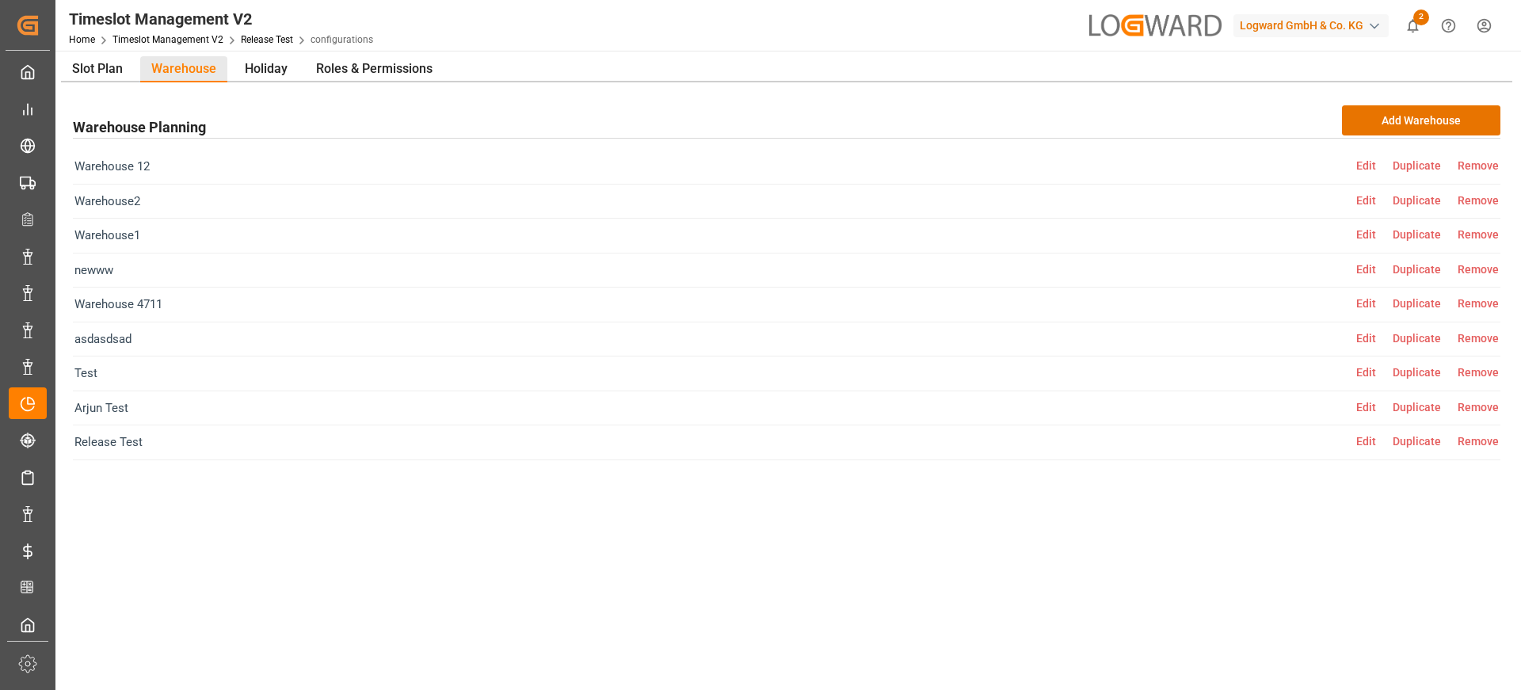
click at [1362, 441] on span "Edit" at bounding box center [1375, 441] width 36 height 13
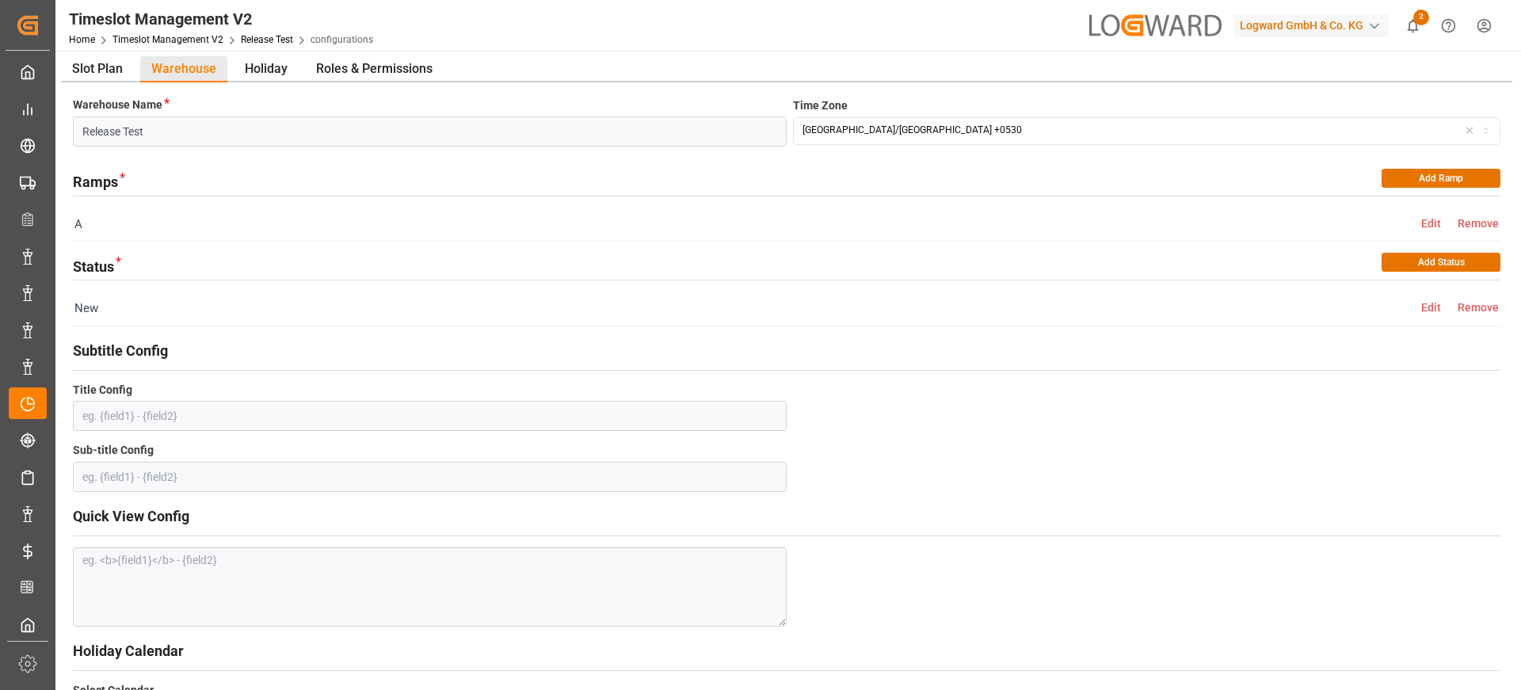
click at [1330, 39] on div "Logward GmbH & Co. KG" at bounding box center [1315, 25] width 162 height 30
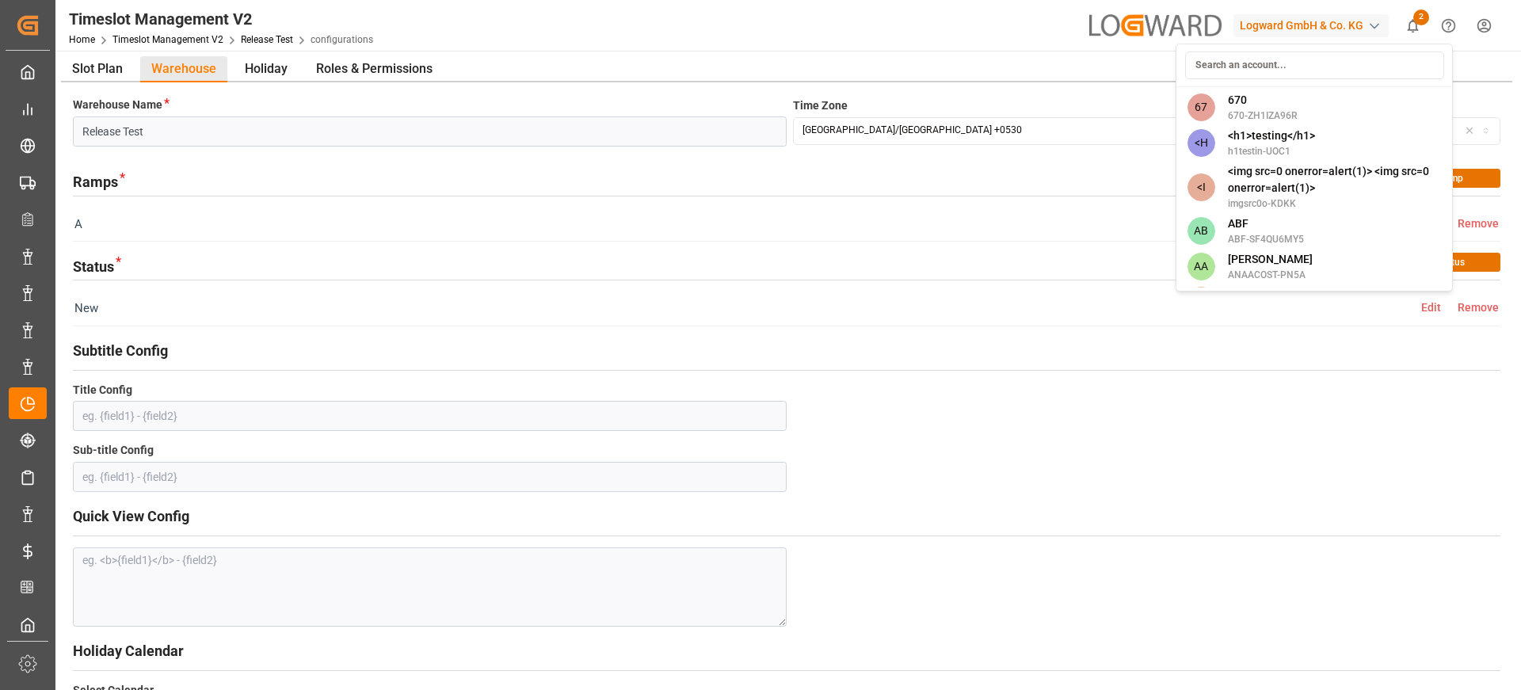
click at [1299, 113] on div "67 670 670-ZH1IZA96R" at bounding box center [1315, 108] width 270 height 36
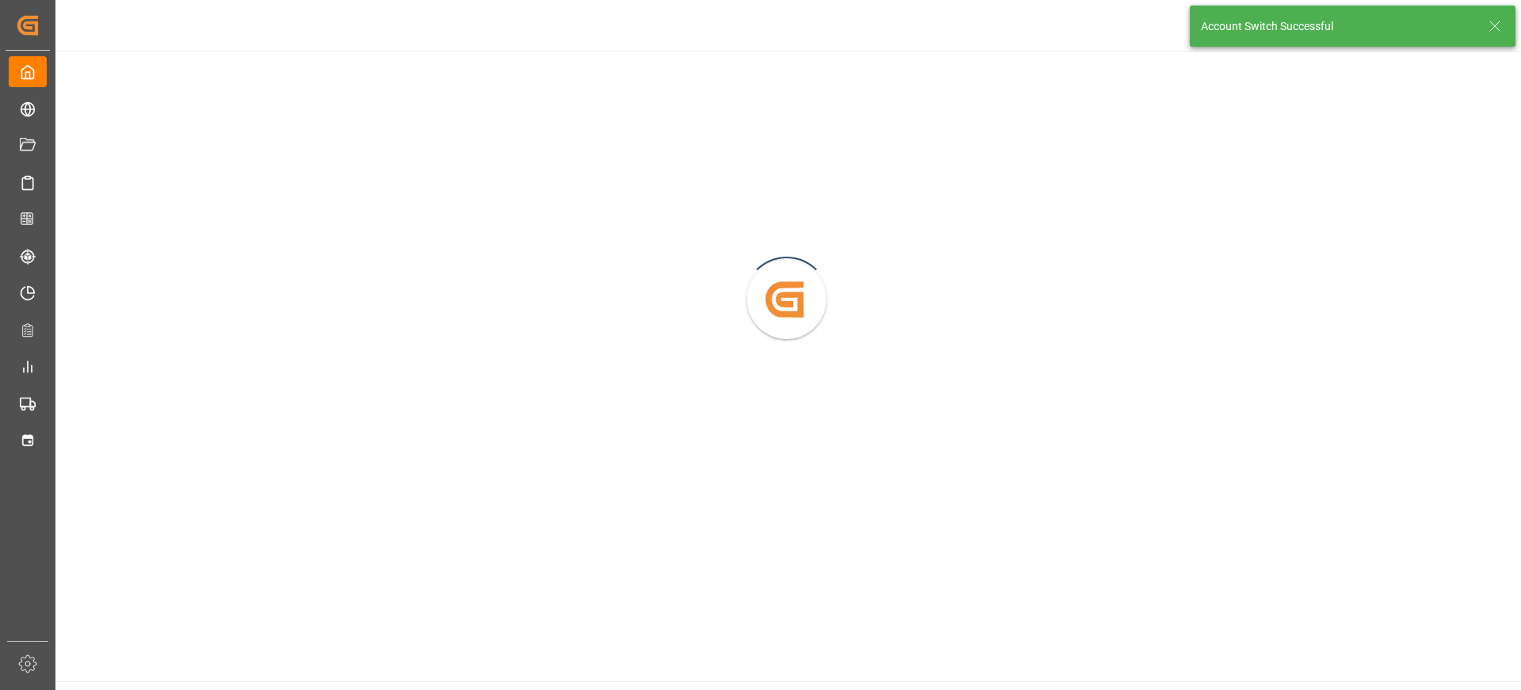
click at [1505, 30] on div "Account Switch Successful" at bounding box center [1353, 26] width 326 height 41
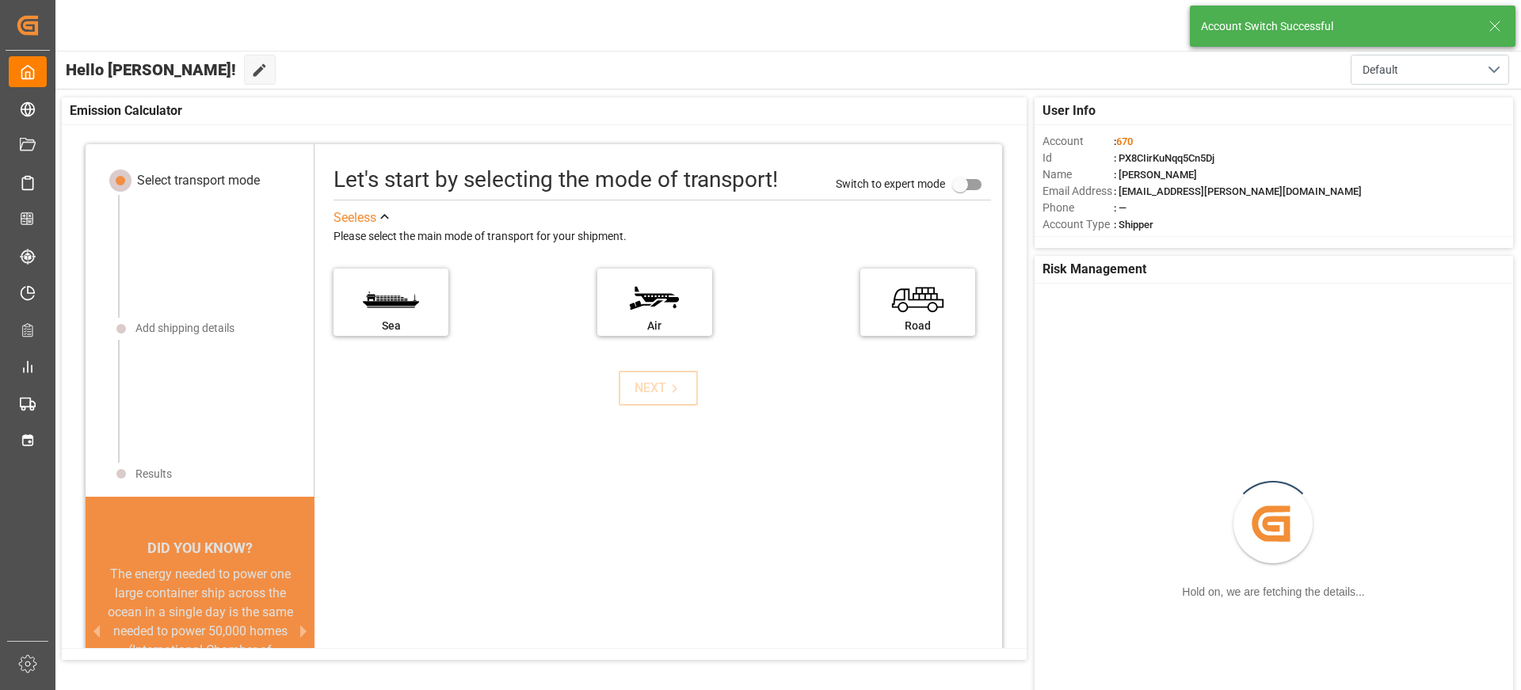
click at [1493, 25] on icon at bounding box center [1495, 26] width 19 height 19
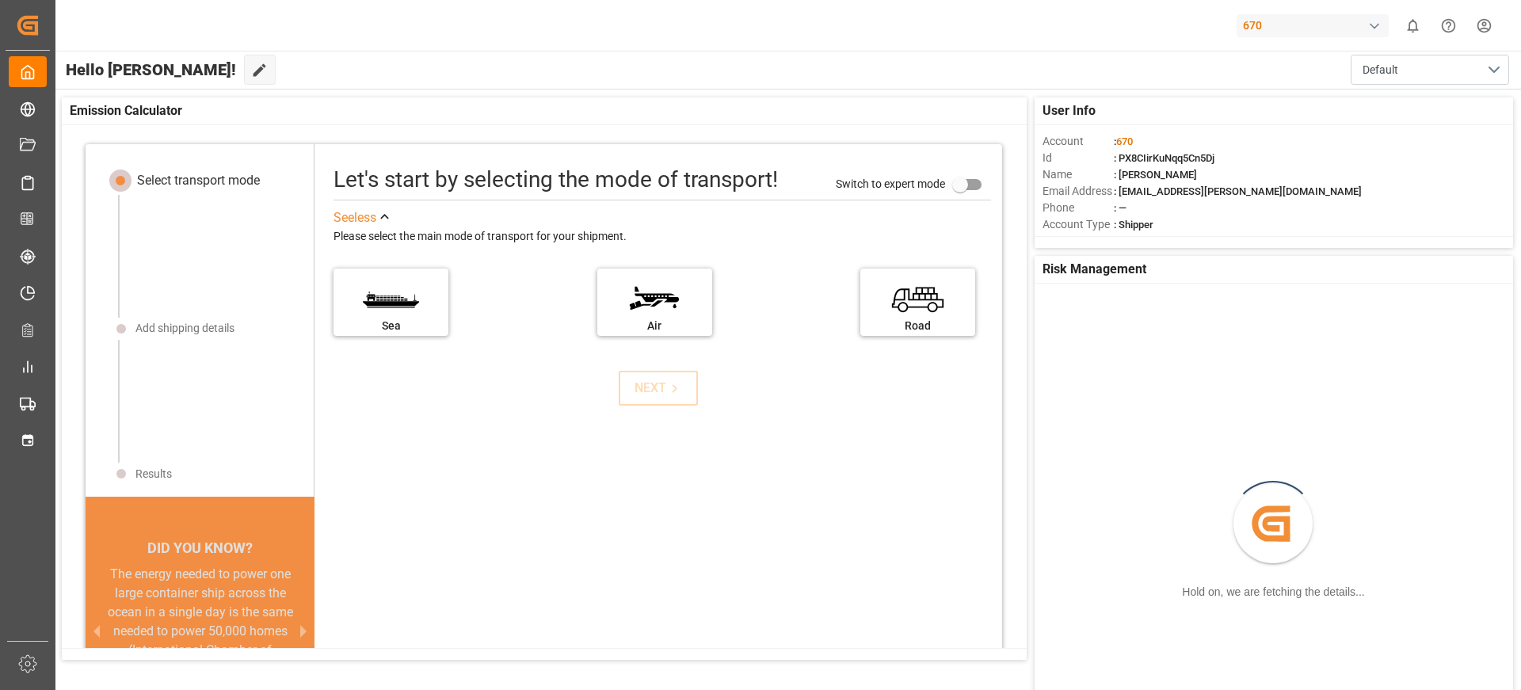
click at [1339, 26] on body "Created by potrace 1.15, written by [PERSON_NAME] [DATE]-[DATE] Created by potr…" at bounding box center [760, 404] width 1521 height 809
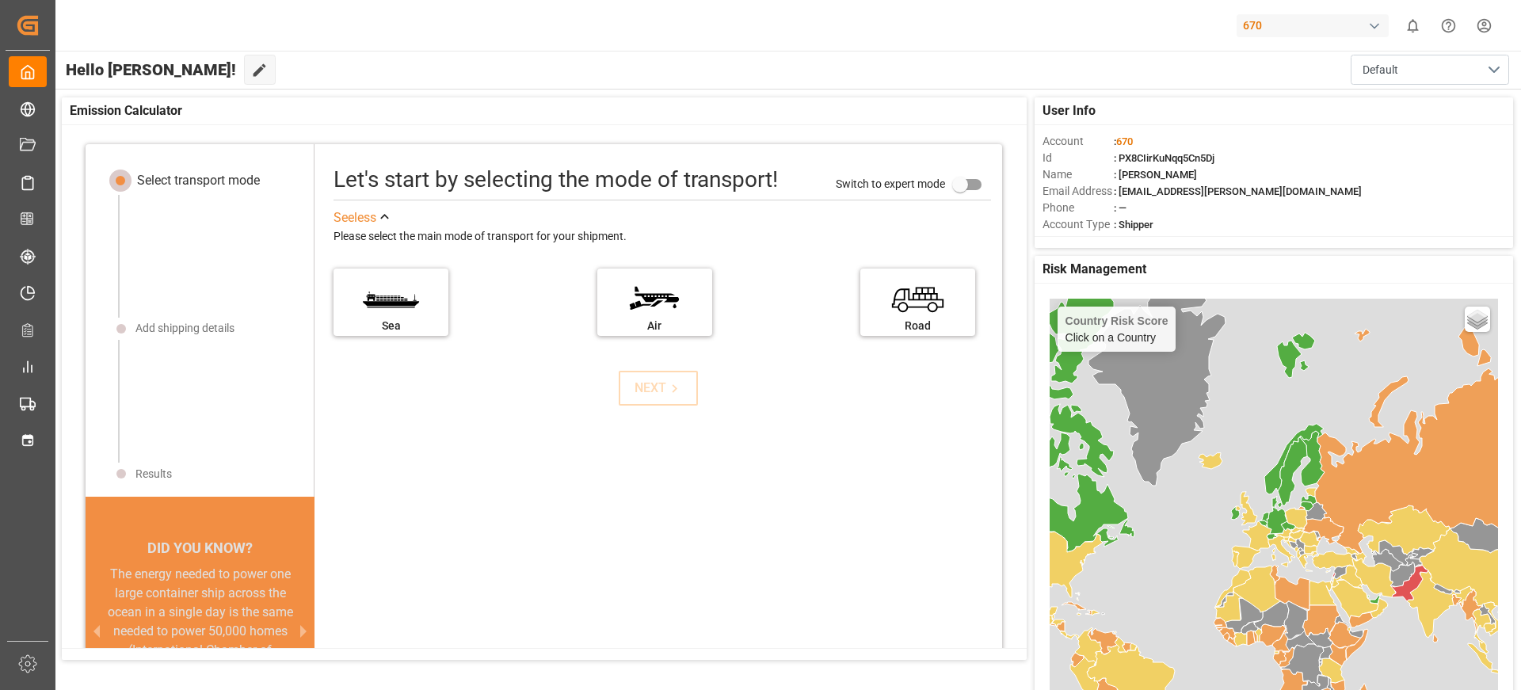
click at [1339, 26] on div "670" at bounding box center [1313, 25] width 152 height 23
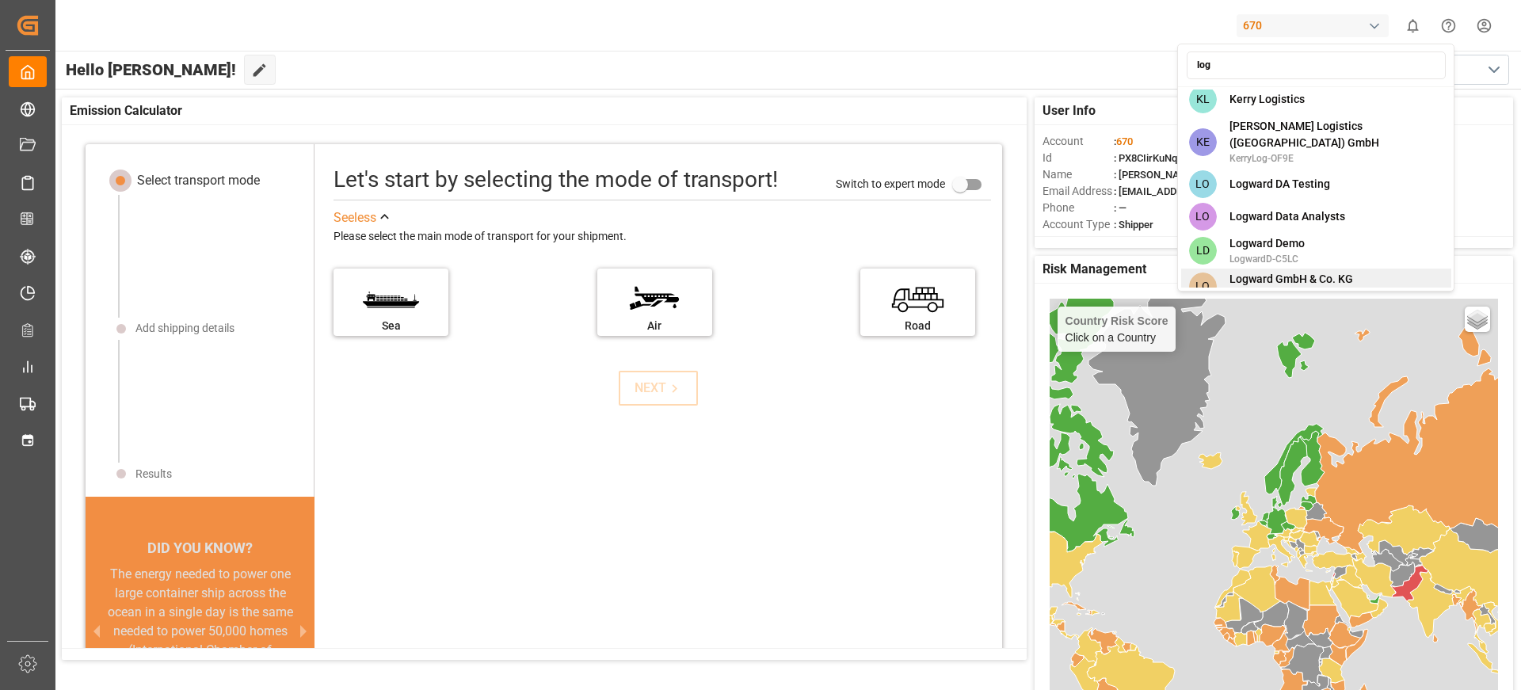
type input "log"
click at [1345, 288] on span "LogwardG-A4U1" at bounding box center [1292, 295] width 124 height 14
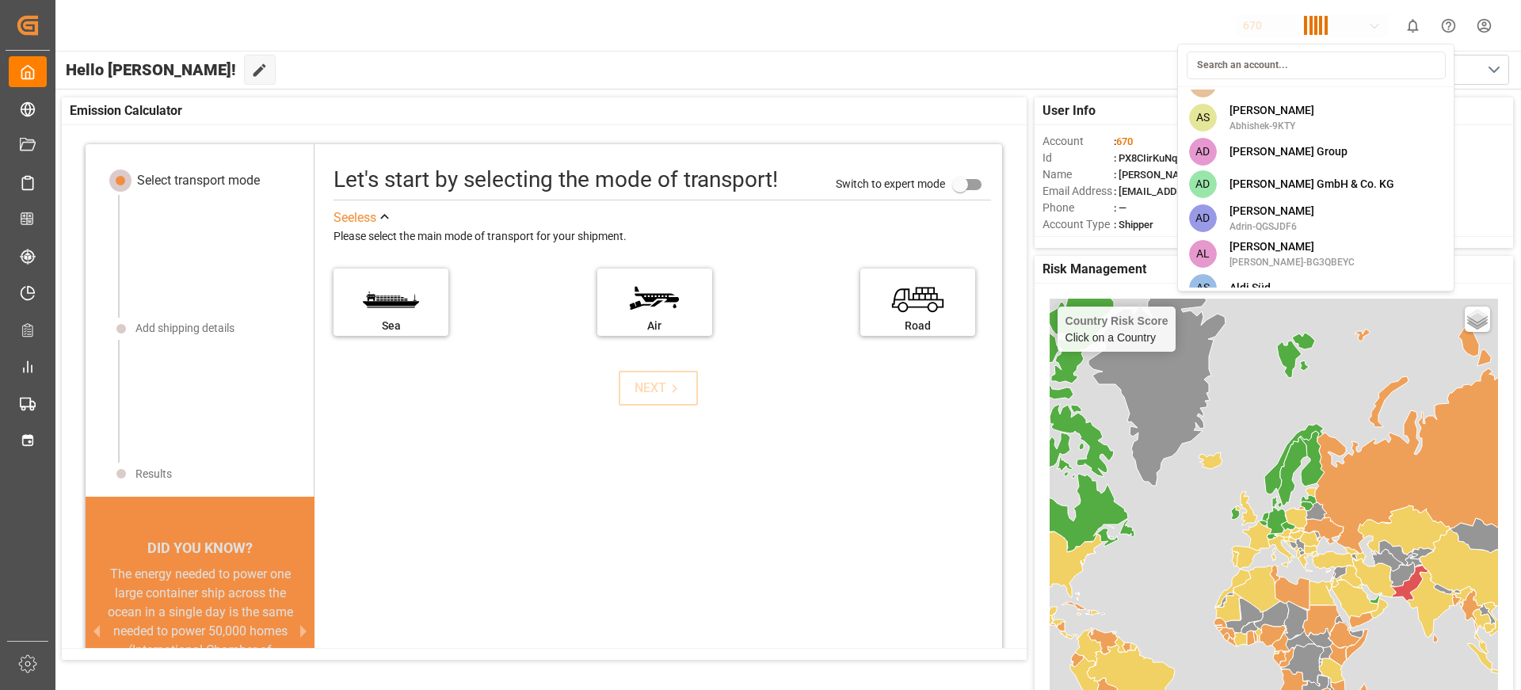
scroll to position [6444, 0]
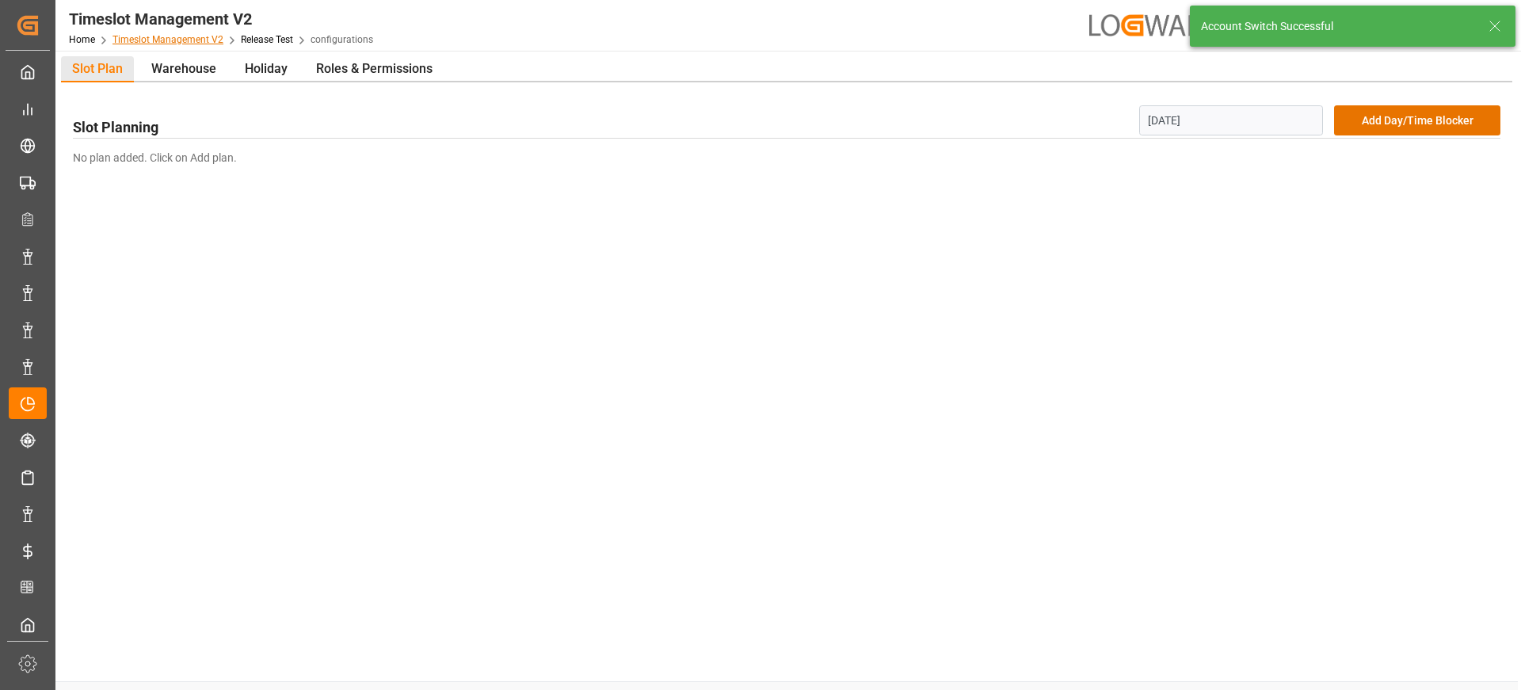
click at [205, 43] on link "Timeslot Management V2" at bounding box center [168, 39] width 111 height 11
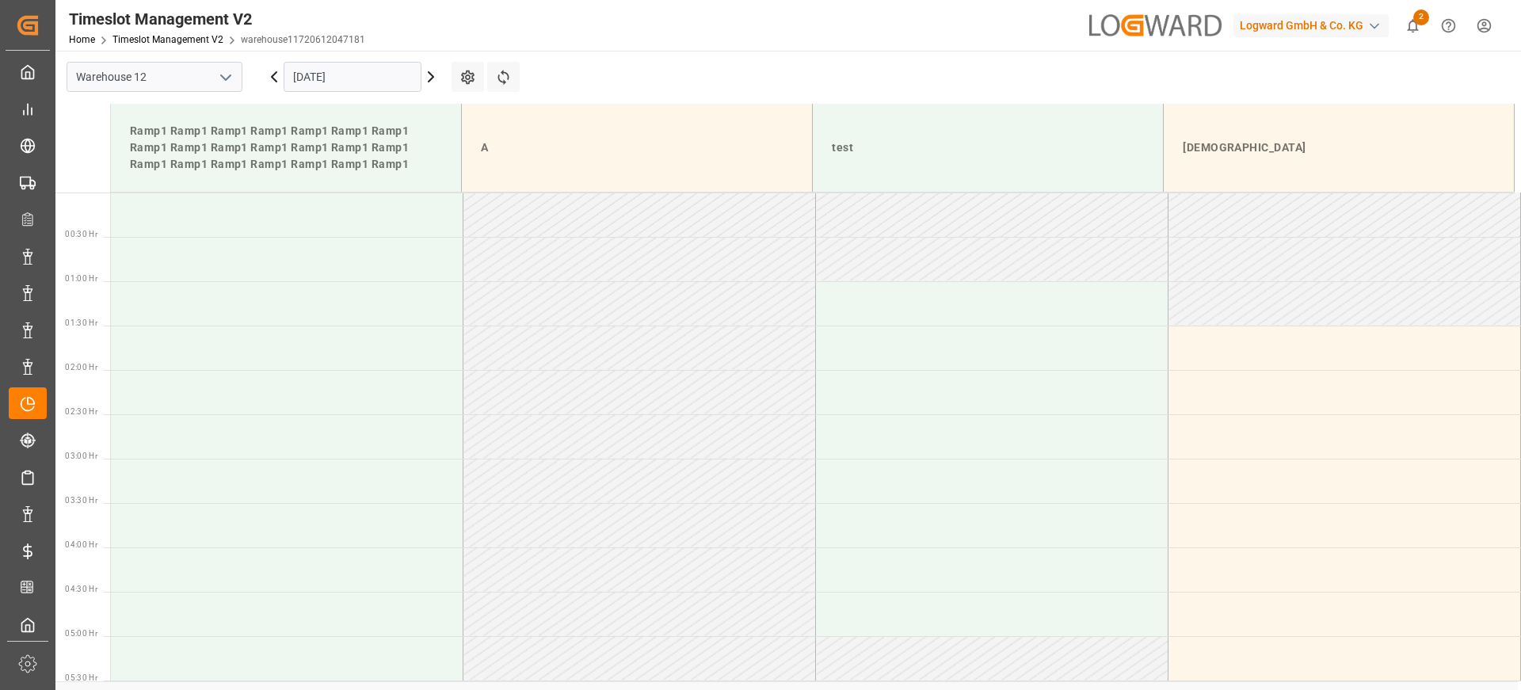
click at [222, 72] on icon "open menu" at bounding box center [225, 77] width 19 height 19
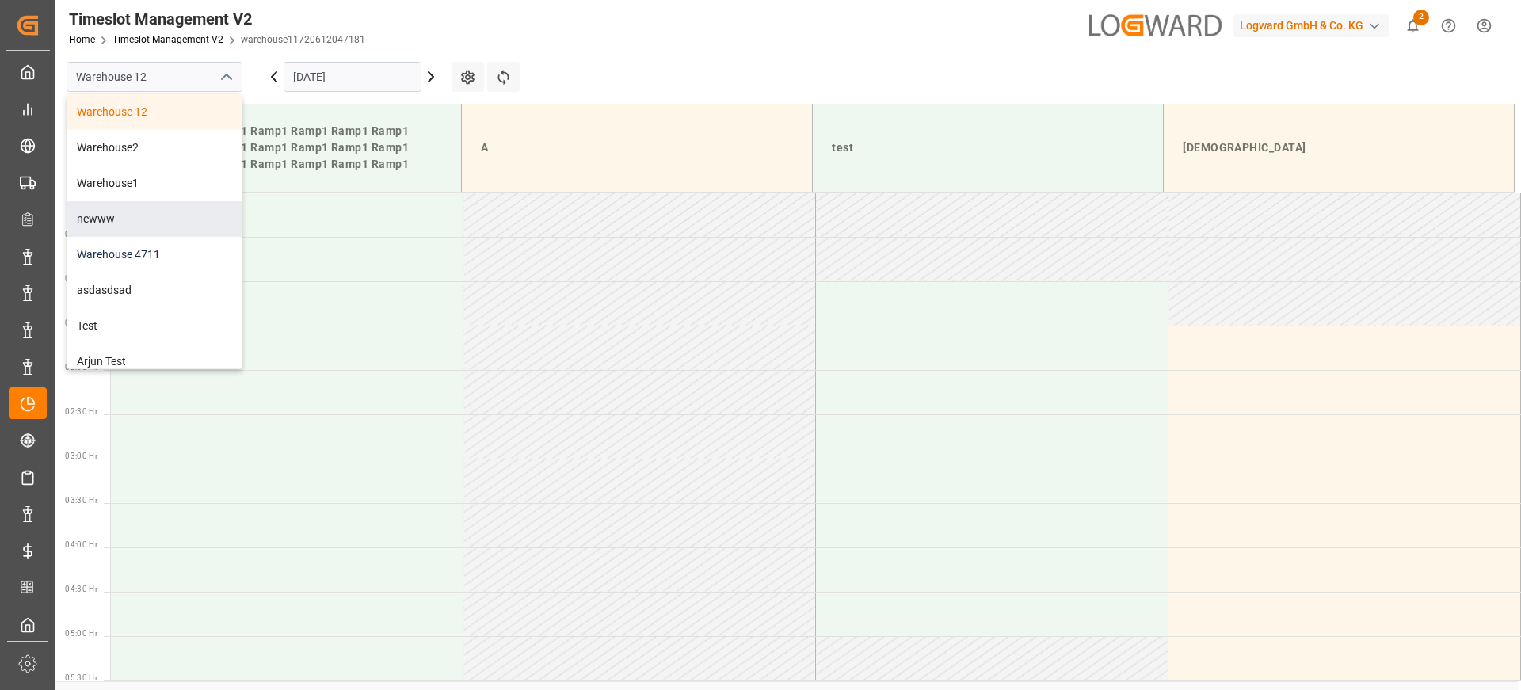
scroll to position [47, 0]
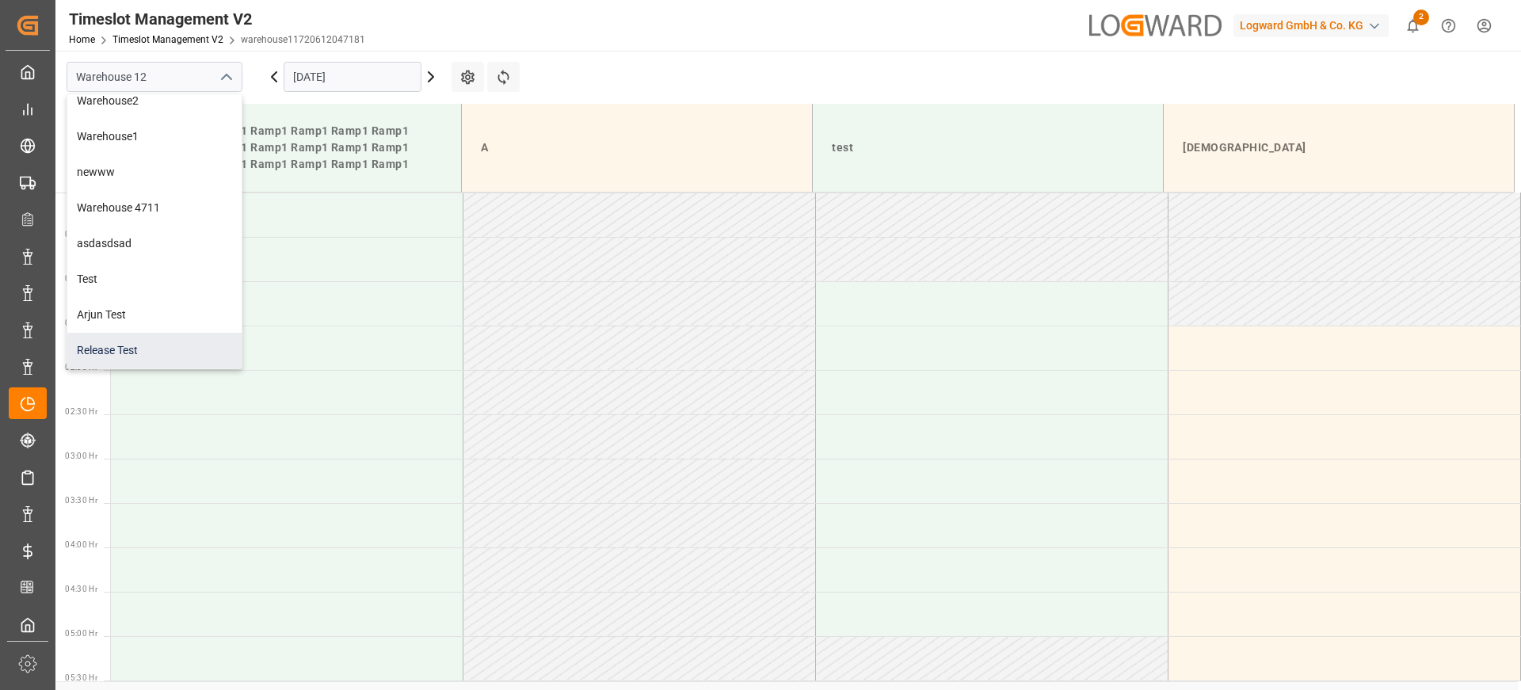
click at [146, 349] on div "Release Test" at bounding box center [154, 351] width 174 height 36
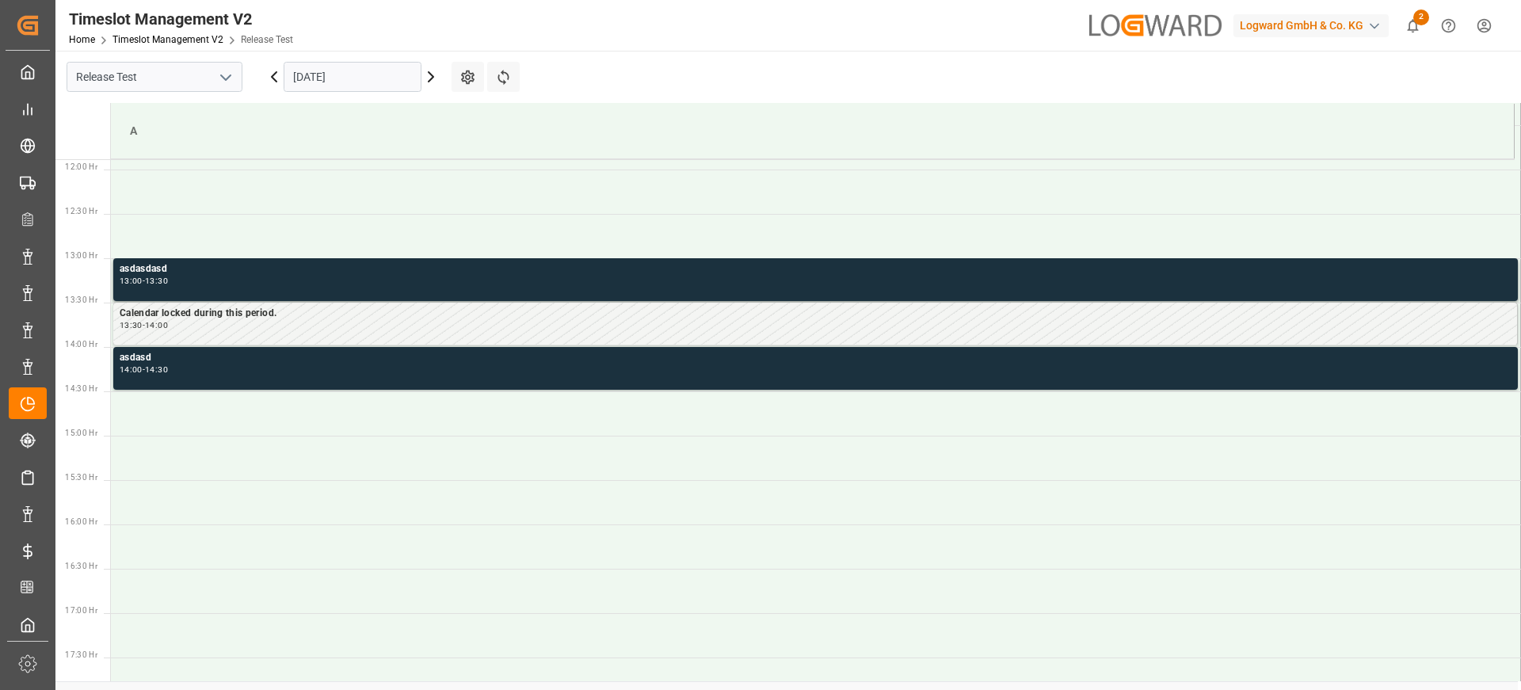
scroll to position [1013, 0]
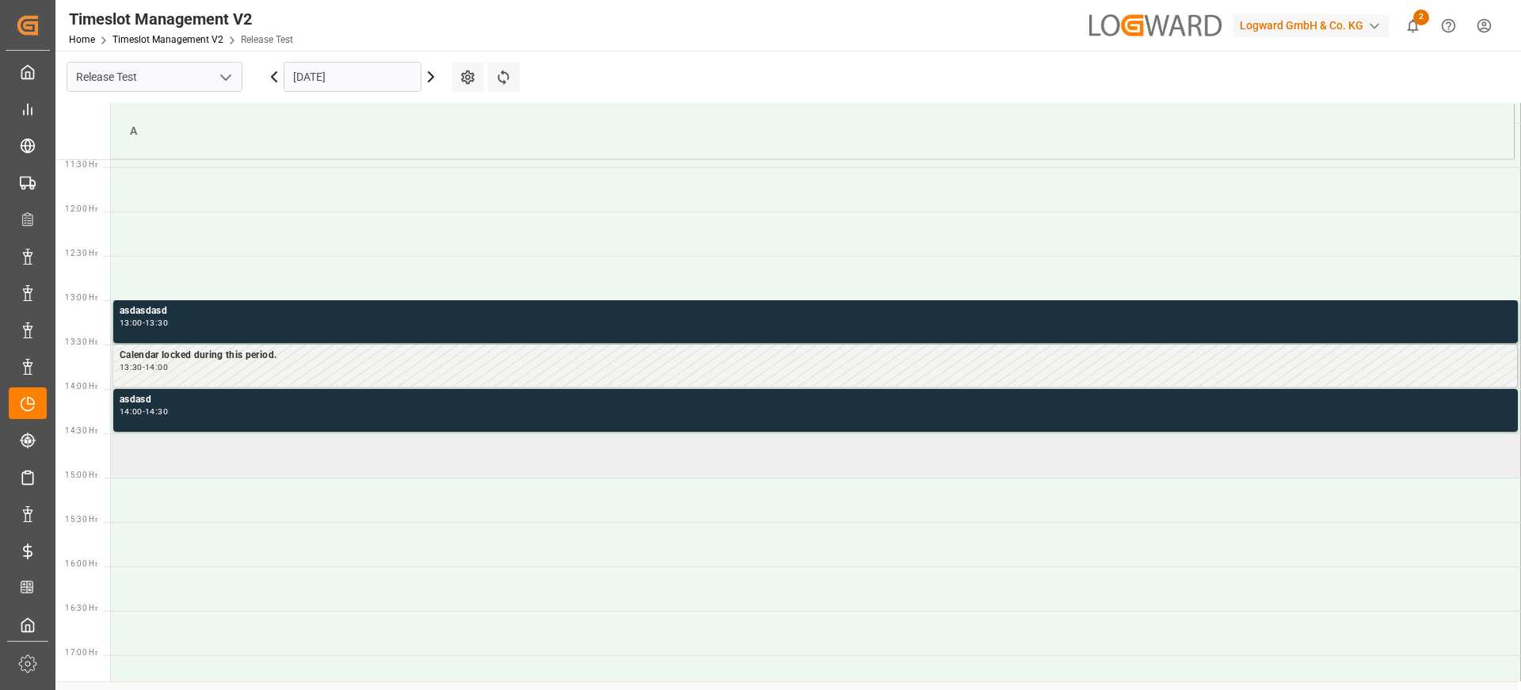
click at [436, 458] on td at bounding box center [816, 455] width 1410 height 44
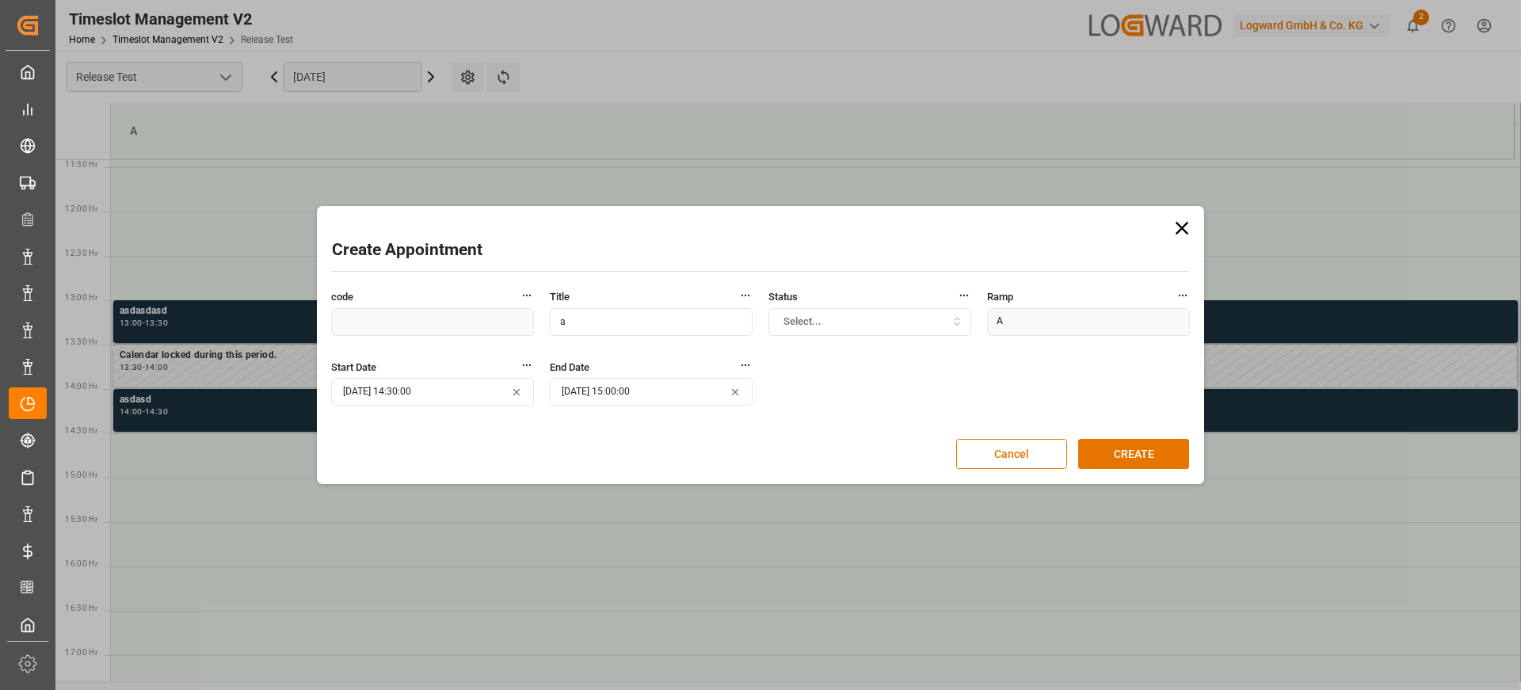
click at [708, 316] on input "a" at bounding box center [651, 322] width 203 height 28
type input "asda"
click at [1127, 446] on button "CREATE" at bounding box center [1133, 454] width 111 height 30
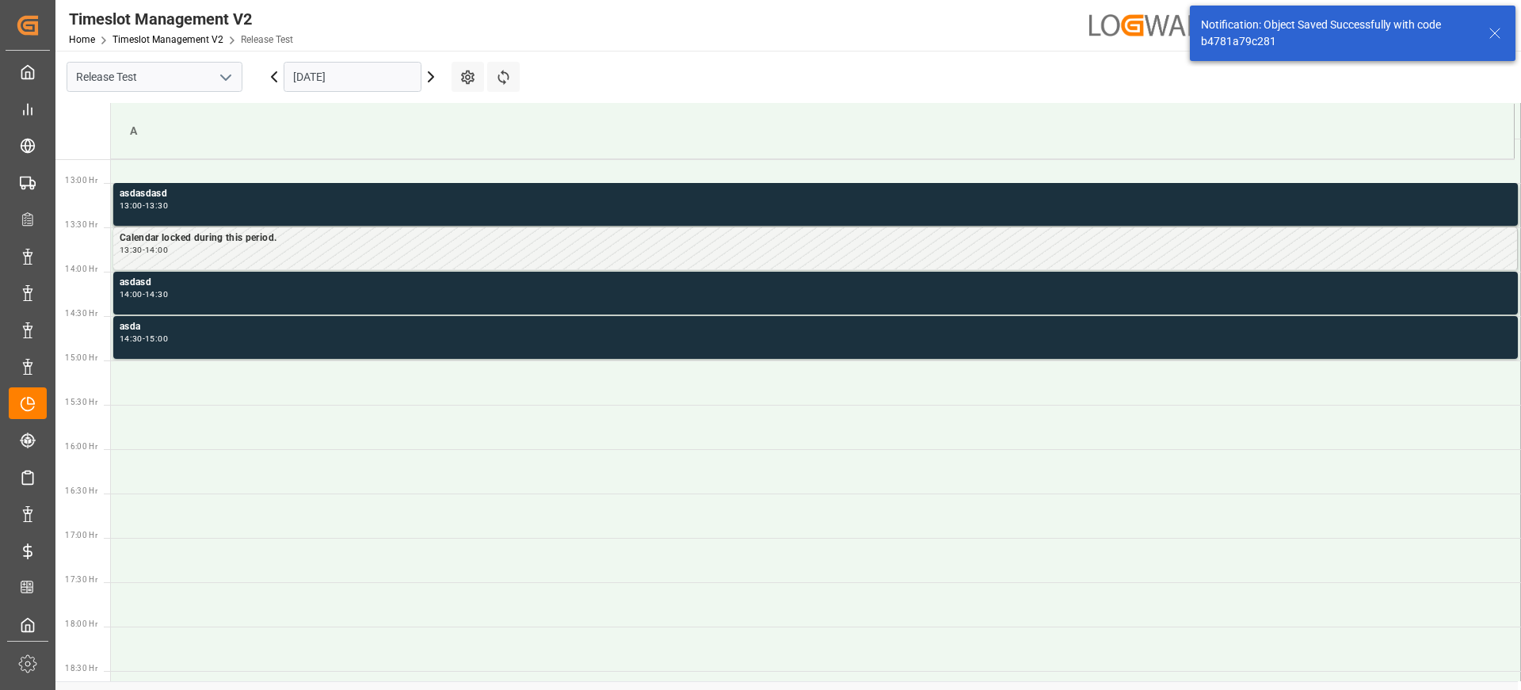
scroll to position [1143, 0]
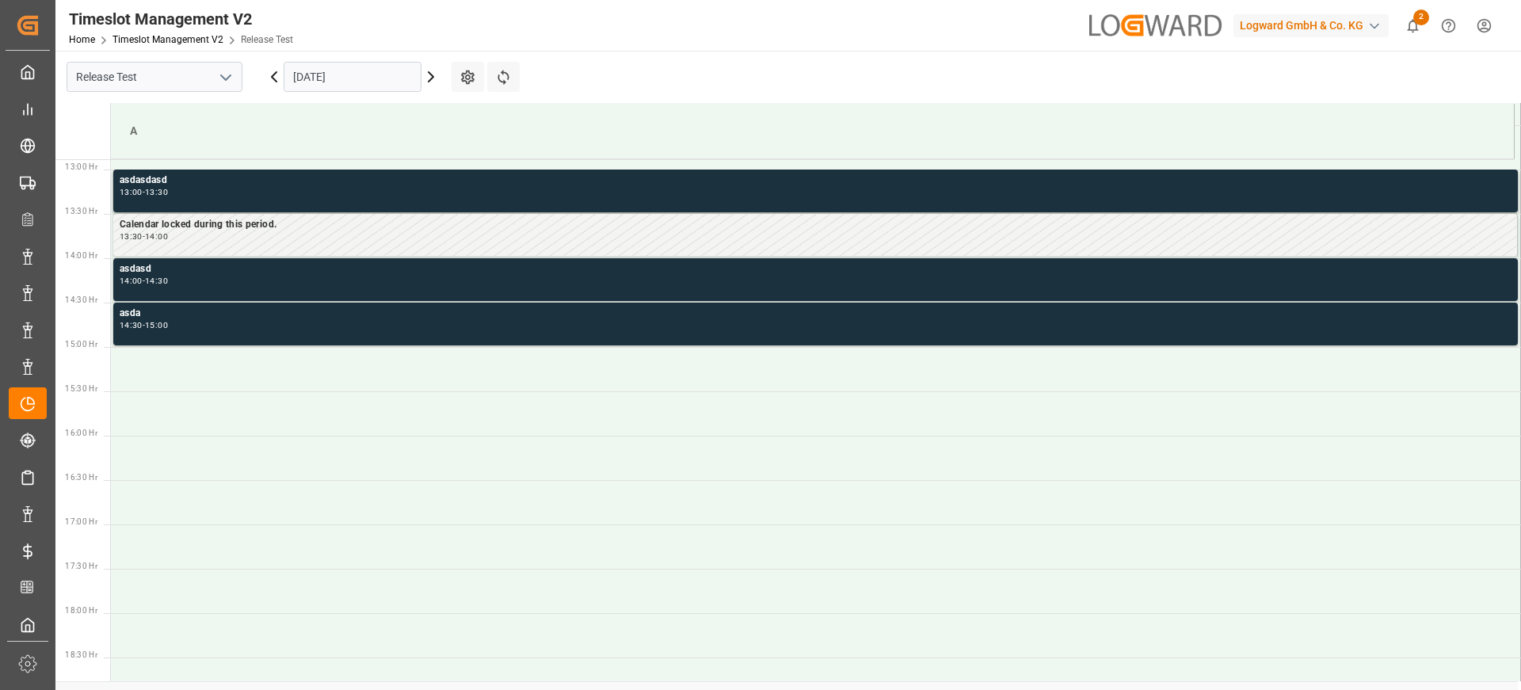
click at [1297, 17] on div "Logward GmbH & Co. KG" at bounding box center [1311, 25] width 155 height 23
type input "radhe"
click at [1264, 144] on span "RadheRadhe" at bounding box center [1261, 151] width 67 height 14
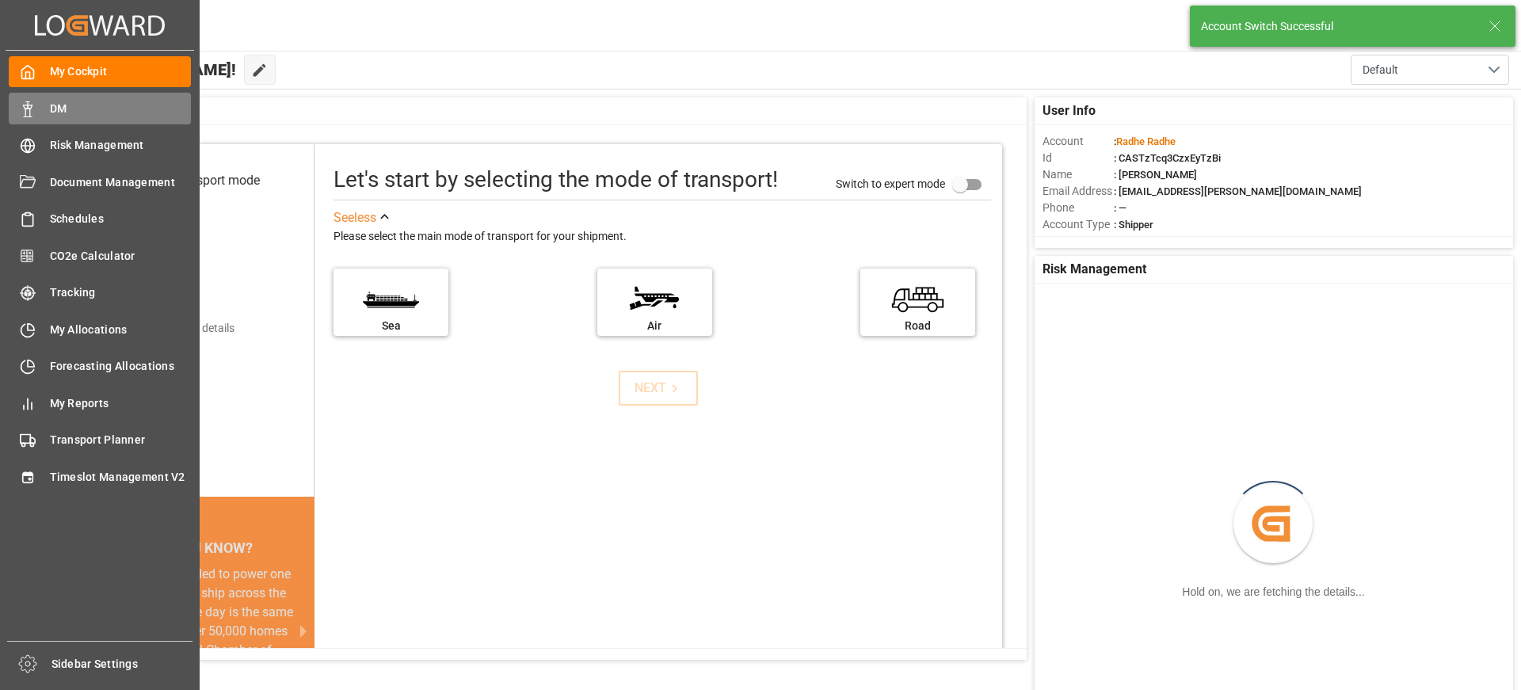
click at [109, 103] on span "DM" at bounding box center [121, 109] width 142 height 17
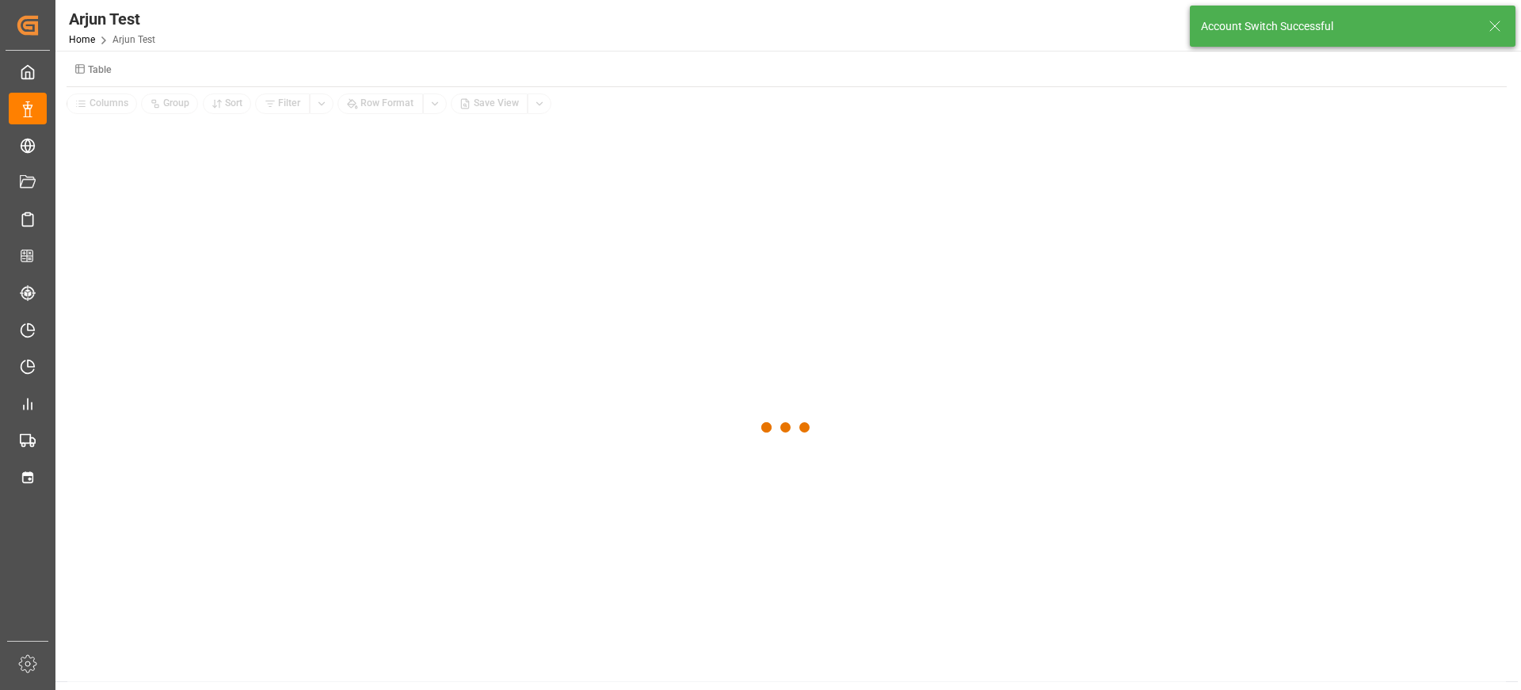
click at [90, 67] on small "Table" at bounding box center [100, 70] width 24 height 10
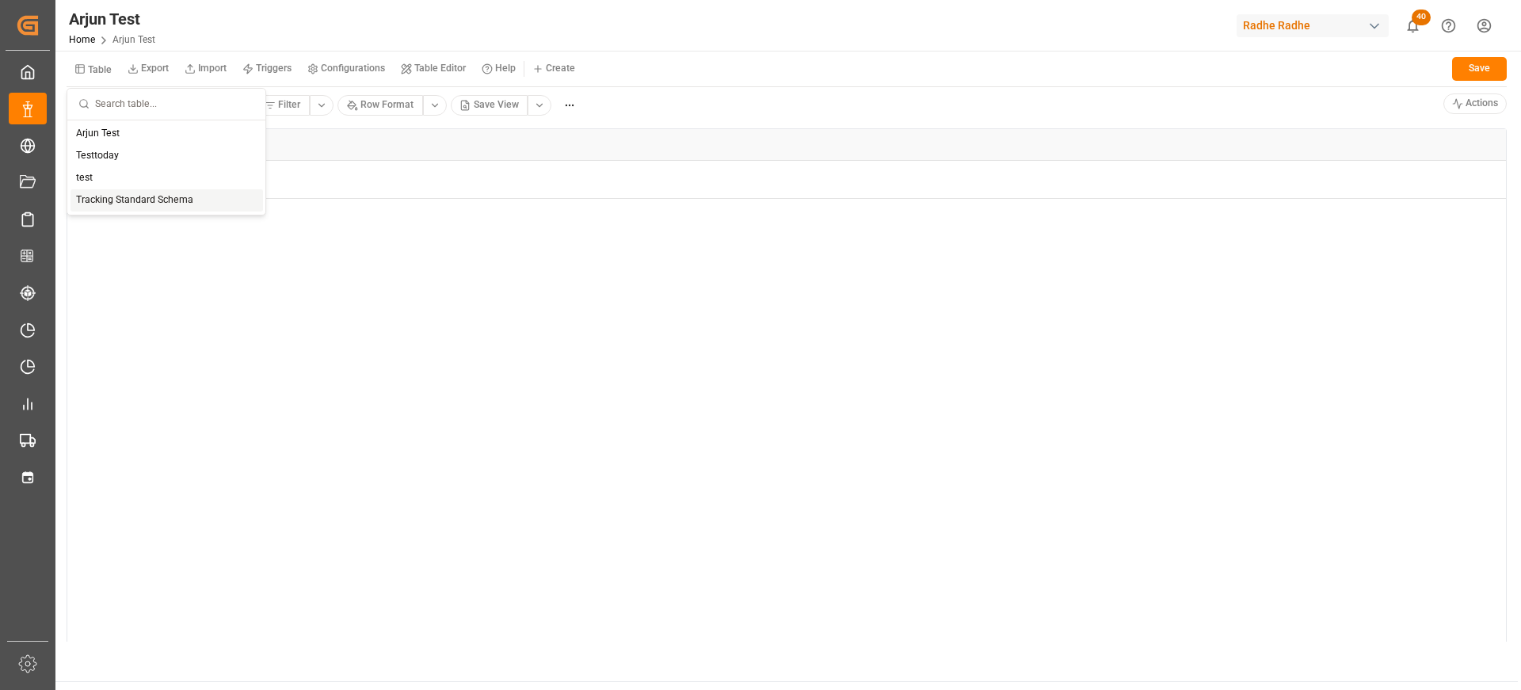
click at [139, 193] on div "Tracking Standard Schema" at bounding box center [167, 200] width 193 height 22
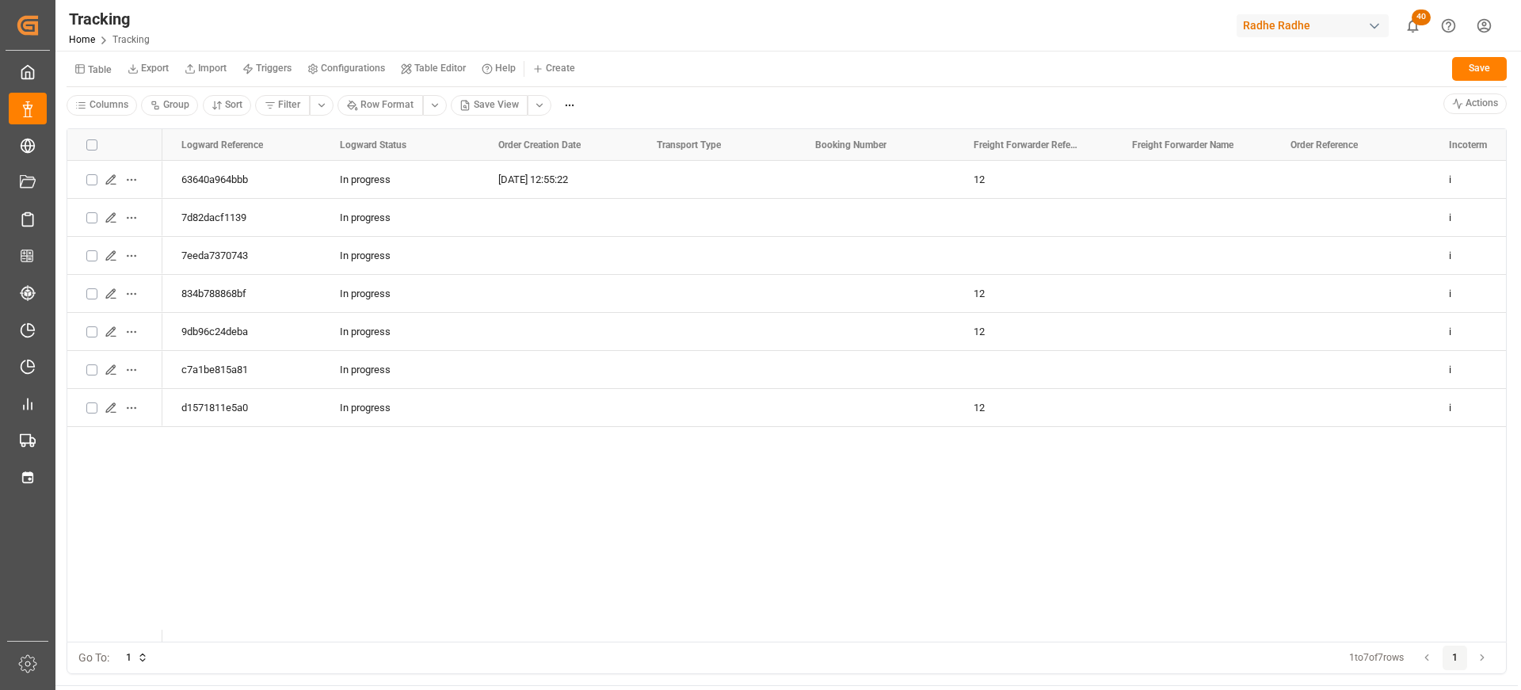
click at [334, 78] on button "Configurations" at bounding box center [347, 69] width 94 height 24
click at [281, 63] on small "Triggers" at bounding box center [274, 68] width 36 height 10
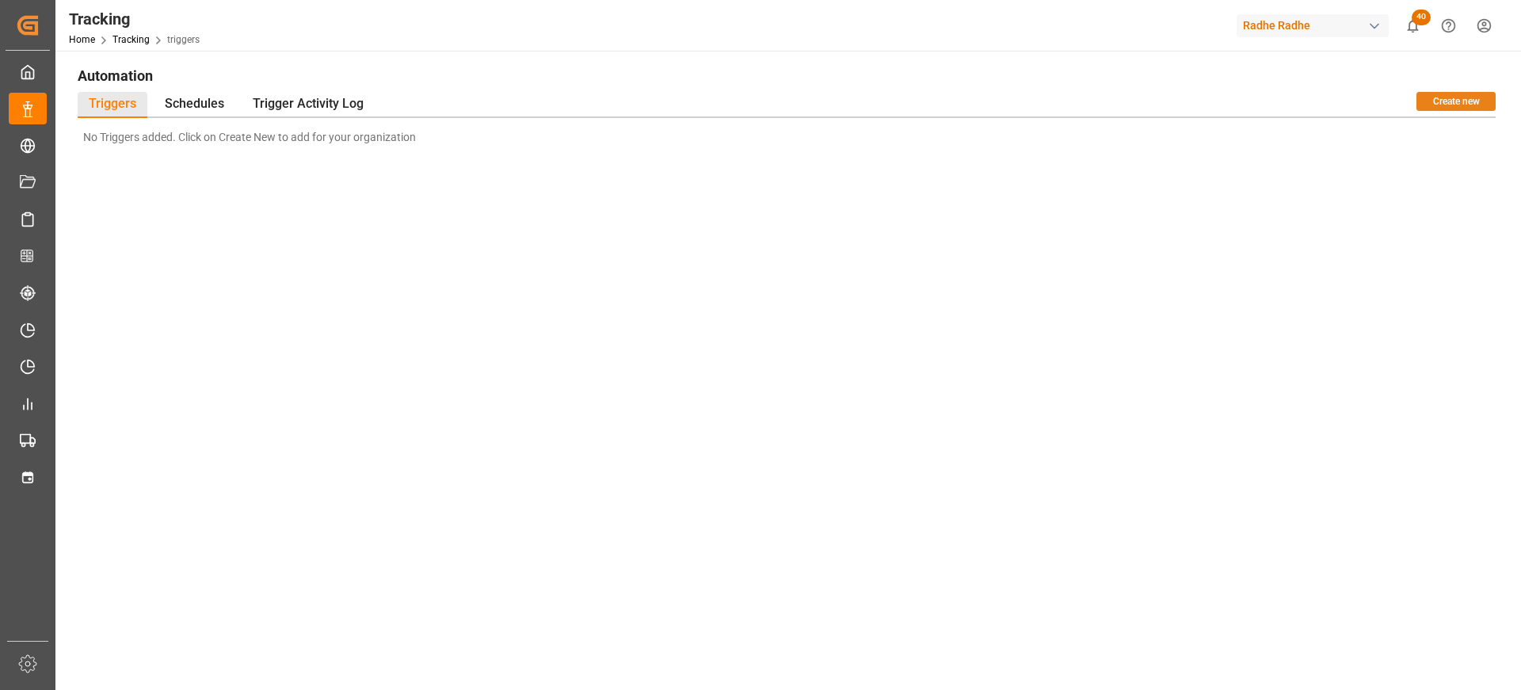
click at [1463, 97] on button "Create new" at bounding box center [1456, 101] width 79 height 19
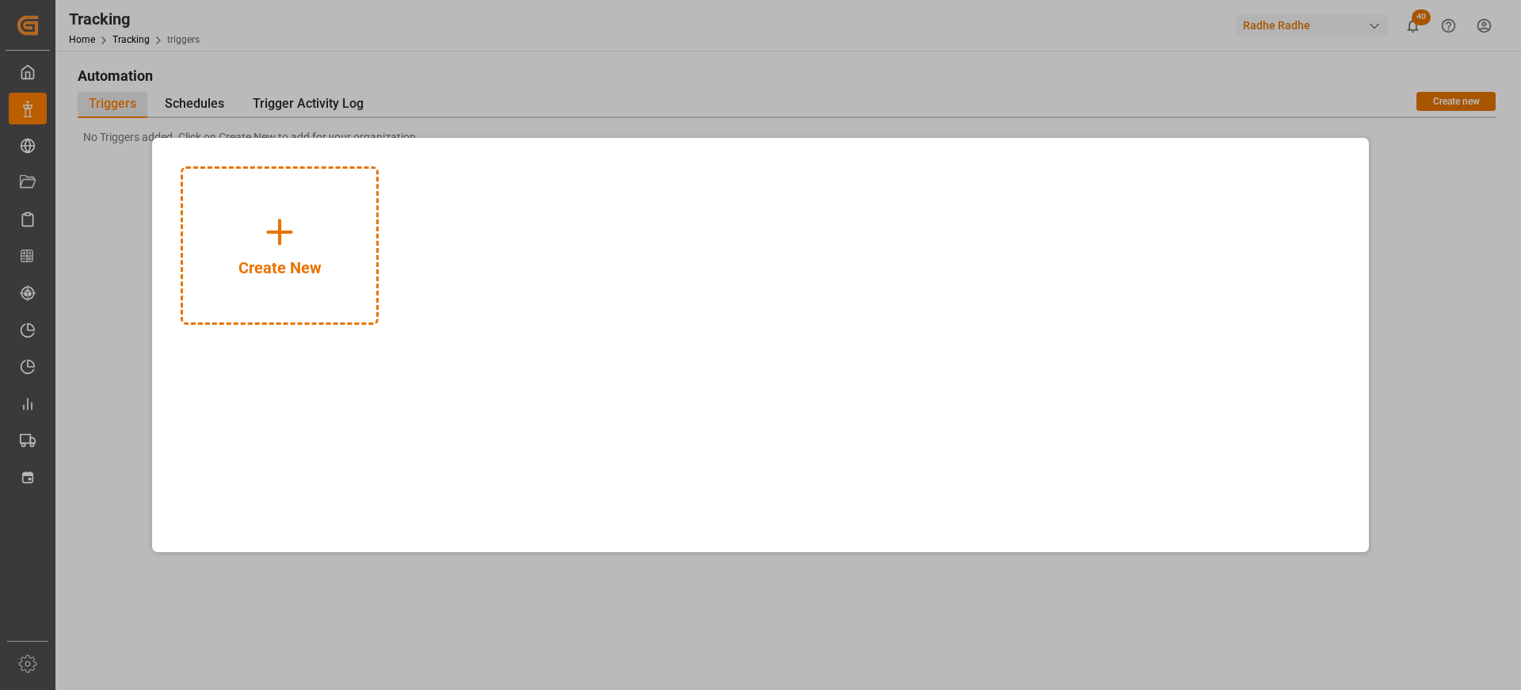
click at [412, 223] on div "Create New" at bounding box center [761, 246] width 1184 height 182
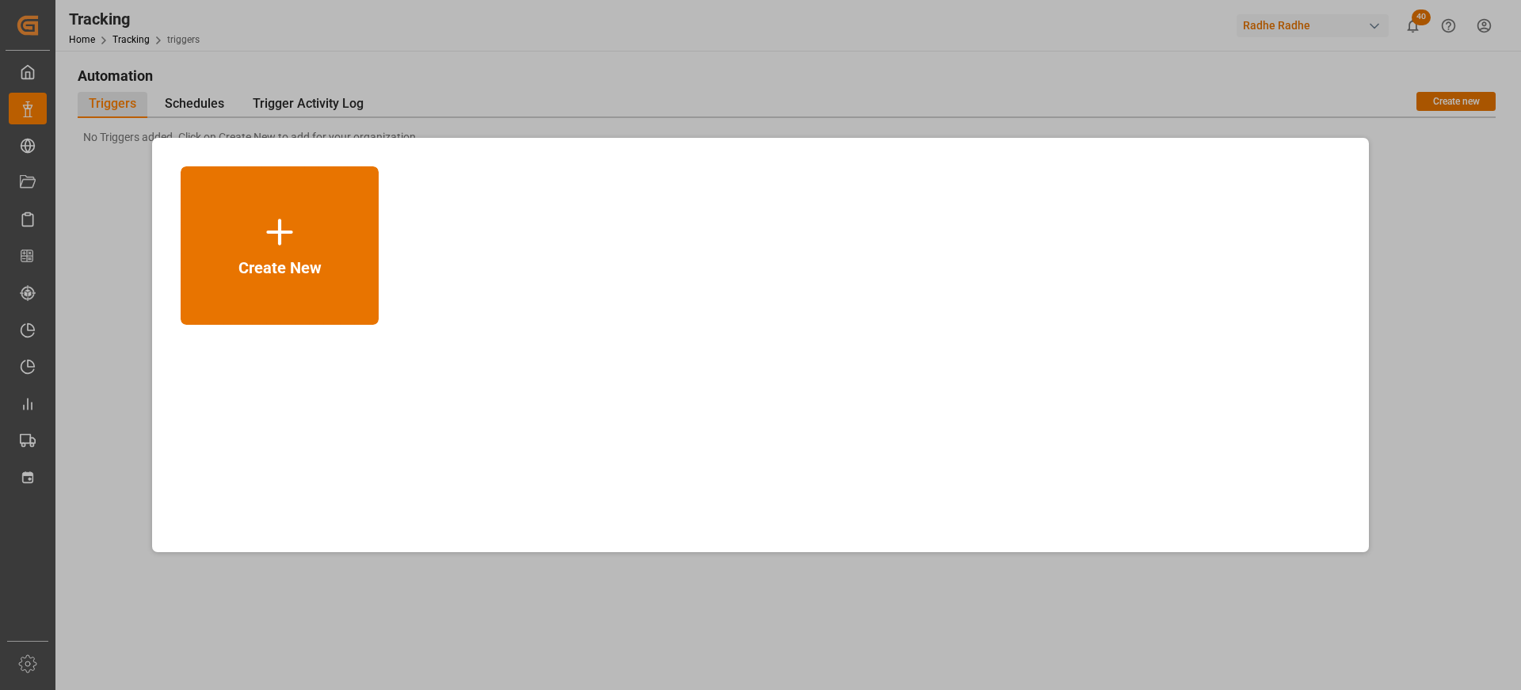
click at [327, 231] on div "Create New" at bounding box center [280, 245] width 198 height 158
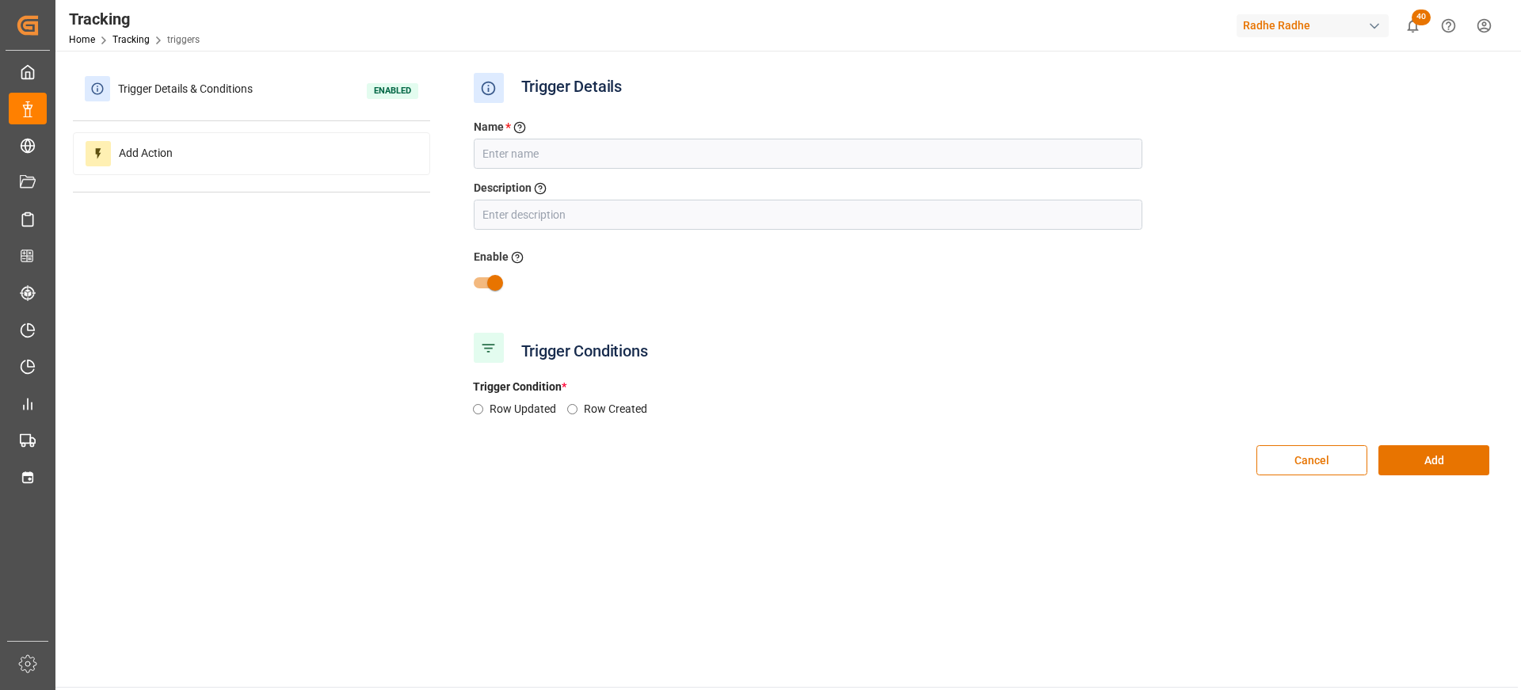
click at [541, 132] on div "Name * Enter a name to the trigger" at bounding box center [808, 129] width 669 height 20
click at [523, 151] on input "text" at bounding box center [808, 154] width 669 height 30
type input "Yesy"
type input "Test"
type input "adasd"
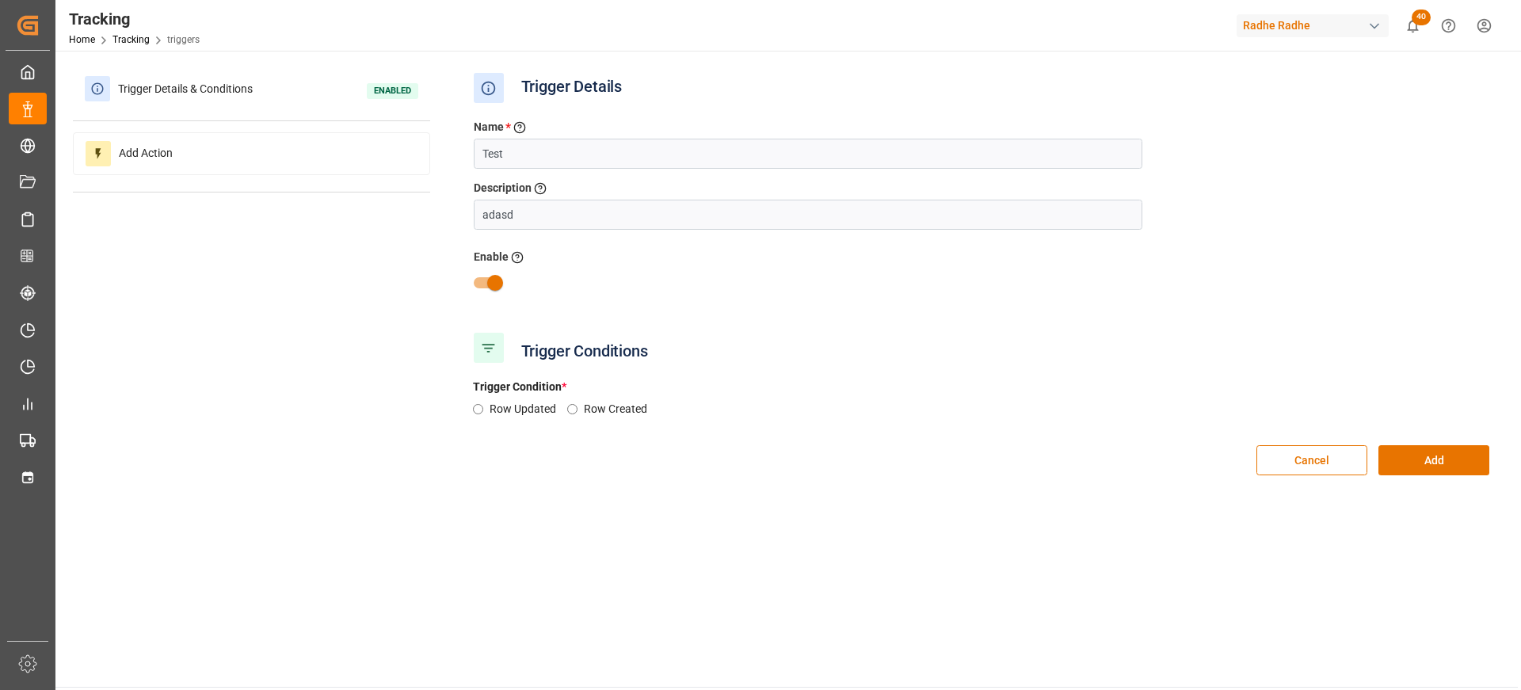
click at [477, 409] on input "Row Updated" at bounding box center [478, 409] width 10 height 10
radio input "true"
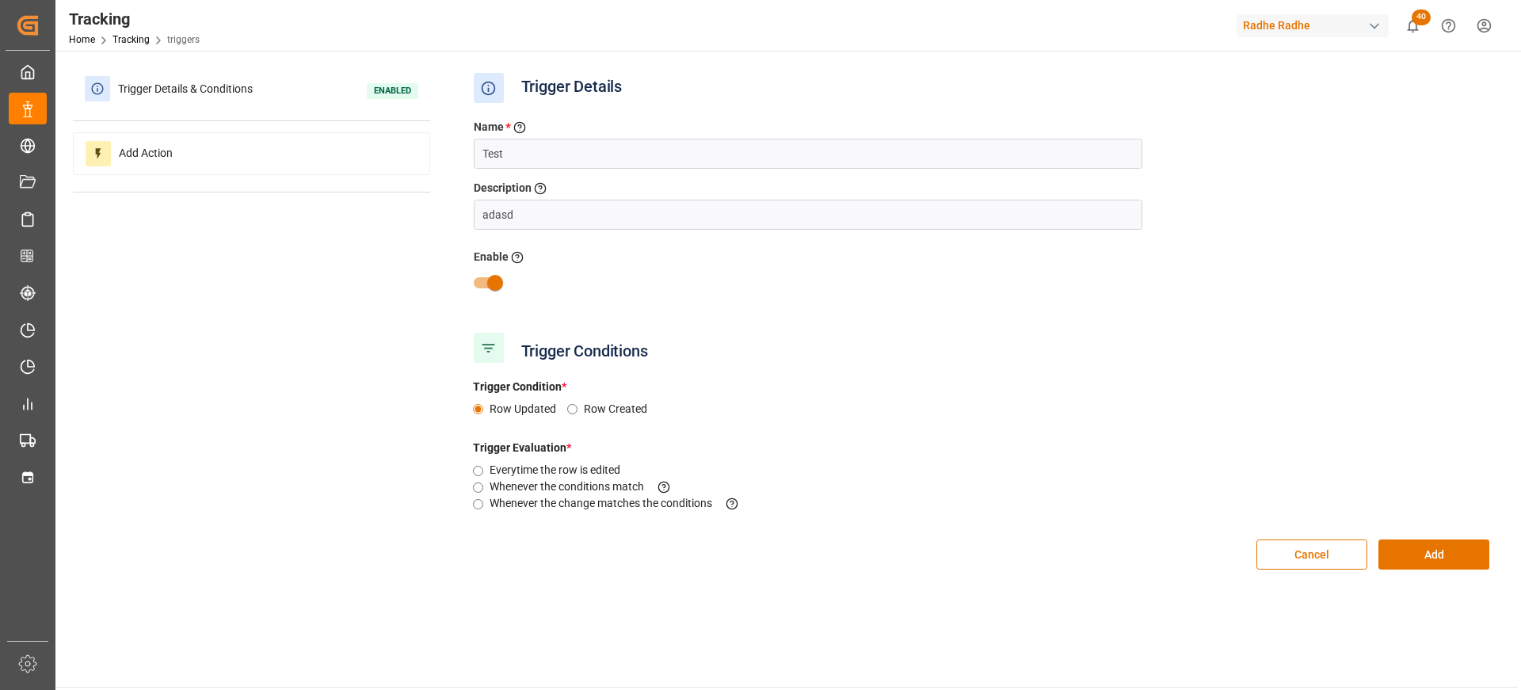
click at [513, 473] on label "Everytime the row is edited" at bounding box center [561, 470] width 142 height 17
click at [483, 473] on input "Everytime the row is edited" at bounding box center [478, 471] width 10 height 10
radio input "true"
click at [319, 151] on div "Add Action" at bounding box center [251, 153] width 357 height 43
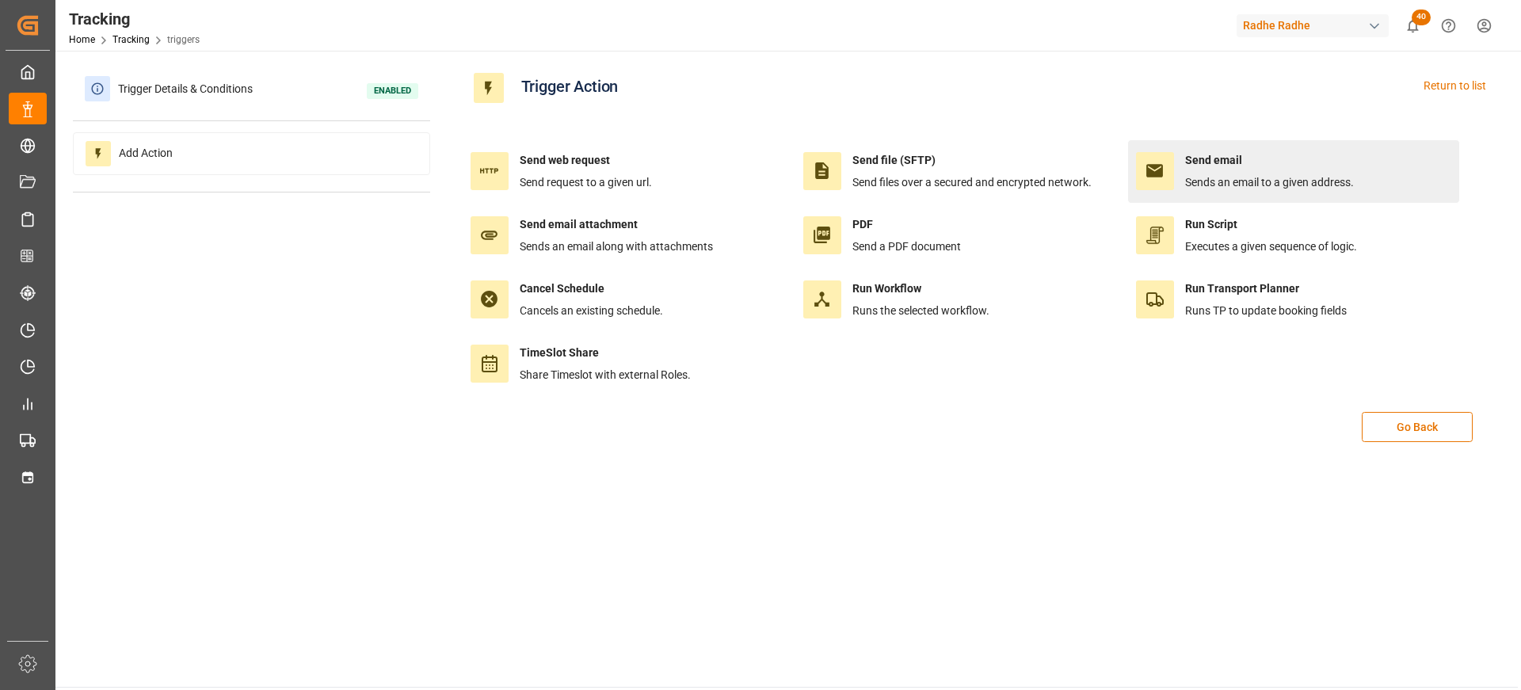
click at [1261, 159] on h4 "Send email" at bounding box center [1269, 160] width 169 height 17
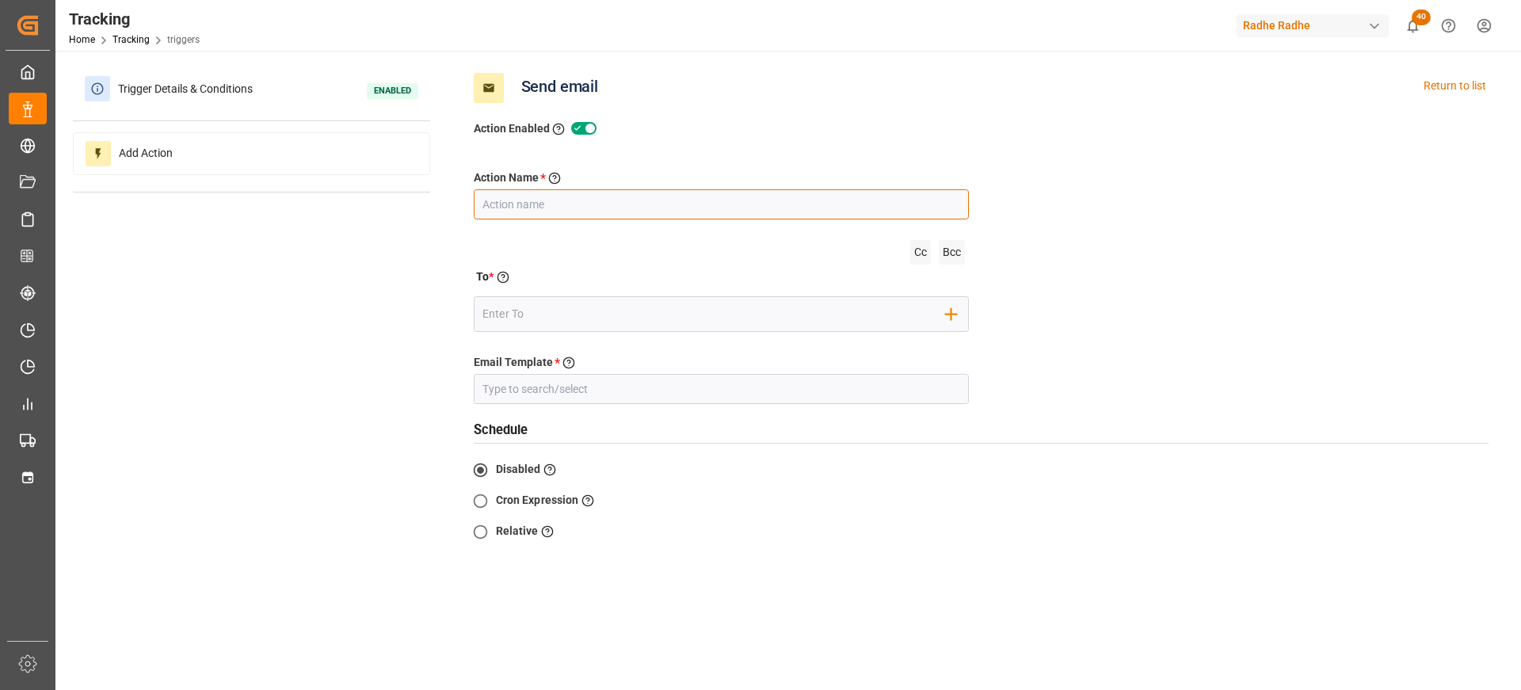
click at [584, 201] on input "text" at bounding box center [722, 204] width 496 height 30
click at [674, 376] on input at bounding box center [722, 389] width 496 height 30
click at [622, 357] on div "Email Template * Select the Email template to be sent" at bounding box center [722, 364] width 496 height 20
click at [128, 31] on div "Home Tracking triggers" at bounding box center [134, 39] width 131 height 17
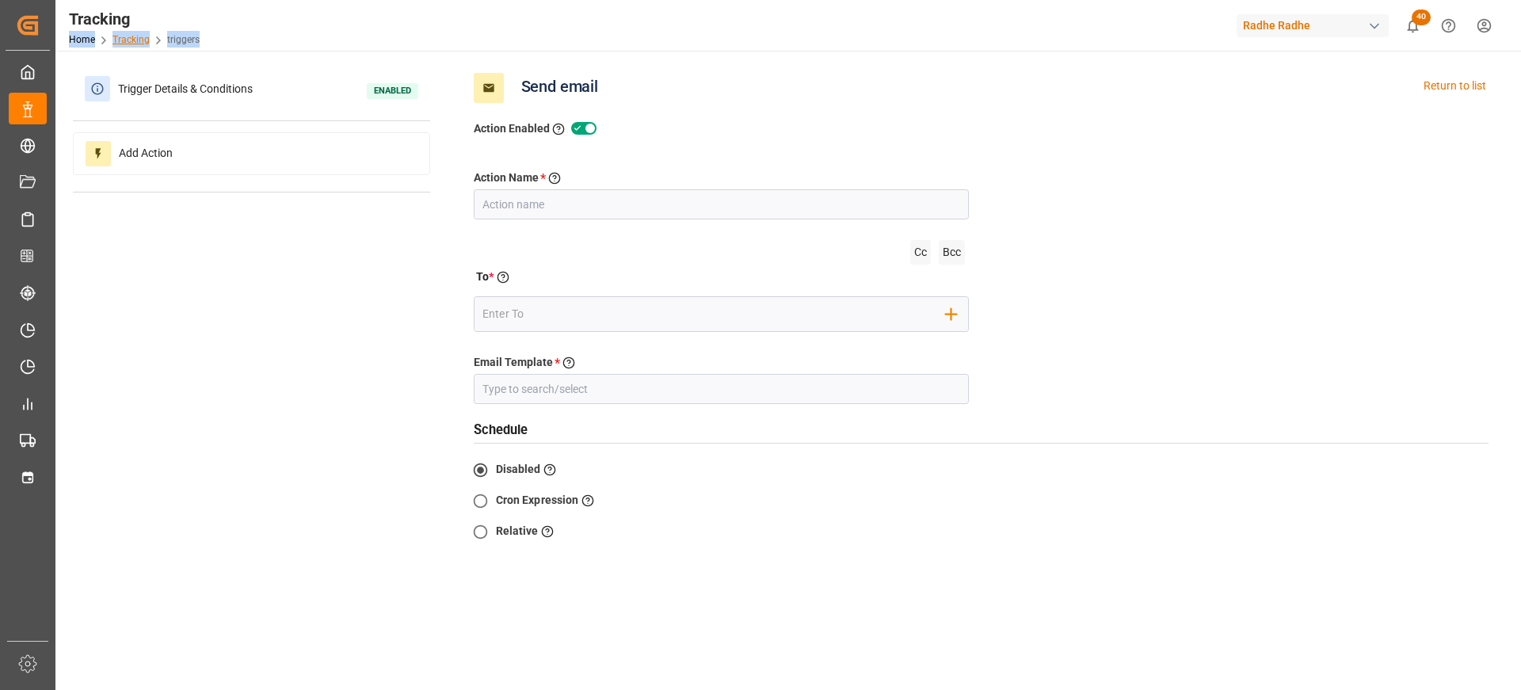
click at [130, 37] on link "Tracking" at bounding box center [131, 39] width 37 height 11
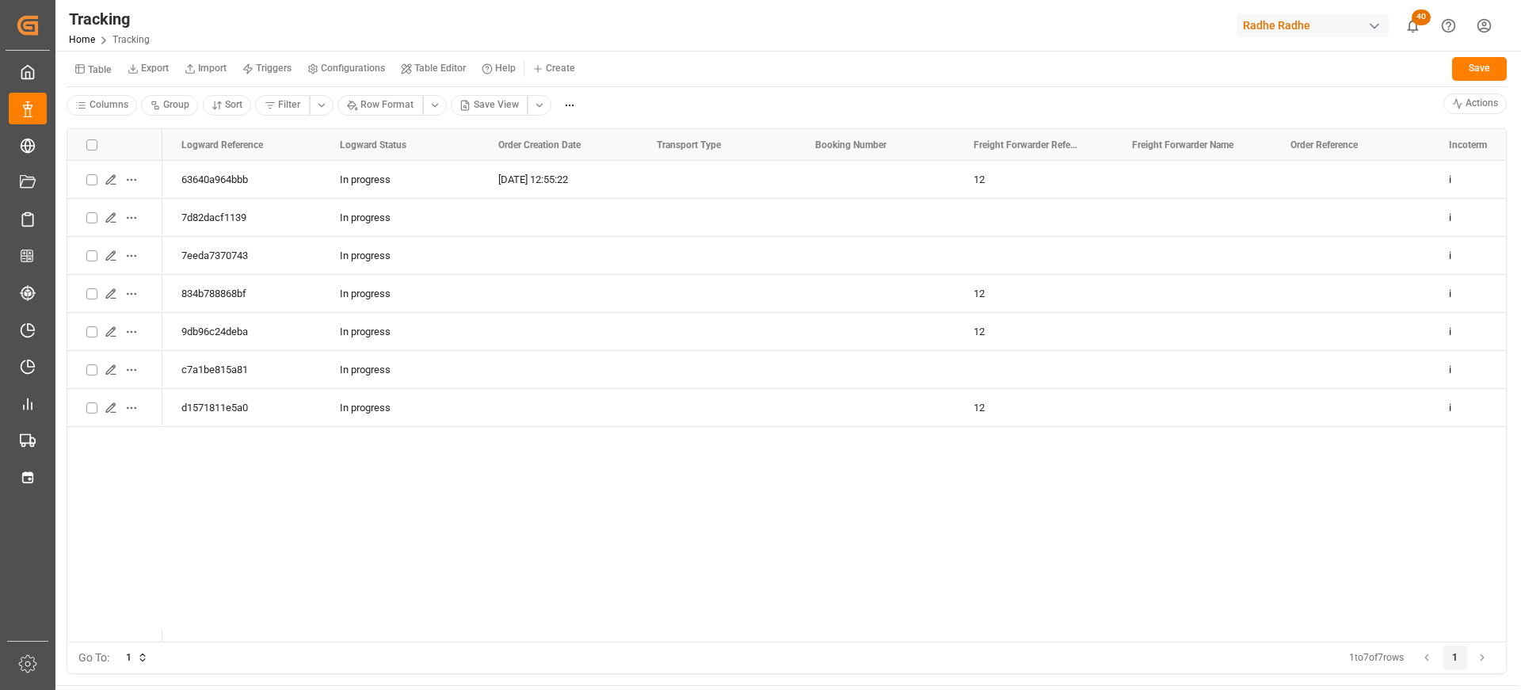
click at [338, 70] on small "Configurations" at bounding box center [353, 68] width 64 height 10
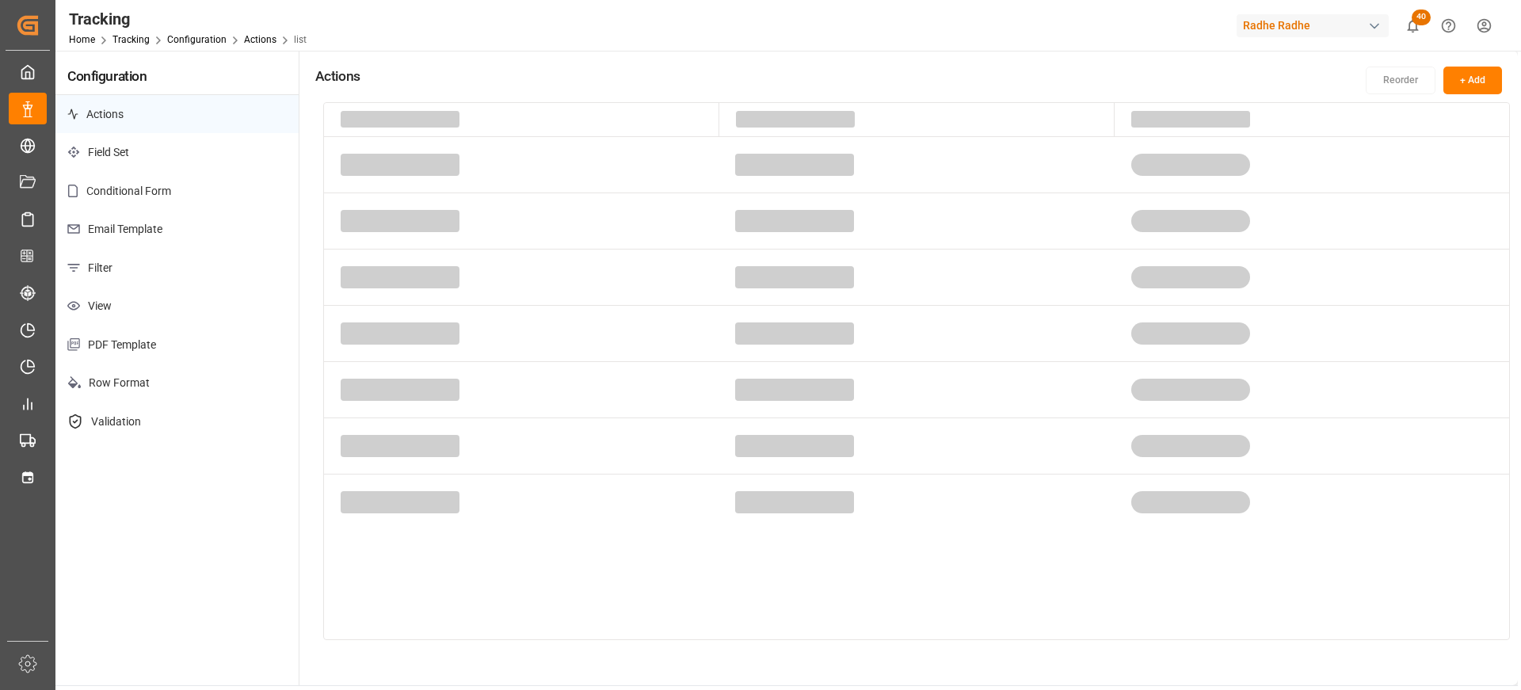
click at [212, 250] on p "Filter" at bounding box center [176, 268] width 243 height 39
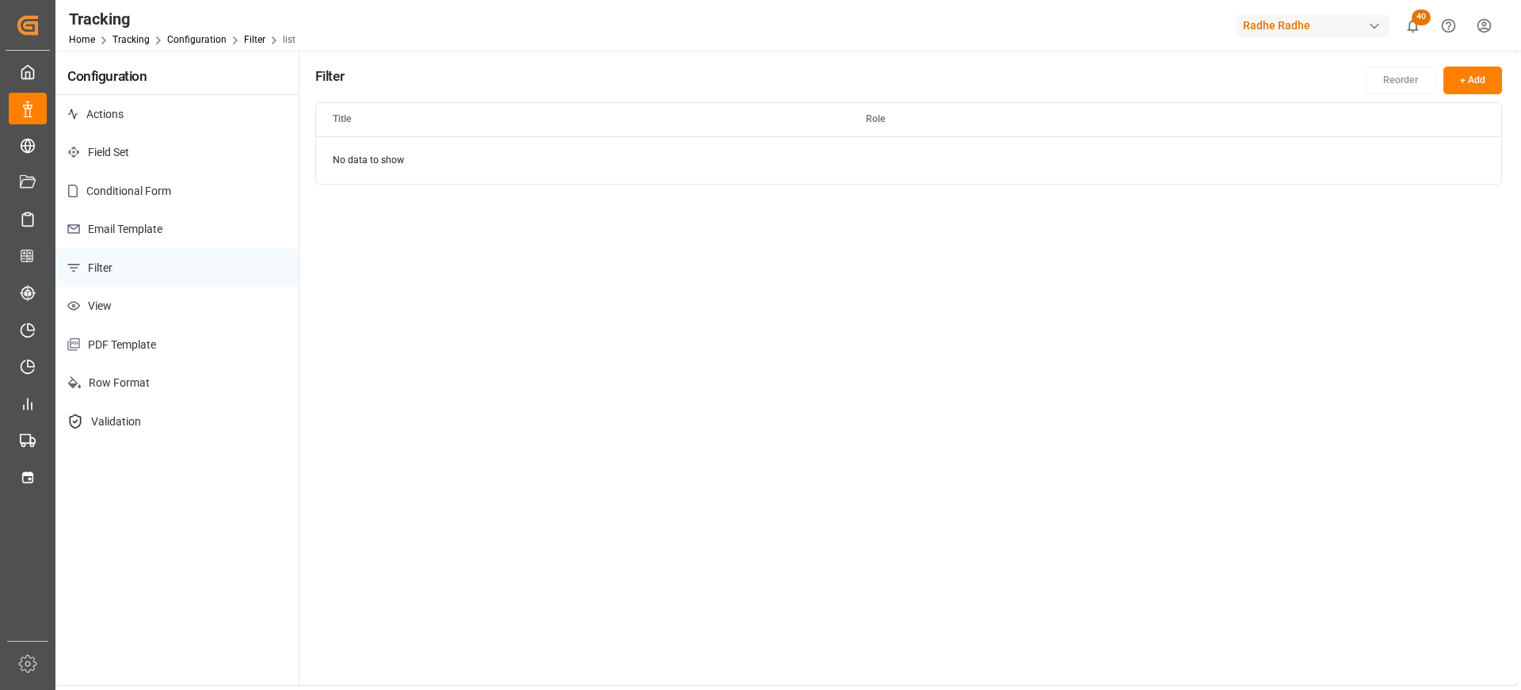
click at [189, 210] on p "Email Template" at bounding box center [176, 229] width 243 height 39
click at [1497, 86] on button "+ Add" at bounding box center [1473, 81] width 59 height 28
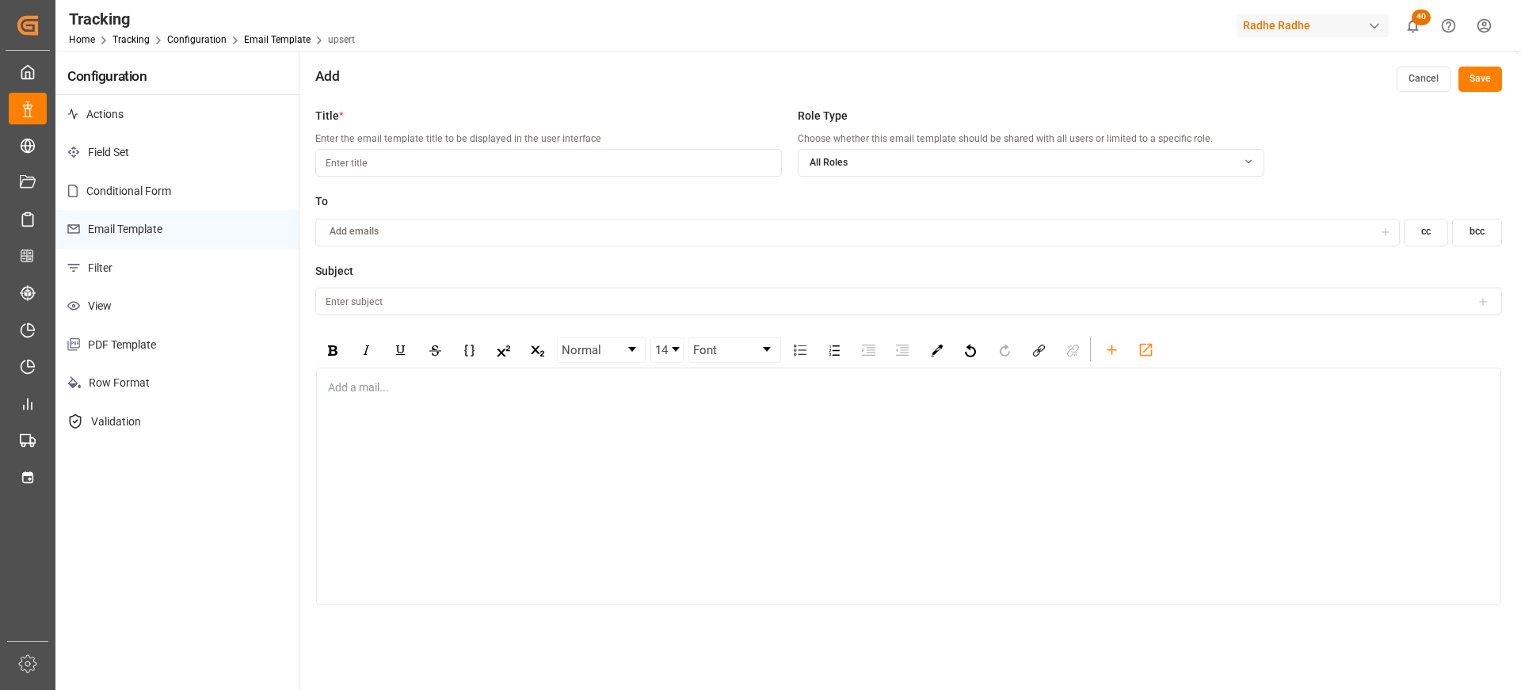
click at [654, 173] on input at bounding box center [548, 163] width 467 height 28
type input "Test"
click at [849, 236] on div "Add emails" at bounding box center [846, 232] width 1055 height 14
type input "r"
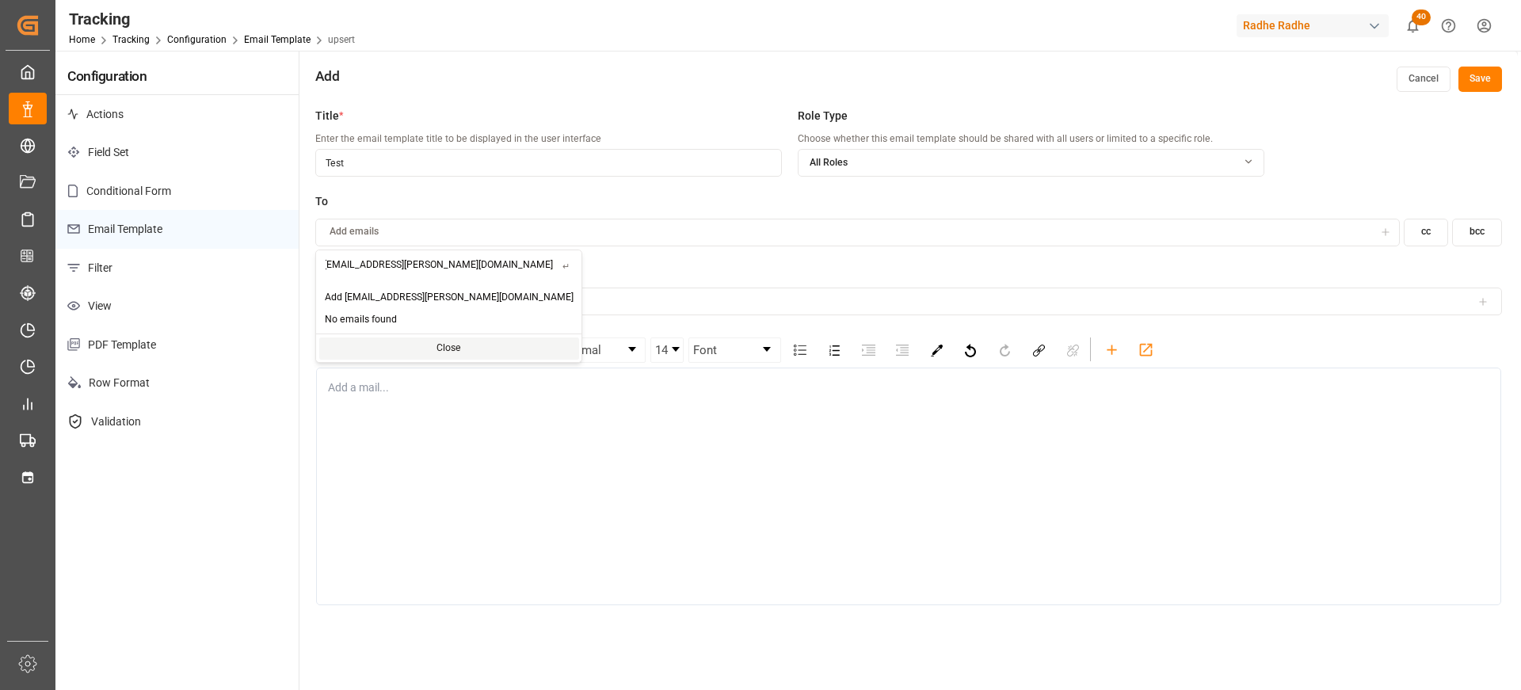
type input "[EMAIL_ADDRESS][PERSON_NAME][DOMAIN_NAME]"
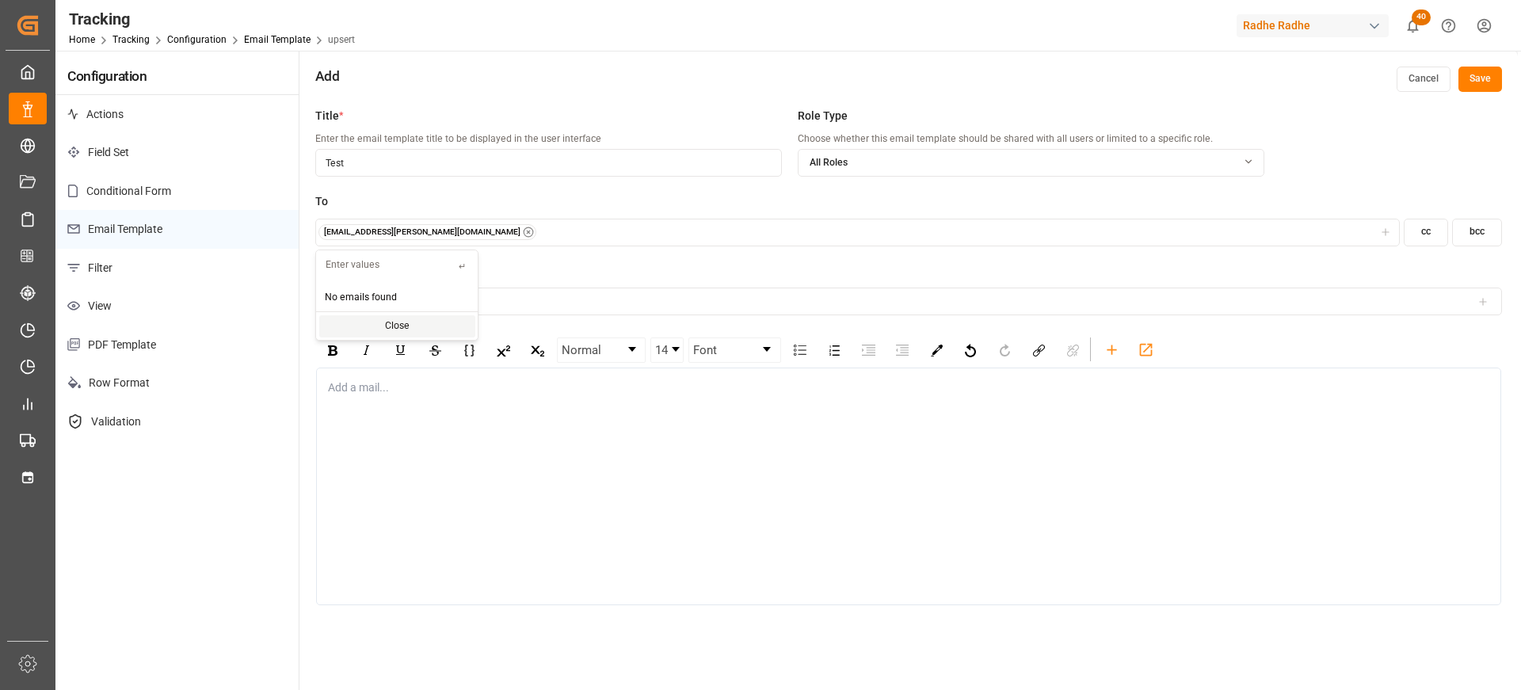
click at [538, 460] on div "Add a mail..." at bounding box center [908, 487] width 1185 height 238
click at [590, 300] on input at bounding box center [908, 302] width 1187 height 28
type input "Test"
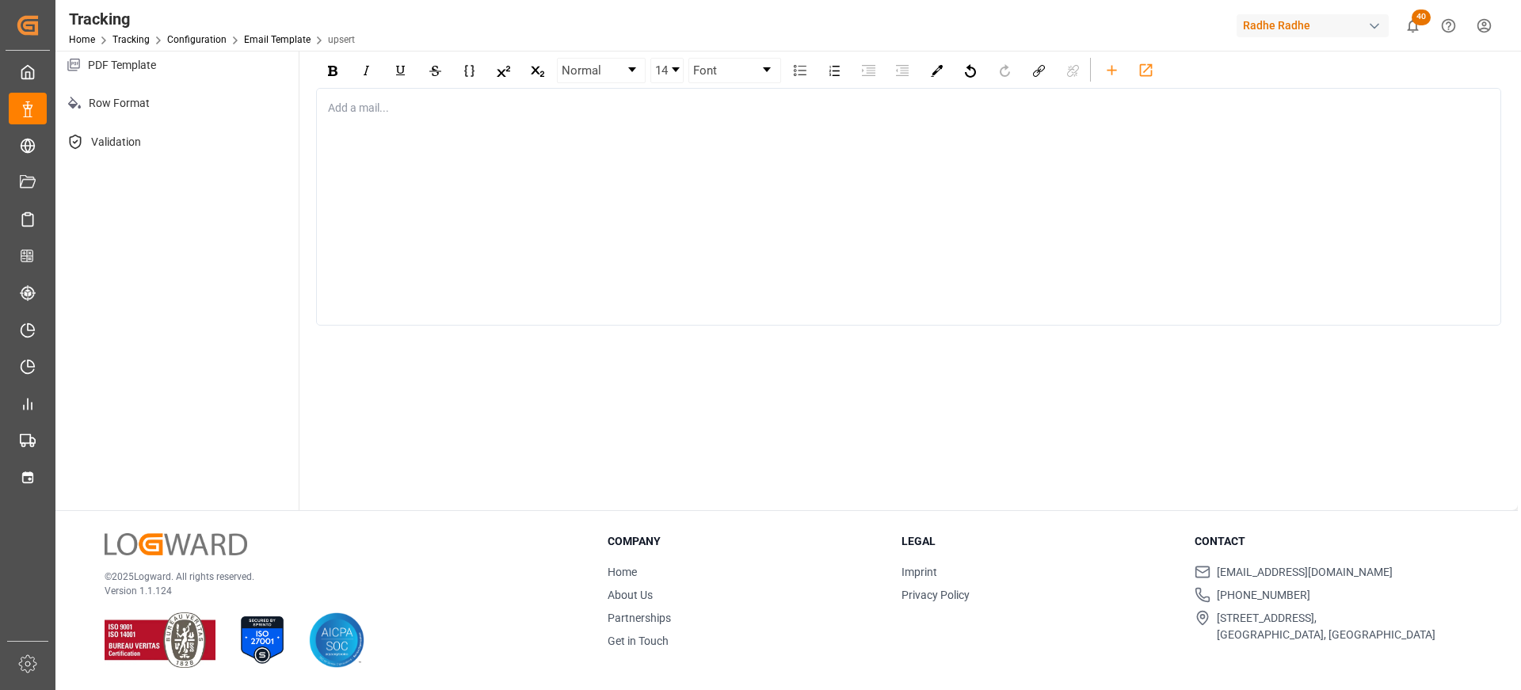
click at [826, 286] on div "Add a mail..." at bounding box center [908, 207] width 1185 height 238
click at [921, 216] on div "daa" at bounding box center [909, 224] width 1161 height 17
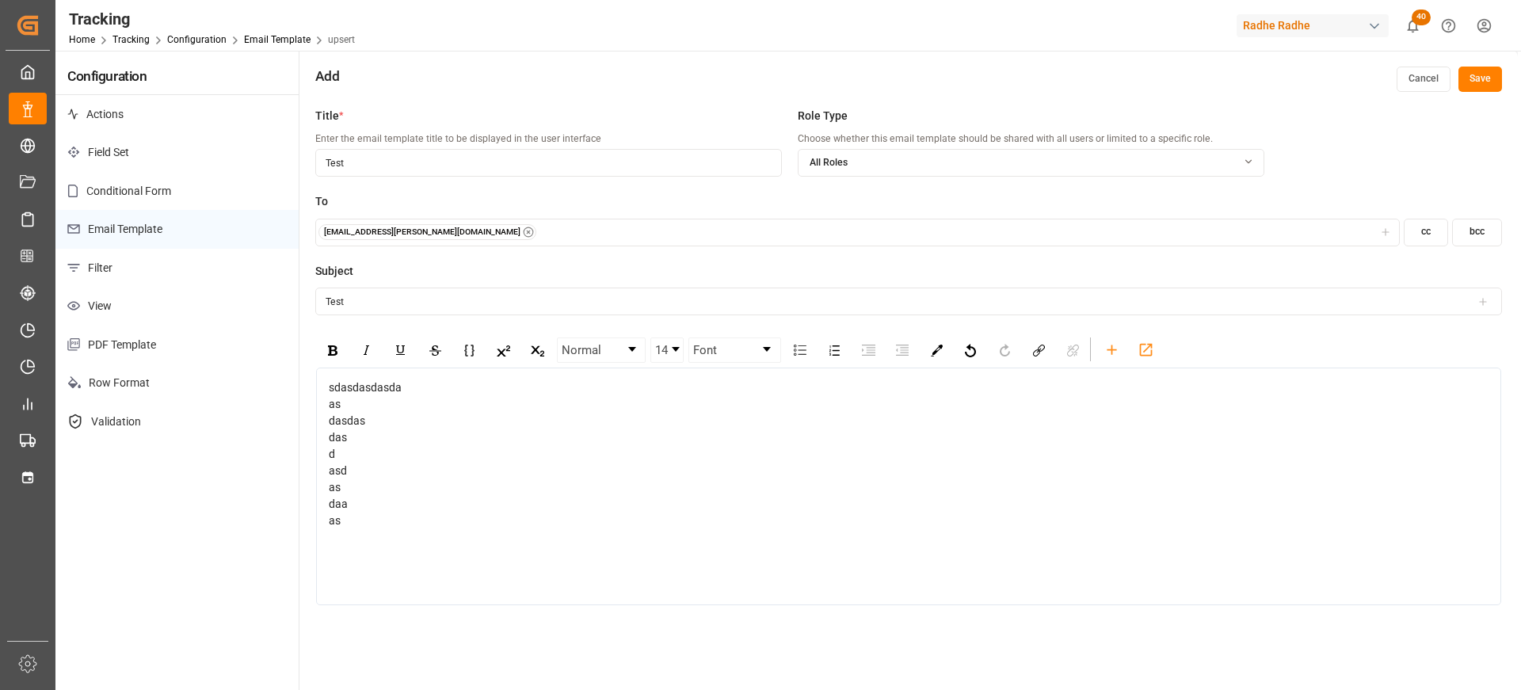
click at [1487, 80] on button "Save" at bounding box center [1481, 79] width 44 height 25
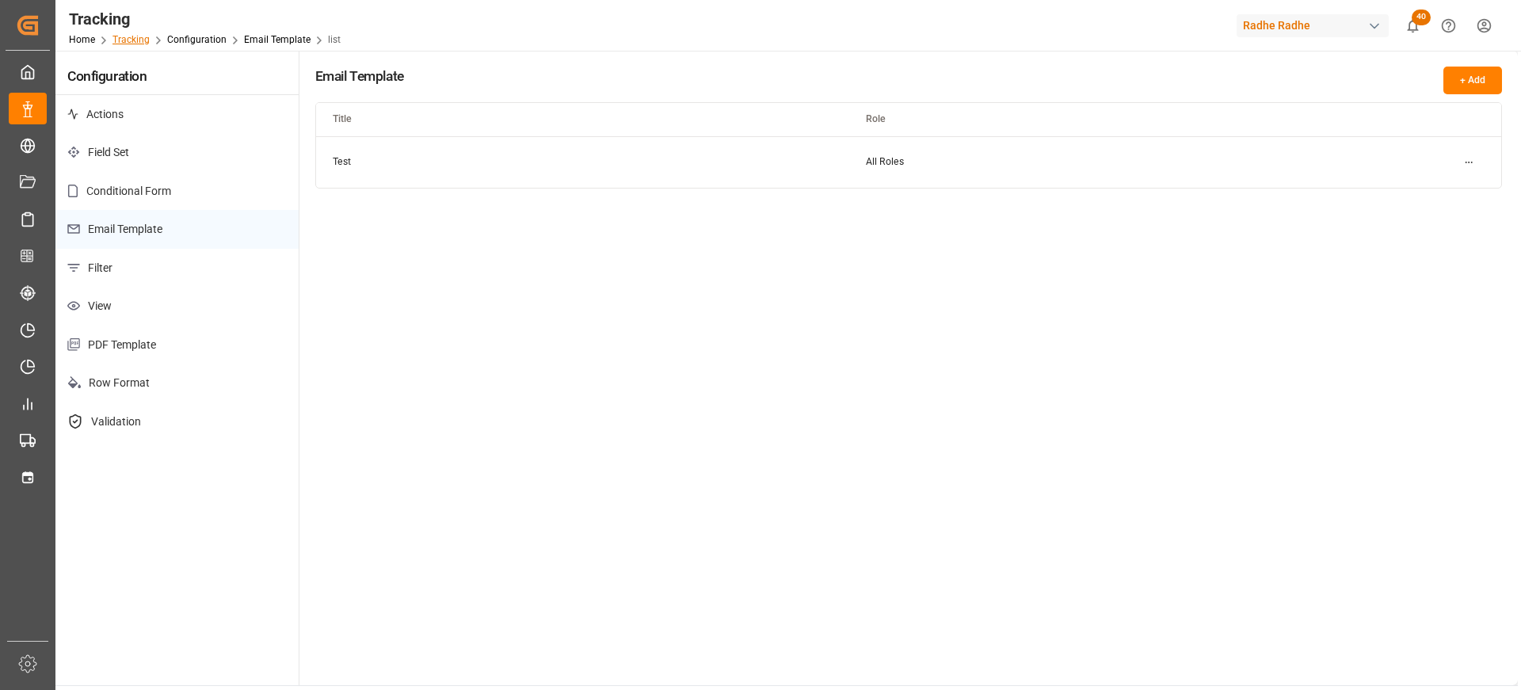
click at [142, 41] on link "Tracking" at bounding box center [131, 39] width 37 height 11
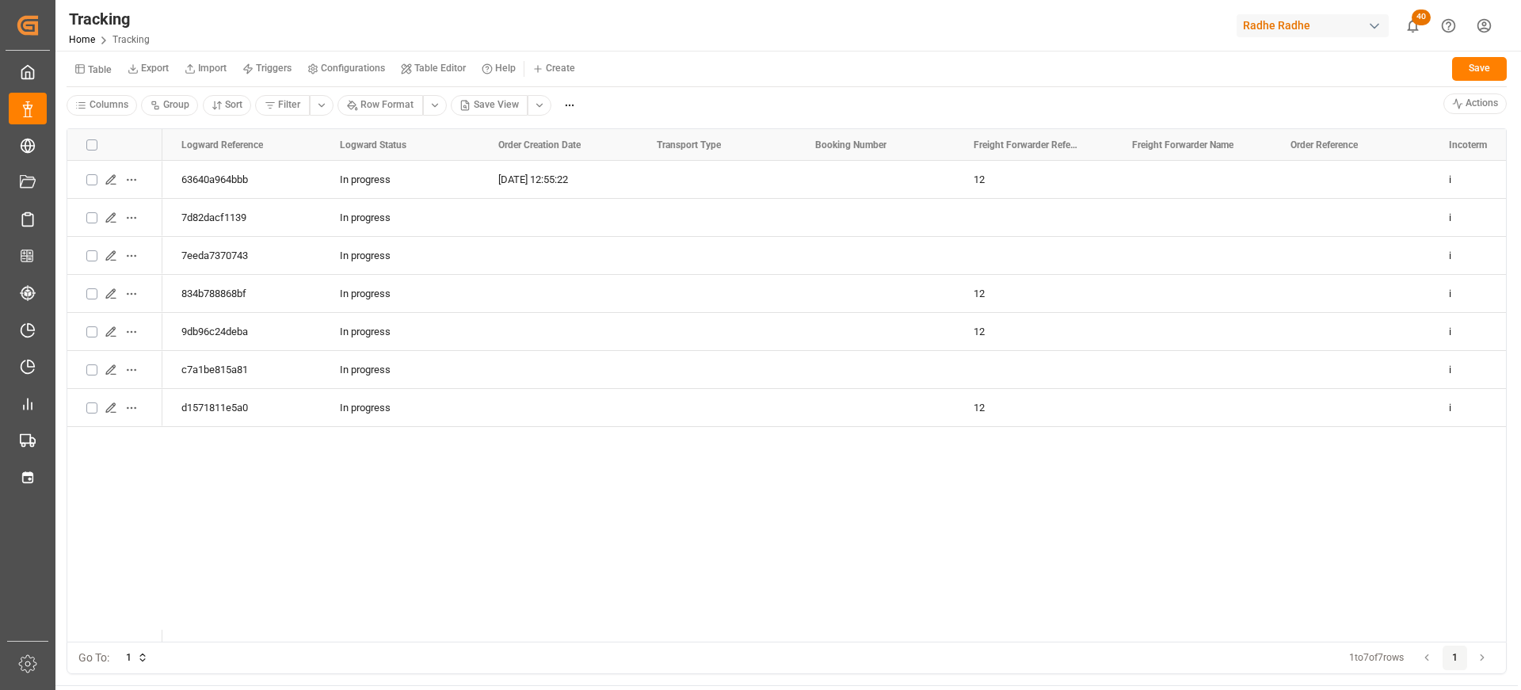
click at [87, 78] on button "Table" at bounding box center [93, 69] width 53 height 28
click at [155, 129] on div "Arjun Test" at bounding box center [167, 134] width 193 height 22
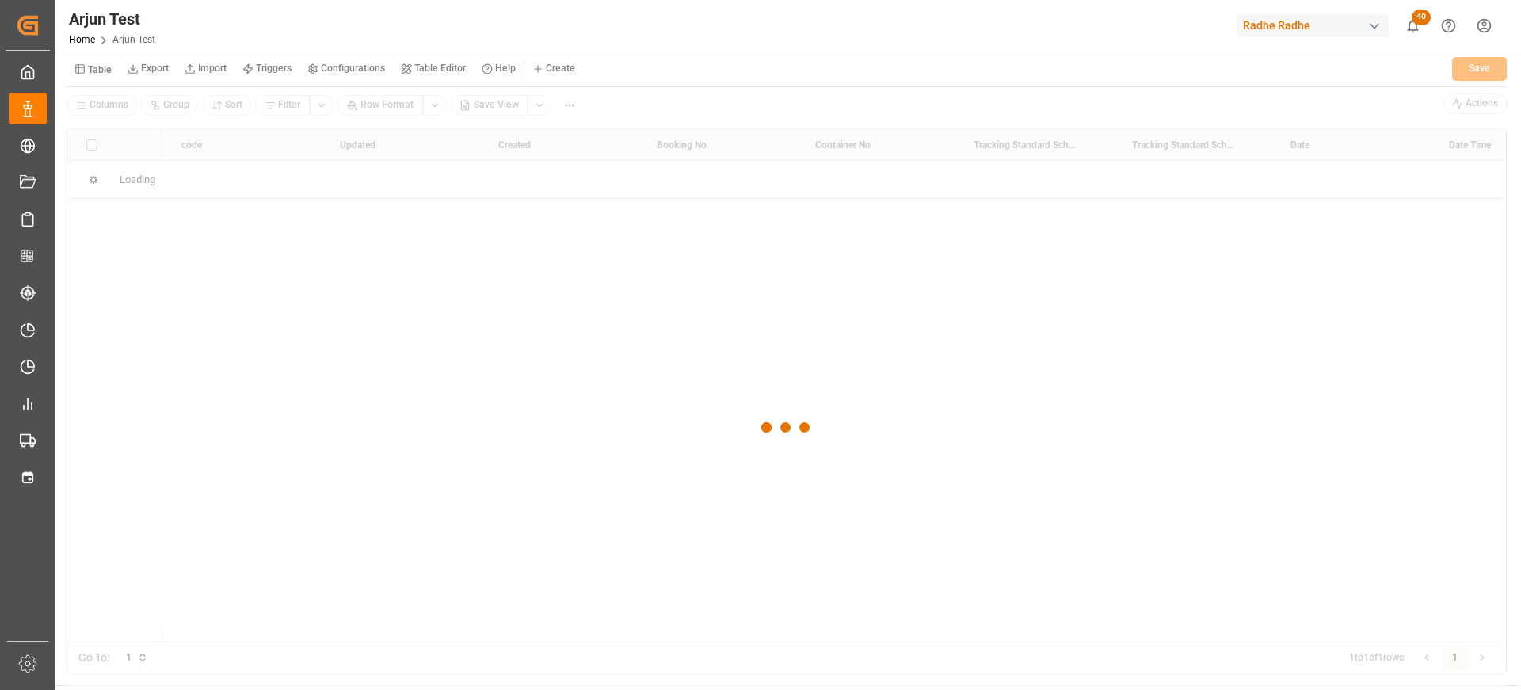
click at [278, 71] on small "Triggers" at bounding box center [274, 68] width 36 height 10
click at [82, 76] on button "Table" at bounding box center [93, 69] width 53 height 28
click at [83, 75] on button "Table" at bounding box center [93, 69] width 53 height 28
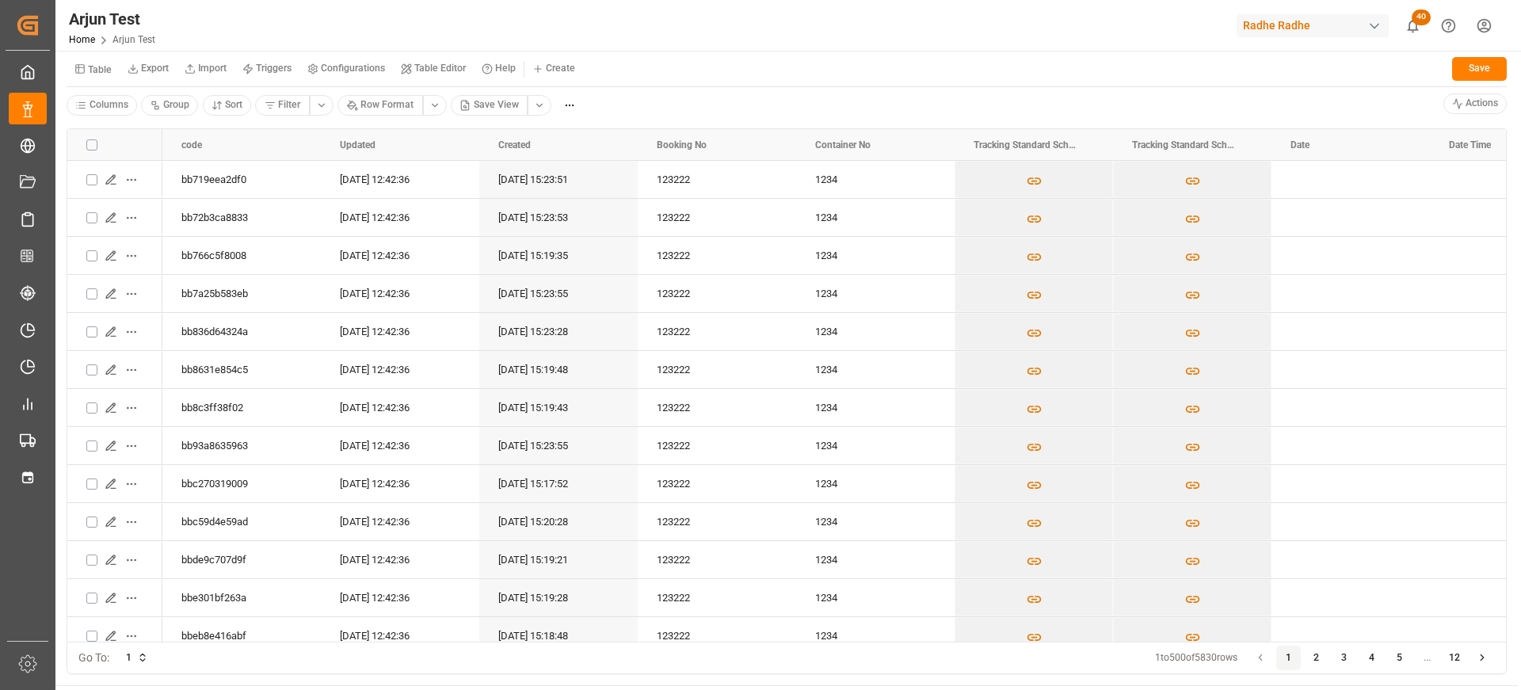
click at [90, 79] on button "Table" at bounding box center [93, 69] width 53 height 28
click at [188, 193] on div "Tracking Standard Schema" at bounding box center [167, 200] width 193 height 22
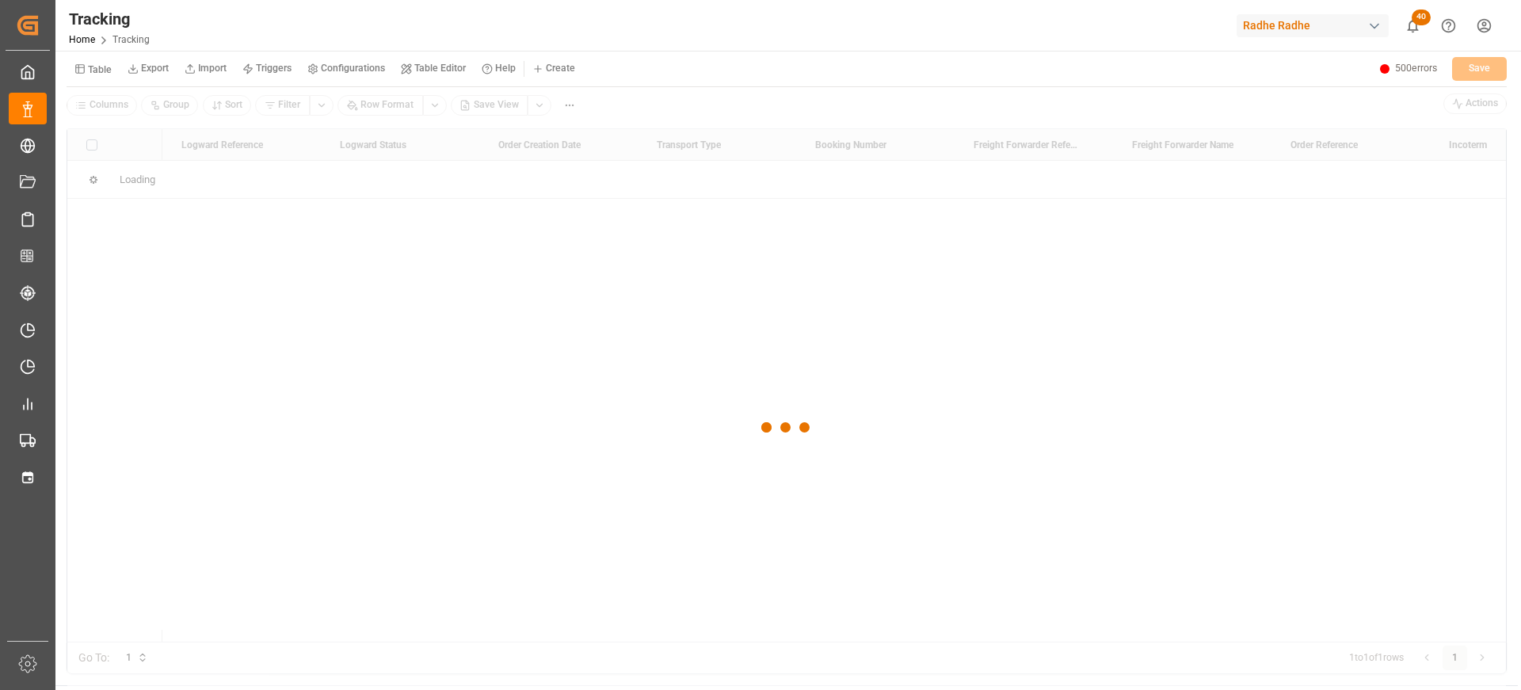
click at [271, 68] on small "Triggers" at bounding box center [274, 68] width 36 height 10
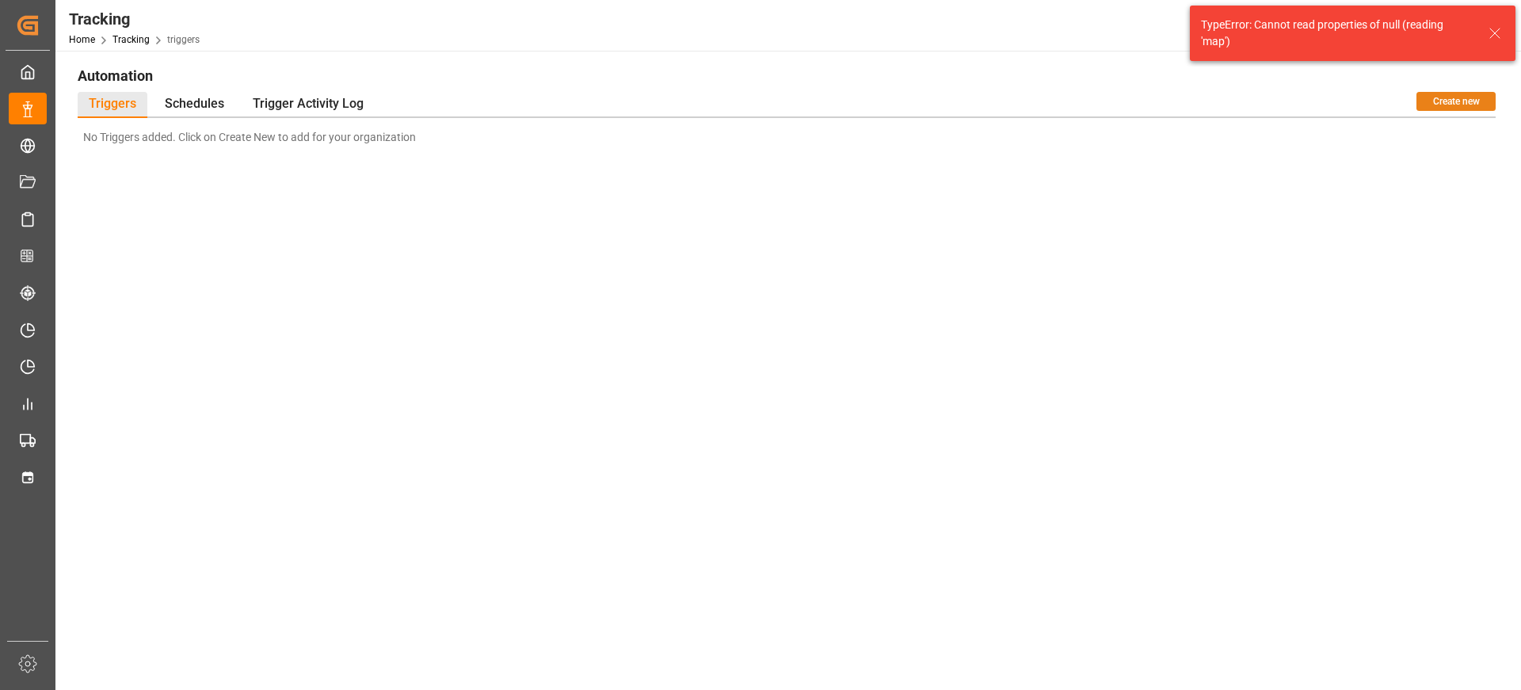
click at [1487, 98] on button "Create new" at bounding box center [1456, 101] width 79 height 19
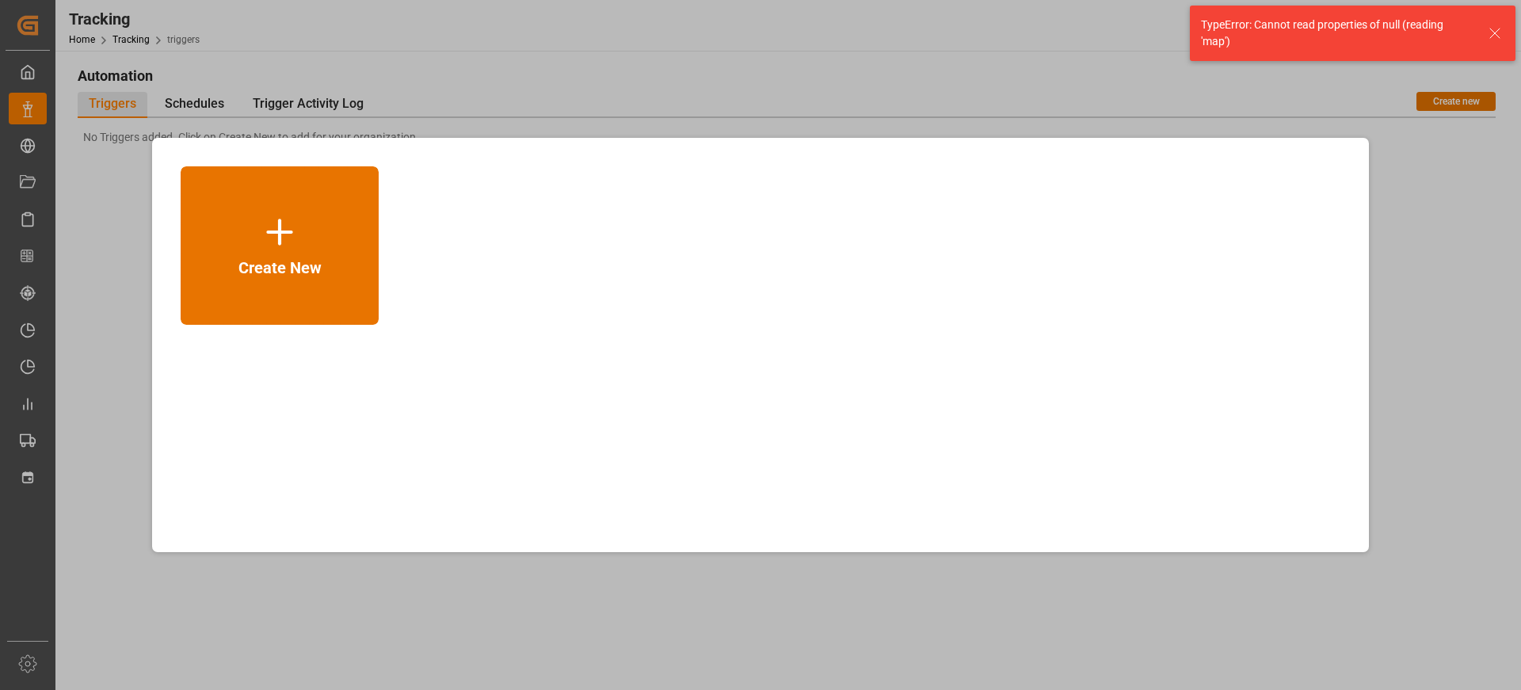
click at [251, 212] on div "Create New" at bounding box center [280, 245] width 83 height 67
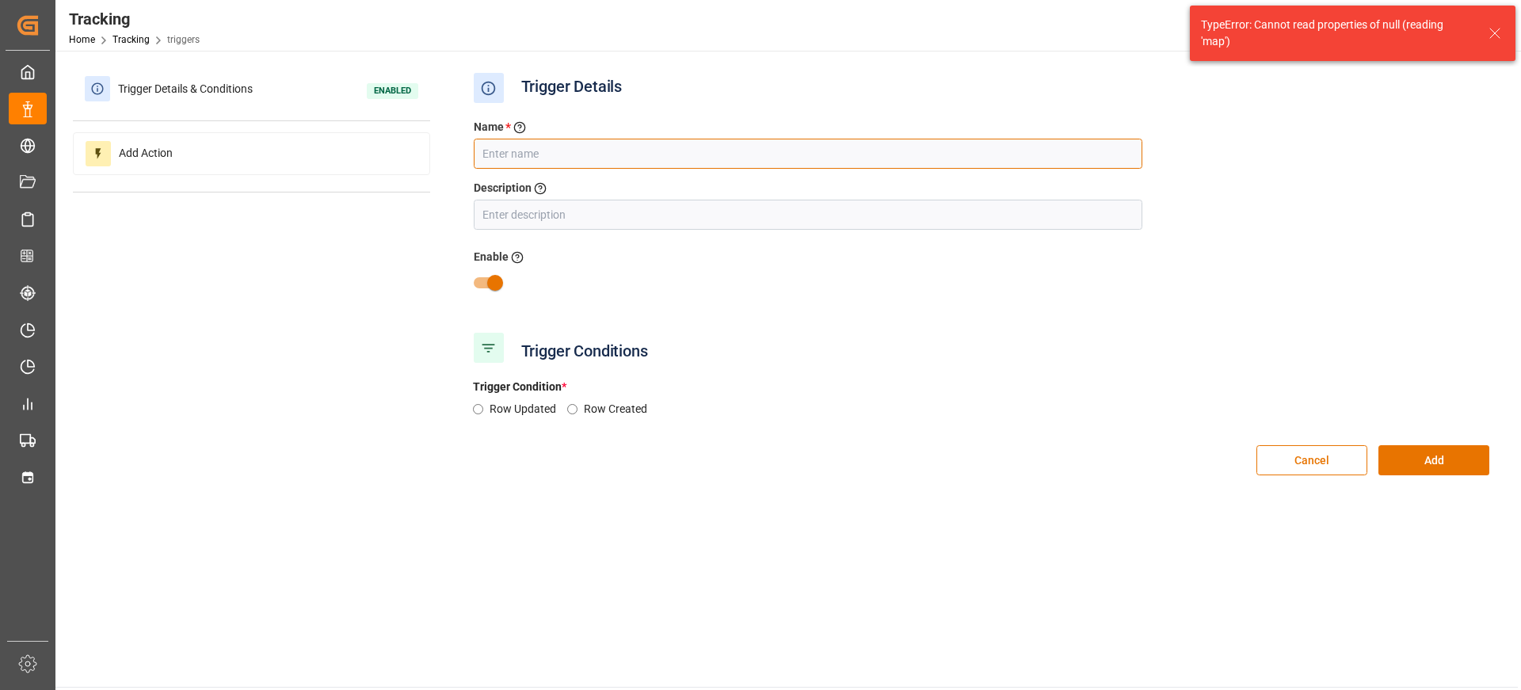
click at [533, 165] on input "text" at bounding box center [808, 154] width 669 height 30
type input "Test"
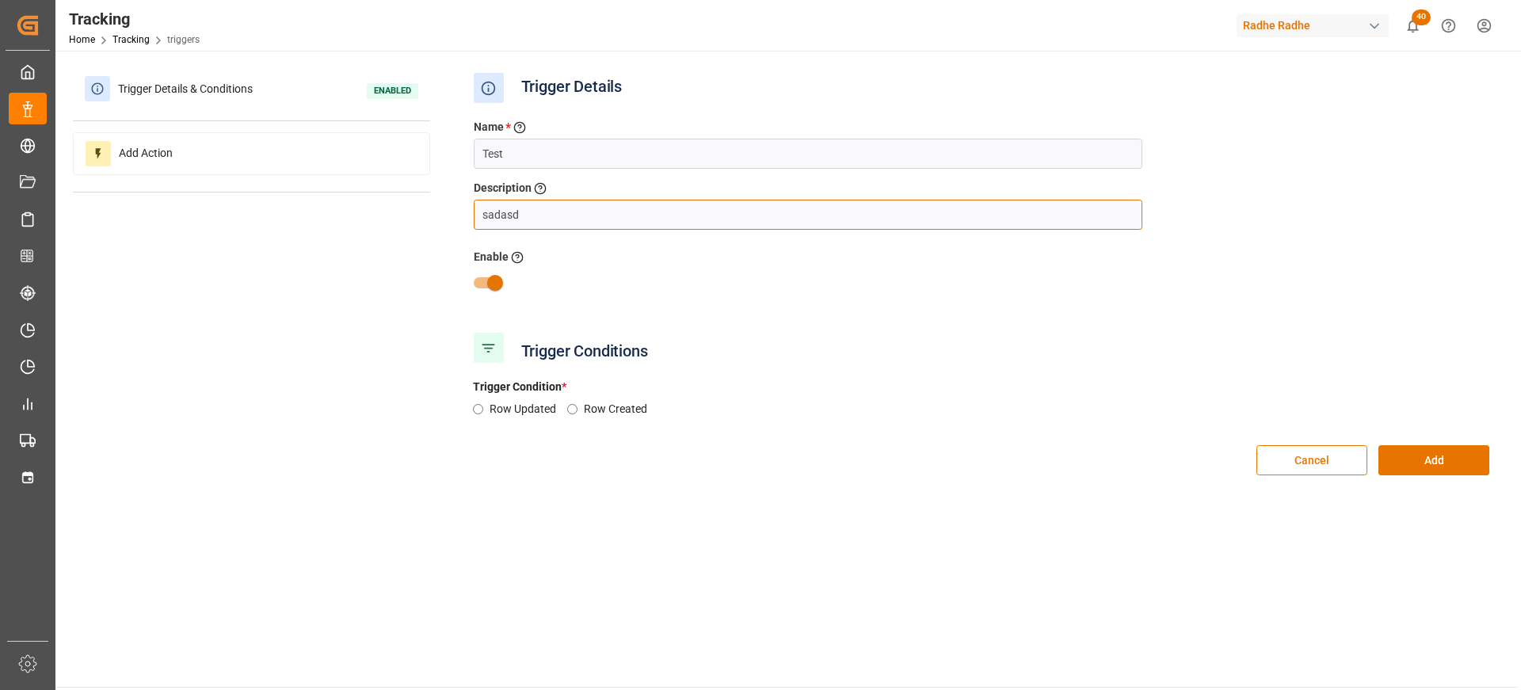
type input "sadasd"
click at [480, 407] on input "Row Updated" at bounding box center [478, 409] width 10 height 10
radio input "true"
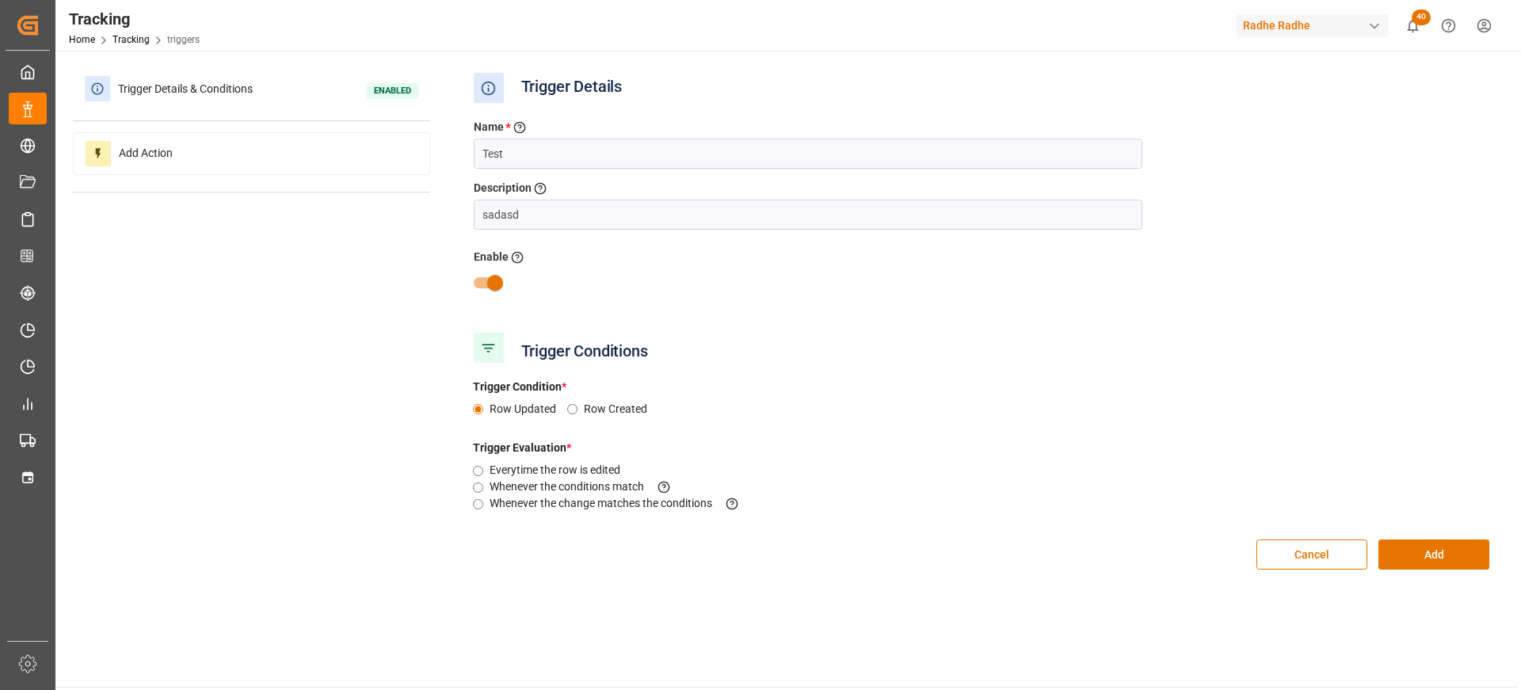
click at [476, 470] on input "Everytime the row is edited" at bounding box center [478, 471] width 10 height 10
radio input "true"
click at [1436, 549] on button "Add" at bounding box center [1434, 555] width 111 height 30
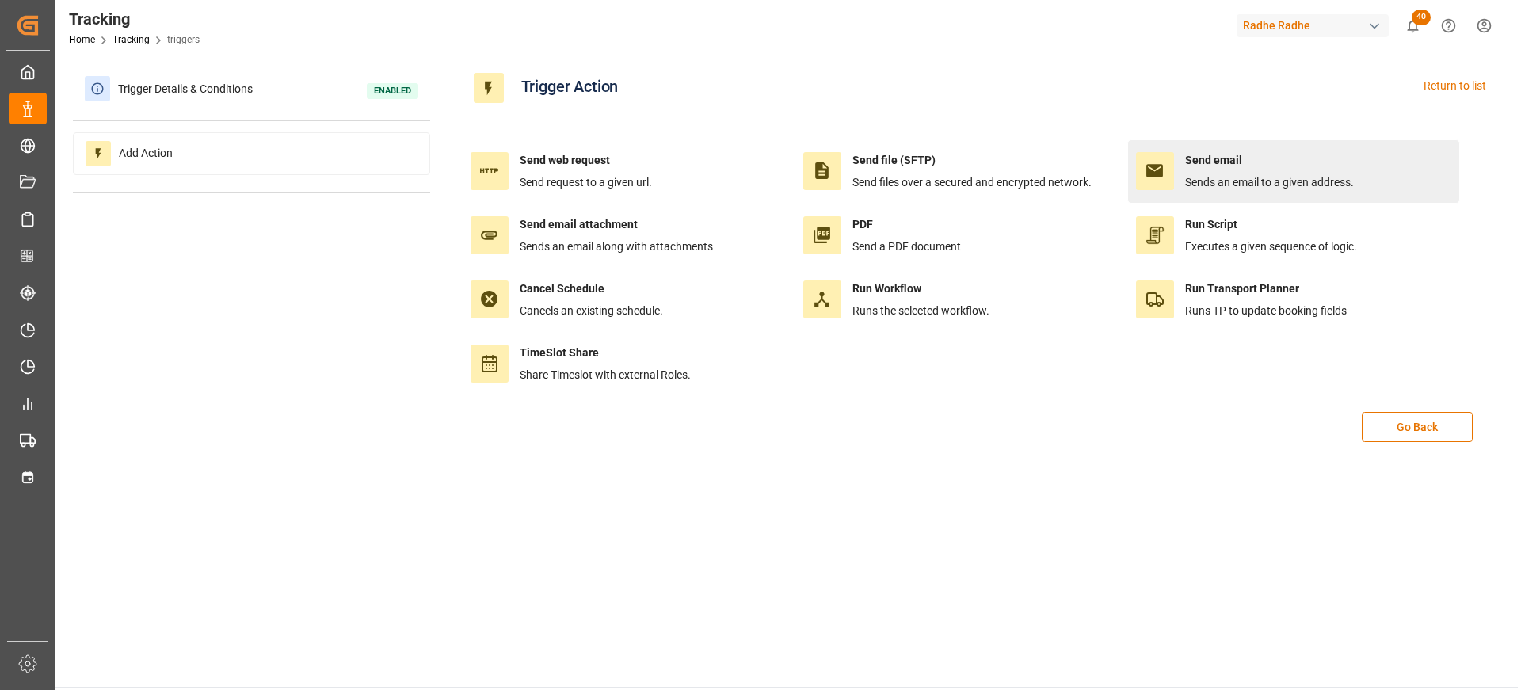
click at [1239, 169] on div "Send email Sends an email to a given address." at bounding box center [1269, 171] width 169 height 39
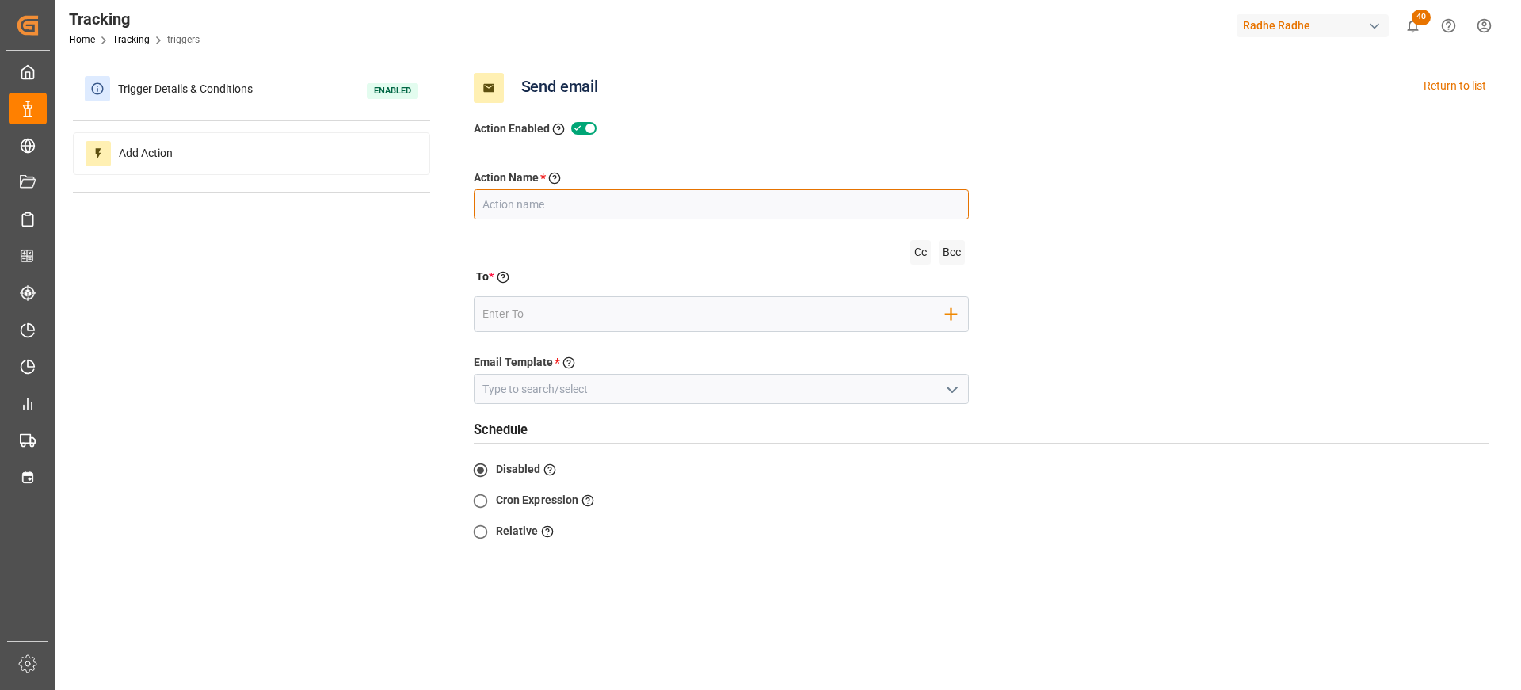
click at [582, 212] on input "text" at bounding box center [722, 204] width 496 height 30
click at [940, 384] on button "open menu" at bounding box center [952, 389] width 24 height 25
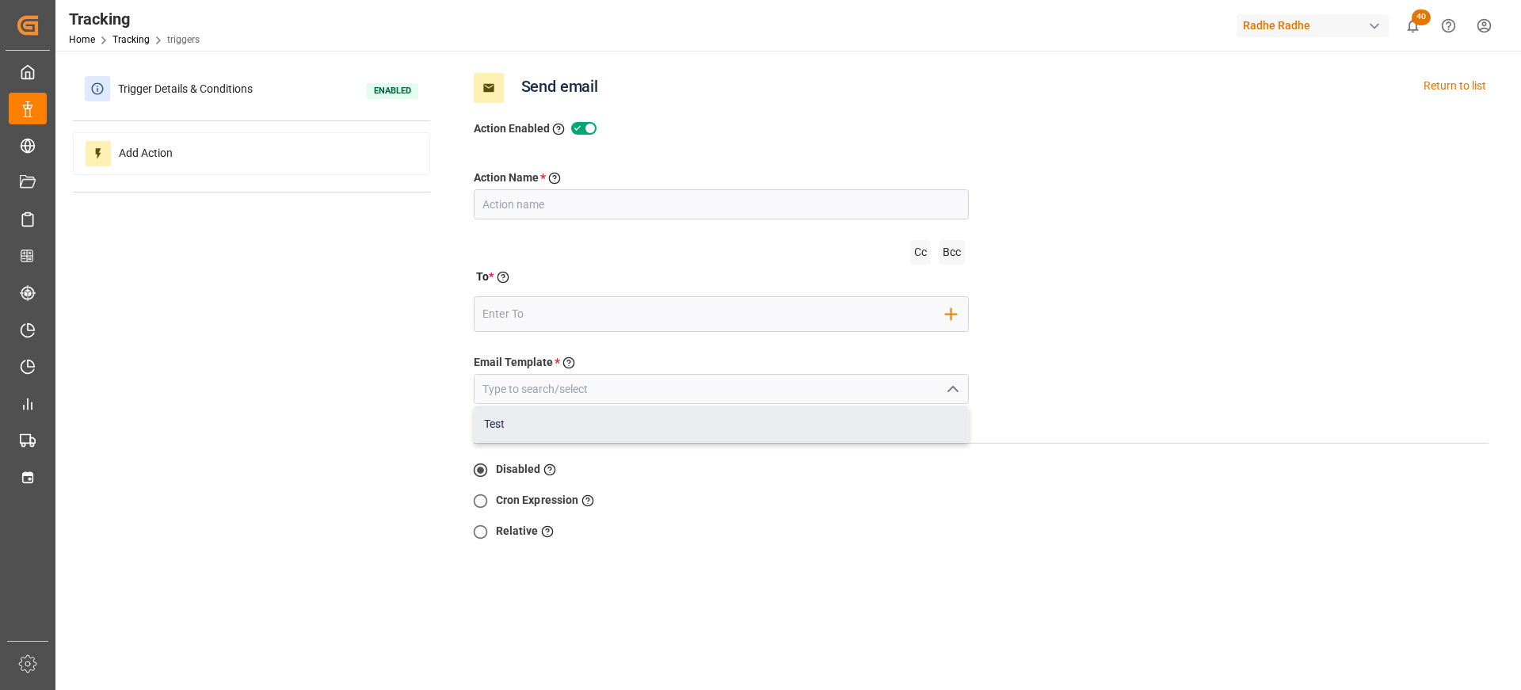
click at [845, 422] on div "Test" at bounding box center [722, 424] width 494 height 36
type input "Test"
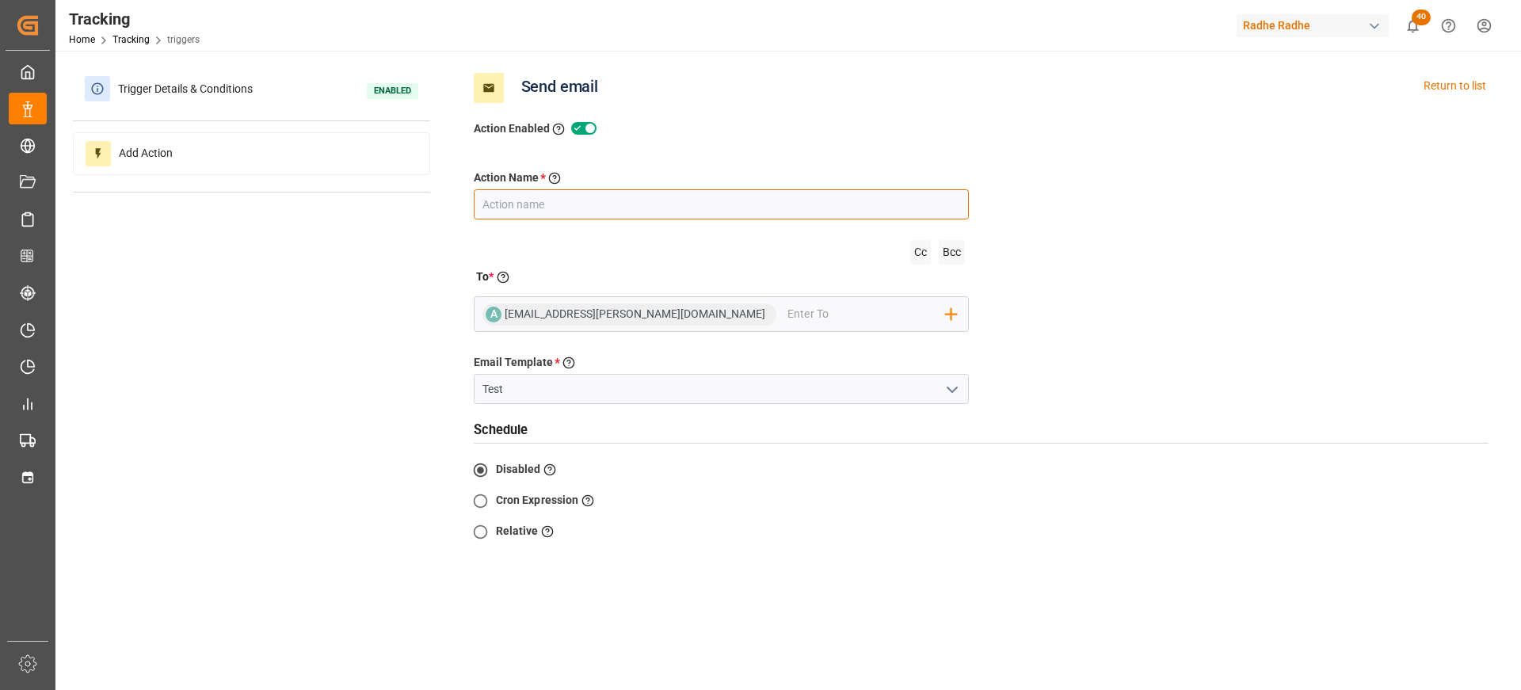
click at [568, 203] on input "text" at bounding box center [722, 204] width 496 height 30
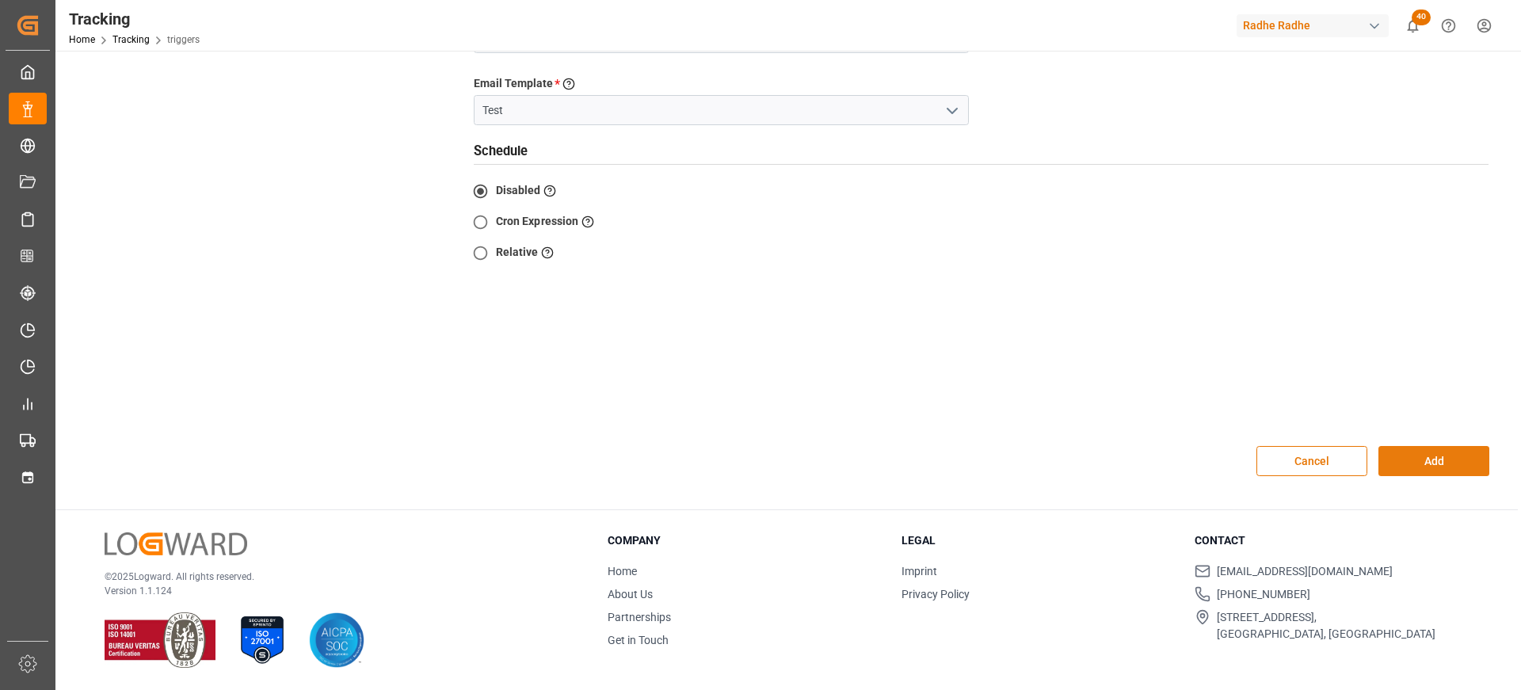
type input "testemail"
click at [1427, 458] on button "Add" at bounding box center [1434, 461] width 111 height 30
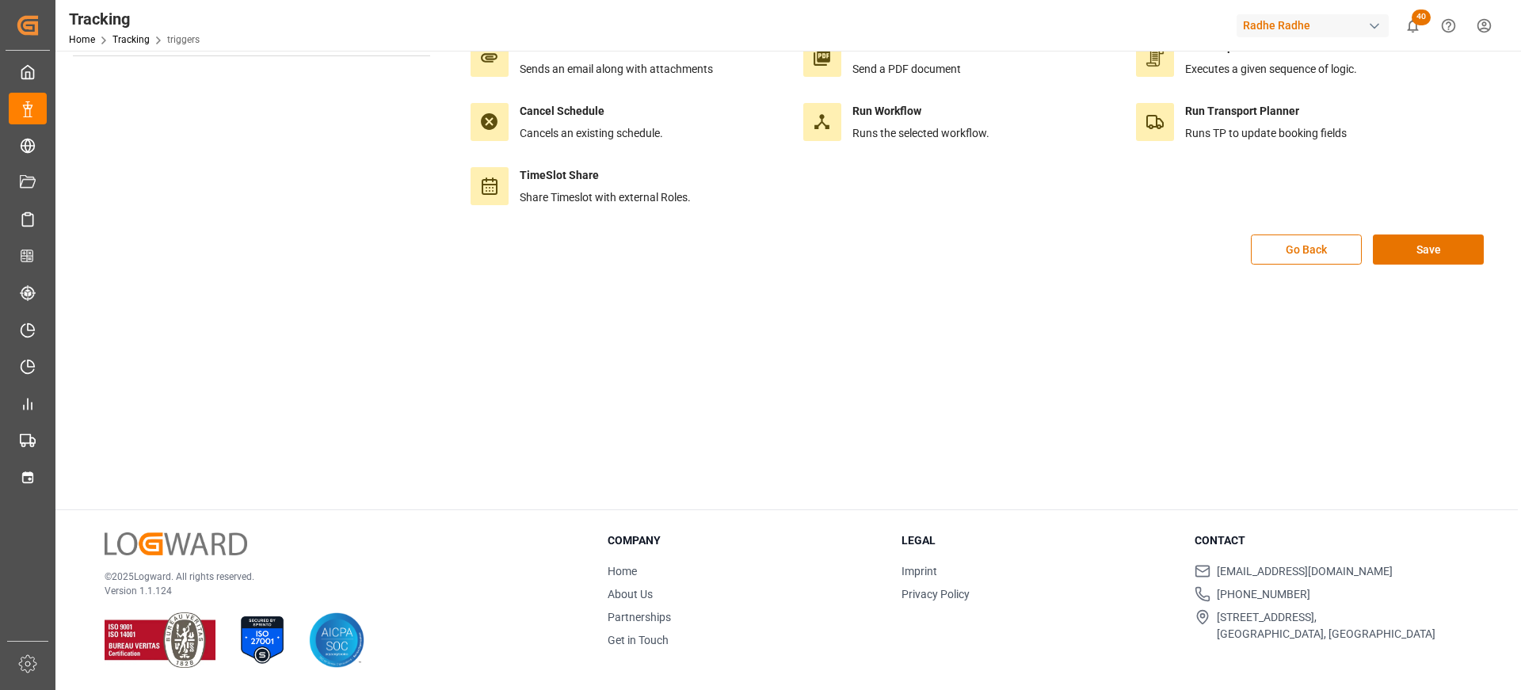
scroll to position [177, 0]
click at [1448, 257] on button "Save" at bounding box center [1428, 250] width 111 height 30
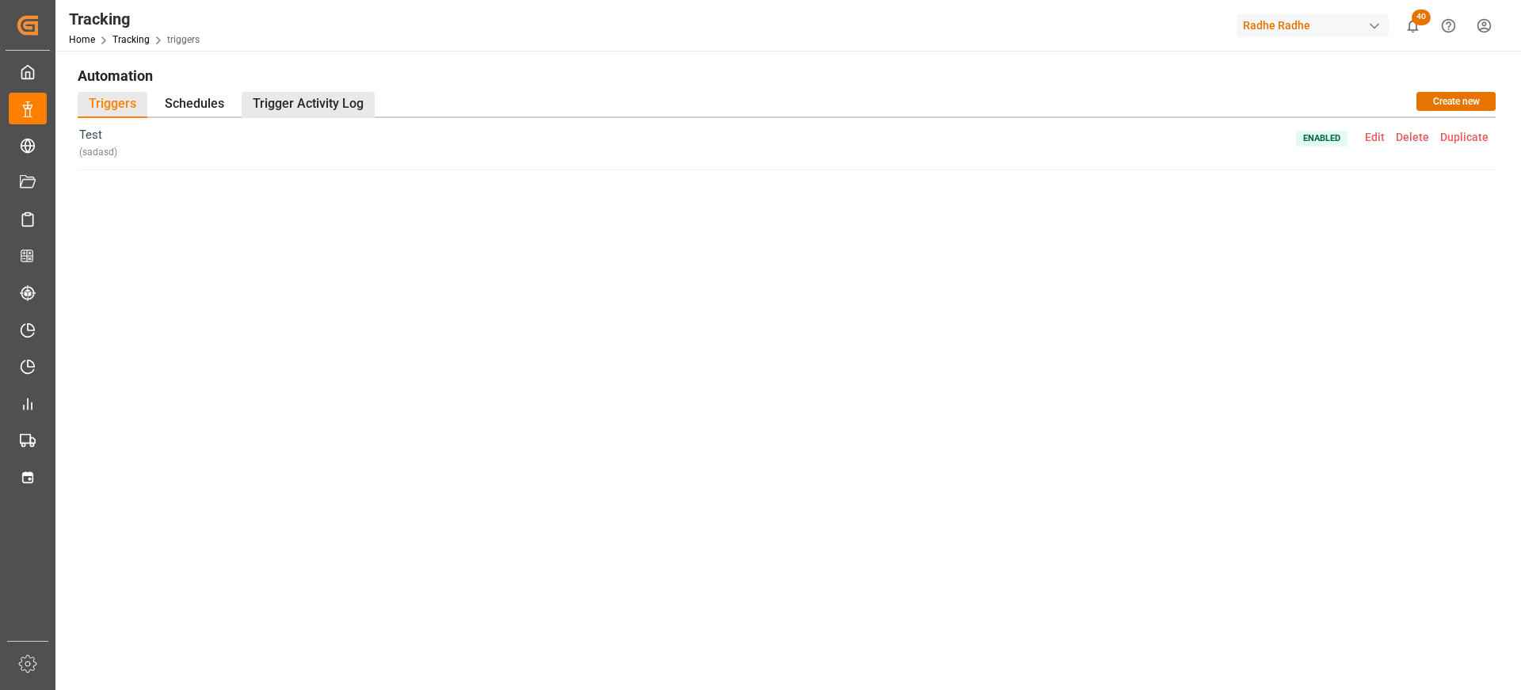
click at [315, 105] on div "Trigger Activity Log" at bounding box center [308, 105] width 133 height 26
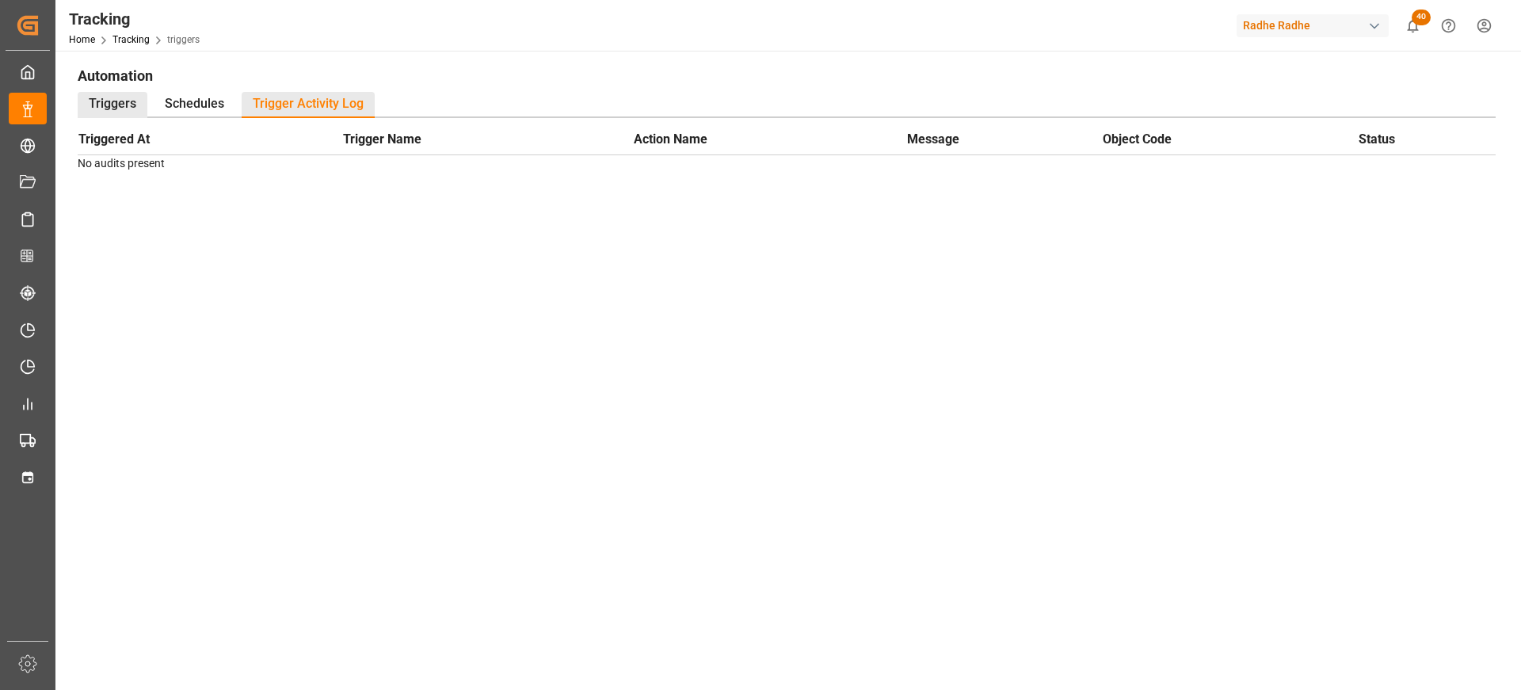
click at [126, 105] on div "Triggers" at bounding box center [113, 105] width 70 height 26
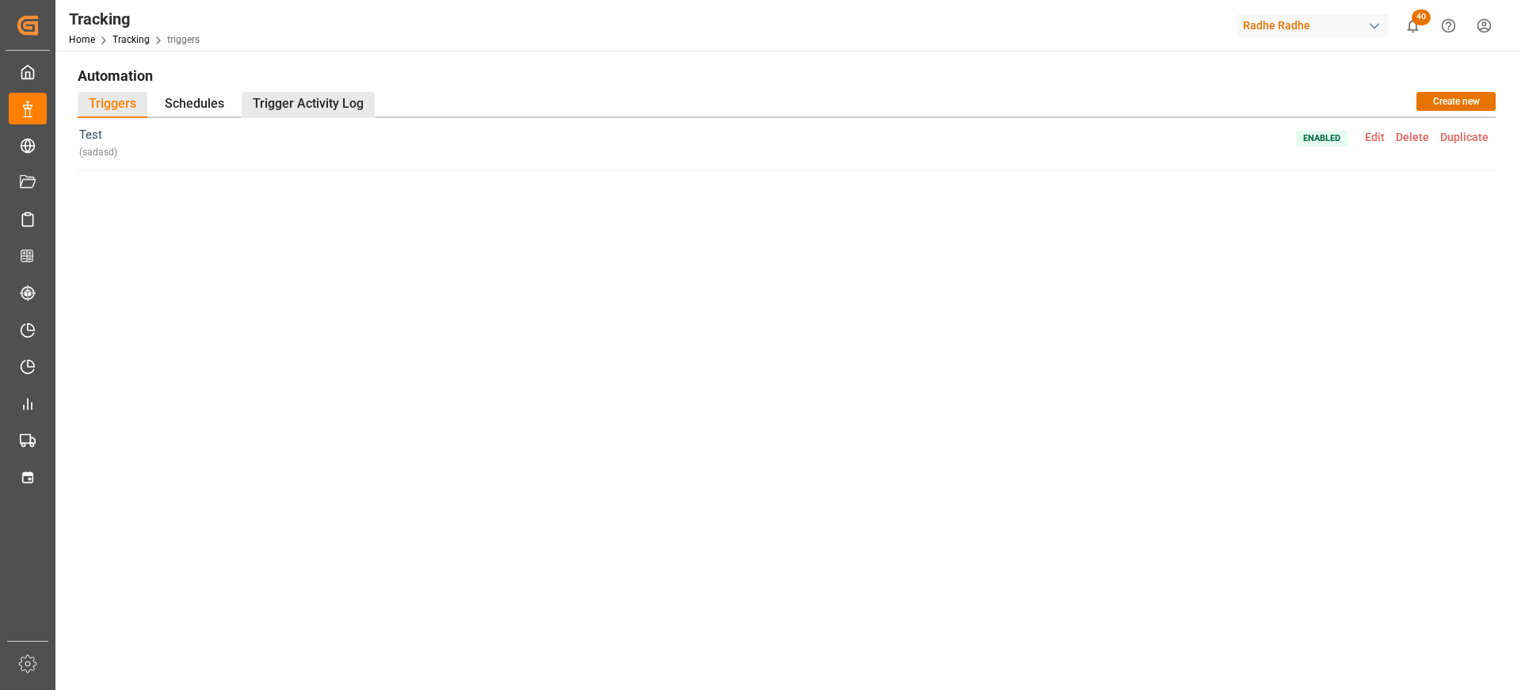
click at [305, 105] on div "Trigger Activity Log" at bounding box center [308, 105] width 133 height 26
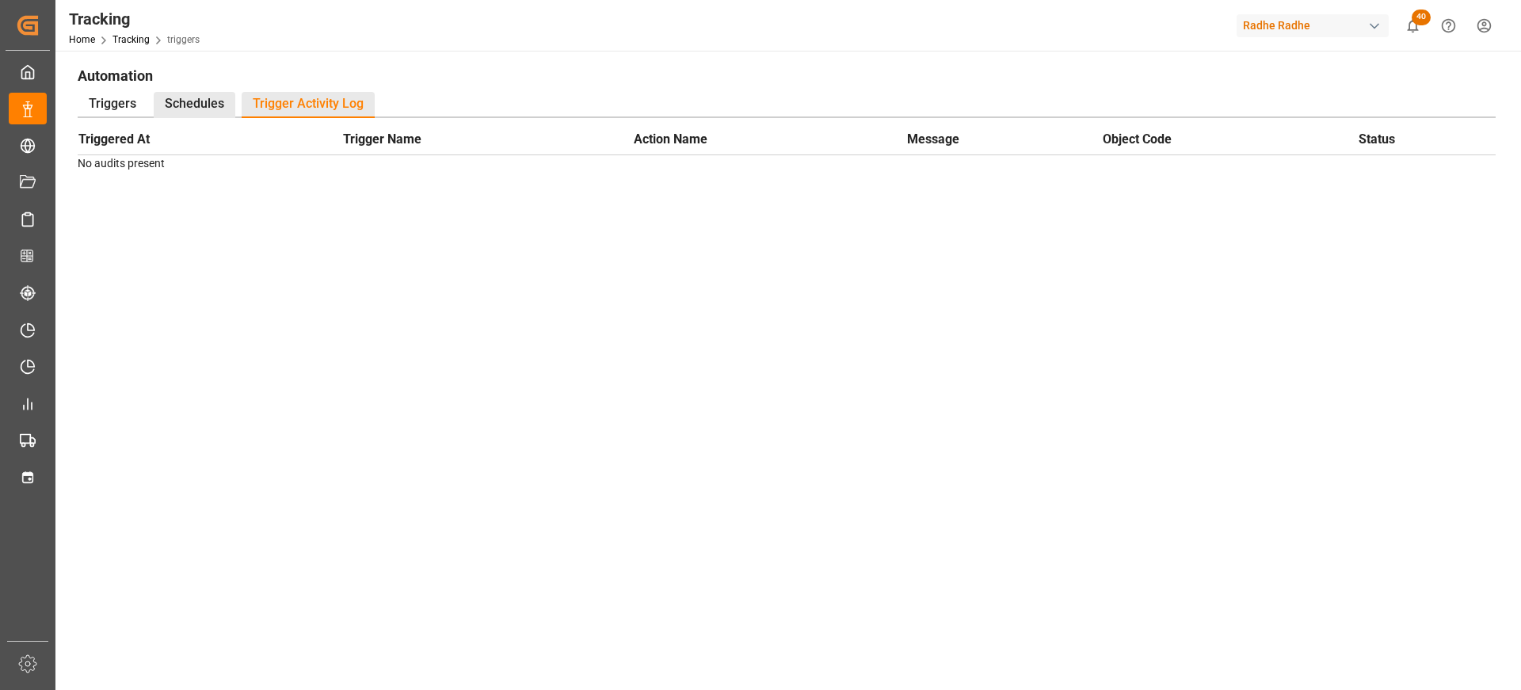
click at [218, 107] on div "Schedules" at bounding box center [195, 105] width 82 height 26
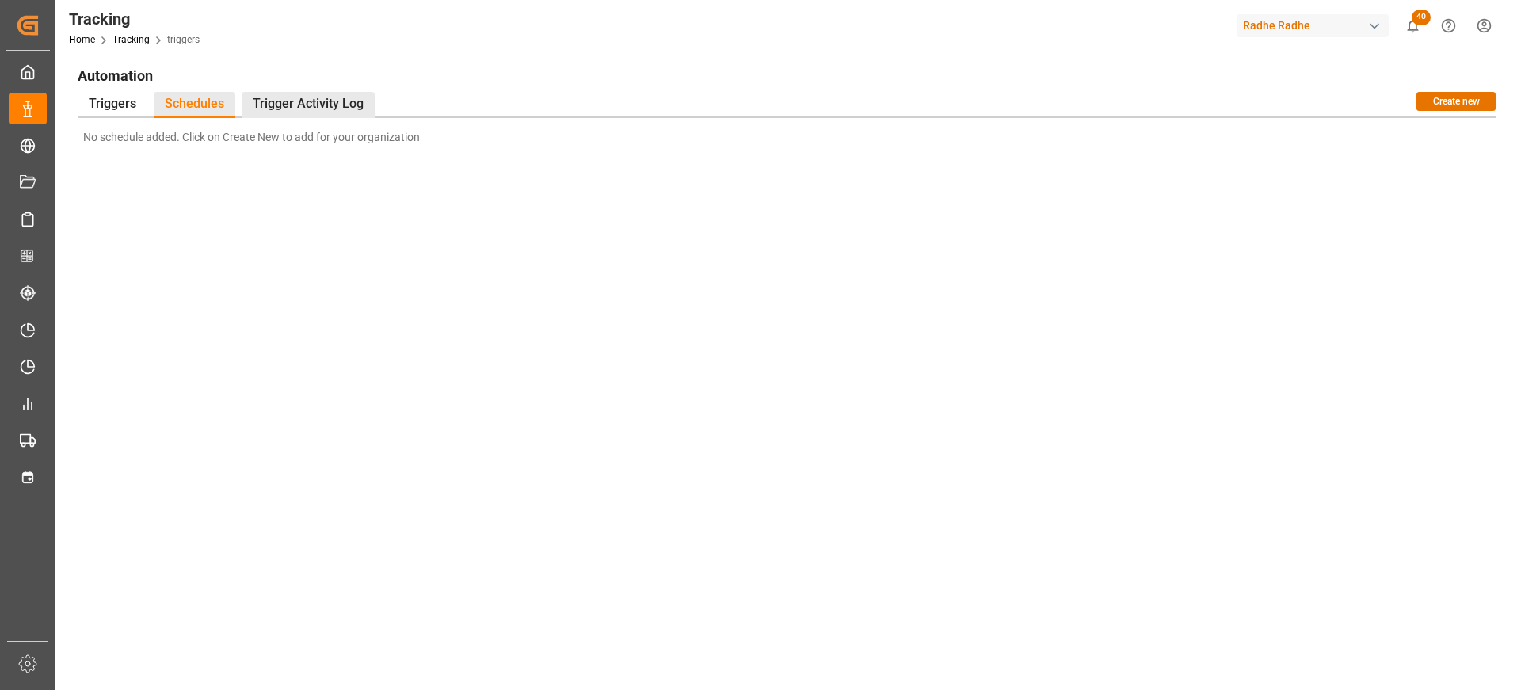
click at [322, 104] on div "Trigger Activity Log" at bounding box center [308, 105] width 133 height 26
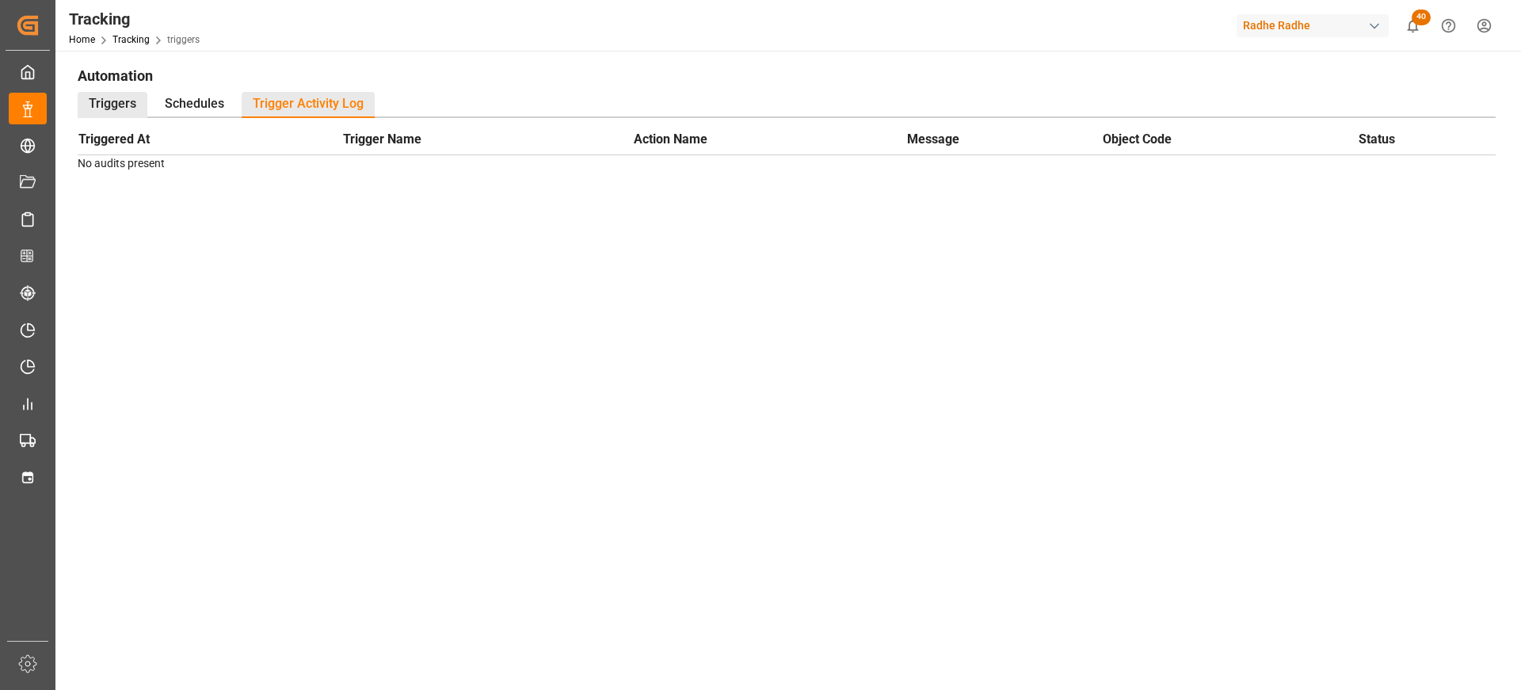
click at [83, 107] on div "Triggers" at bounding box center [113, 105] width 70 height 26
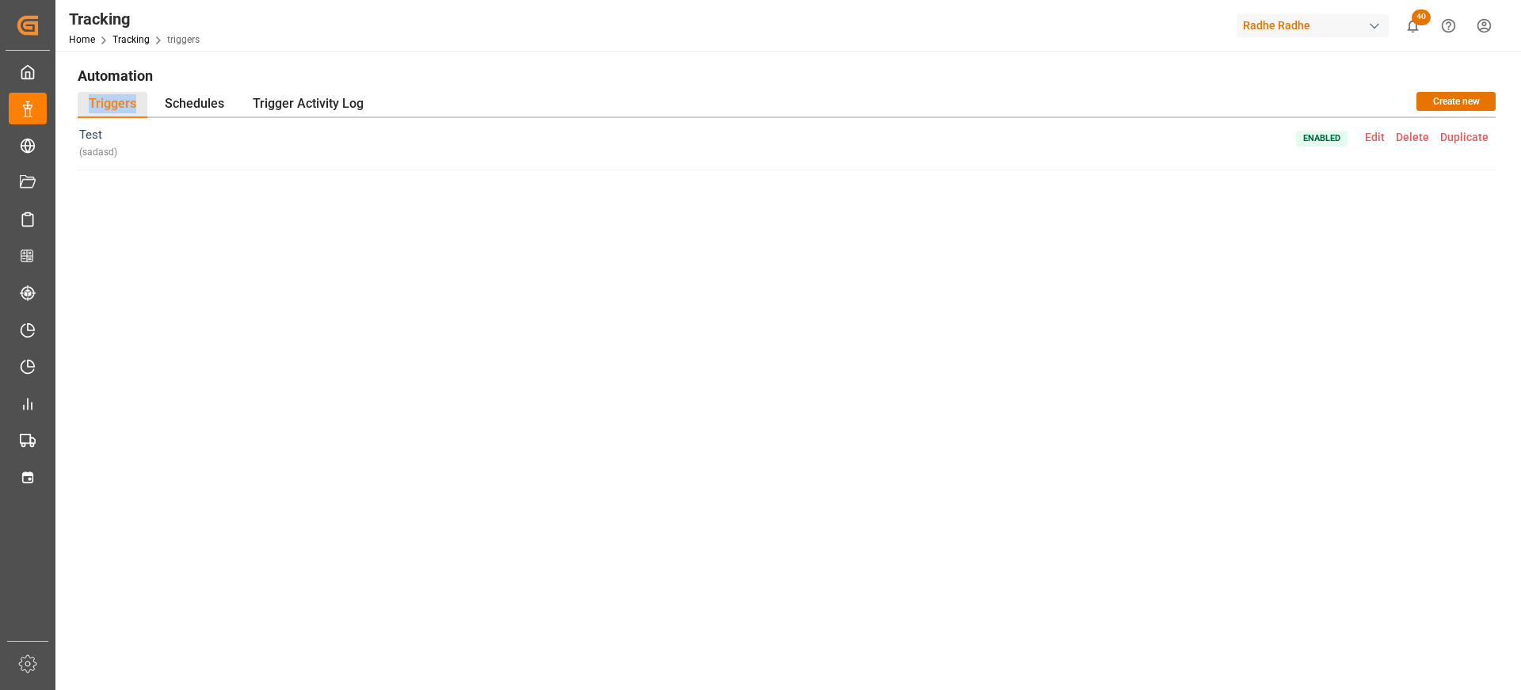
click at [83, 107] on div "Triggers" at bounding box center [113, 105] width 70 height 26
click at [315, 93] on div "Trigger Activity Log" at bounding box center [308, 105] width 133 height 26
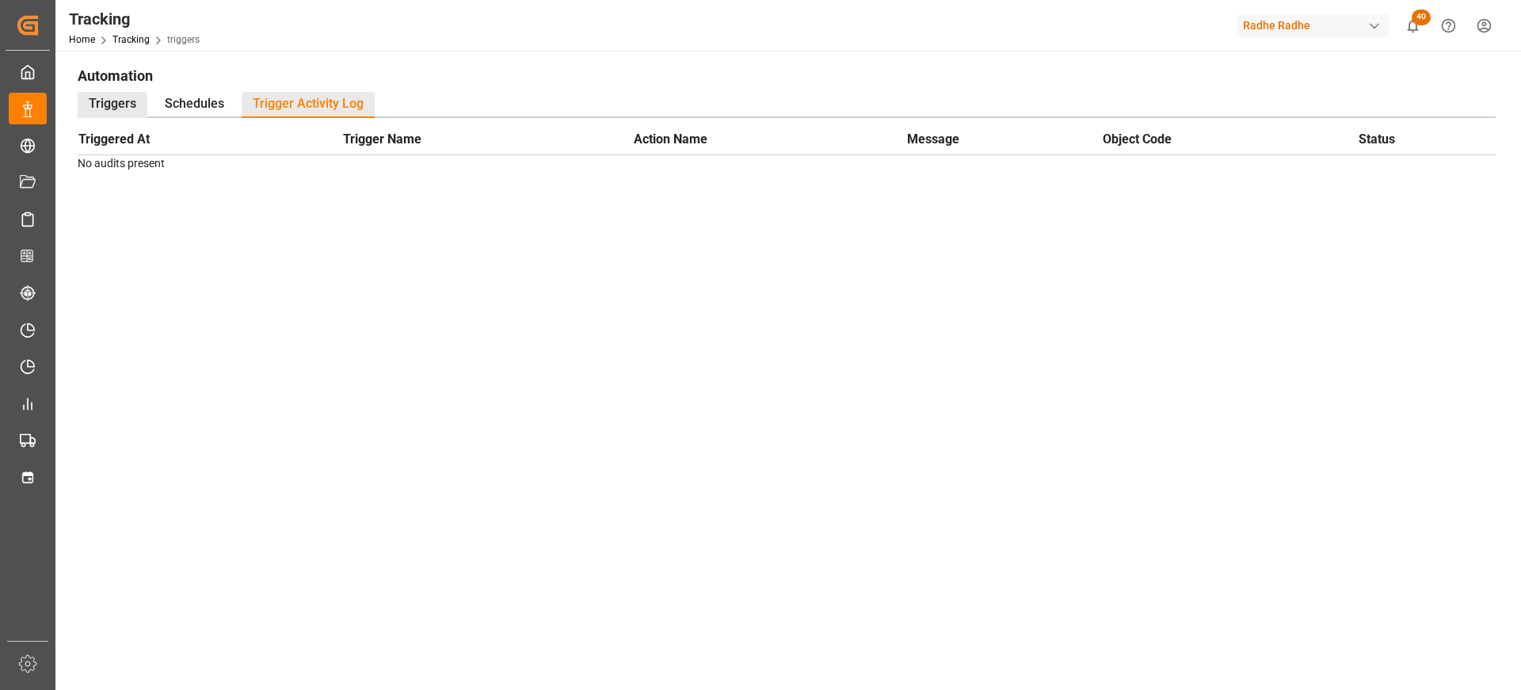
click at [92, 102] on div "Triggers" at bounding box center [113, 105] width 70 height 26
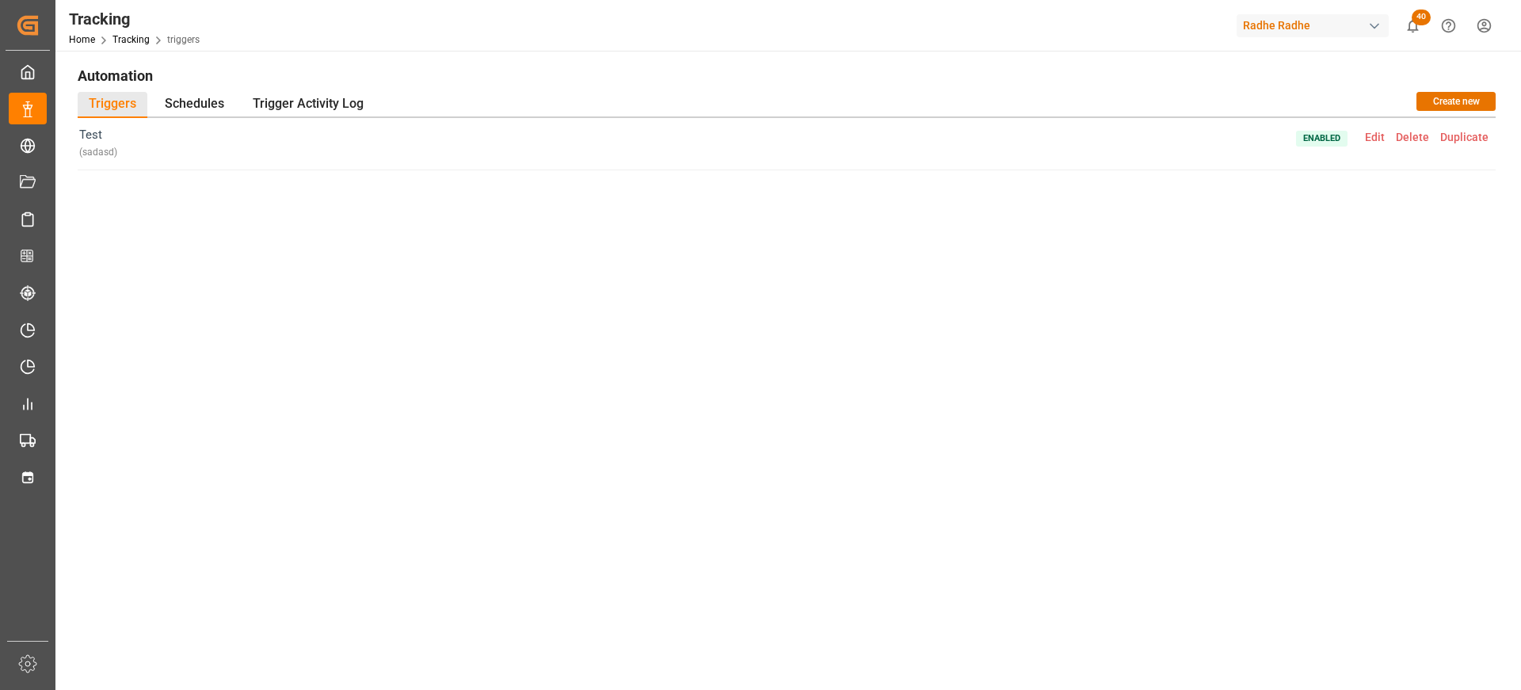
click at [1362, 135] on span "Enabled Edit Delete Duplicate" at bounding box center [1395, 144] width 198 height 36
click at [1382, 136] on span "Edit" at bounding box center [1375, 137] width 31 height 13
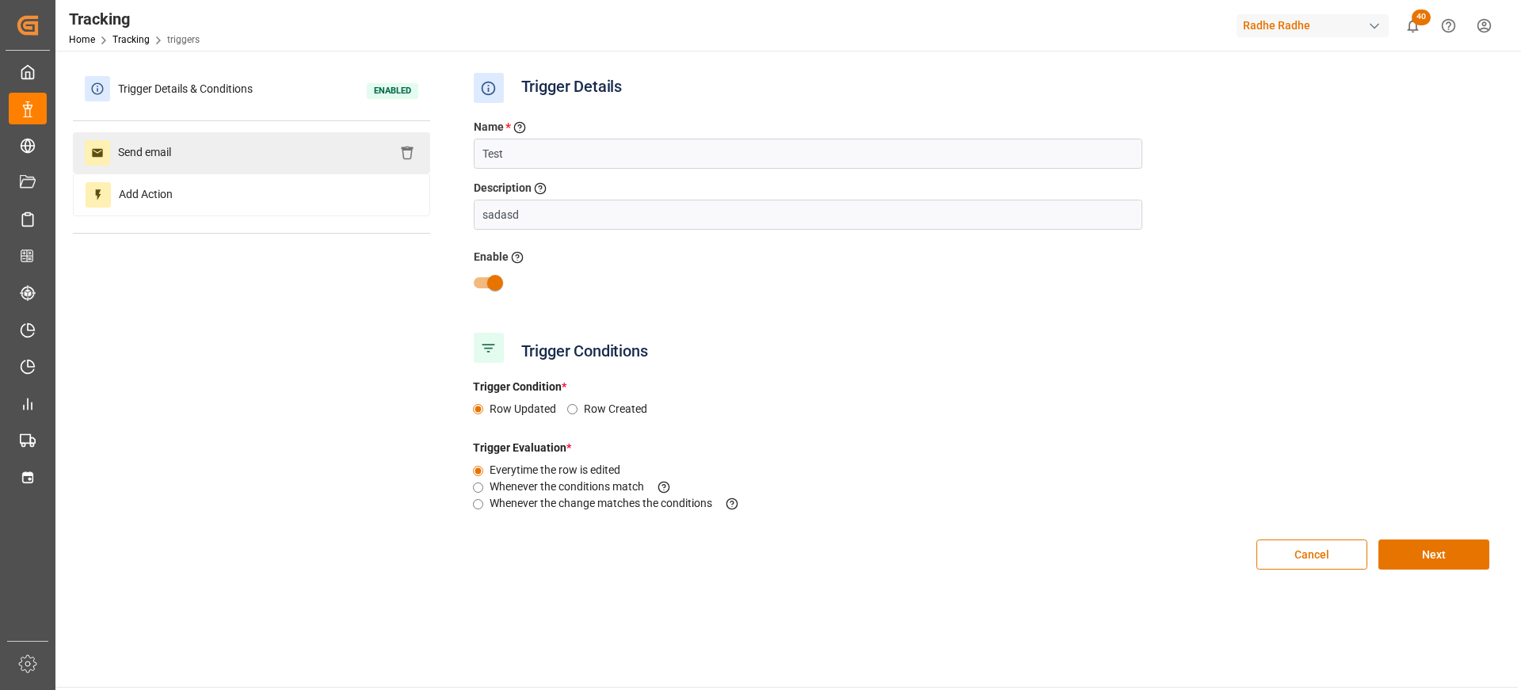
click at [253, 155] on div "Send email" at bounding box center [251, 152] width 357 height 41
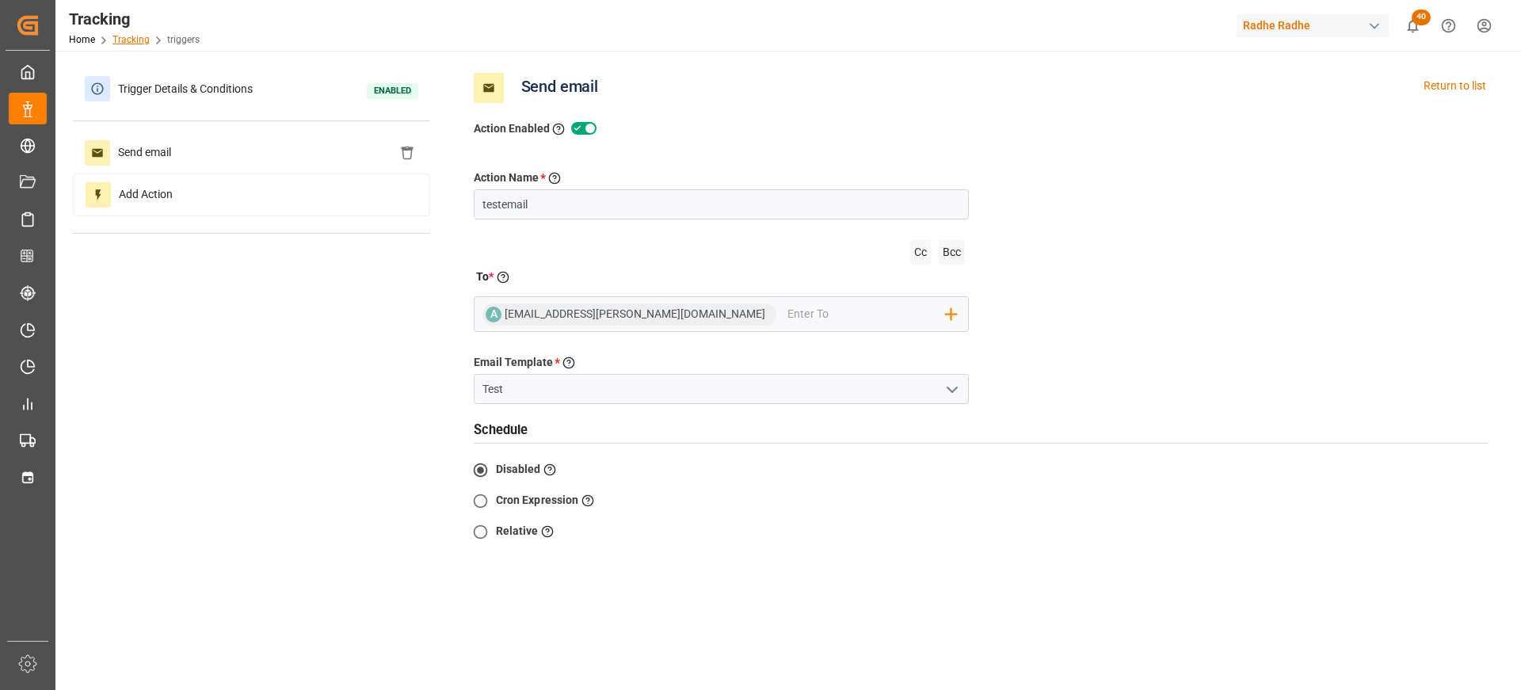
click at [129, 38] on link "Tracking" at bounding box center [131, 39] width 37 height 11
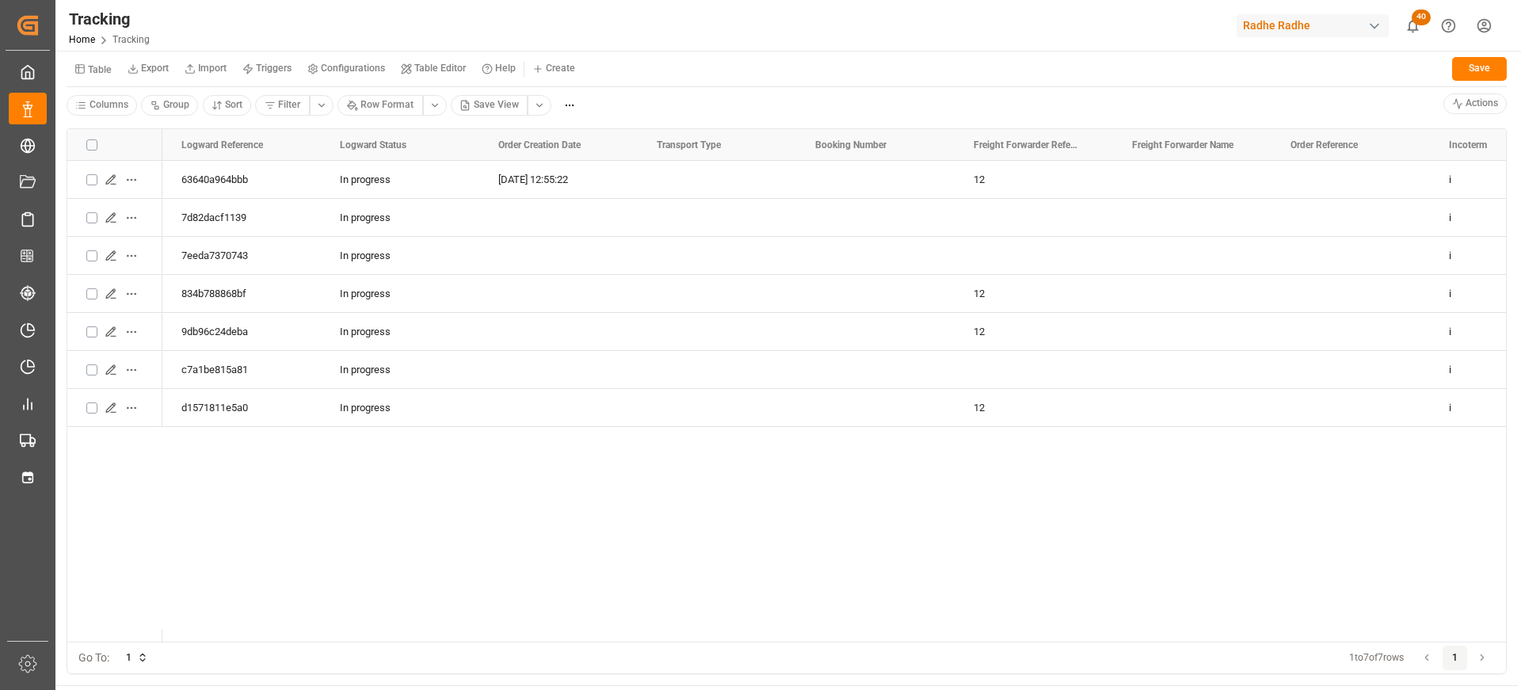
click at [258, 64] on small "Triggers" at bounding box center [274, 68] width 36 height 10
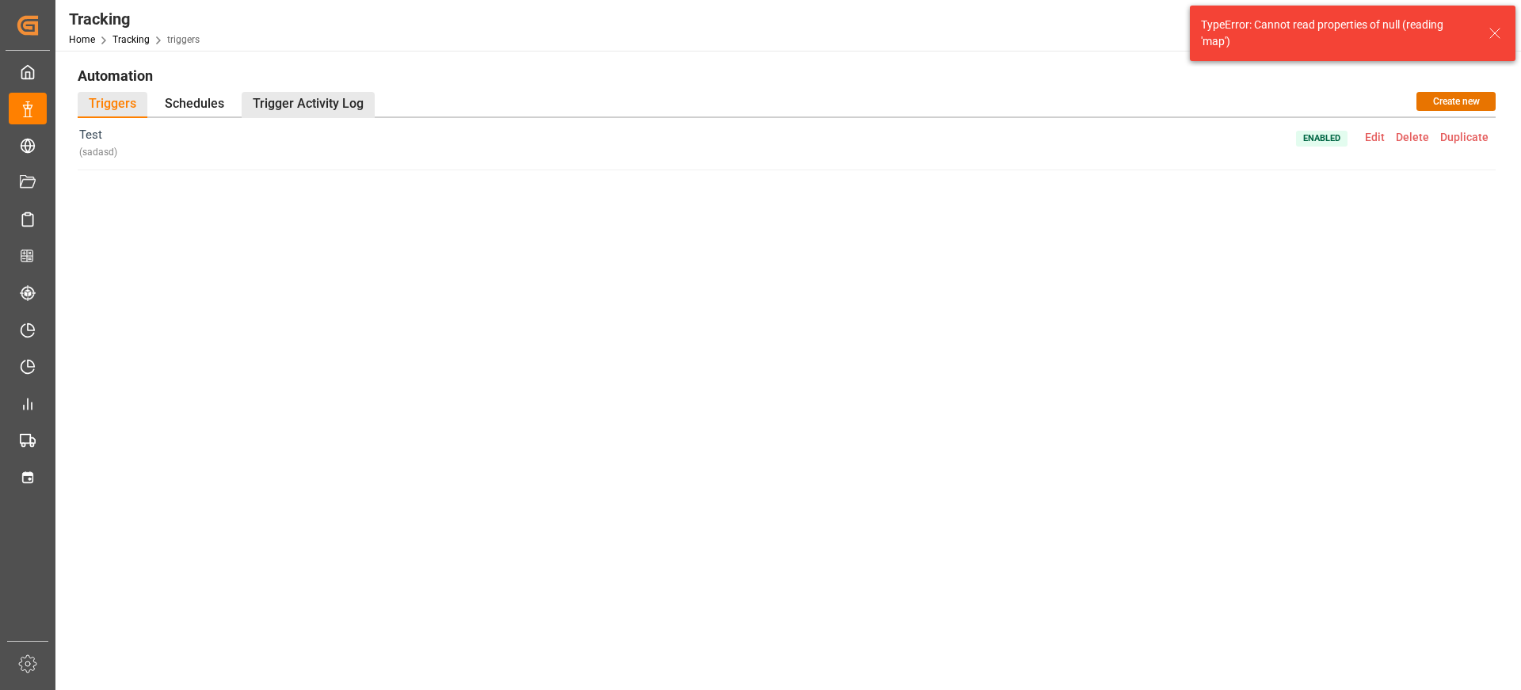
click at [335, 113] on div "Trigger Activity Log" at bounding box center [308, 105] width 133 height 26
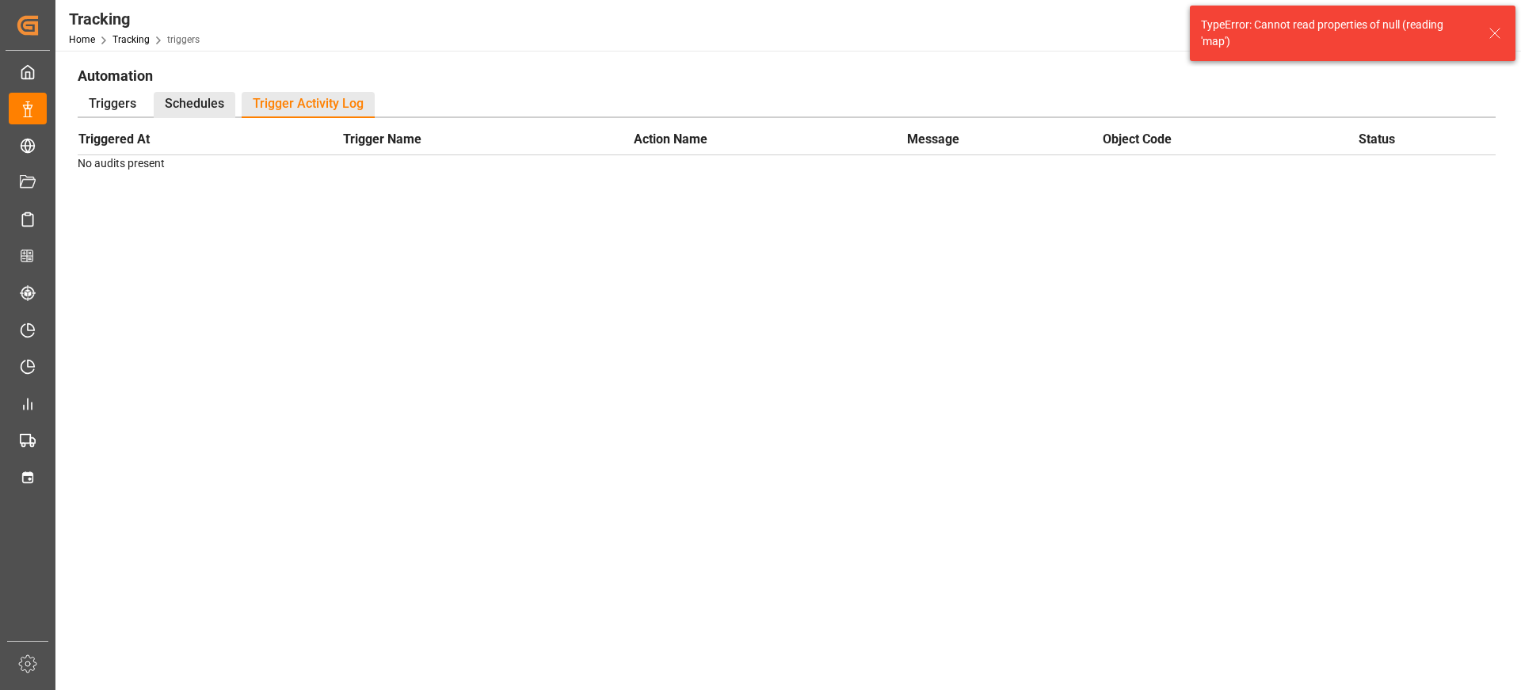
click at [205, 101] on div "Schedules" at bounding box center [195, 105] width 82 height 26
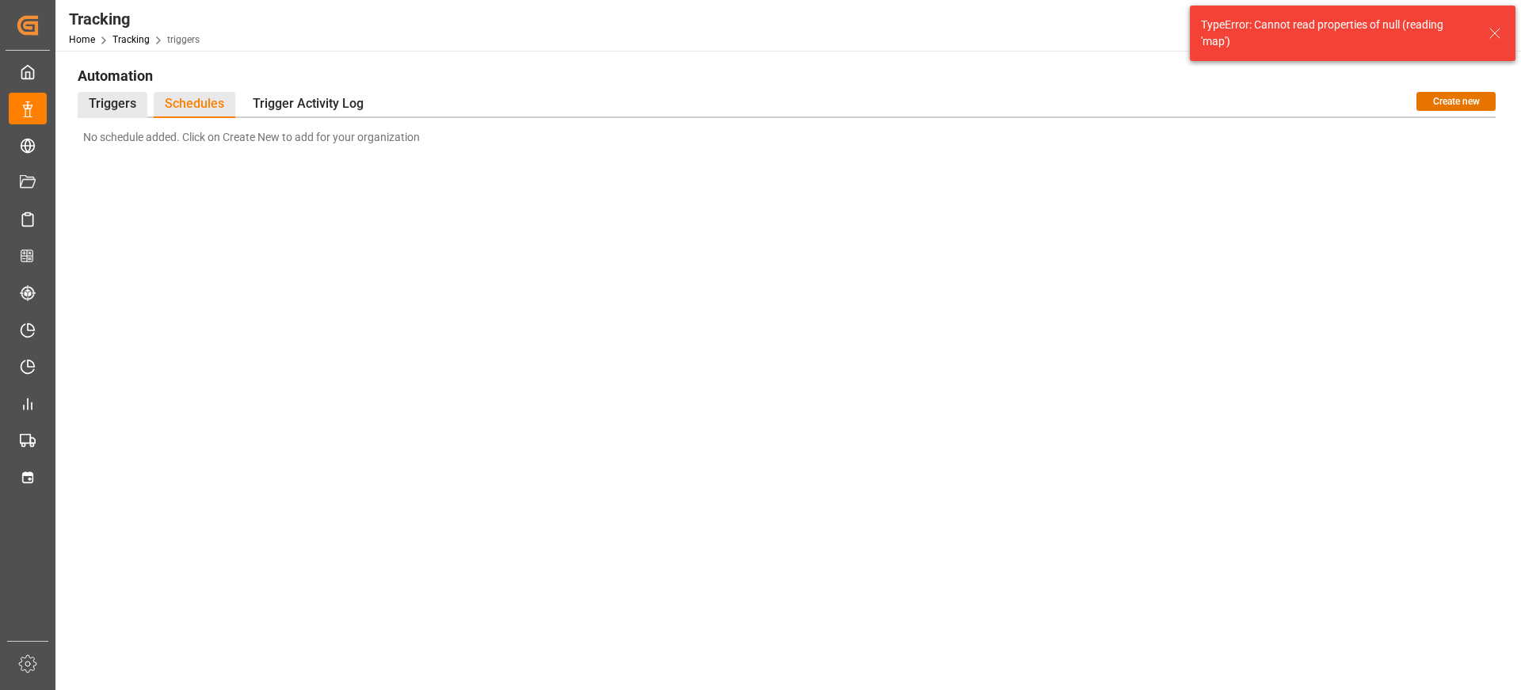
click at [100, 104] on div "Triggers" at bounding box center [113, 105] width 70 height 26
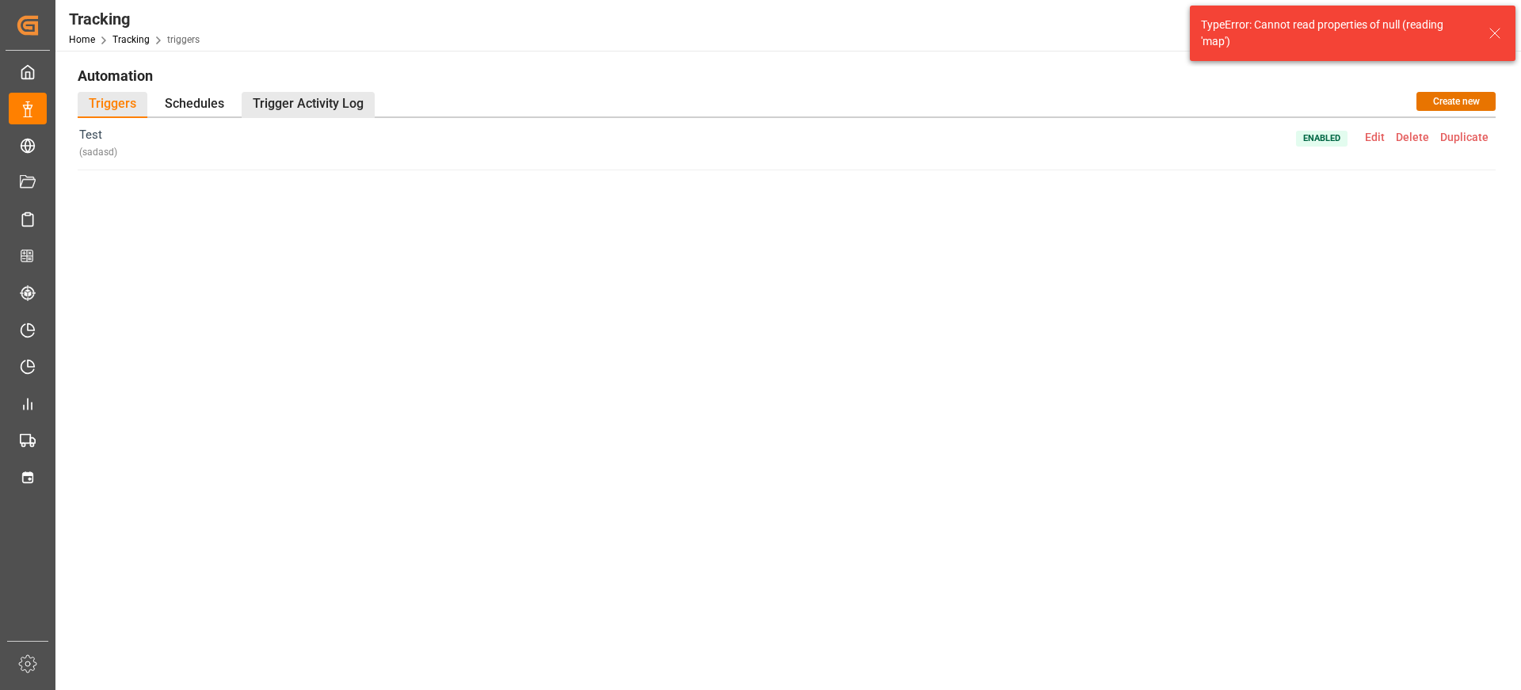
click at [329, 94] on div "Trigger Activity Log" at bounding box center [308, 105] width 133 height 26
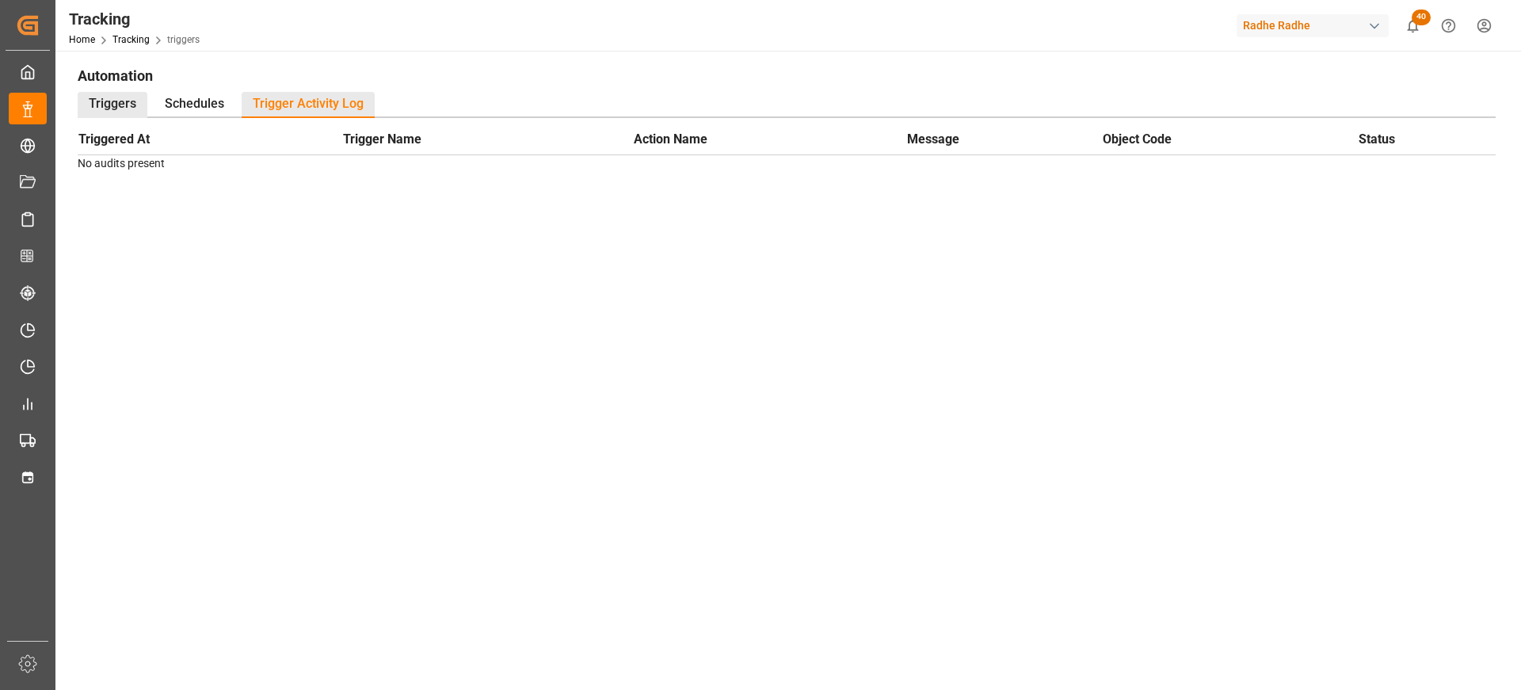
click at [128, 97] on div "Triggers" at bounding box center [113, 105] width 70 height 26
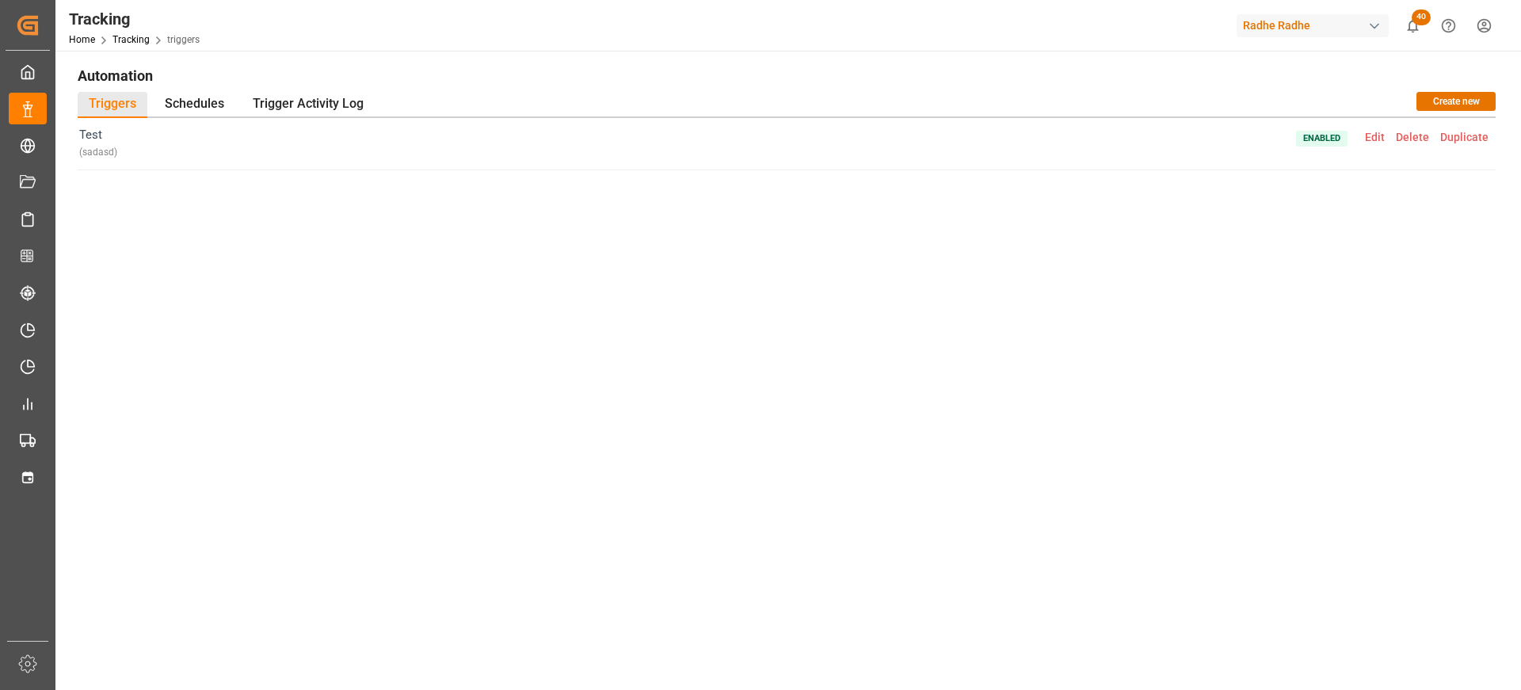
click at [1383, 142] on span "Edit" at bounding box center [1375, 137] width 31 height 13
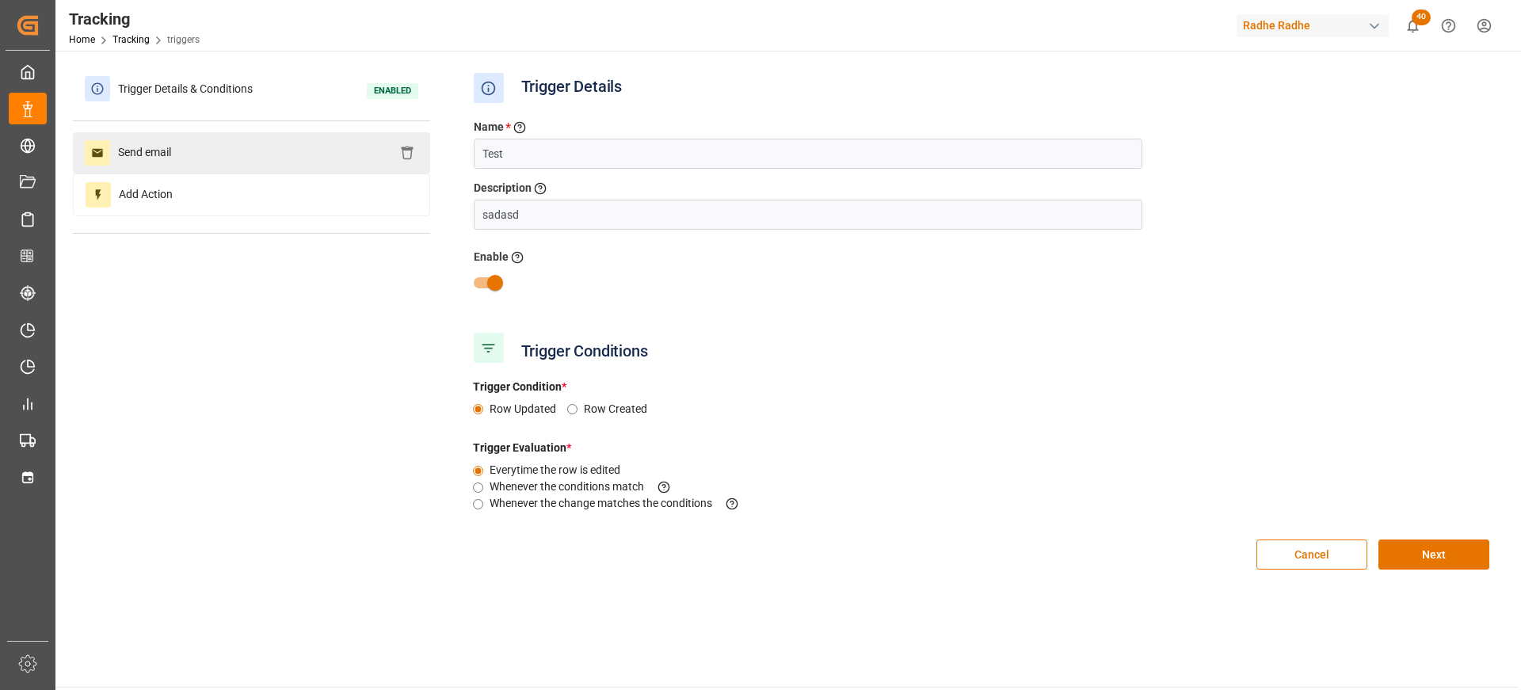
click at [193, 165] on div "Send email" at bounding box center [251, 152] width 357 height 41
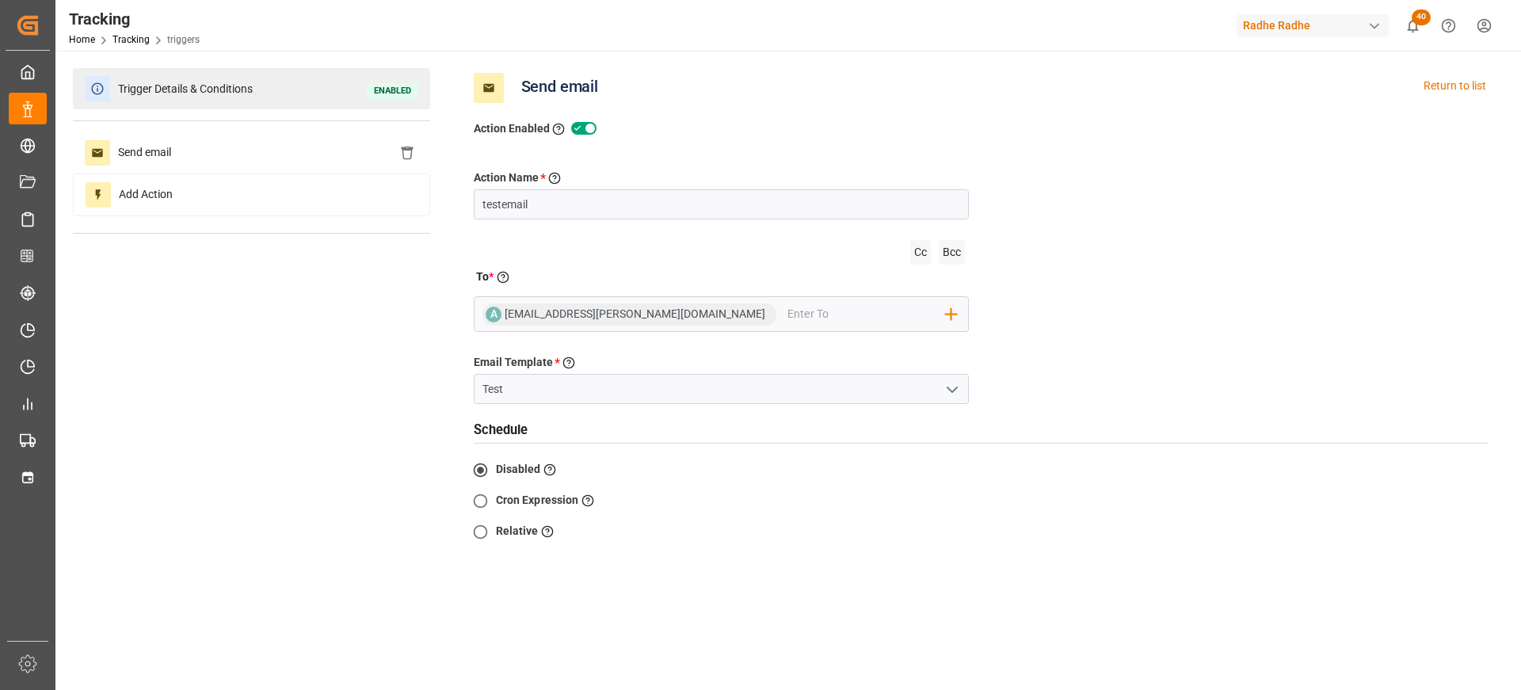
click at [258, 101] on div "Trigger Details & Conditions Enabled" at bounding box center [251, 88] width 357 height 41
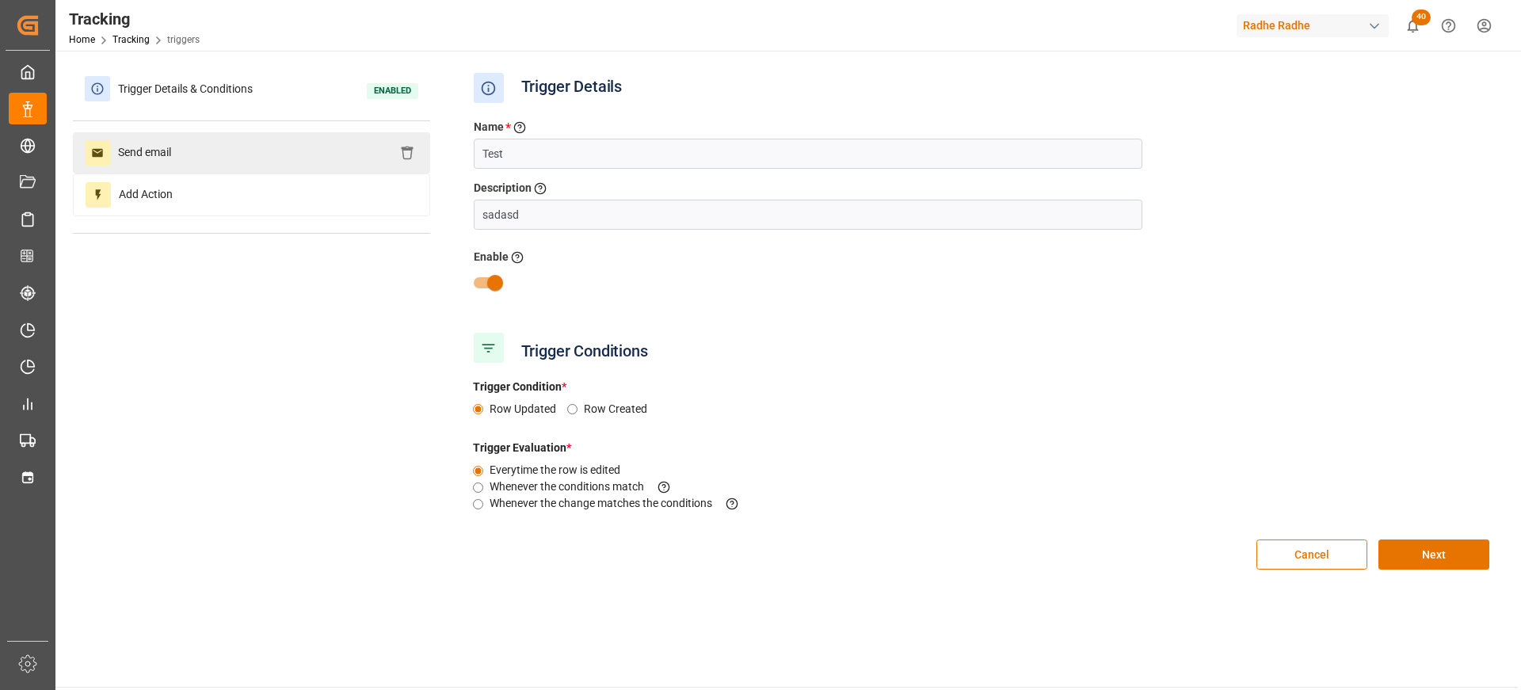
click at [242, 149] on div "Send email" at bounding box center [251, 152] width 357 height 41
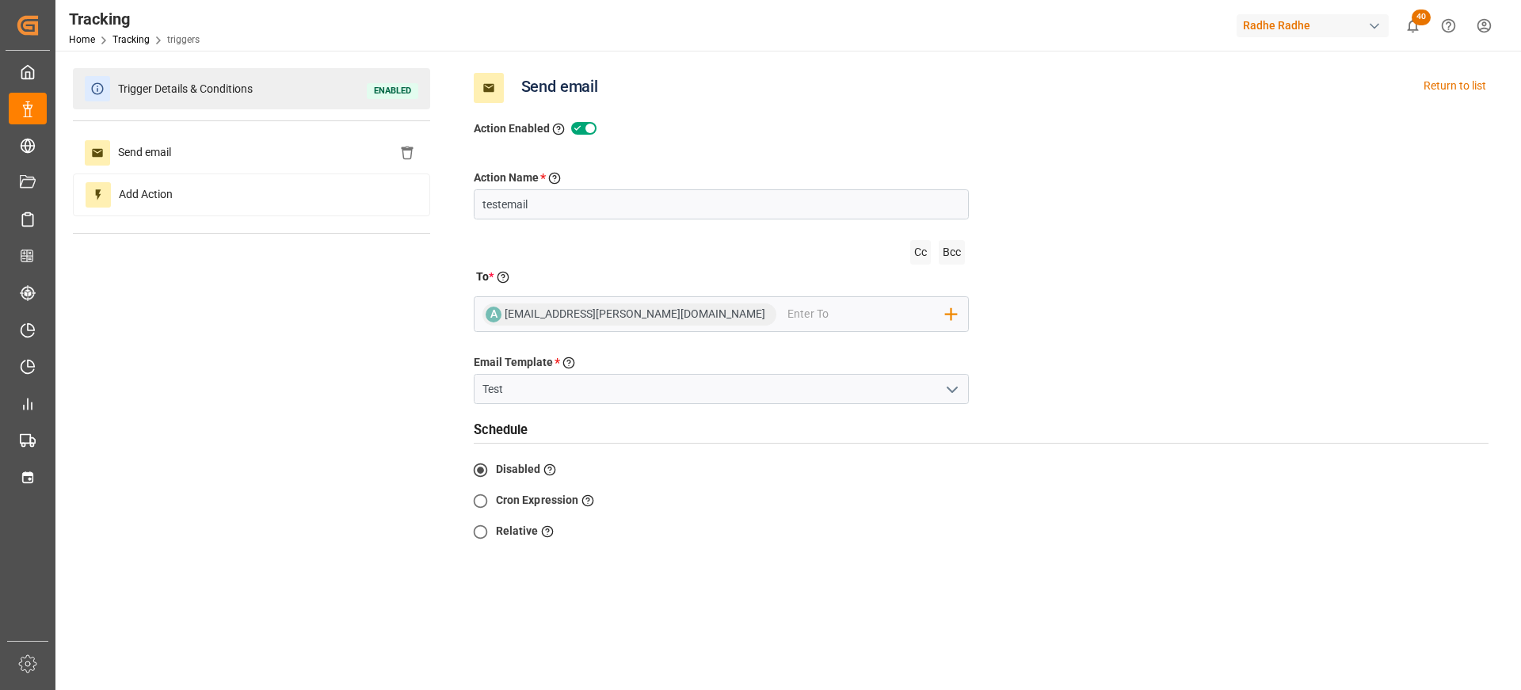
click at [263, 80] on div "Trigger Details & Conditions Enabled" at bounding box center [251, 88] width 357 height 41
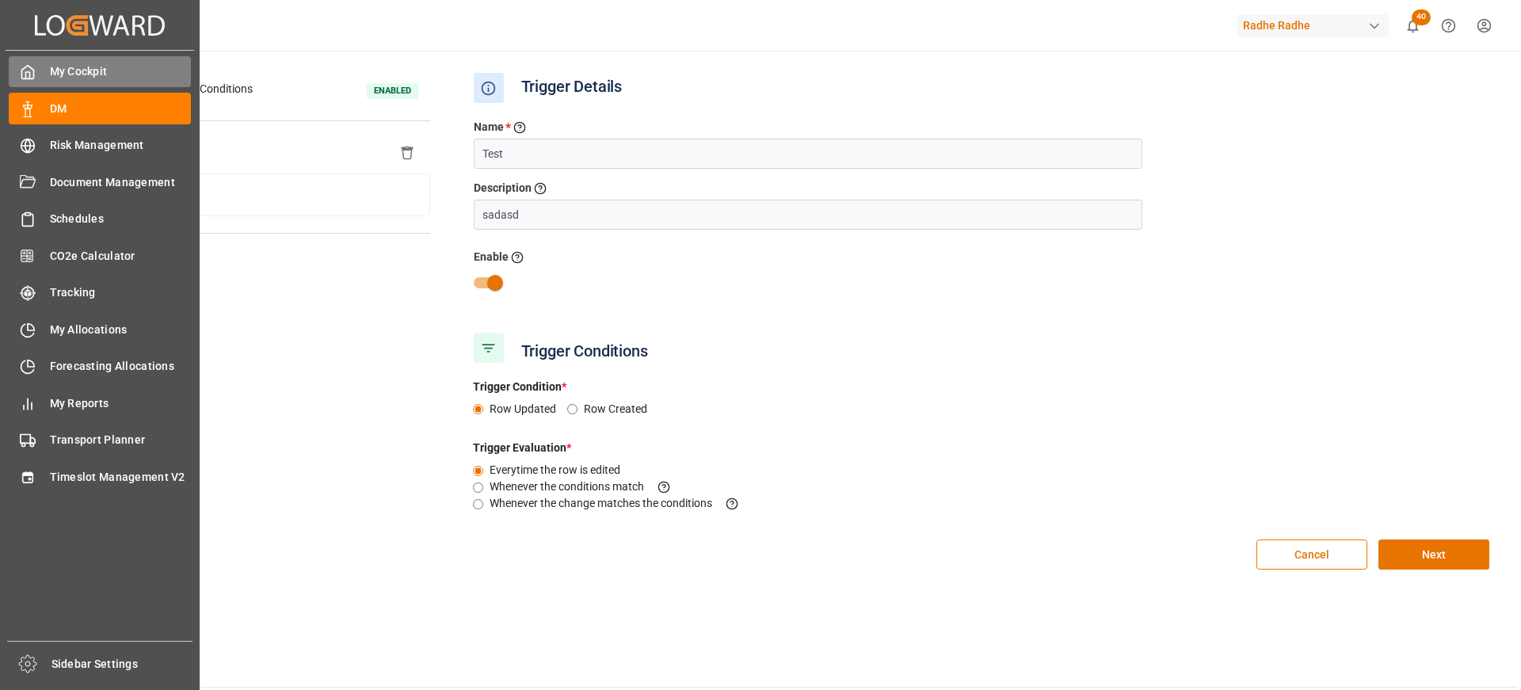
click at [54, 75] on span "My Cockpit" at bounding box center [121, 71] width 142 height 17
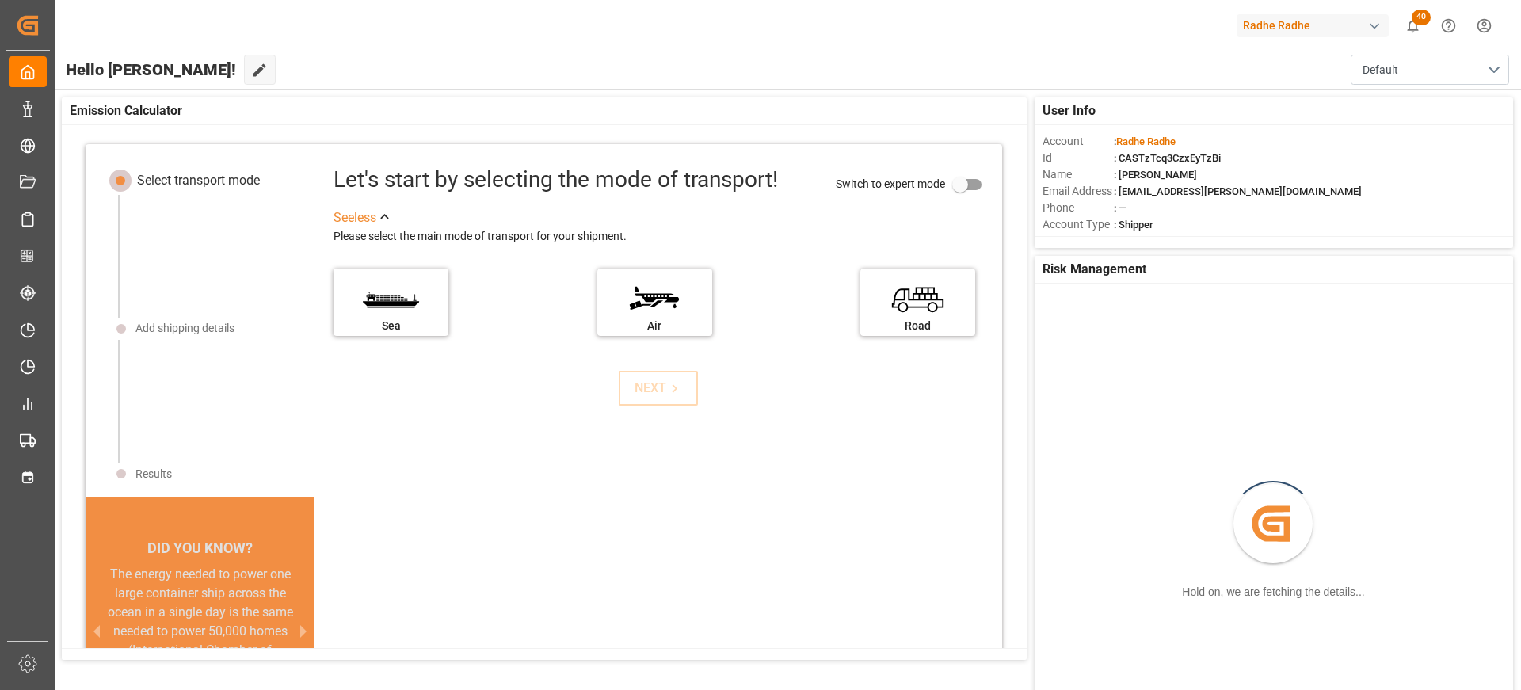
click at [1168, 162] on span ": CASTzTcq3CzxEyTzBi" at bounding box center [1167, 158] width 107 height 12
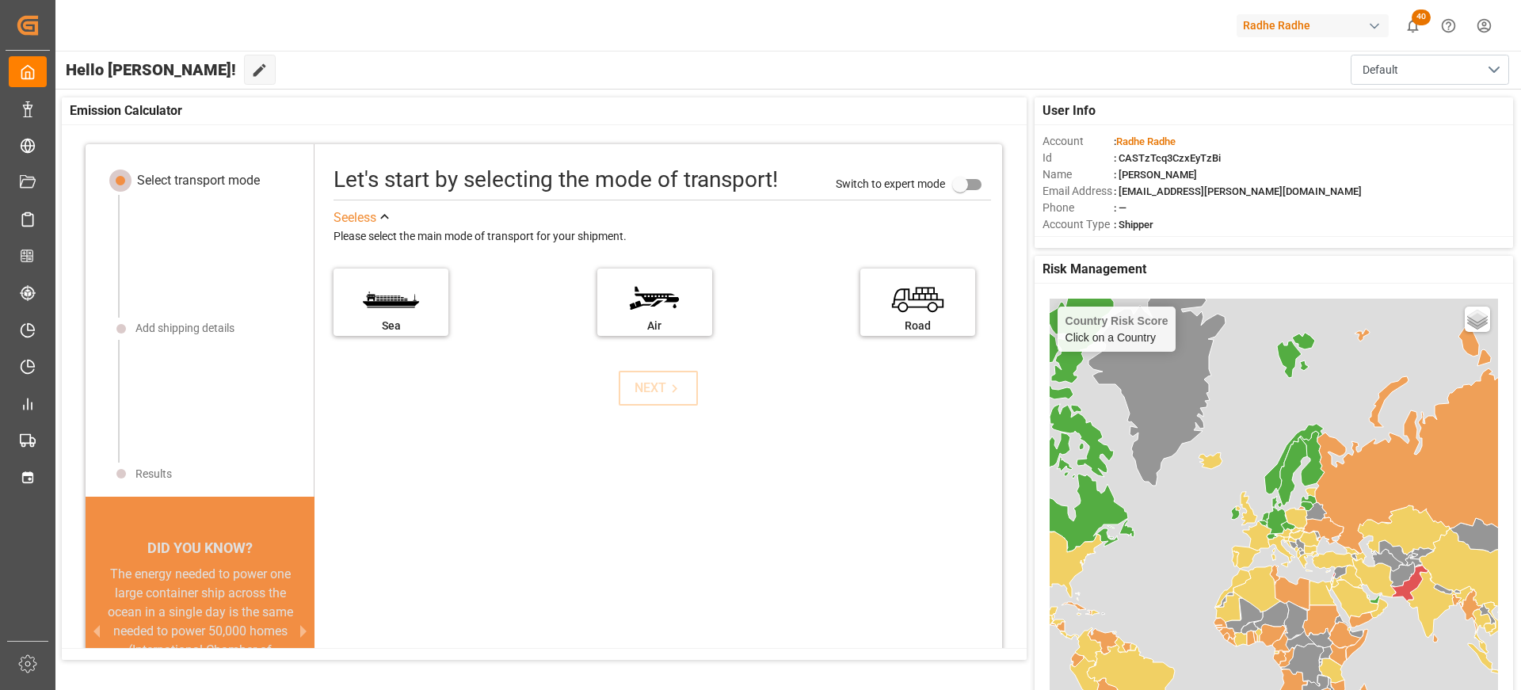
click at [1168, 162] on span ": CASTzTcq3CzxEyTzBi" at bounding box center [1167, 158] width 107 height 12
copy span "CASTzTcq3CzxEyTzBi"
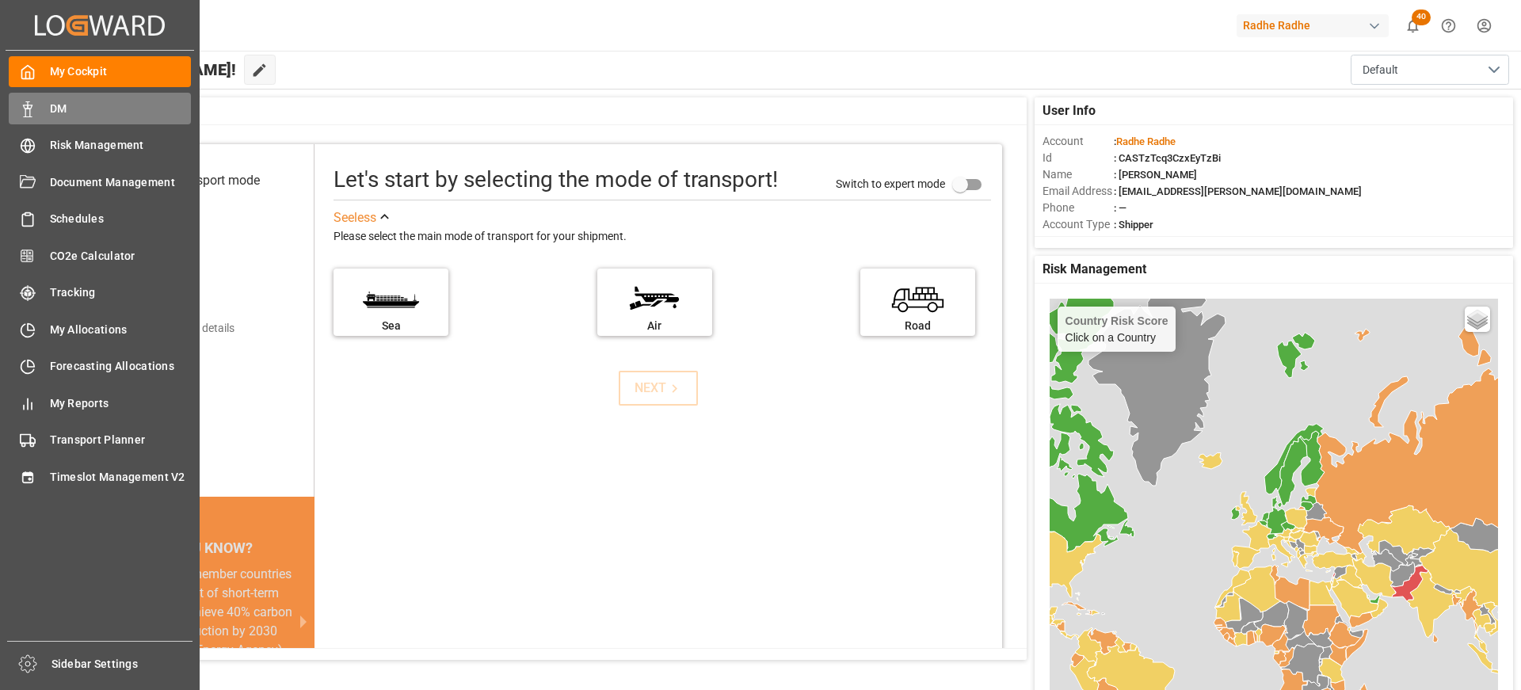
click at [47, 99] on div "DM DM" at bounding box center [100, 108] width 182 height 31
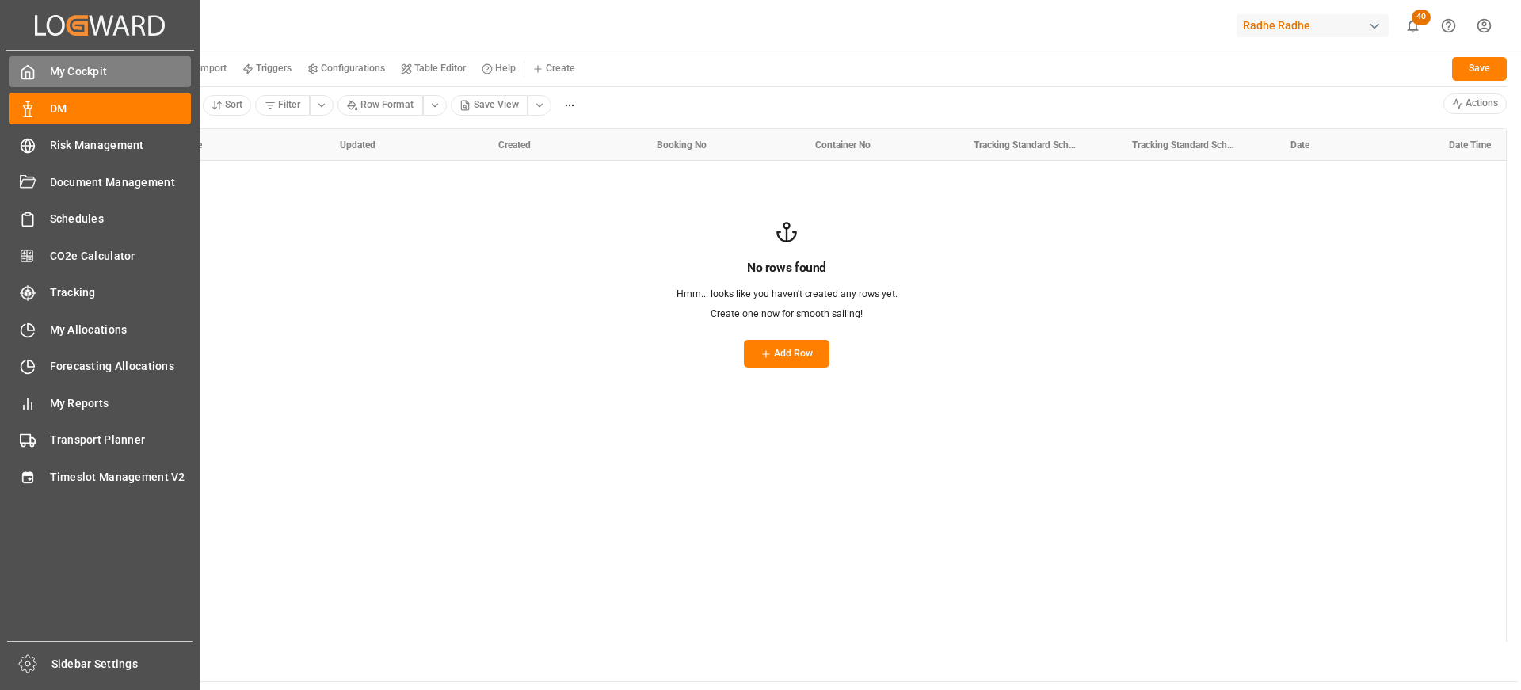
click at [77, 60] on div "My Cockpit My Cockpit" at bounding box center [100, 71] width 182 height 31
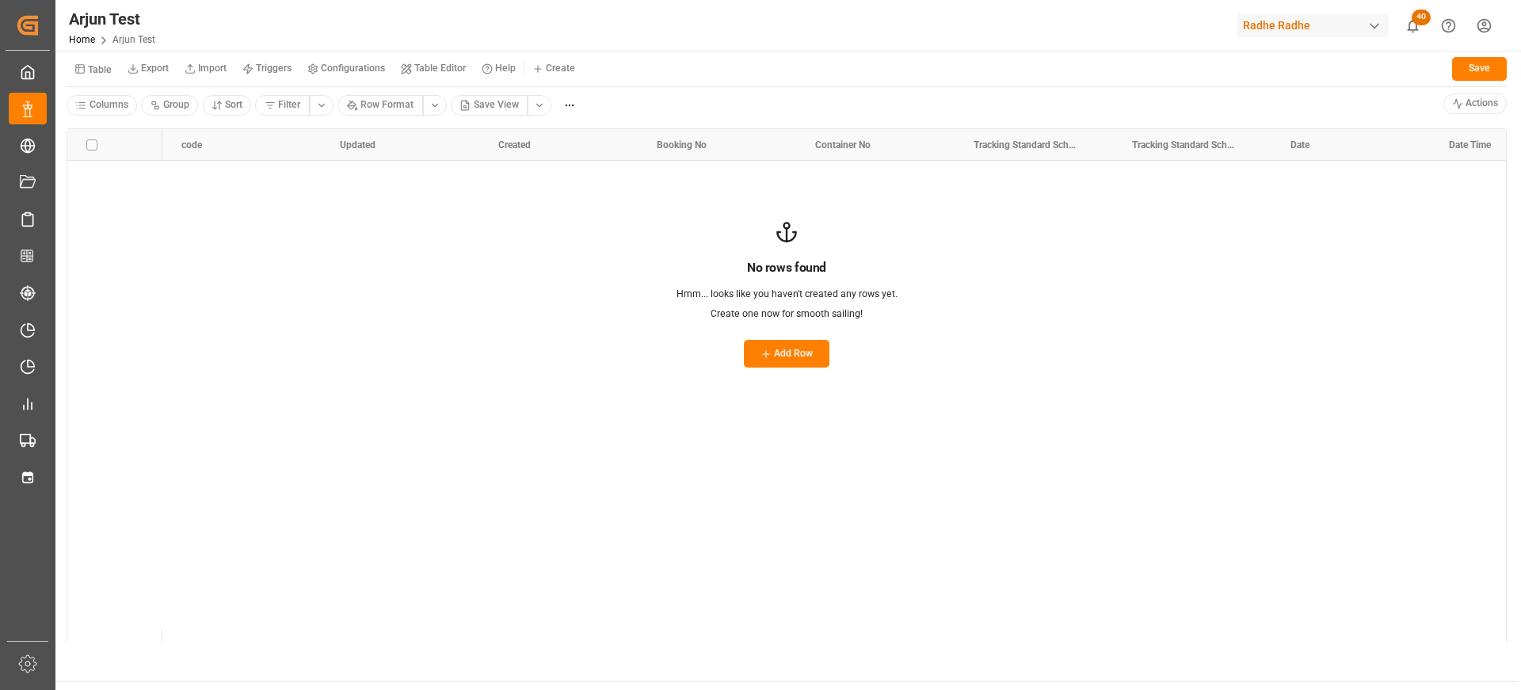
click at [82, 74] on icon at bounding box center [79, 68] width 11 height 11
click at [158, 190] on div "Tracking Standard Schema" at bounding box center [167, 200] width 193 height 22
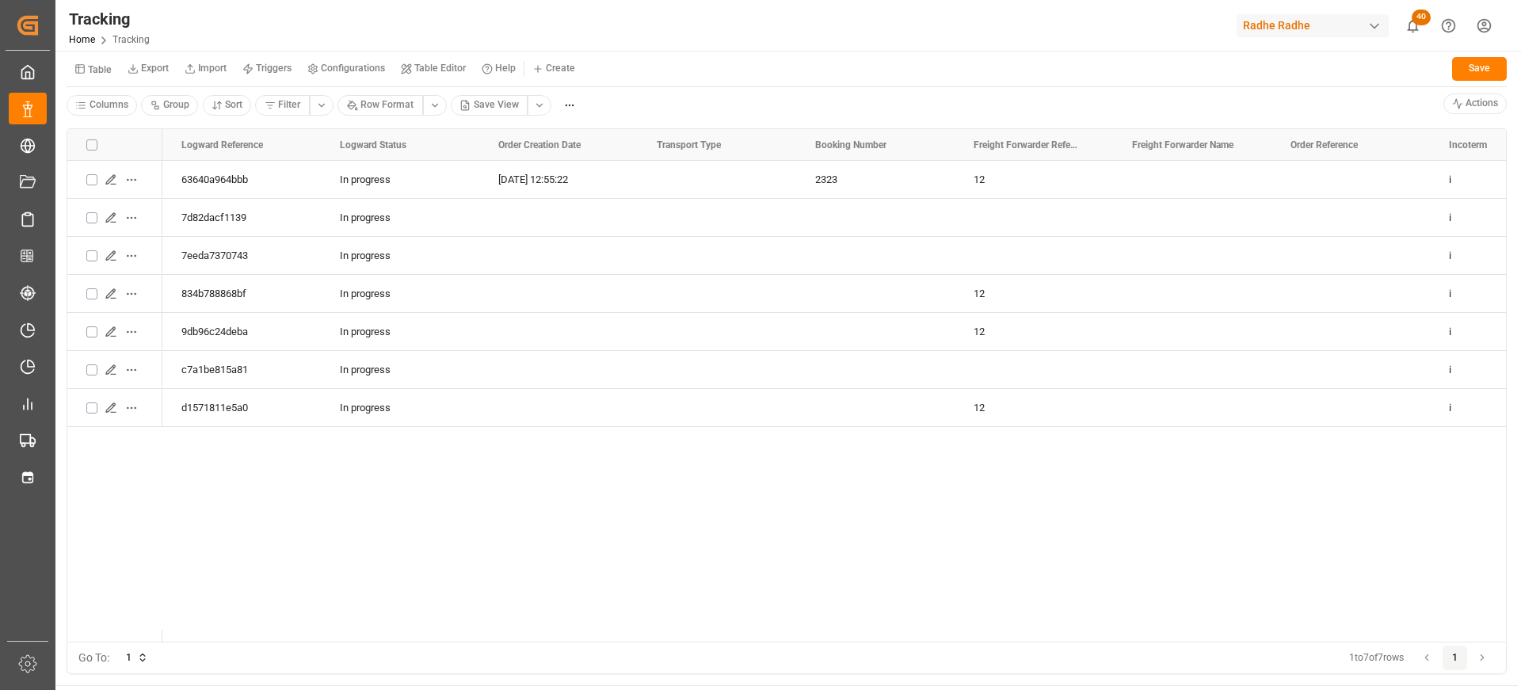
click at [89, 69] on small "Table" at bounding box center [100, 70] width 24 height 10
click at [153, 194] on div "Tracking Standard Schema" at bounding box center [167, 200] width 193 height 22
click at [84, 62] on button "Table" at bounding box center [93, 69] width 53 height 28
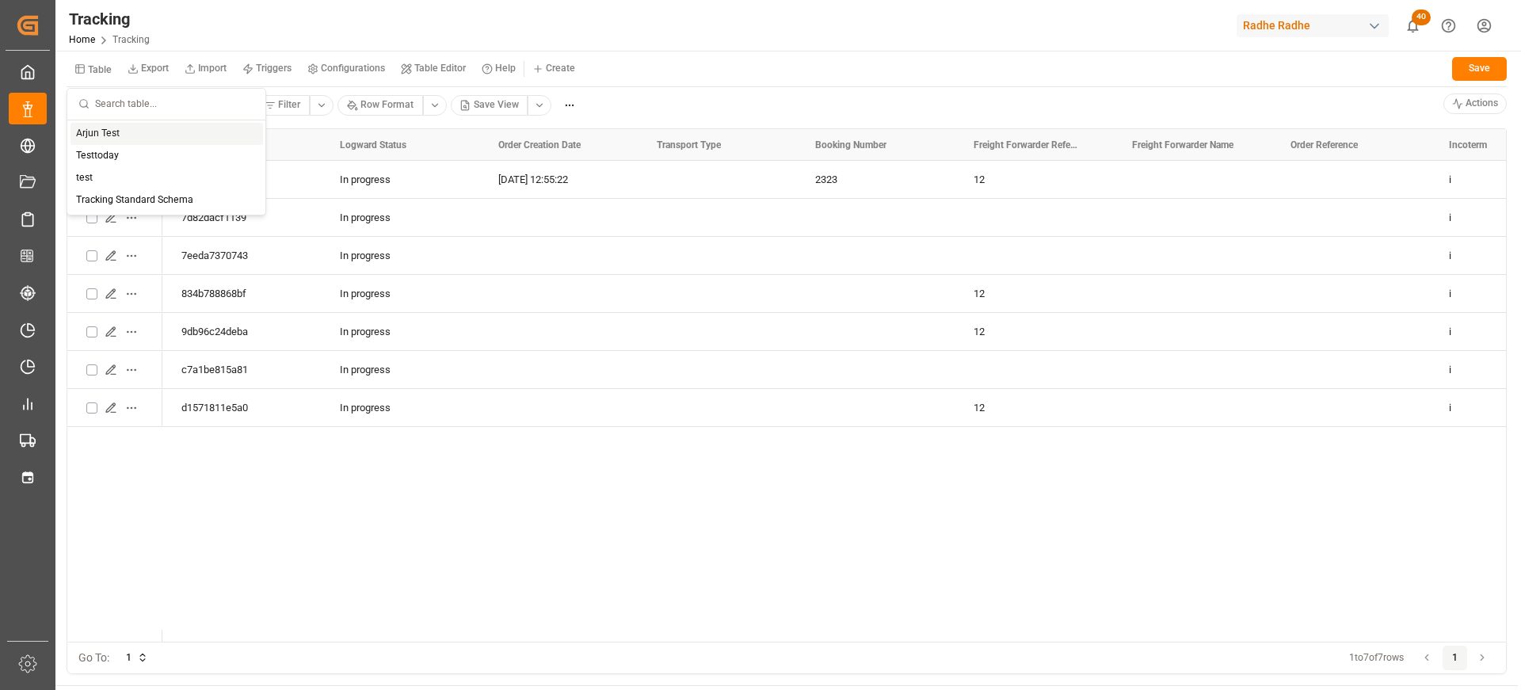
click at [120, 135] on div "Arjun Test" at bounding box center [167, 134] width 193 height 22
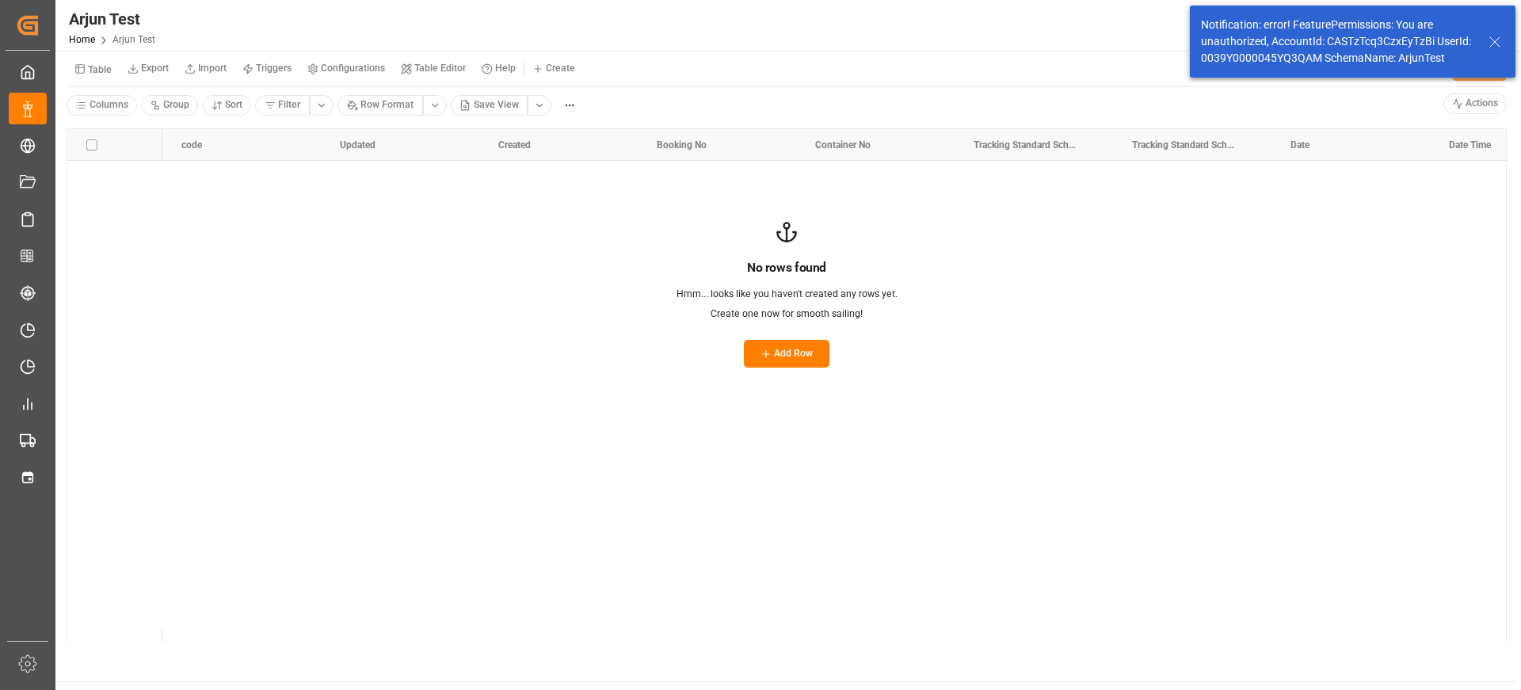
click at [98, 77] on button "Table" at bounding box center [93, 69] width 53 height 28
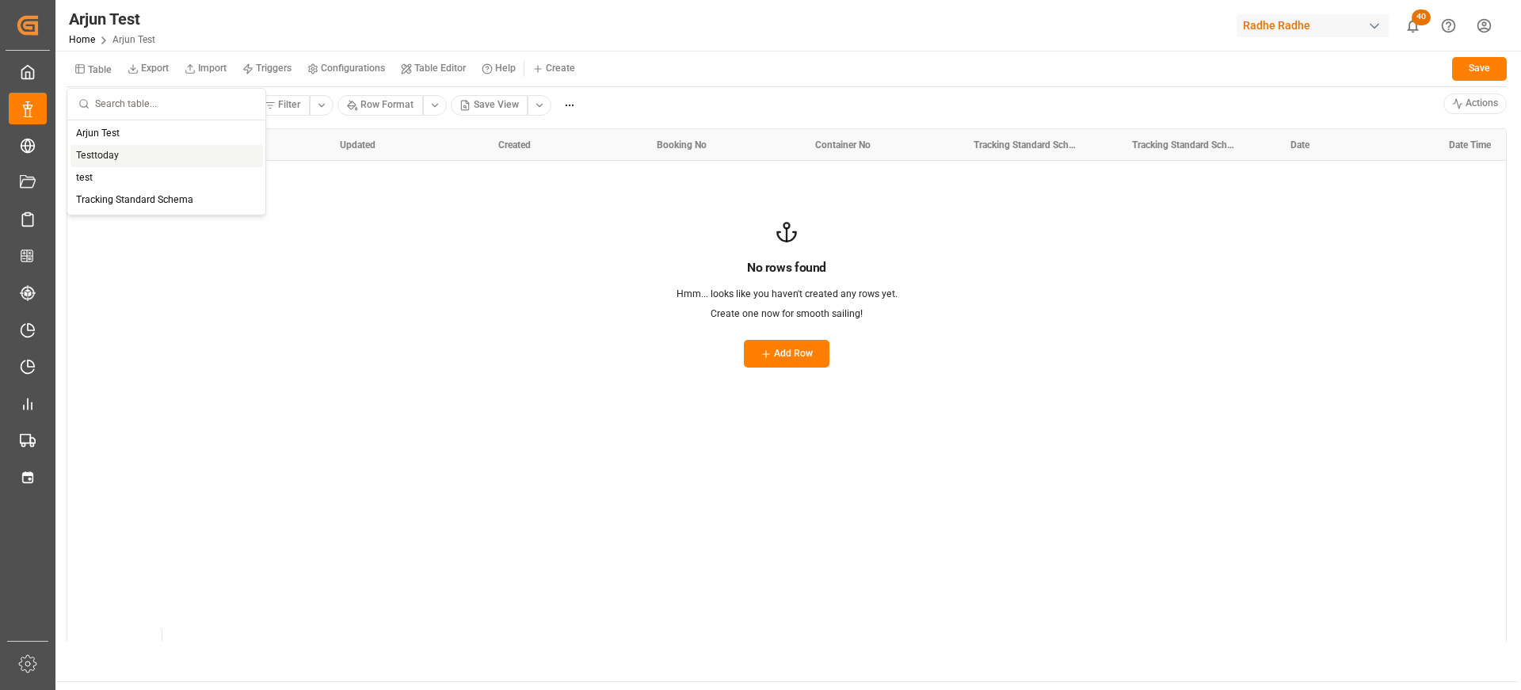
click at [120, 156] on div "Testtoday" at bounding box center [167, 156] width 193 height 22
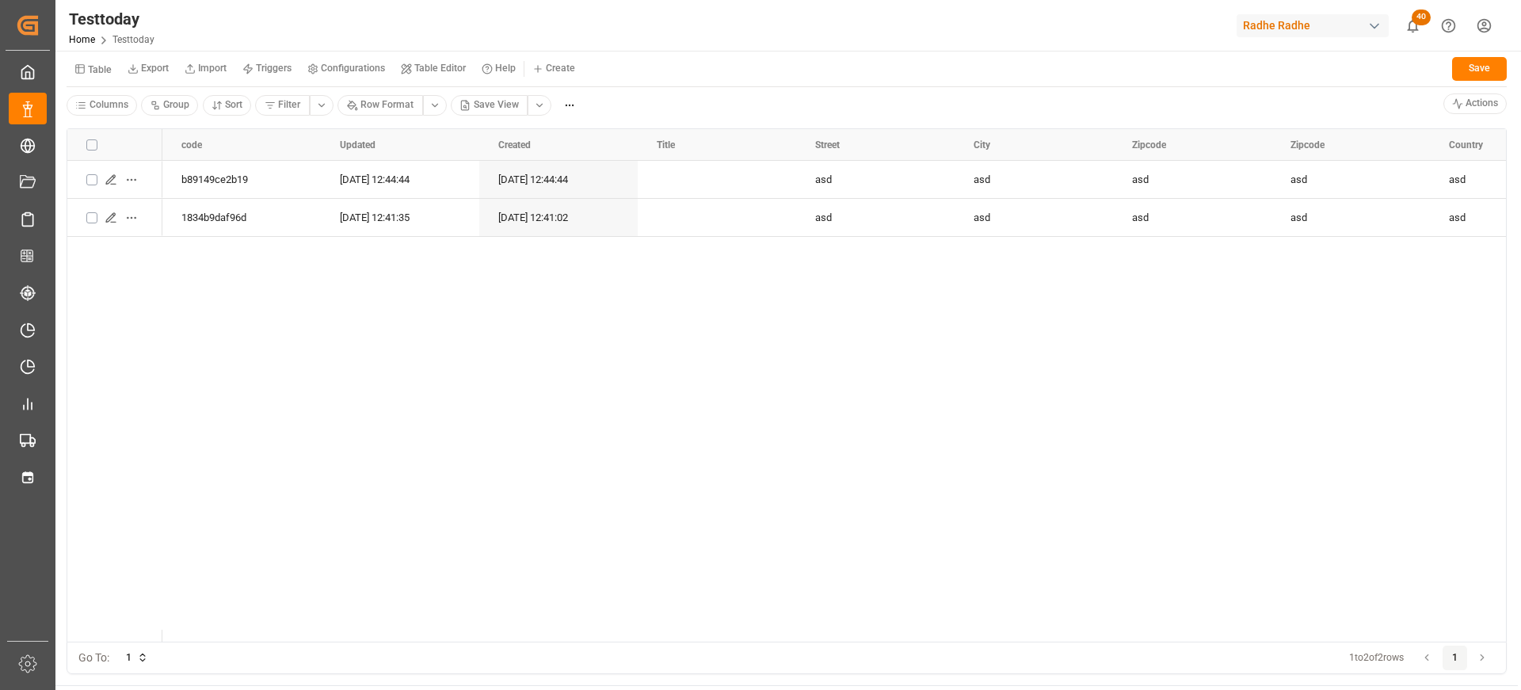
click at [92, 73] on small "Table" at bounding box center [100, 70] width 24 height 10
click at [132, 185] on div "test" at bounding box center [167, 178] width 193 height 22
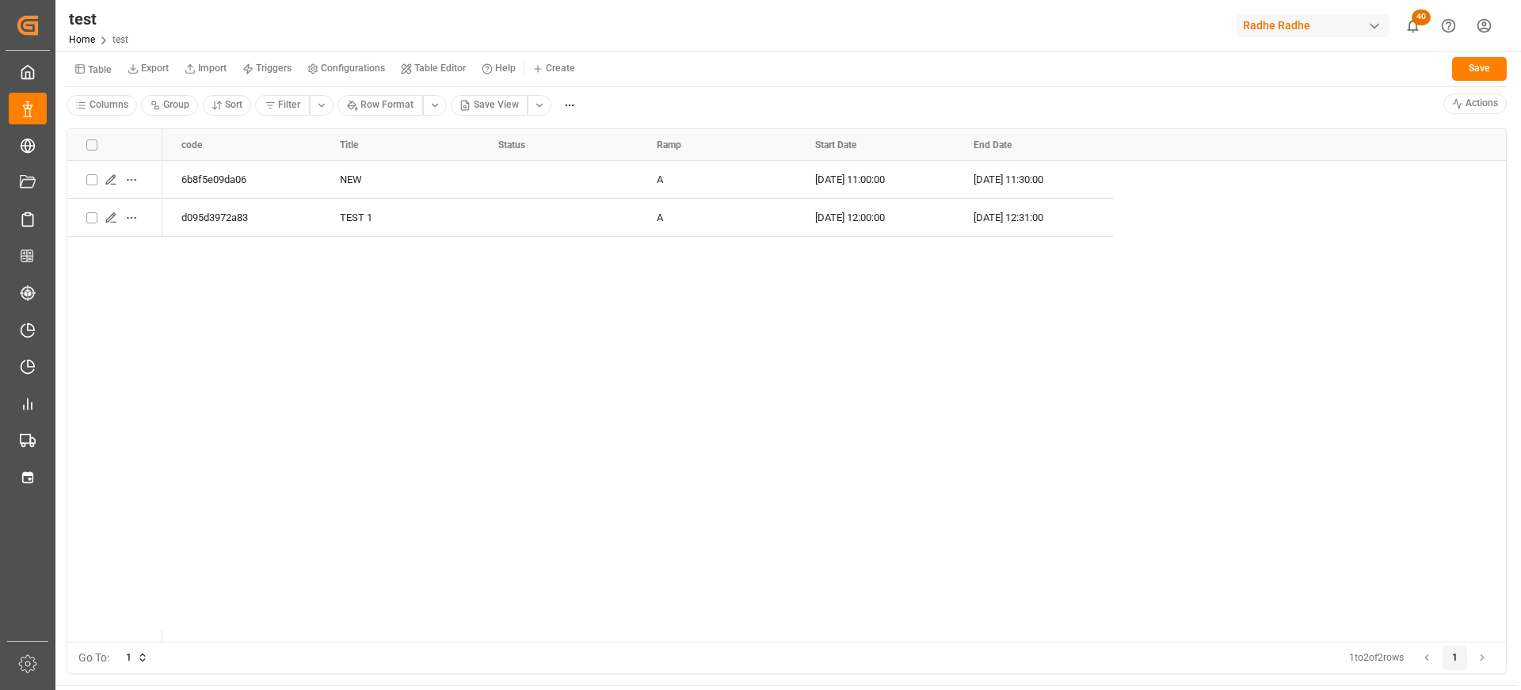
click at [86, 63] on button "Table" at bounding box center [93, 69] width 53 height 28
click at [151, 200] on div "Tracking Standard Schema" at bounding box center [167, 200] width 193 height 22
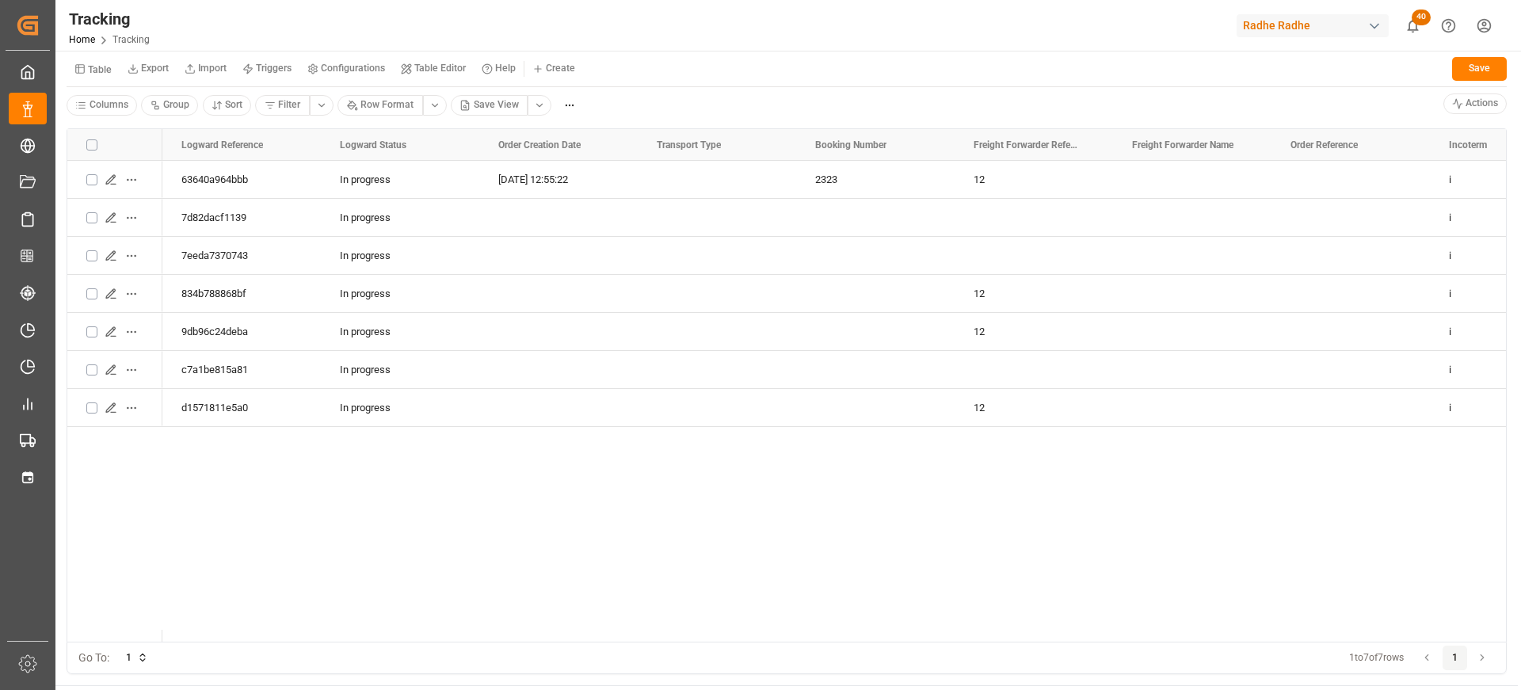
click at [456, 71] on small "Table Editor" at bounding box center [440, 68] width 52 height 10
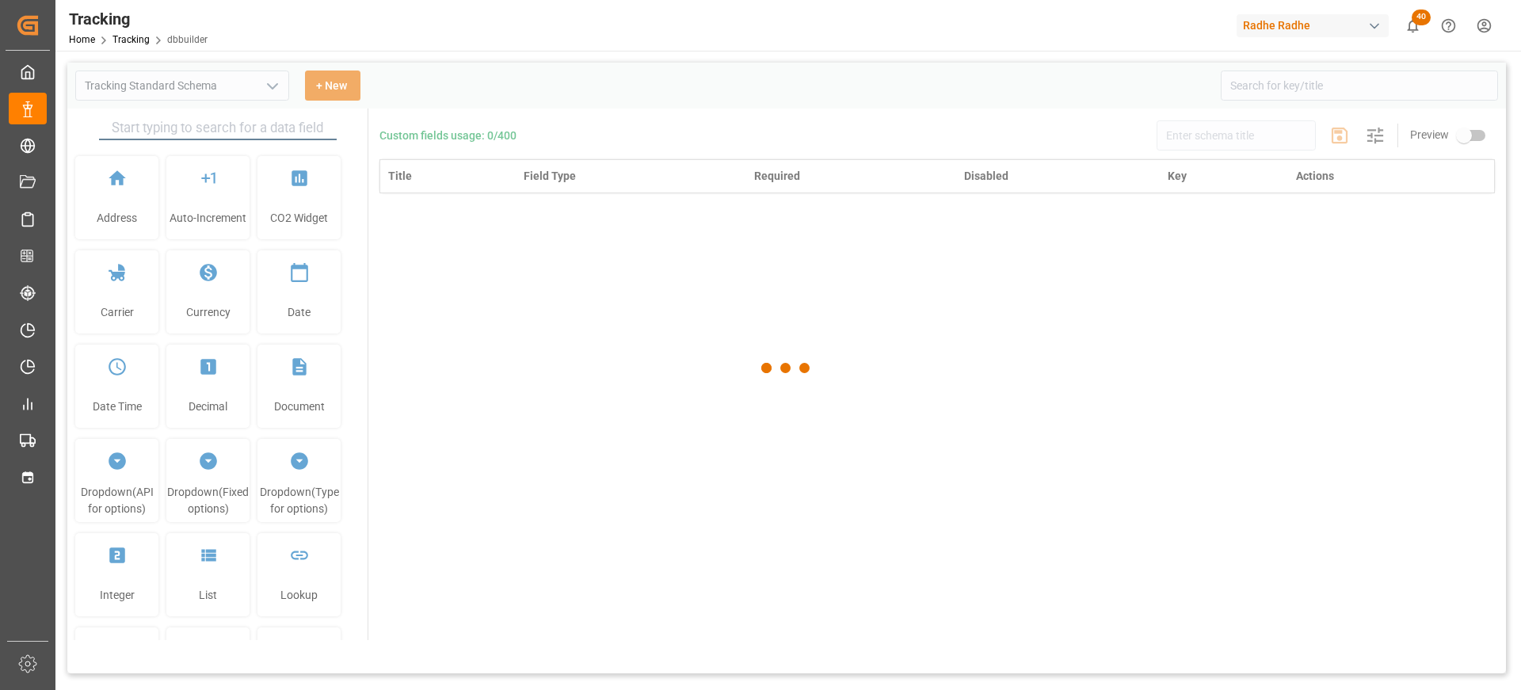
type input "Tracking Standard Schema"
